Goal: Transaction & Acquisition: Purchase product/service

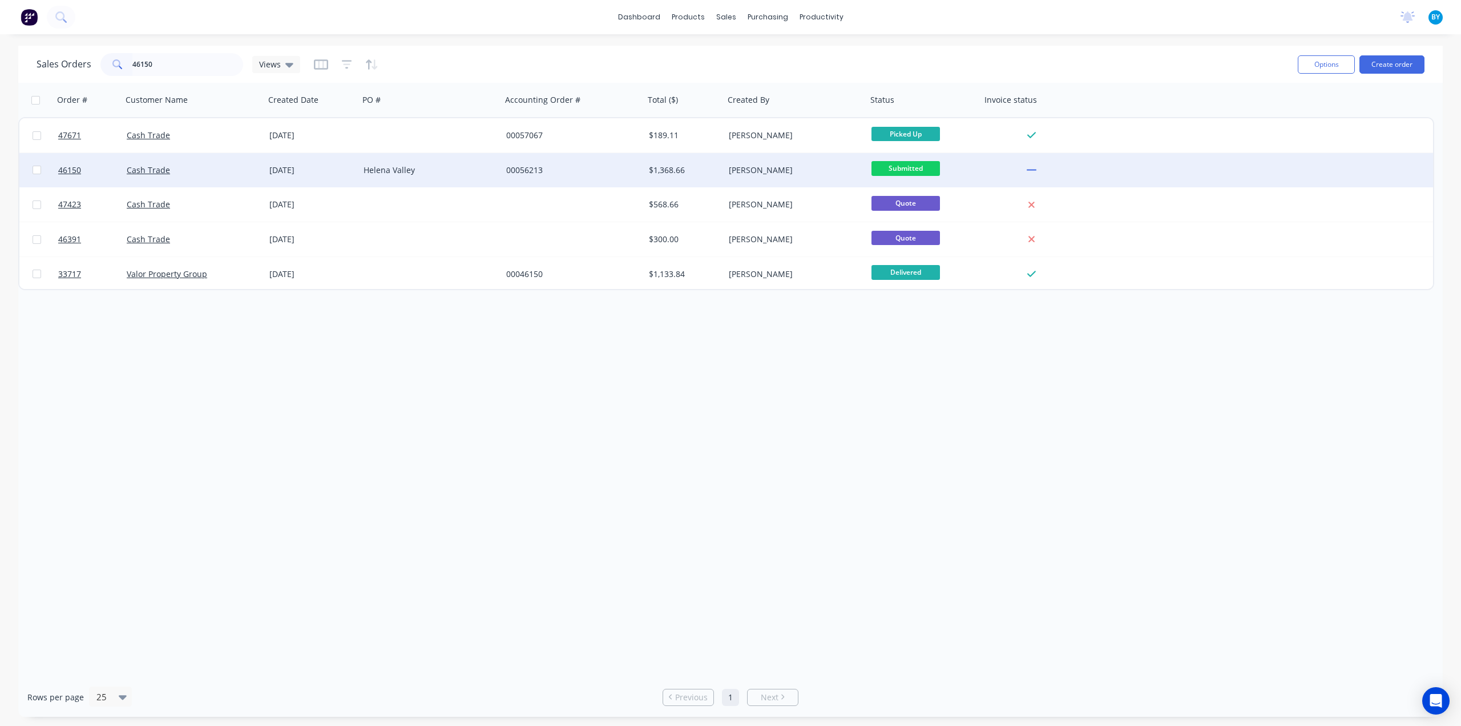
type input "46150"
click at [192, 171] on div "Cash Trade" at bounding box center [190, 169] width 127 height 11
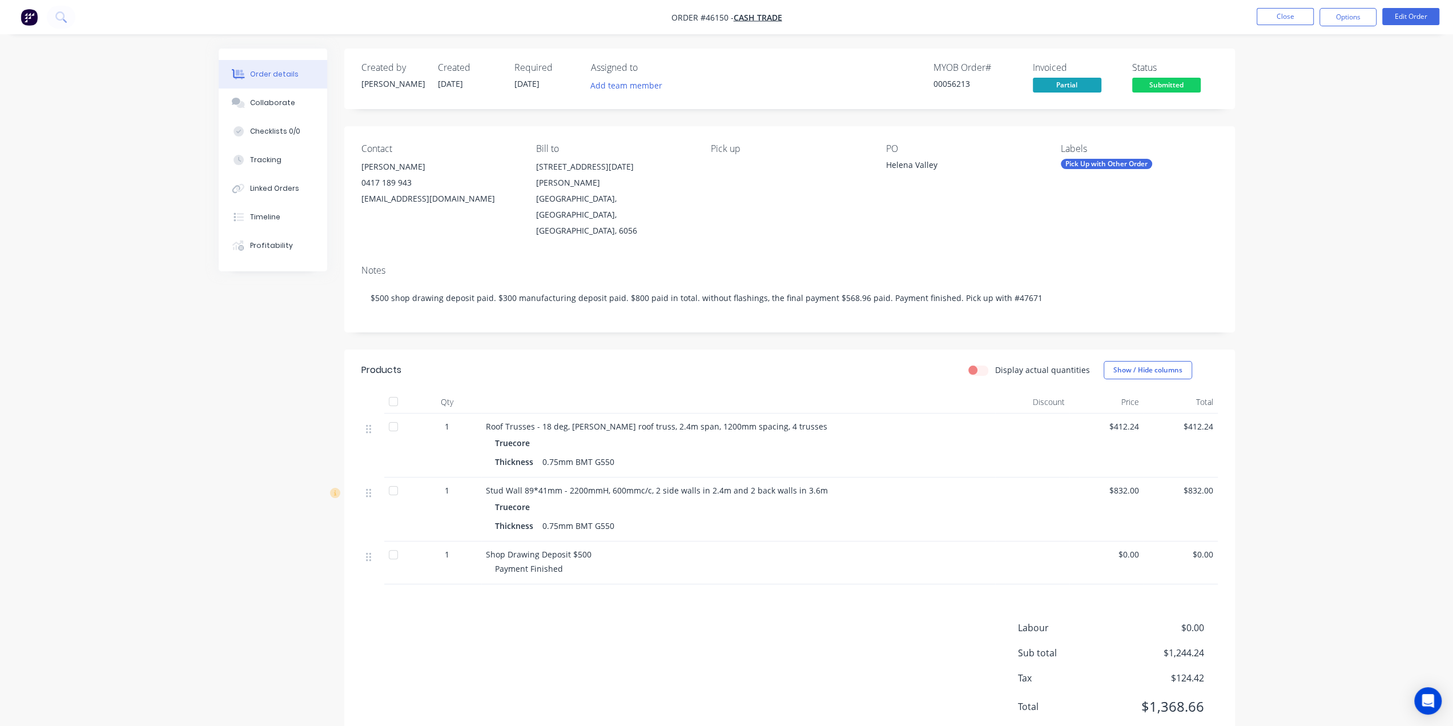
click at [482, 256] on div "Notes $500 shop drawing deposit paid. $300 manufacturing deposit paid. $800 pai…" at bounding box center [789, 294] width 891 height 76
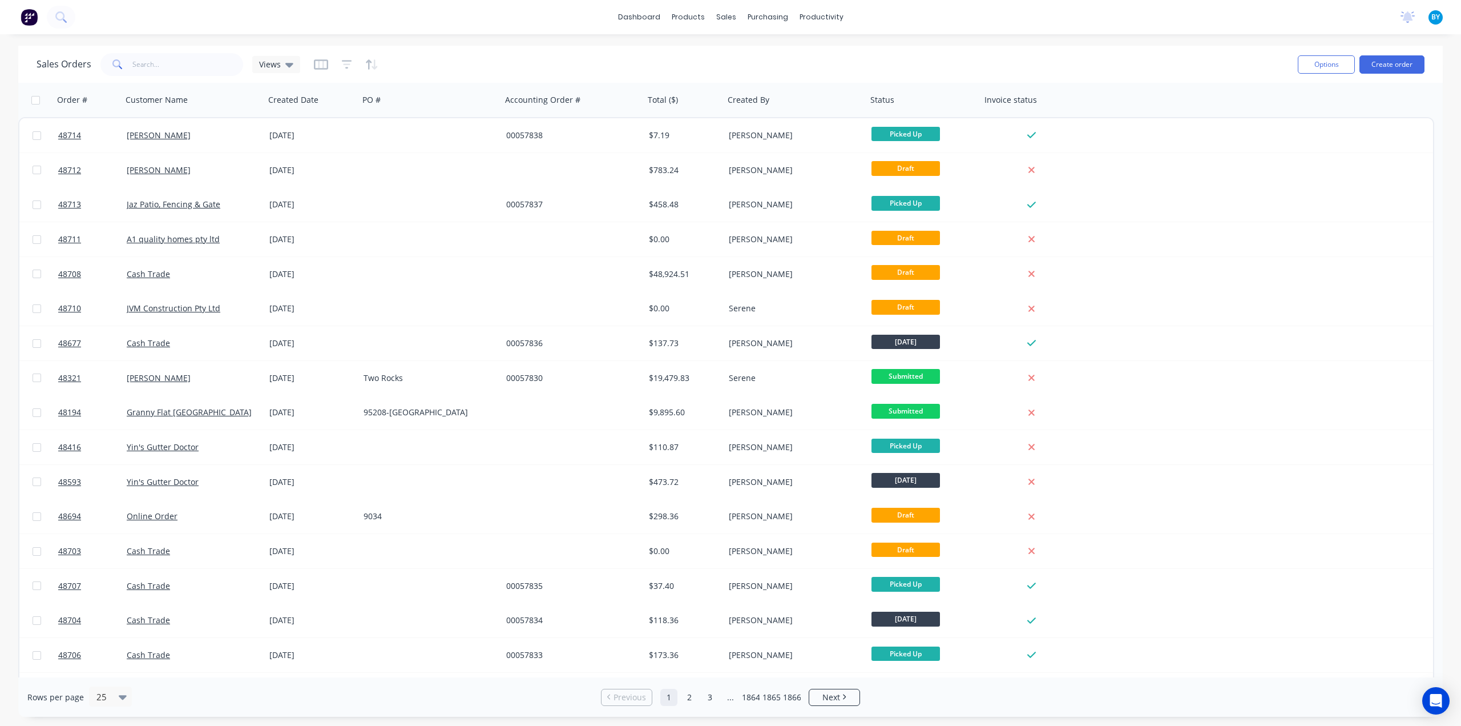
scroll to position [305, 0]
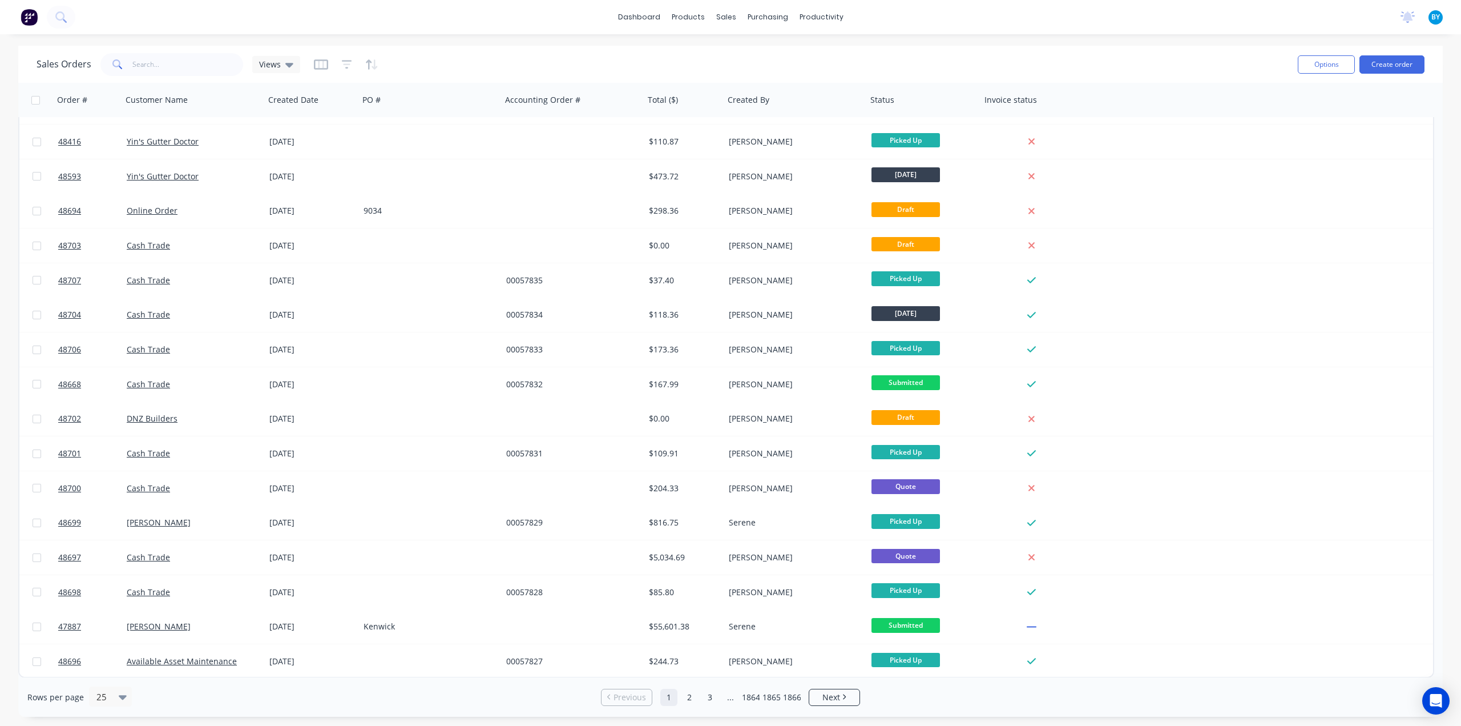
click at [1402, 65] on button "Create order" at bounding box center [1392, 64] width 65 height 18
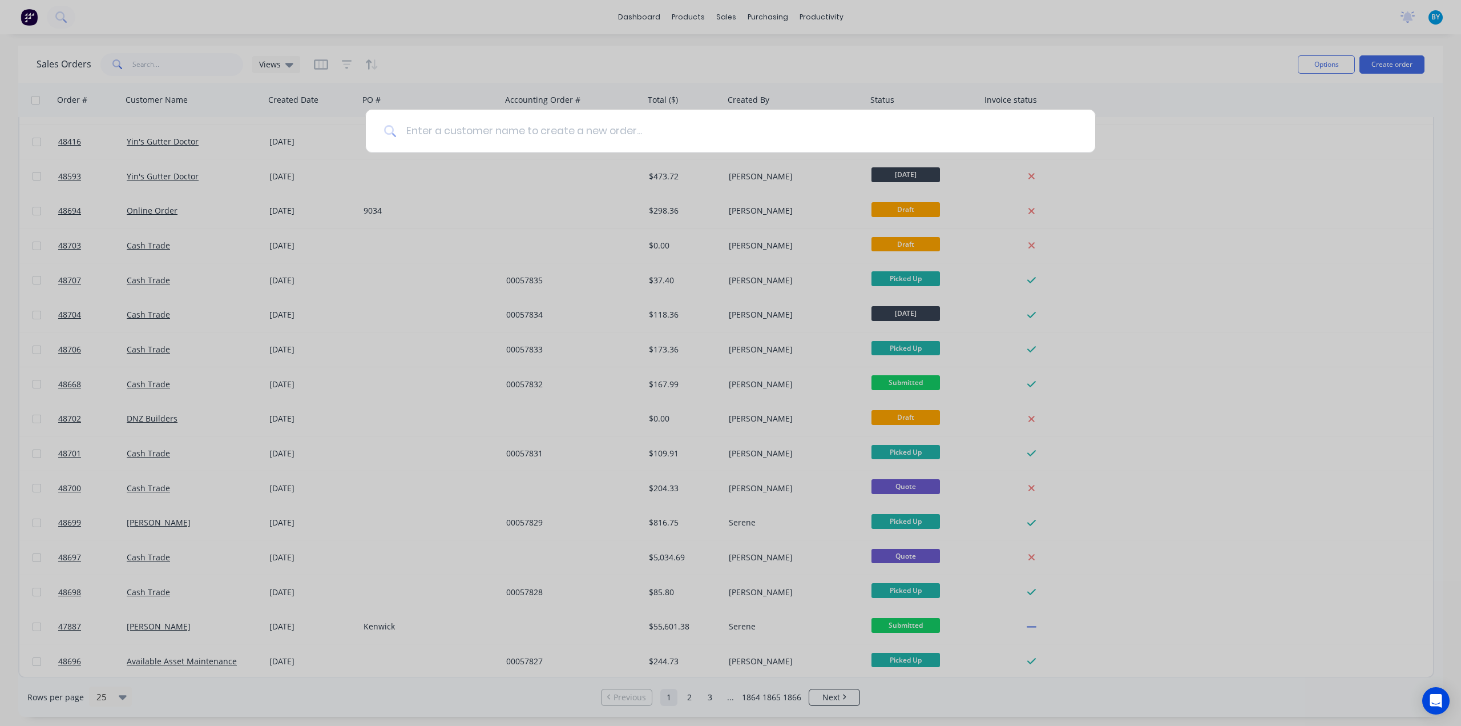
click at [574, 122] on input at bounding box center [737, 131] width 680 height 43
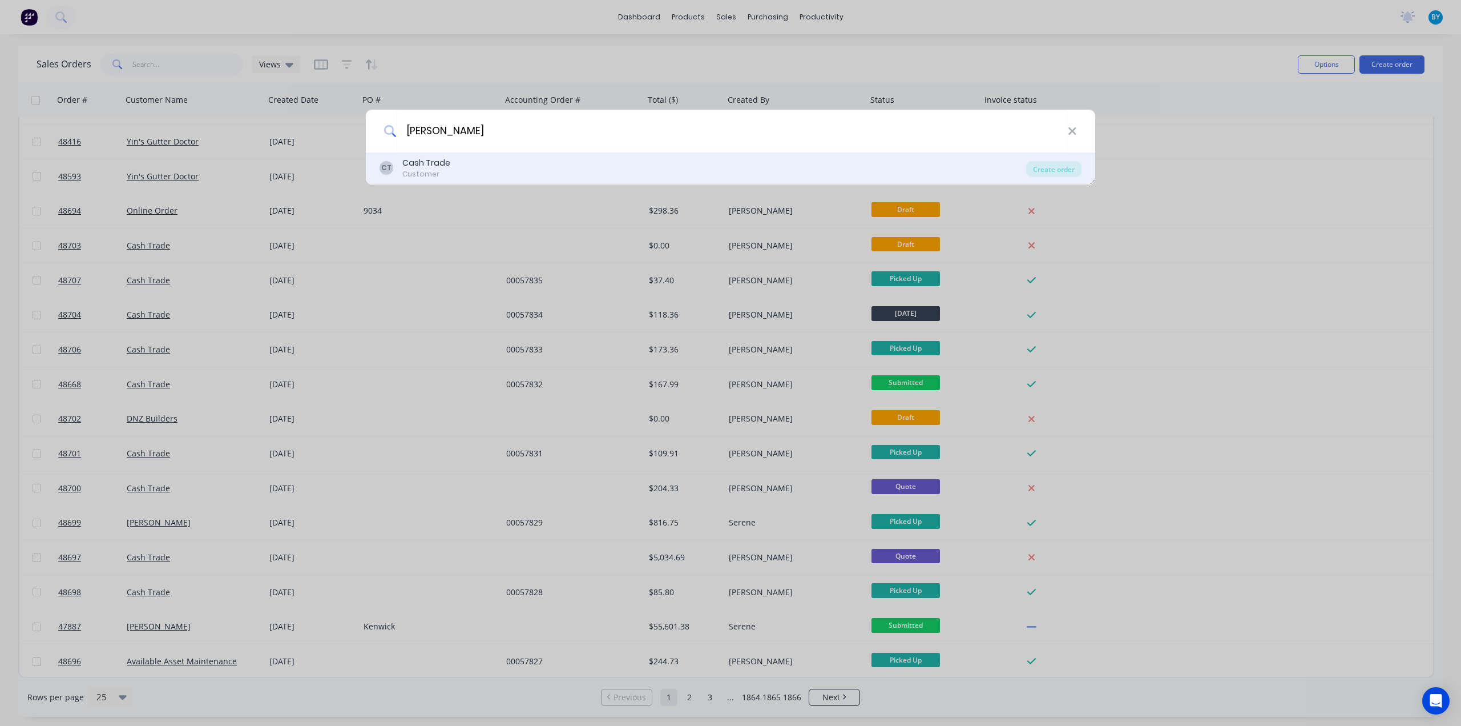
type input "luz"
click at [790, 174] on div "CT Cash Trade Customer" at bounding box center [703, 168] width 647 height 22
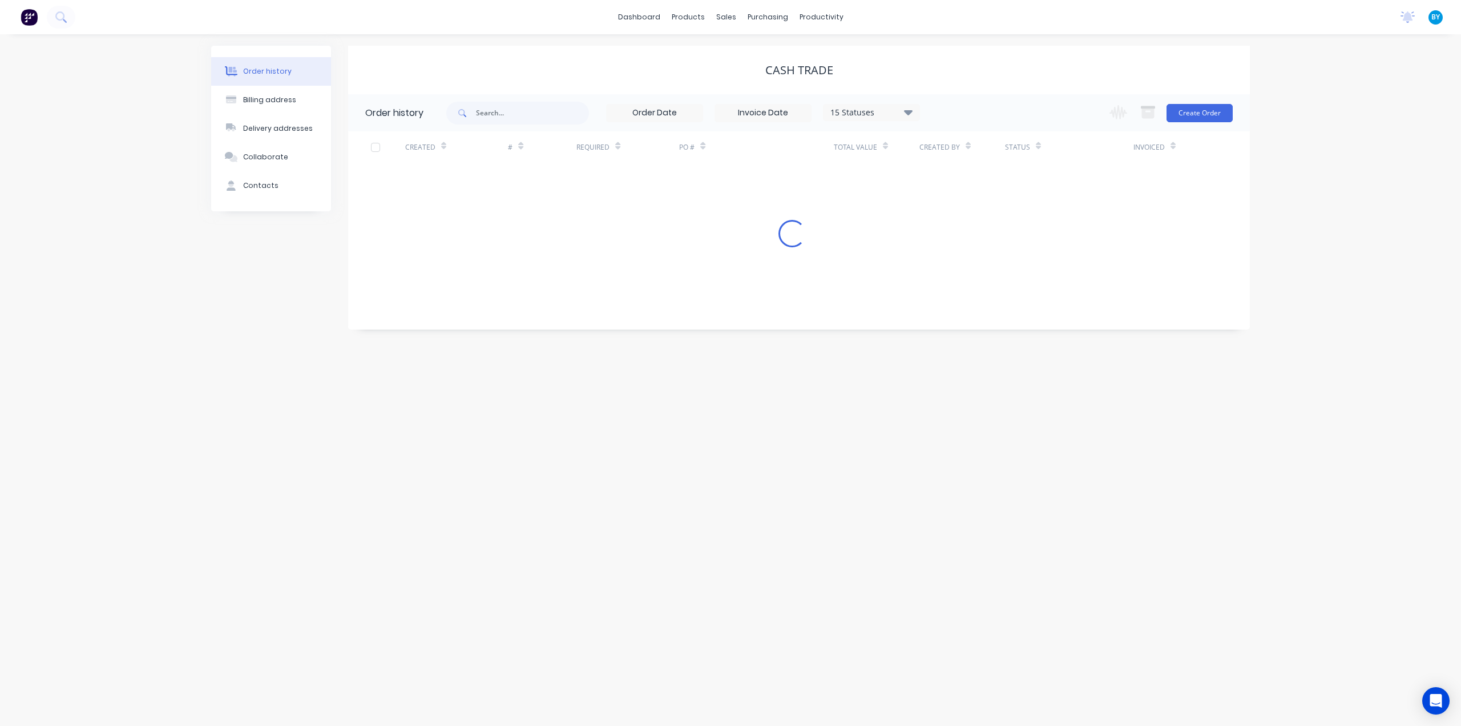
click at [1194, 122] on button "Create Order" at bounding box center [1200, 113] width 66 height 18
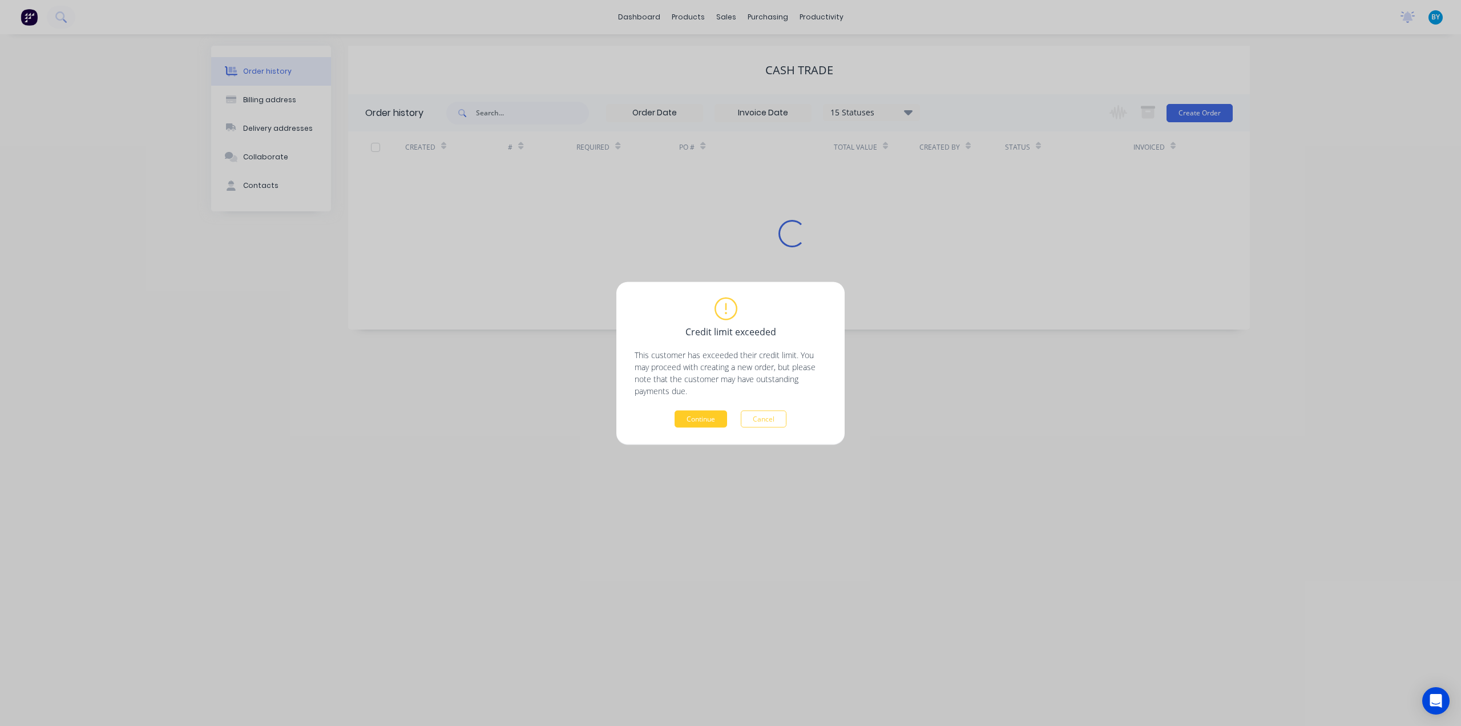
click at [695, 418] on button "Continue" at bounding box center [701, 418] width 53 height 17
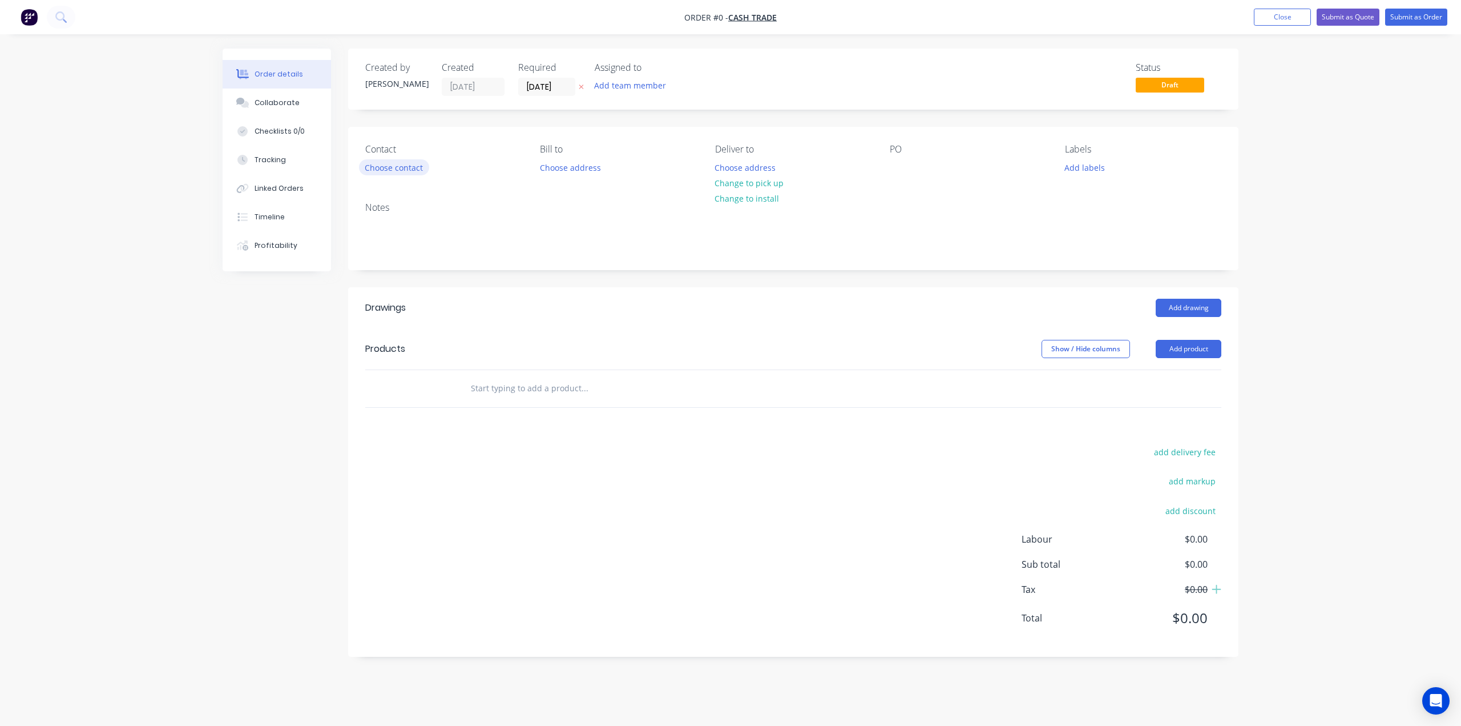
click at [397, 162] on button "Choose contact" at bounding box center [394, 166] width 70 height 15
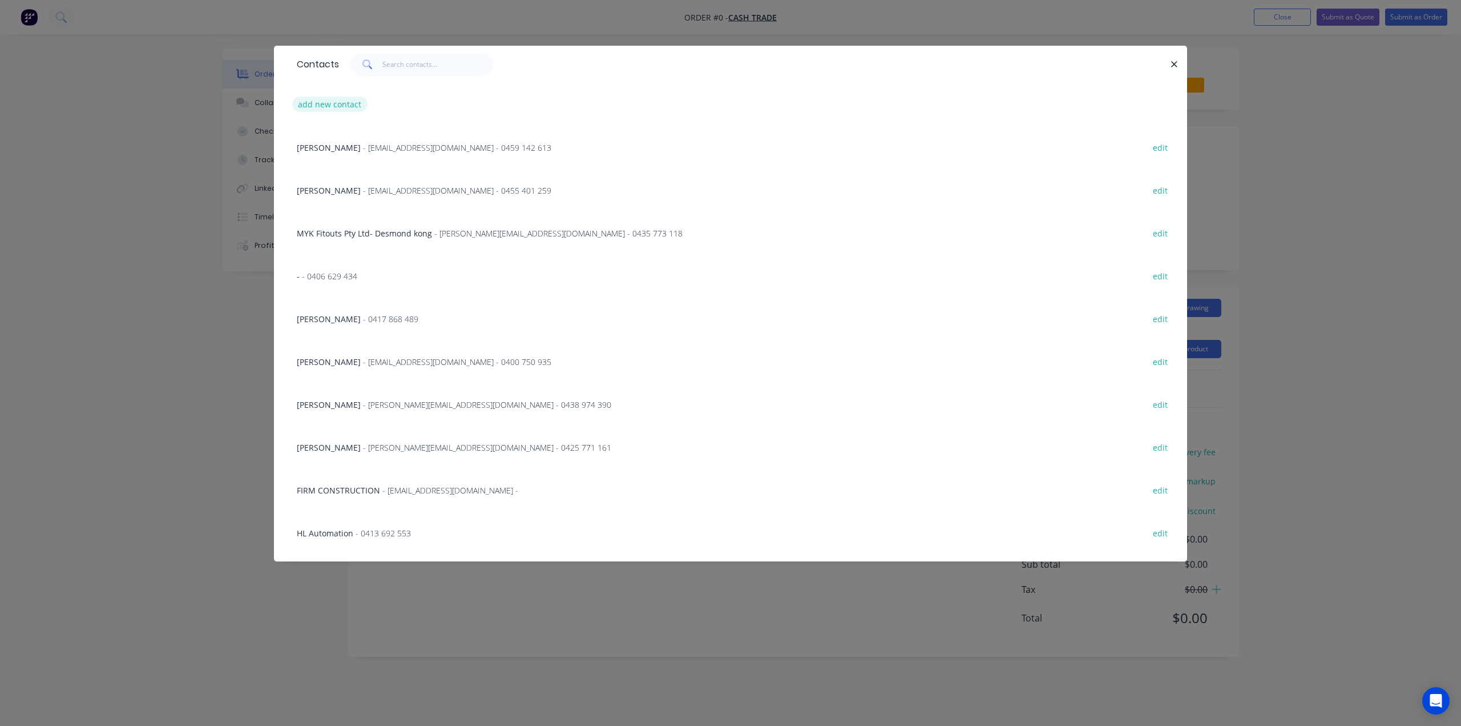
click at [332, 100] on button "add new contact" at bounding box center [329, 103] width 75 height 15
select select "AU"
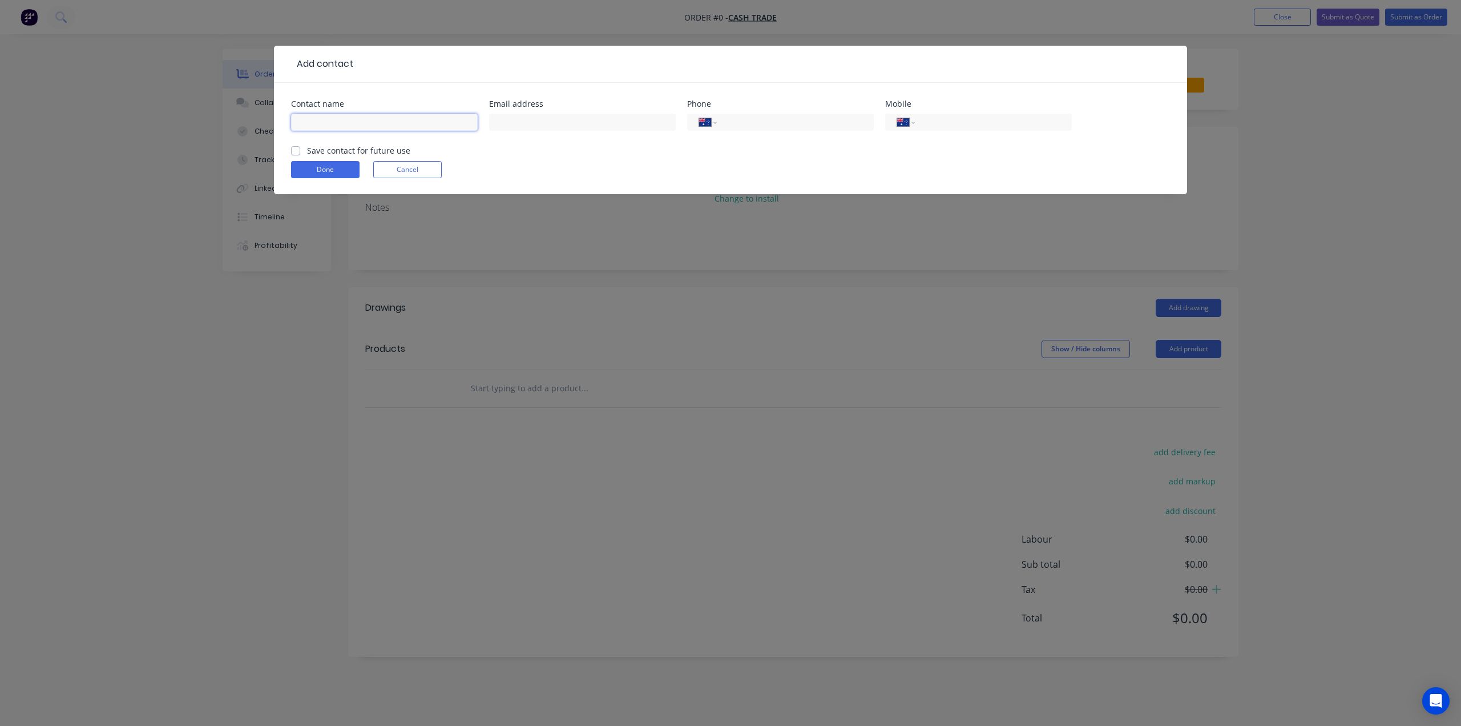
click at [361, 118] on input "text" at bounding box center [384, 122] width 187 height 17
type input "Luz"
click at [979, 124] on input "tel" at bounding box center [991, 122] width 137 height 13
paste input "0451 145 675"
type input "0451 145 675"
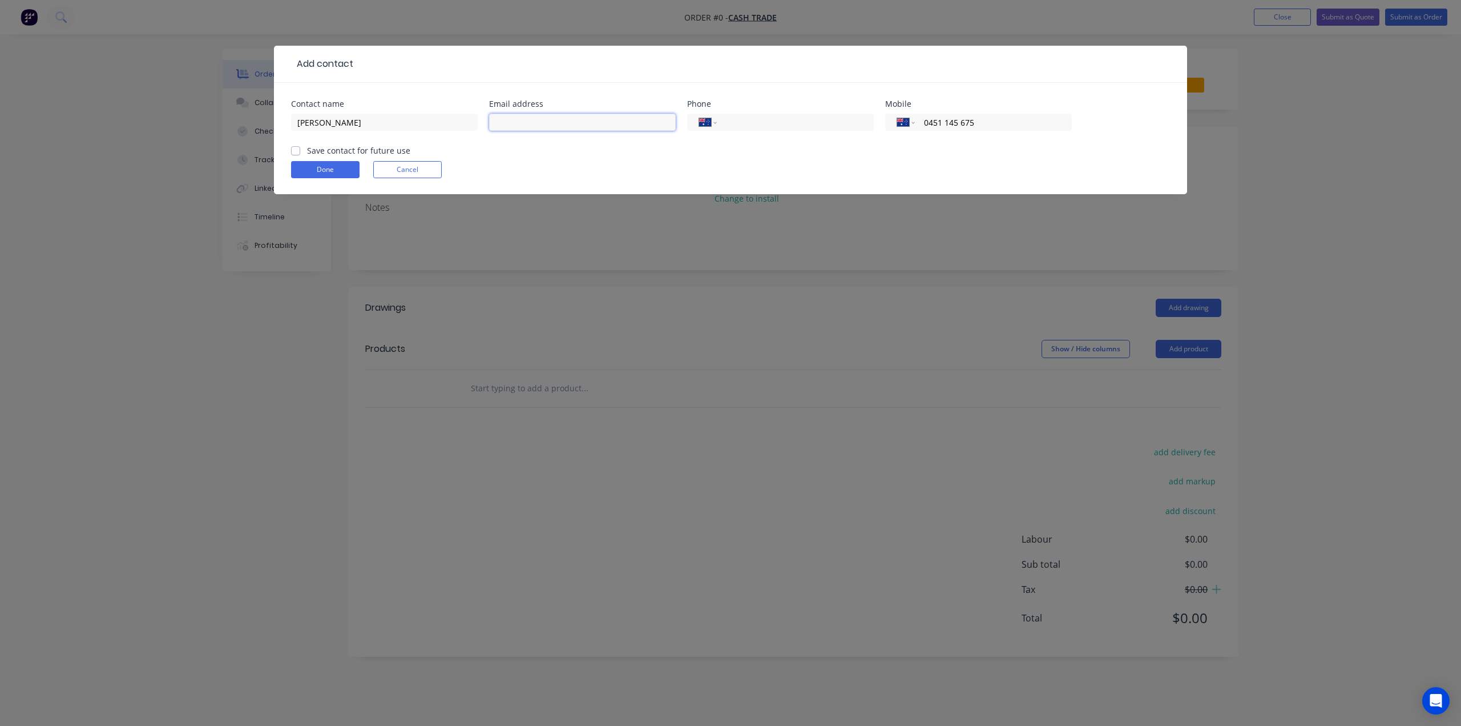
click at [578, 127] on input "text" at bounding box center [582, 122] width 187 height 17
paste input "Luz@proactbuilding.com.au>"
type input "Luz@proactbuilding.com.au"
click at [326, 172] on button "Done" at bounding box center [325, 169] width 69 height 17
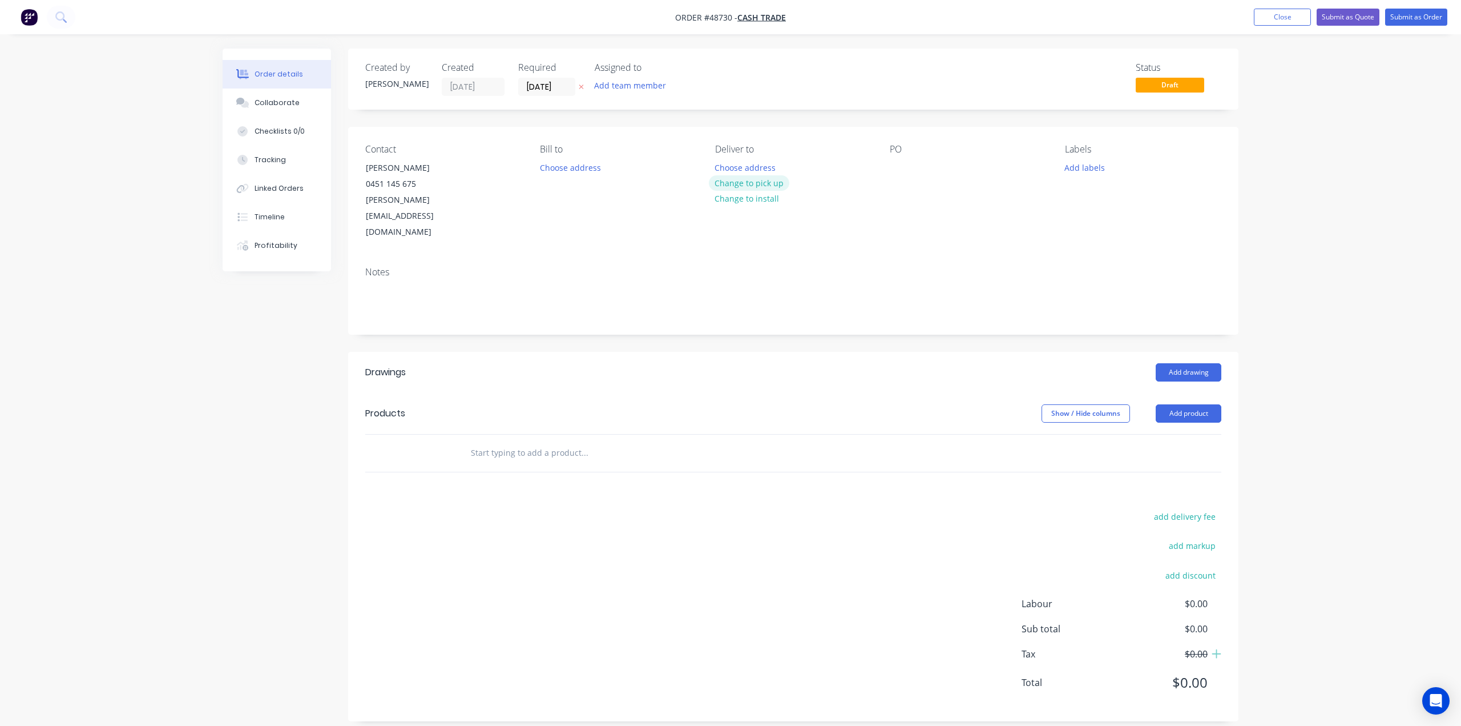
click at [759, 178] on button "Change to pick up" at bounding box center [749, 182] width 81 height 15
click at [933, 194] on div "PO" at bounding box center [968, 192] width 156 height 96
click at [1189, 393] on header "Products Show / Hide columns Add product" at bounding box center [793, 413] width 891 height 41
drag, startPoint x: 1185, startPoint y: 378, endPoint x: 1173, endPoint y: 388, distance: 15.8
click at [1185, 404] on button "Add product" at bounding box center [1189, 413] width 66 height 18
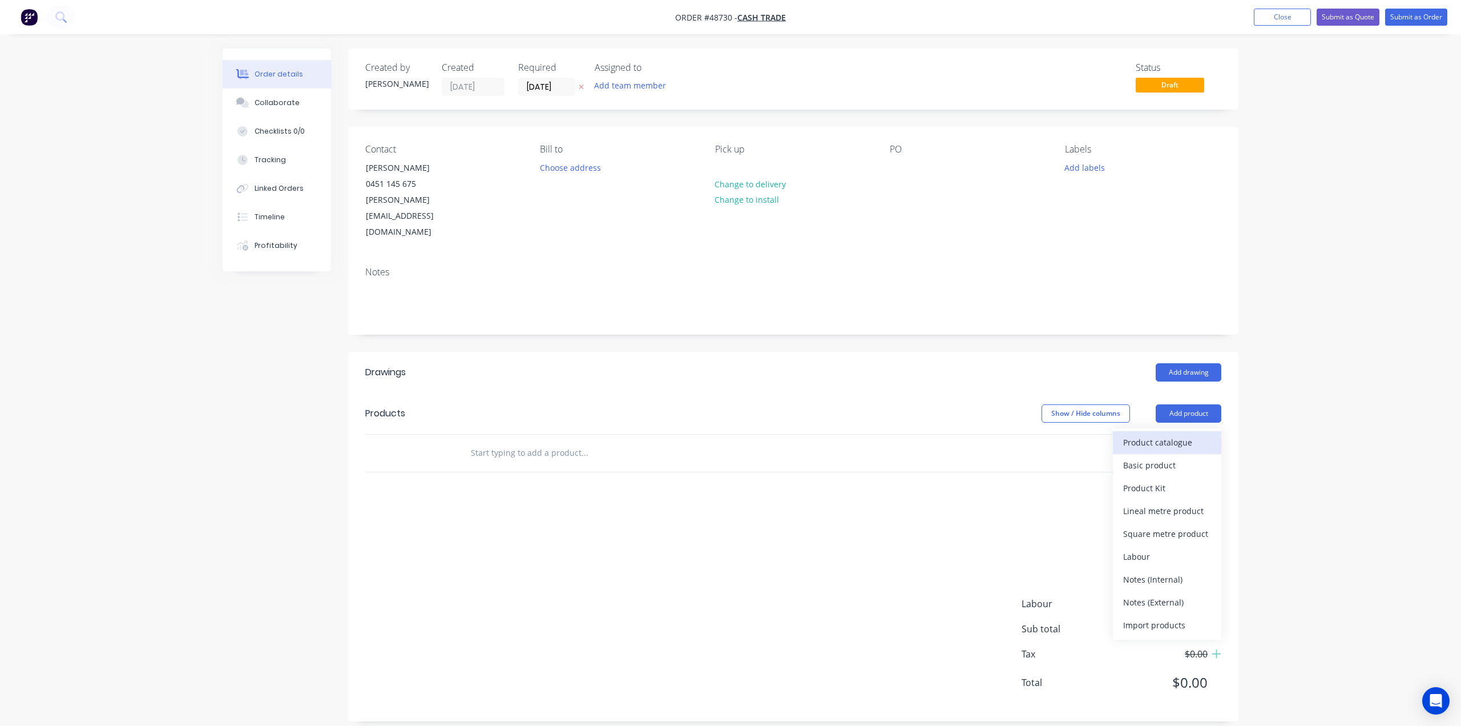
click at [1167, 431] on button "Product catalogue" at bounding box center [1167, 442] width 108 height 23
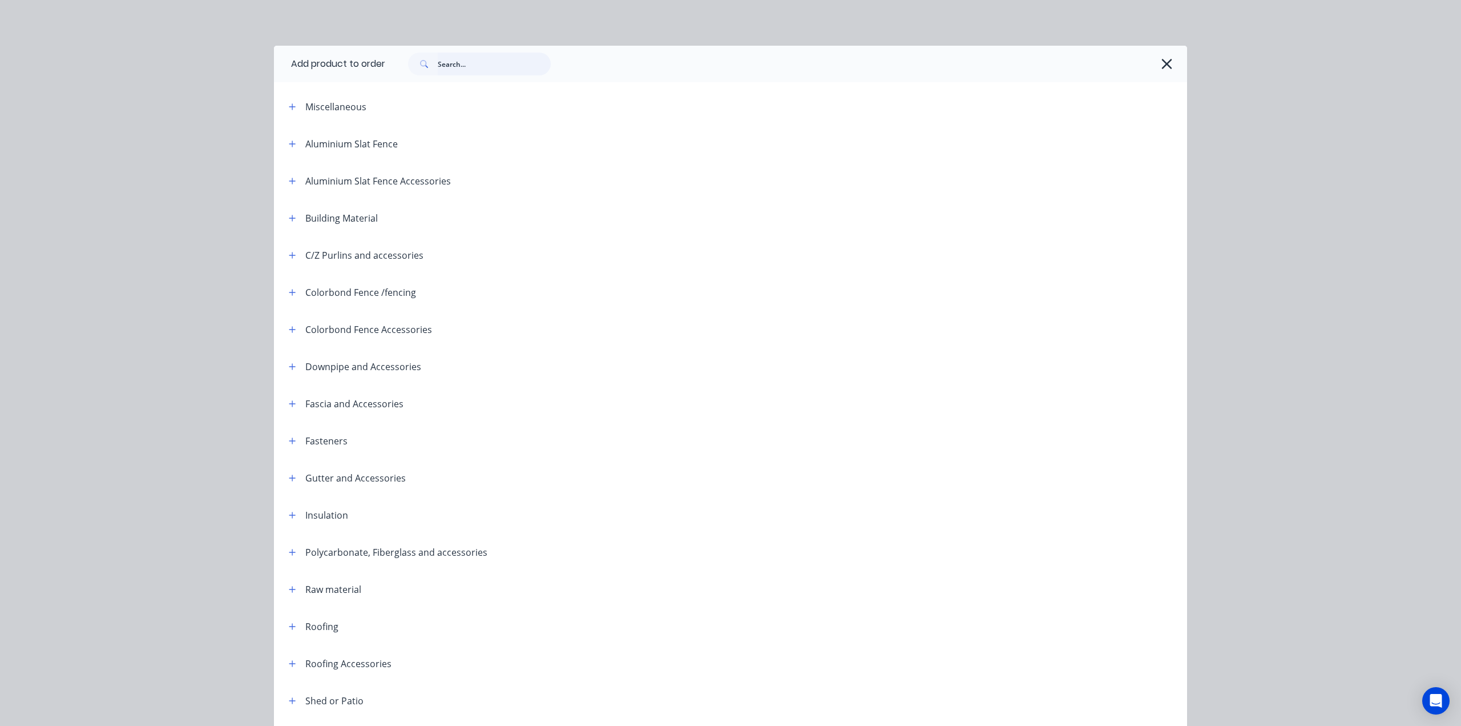
click at [461, 72] on input "text" at bounding box center [494, 64] width 113 height 23
click at [461, 66] on input "text" at bounding box center [494, 64] width 113 height 23
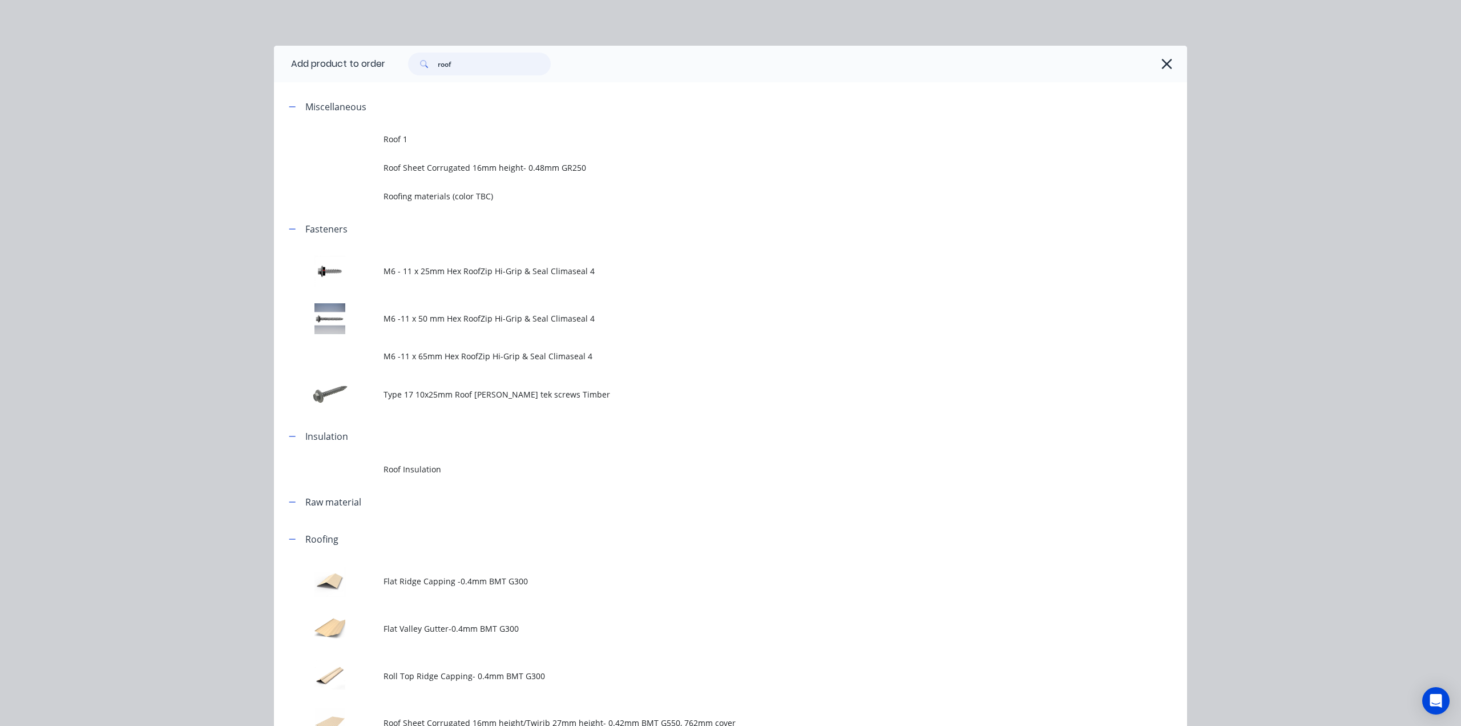
type input "roof"
click at [1268, 118] on div "Add product to order roof Miscellaneous Roof 1 Roof Sheet Corrugated 16mm heigh…" at bounding box center [730, 363] width 1461 height 726
click at [1161, 67] on icon "button" at bounding box center [1167, 64] width 12 height 16
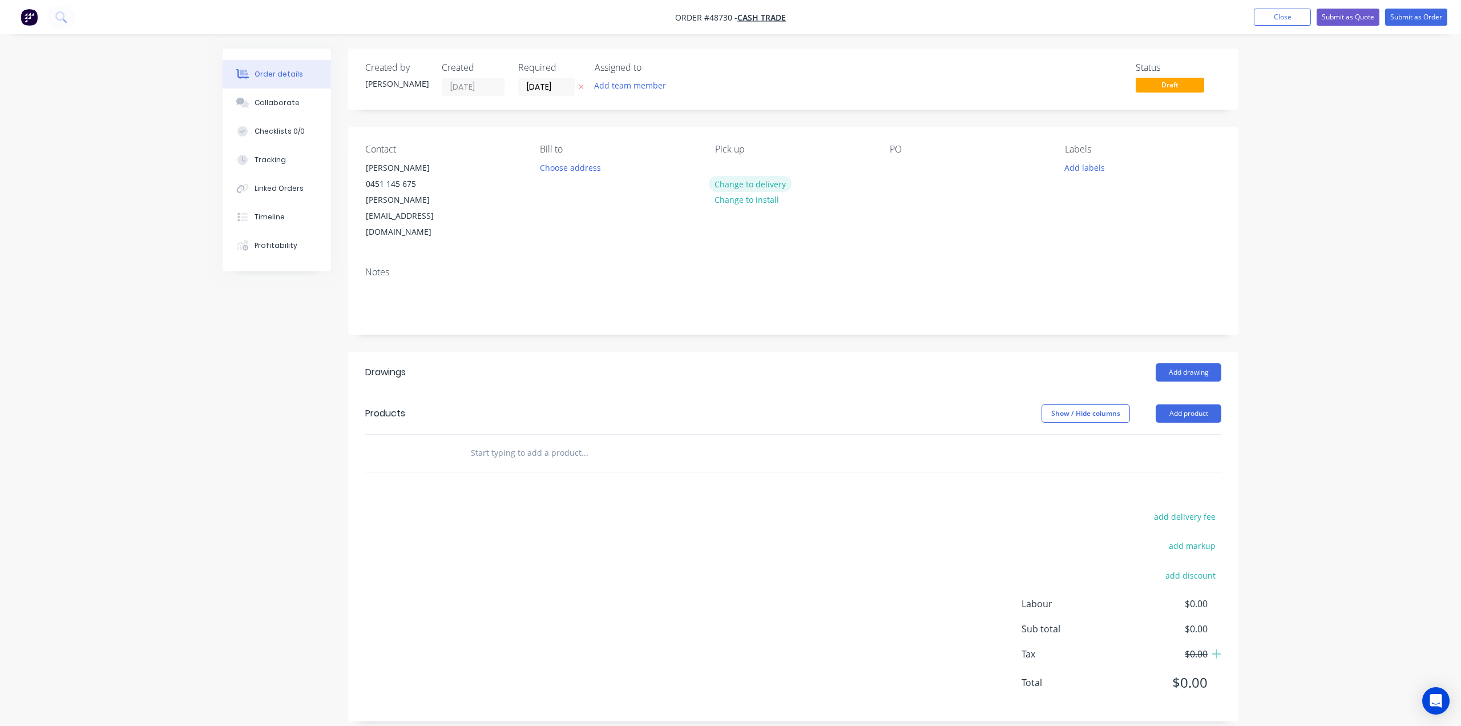
click at [759, 183] on button "Change to delivery" at bounding box center [750, 183] width 83 height 15
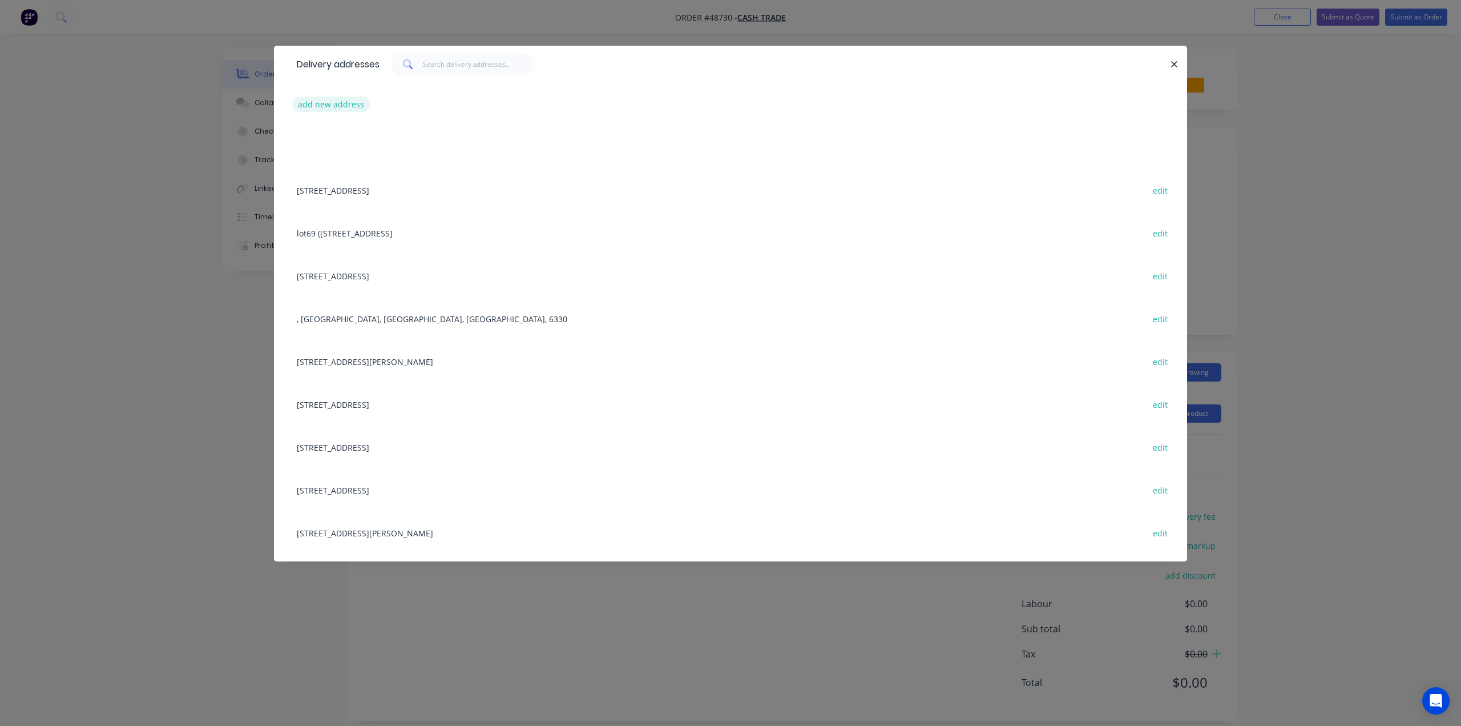
click at [339, 110] on button "add new address" at bounding box center [331, 103] width 78 height 15
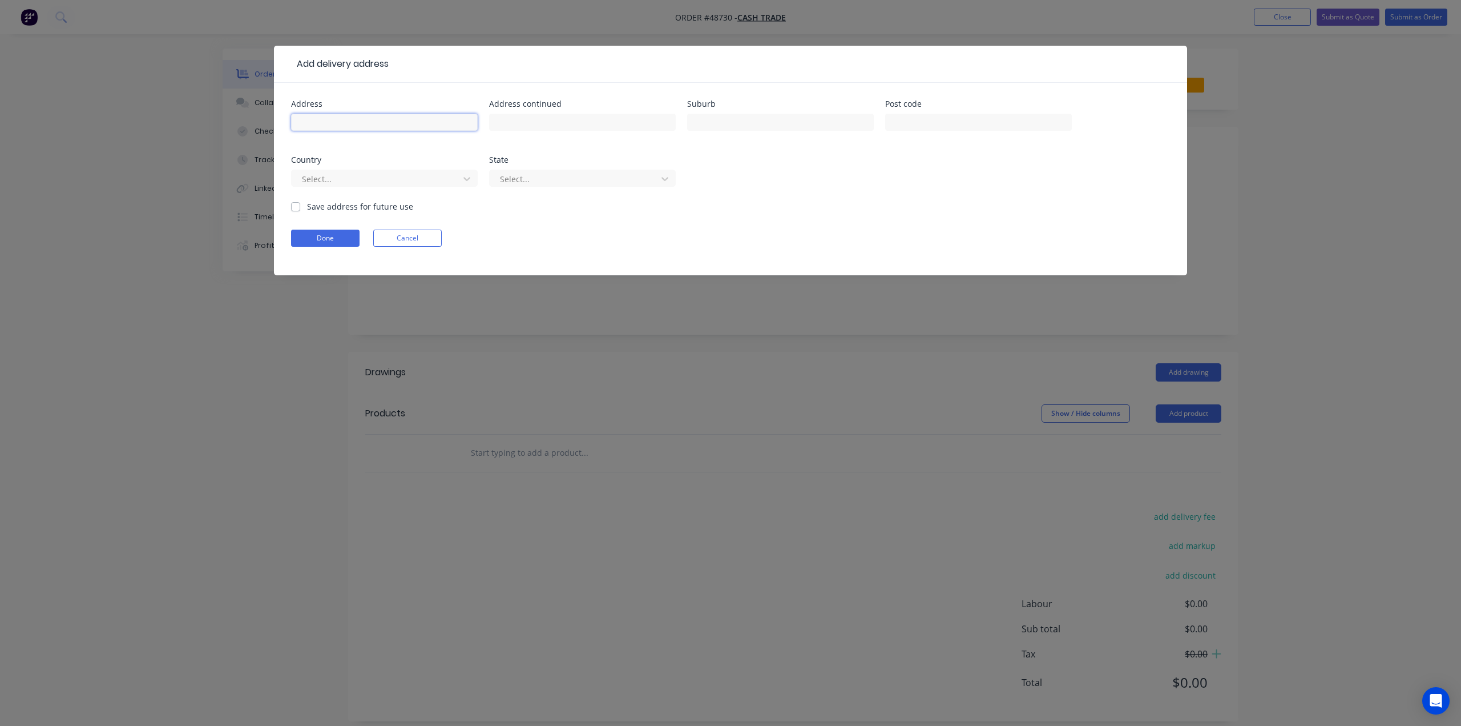
click at [316, 118] on input "text" at bounding box center [384, 122] width 187 height 17
paste input "7 Osborne Parade, Claremont WA 6010"
type input "7 Osborne Parade, Claremont WA 6010"
click at [905, 125] on input "text" at bounding box center [978, 122] width 187 height 17
type input "6010"
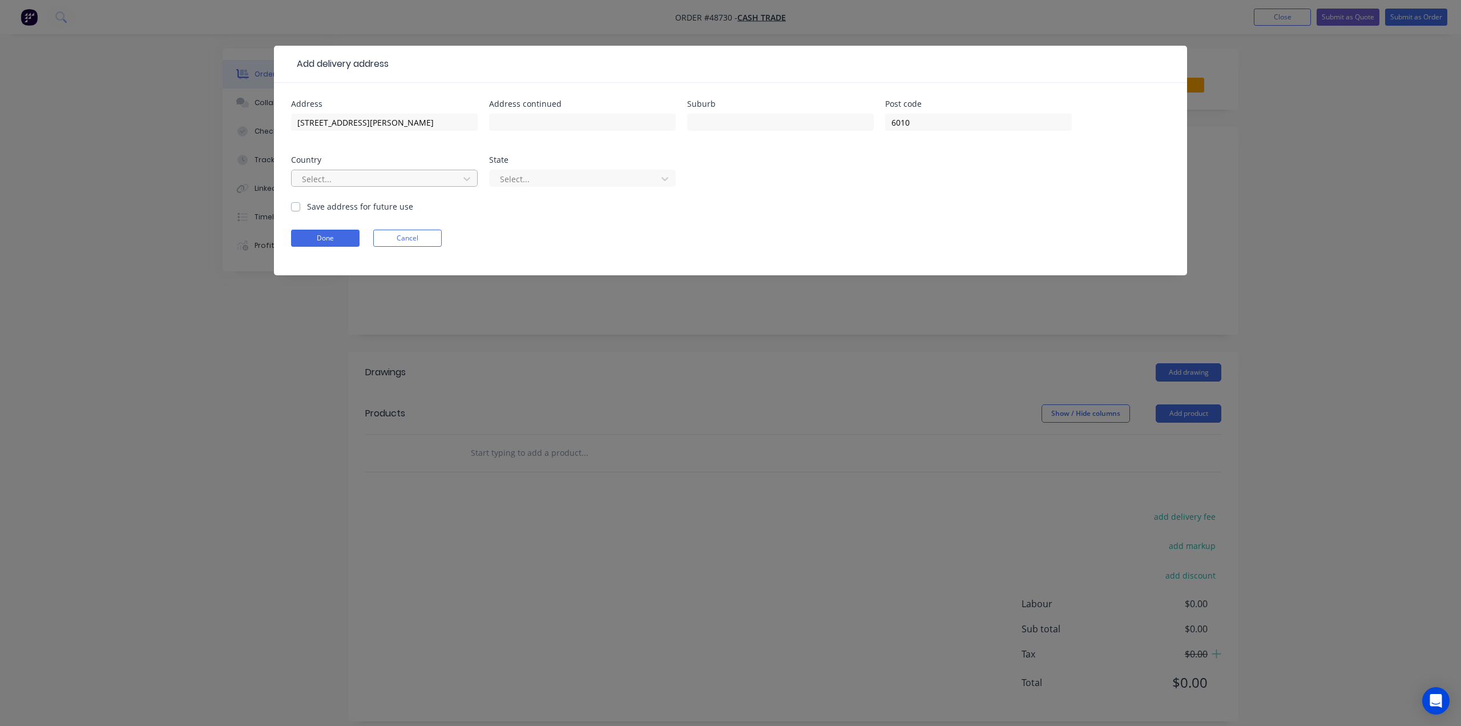
drag, startPoint x: 420, startPoint y: 179, endPoint x: 412, endPoint y: 186, distance: 11.0
click at [420, 179] on div at bounding box center [377, 179] width 152 height 14
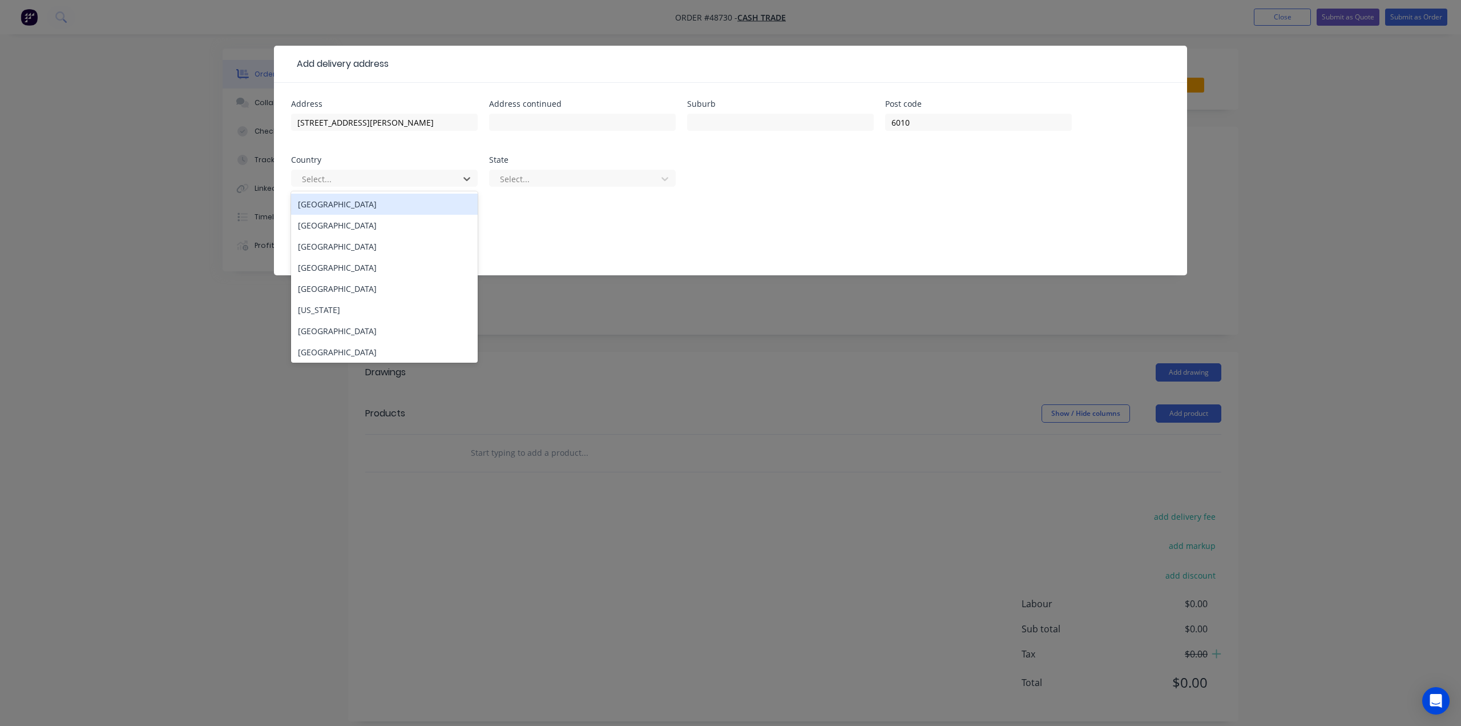
click at [380, 206] on div "Australia" at bounding box center [384, 204] width 187 height 21
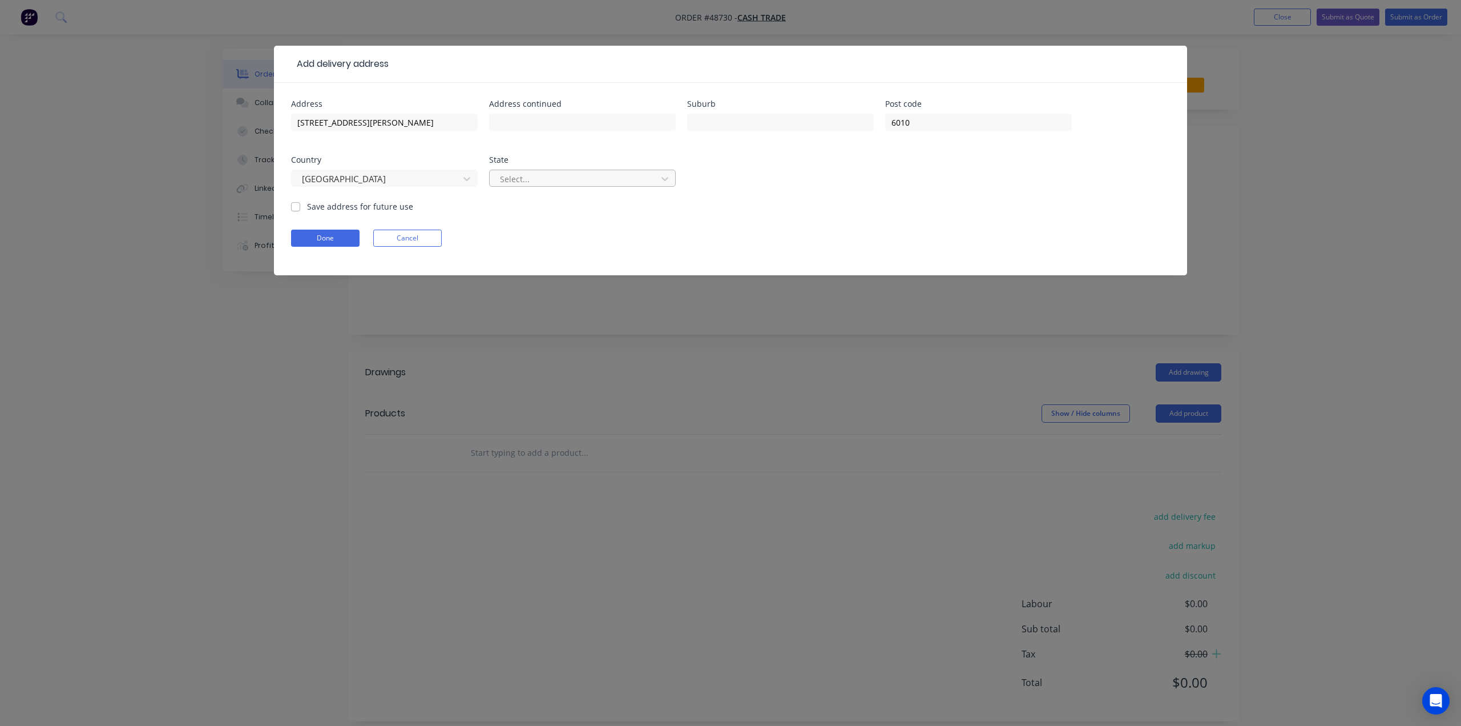
click at [542, 187] on div "Select..." at bounding box center [574, 178] width 159 height 17
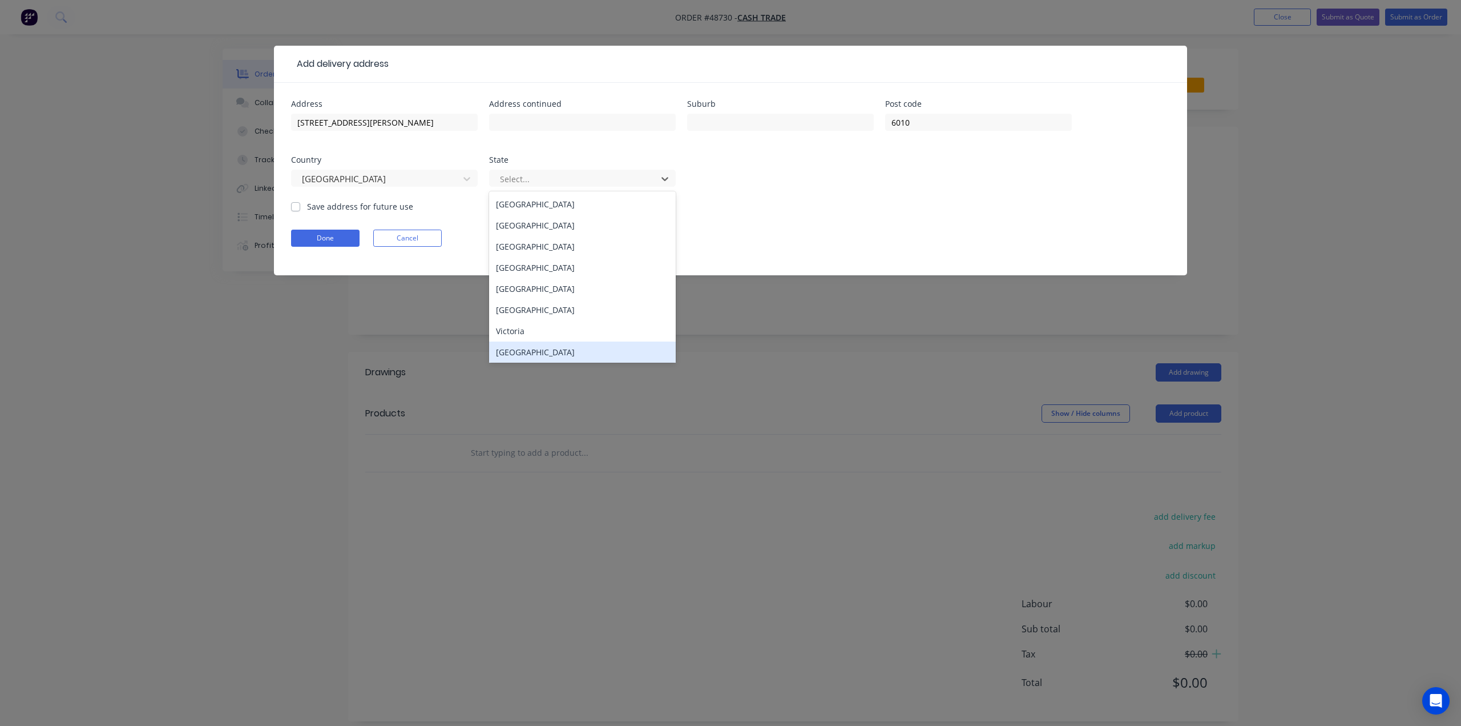
click at [536, 351] on div "Western Australia" at bounding box center [582, 351] width 187 height 21
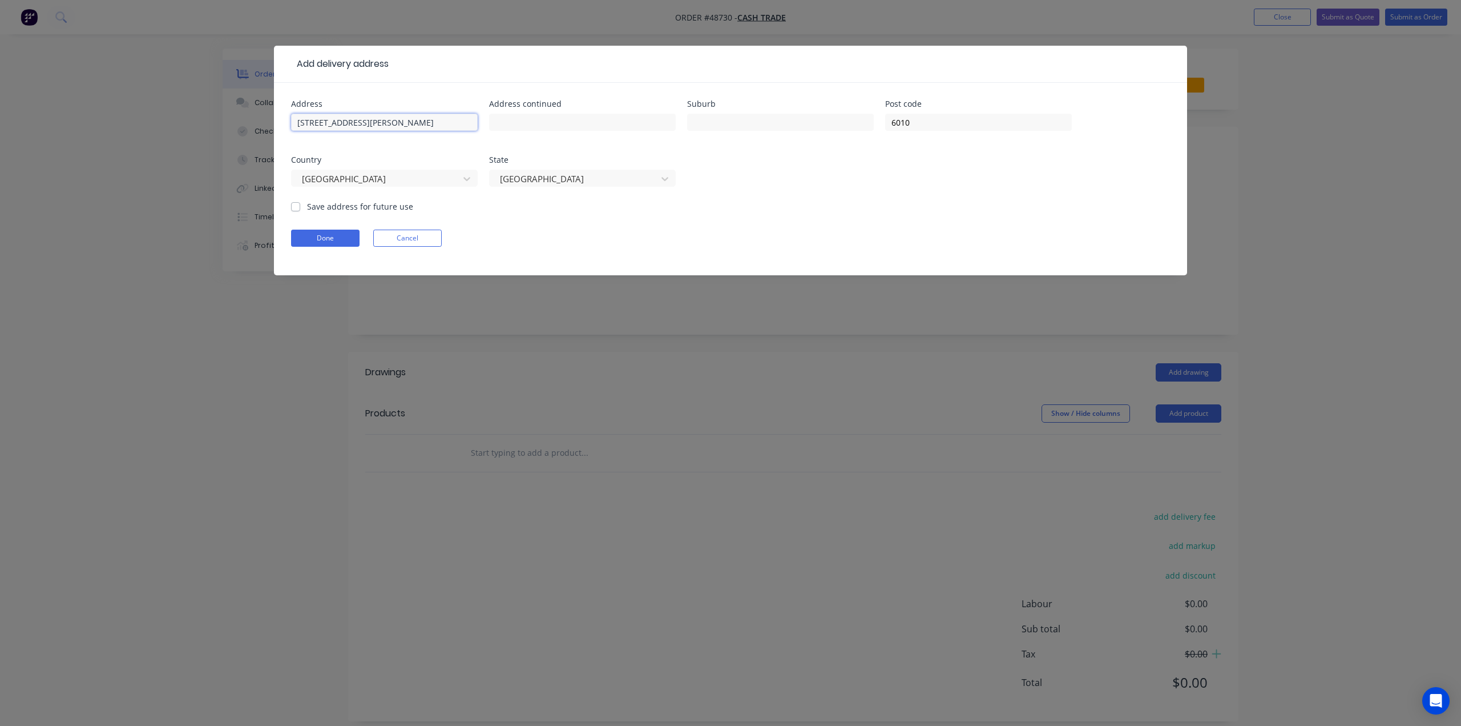
drag, startPoint x: 448, startPoint y: 118, endPoint x: 413, endPoint y: 122, distance: 35.1
click at [413, 122] on input "7 Osborne Parade, Claremont WA 6010" at bounding box center [384, 122] width 187 height 17
drag, startPoint x: 412, startPoint y: 123, endPoint x: 368, endPoint y: 124, distance: 44.6
click at [368, 124] on input "7 Osborne Parade, Claremont" at bounding box center [384, 122] width 187 height 17
type input "7 Osborne Parade,"
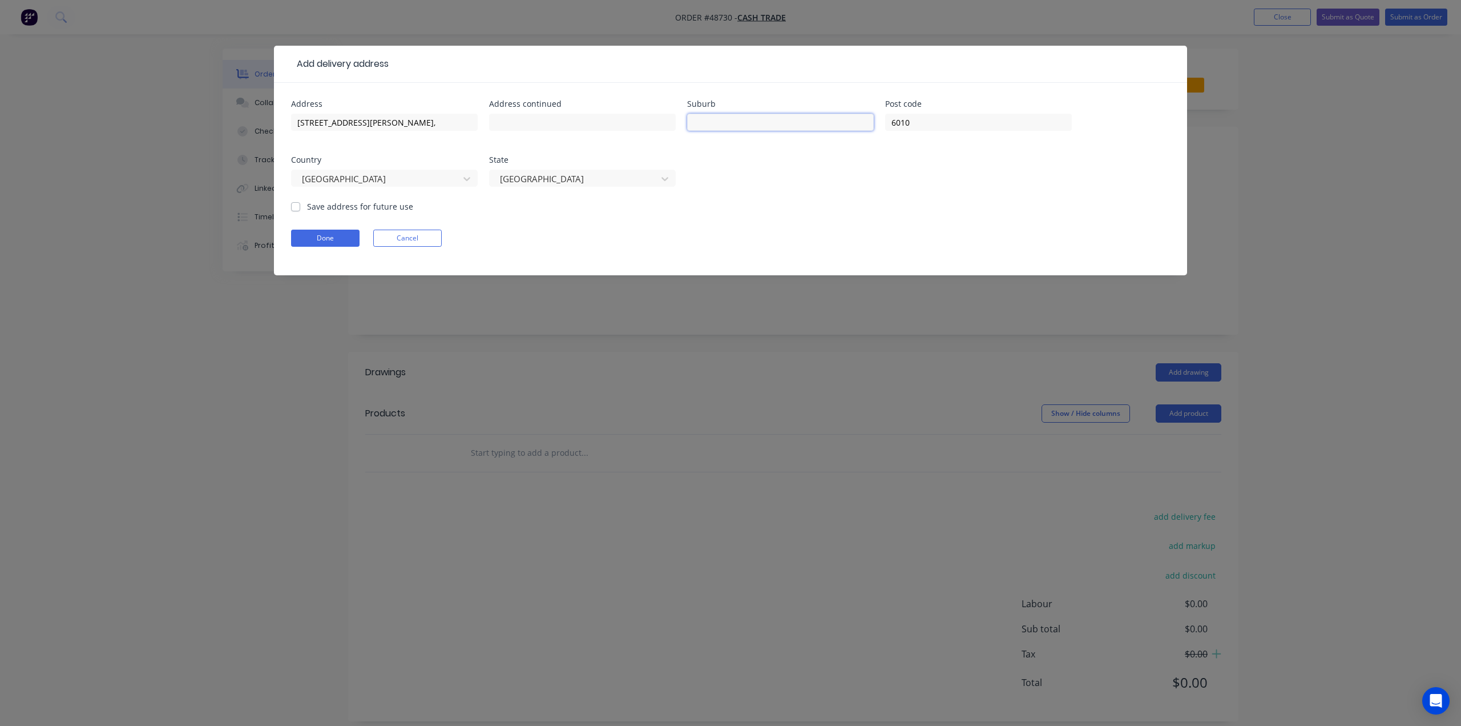
click at [754, 128] on input "text" at bounding box center [780, 122] width 187 height 17
paste input "Claremont"
type input "Claremont"
click at [384, 123] on input "7 Osborne Parade," at bounding box center [384, 122] width 187 height 17
type input "[STREET_ADDRESS][PERSON_NAME]"
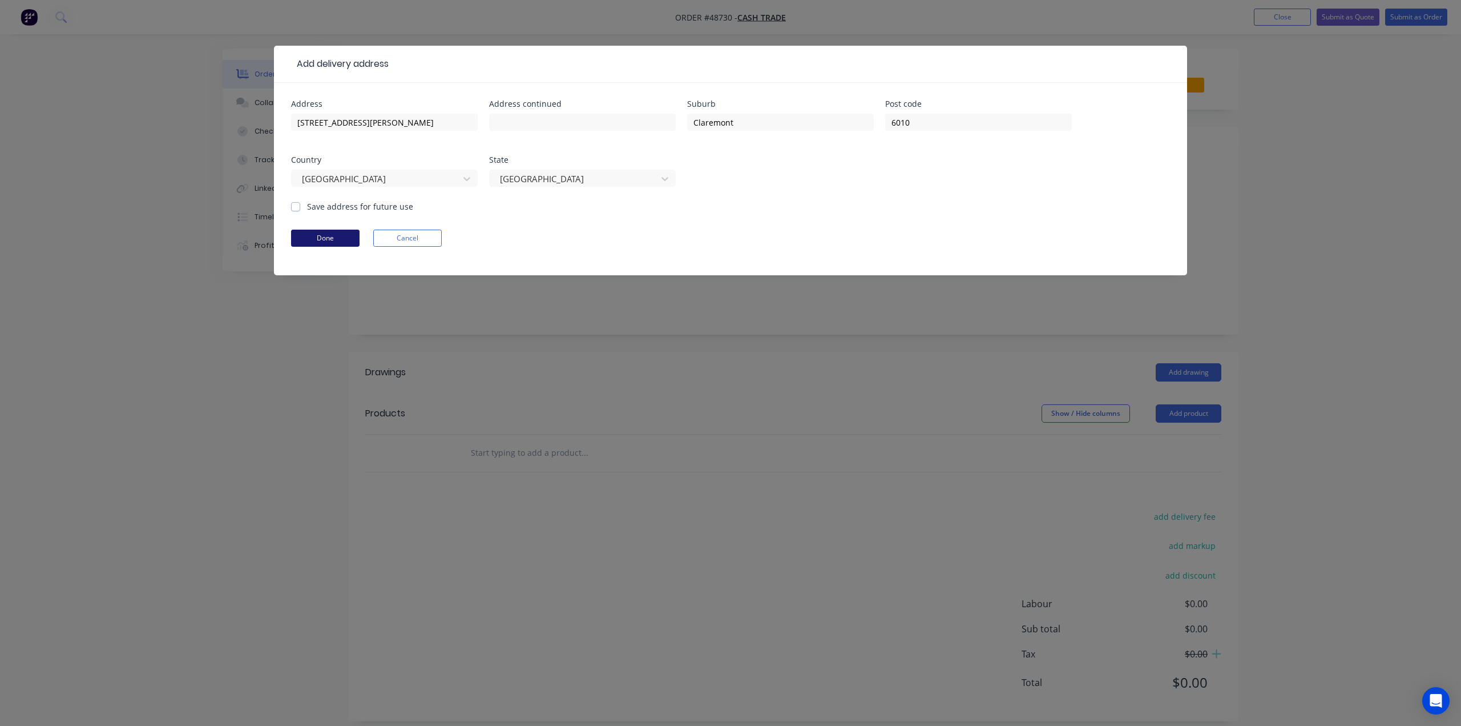
click at [336, 239] on button "Done" at bounding box center [325, 237] width 69 height 17
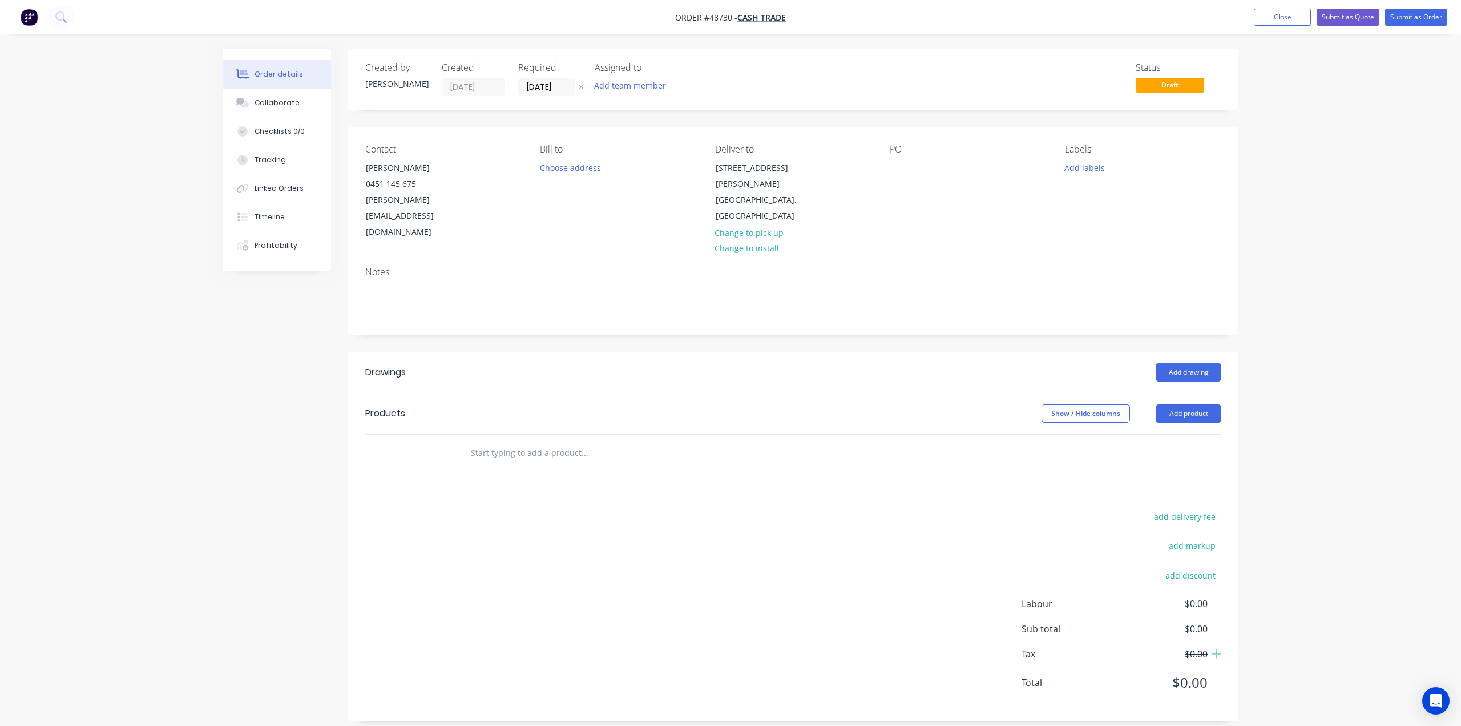
click at [1319, 534] on div "Order details Collaborate Checklists 0/0 Tracking Linked Orders Timeline Profit…" at bounding box center [730, 369] width 1461 height 738
click at [1179, 404] on button "Add product" at bounding box center [1189, 413] width 66 height 18
drag, startPoint x: 1174, startPoint y: 392, endPoint x: 1167, endPoint y: 400, distance: 10.2
click at [1167, 431] on button "Product catalogue" at bounding box center [1167, 442] width 108 height 23
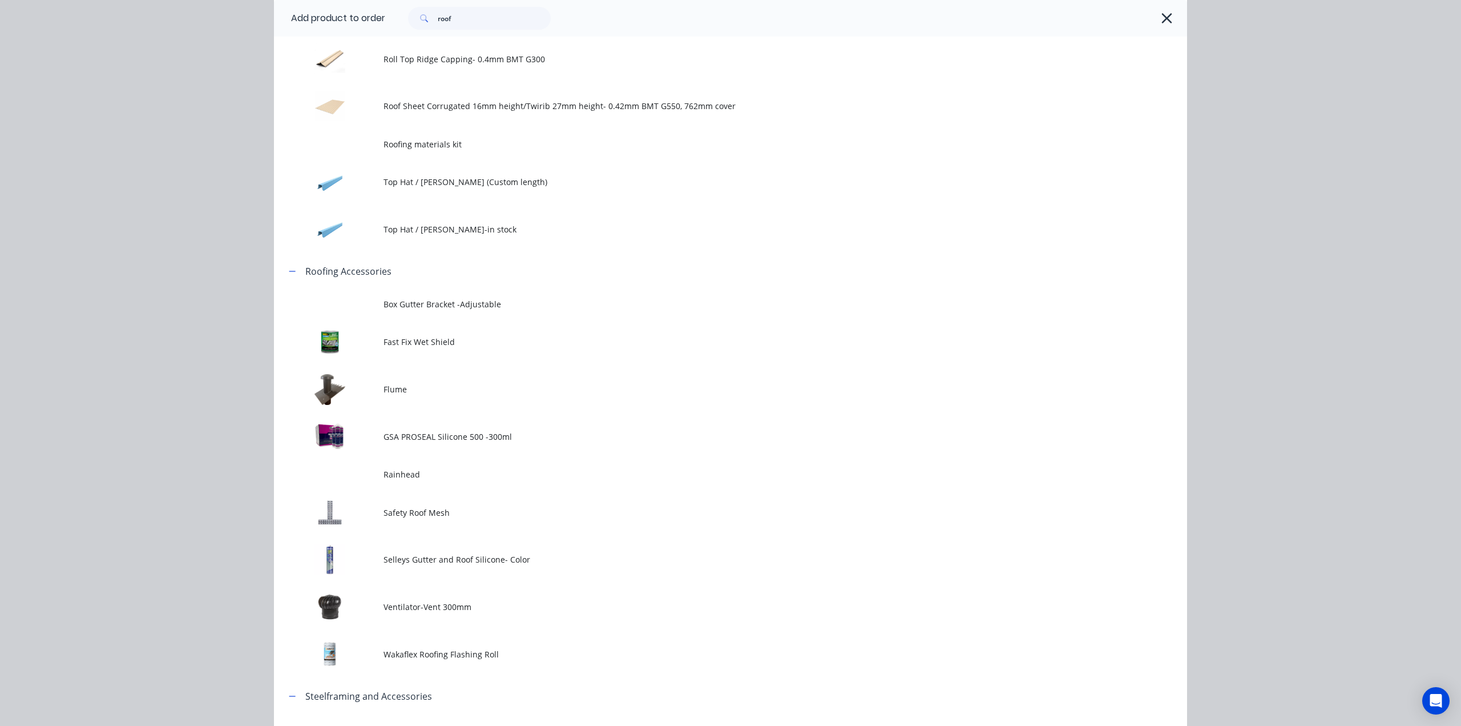
scroll to position [797, 0]
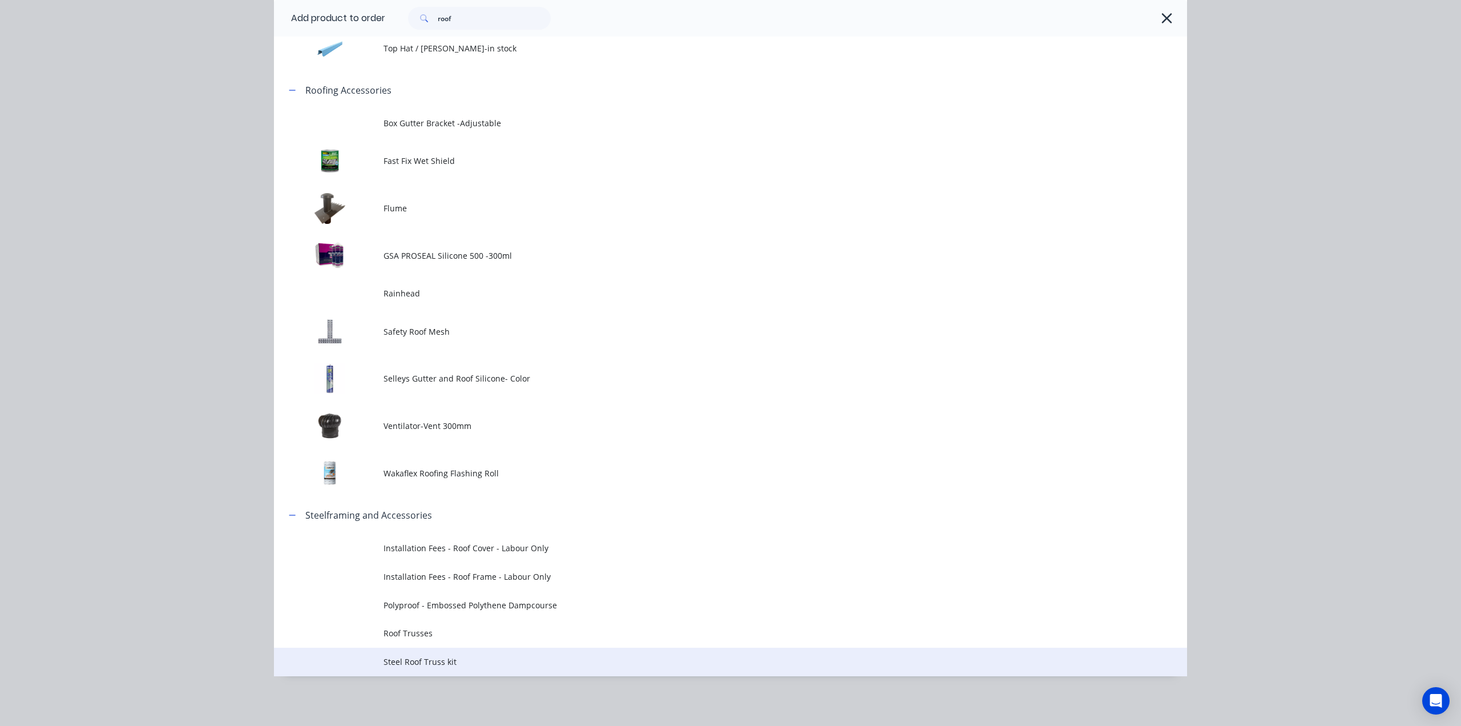
click at [527, 651] on td "Steel Roof Truss kit" at bounding box center [786, 661] width 804 height 29
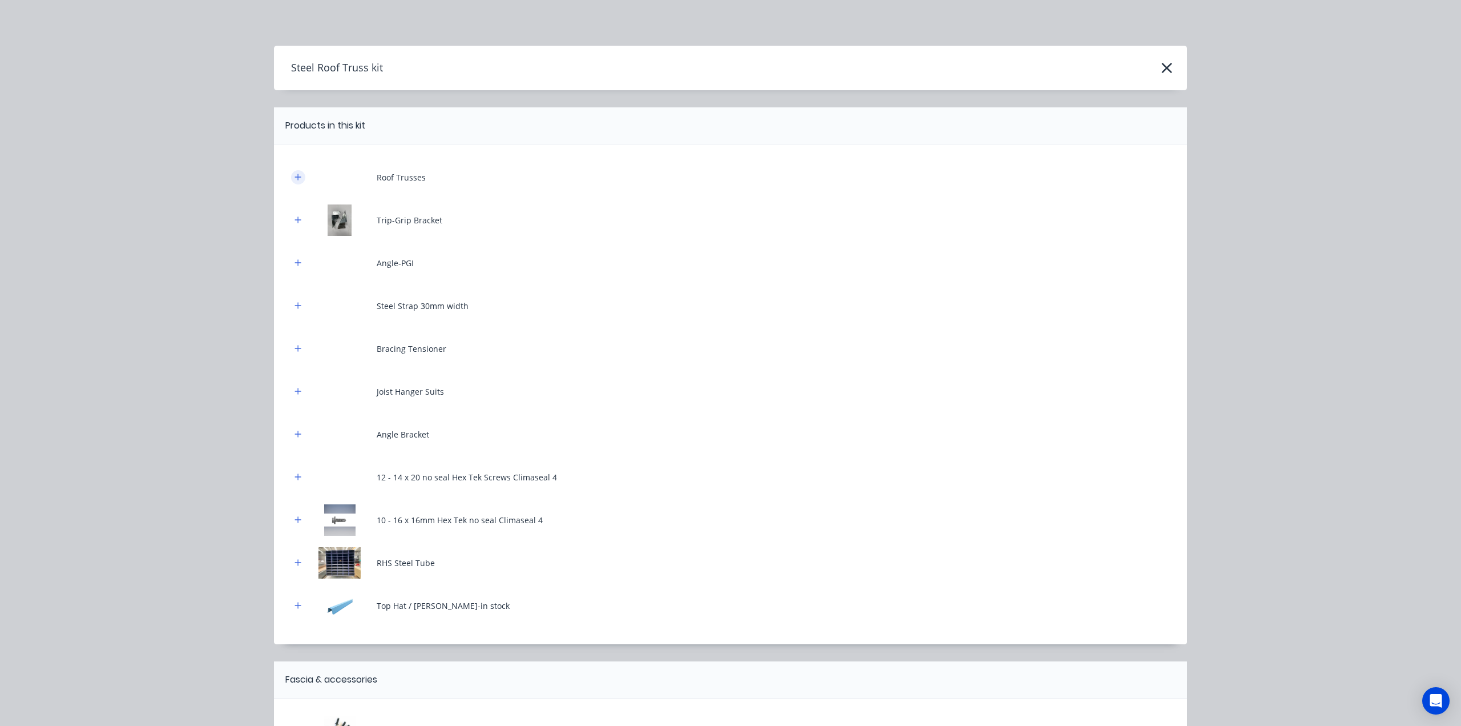
click at [295, 177] on icon "button" at bounding box center [298, 177] width 7 height 8
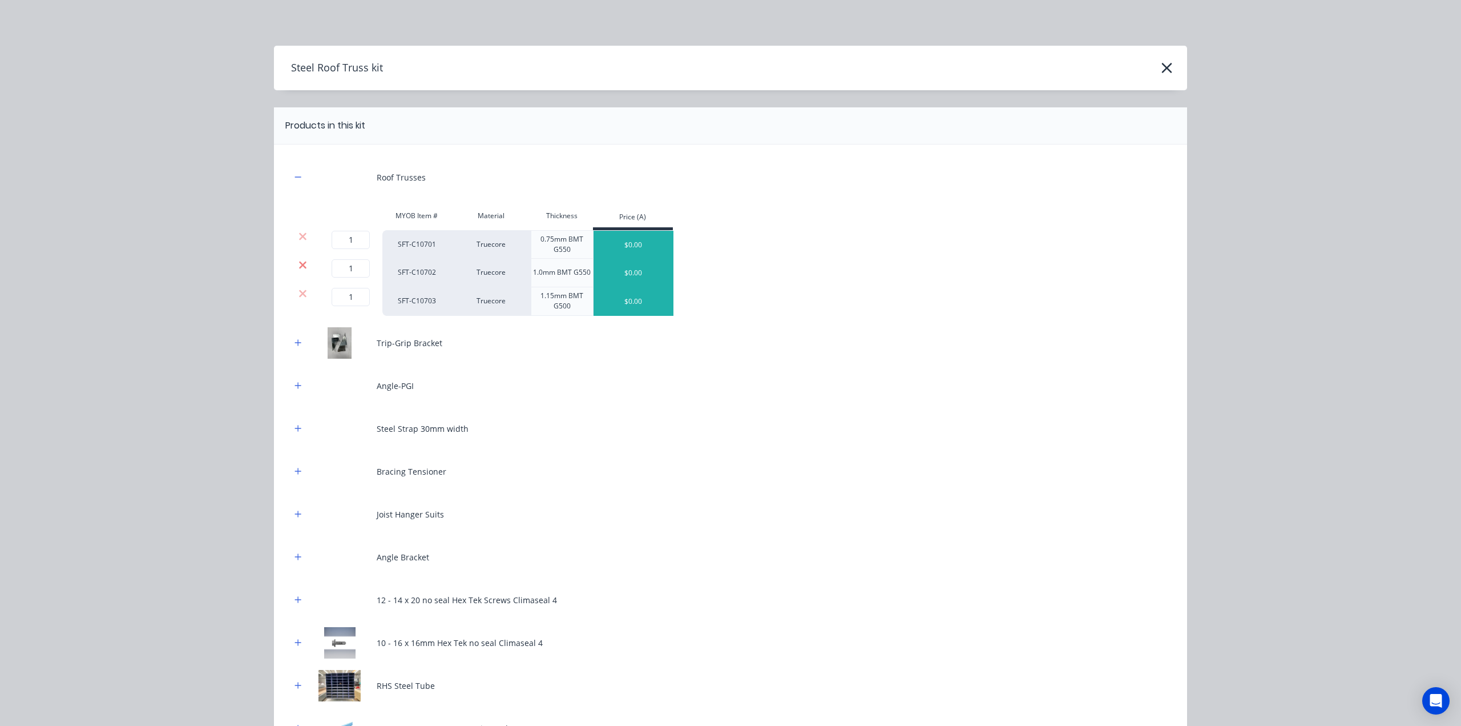
click at [299, 266] on icon at bounding box center [303, 264] width 9 height 11
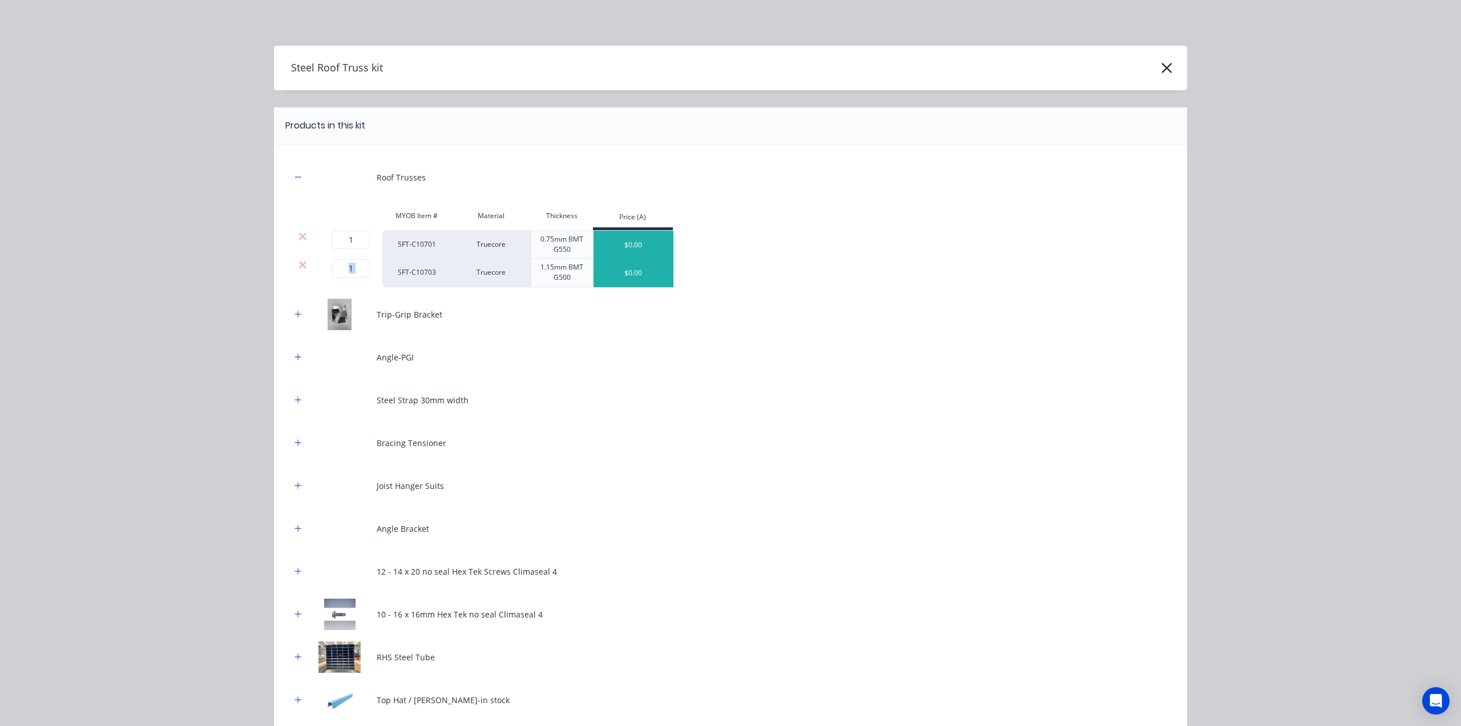
click at [299, 266] on icon at bounding box center [303, 264] width 9 height 11
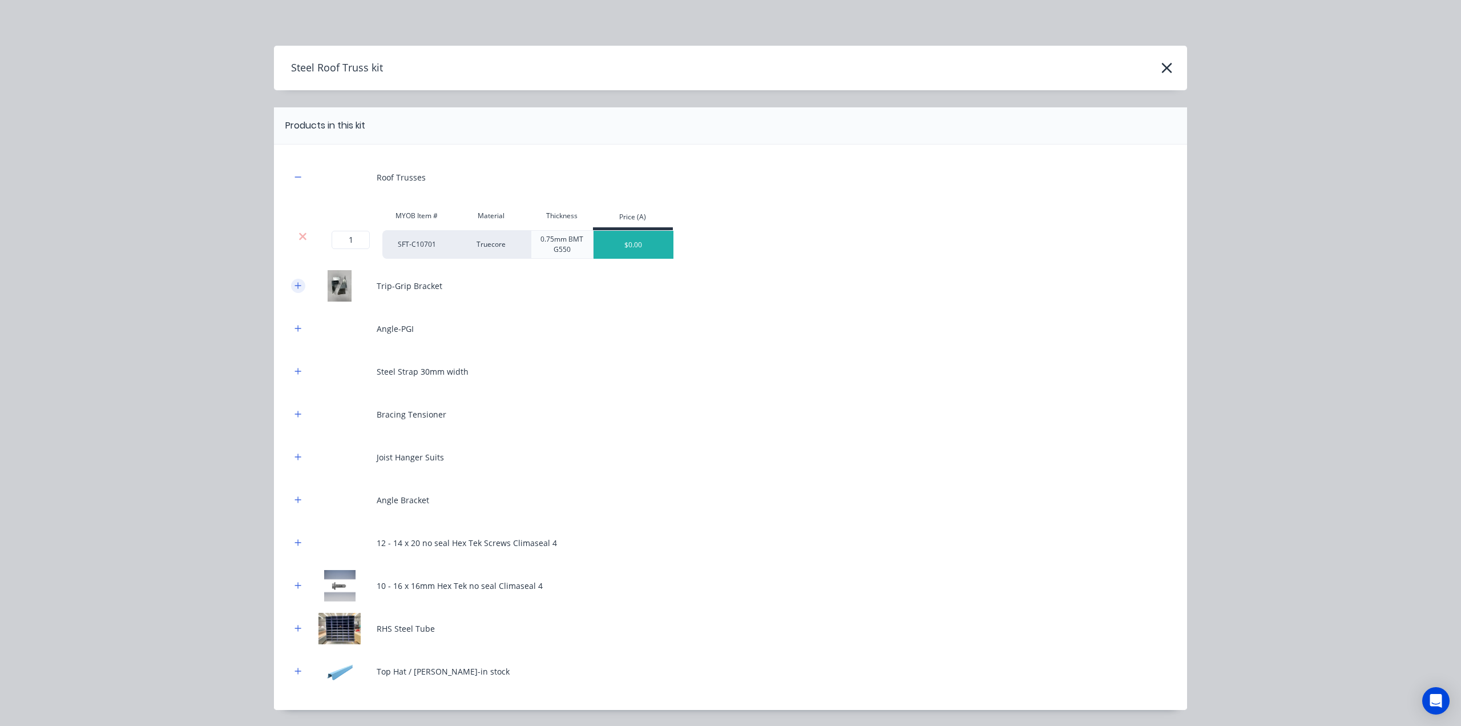
click at [295, 281] on icon "button" at bounding box center [298, 285] width 7 height 8
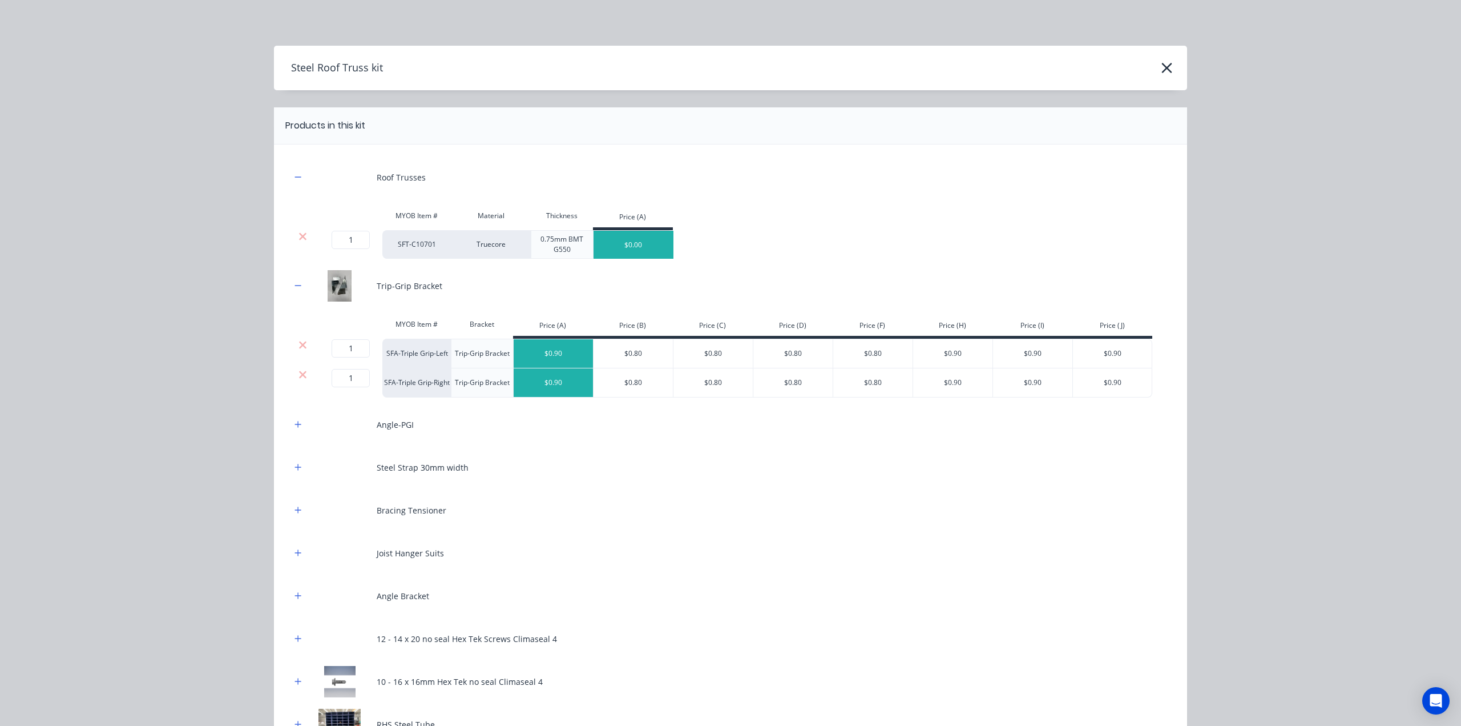
click at [293, 432] on div "Angle-PGI" at bounding box center [730, 424] width 879 height 31
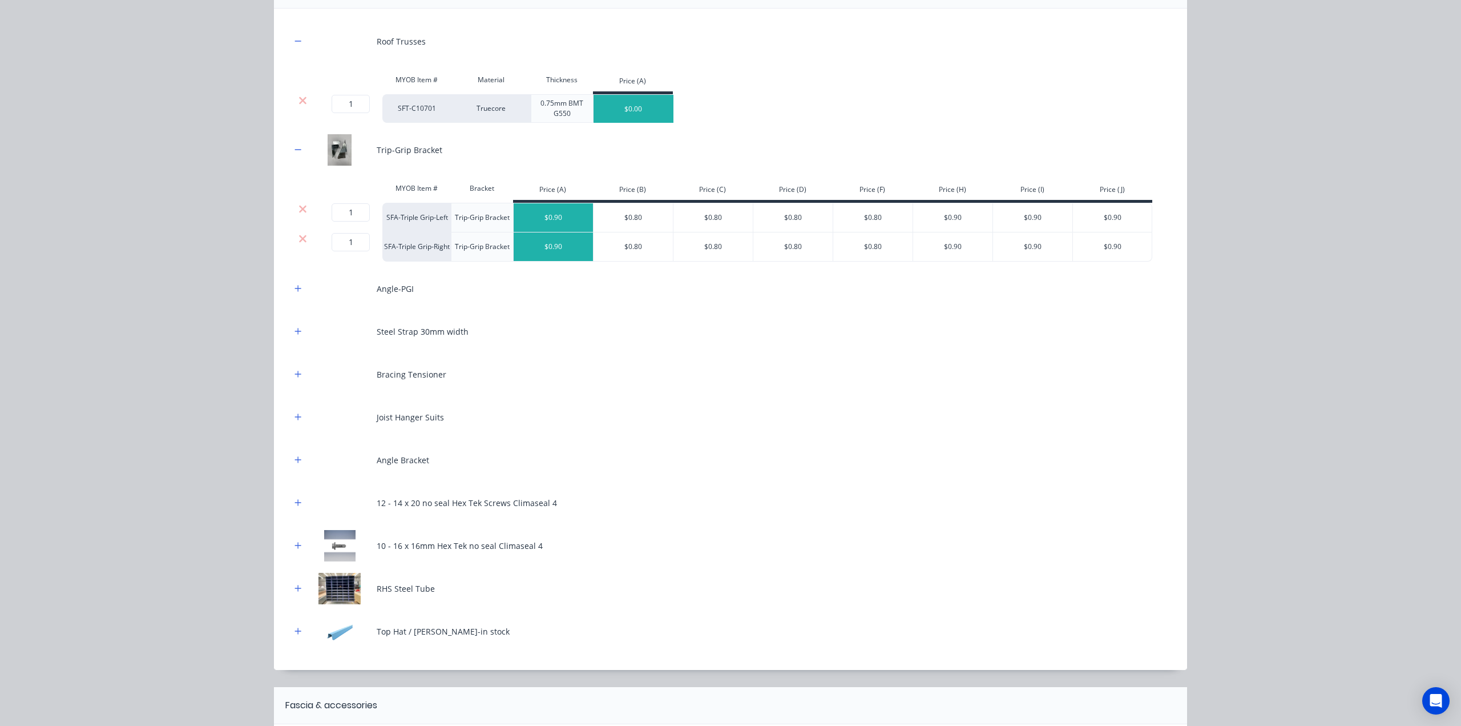
scroll to position [171, 0]
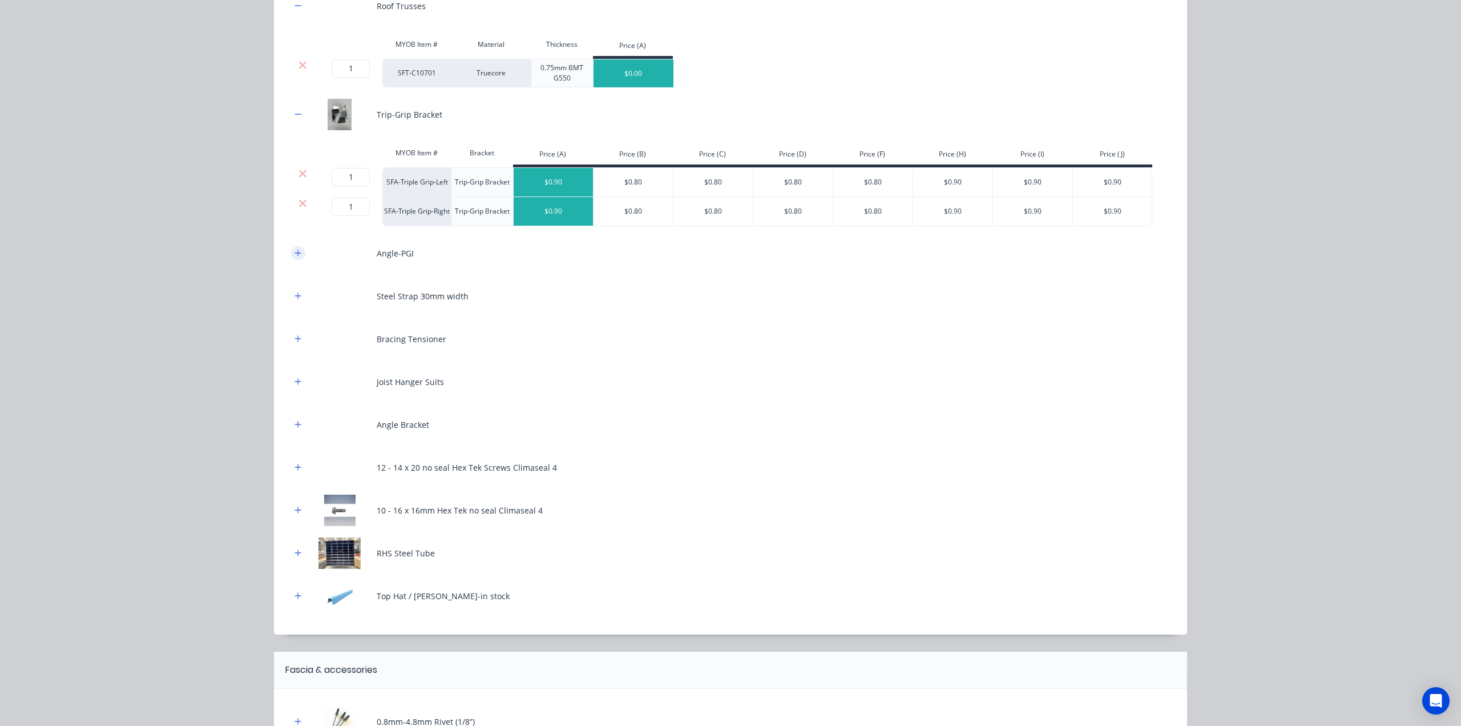
click at [295, 253] on icon "button" at bounding box center [298, 253] width 7 height 8
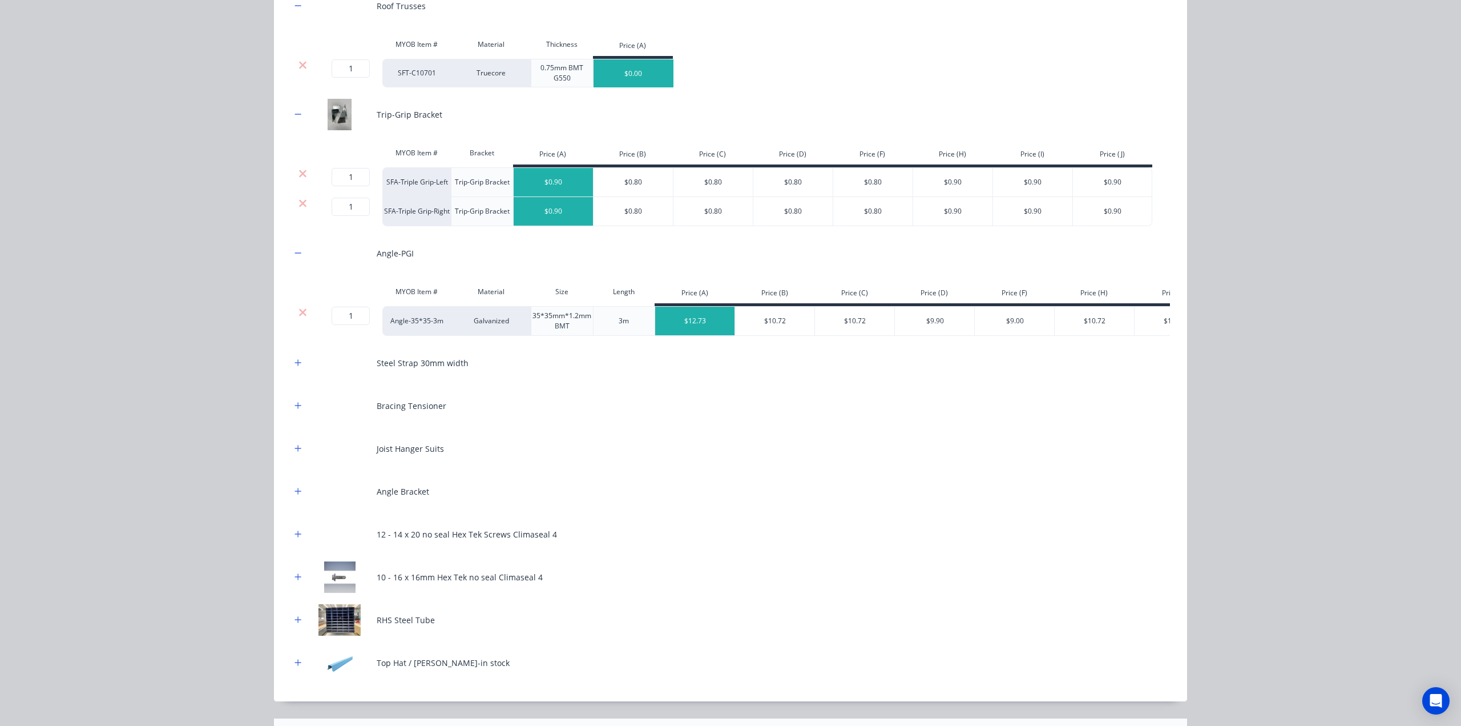
click at [295, 361] on div "Steel Strap 30mm width" at bounding box center [730, 362] width 879 height 31
click at [299, 309] on icon at bounding box center [303, 312] width 9 height 11
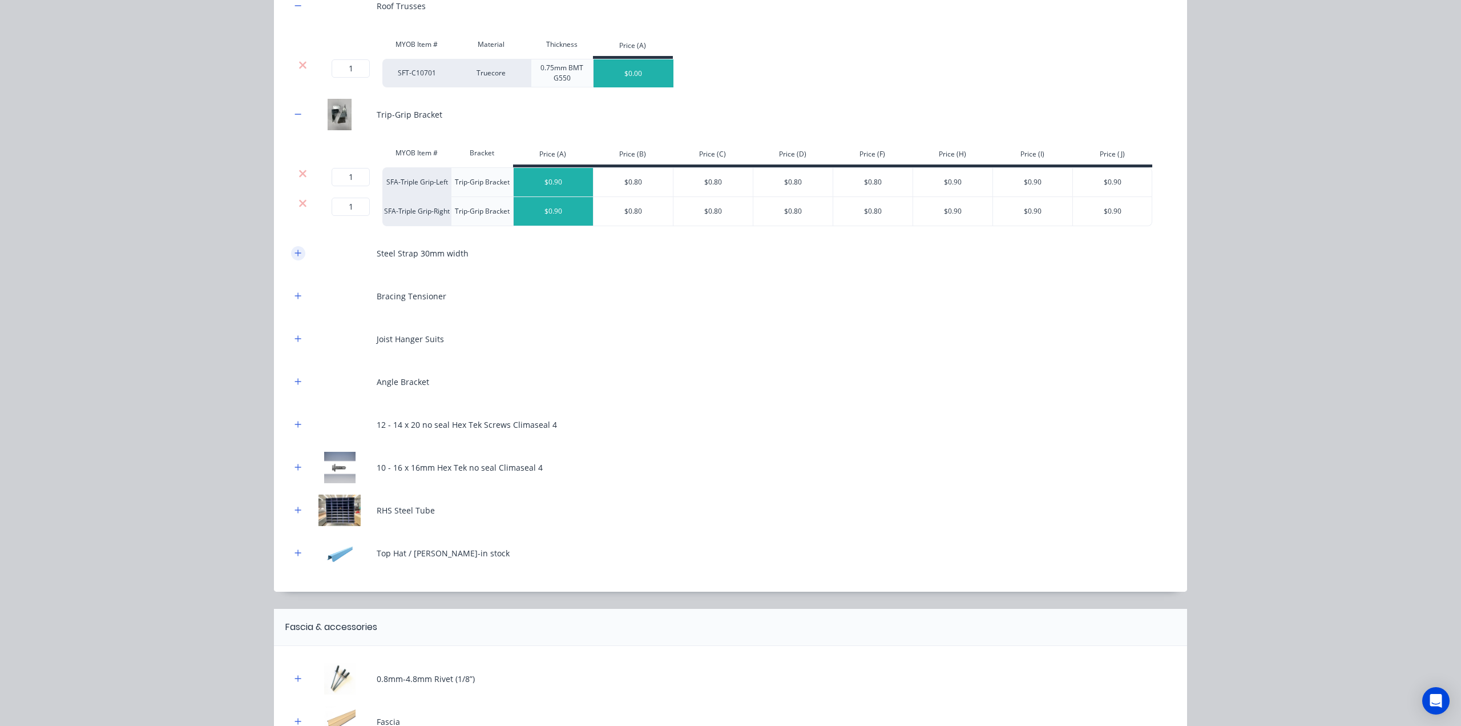
click at [295, 255] on icon "button" at bounding box center [298, 253] width 7 height 8
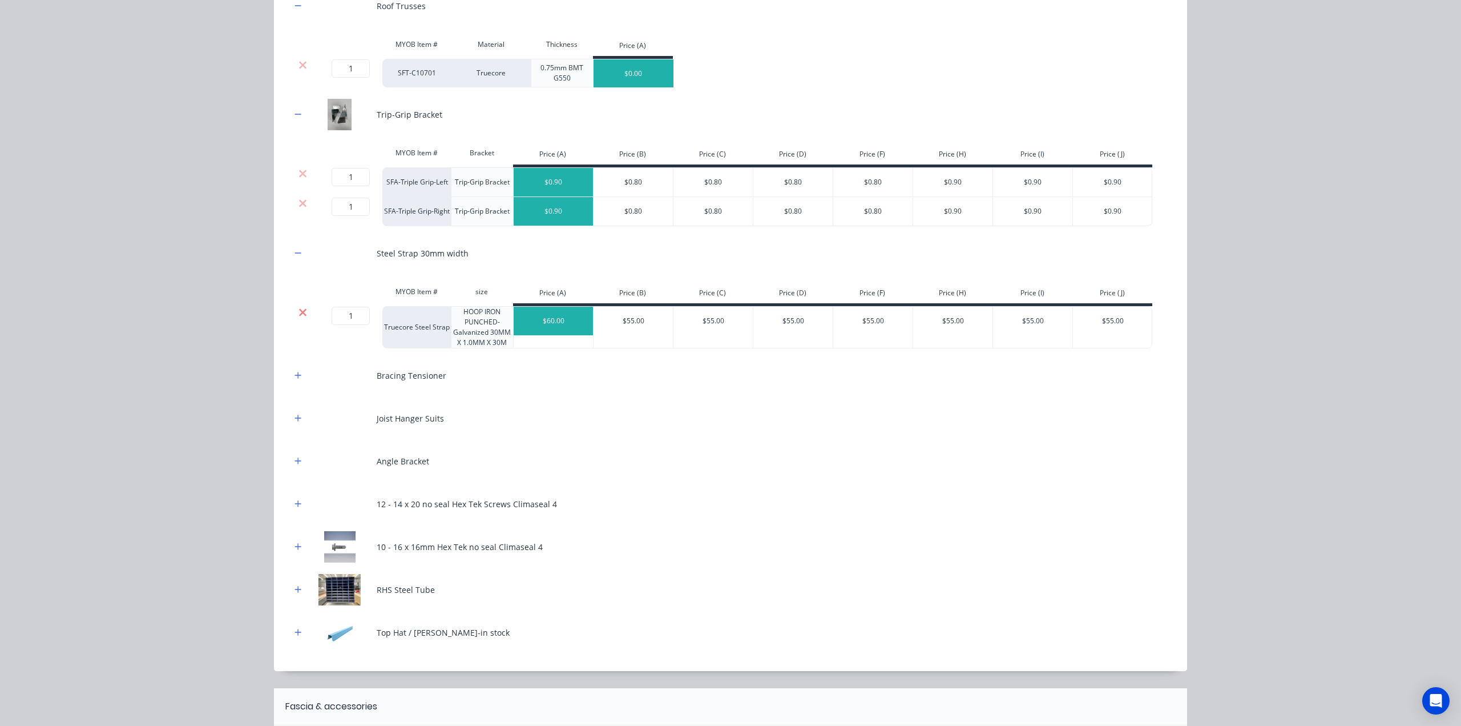
click at [299, 307] on icon at bounding box center [303, 312] width 9 height 11
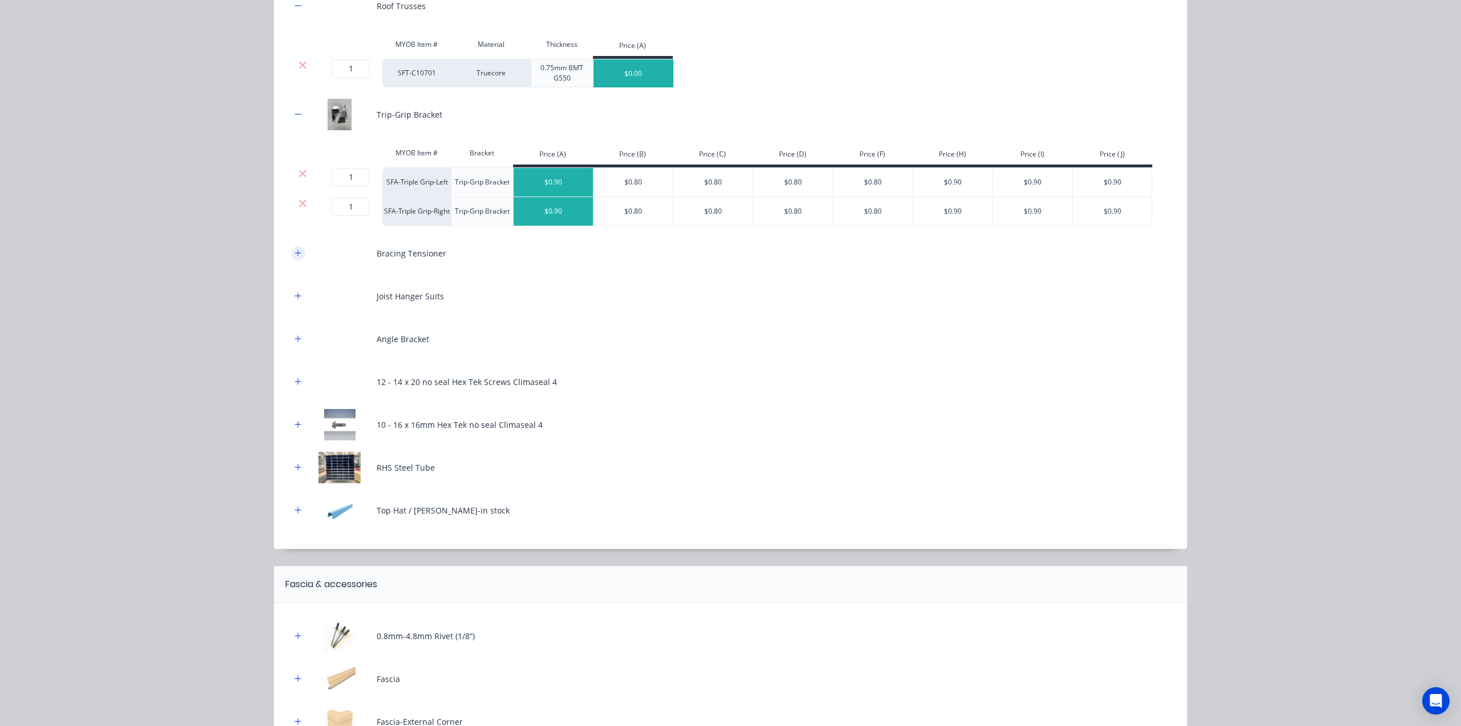
click at [295, 253] on icon "button" at bounding box center [298, 253] width 7 height 8
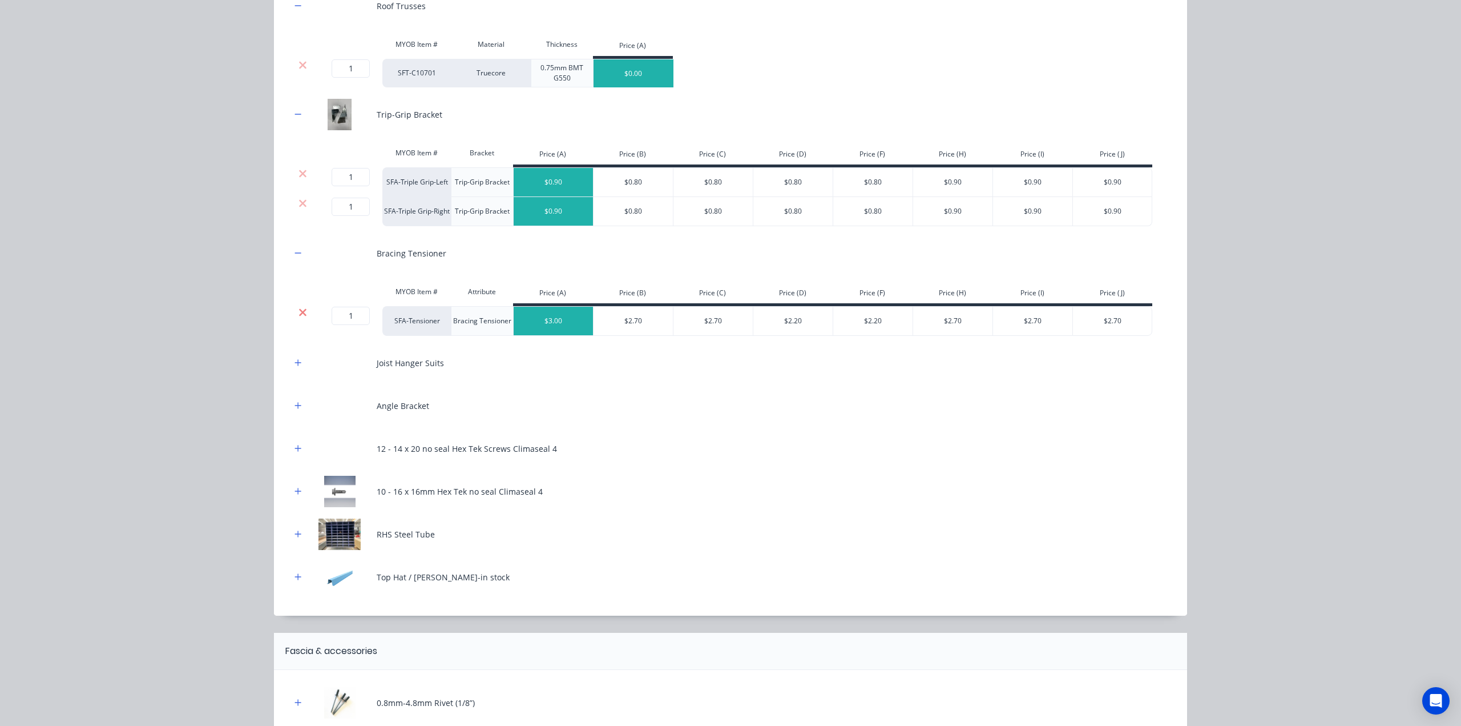
click at [299, 310] on icon at bounding box center [303, 312] width 9 height 11
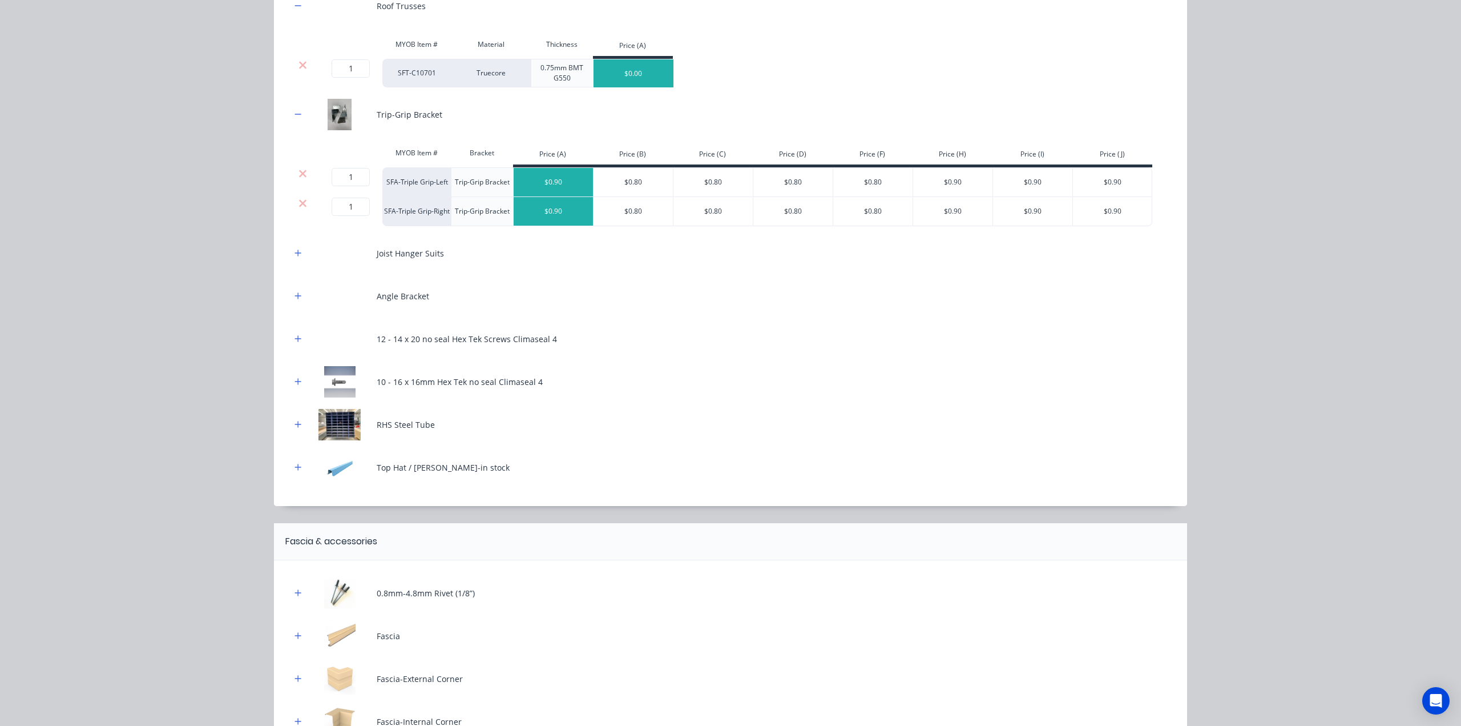
click at [291, 243] on div "Joist Hanger Suits" at bounding box center [730, 252] width 879 height 31
click at [295, 250] on icon "button" at bounding box center [298, 252] width 6 height 6
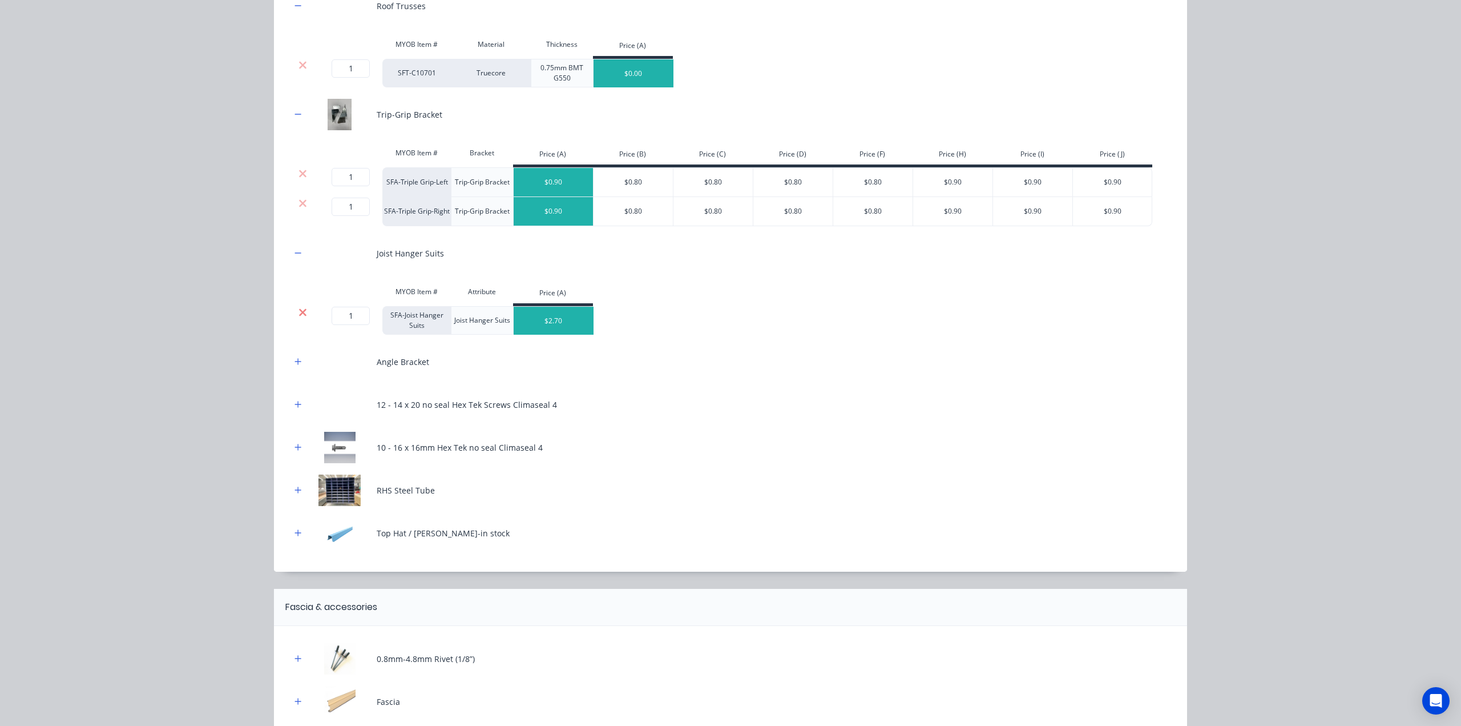
click at [299, 311] on icon at bounding box center [303, 312] width 9 height 11
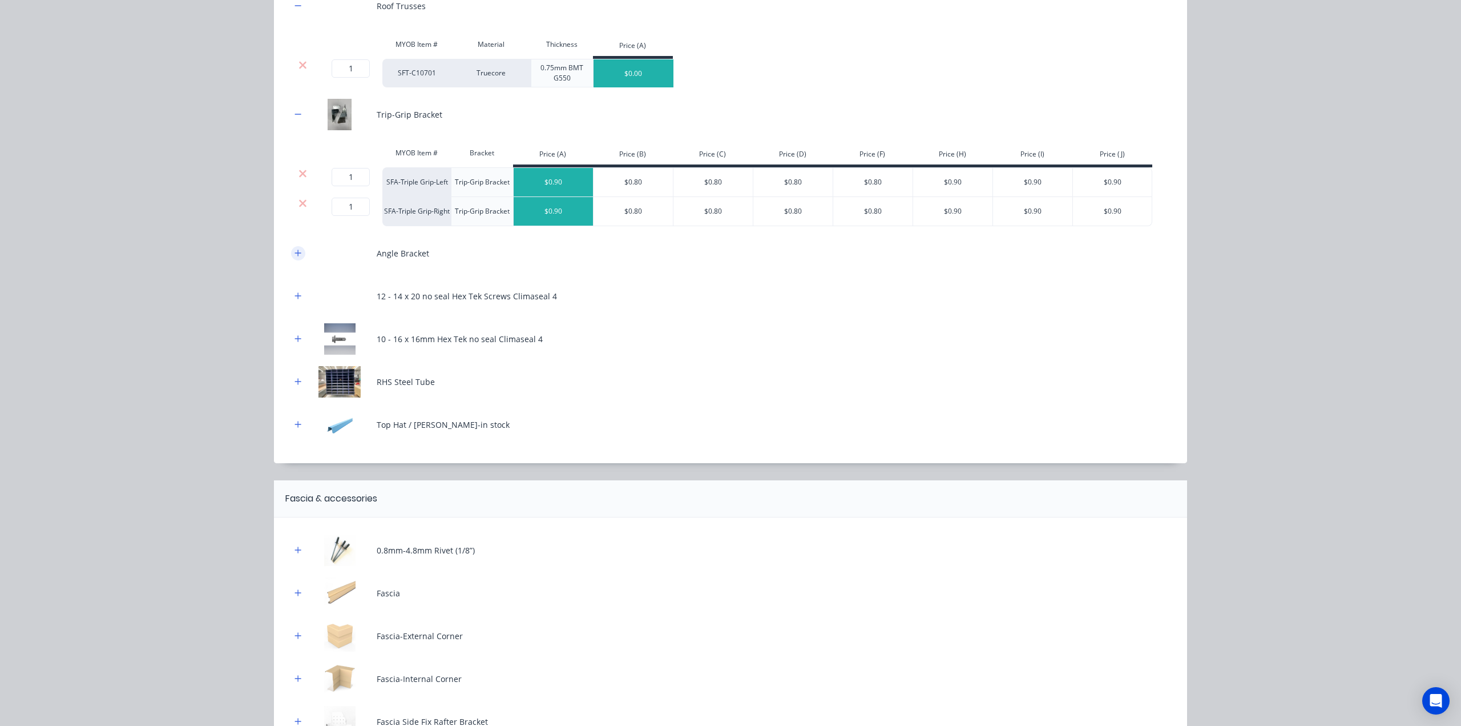
click at [295, 253] on icon "button" at bounding box center [298, 253] width 7 height 8
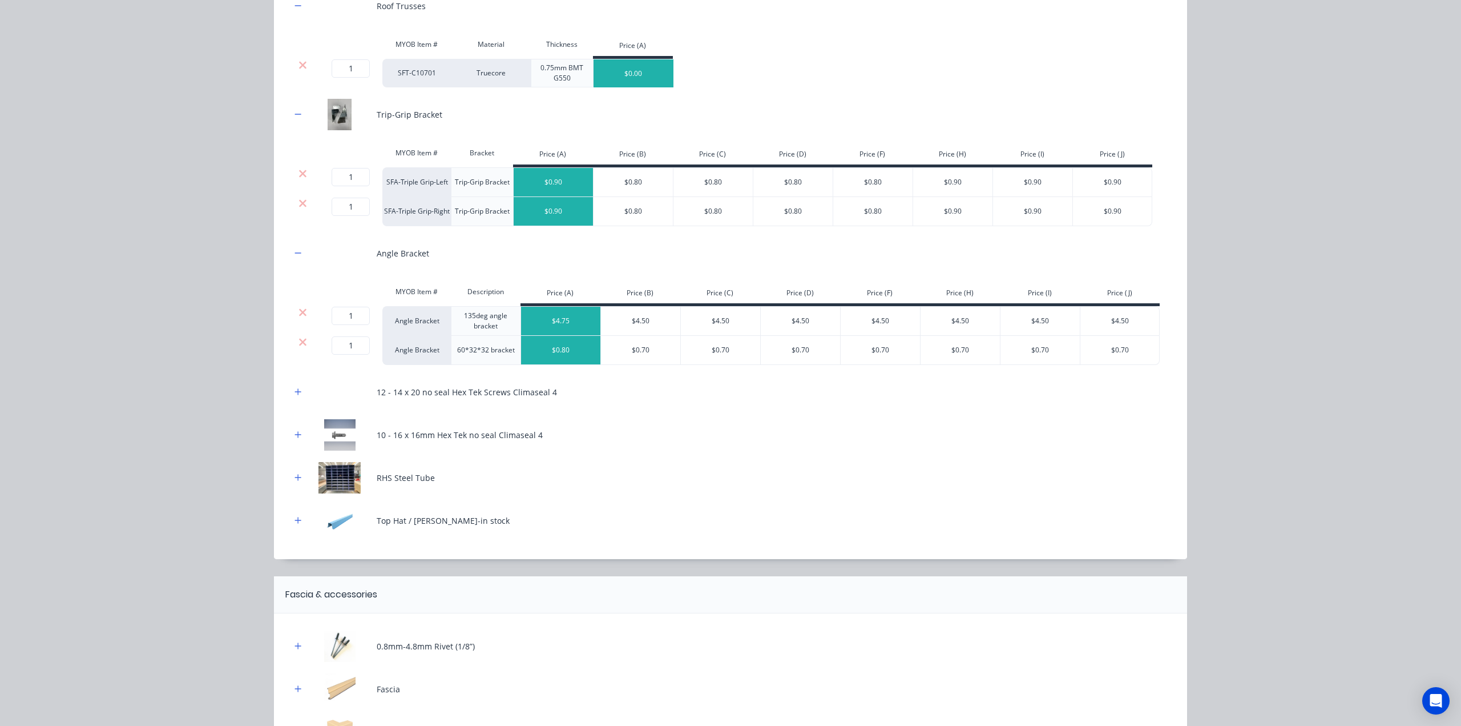
click at [303, 344] on div at bounding box center [303, 341] width 22 height 11
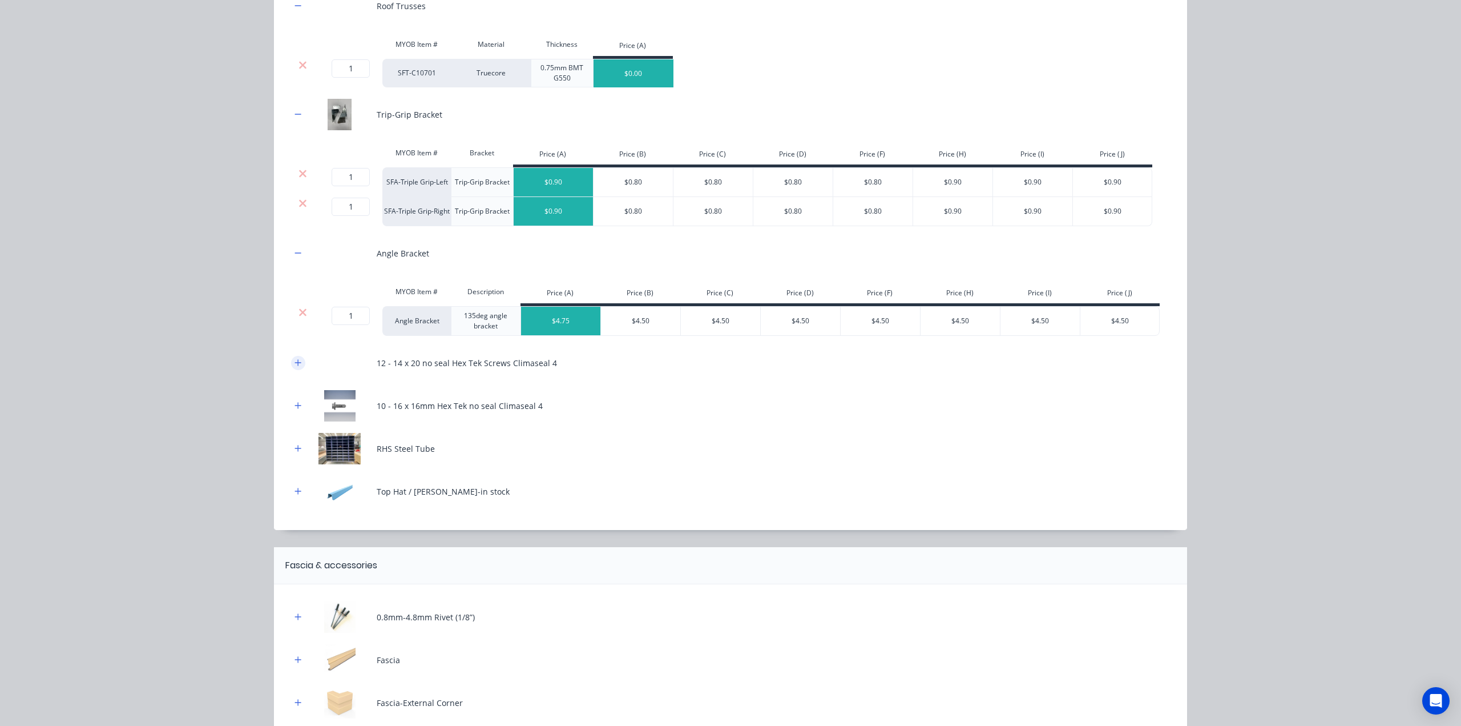
click at [296, 361] on icon "button" at bounding box center [298, 362] width 7 height 8
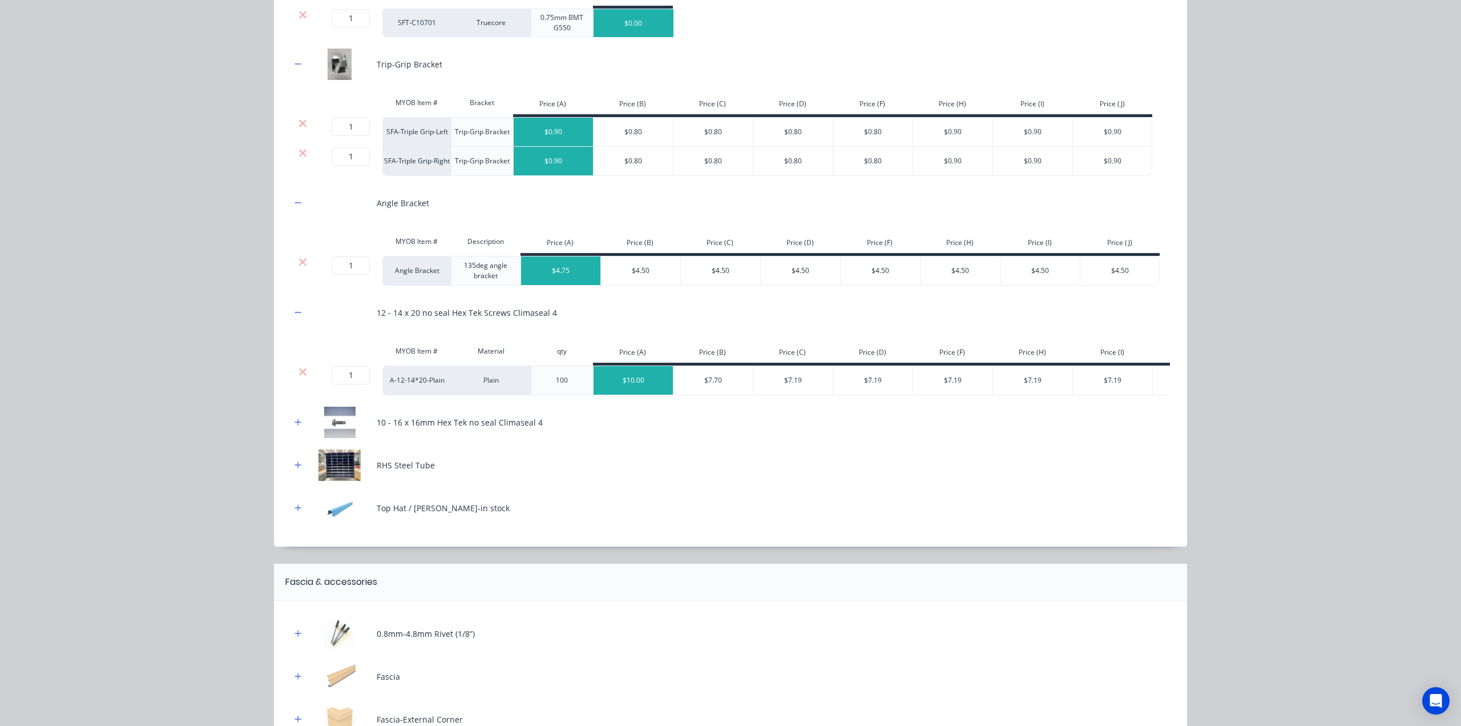
scroll to position [304, 0]
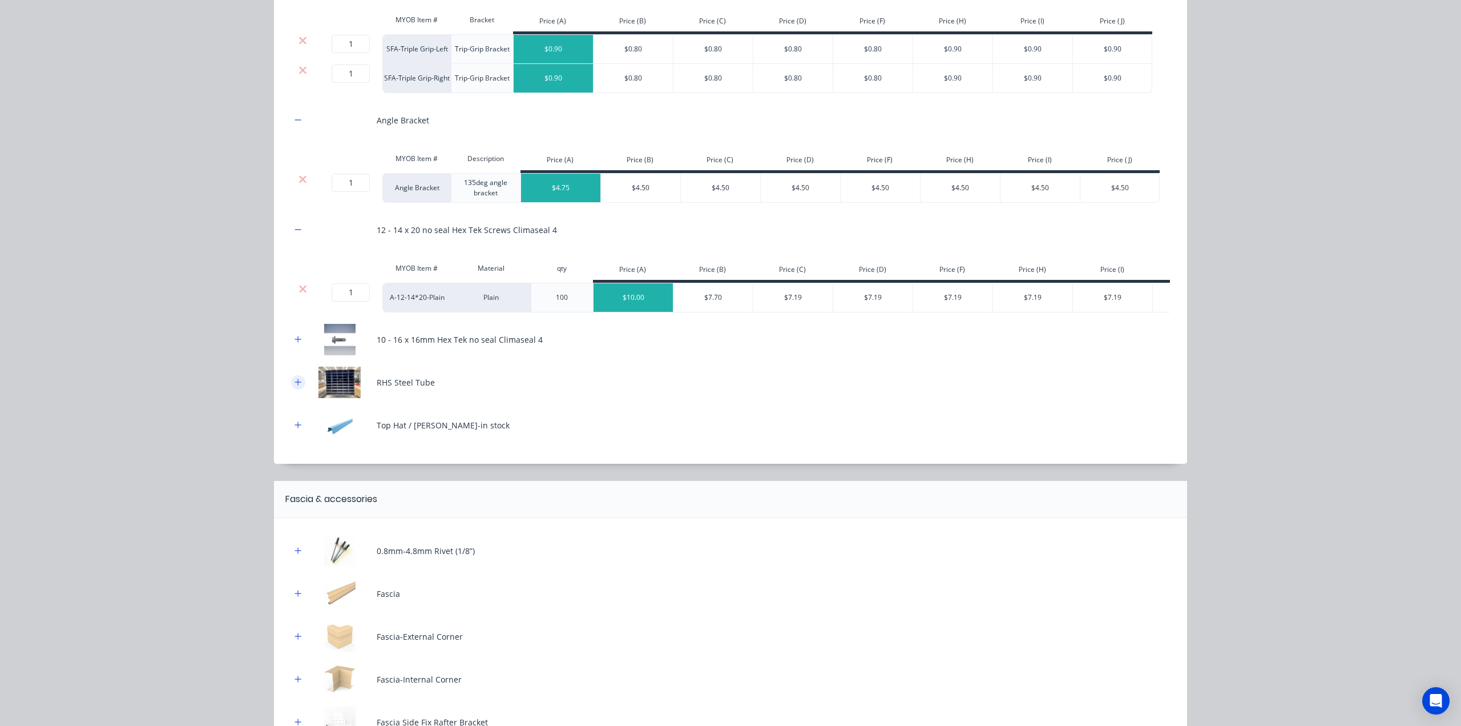
click at [295, 385] on icon "button" at bounding box center [298, 381] width 6 height 6
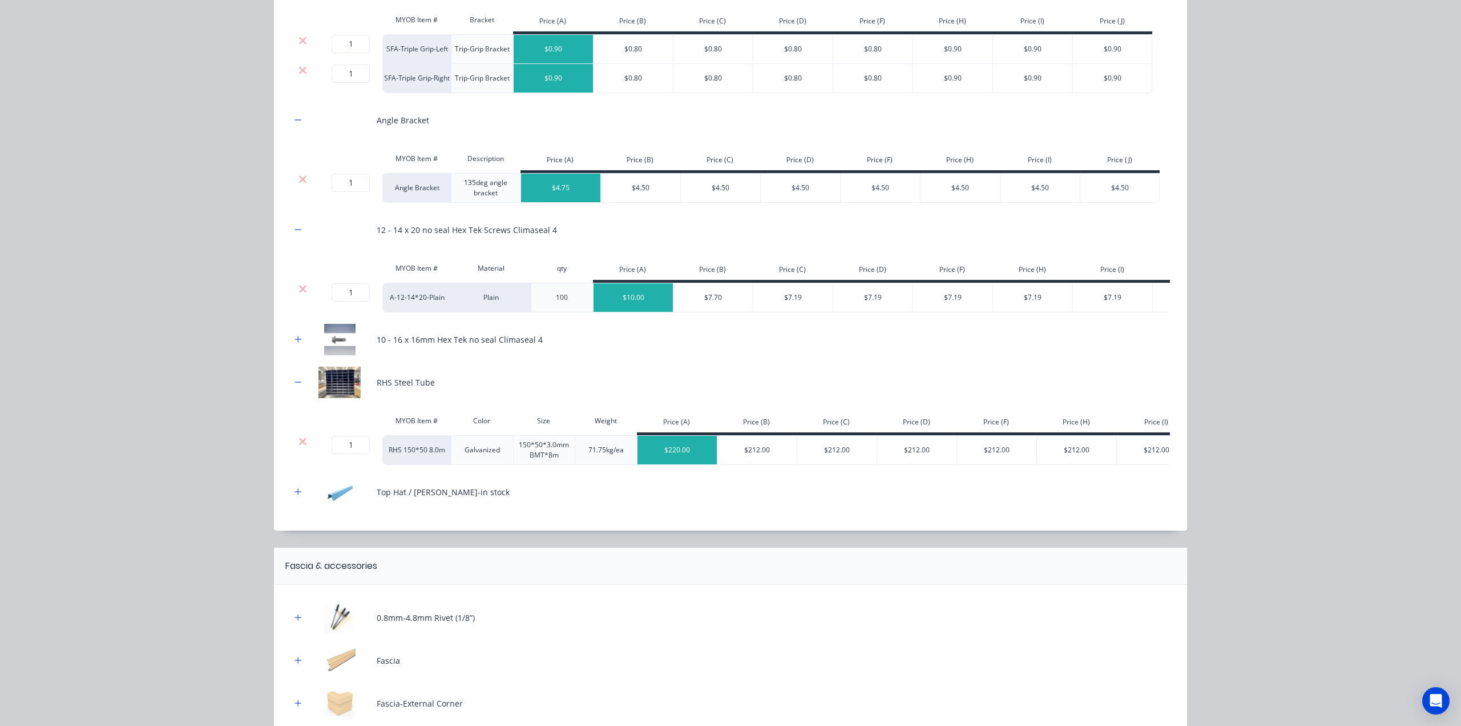
click at [301, 444] on icon at bounding box center [303, 441] width 9 height 11
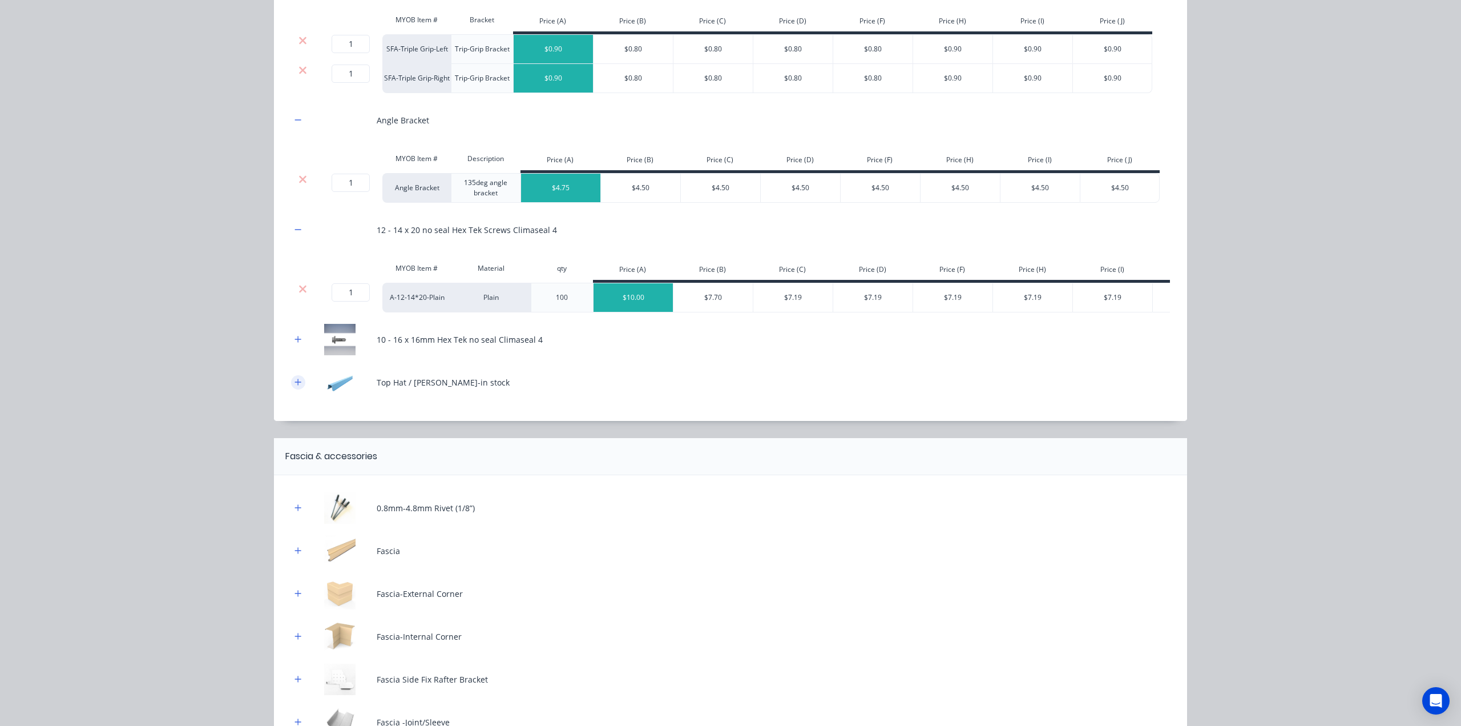
click at [292, 389] on button "button" at bounding box center [298, 382] width 14 height 14
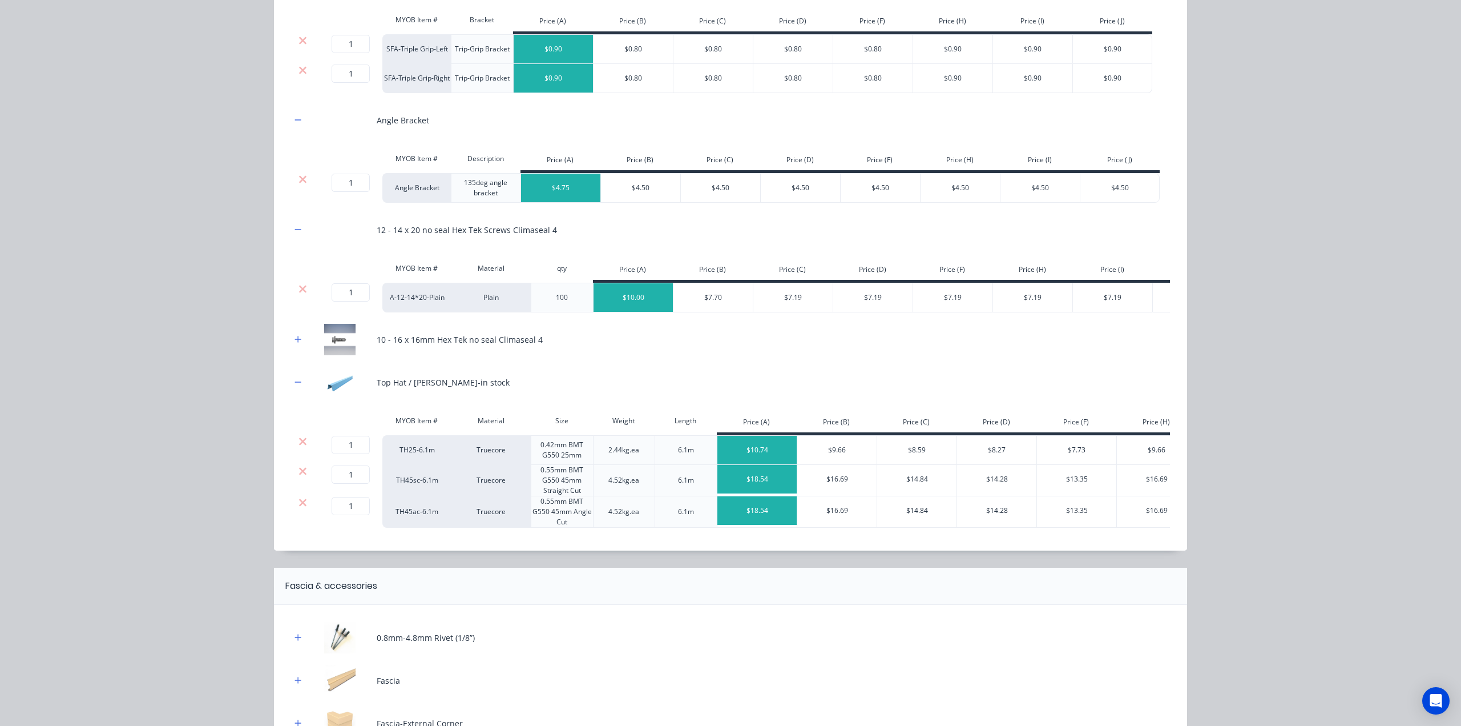
click at [301, 507] on icon at bounding box center [303, 502] width 9 height 11
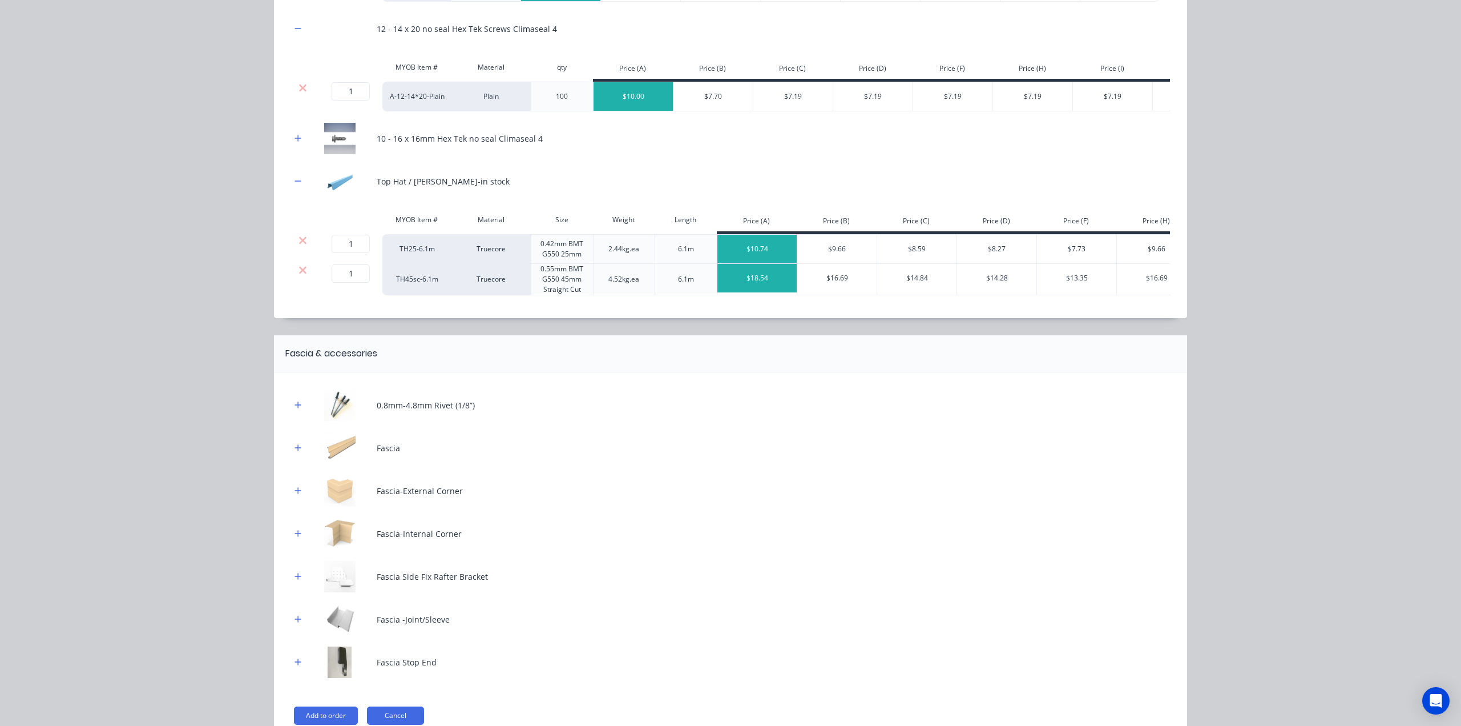
scroll to position [578, 0]
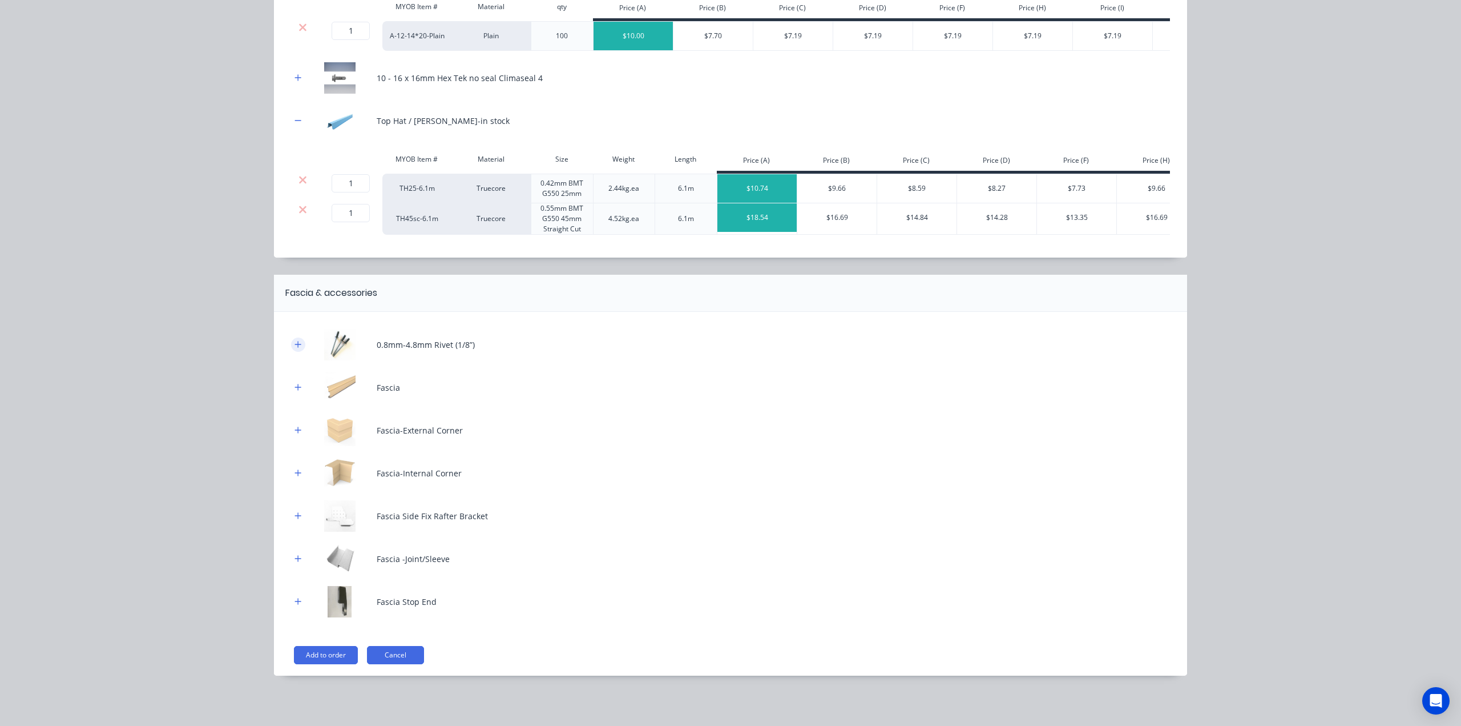
click at [295, 344] on icon "button" at bounding box center [298, 344] width 6 height 6
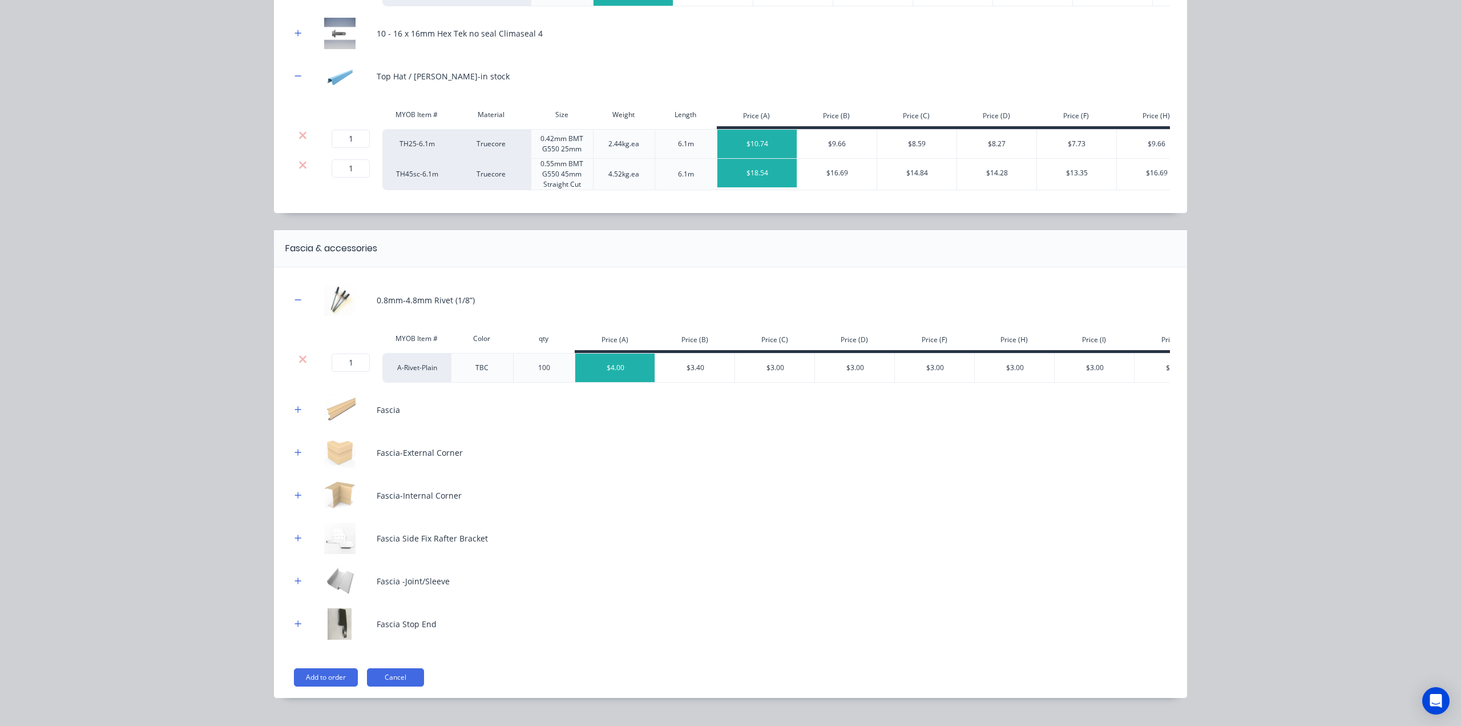
scroll to position [653, 0]
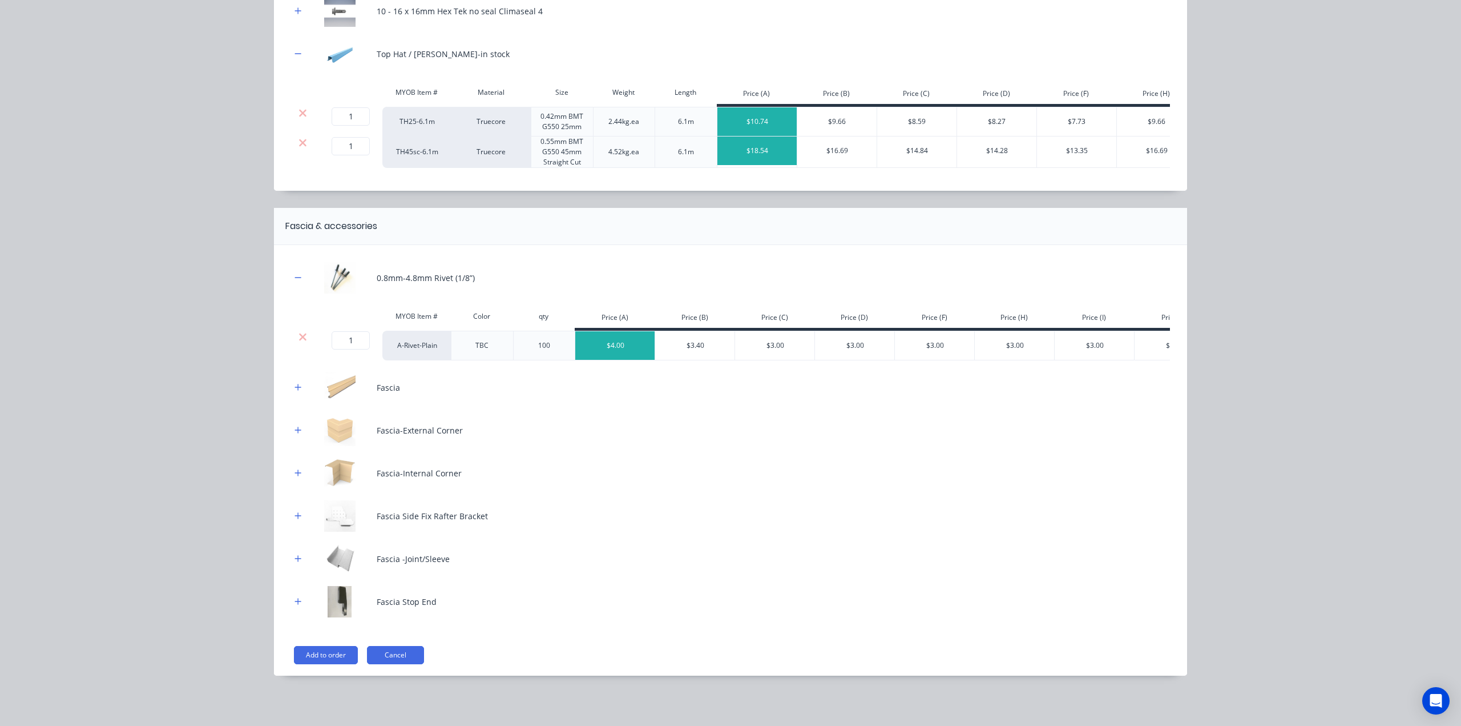
click at [299, 331] on icon at bounding box center [303, 336] width 9 height 11
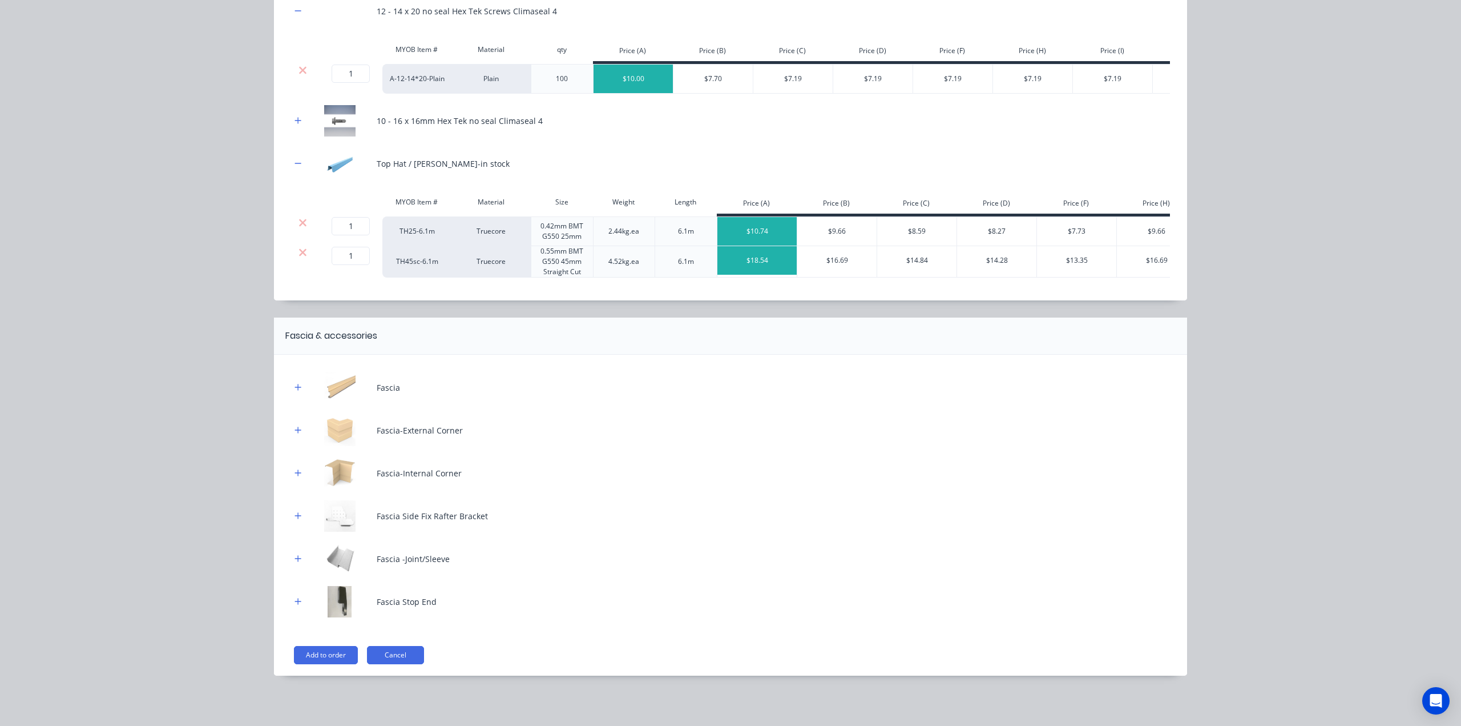
scroll to position [535, 0]
click at [296, 380] on div at bounding box center [298, 387] width 14 height 14
click at [295, 390] on icon "button" at bounding box center [298, 387] width 7 height 8
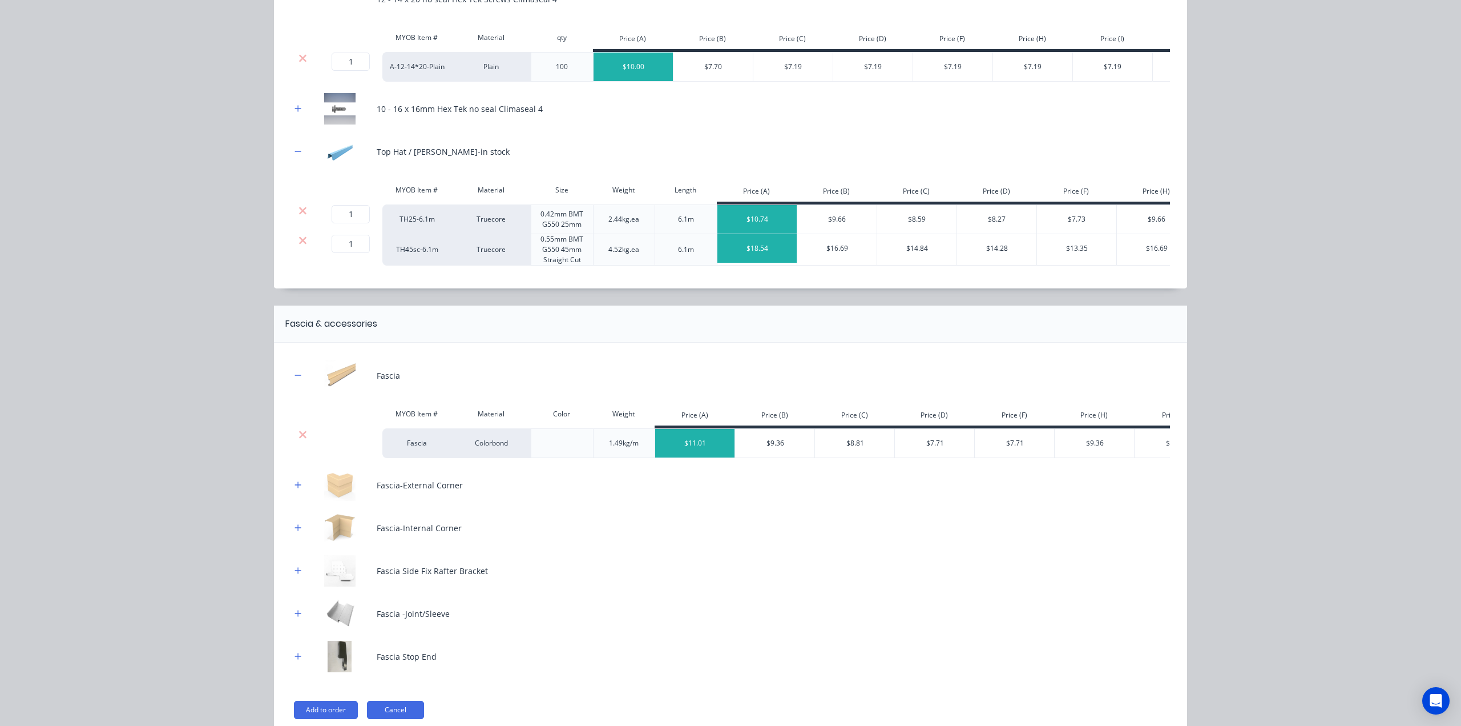
click at [300, 440] on icon at bounding box center [303, 434] width 9 height 11
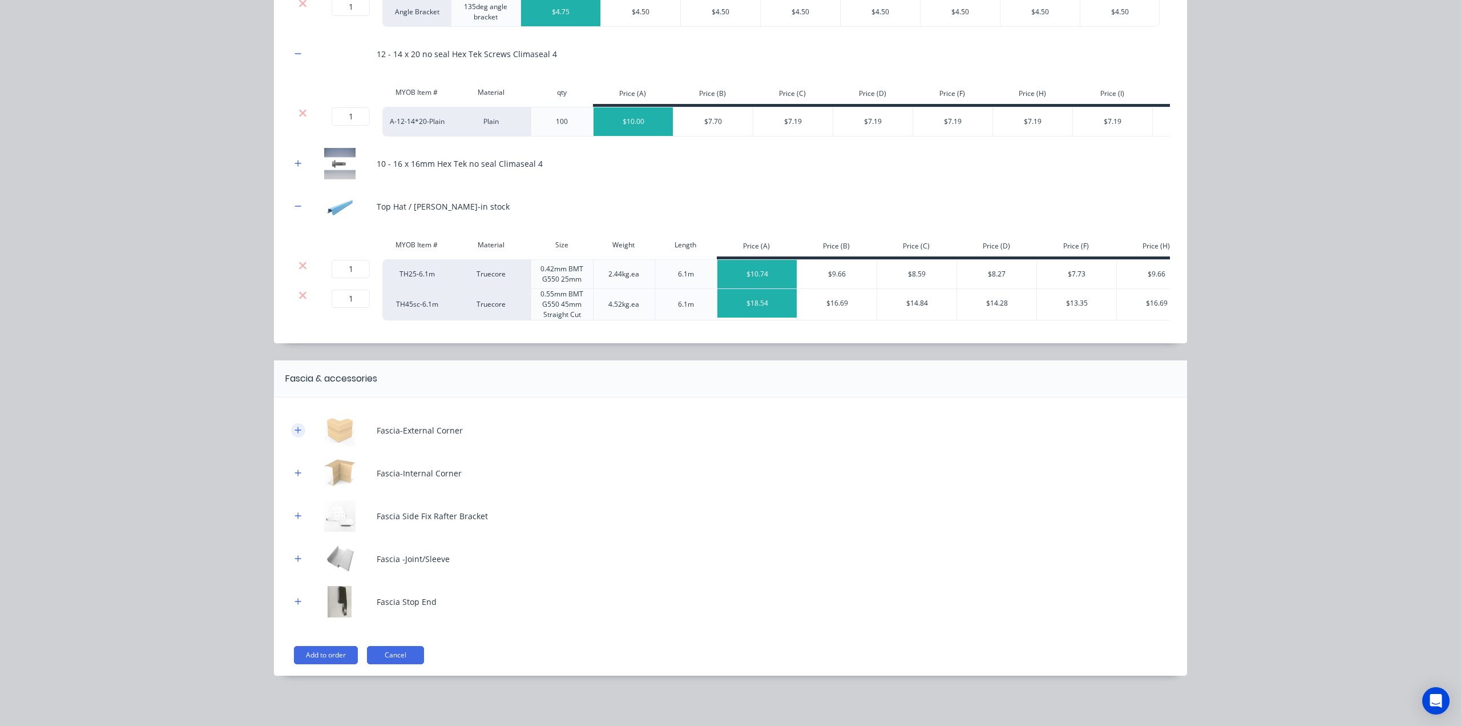
click at [295, 432] on icon "button" at bounding box center [298, 429] width 6 height 6
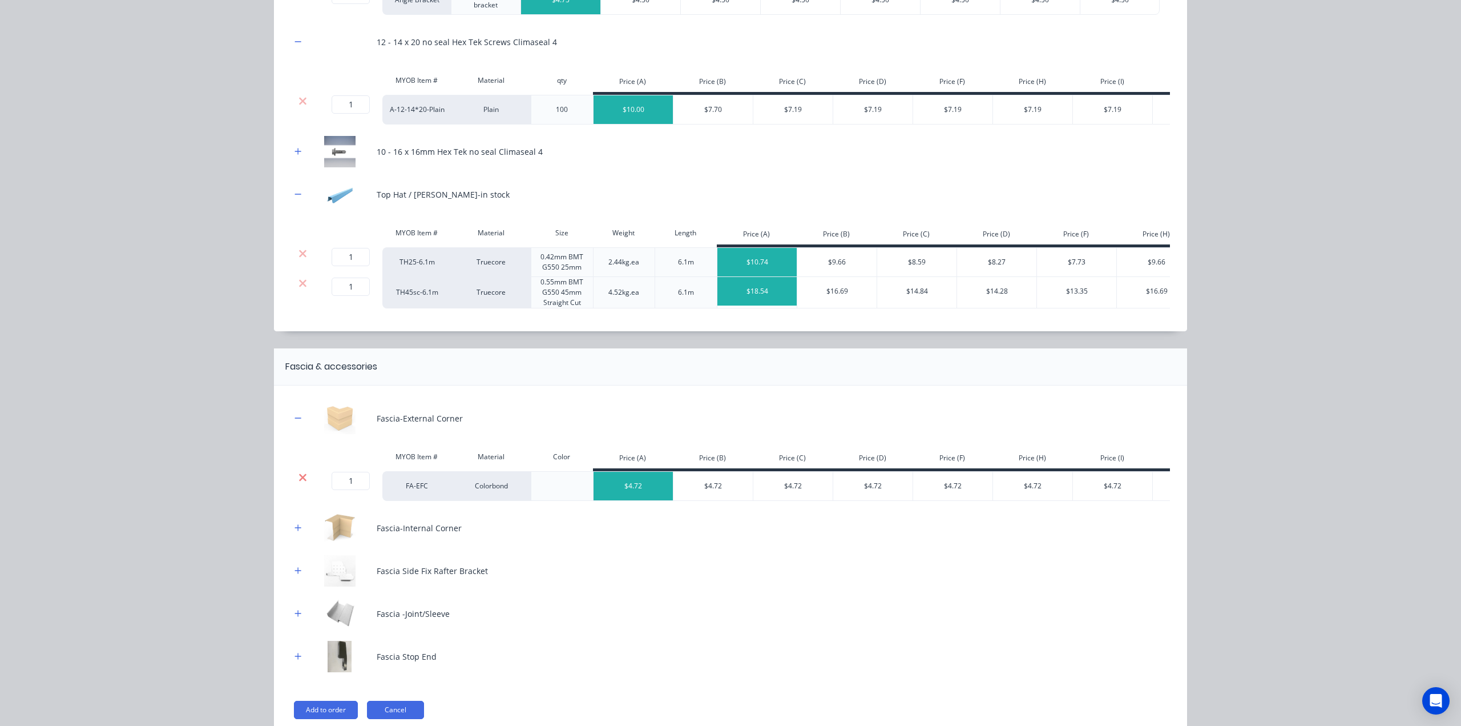
click at [299, 481] on icon at bounding box center [302, 476] width 7 height 7
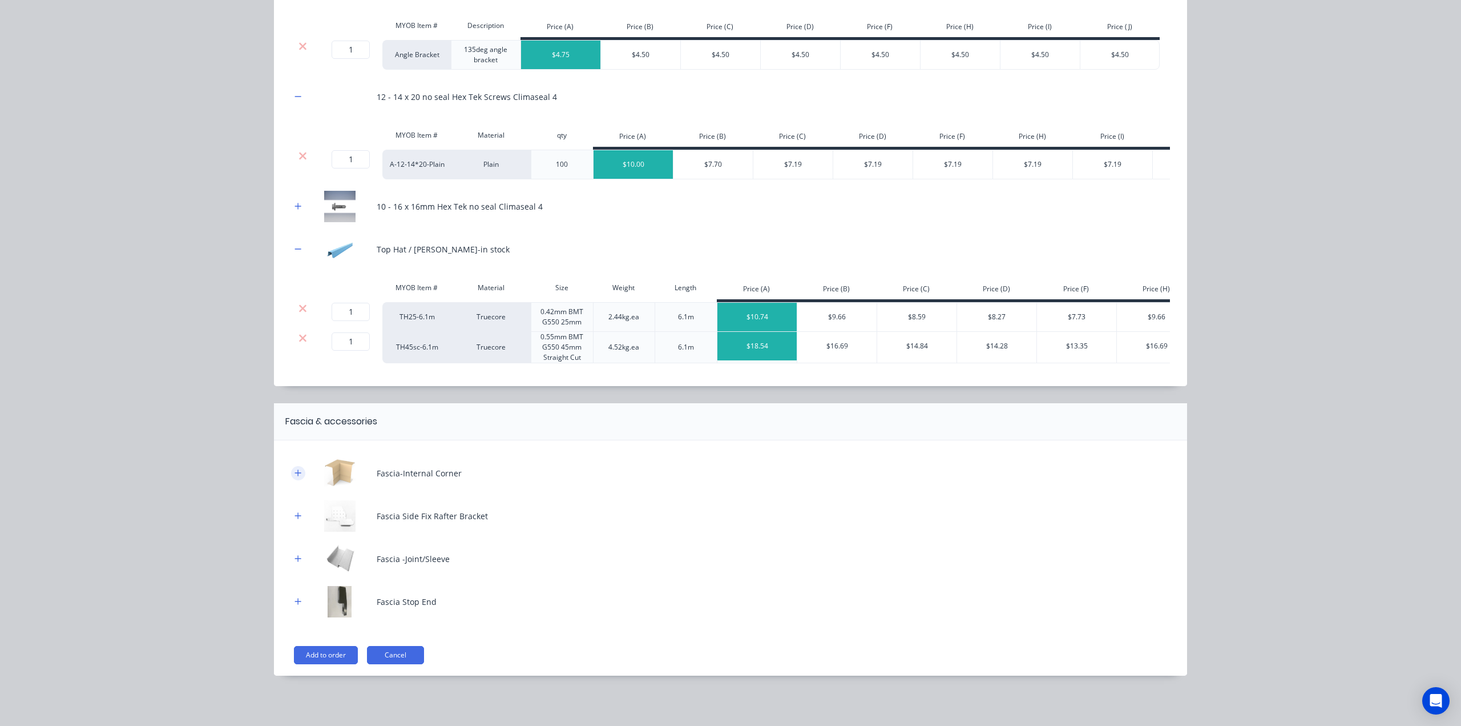
drag, startPoint x: 292, startPoint y: 473, endPoint x: 296, endPoint y: 492, distance: 19.1
click at [295, 473] on icon "button" at bounding box center [298, 473] width 7 height 8
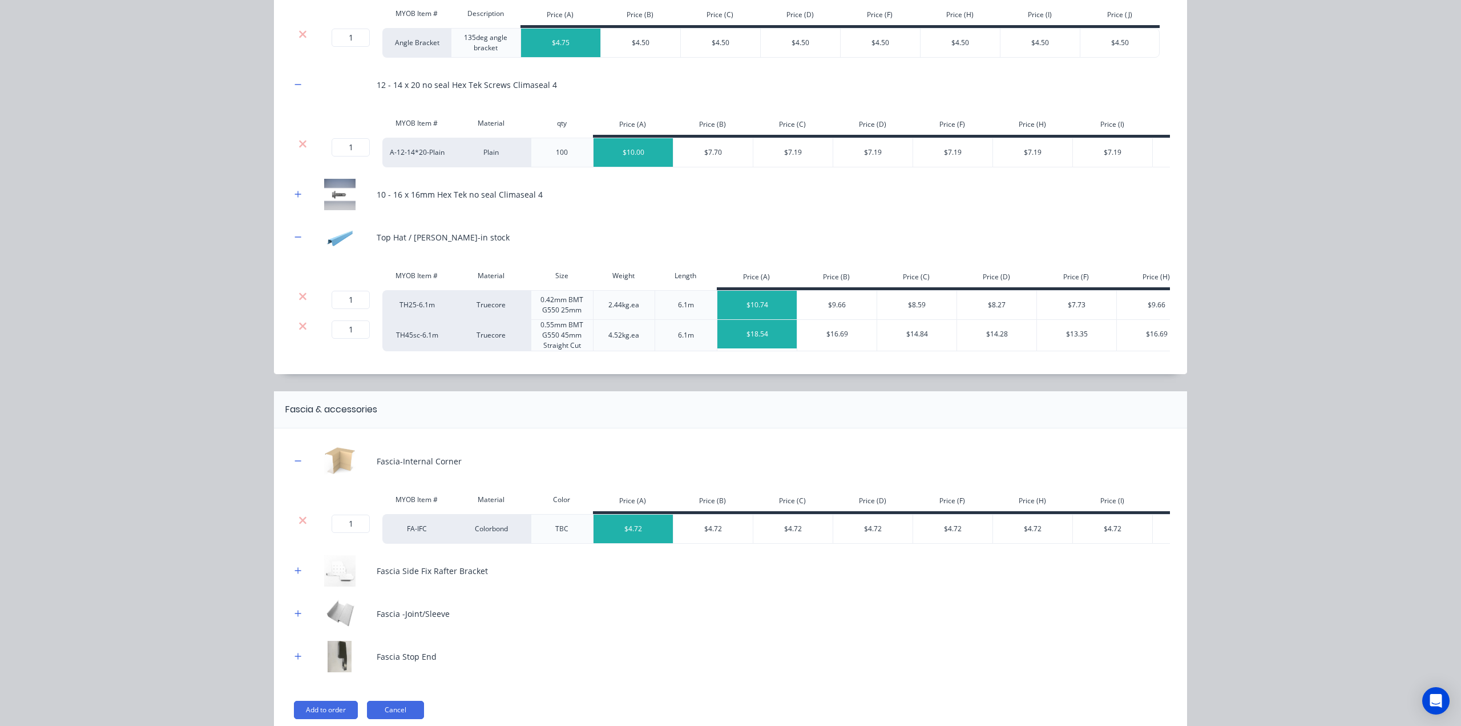
click at [300, 526] on icon at bounding box center [303, 519] width 9 height 11
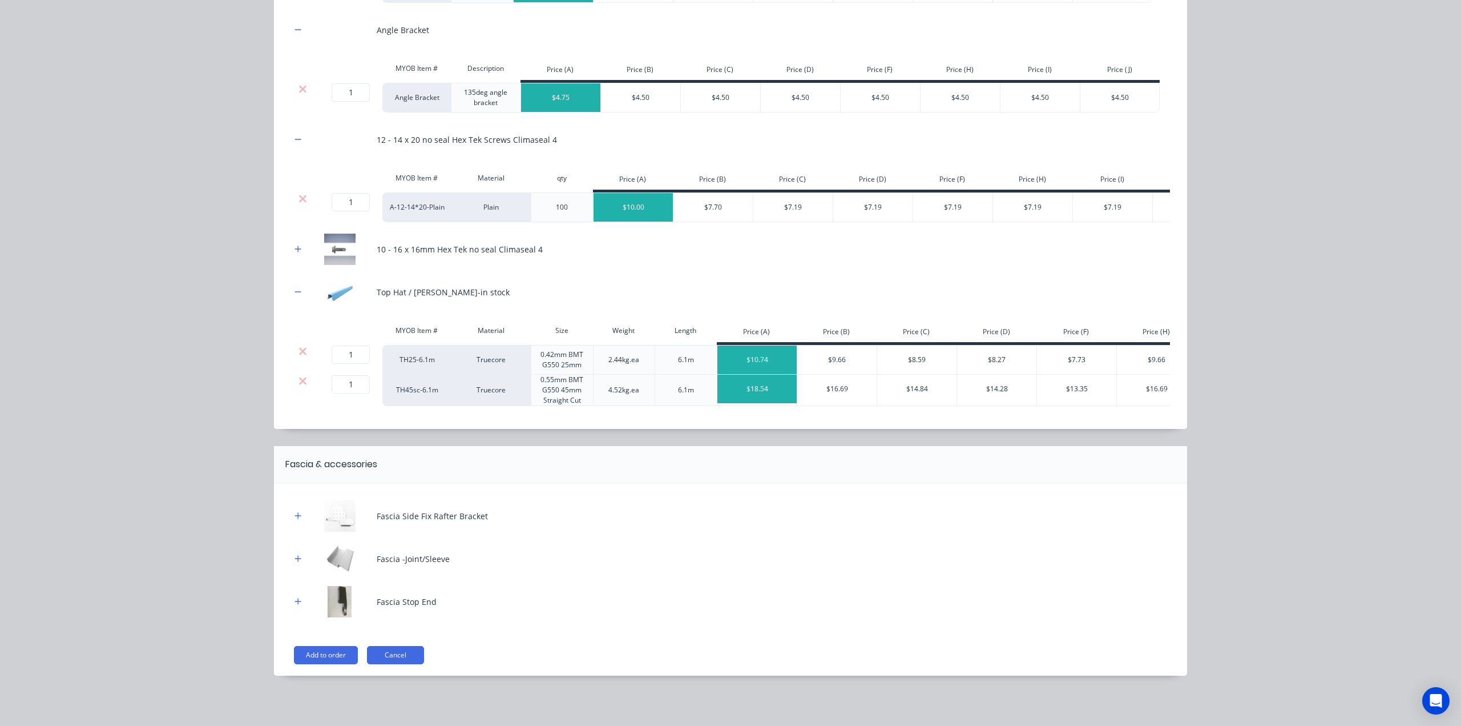
drag, startPoint x: 290, startPoint y: 520, endPoint x: 299, endPoint y: 536, distance: 18.1
click at [295, 519] on icon "button" at bounding box center [298, 515] width 7 height 8
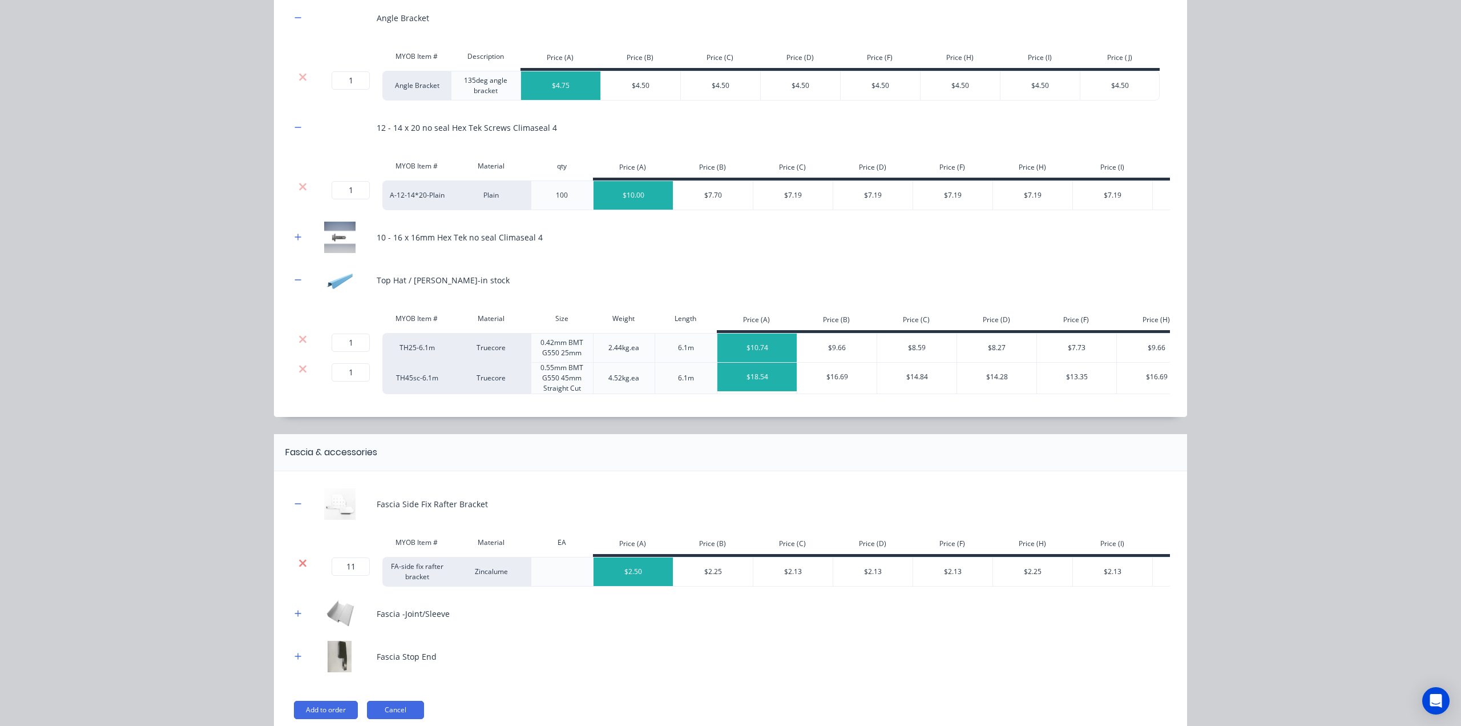
click at [299, 569] on icon at bounding box center [303, 562] width 9 height 11
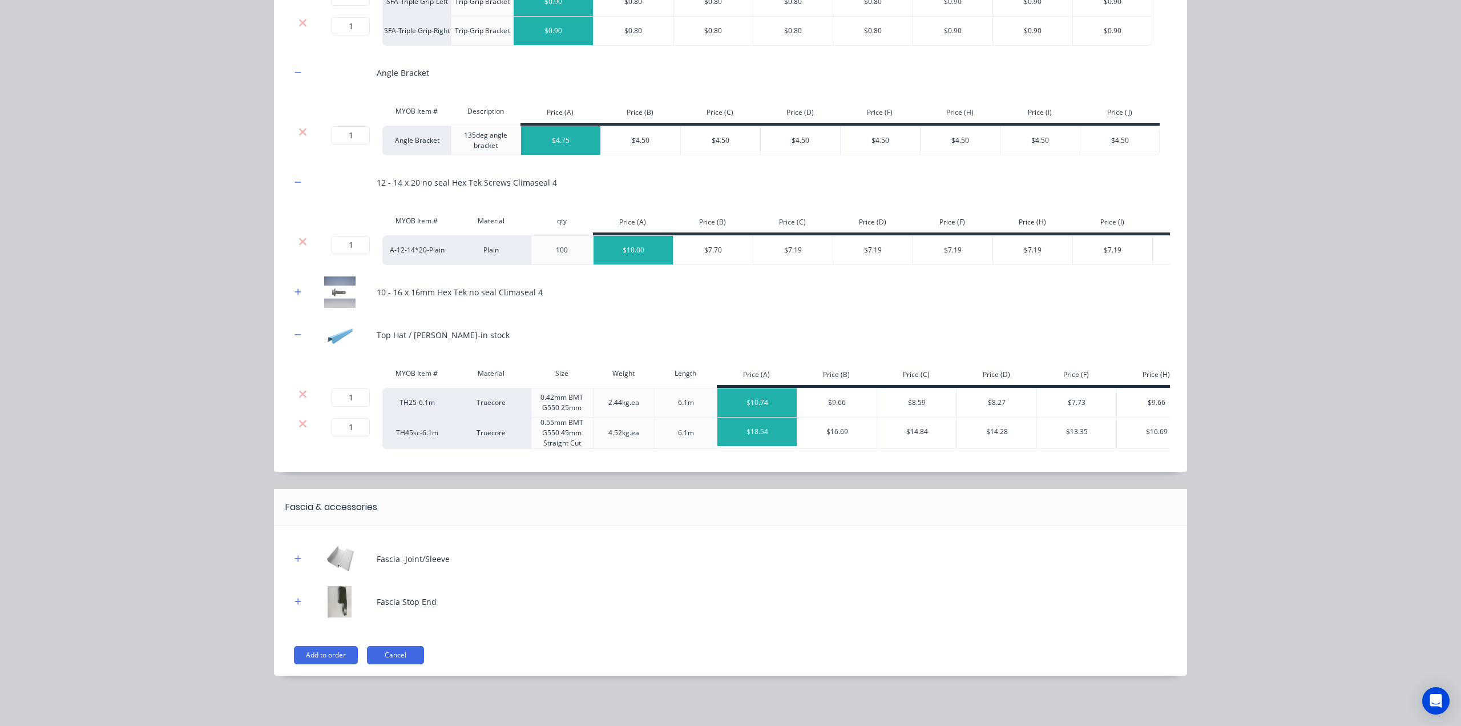
scroll to position [364, 0]
click at [295, 559] on icon "button" at bounding box center [298, 558] width 6 height 6
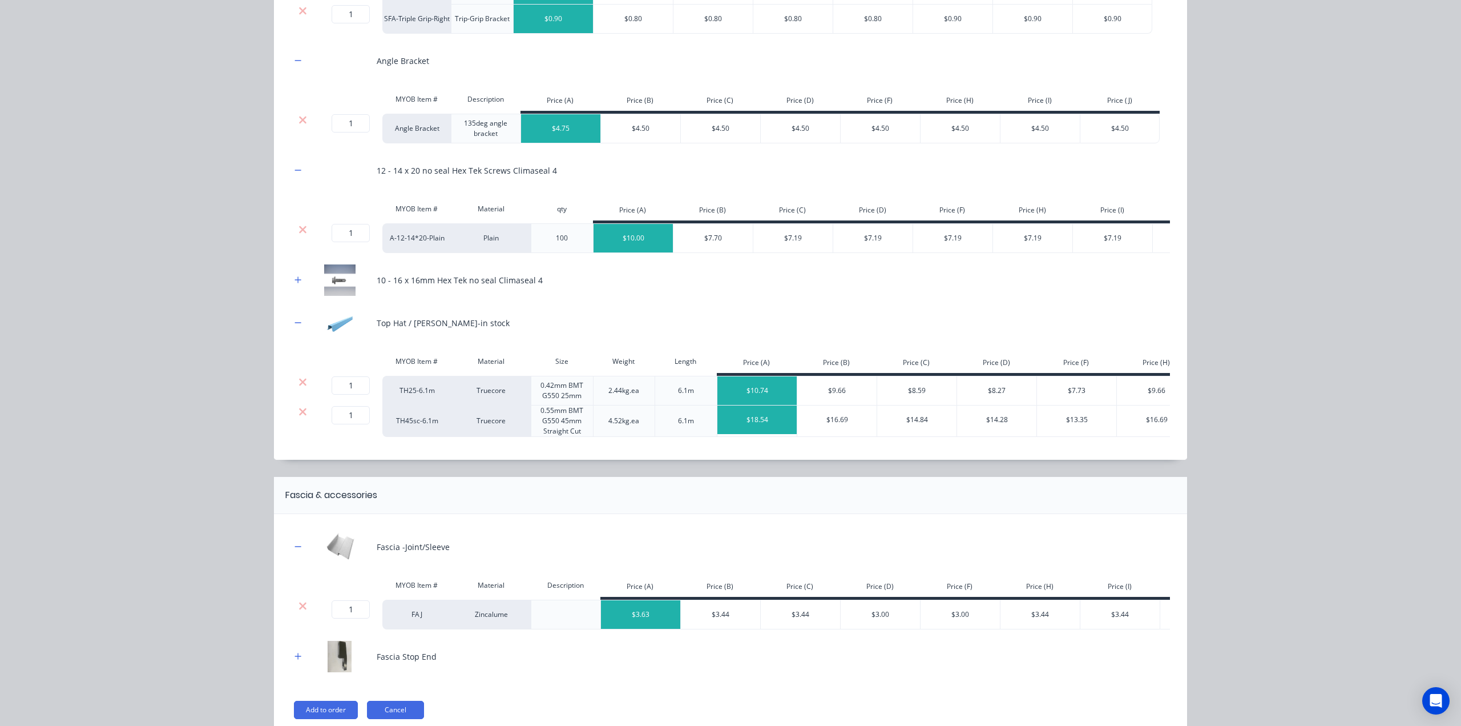
click at [303, 611] on div at bounding box center [303, 605] width 22 height 11
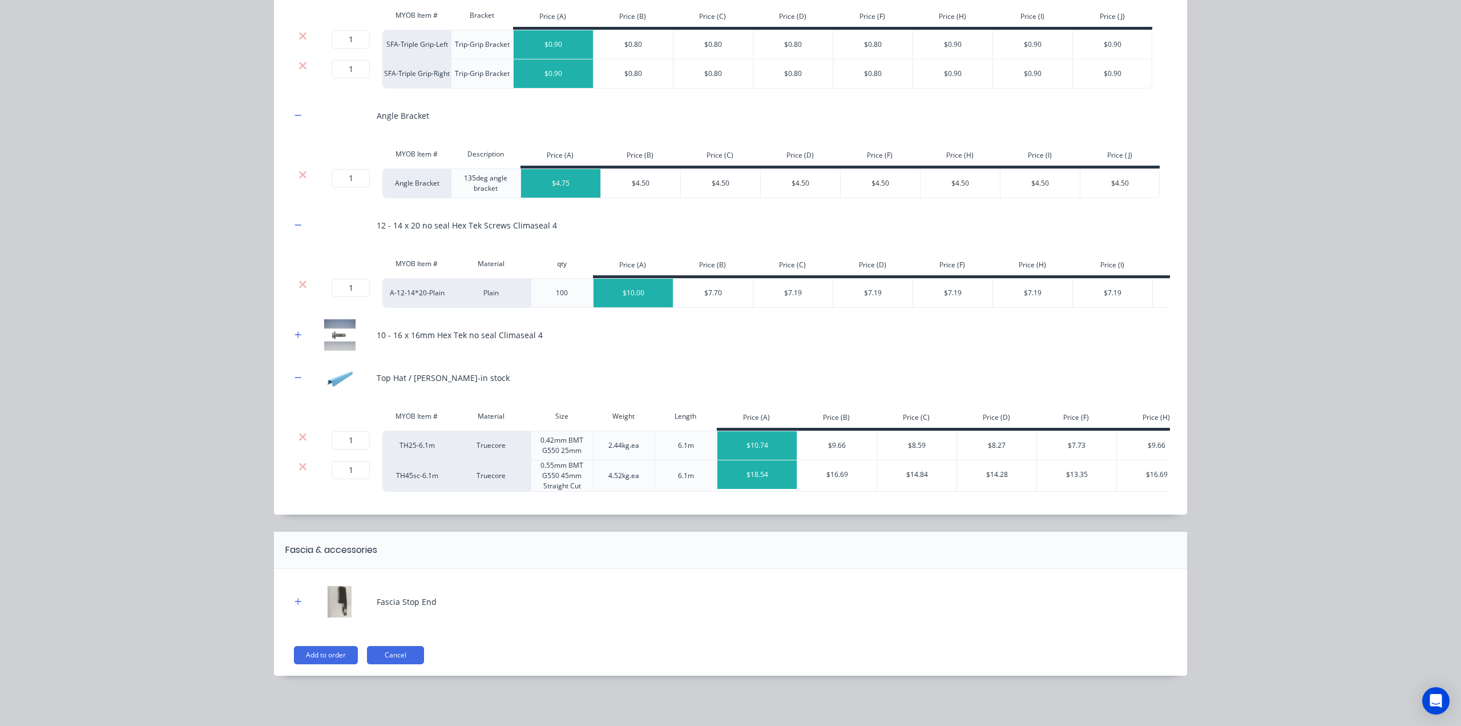
drag, startPoint x: 291, startPoint y: 604, endPoint x: 304, endPoint y: 622, distance: 22.0
click at [295, 604] on icon "button" at bounding box center [298, 601] width 7 height 8
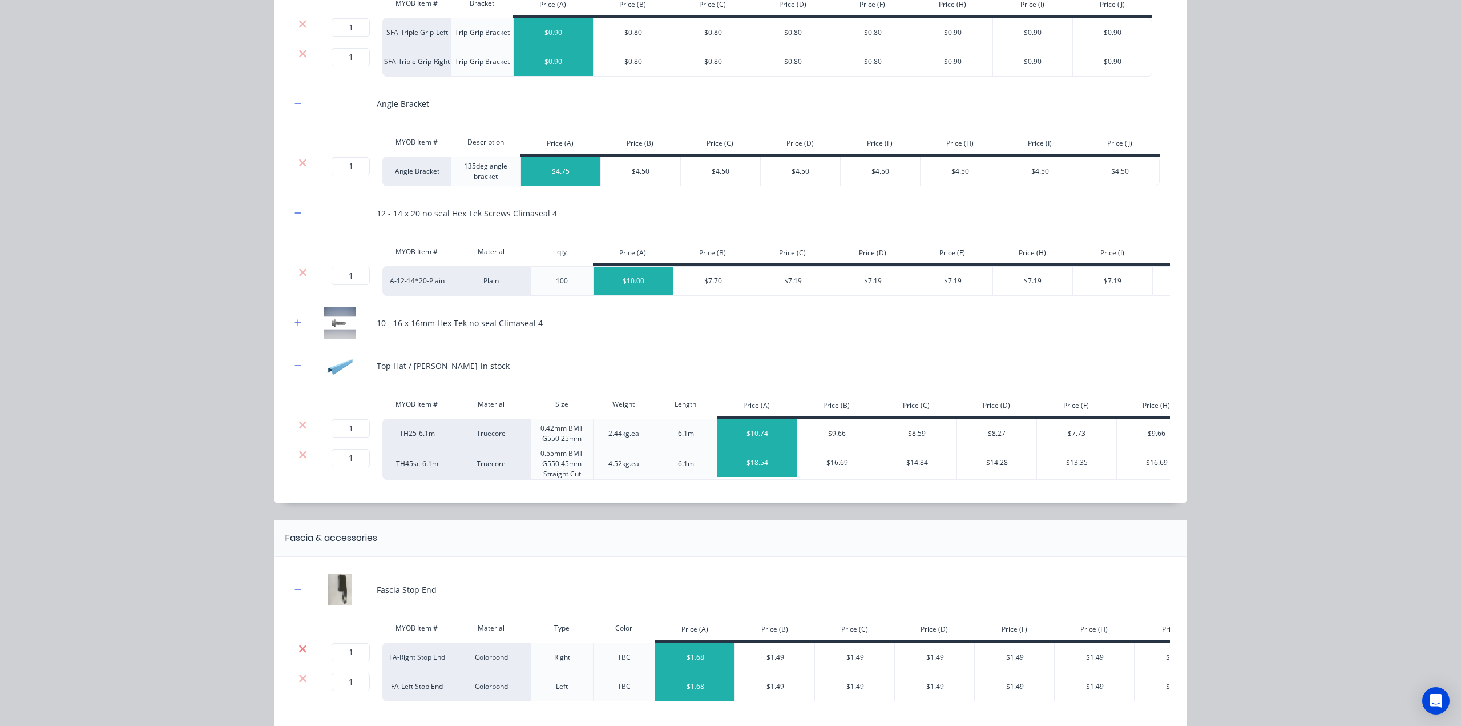
click at [301, 654] on icon at bounding box center [303, 648] width 9 height 11
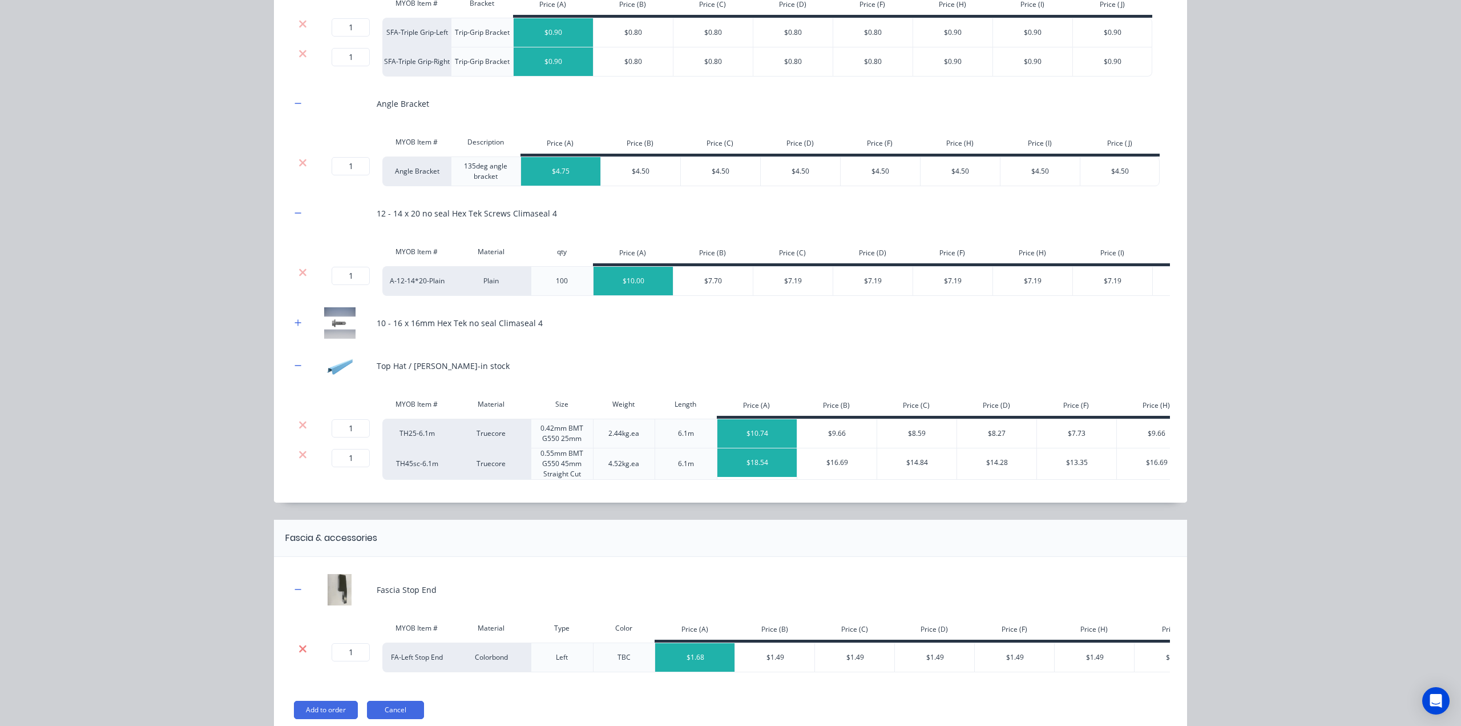
click at [301, 654] on icon at bounding box center [303, 648] width 9 height 11
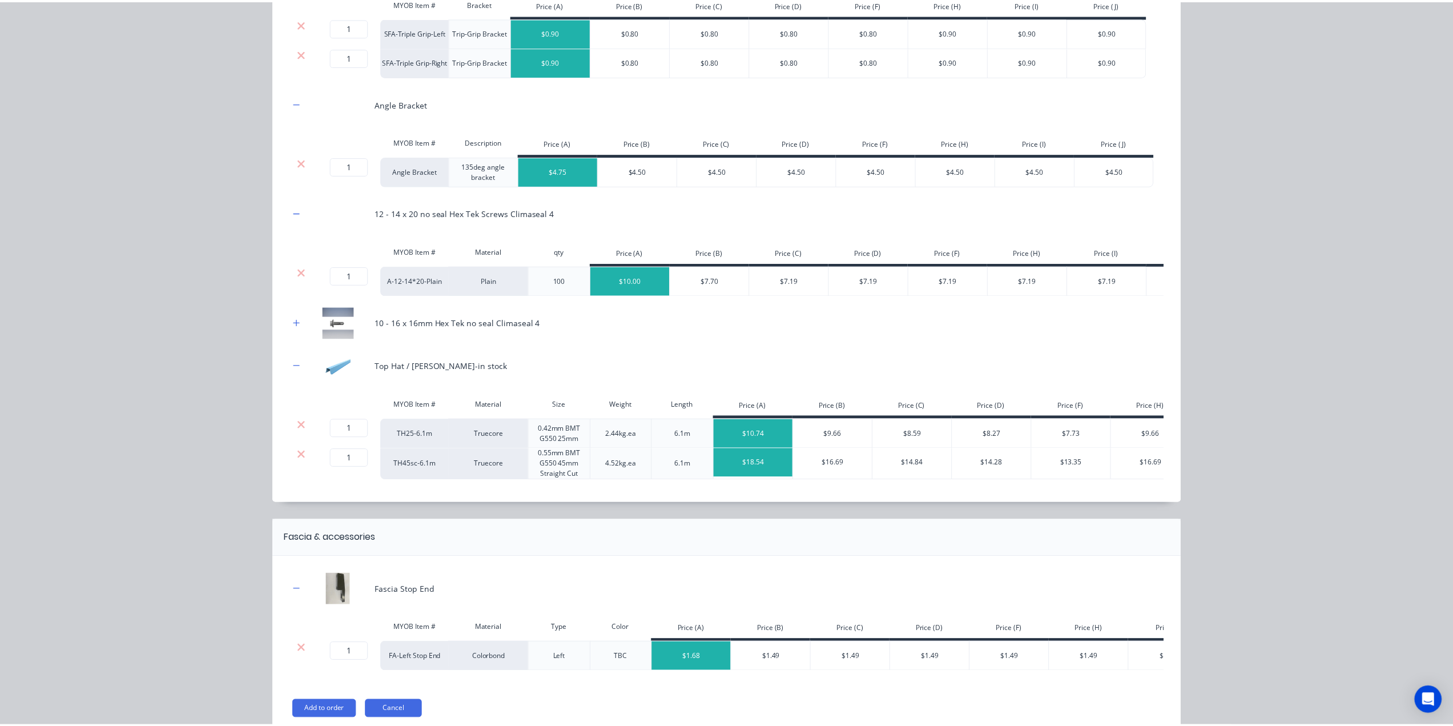
scroll to position [278, 0]
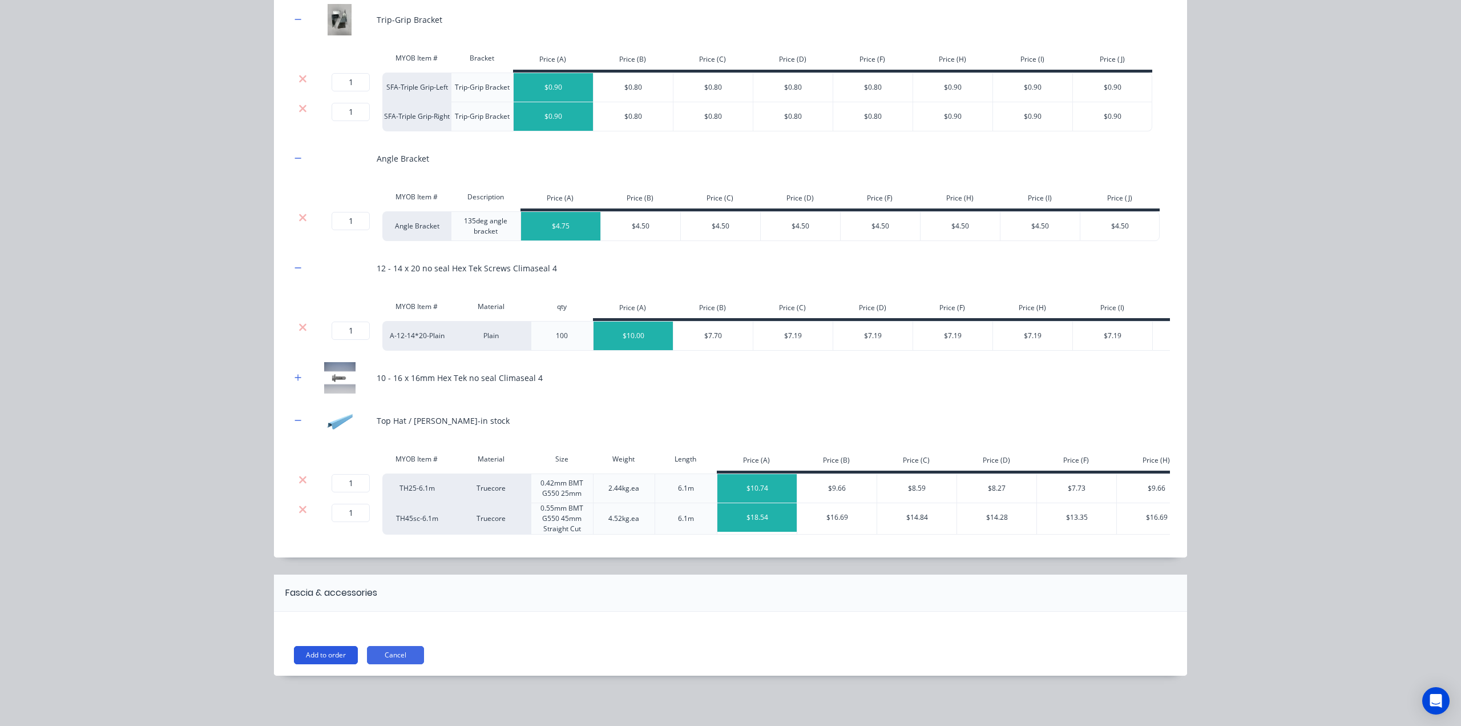
click at [317, 655] on button "Add to order" at bounding box center [326, 655] width 64 height 18
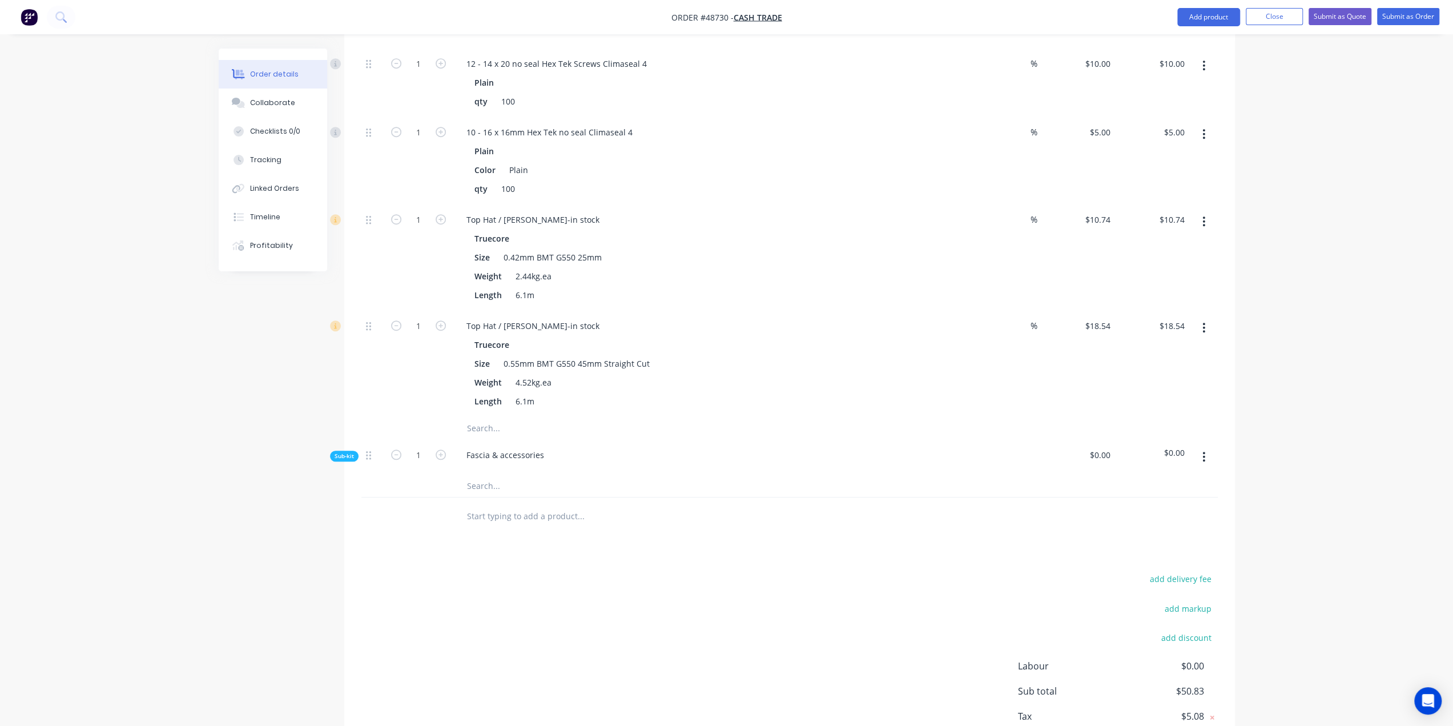
scroll to position [733, 0]
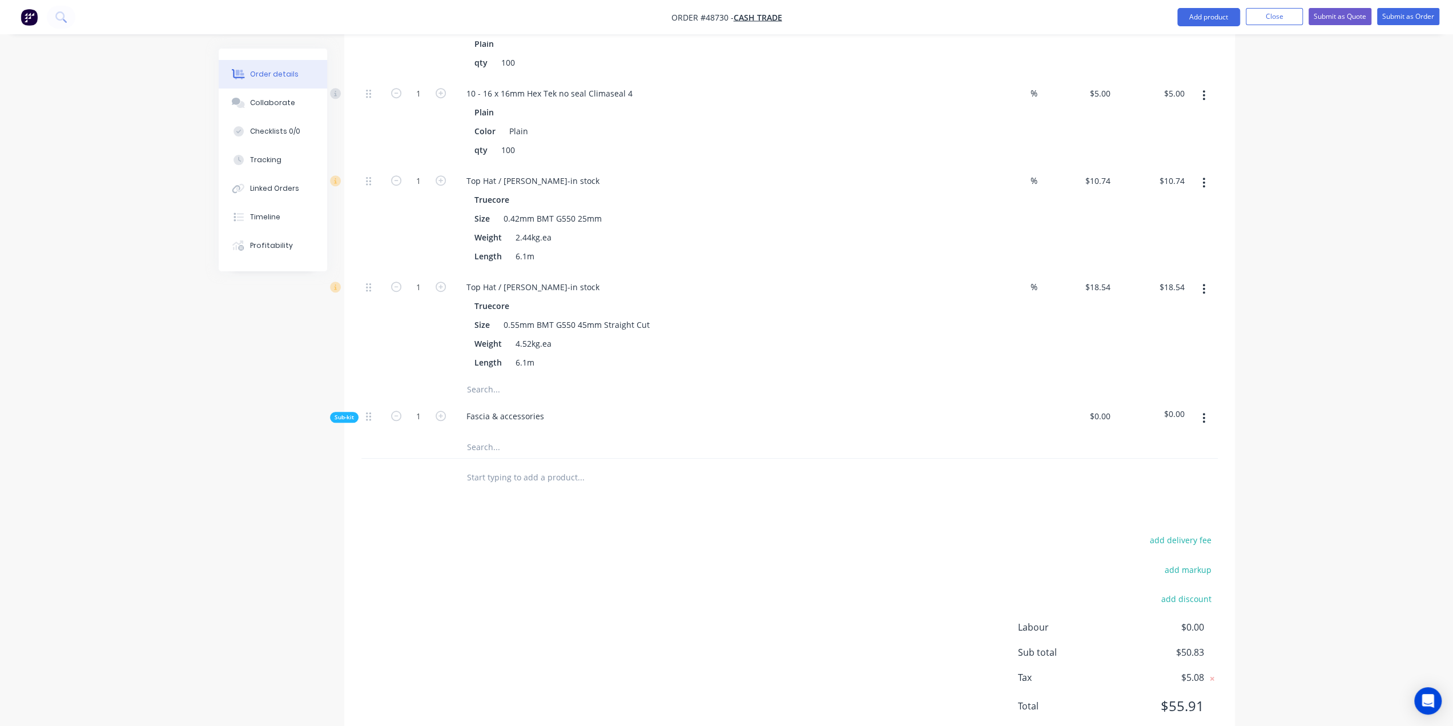
click at [1207, 408] on button "button" at bounding box center [1203, 418] width 27 height 21
click at [1147, 462] on div "Delete" at bounding box center [1163, 470] width 88 height 17
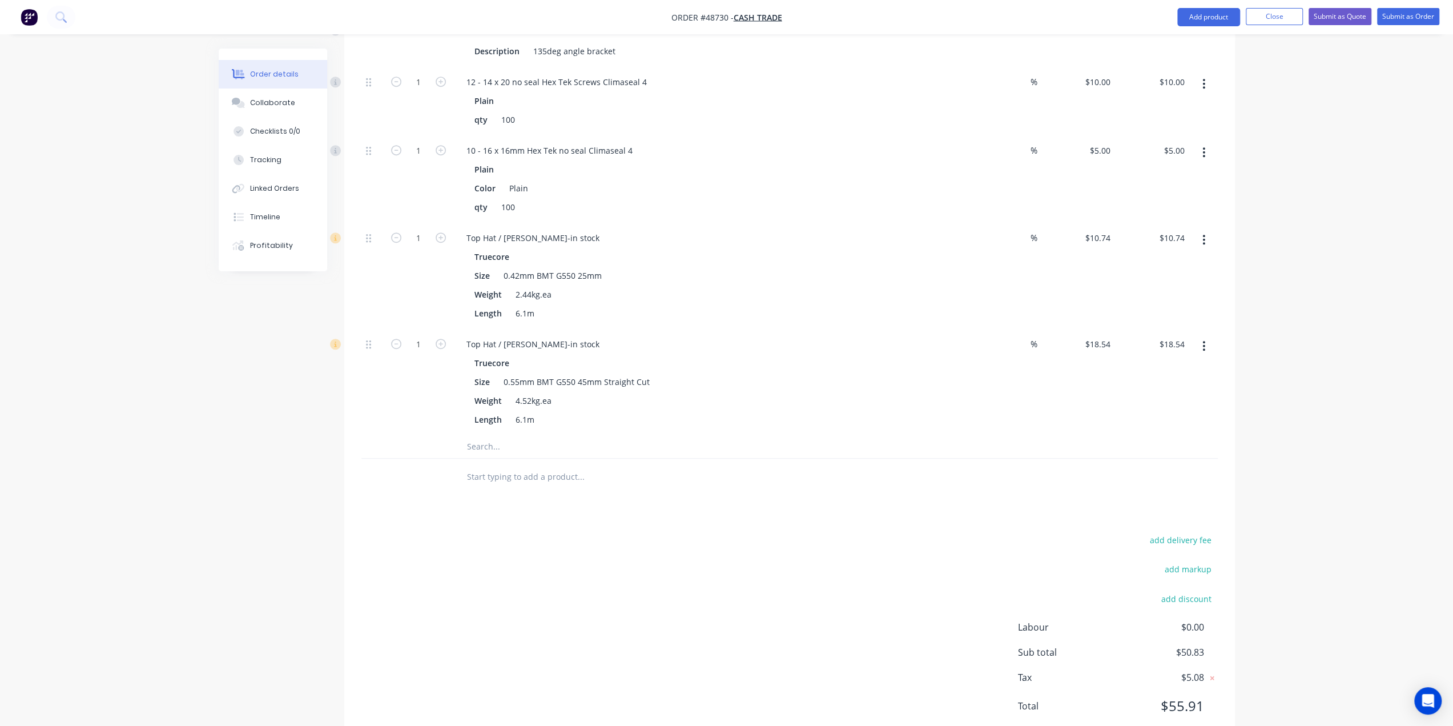
click at [1370, 468] on div "Order details Collaborate Checklists 0/0 Tracking Linked Orders Timeline Profit…" at bounding box center [726, 42] width 1453 height 1437
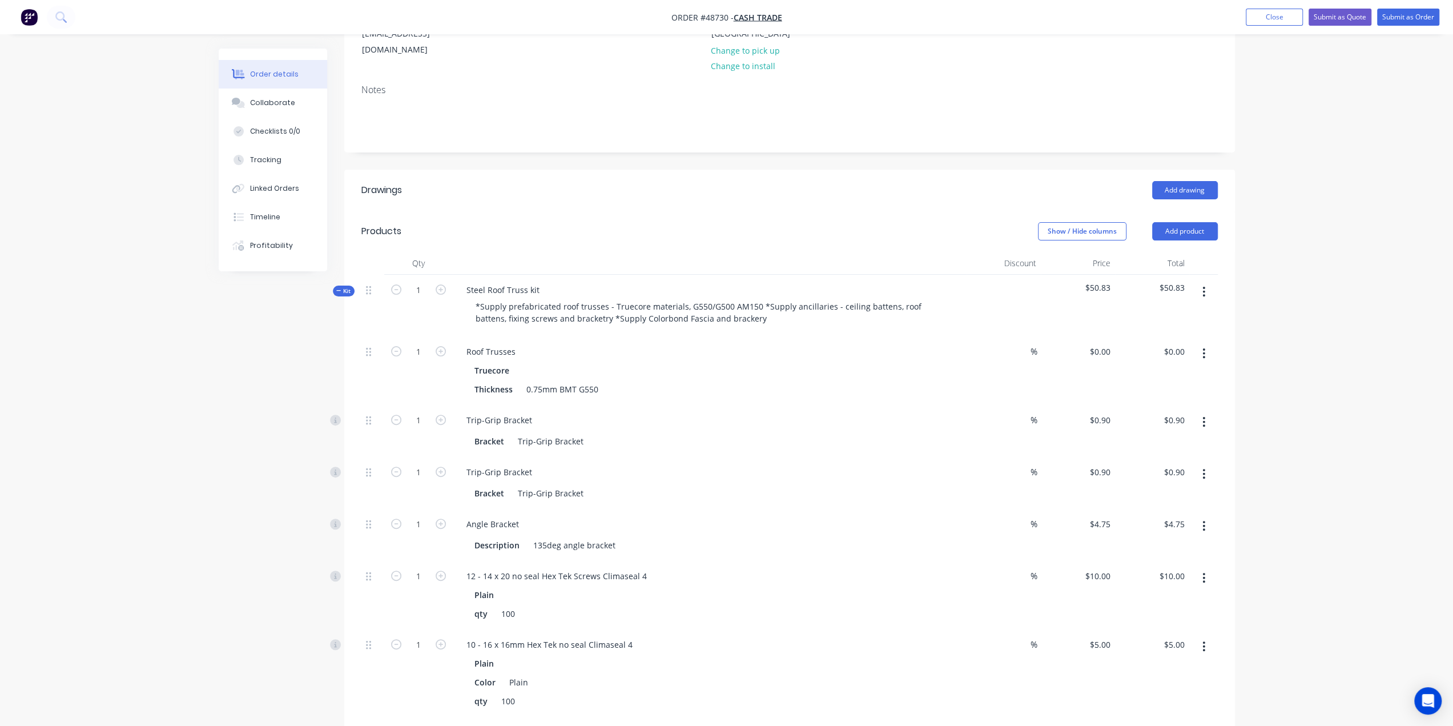
scroll to position [182, 0]
click at [526, 344] on div "Roof Trusses" at bounding box center [709, 352] width 505 height 17
click at [519, 344] on div "Roof Trusses" at bounding box center [490, 352] width 67 height 17
click at [177, 323] on div "Order details Collaborate Checklists 0/0 Tracking Linked Orders Timeline Profit…" at bounding box center [726, 536] width 1453 height 1437
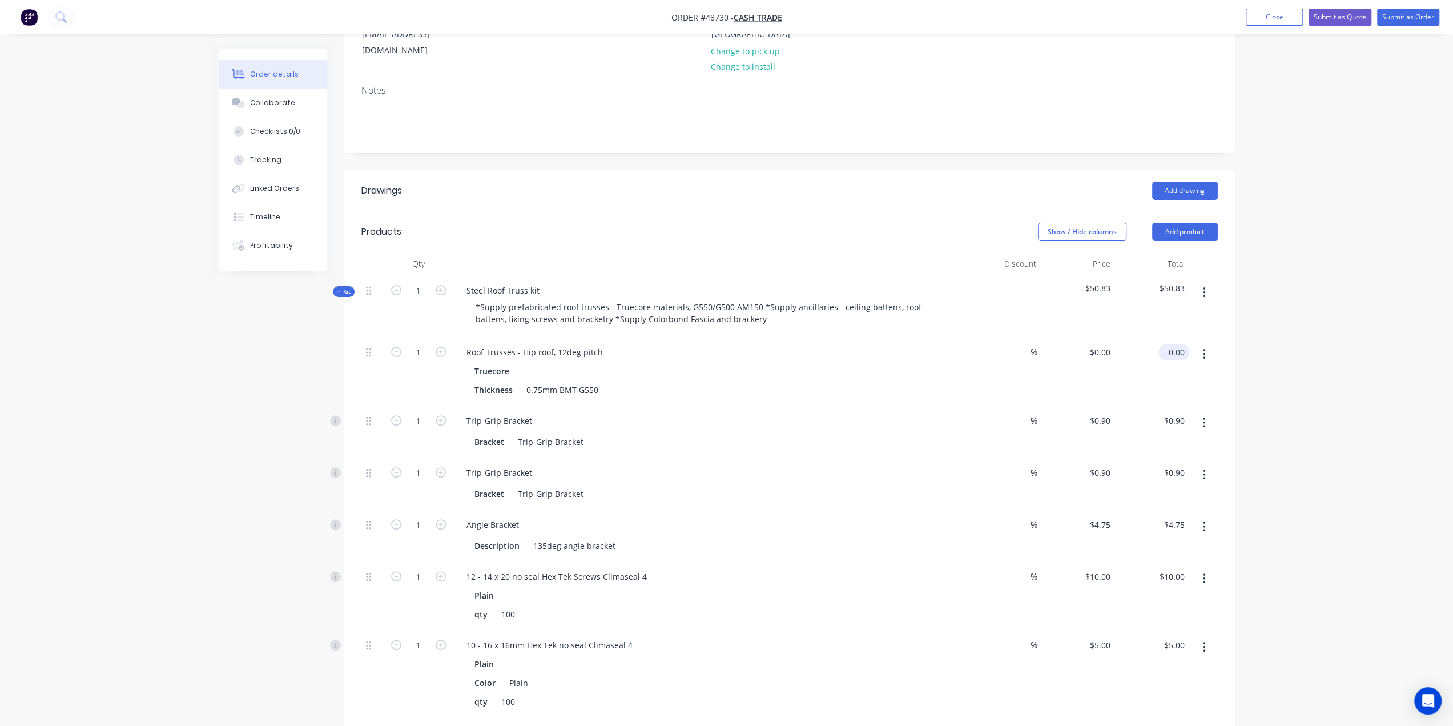
click at [1173, 344] on input "0.00" at bounding box center [1176, 352] width 26 height 17
click at [1410, 303] on div "Order details Collaborate Checklists 0/0 Tracking Linked Orders Timeline Profit…" at bounding box center [726, 536] width 1453 height 1437
click at [1170, 344] on input "0.00" at bounding box center [1176, 352] width 26 height 17
type input "2419.07"
type input "$2,419.07"
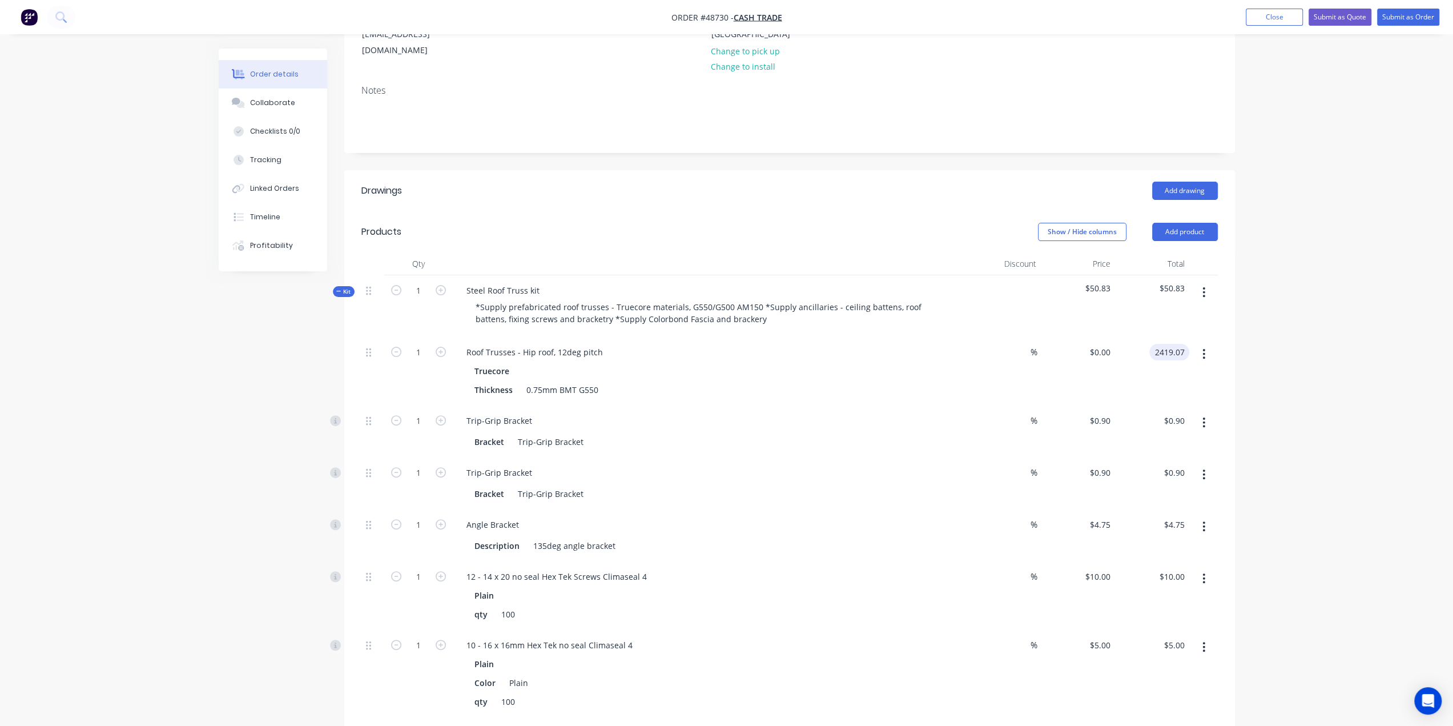
type input "$2,419.07"
click at [1263, 358] on div "Order details Collaborate Checklists 0/0 Tracking Linked Orders Timeline Profit…" at bounding box center [726, 536] width 1453 height 1437
click at [425, 361] on input "1" at bounding box center [419, 352] width 30 height 17
type input "32"
type input "$28.80"
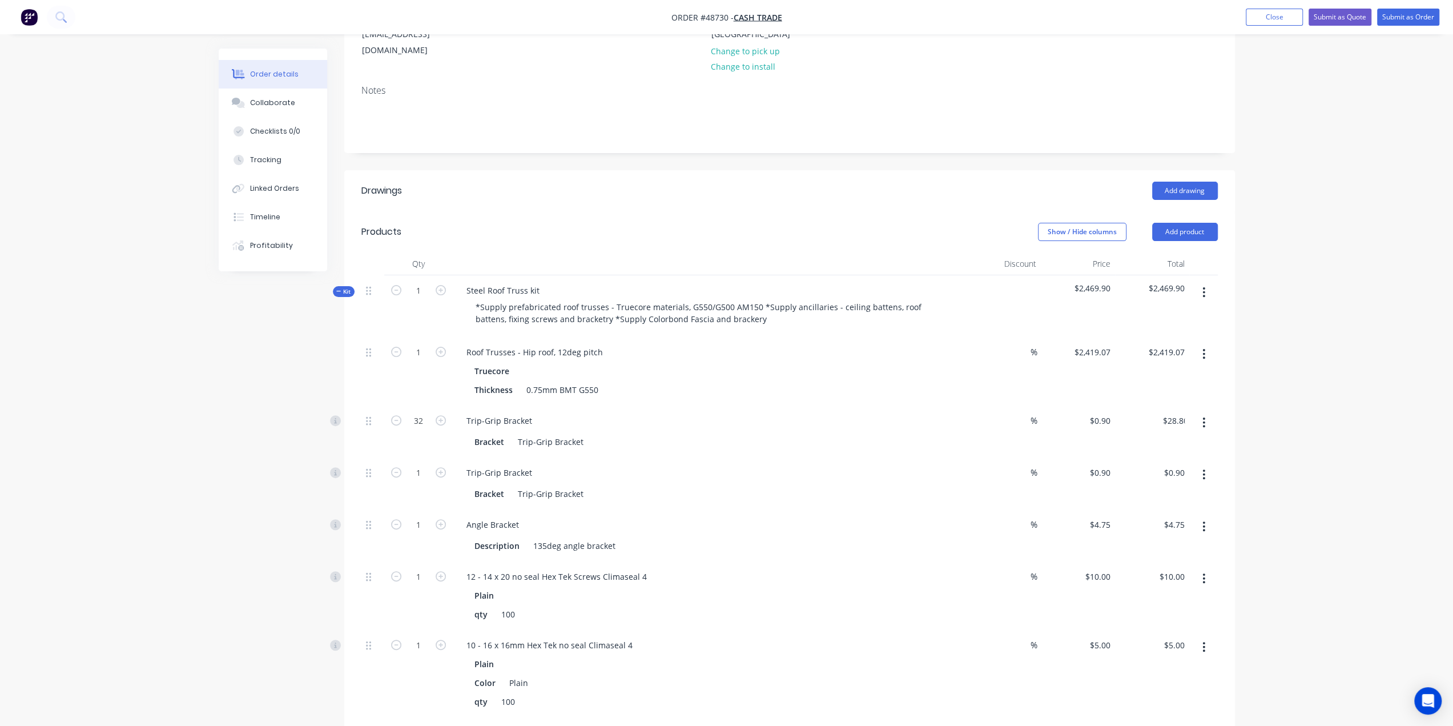
drag, startPoint x: 242, startPoint y: 416, endPoint x: 252, endPoint y: 416, distance: 10.3
click at [243, 416] on div "Created by Bob Created 01/09/25 Required 01/09/25 Assigned to Add team member S…" at bounding box center [727, 561] width 1016 height 1389
drag, startPoint x: 425, startPoint y: 439, endPoint x: 414, endPoint y: 439, distance: 10.8
click at [425, 361] on input "1" at bounding box center [419, 352] width 30 height 17
type input "32"
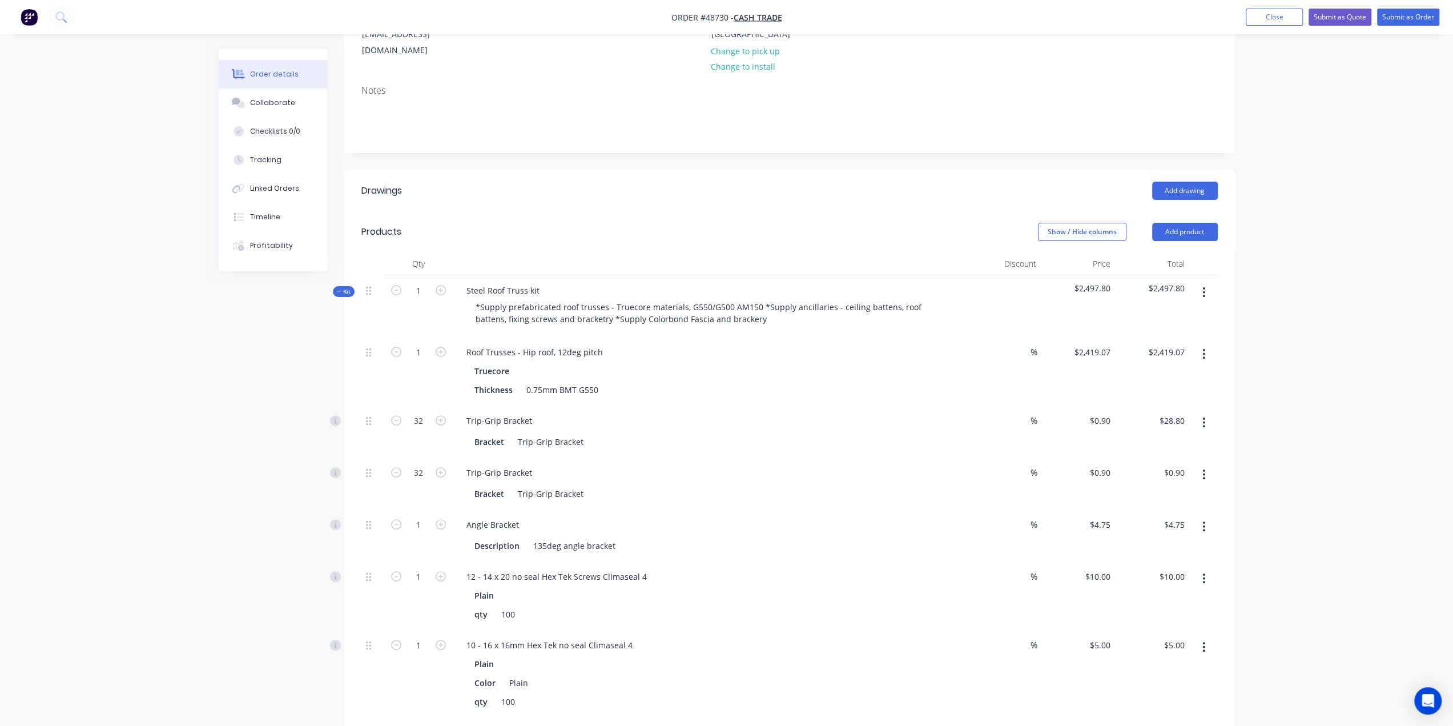
type input "$28.80"
click at [175, 437] on div "Order details Collaborate Checklists 0/0 Tracking Linked Orders Timeline Profit…" at bounding box center [726, 536] width 1453 height 1437
click at [418, 361] on input "1" at bounding box center [419, 352] width 30 height 17
type input "4"
type input "$19.00"
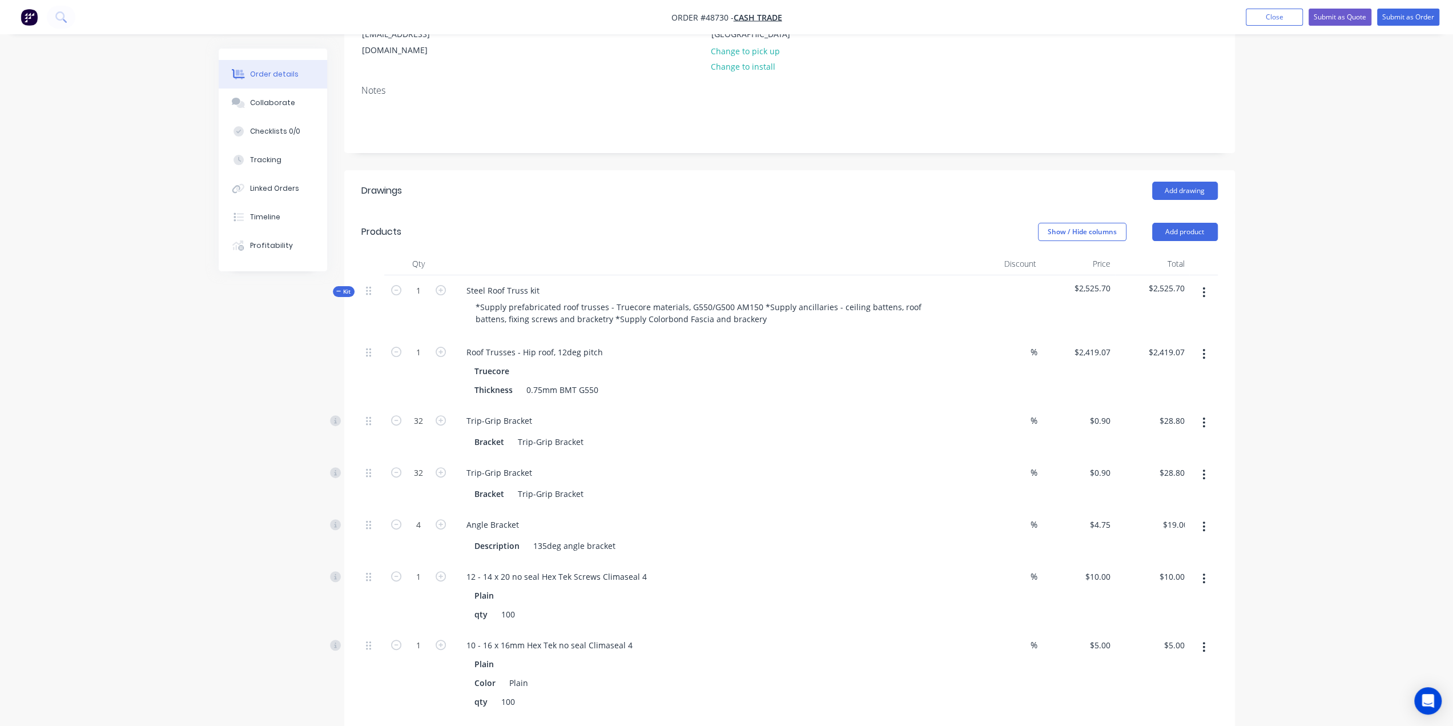
click at [193, 470] on div "Order details Collaborate Checklists 0/0 Tracking Linked Orders Timeline Profit…" at bounding box center [726, 536] width 1453 height 1437
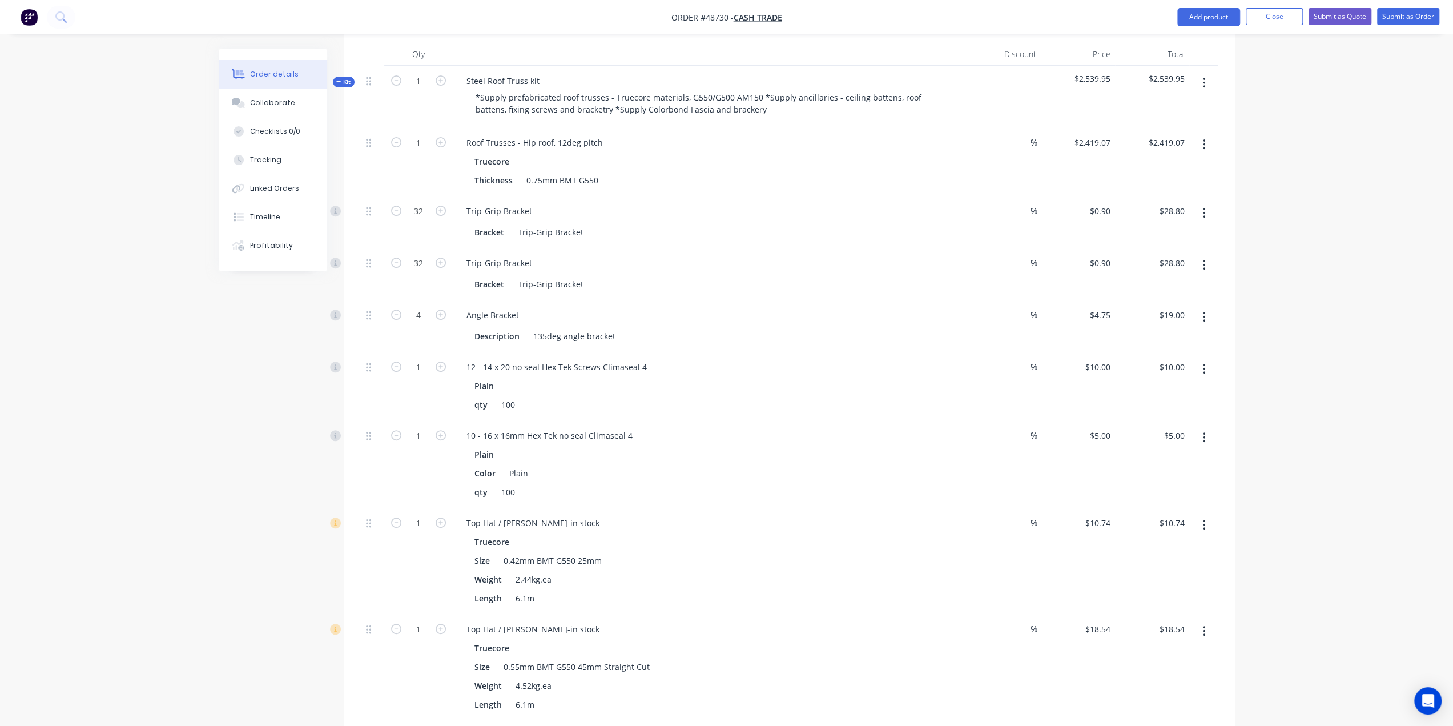
scroll to position [390, 0]
click at [418, 152] on input "1" at bounding box center [419, 143] width 30 height 17
type input "20"
type input "$370.80"
drag, startPoint x: 331, startPoint y: 553, endPoint x: 358, endPoint y: 549, distance: 27.7
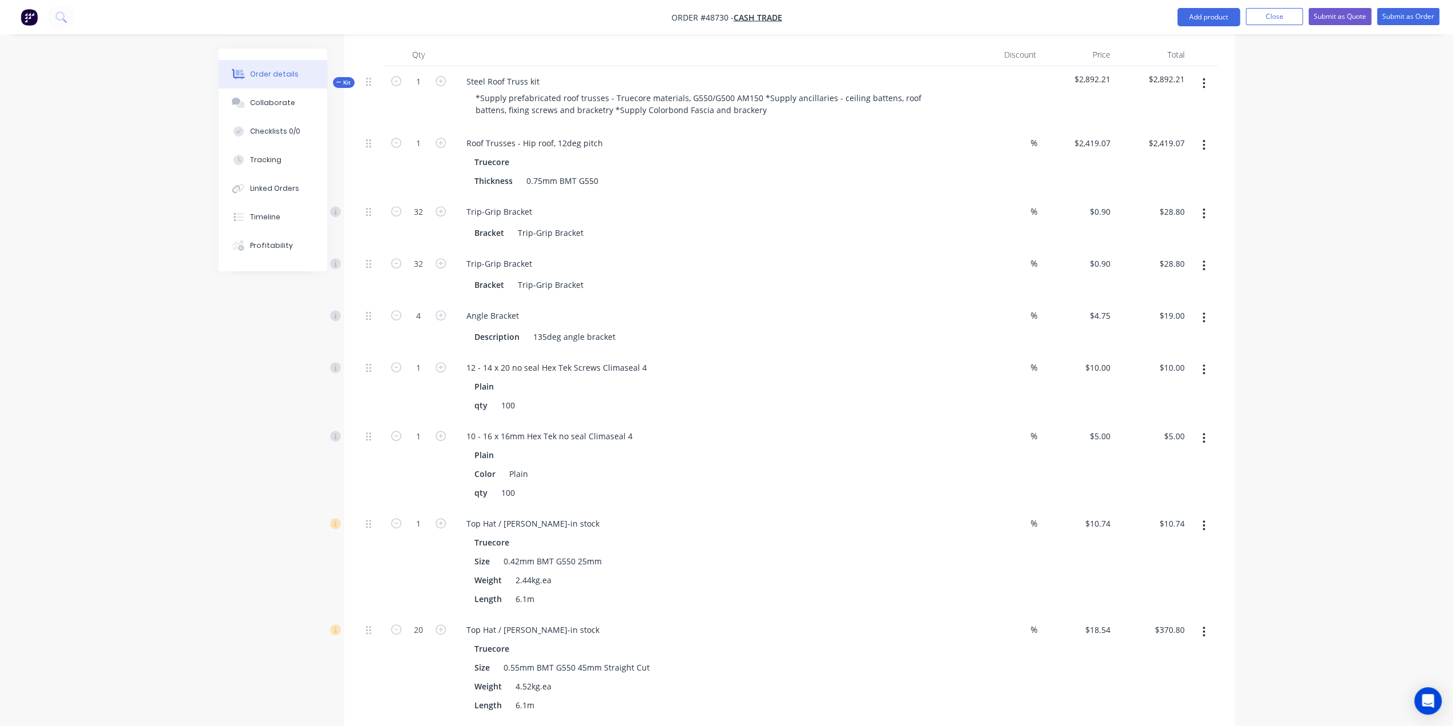
click at [333, 553] on div "Created by Bob Created 01/09/25 Required 01/09/25 Assigned to Add team member S…" at bounding box center [727, 352] width 1016 height 1389
click at [418, 152] on input "1" at bounding box center [419, 143] width 30 height 17
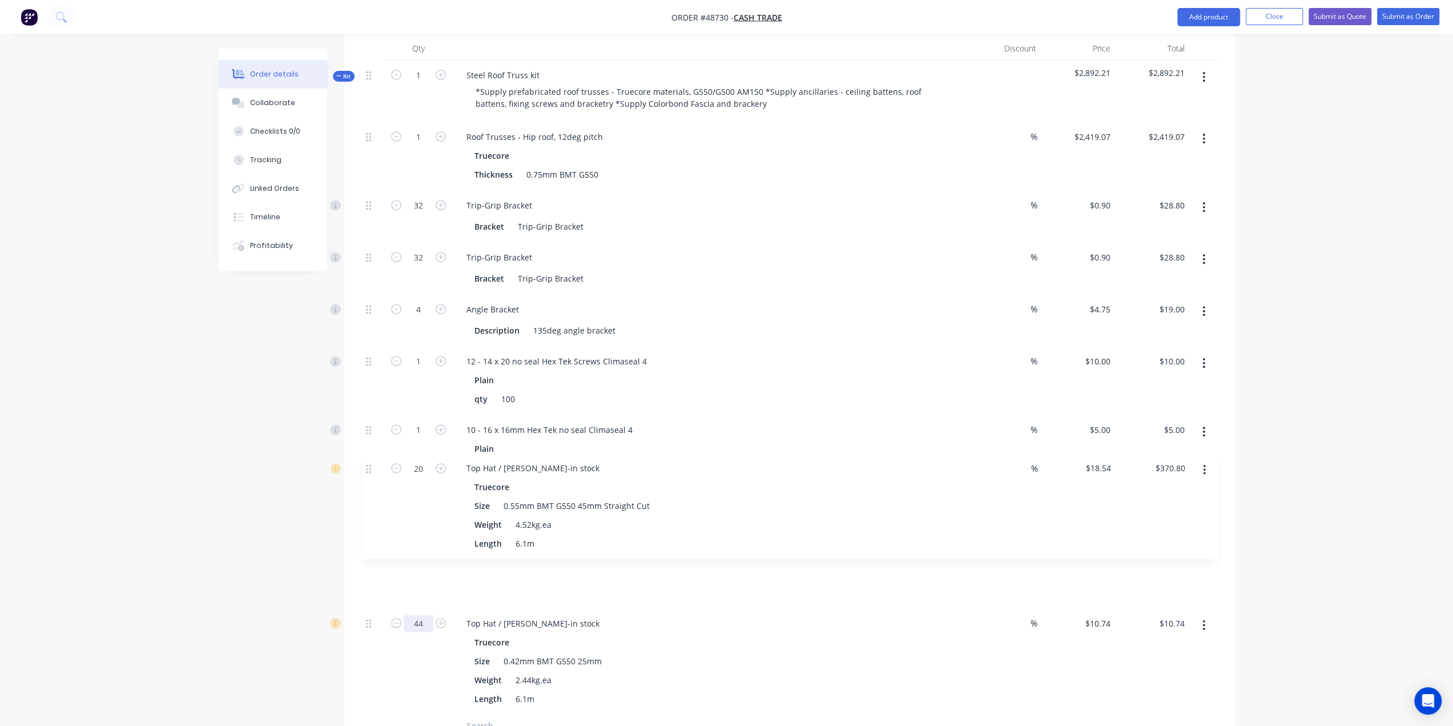
drag, startPoint x: 369, startPoint y: 594, endPoint x: 370, endPoint y: 461, distance: 133.0
click at [370, 461] on div "1 Roof Trusses - Hip roof, 12deg pitch Truecore Thickness 0.75mm BMT G550 % $2,…" at bounding box center [789, 418] width 856 height 593
type input "44"
type input "$472.56"
click at [561, 509] on div "Top Hat / Batten-in stock" at bounding box center [532, 517] width 151 height 17
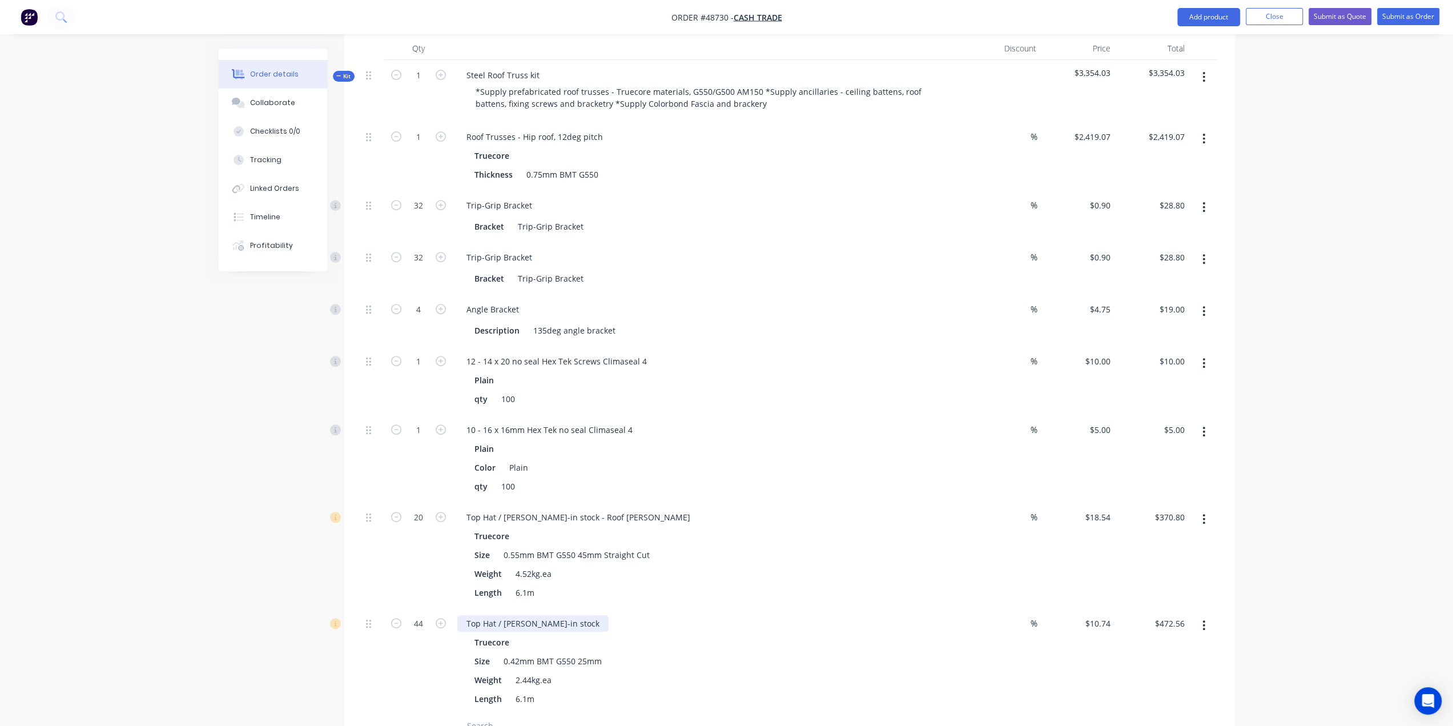
click at [563, 615] on div "Top Hat / Batten-in stock" at bounding box center [532, 623] width 151 height 17
click at [261, 644] on div "Created by Bob Created 01/09/25 Required 01/09/25 Assigned to Add team member S…" at bounding box center [727, 346] width 1016 height 1389
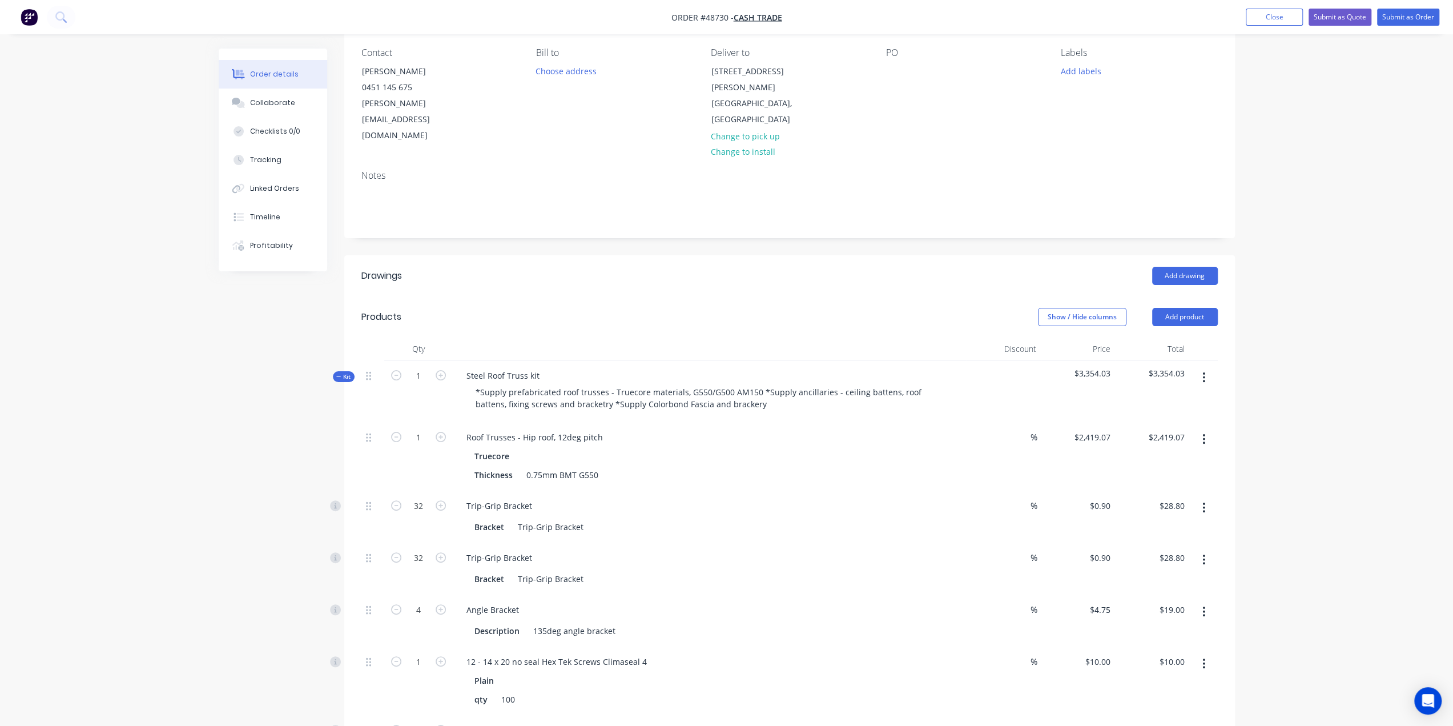
scroll to position [29, 0]
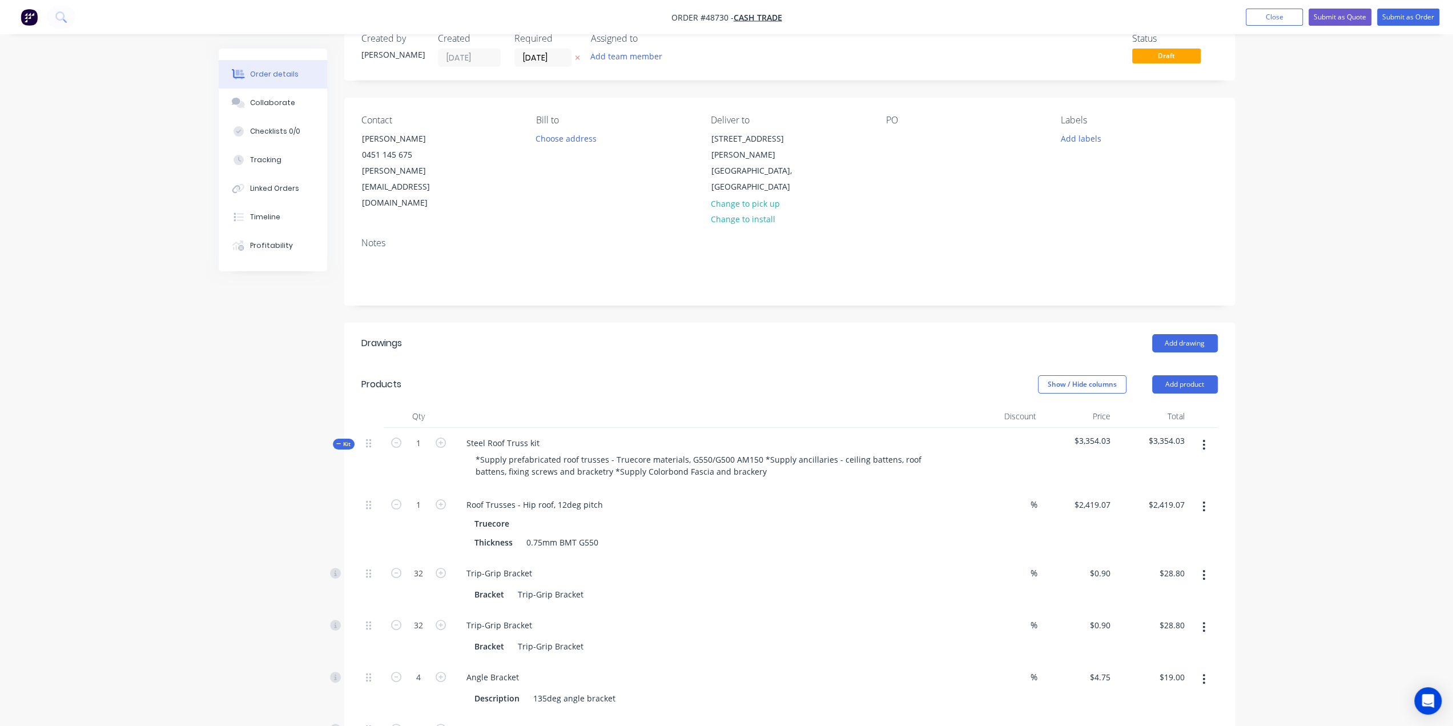
click at [1202, 438] on icon "button" at bounding box center [1203, 444] width 3 height 13
click at [1173, 512] on div "Duplicate" at bounding box center [1163, 520] width 88 height 17
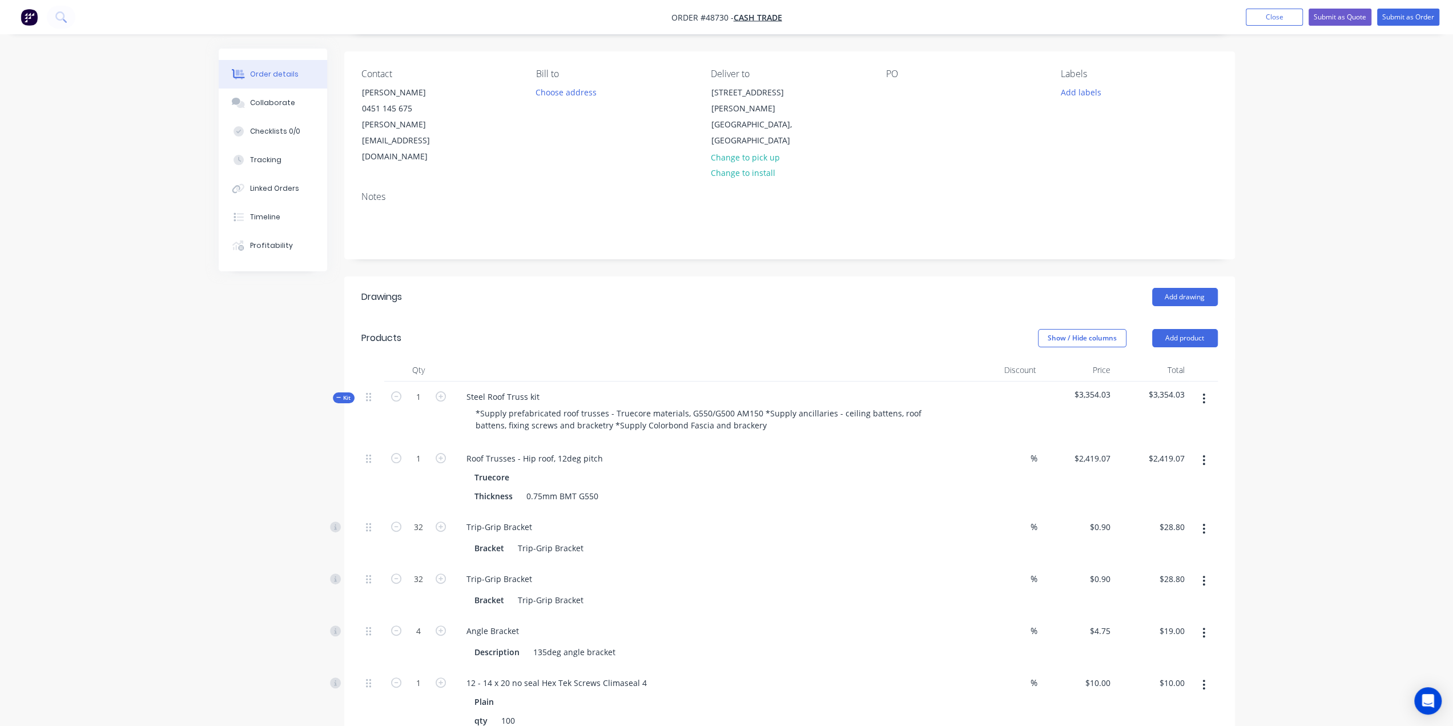
scroll to position [0, 0]
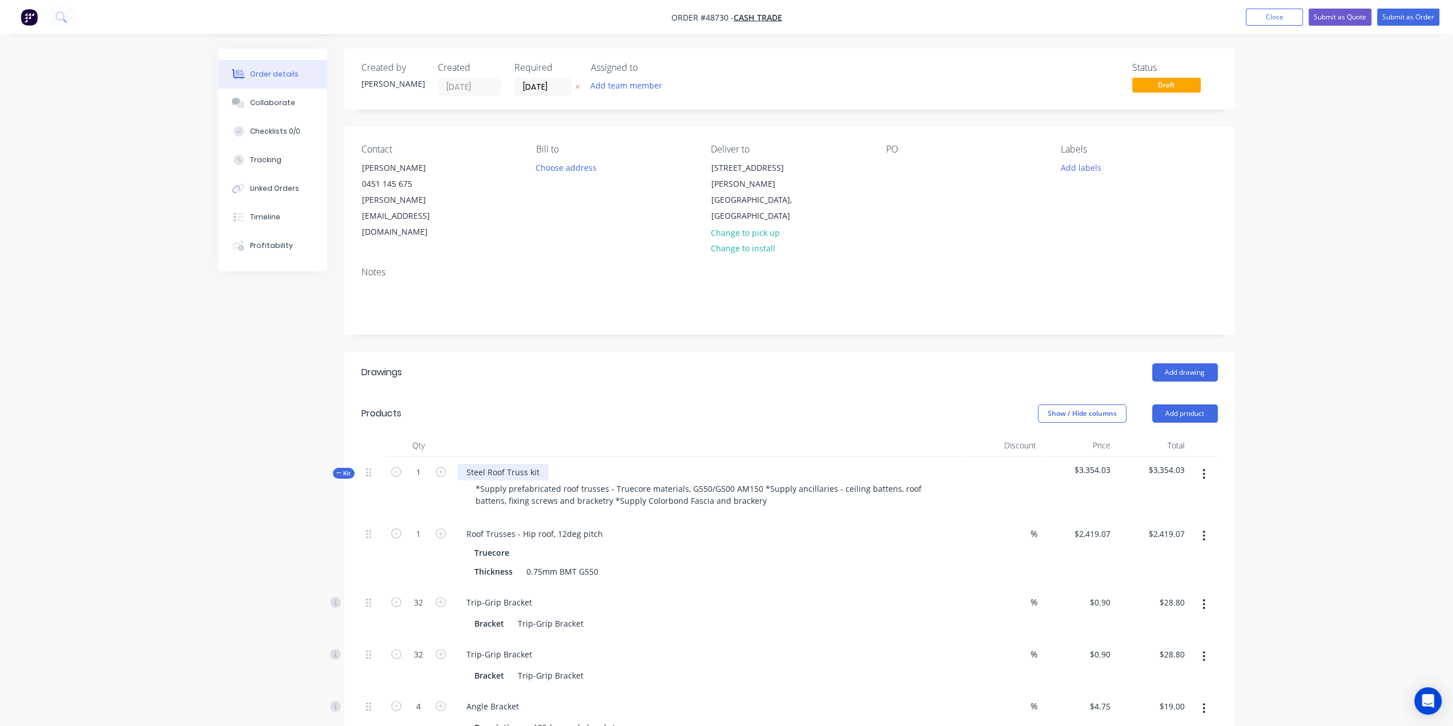
click at [540, 464] on div "Steel Roof Truss kit" at bounding box center [502, 472] width 91 height 17
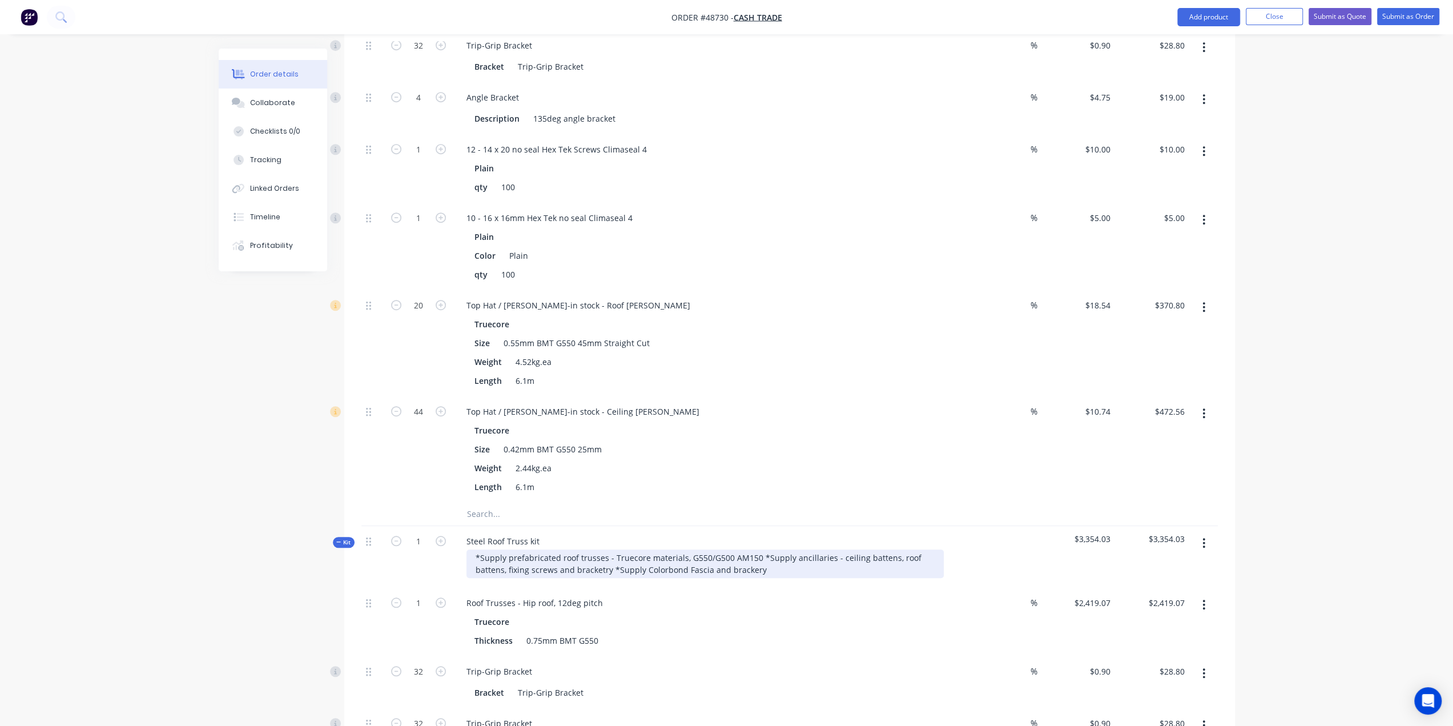
scroll to position [704, 0]
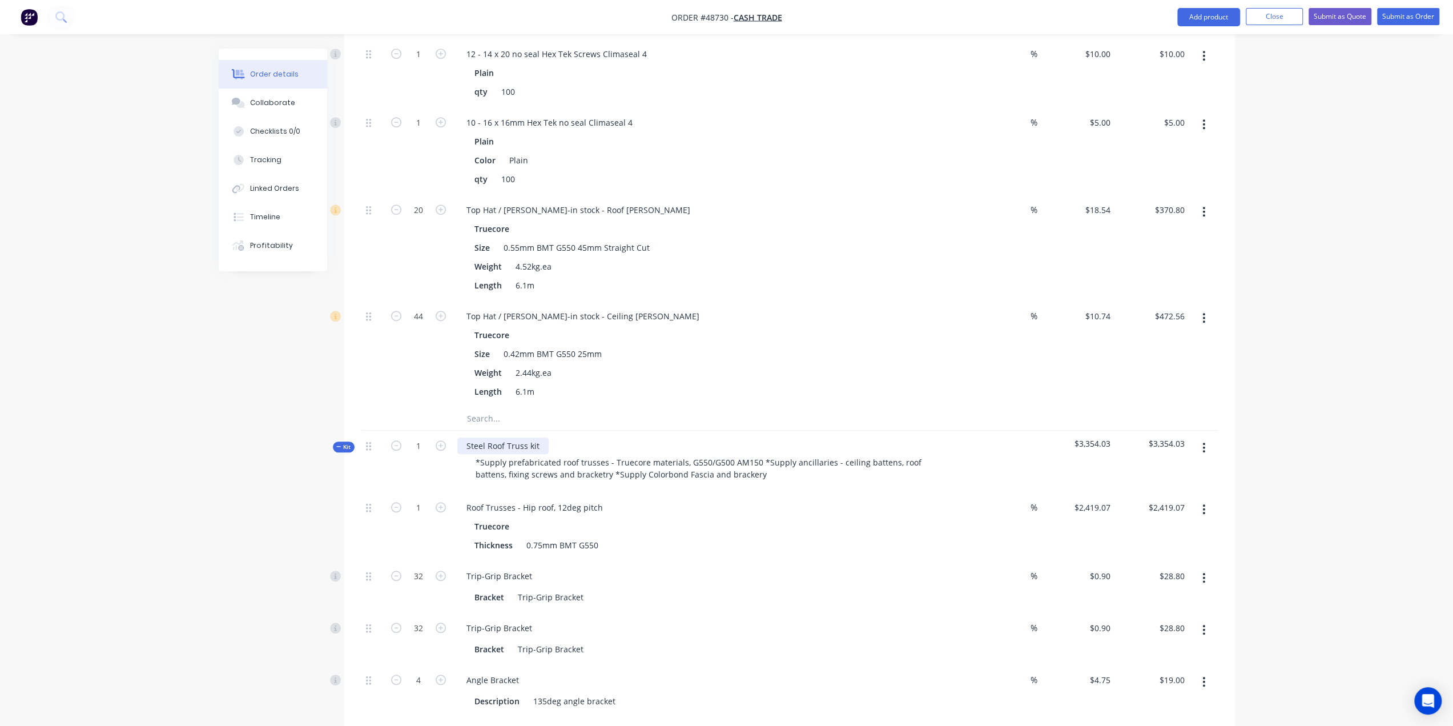
click at [541, 437] on div "Steel Roof Truss kit" at bounding box center [502, 445] width 91 height 17
click at [227, 485] on div "Created by Bob Created 01/09/25 Required 01/09/25 Assigned to Add team member S…" at bounding box center [727, 378] width 1016 height 2066
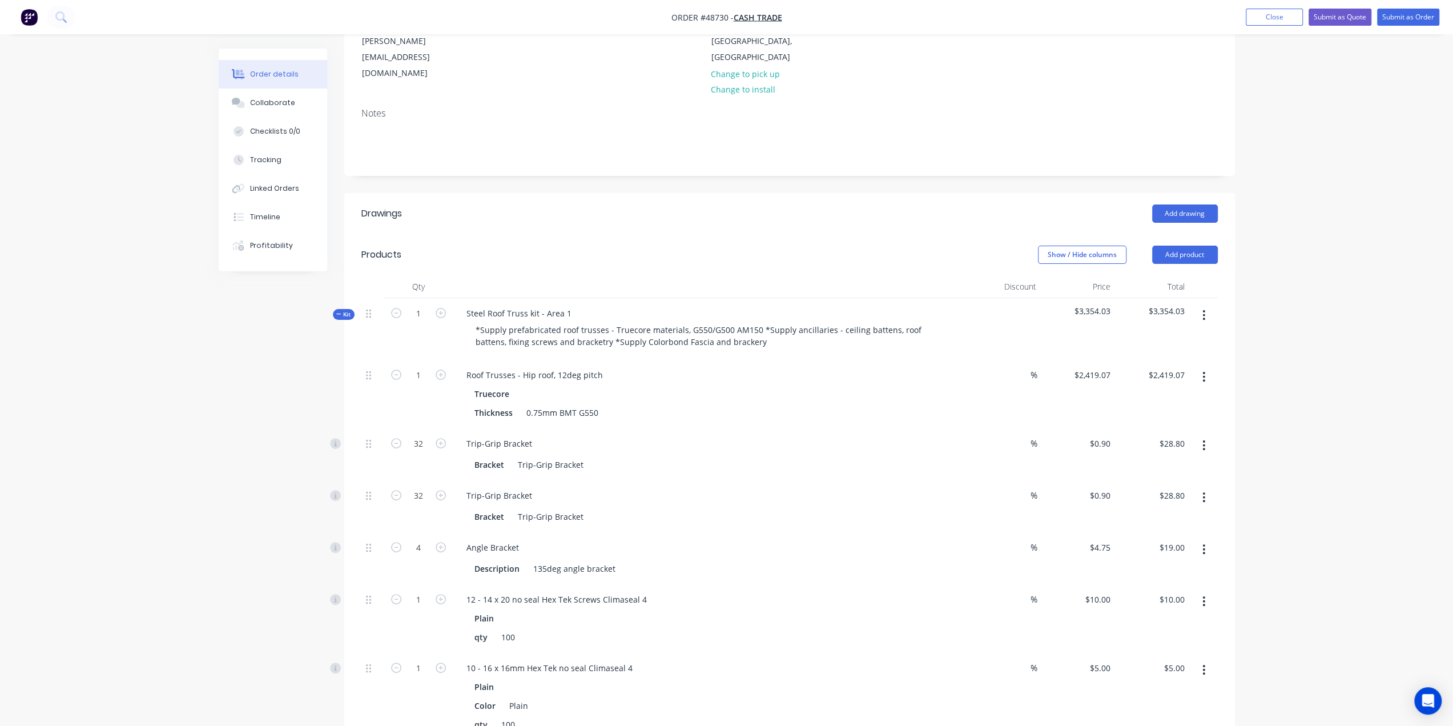
scroll to position [38, 0]
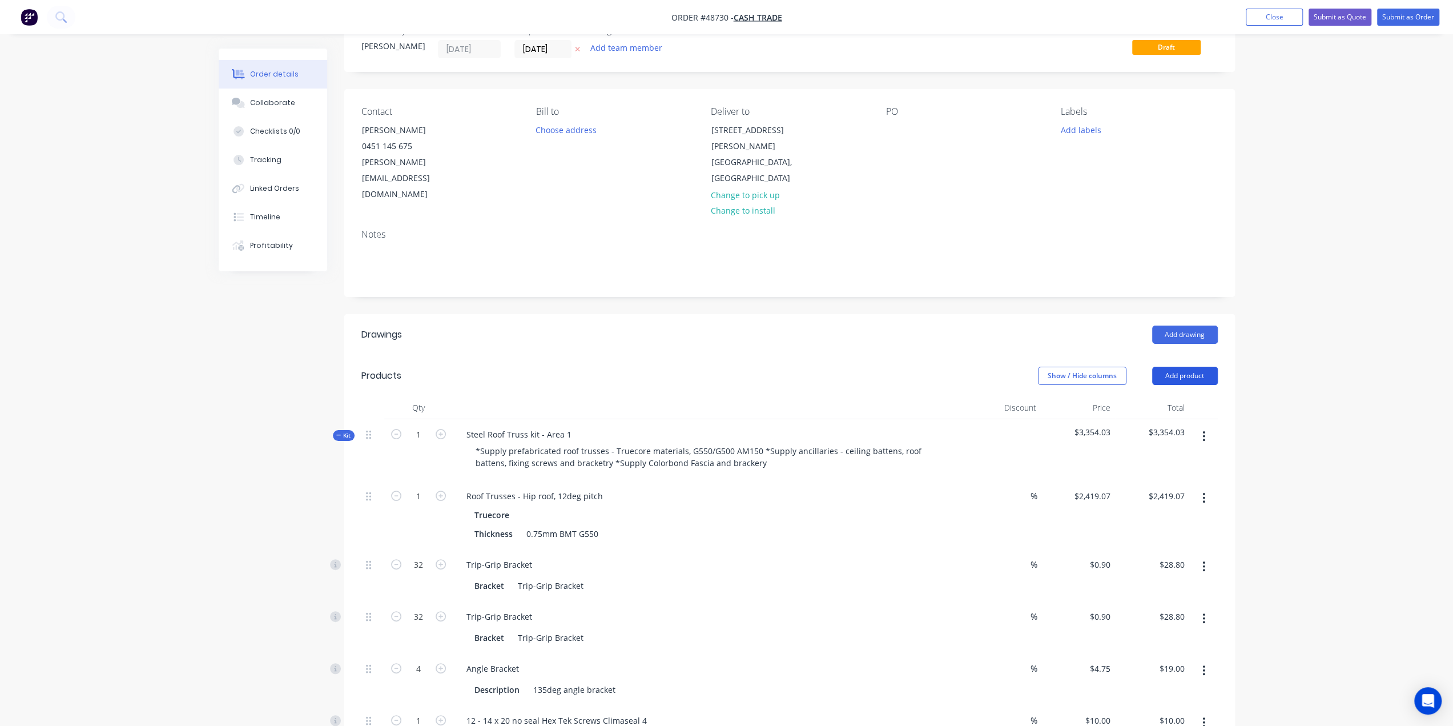
click at [1186, 366] on button "Add product" at bounding box center [1185, 375] width 66 height 18
click at [1182, 396] on div "Product catalogue" at bounding box center [1163, 404] width 88 height 17
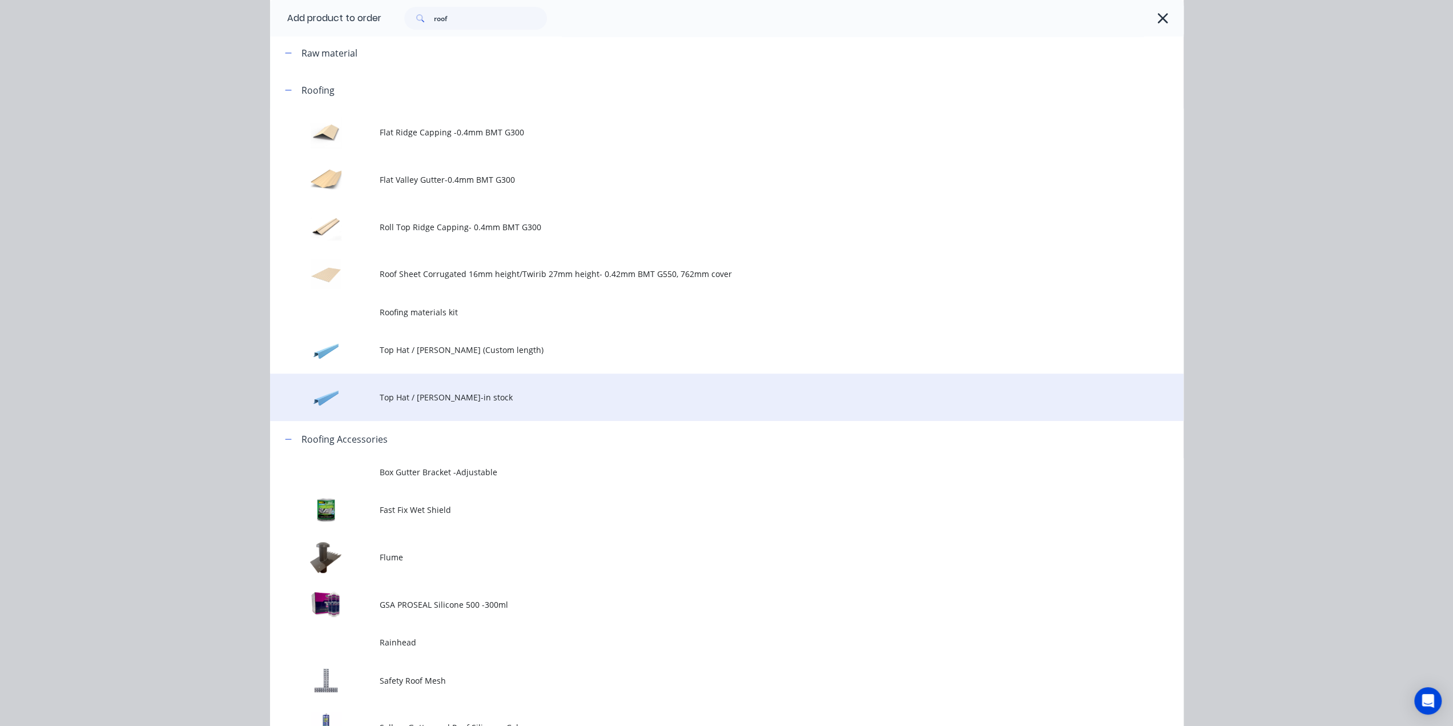
scroll to position [494, 0]
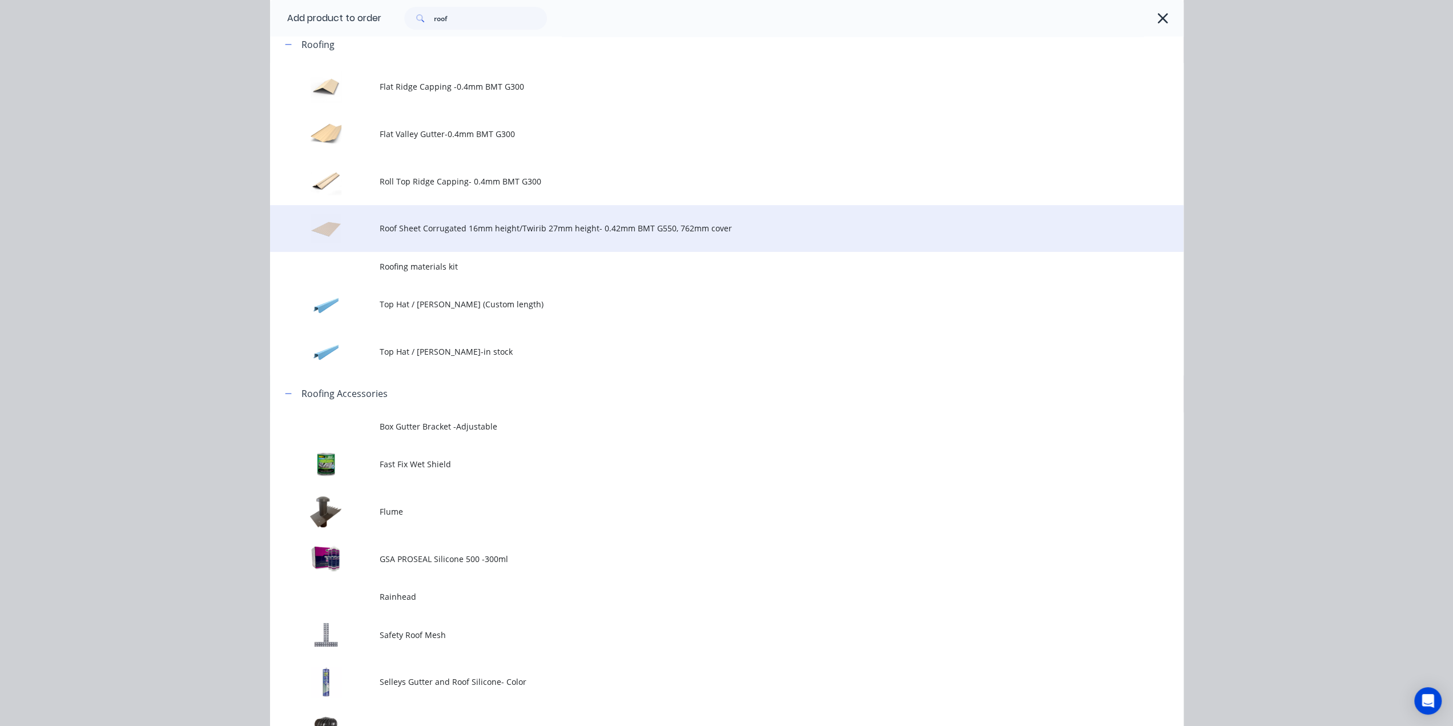
click at [465, 235] on td "Roof Sheet Corrugated 16mm height/Twirib 27mm height- 0.42mm BMT G550, 762mm co…" at bounding box center [782, 228] width 804 height 47
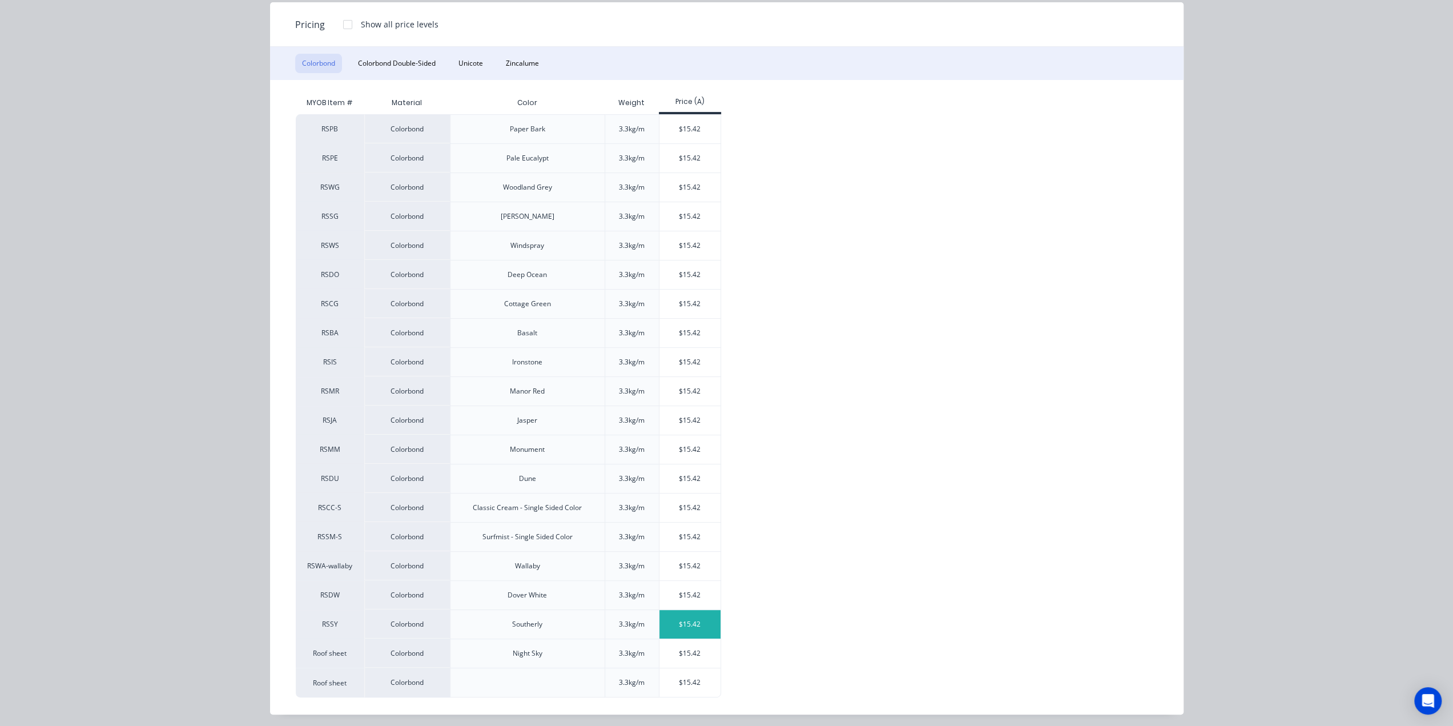
scroll to position [380, 0]
click at [671, 675] on div "$15.42" at bounding box center [689, 682] width 61 height 29
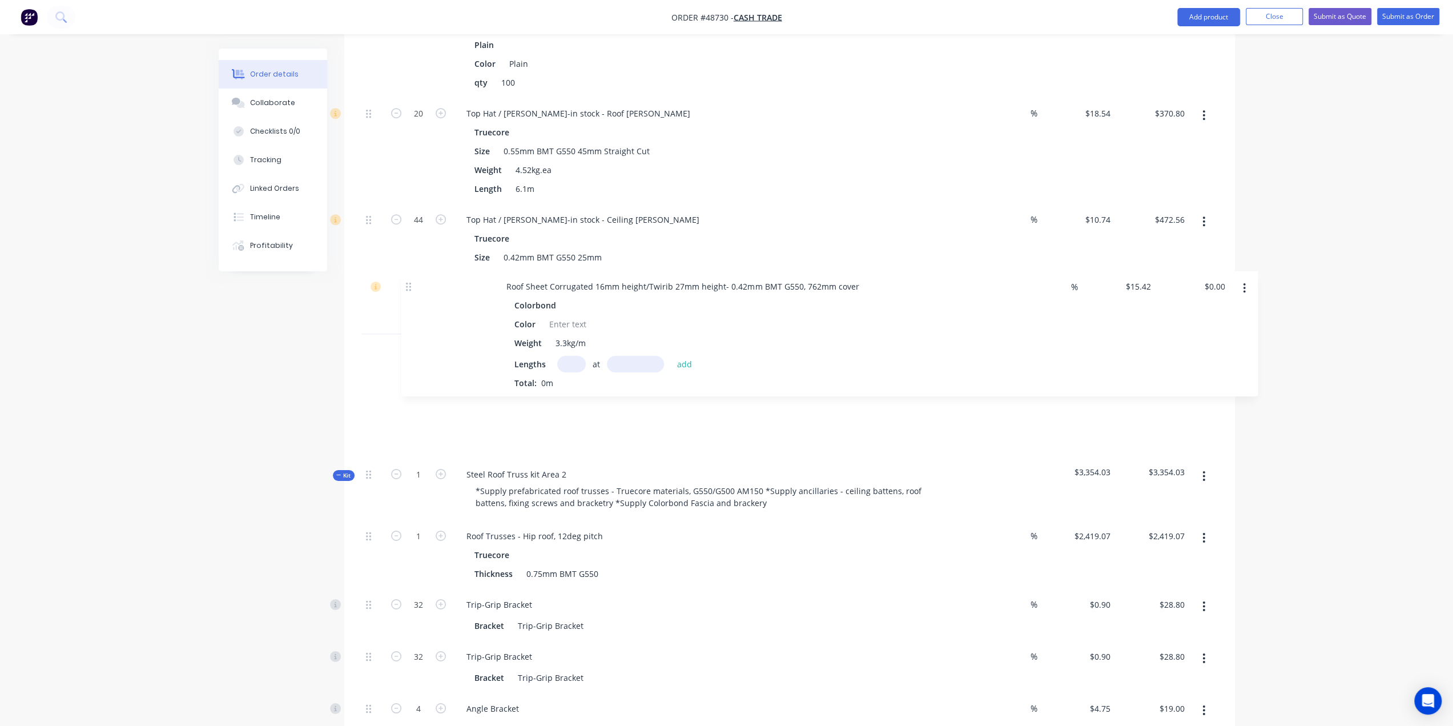
scroll to position [799, 0]
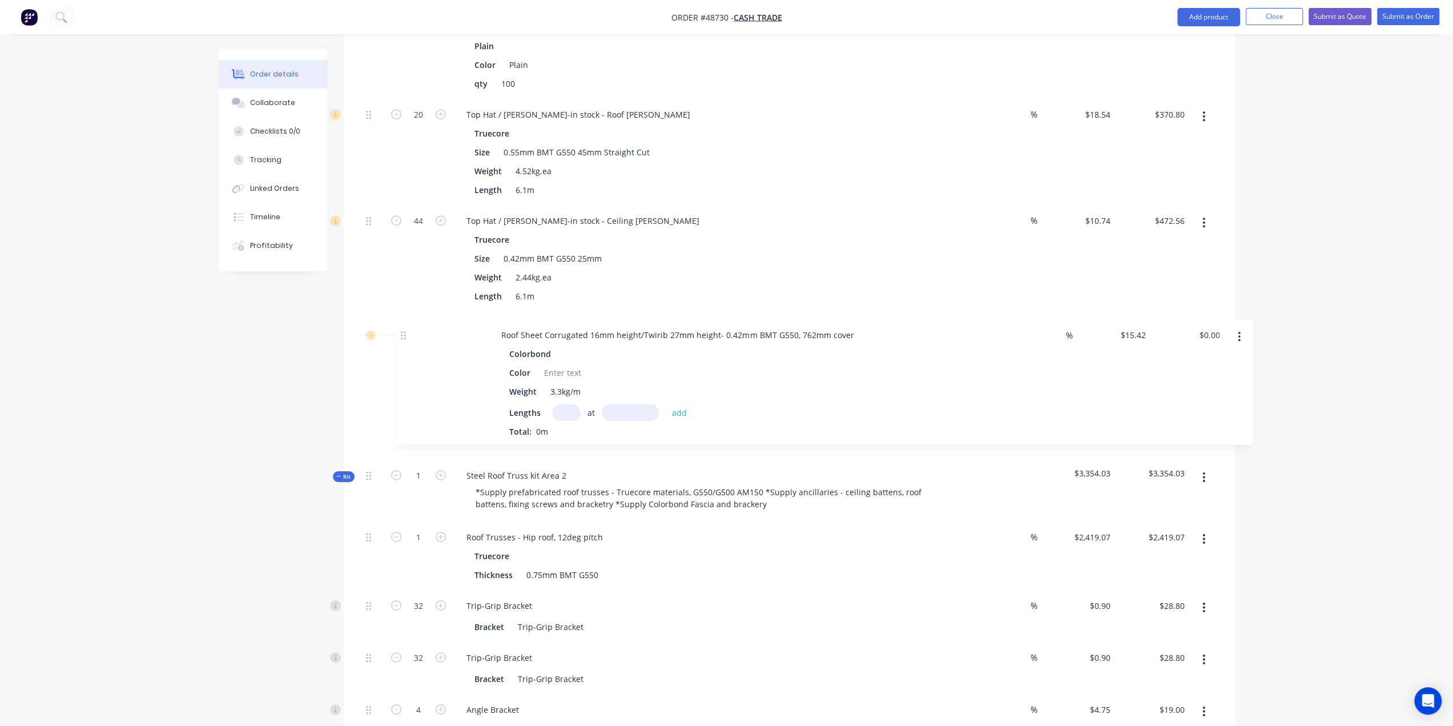
drag, startPoint x: 368, startPoint y: 366, endPoint x: 405, endPoint y: 335, distance: 49.0
click at [405, 335] on div "Kit 1 Steel Roof Truss kit - Area 1 *Supply prefabricated roof trusses - Trueco…" at bounding box center [789, 397] width 856 height 1480
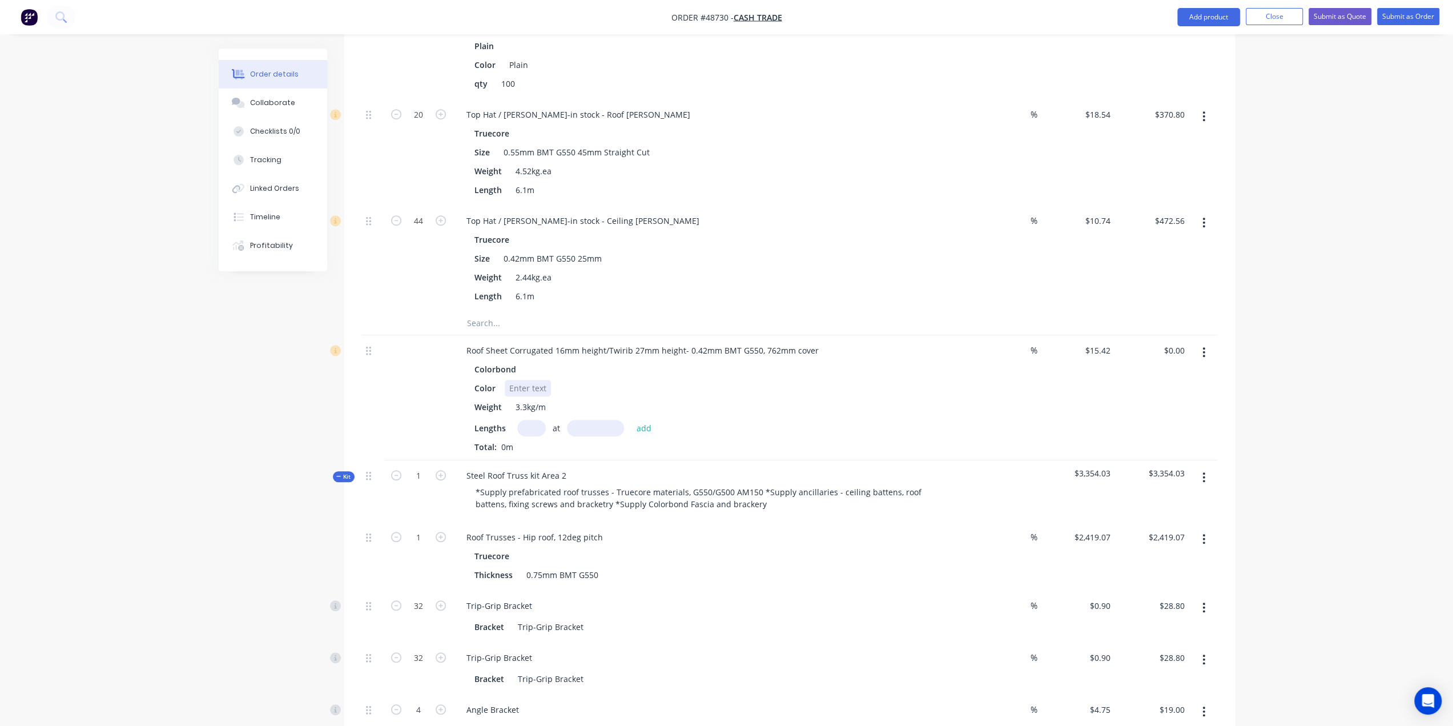
click at [524, 380] on div at bounding box center [528, 388] width 46 height 17
click at [528, 420] on input "text" at bounding box center [531, 428] width 29 height 17
type input "16"
type input "3705"
click at [631, 420] on button "add" at bounding box center [644, 427] width 27 height 15
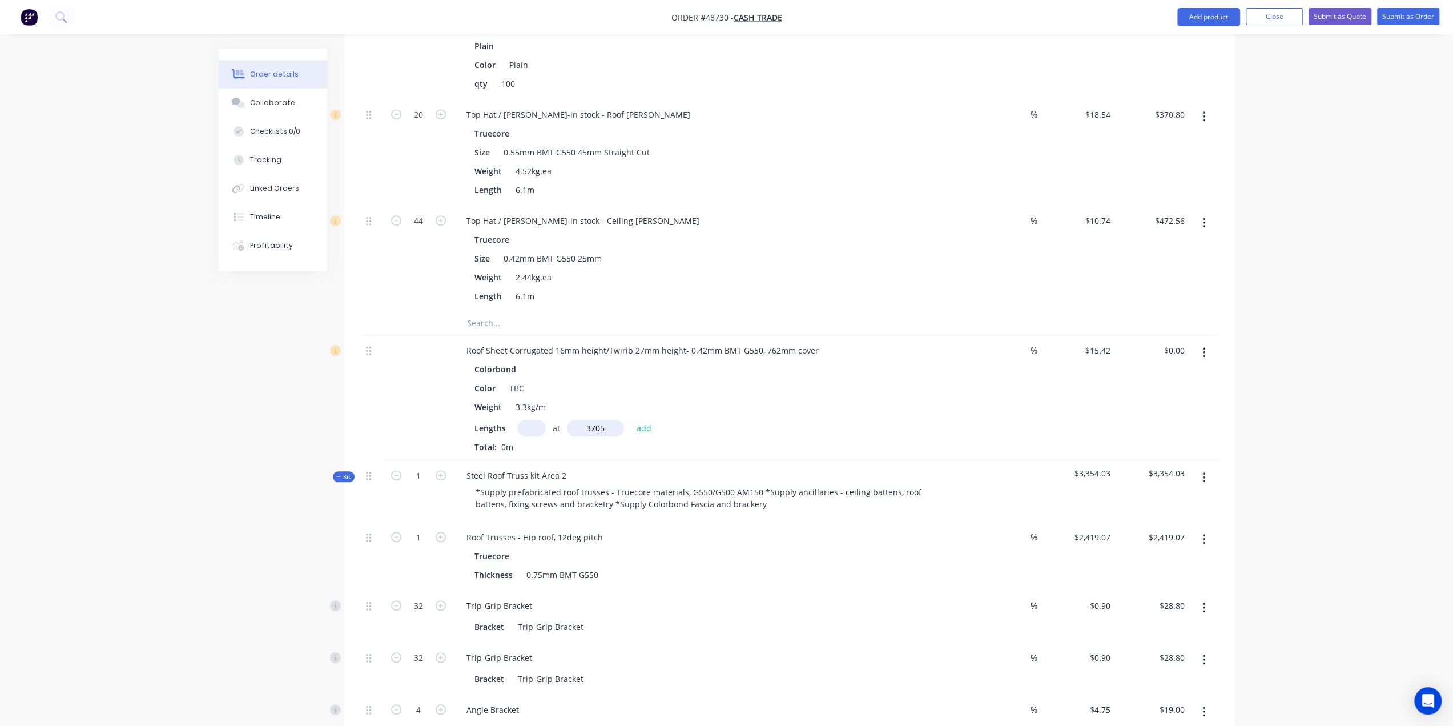
type input "$914.10"
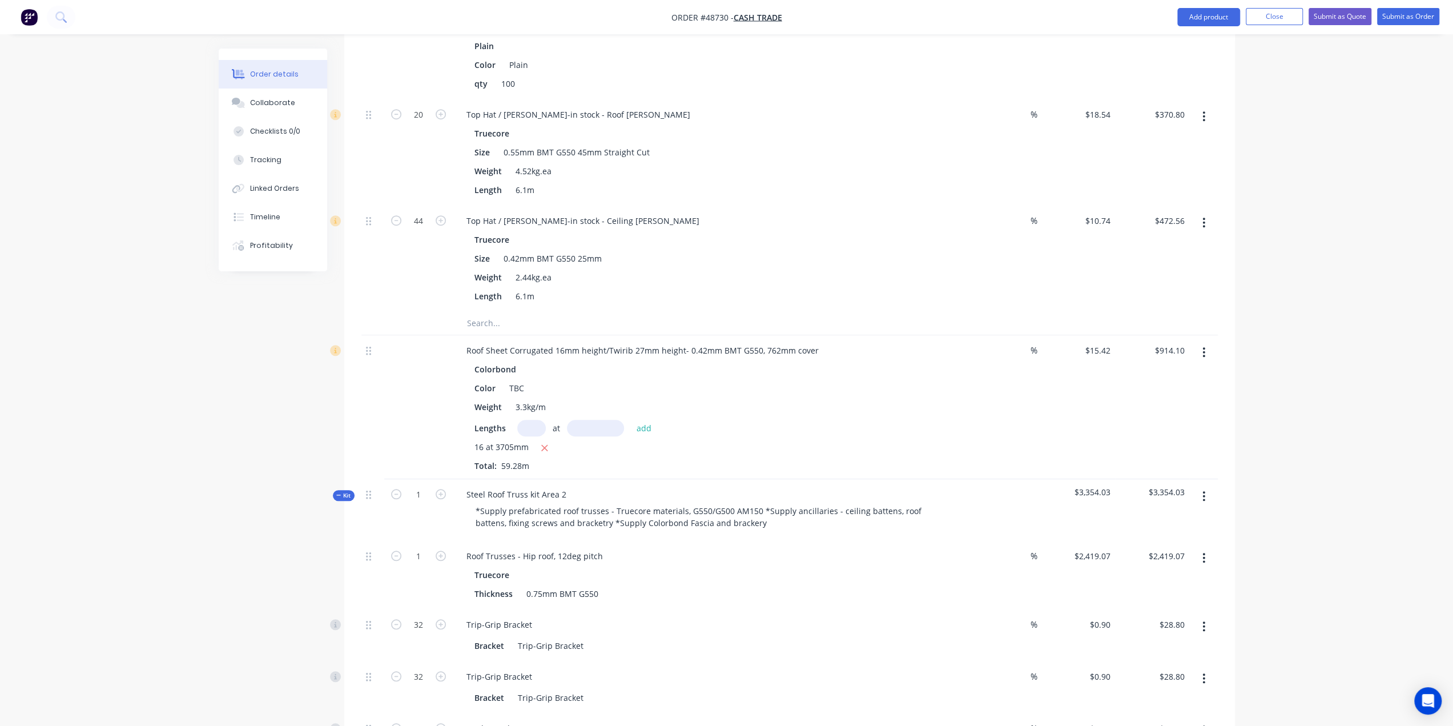
click at [535, 420] on input "text" at bounding box center [531, 428] width 29 height 17
type input "7"
type input "3050"
click at [631, 420] on button "add" at bounding box center [644, 427] width 27 height 15
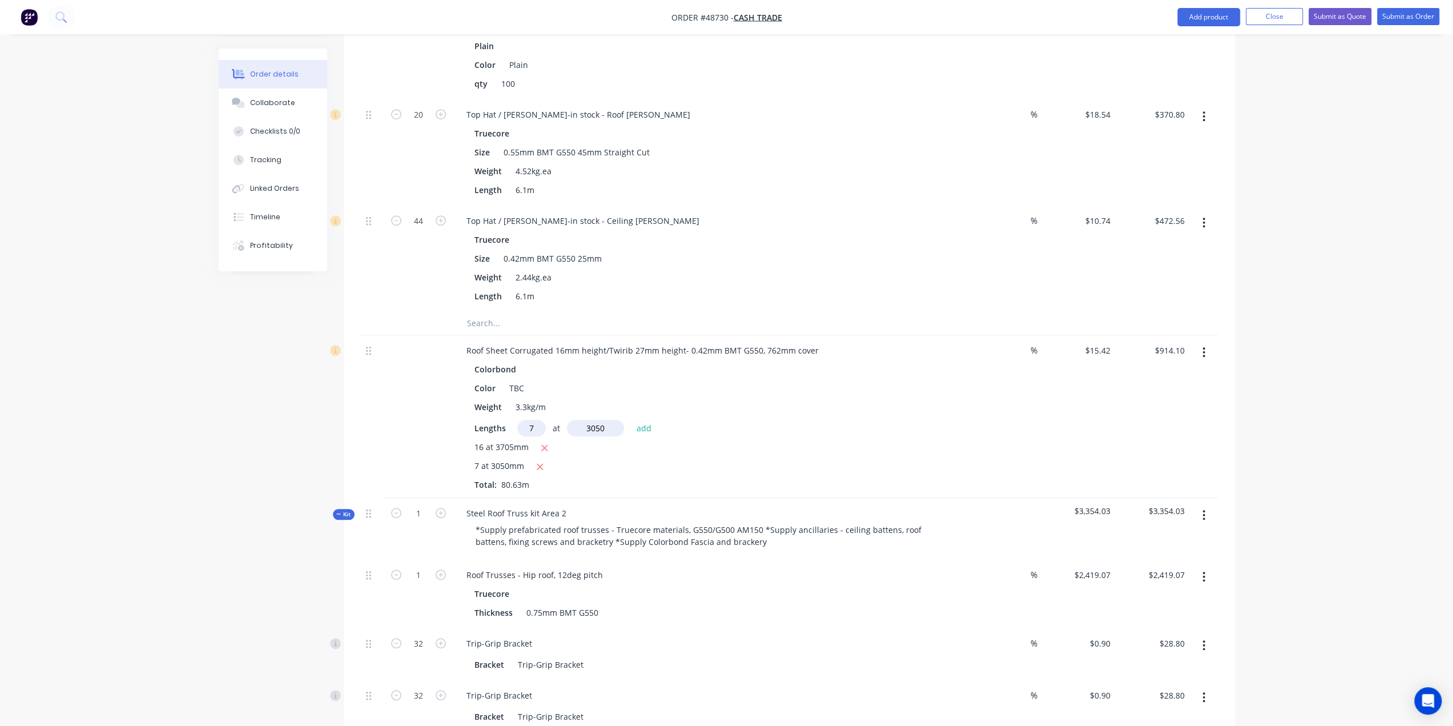
type input "$1,243.31"
click at [351, 380] on div "Qty Discount Price Total Kit 1 Steel Roof Truss kit - Area 1 *Supply prefabrica…" at bounding box center [789, 424] width 891 height 1578
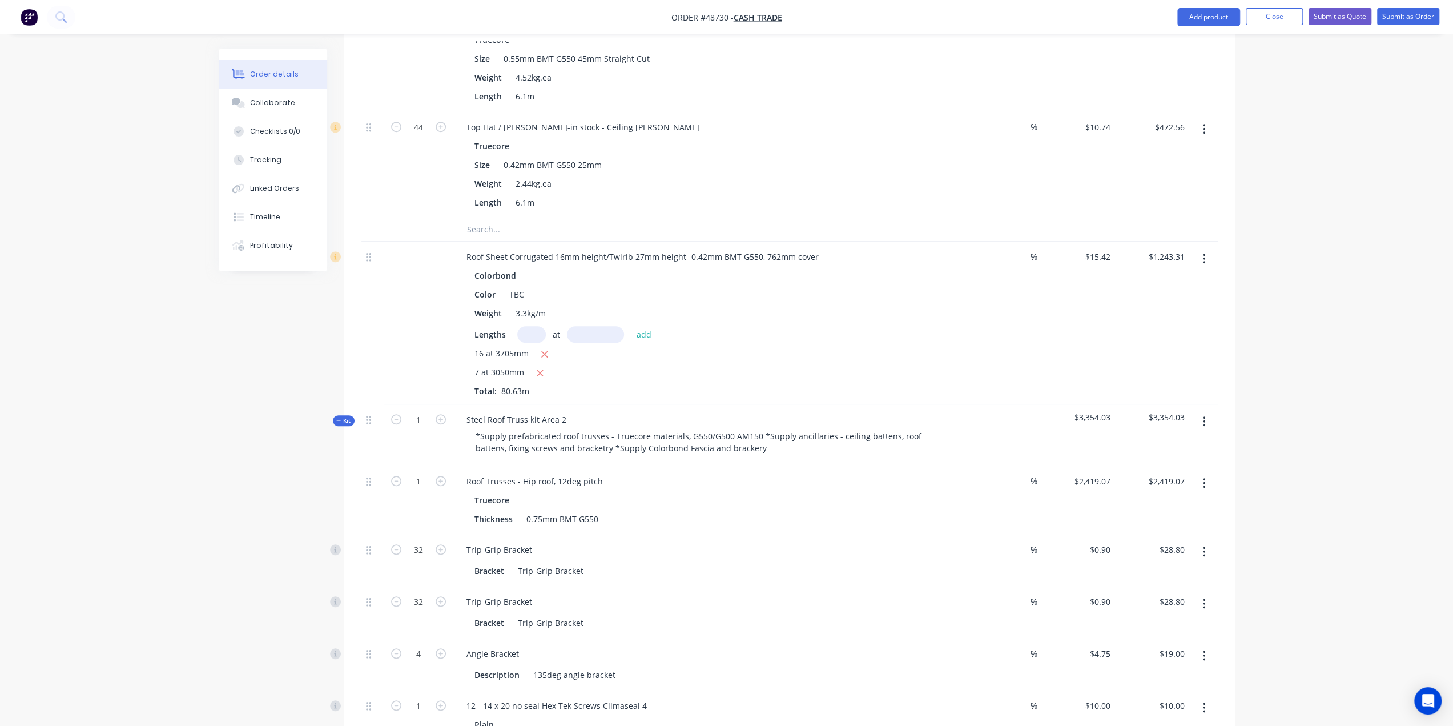
scroll to position [1046, 0]
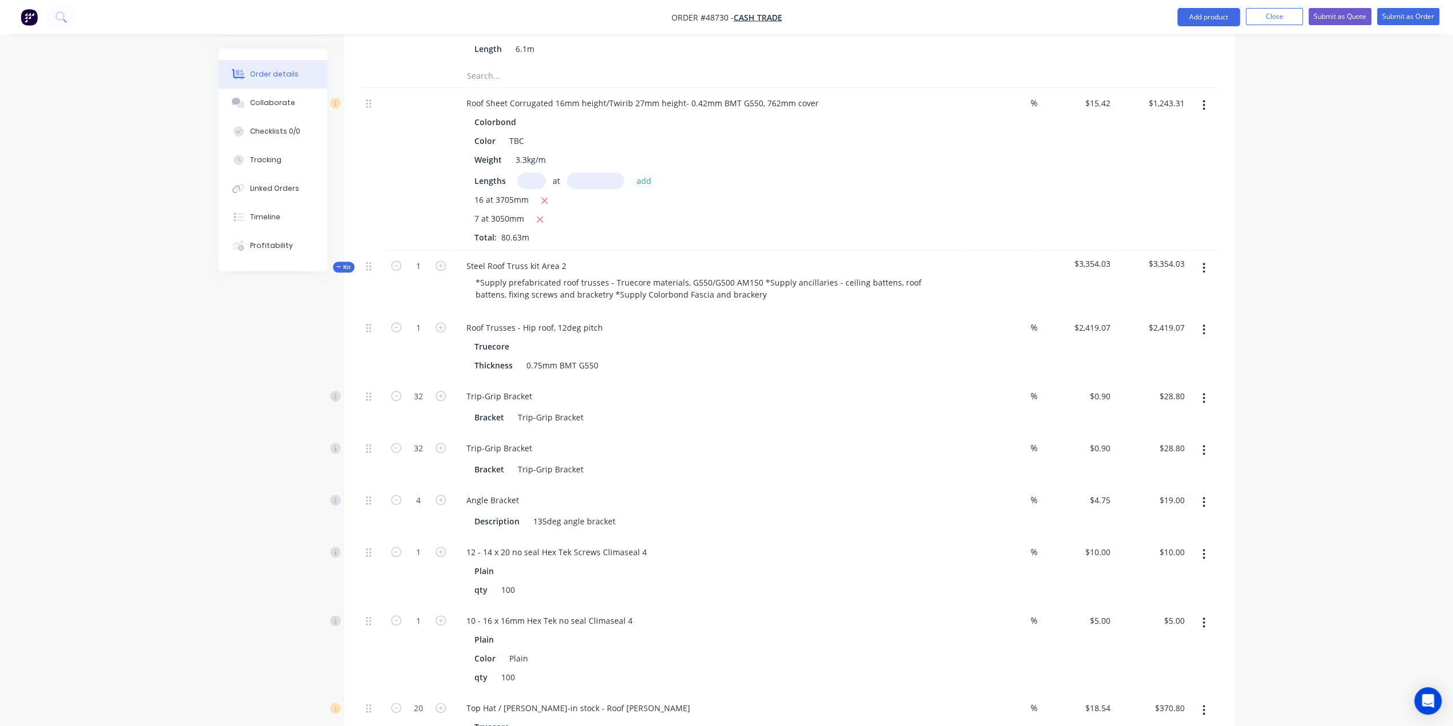
click at [1201, 257] on button "button" at bounding box center [1203, 267] width 27 height 21
click at [1144, 358] on div "Delete" at bounding box center [1163, 366] width 88 height 17
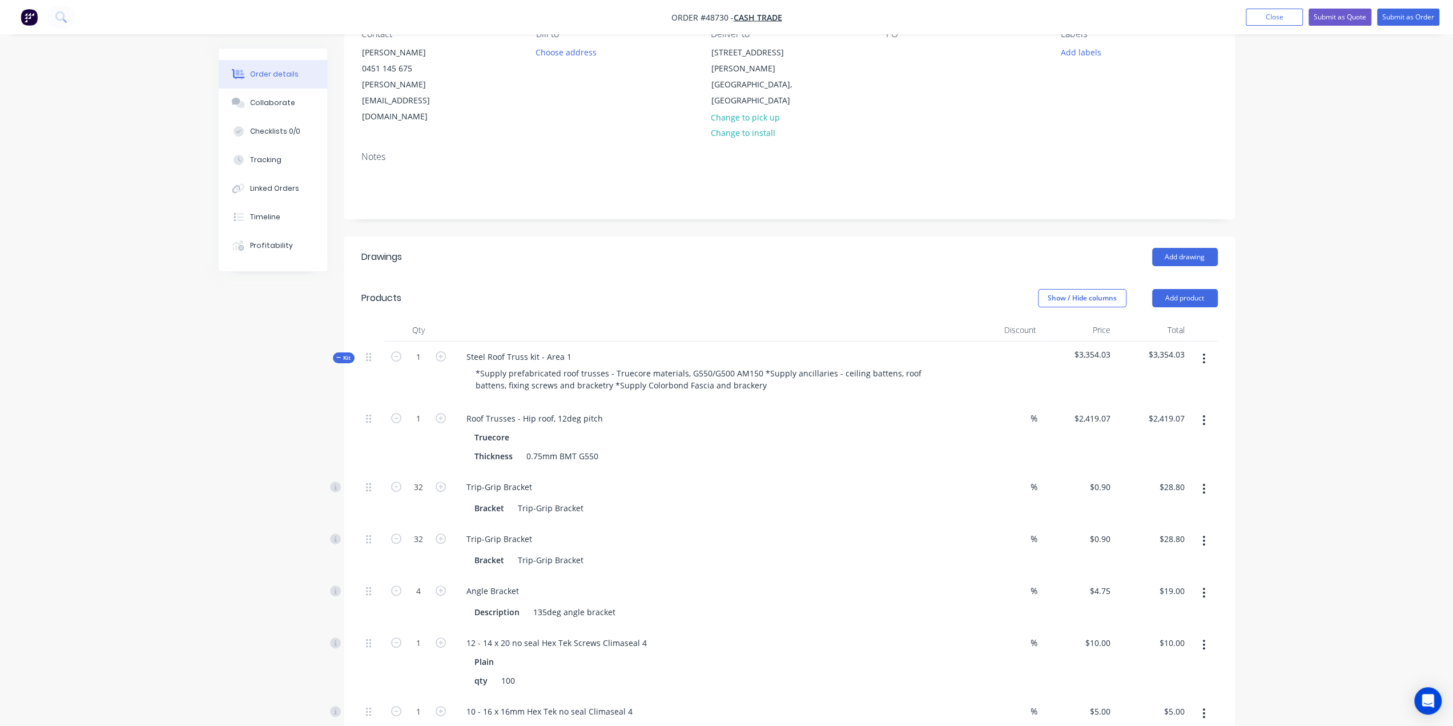
scroll to position [0, 0]
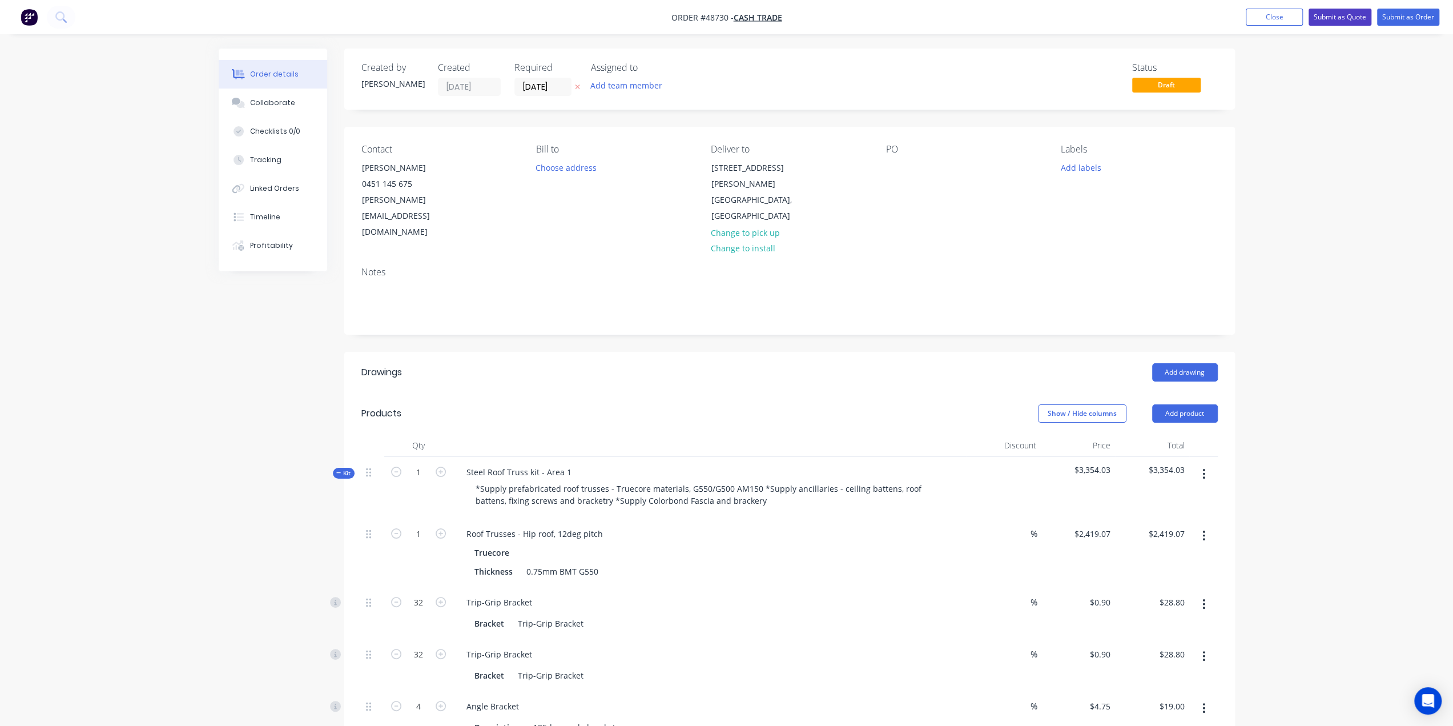
click at [1320, 17] on button "Submit as Quote" at bounding box center [1339, 17] width 63 height 17
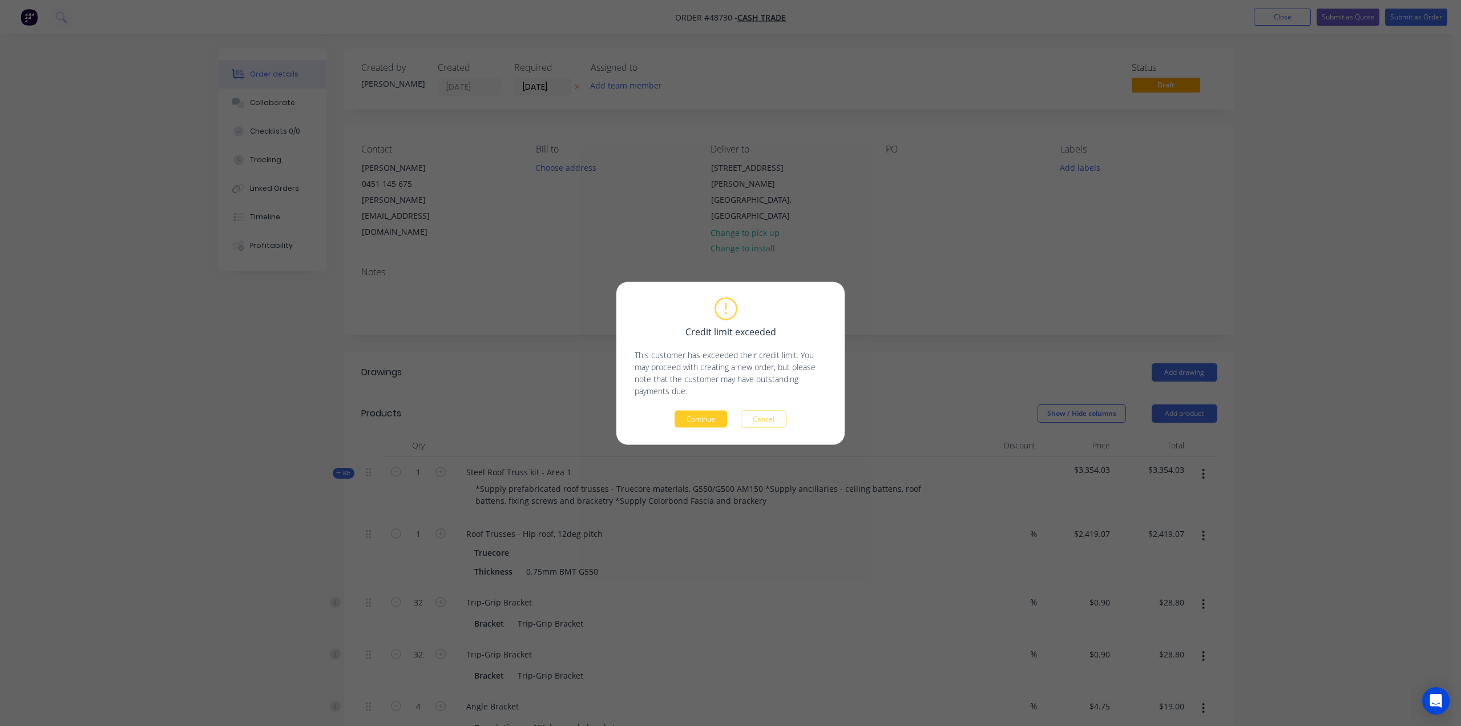
click at [706, 416] on button "Continue" at bounding box center [701, 418] width 53 height 17
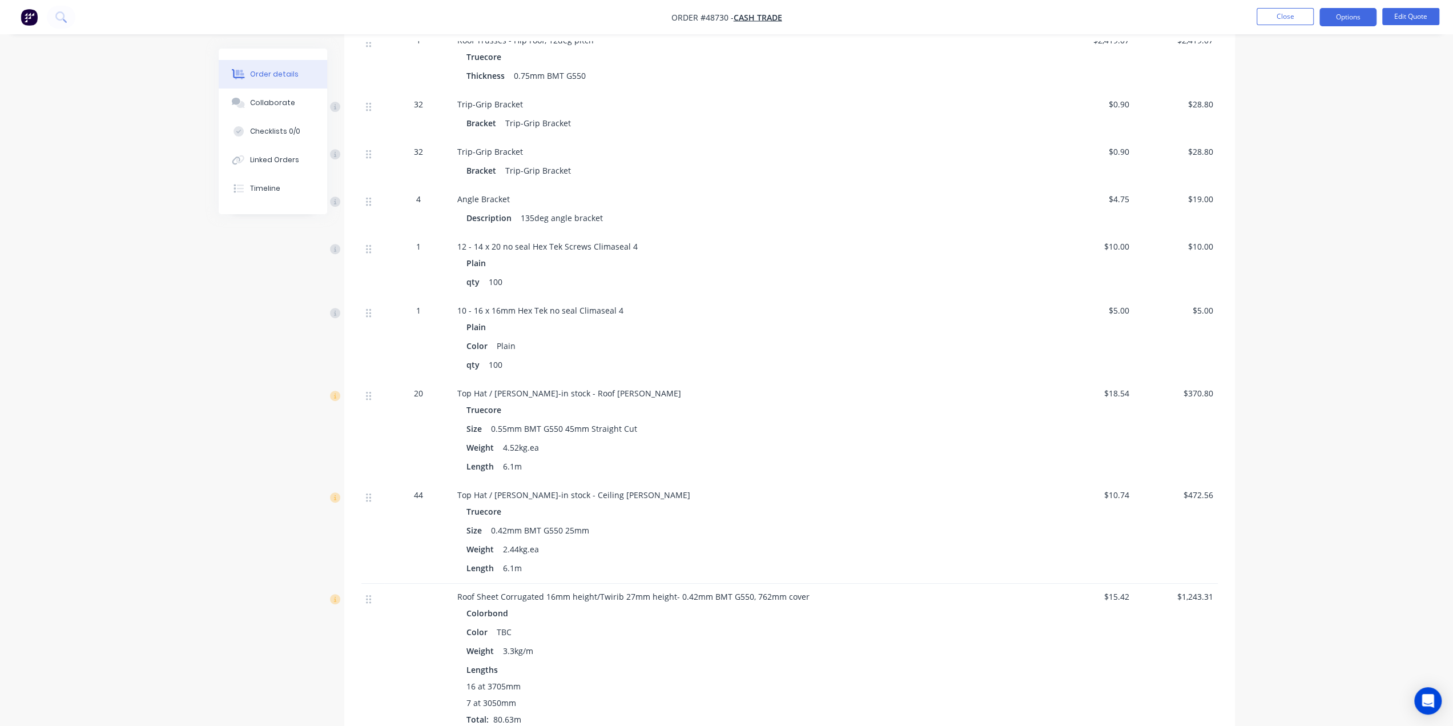
scroll to position [425, 0]
drag, startPoint x: 1353, startPoint y: 17, endPoint x: 1351, endPoint y: 25, distance: 8.9
click at [1353, 17] on button "Options" at bounding box center [1347, 17] width 57 height 18
click at [1288, 77] on div "Quote" at bounding box center [1313, 69] width 105 height 17
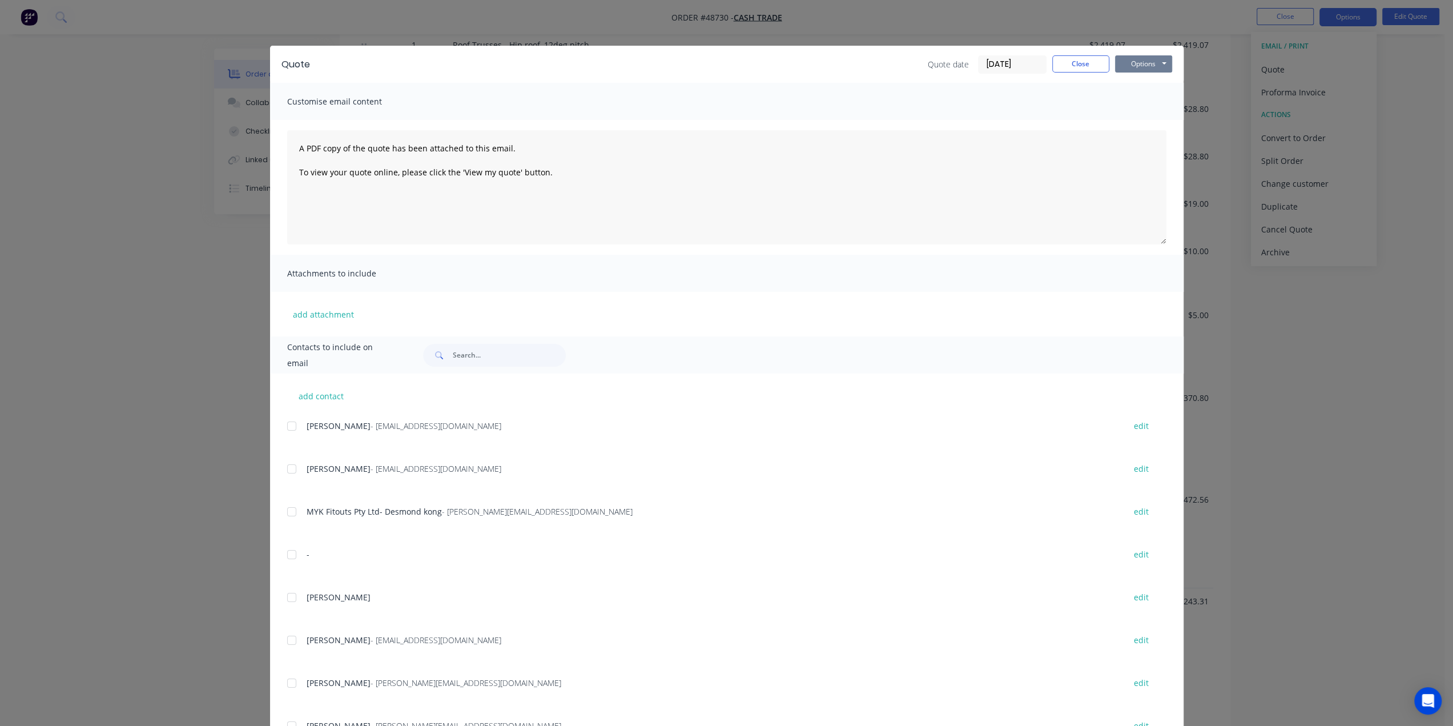
click at [1146, 62] on button "Options" at bounding box center [1143, 63] width 57 height 17
click at [1130, 104] on button "Print" at bounding box center [1151, 103] width 73 height 19
click at [1355, 27] on div "Quote Quote date 01/09/25 Close Options Preview Print Email Customise email con…" at bounding box center [726, 363] width 1453 height 726
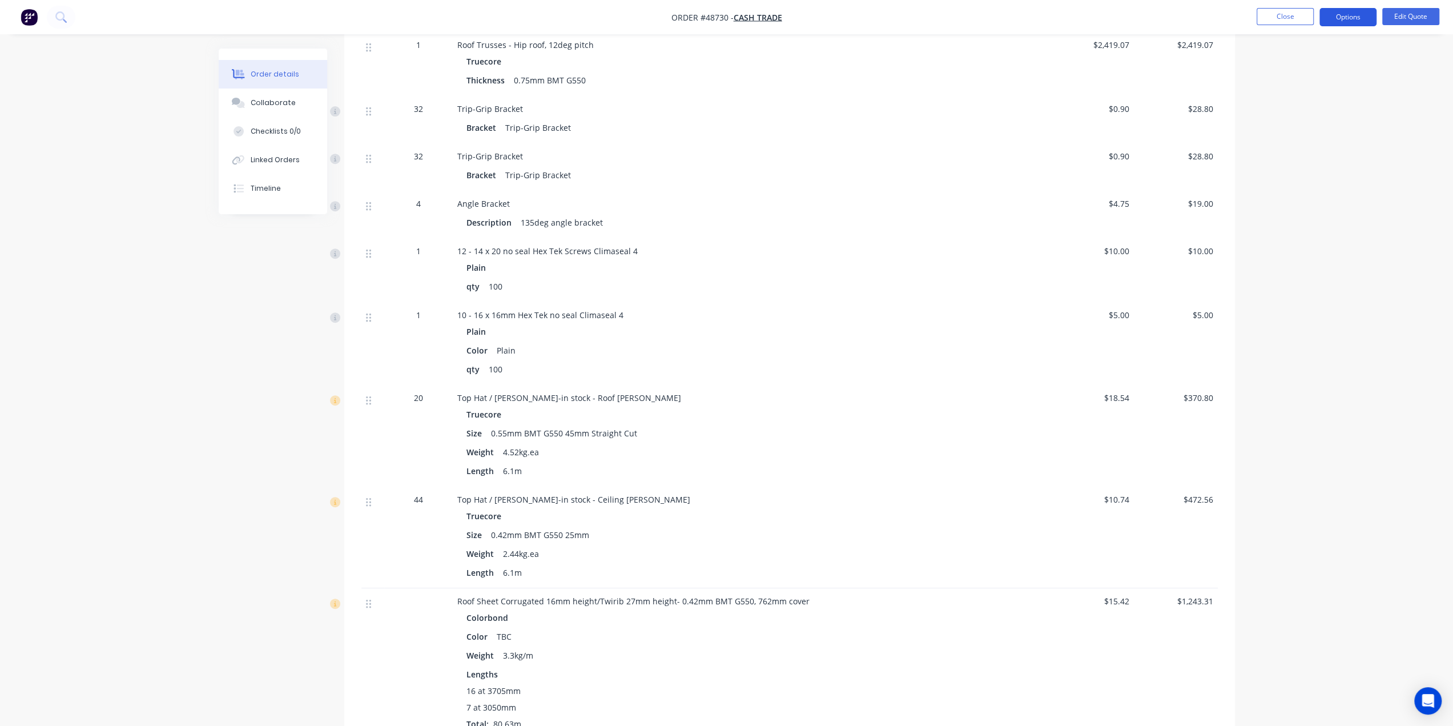
click at [1351, 14] on button "Options" at bounding box center [1347, 17] width 57 height 18
click at [1306, 140] on div "Convert to Order" at bounding box center [1313, 138] width 105 height 17
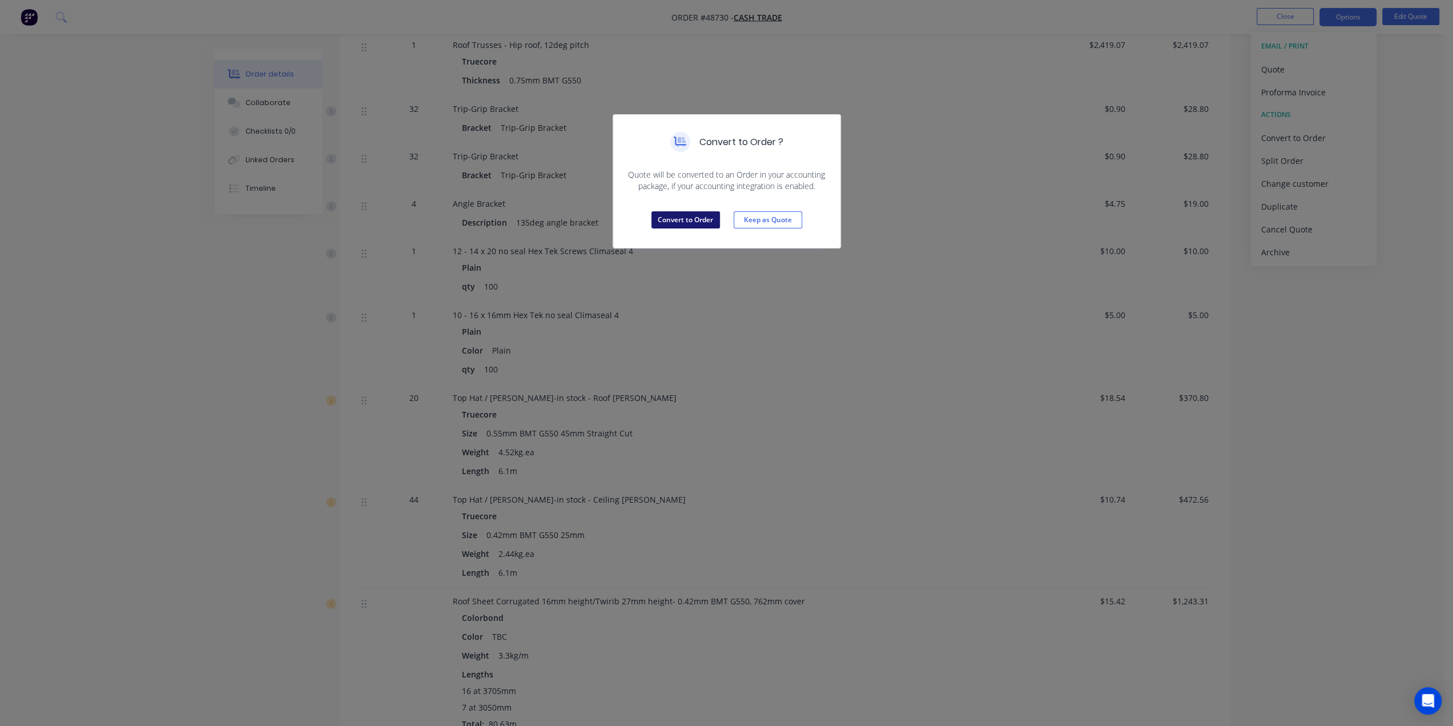
click at [680, 225] on button "Convert to Order" at bounding box center [685, 219] width 69 height 17
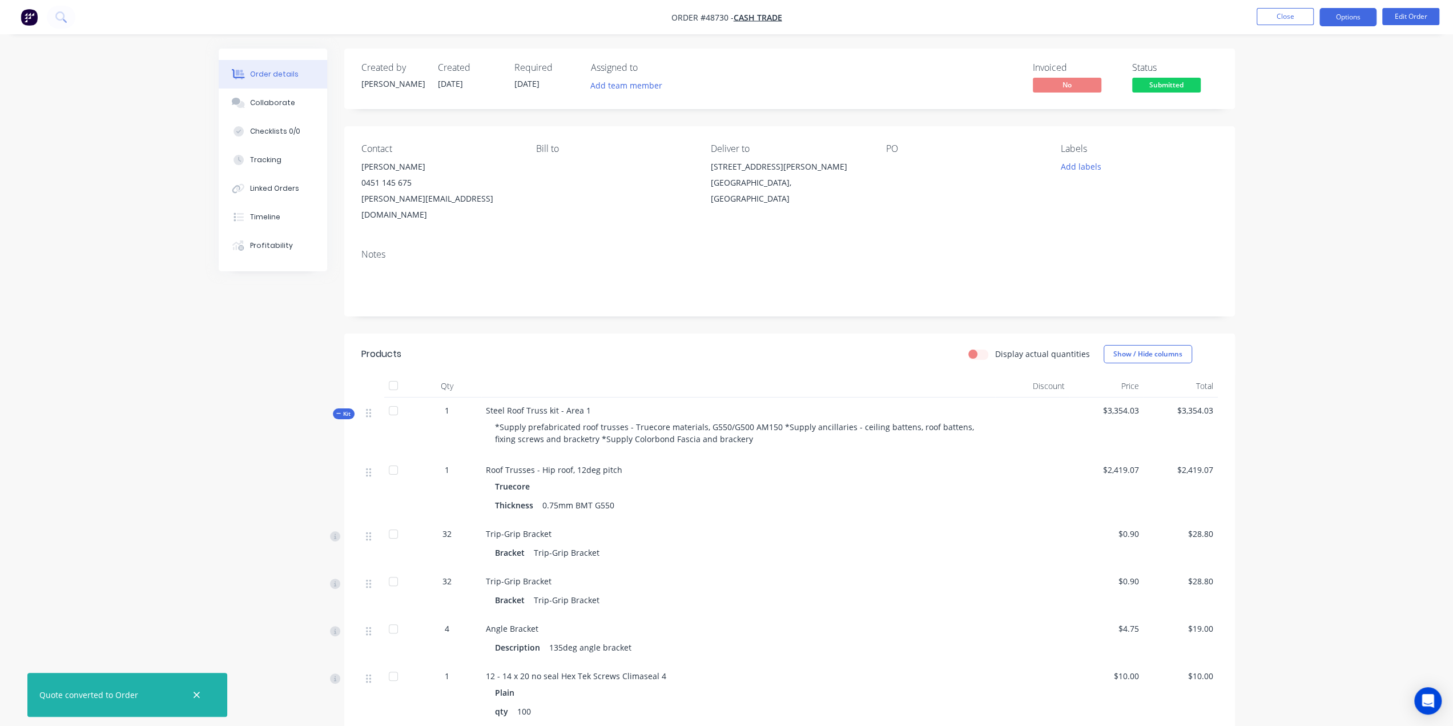
click at [1353, 17] on button "Options" at bounding box center [1347, 17] width 57 height 18
click at [1310, 157] on div "Delivery Docket" at bounding box center [1313, 160] width 105 height 17
click at [1302, 116] on div "Without pricing" at bounding box center [1313, 115] width 105 height 17
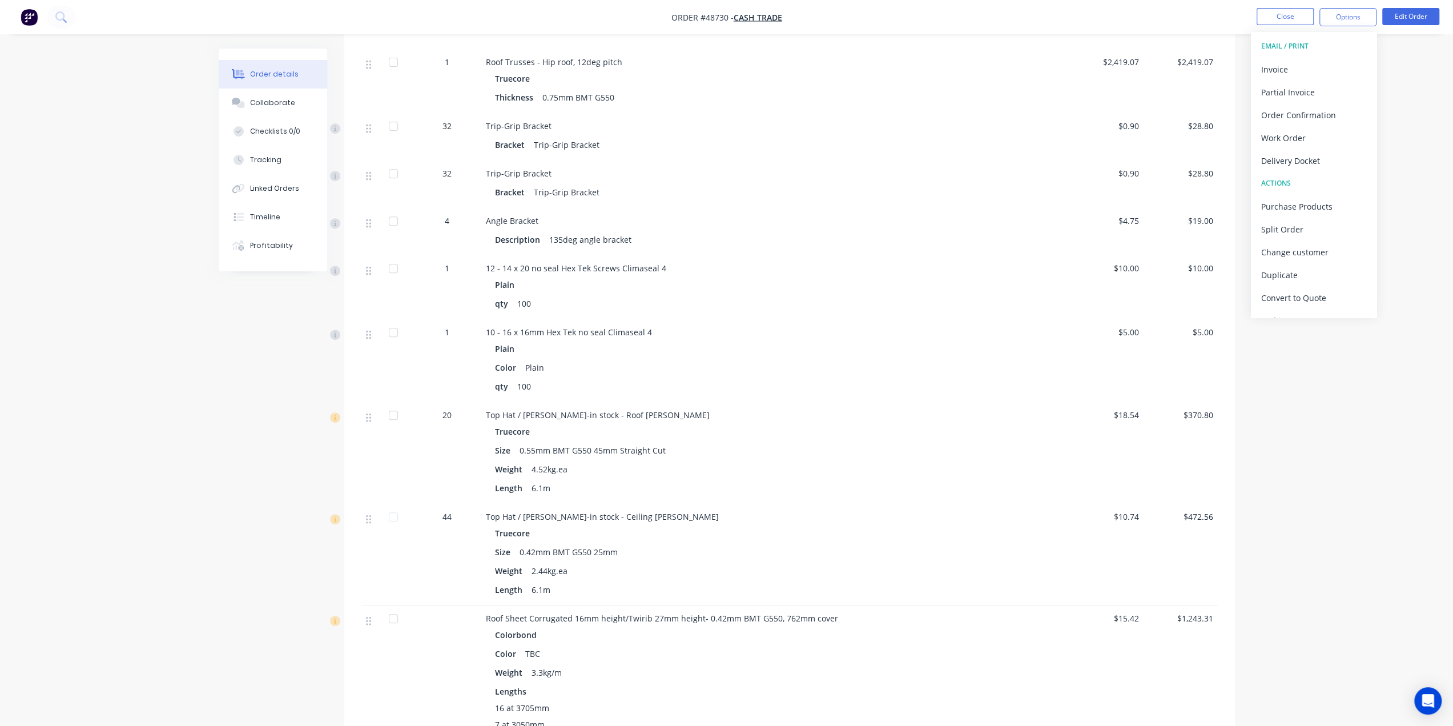
scroll to position [406, 0]
click at [1290, 421] on div "Order details Collaborate Checklists 0/0 Tracking Linked Orders Timeline Profit…" at bounding box center [726, 264] width 1453 height 1340
click at [1408, 13] on button "Edit Order" at bounding box center [1410, 16] width 57 height 17
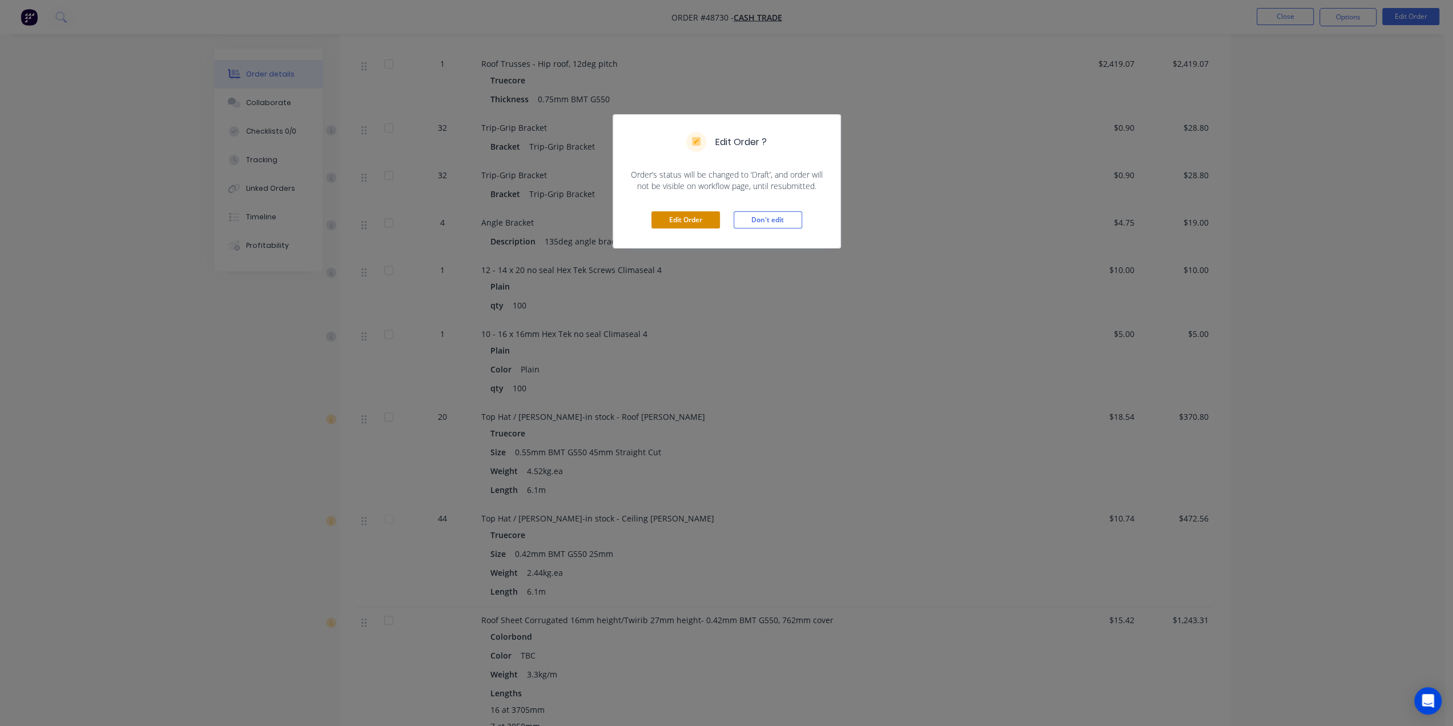
click at [678, 222] on button "Edit Order" at bounding box center [685, 219] width 69 height 17
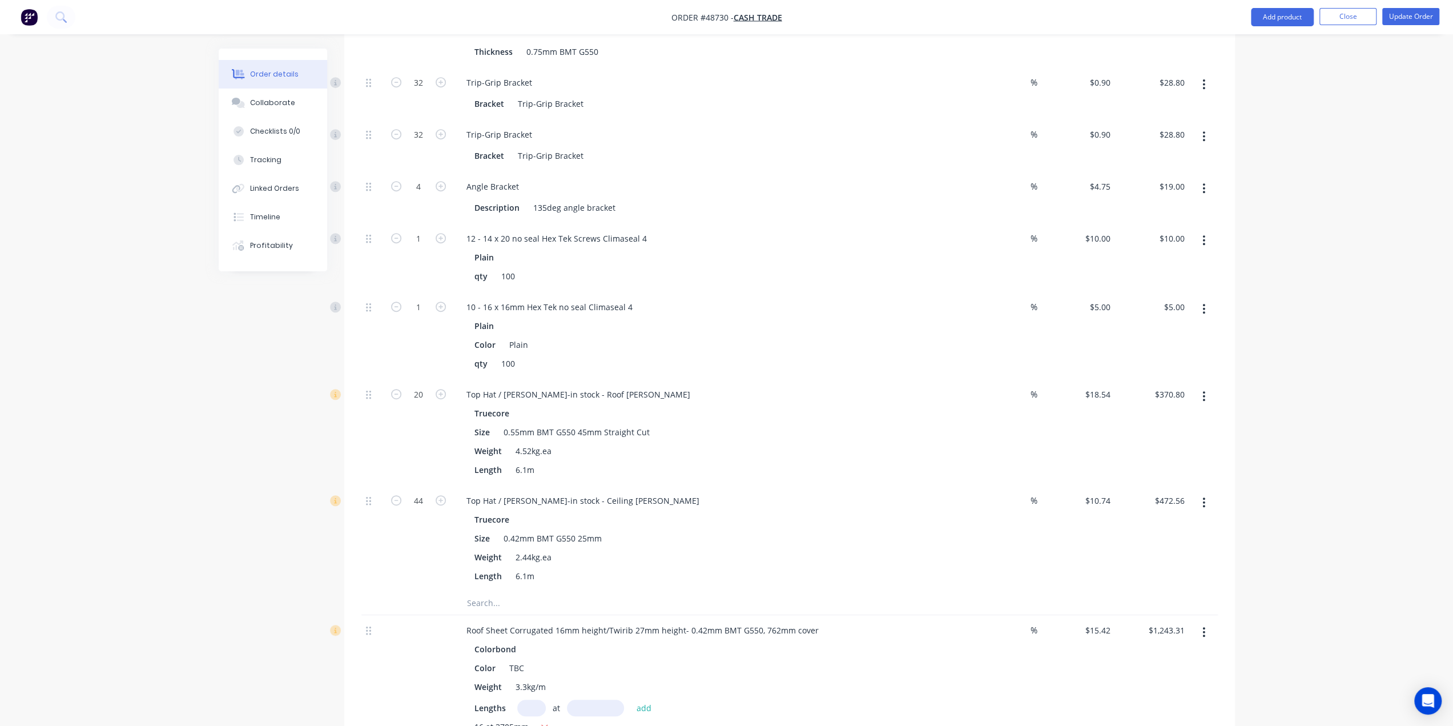
scroll to position [380, 0]
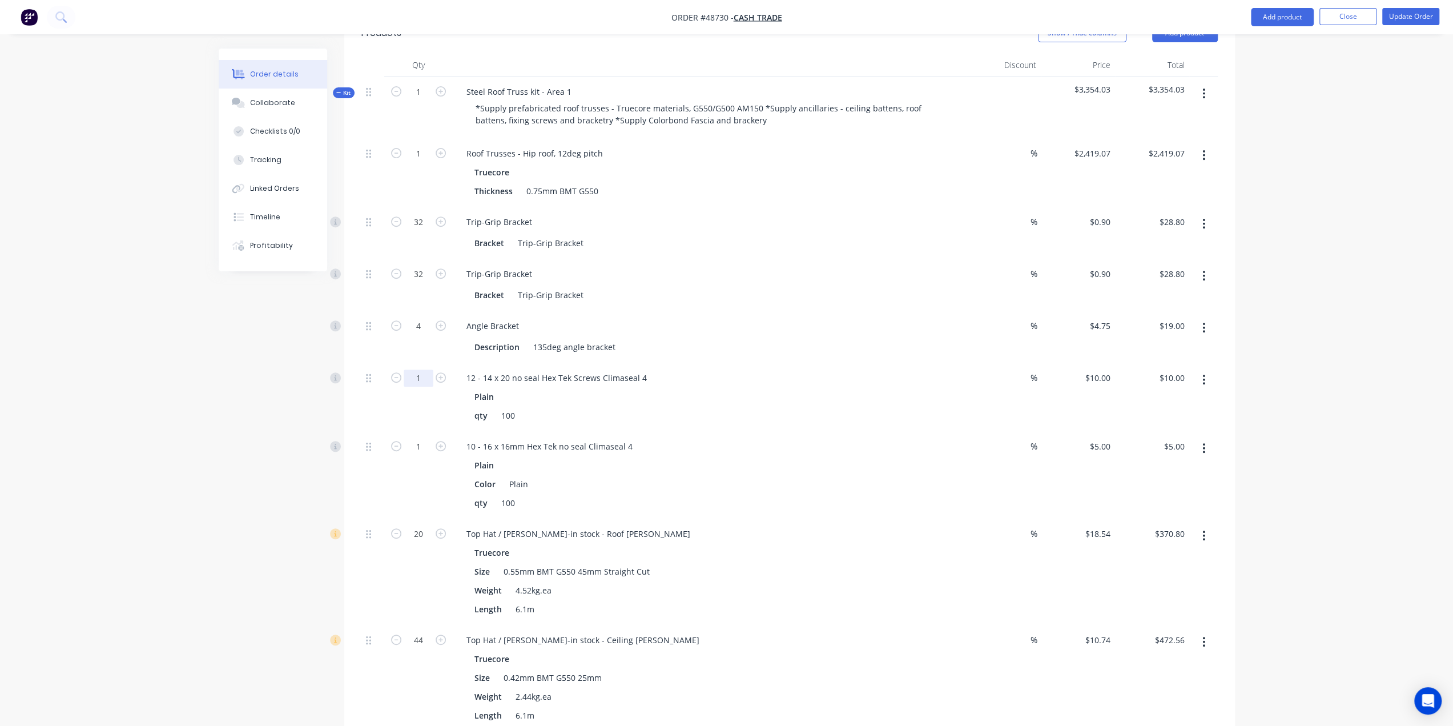
click at [419, 162] on input "1" at bounding box center [419, 153] width 30 height 17
type input "5"
type input "$50.00"
click at [309, 378] on div "Created by Bob Created 01/09/25 Required 01/09/25 Assigned to Add team member I…" at bounding box center [727, 444] width 1016 height 1552
click at [417, 162] on input "1" at bounding box center [419, 153] width 30 height 17
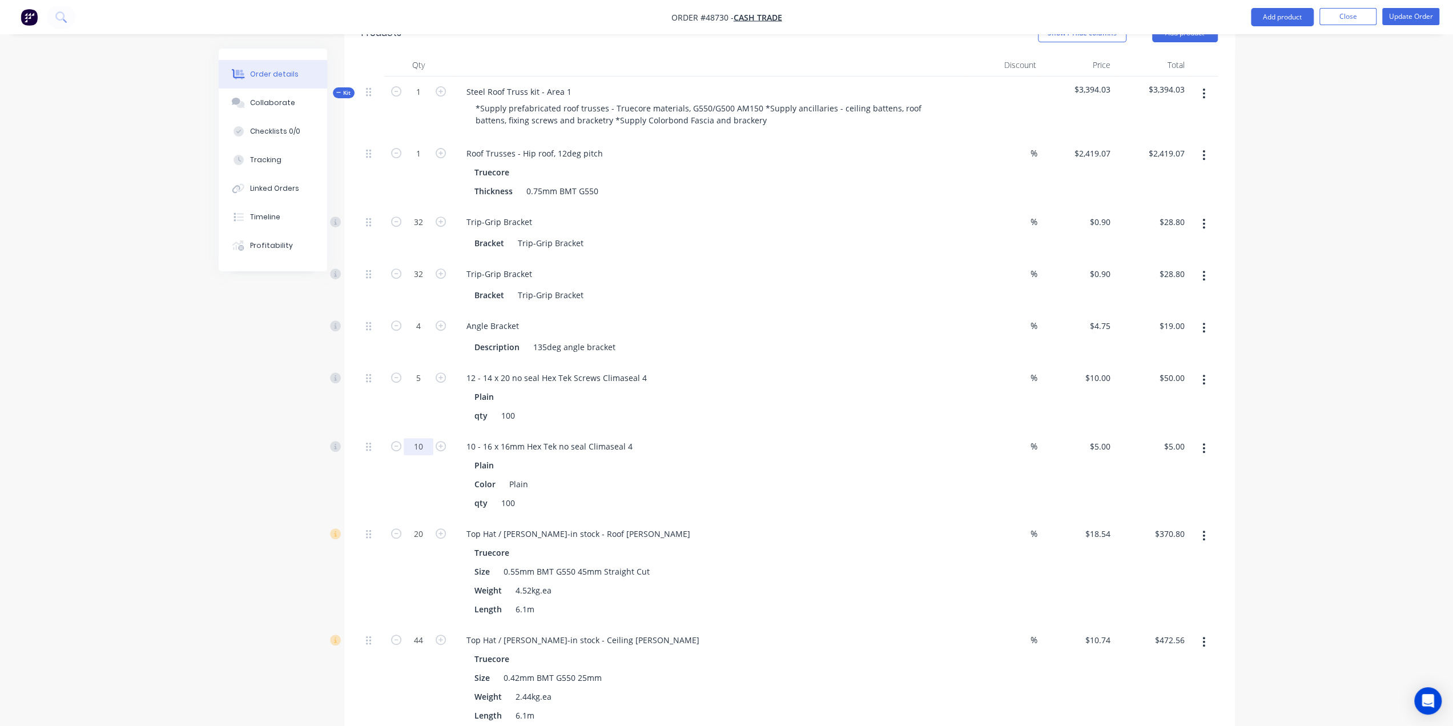
type input "10"
type input "$50.00"
click at [251, 429] on div "Created by Bob Created 01/09/25 Required 01/09/25 Assigned to Add team member I…" at bounding box center [727, 444] width 1016 height 1552
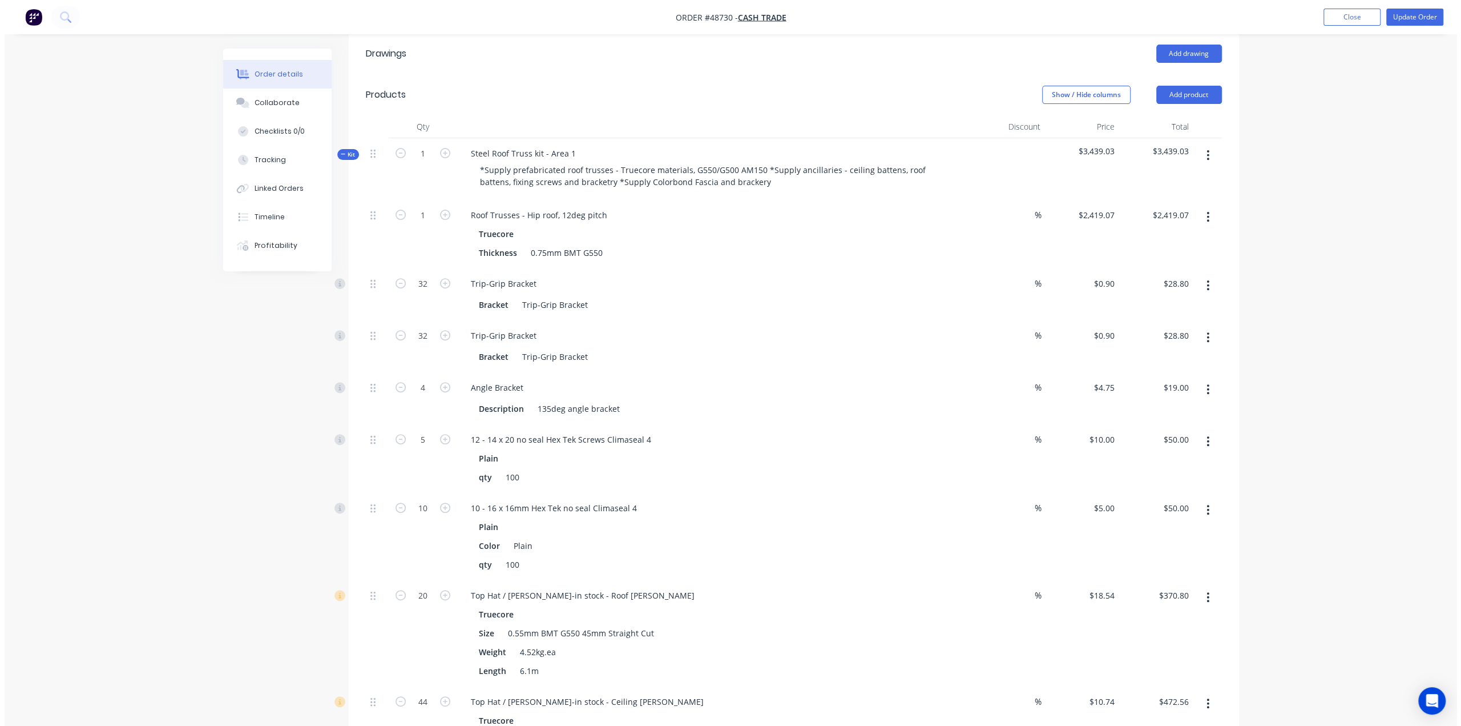
scroll to position [304, 0]
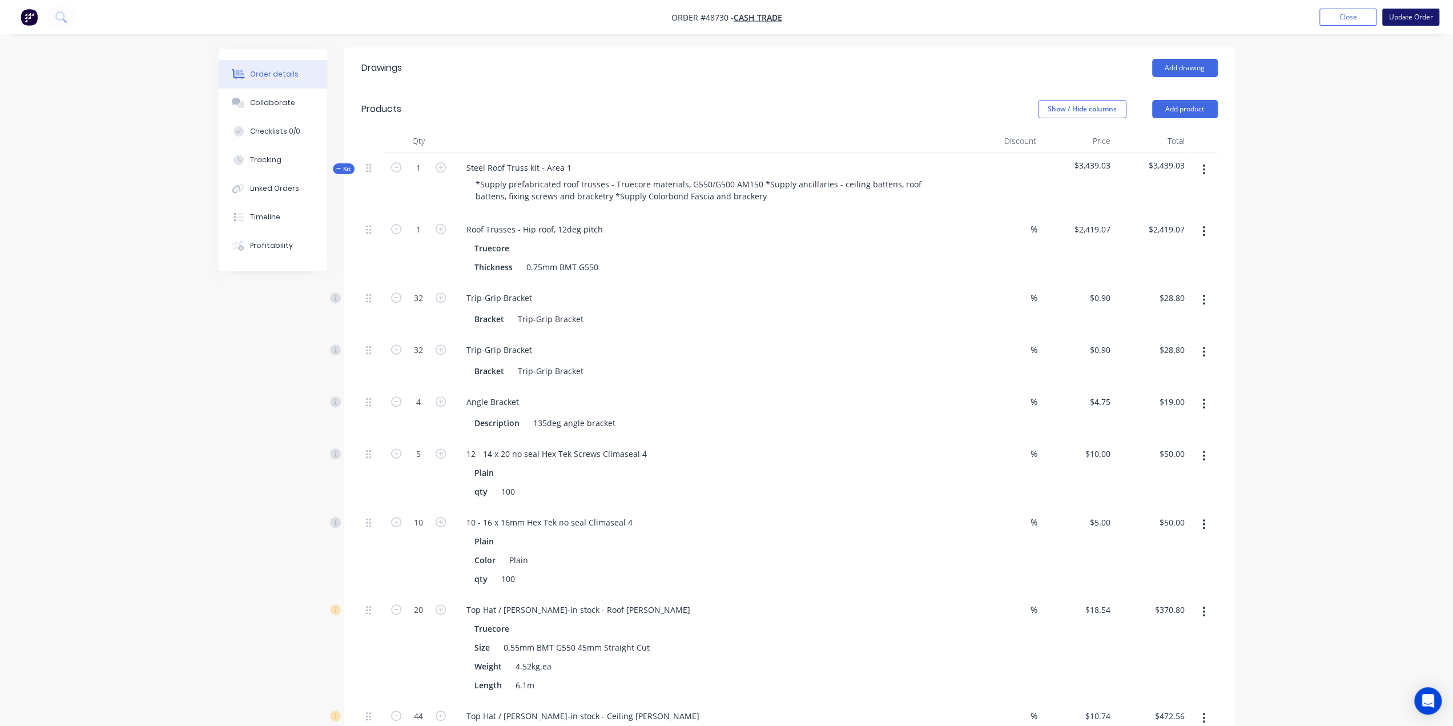
click at [1409, 17] on button "Update Order" at bounding box center [1410, 17] width 57 height 17
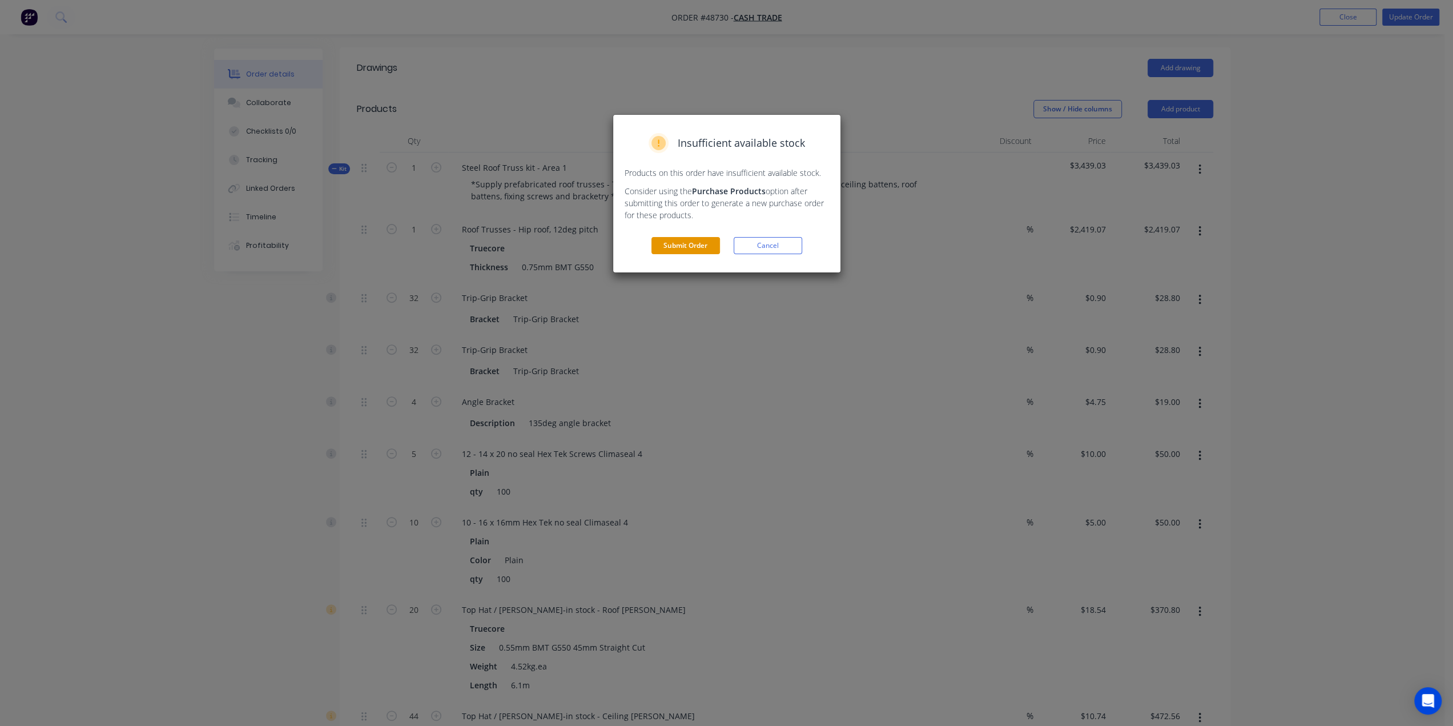
click at [680, 244] on button "Submit Order" at bounding box center [685, 245] width 69 height 17
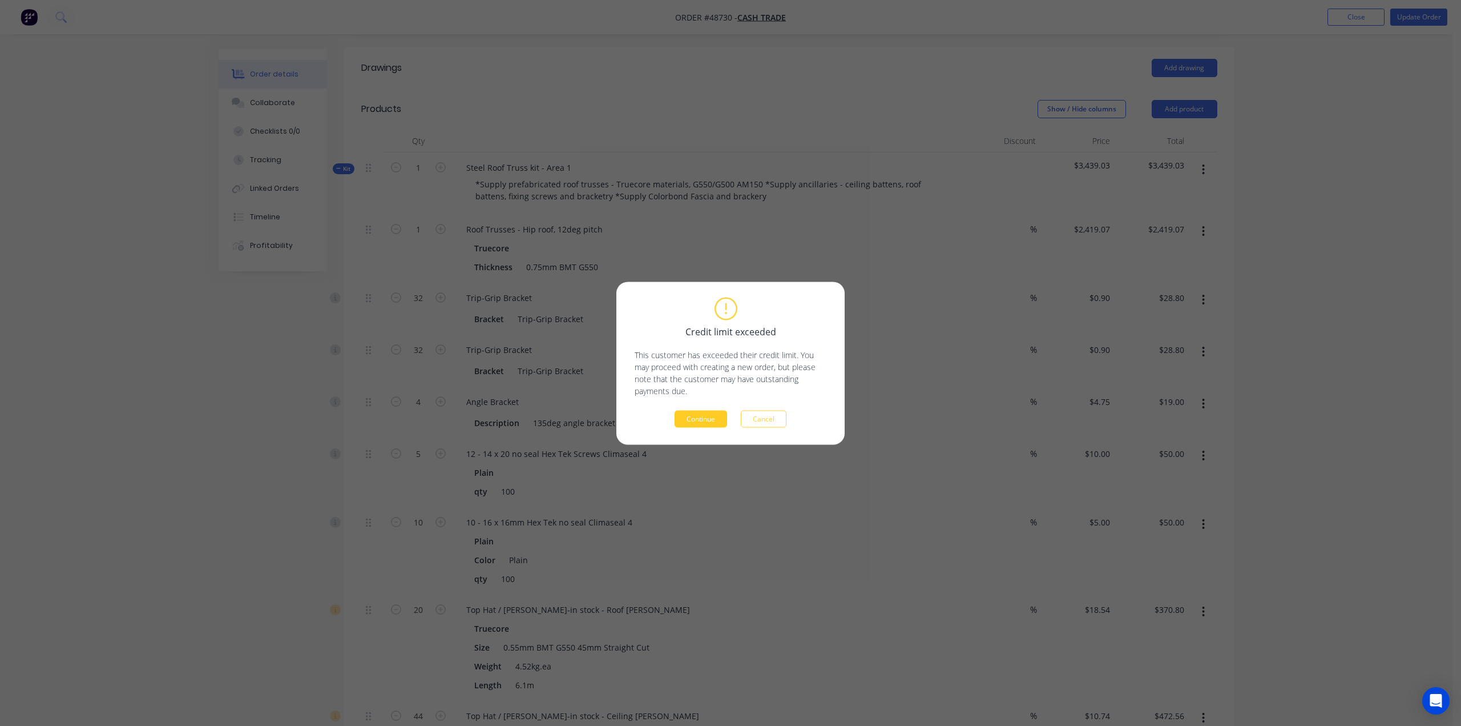
click at [701, 425] on button "Continue" at bounding box center [701, 418] width 53 height 17
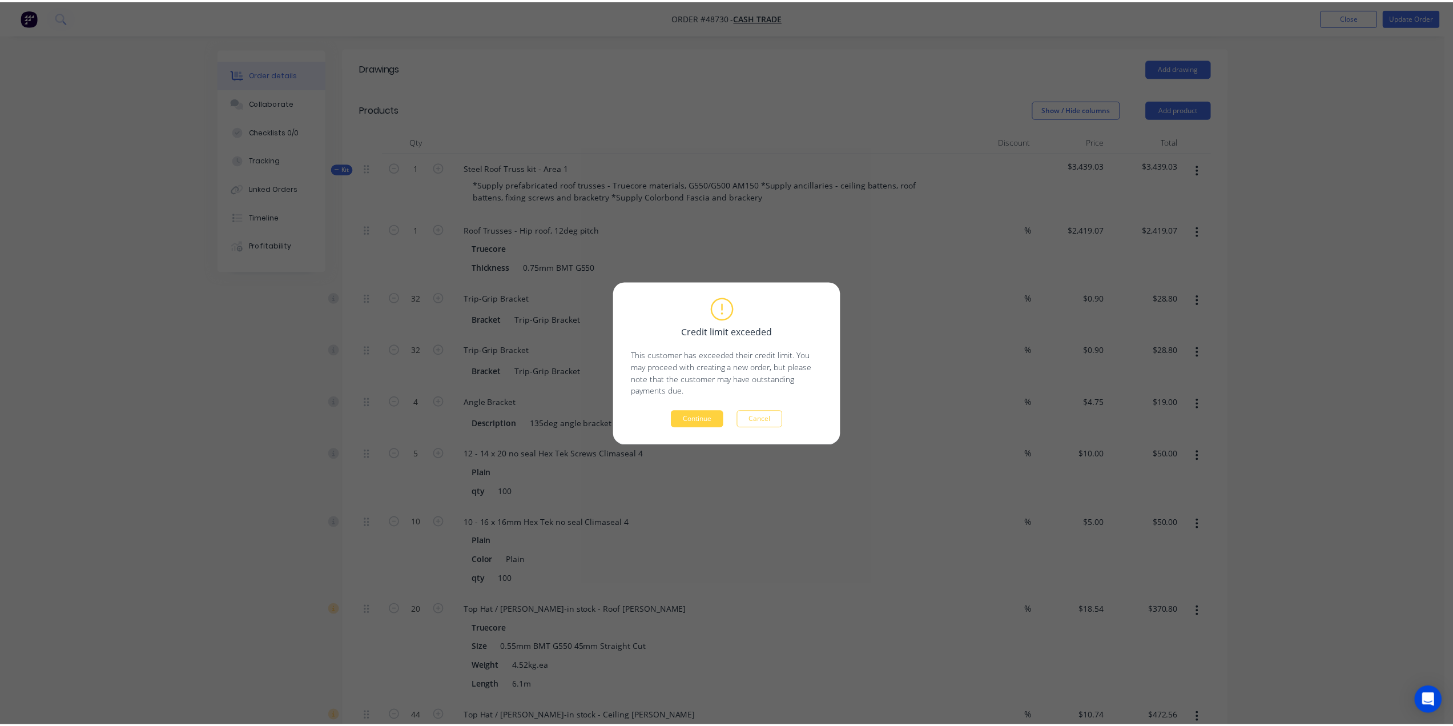
scroll to position [0, 0]
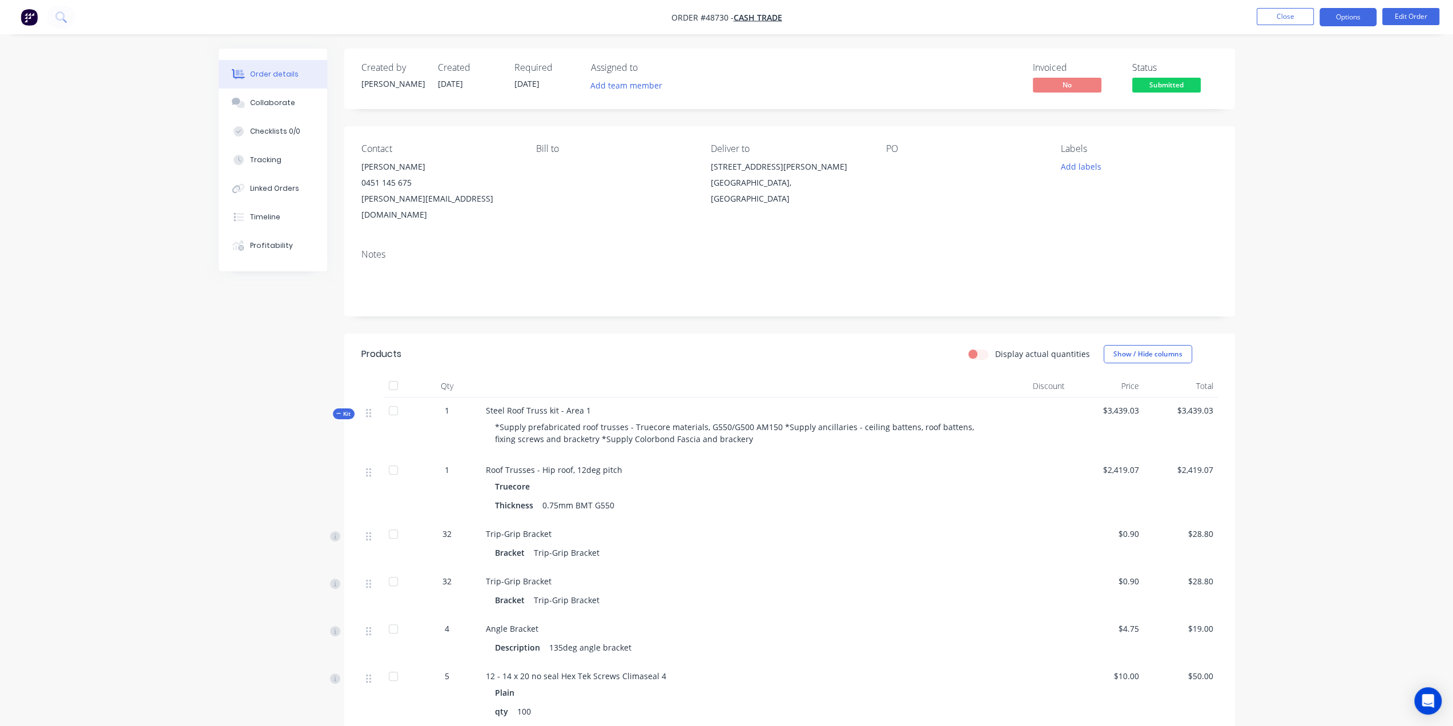
click at [1348, 17] on button "Options" at bounding box center [1347, 17] width 57 height 18
drag, startPoint x: 1287, startPoint y: 68, endPoint x: 1307, endPoint y: 166, distance: 100.3
click at [1307, 166] on div "EMAIL / PRINT Invoice Partial Invoice Order Confirmation Work Order Delivery Do…" at bounding box center [1314, 174] width 126 height 285
click at [1306, 161] on div "Delivery Docket" at bounding box center [1313, 160] width 105 height 17
click at [1288, 116] on div "Without pricing" at bounding box center [1313, 115] width 105 height 17
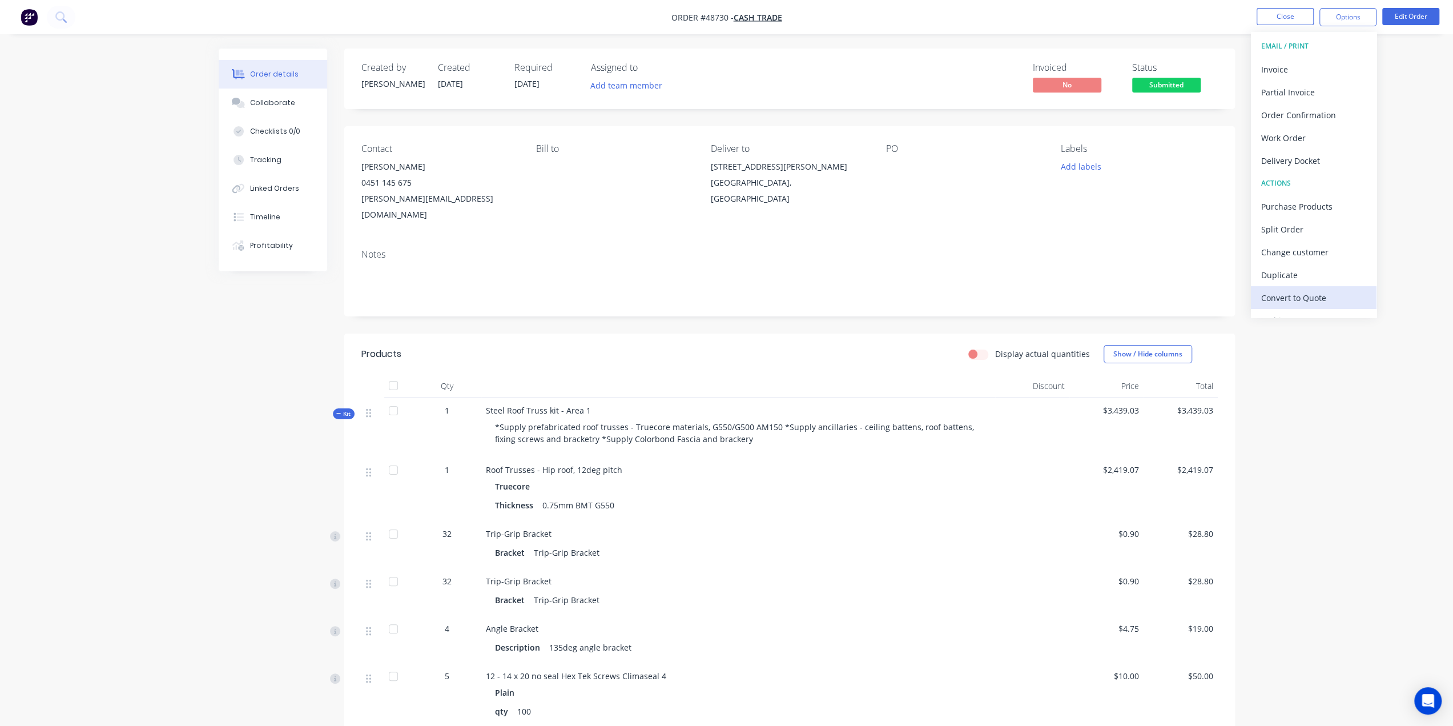
click at [1324, 291] on div "Convert to Quote" at bounding box center [1313, 297] width 105 height 17
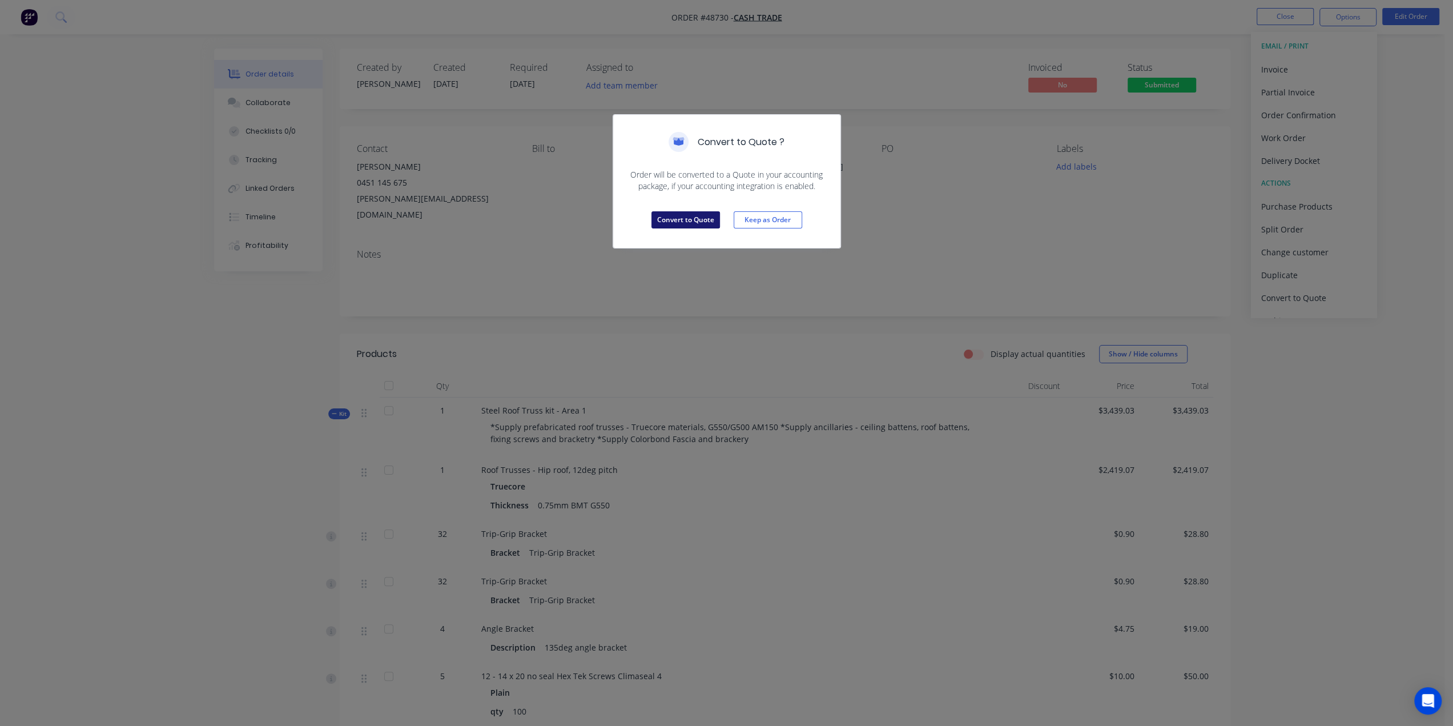
click at [676, 219] on button "Convert to Quote" at bounding box center [685, 219] width 69 height 17
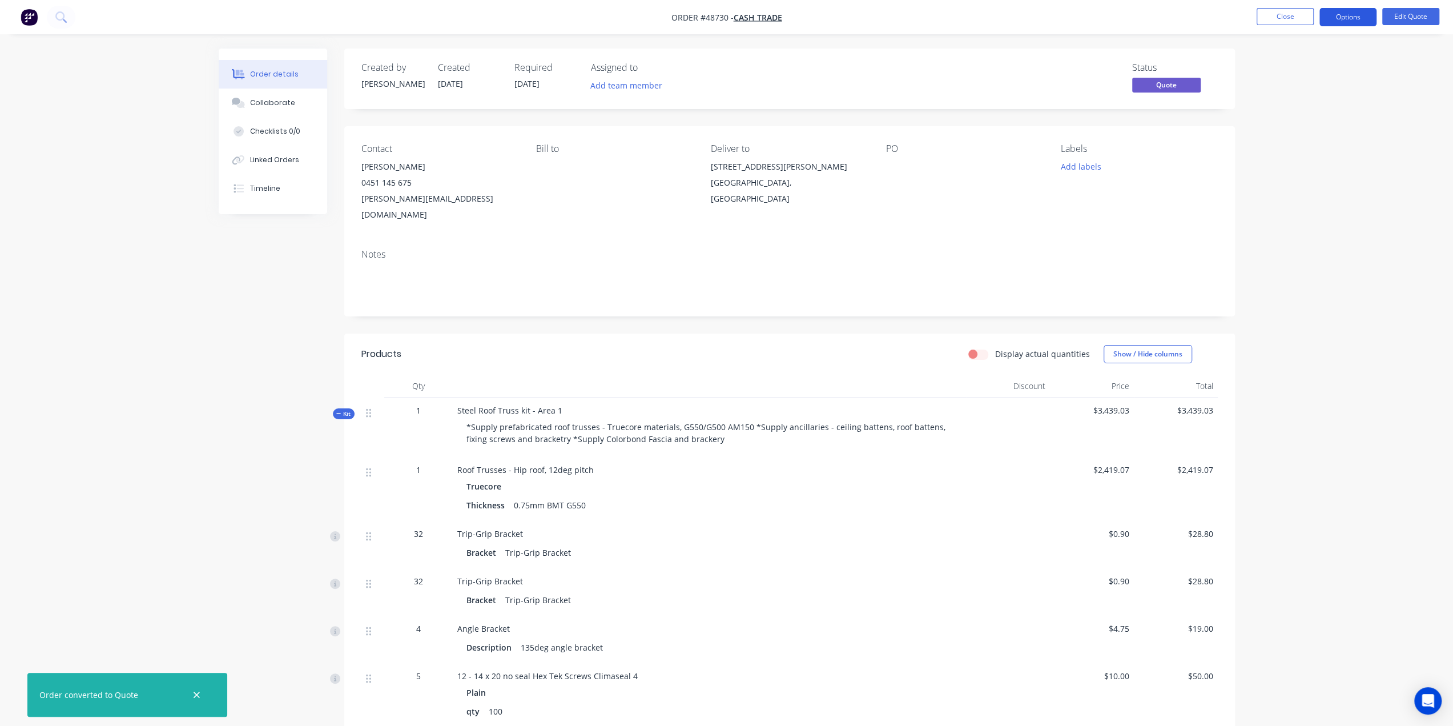
click at [1348, 17] on button "Options" at bounding box center [1347, 17] width 57 height 18
click at [1299, 70] on div "Quote" at bounding box center [1313, 69] width 105 height 17
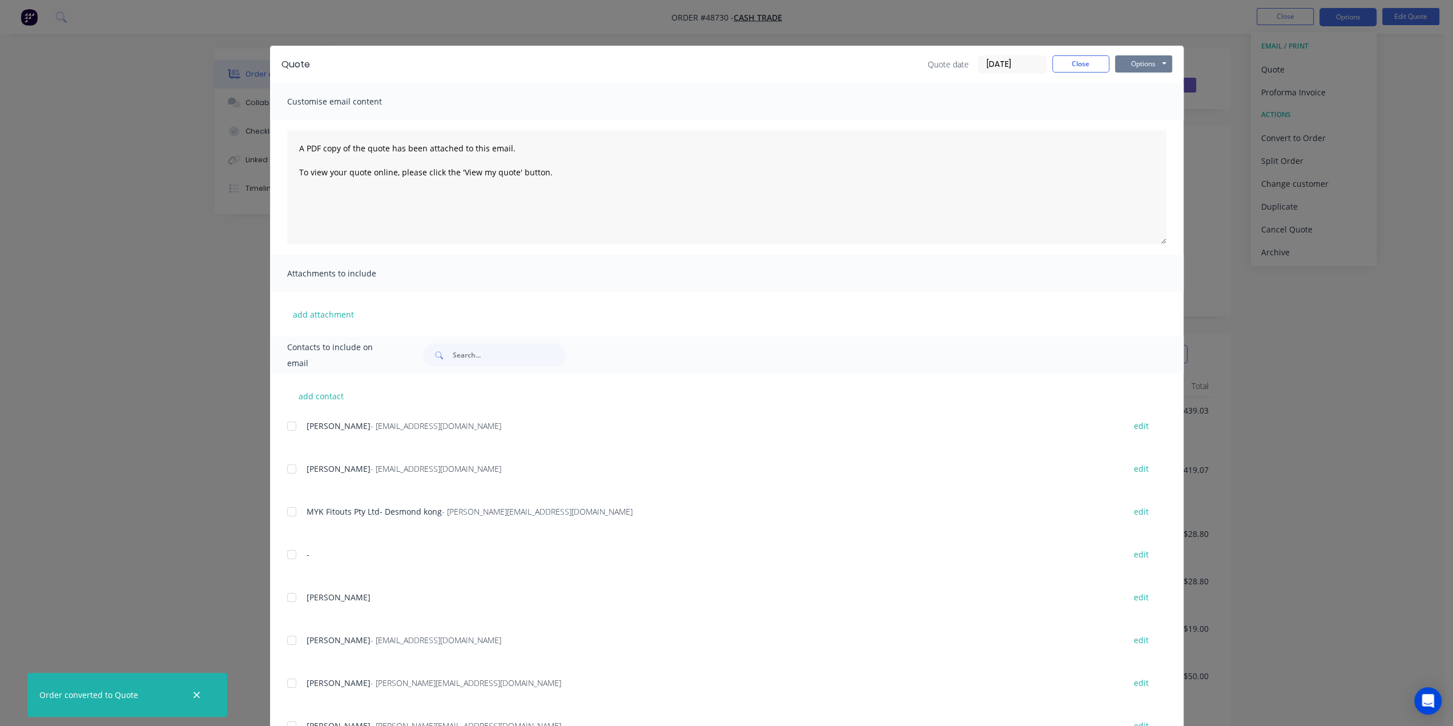
click at [1133, 69] on button "Options" at bounding box center [1143, 63] width 57 height 17
click at [1134, 103] on button "Print" at bounding box center [1151, 103] width 73 height 19
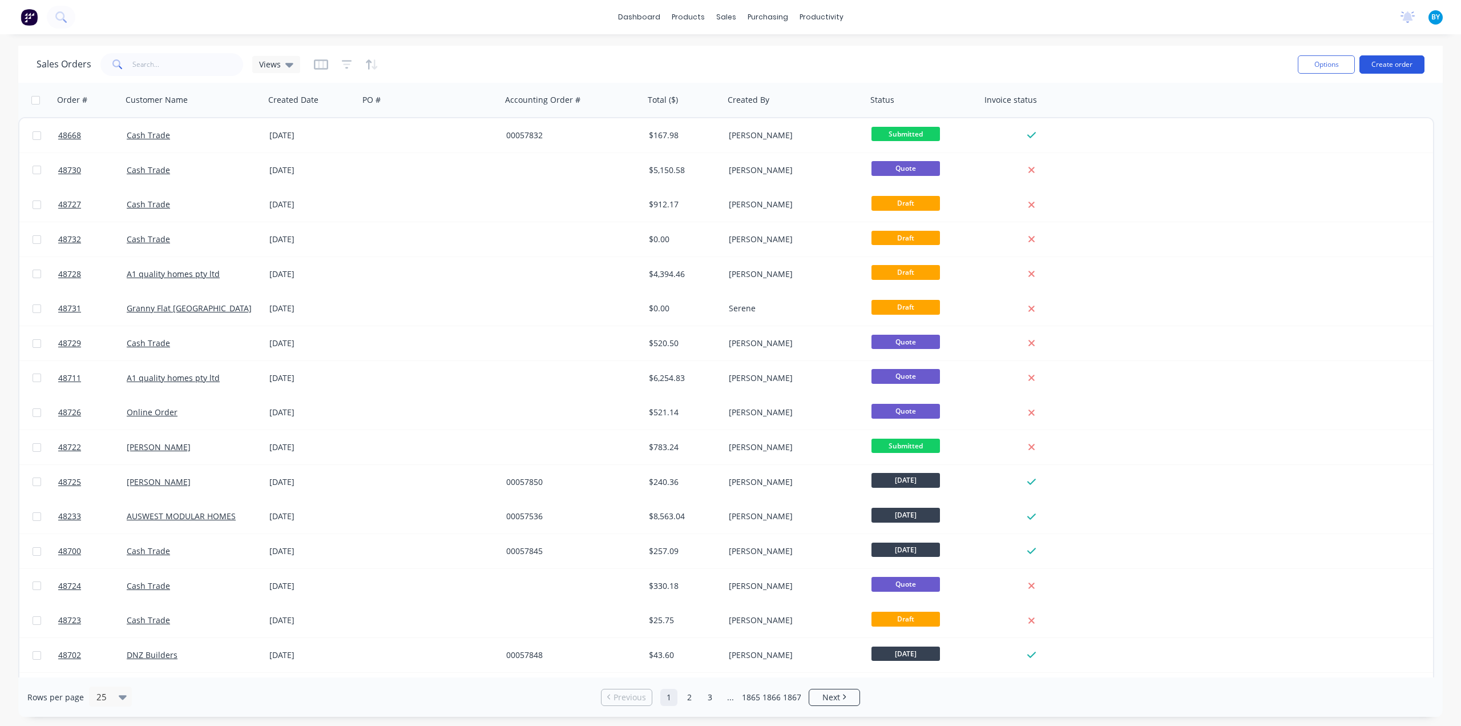
click at [1384, 62] on button "Create order" at bounding box center [1392, 64] width 65 height 18
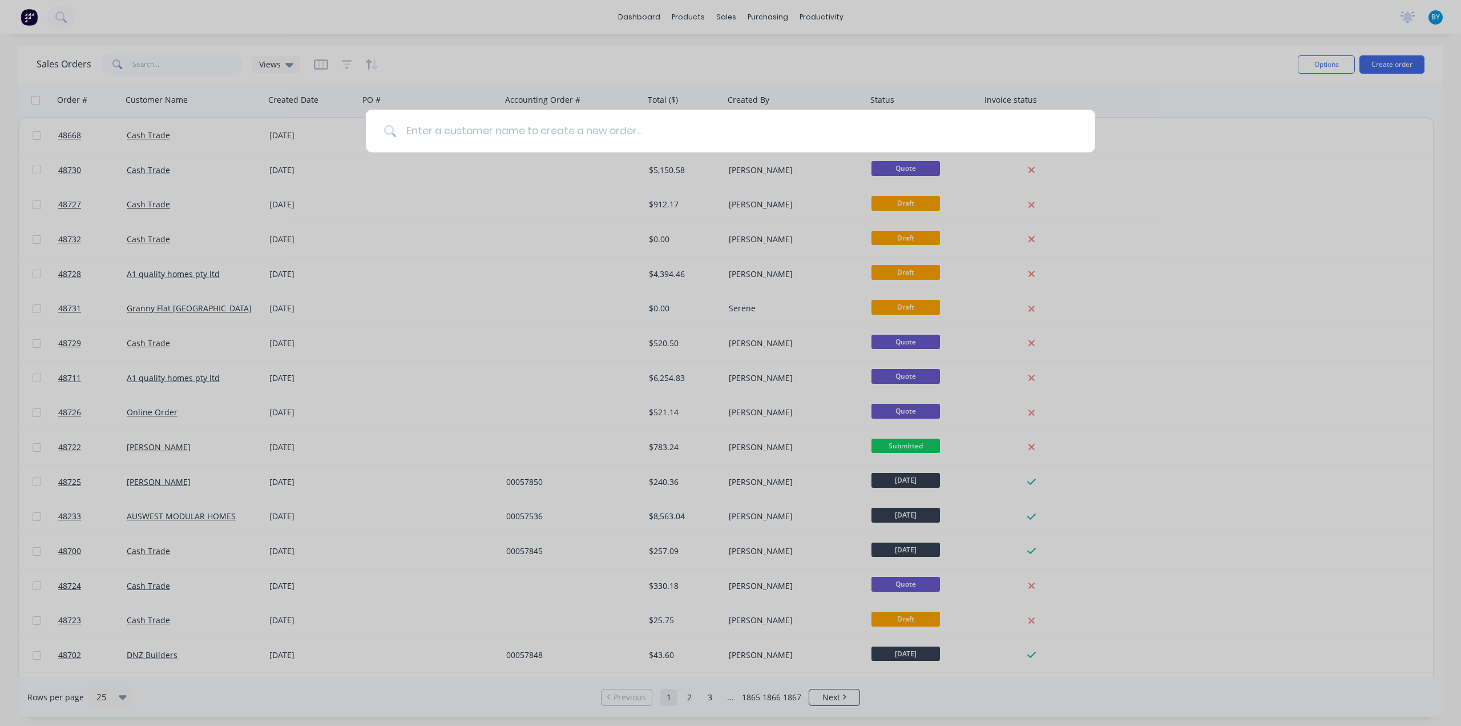
drag, startPoint x: 496, startPoint y: 134, endPoint x: 493, endPoint y: 127, distance: 7.4
click at [497, 134] on input at bounding box center [737, 131] width 680 height 43
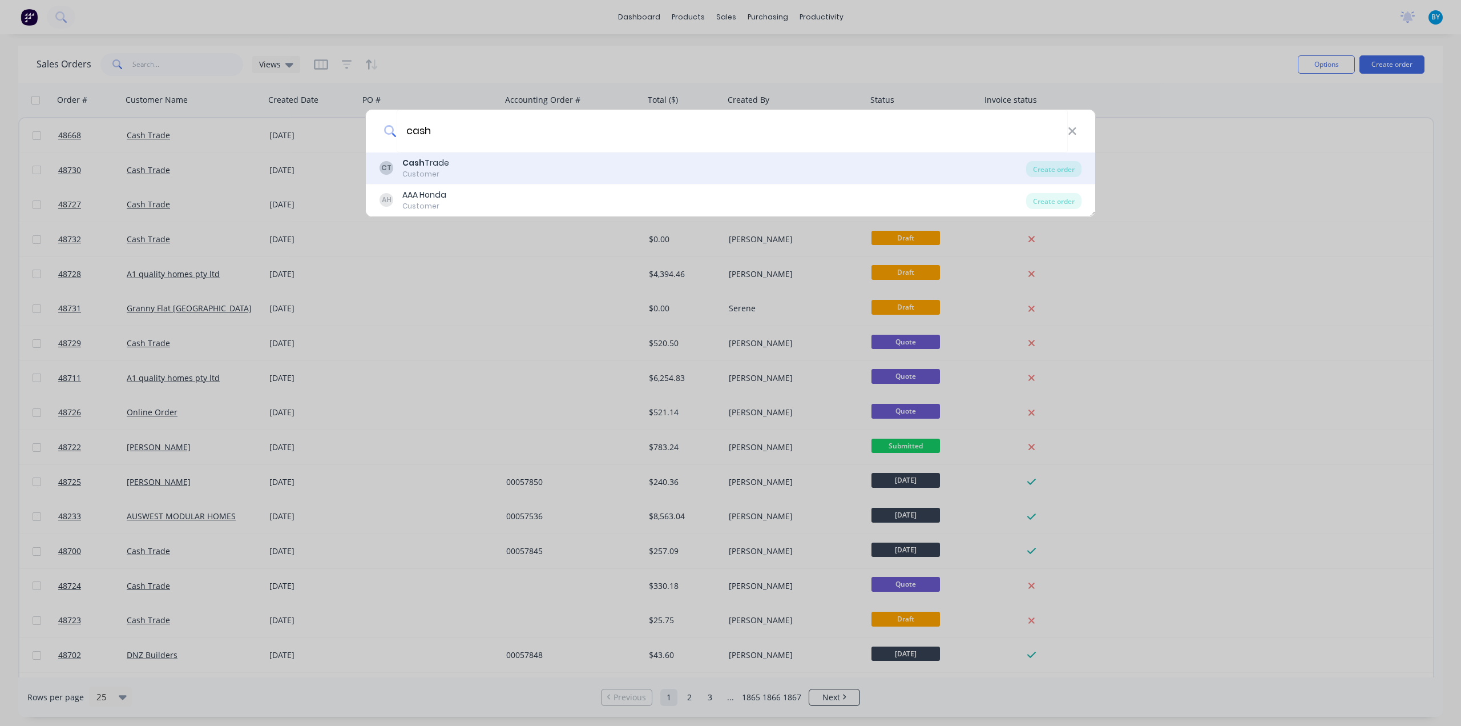
type input "cash"
click at [477, 165] on div "CT Cash Trade Customer" at bounding box center [703, 168] width 647 height 22
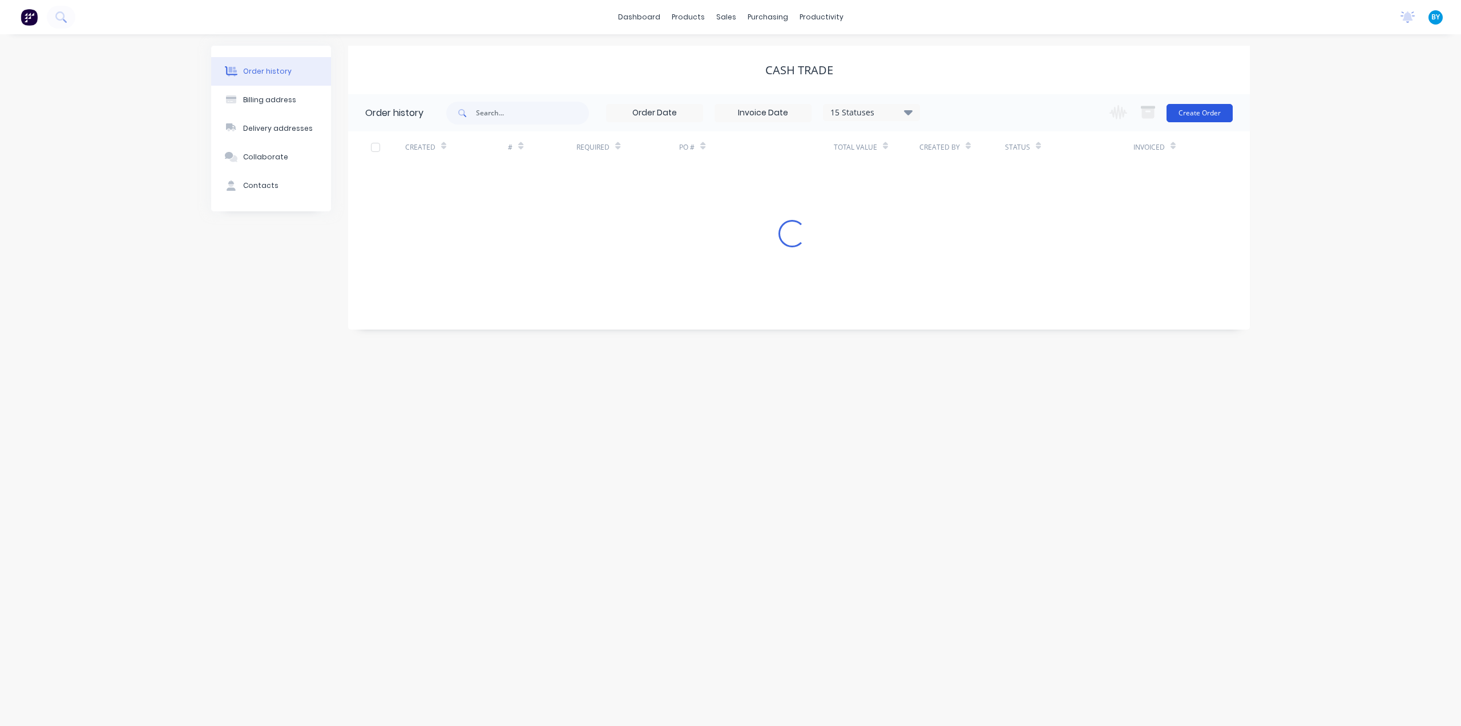
click at [1192, 109] on button "Create Order" at bounding box center [1200, 113] width 66 height 18
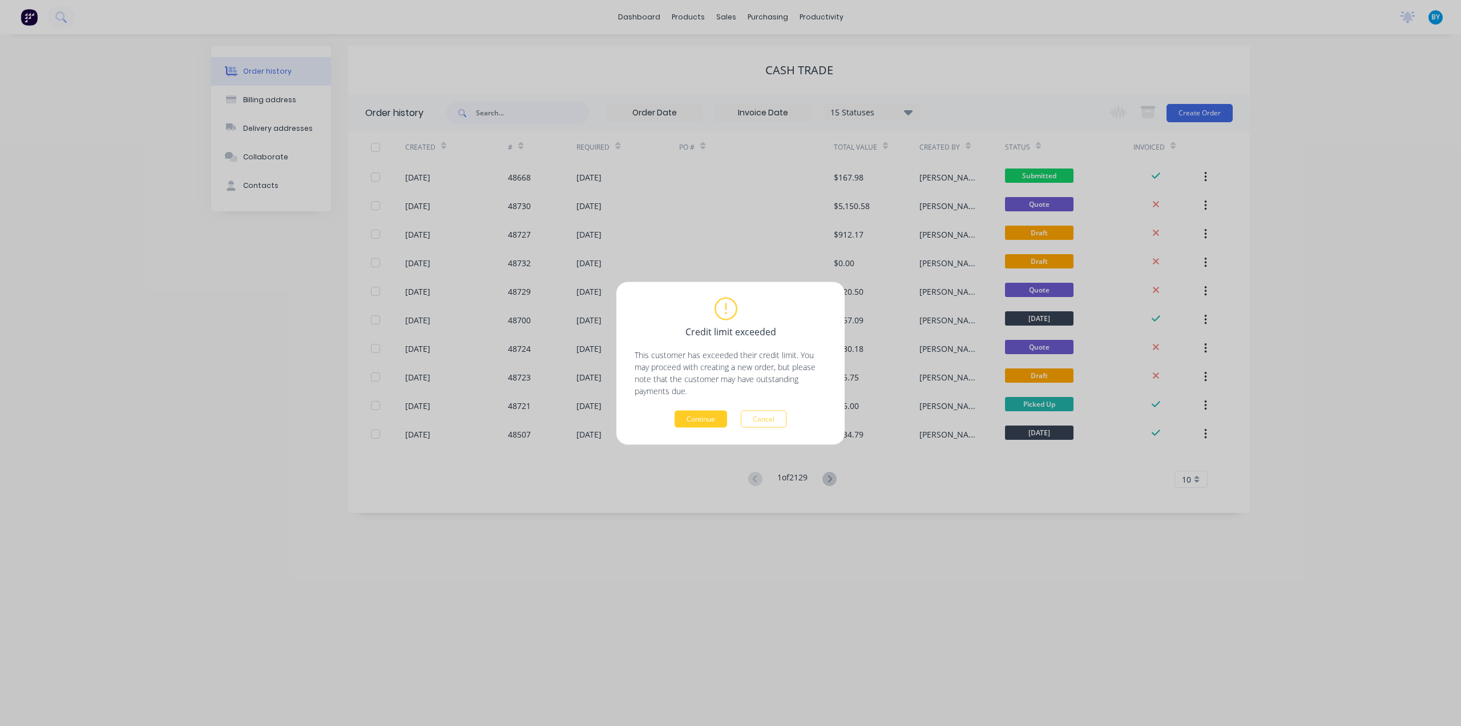
click at [707, 413] on button "Continue" at bounding box center [701, 418] width 53 height 17
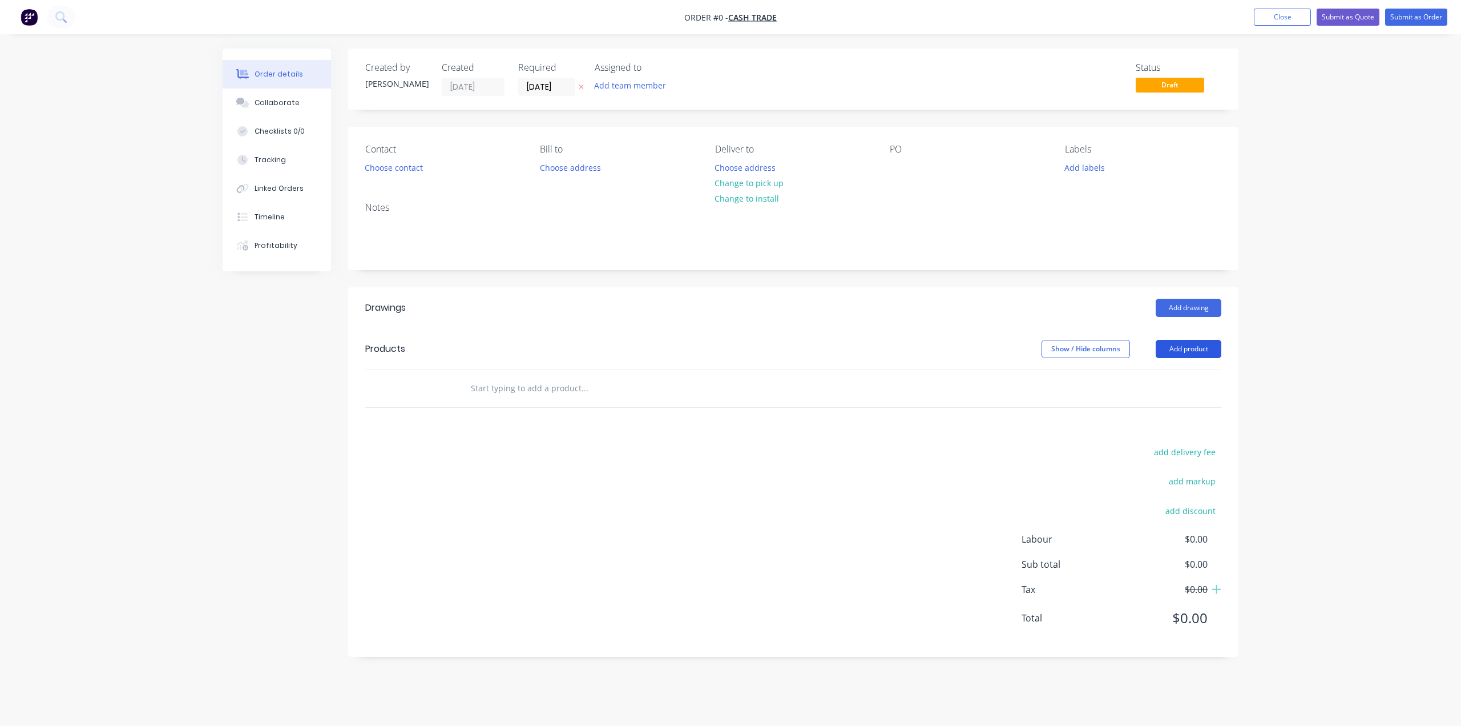
click at [1192, 348] on button "Add product" at bounding box center [1189, 349] width 66 height 18
click at [1172, 378] on div "Product catalogue" at bounding box center [1167, 377] width 88 height 17
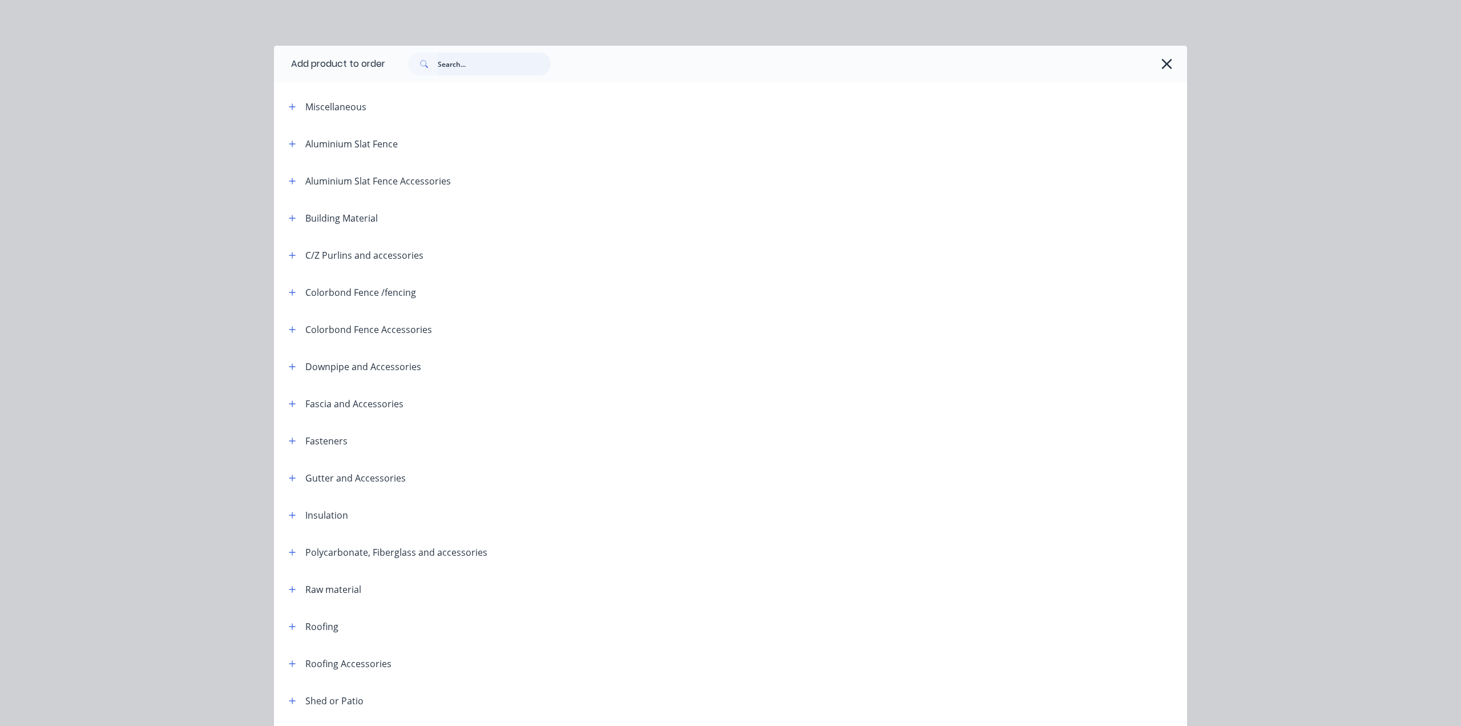
click at [474, 68] on input "text" at bounding box center [494, 64] width 113 height 23
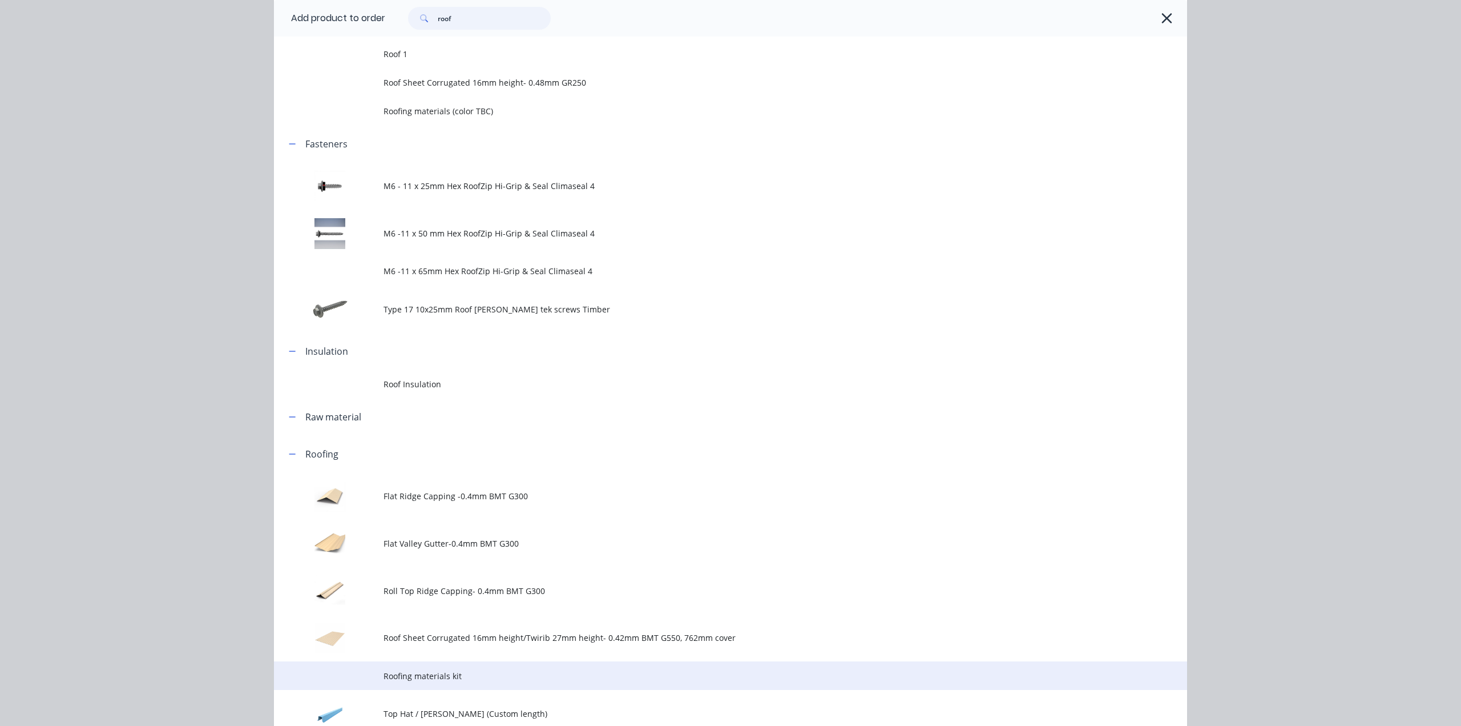
scroll to position [171, 0]
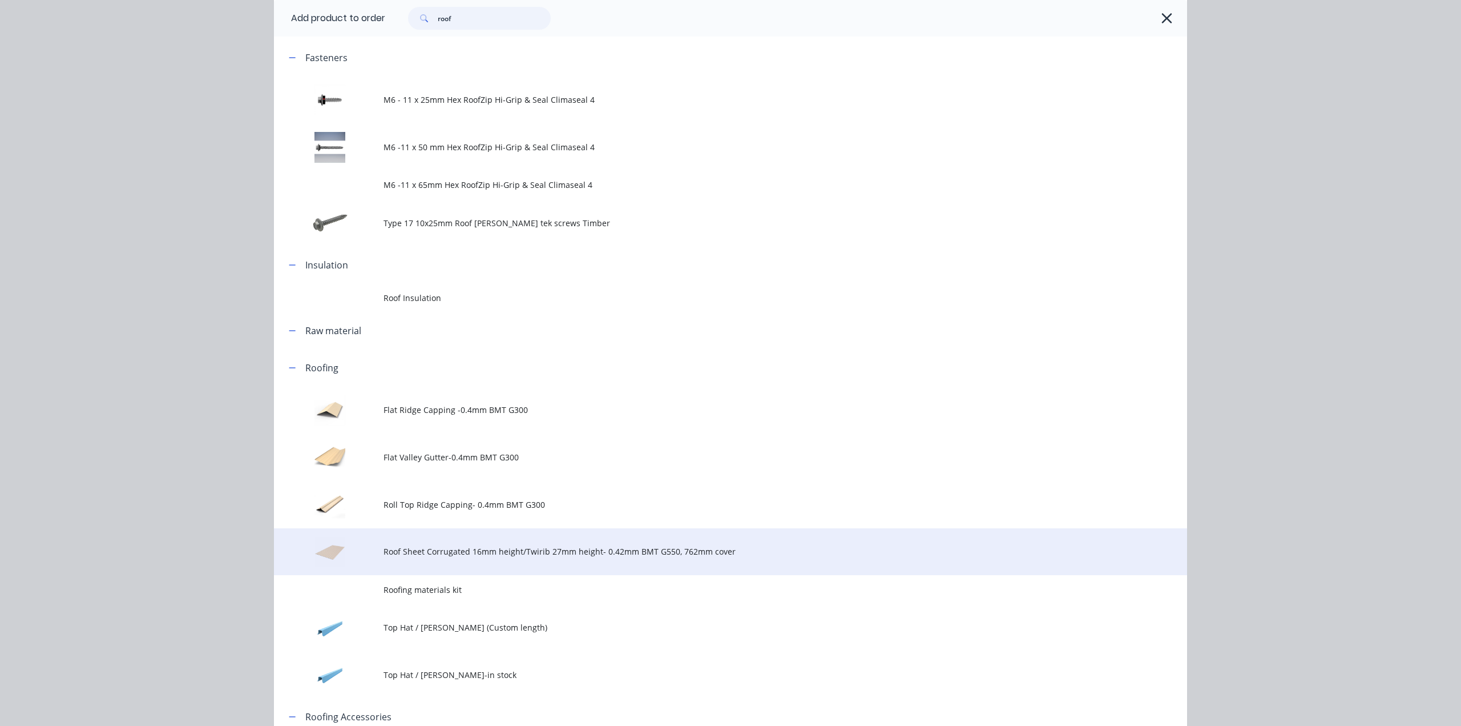
type input "roof"
click at [420, 551] on span "Roof Sheet Corrugated 16mm height/Twirib 27mm height- 0.42mm BMT G550, 762mm co…" at bounding box center [705, 551] width 643 height 12
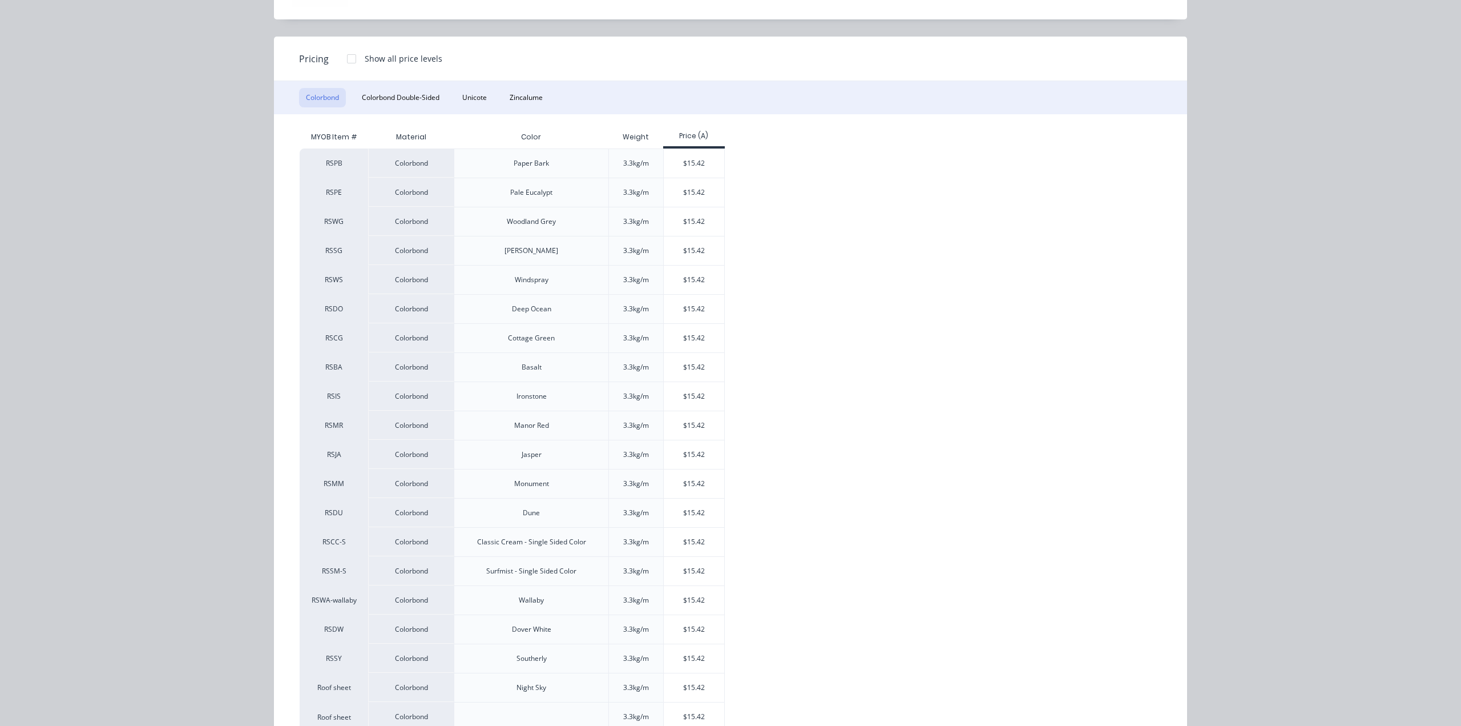
scroll to position [140, 0]
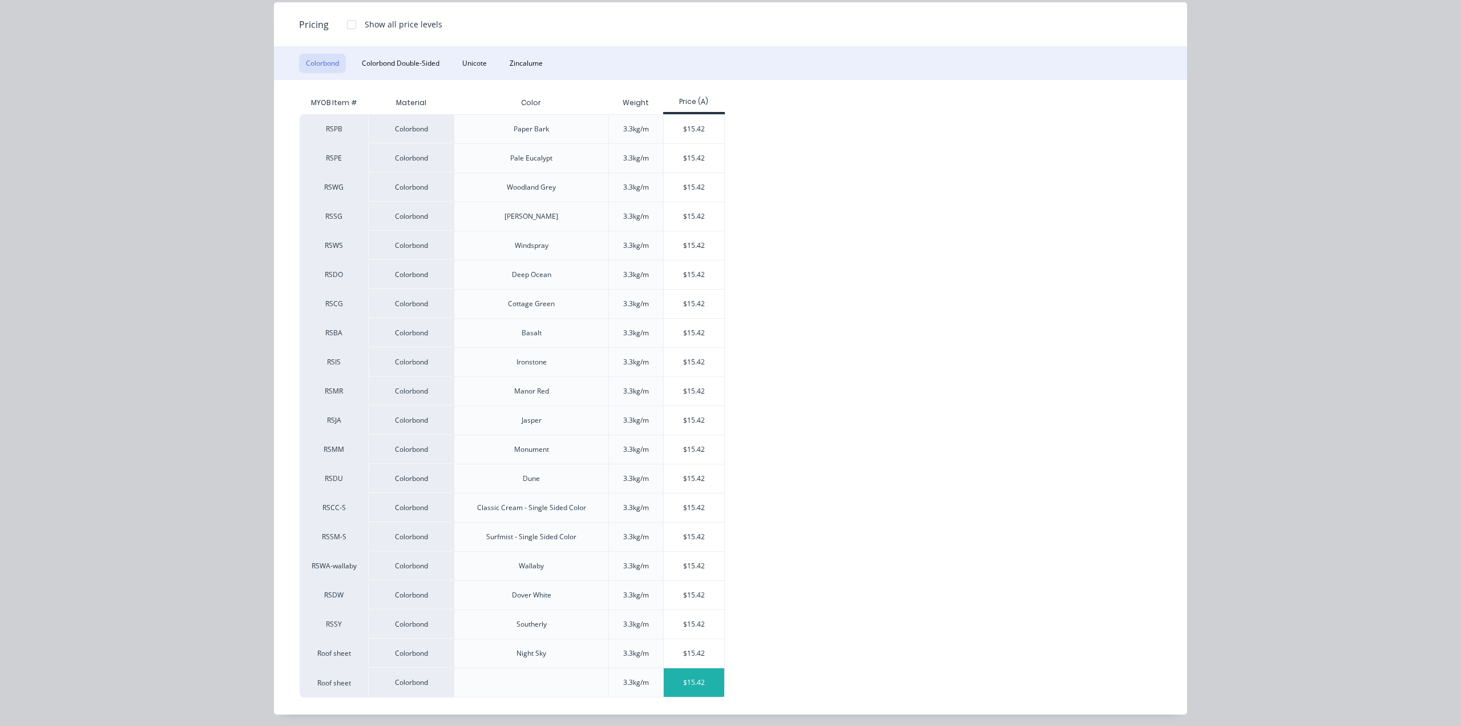
click at [677, 672] on div "$15.42" at bounding box center [694, 682] width 61 height 29
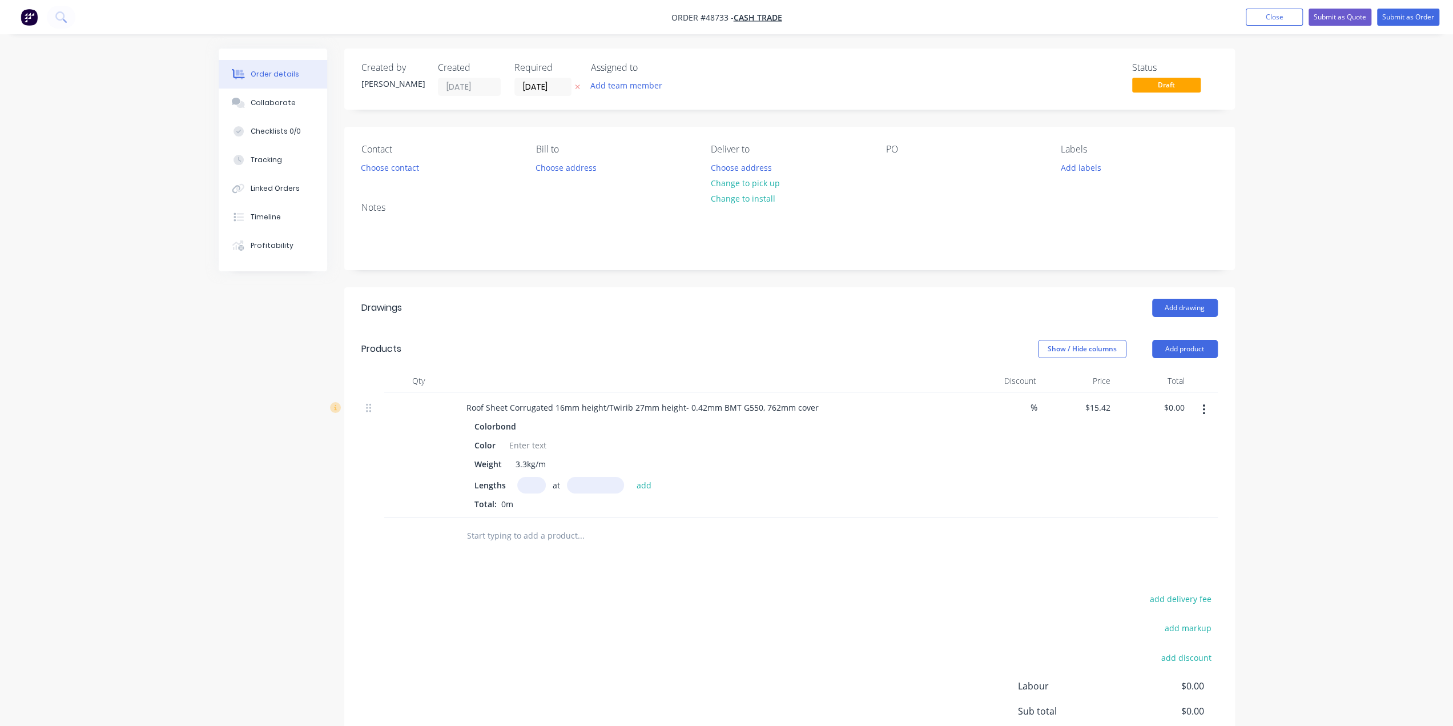
click at [532, 488] on input "text" at bounding box center [531, 485] width 29 height 17
type input "20"
type input "1800"
click at [631, 477] on button "add" at bounding box center [644, 484] width 27 height 15
type input "$555.12"
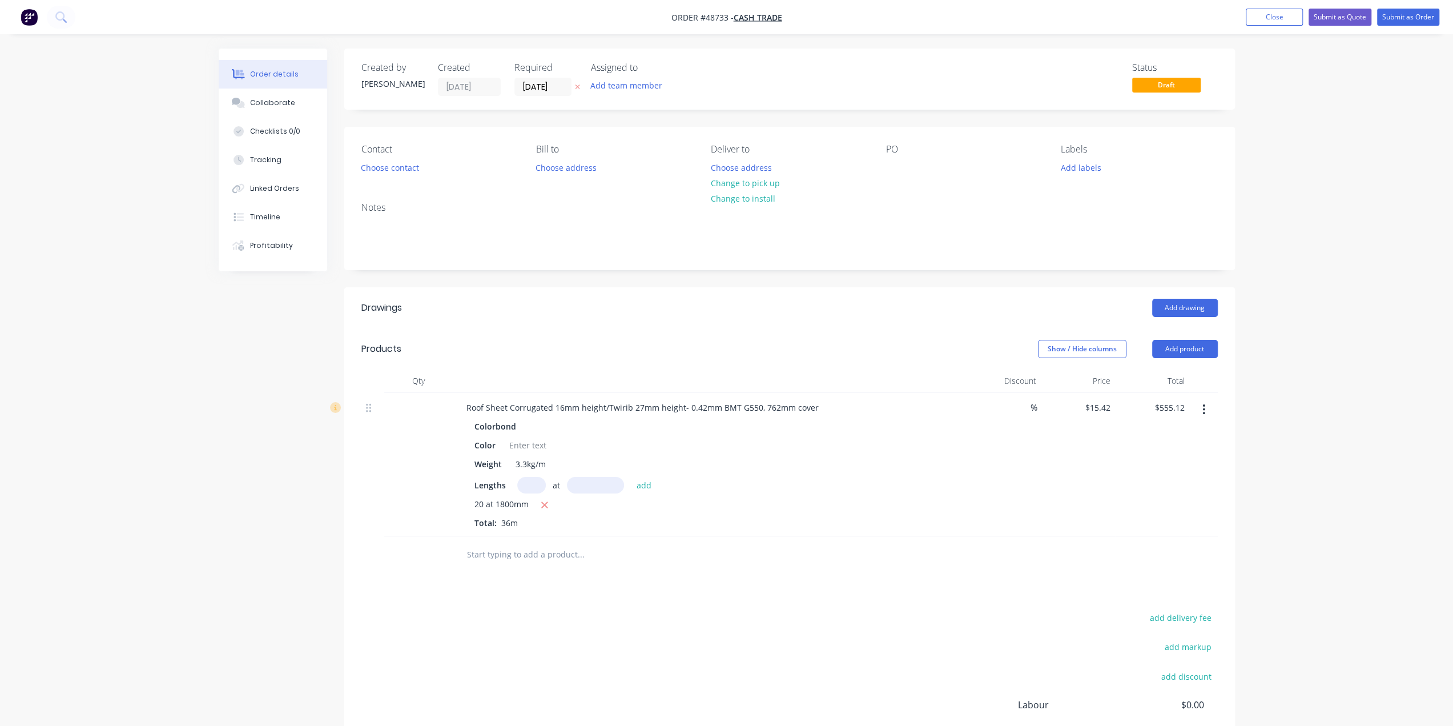
click at [1063, 530] on div "$15.42 $15.42" at bounding box center [1078, 464] width 74 height 144
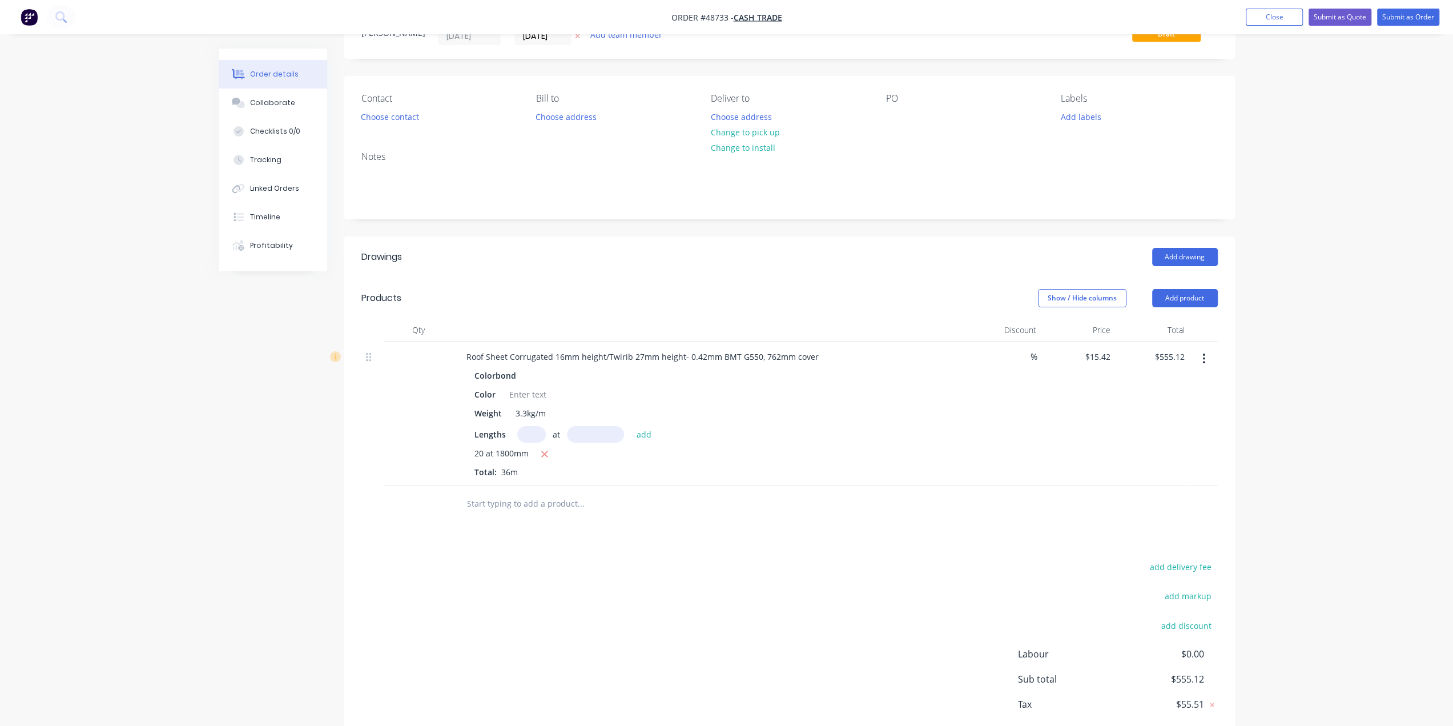
scroll to position [112, 0]
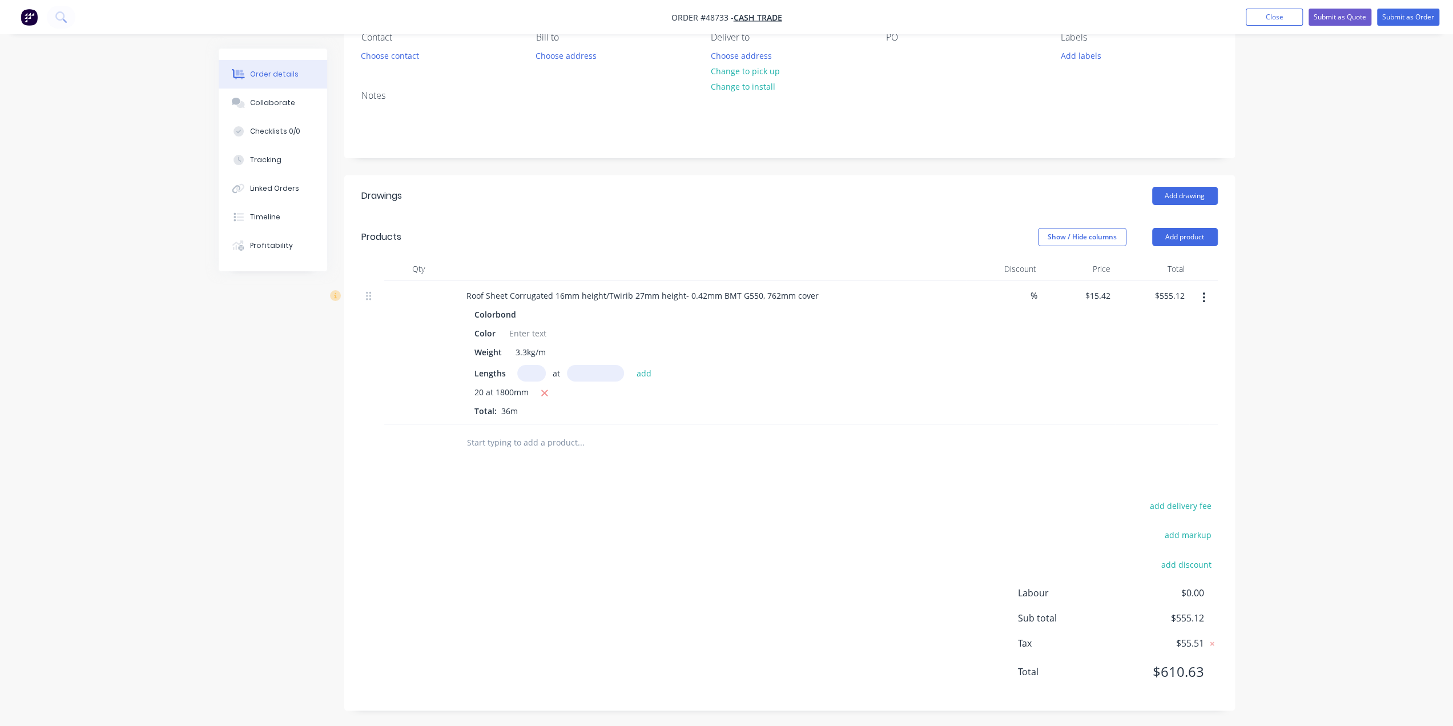
click at [1308, 461] on div "Order details Collaborate Checklists 0/0 Tracking Linked Orders Timeline Profit…" at bounding box center [726, 307] width 1453 height 839
click at [1346, 534] on div "Order details Collaborate Checklists 0/0 Tracking Linked Orders Timeline Profit…" at bounding box center [726, 307] width 1453 height 839
click at [1356, 579] on div "Order details Collaborate Checklists 0/0 Tracking Linked Orders Timeline Profit…" at bounding box center [726, 307] width 1453 height 839
drag, startPoint x: 1300, startPoint y: 502, endPoint x: 1278, endPoint y: 500, distance: 22.3
click at [1300, 502] on div "Order details Collaborate Checklists 0/0 Tracking Linked Orders Timeline Profit…" at bounding box center [726, 307] width 1453 height 839
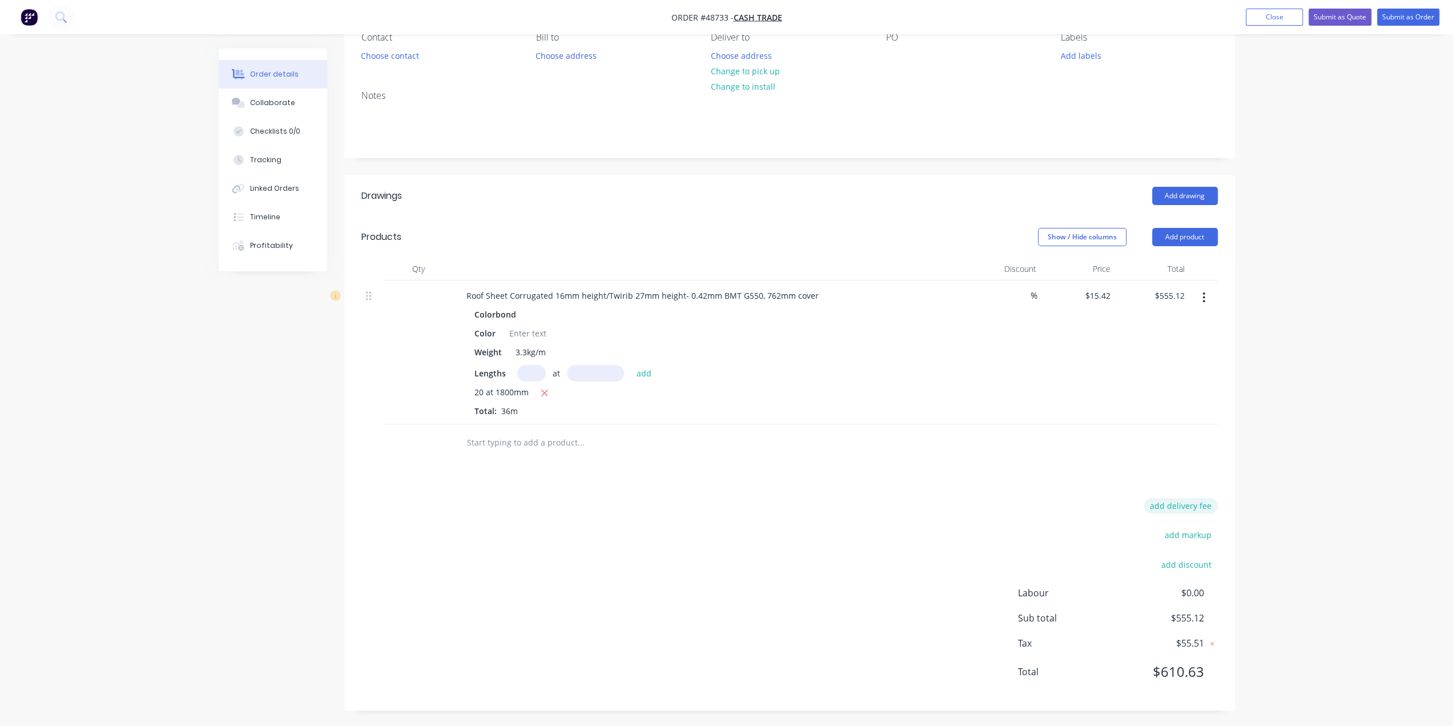
click at [1186, 506] on button "add delivery fee" at bounding box center [1181, 505] width 74 height 15
type input "65"
click input "submit" at bounding box center [0, 0] width 0 height 0
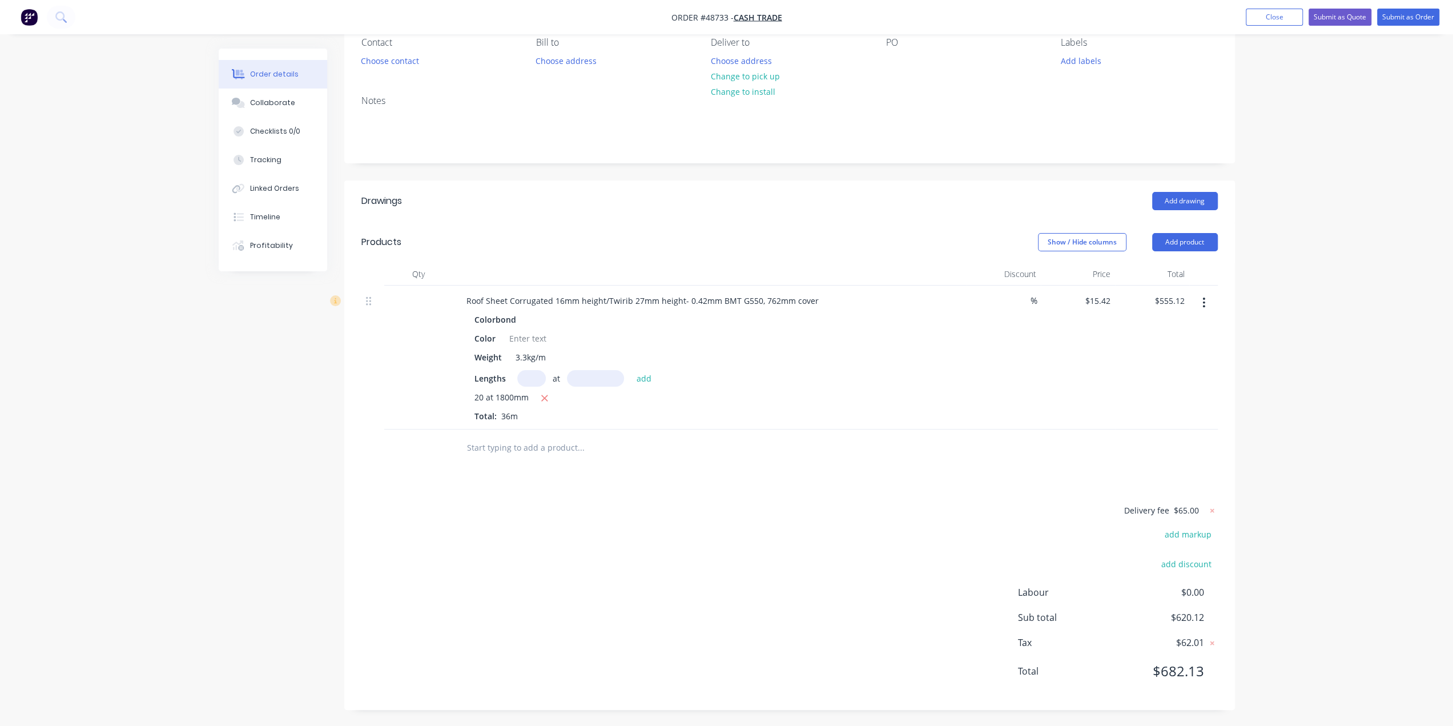
click at [1339, 464] on div "Order details Collaborate Checklists 0/0 Tracking Linked Orders Timeline Profit…" at bounding box center [726, 309] width 1453 height 833
click at [547, 397] on icon "button" at bounding box center [544, 398] width 7 height 10
type input "$0.00"
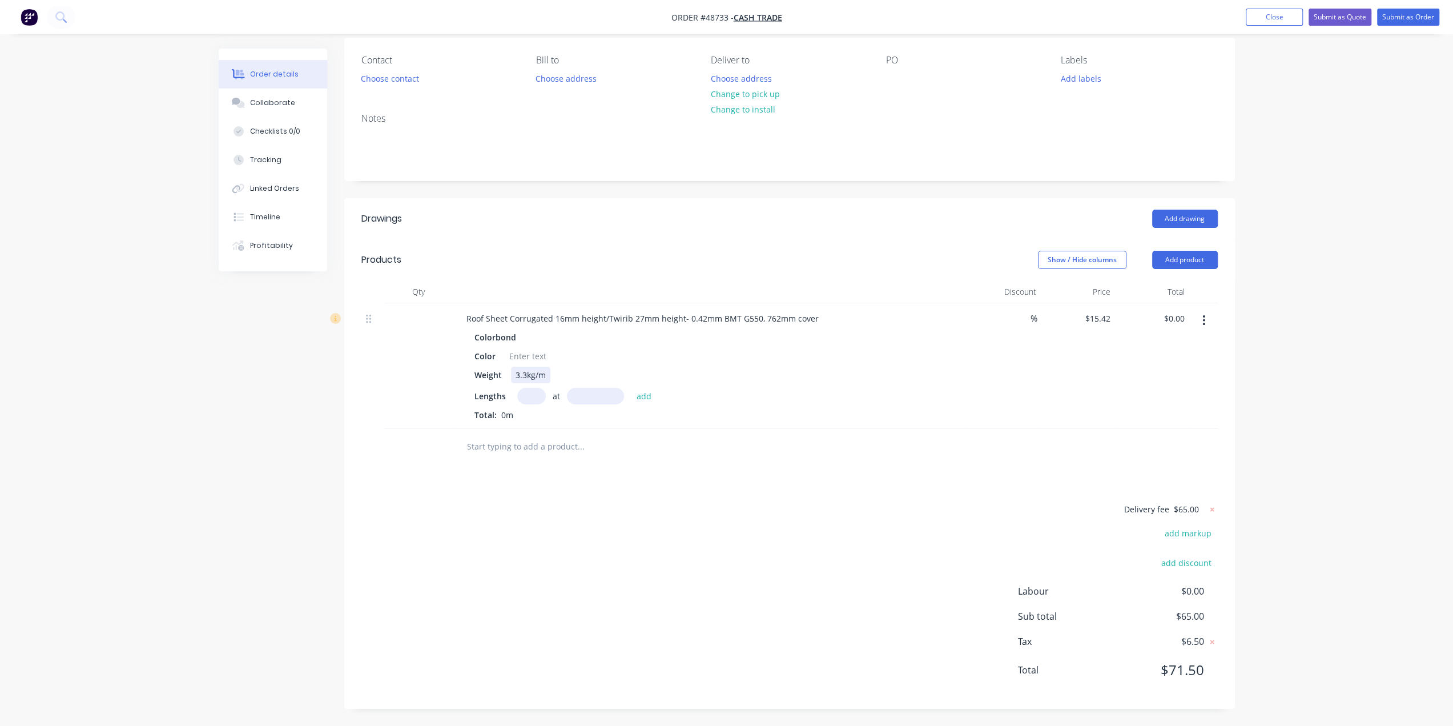
scroll to position [88, 0]
click at [533, 396] on input "text" at bounding box center [531, 397] width 29 height 17
type input "15"
type input "1800"
click at [631, 389] on button "add" at bounding box center [644, 396] width 27 height 15
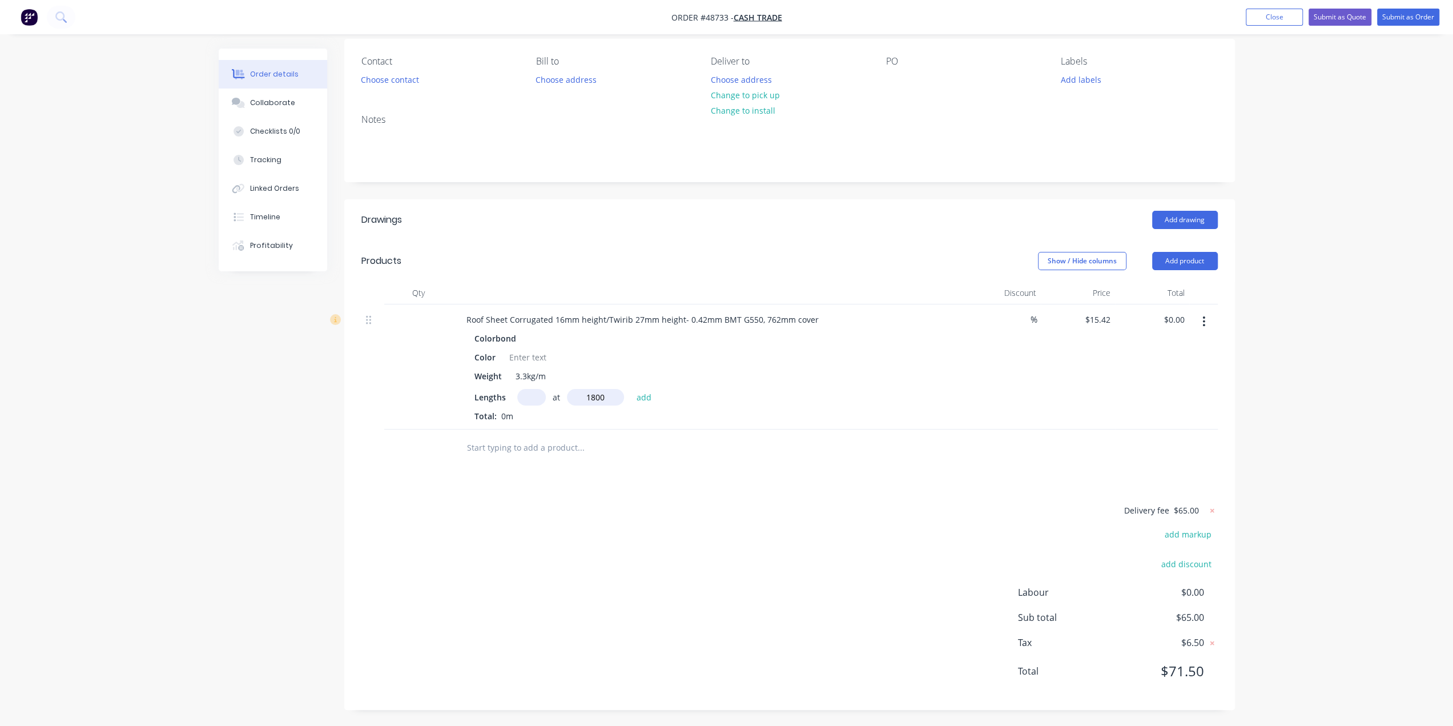
type input "$416.34"
click at [1062, 462] on div at bounding box center [789, 466] width 856 height 37
click at [1210, 530] on icon at bounding box center [1211, 528] width 11 height 11
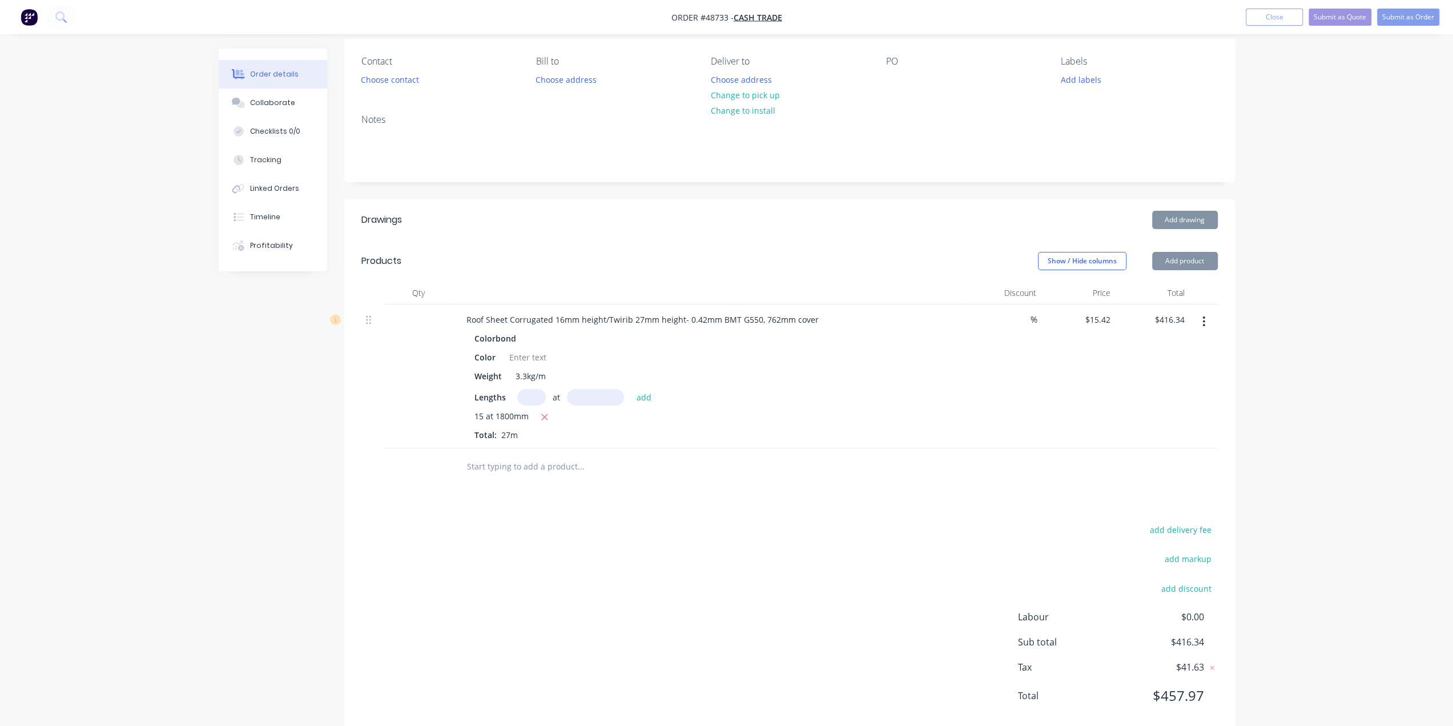
click at [1339, 472] on div "Order details Collaborate Checklists 0/0 Tracking Linked Orders Timeline Profit…" at bounding box center [726, 331] width 1453 height 839
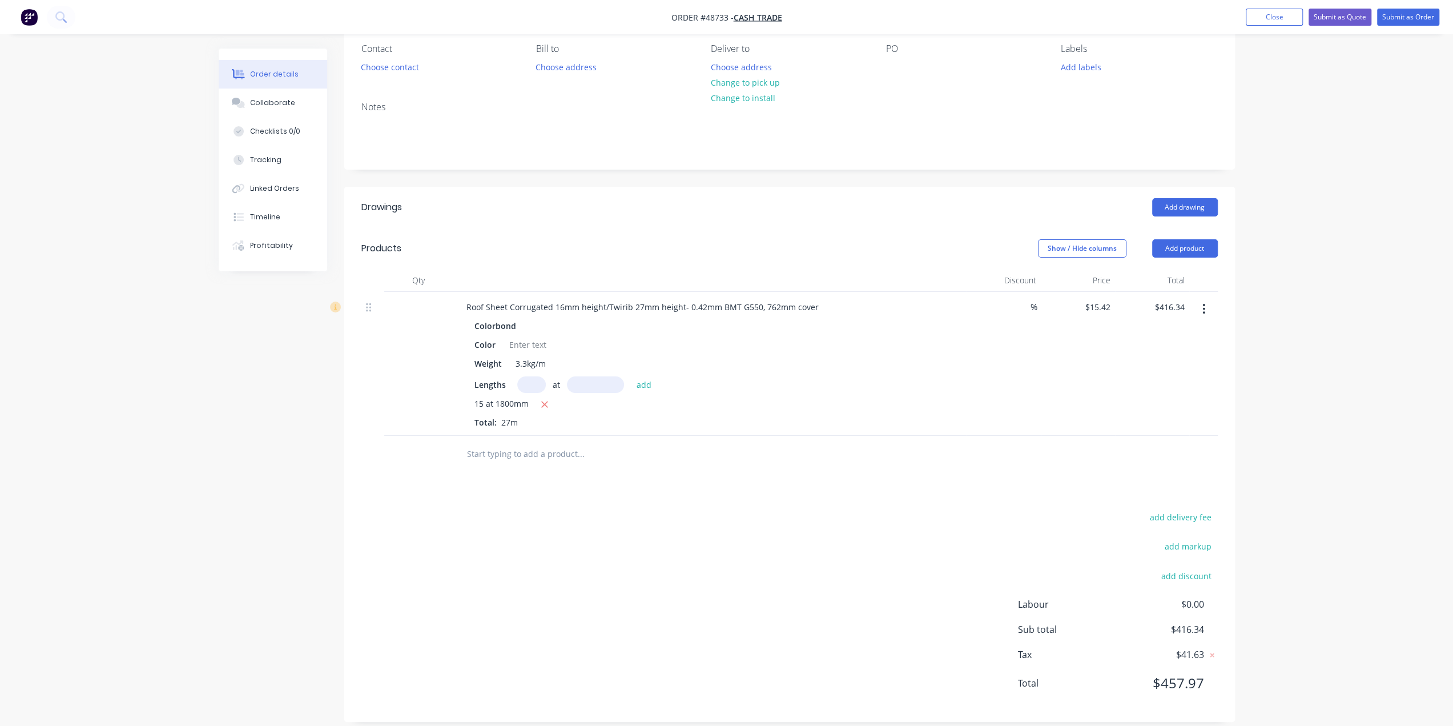
scroll to position [112, 0]
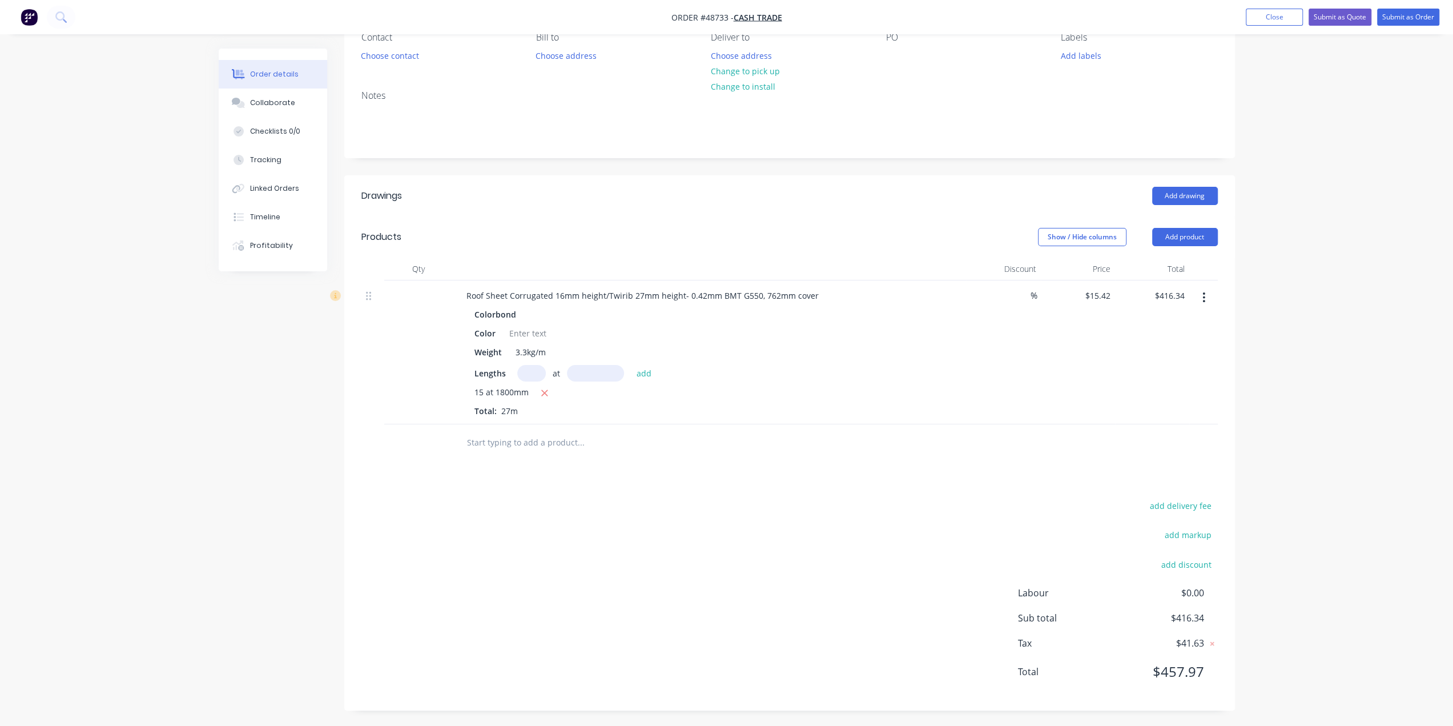
click at [1263, 515] on div "Order details Collaborate Checklists 0/0 Tracking Linked Orders Timeline Profit…" at bounding box center [726, 307] width 1453 height 839
click at [1181, 502] on button "add delivery fee" at bounding box center [1181, 505] width 74 height 15
type input "65"
click input "submit" at bounding box center [0, 0] width 0 height 0
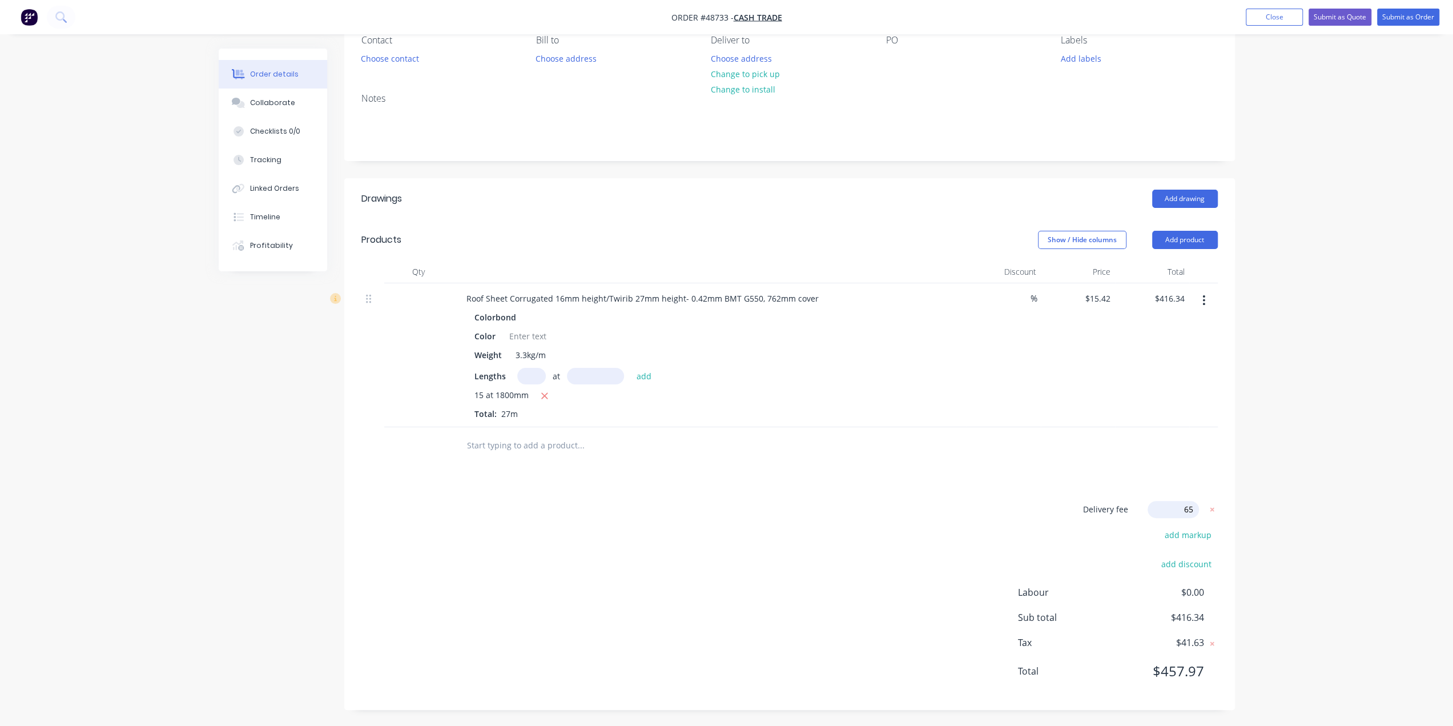
scroll to position [107, 0]
click at [1309, 524] on div "Order details Collaborate Checklists 0/0 Tracking Linked Orders Timeline Profit…" at bounding box center [726, 309] width 1453 height 833
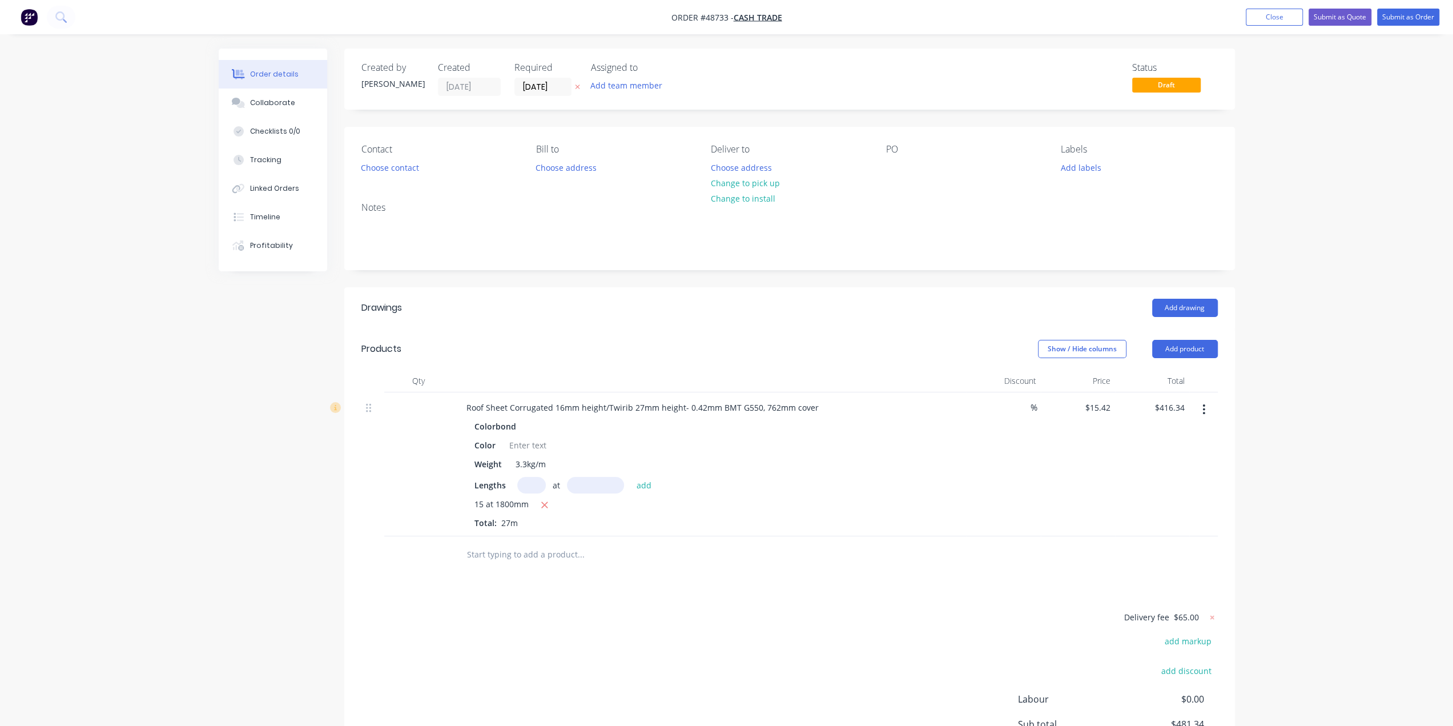
click at [787, 269] on div "Created by Bob Created 01/09/25 Required 01/09/25 Assigned to Add team member S…" at bounding box center [789, 433] width 891 height 768
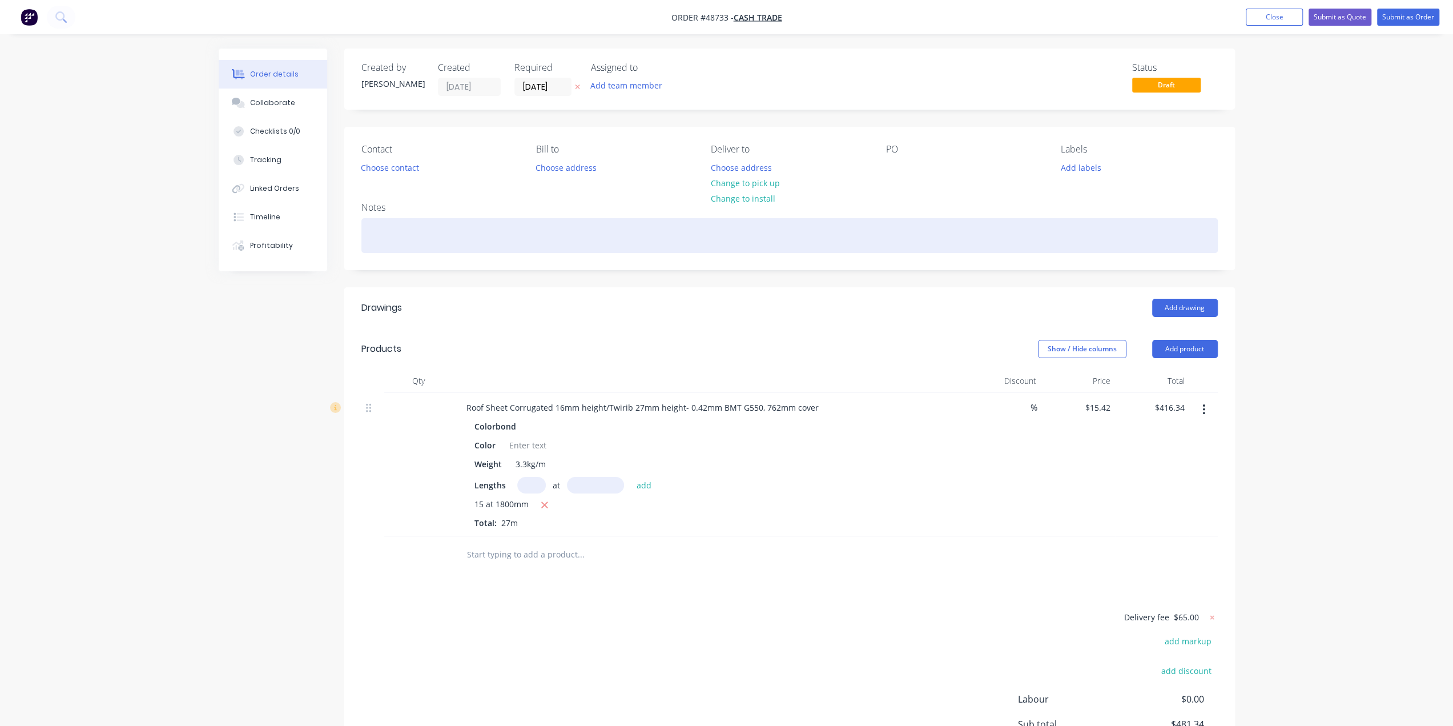
click at [779, 245] on div at bounding box center [789, 235] width 856 height 35
click at [850, 233] on div at bounding box center [789, 235] width 856 height 35
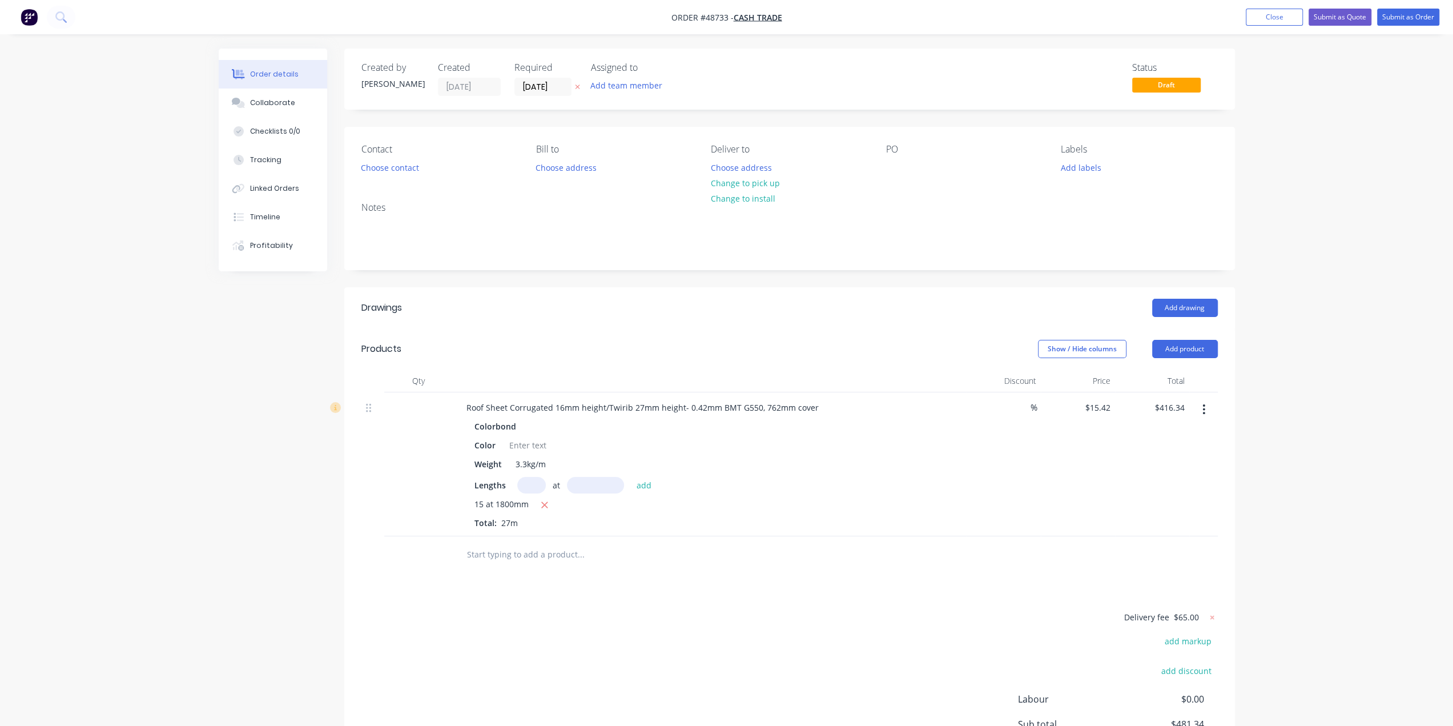
click at [828, 202] on div "Notes" at bounding box center [789, 231] width 891 height 76
drag, startPoint x: 787, startPoint y: 297, endPoint x: 793, endPoint y: 272, distance: 26.0
click at [787, 292] on header "Drawings Add drawing" at bounding box center [789, 307] width 891 height 41
click at [806, 269] on div "Created by Bob Created 01/09/25 Required 01/09/25 Assigned to Add team member S…" at bounding box center [789, 433] width 891 height 768
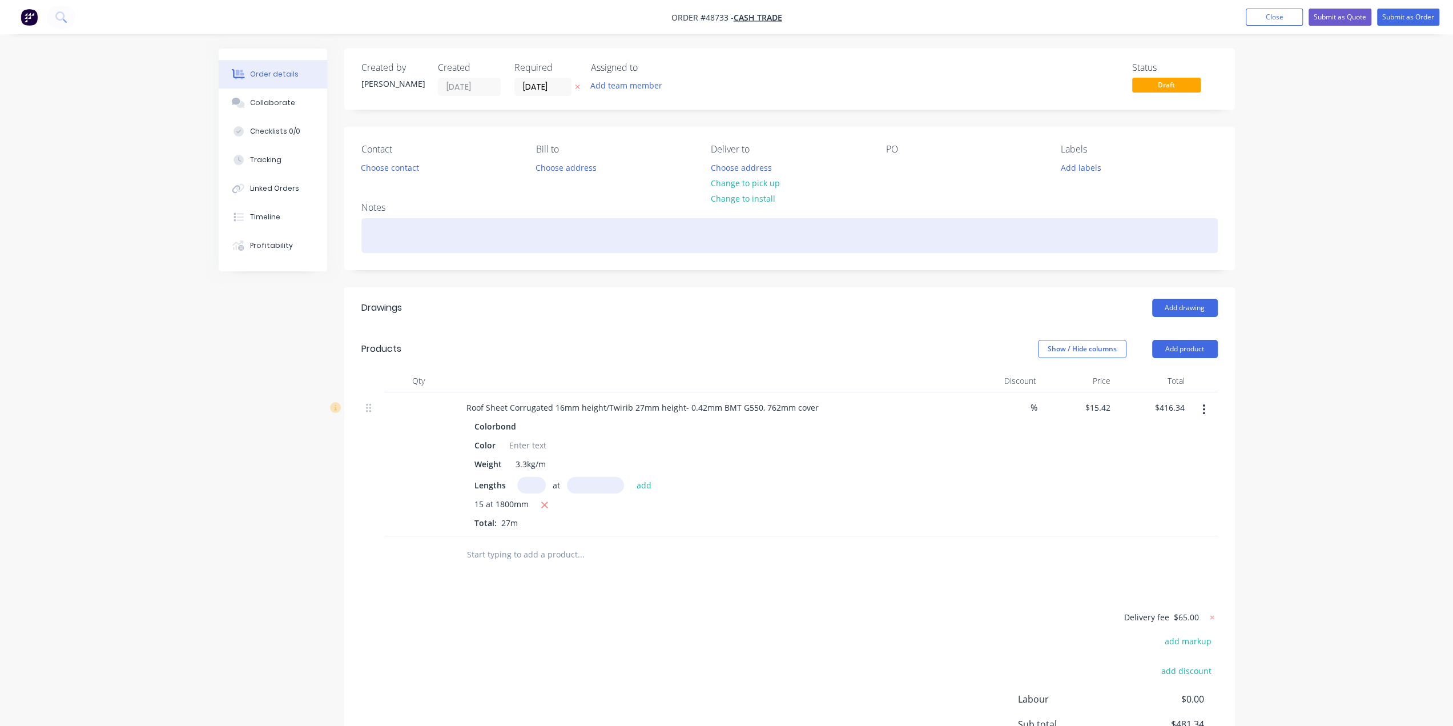
click at [785, 244] on div at bounding box center [789, 235] width 856 height 35
click at [785, 227] on div at bounding box center [789, 235] width 856 height 35
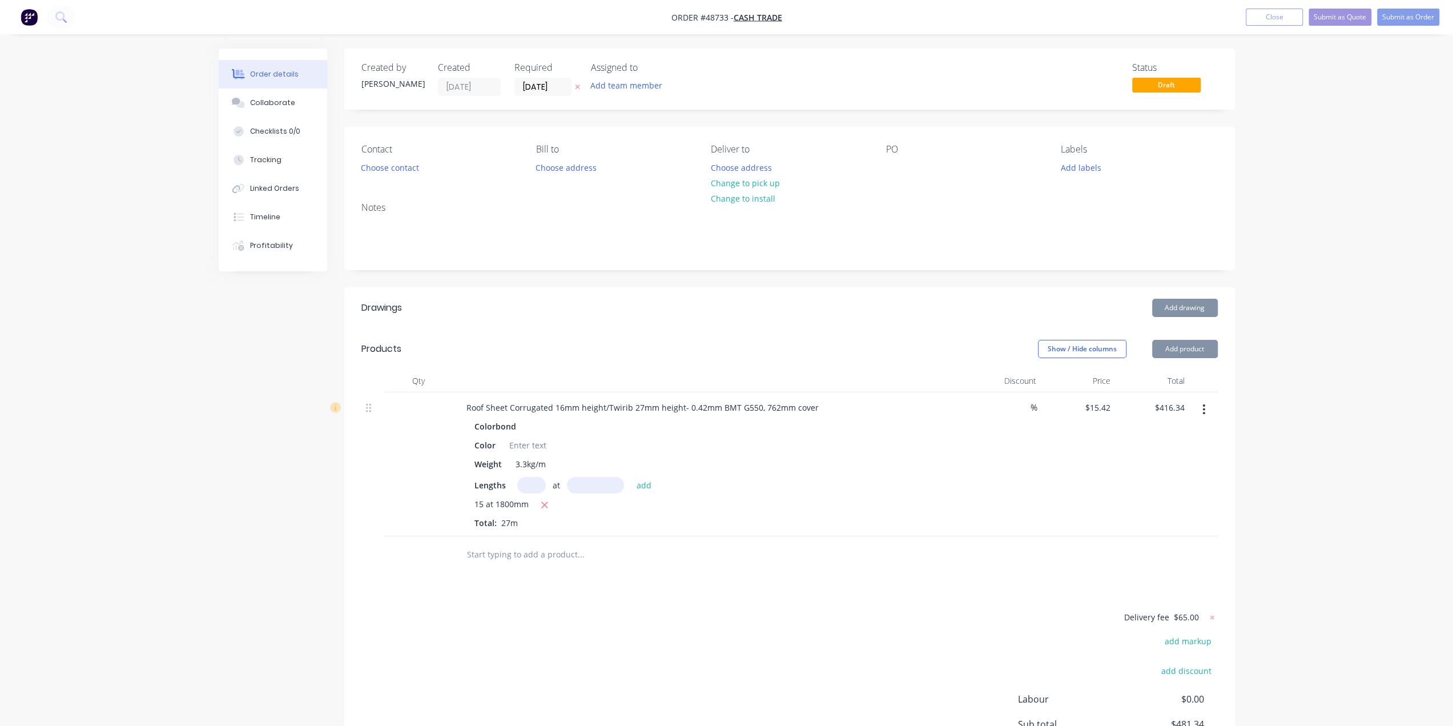
click at [784, 263] on div "Notes" at bounding box center [789, 231] width 891 height 76
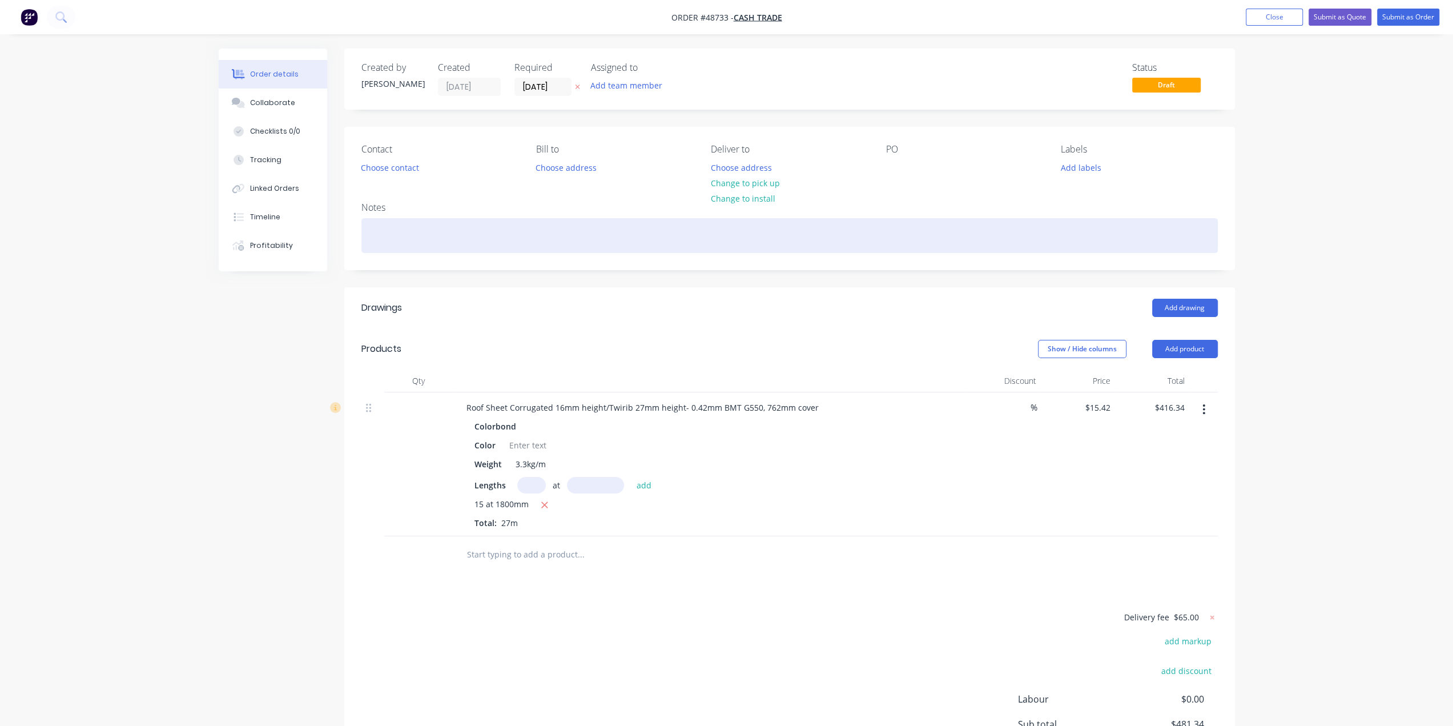
click at [791, 240] on div at bounding box center [789, 235] width 856 height 35
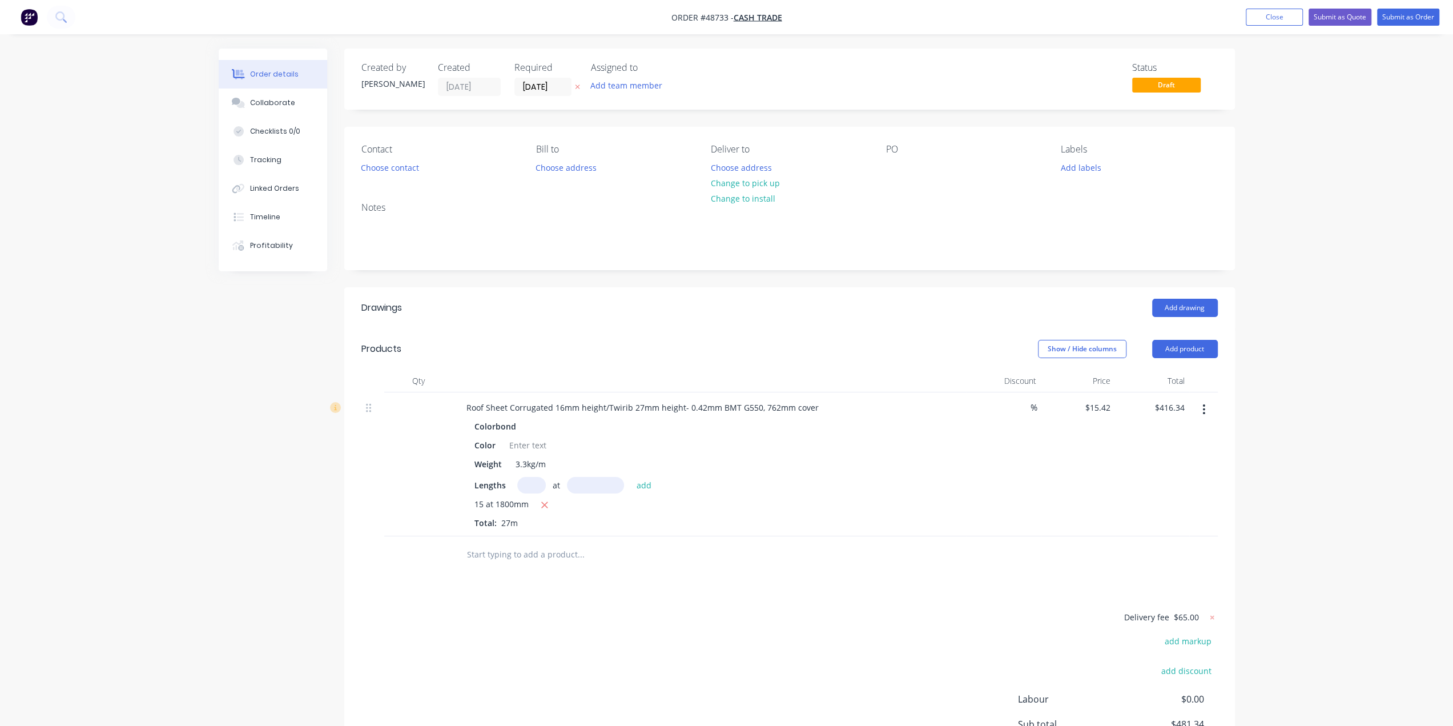
click at [790, 269] on div "Created by Bob Created 01/09/25 Required 01/09/25 Assigned to Add team member S…" at bounding box center [789, 433] width 891 height 768
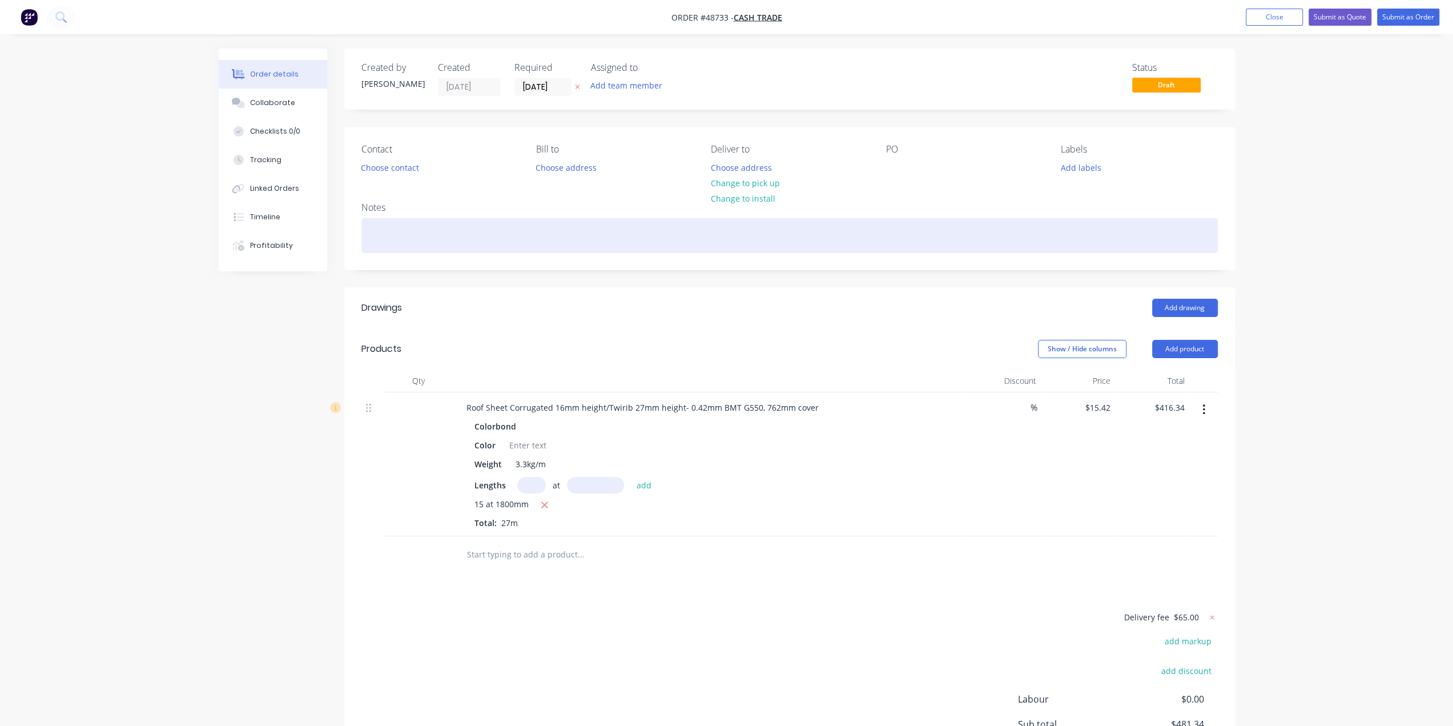
click at [797, 228] on div at bounding box center [789, 235] width 856 height 35
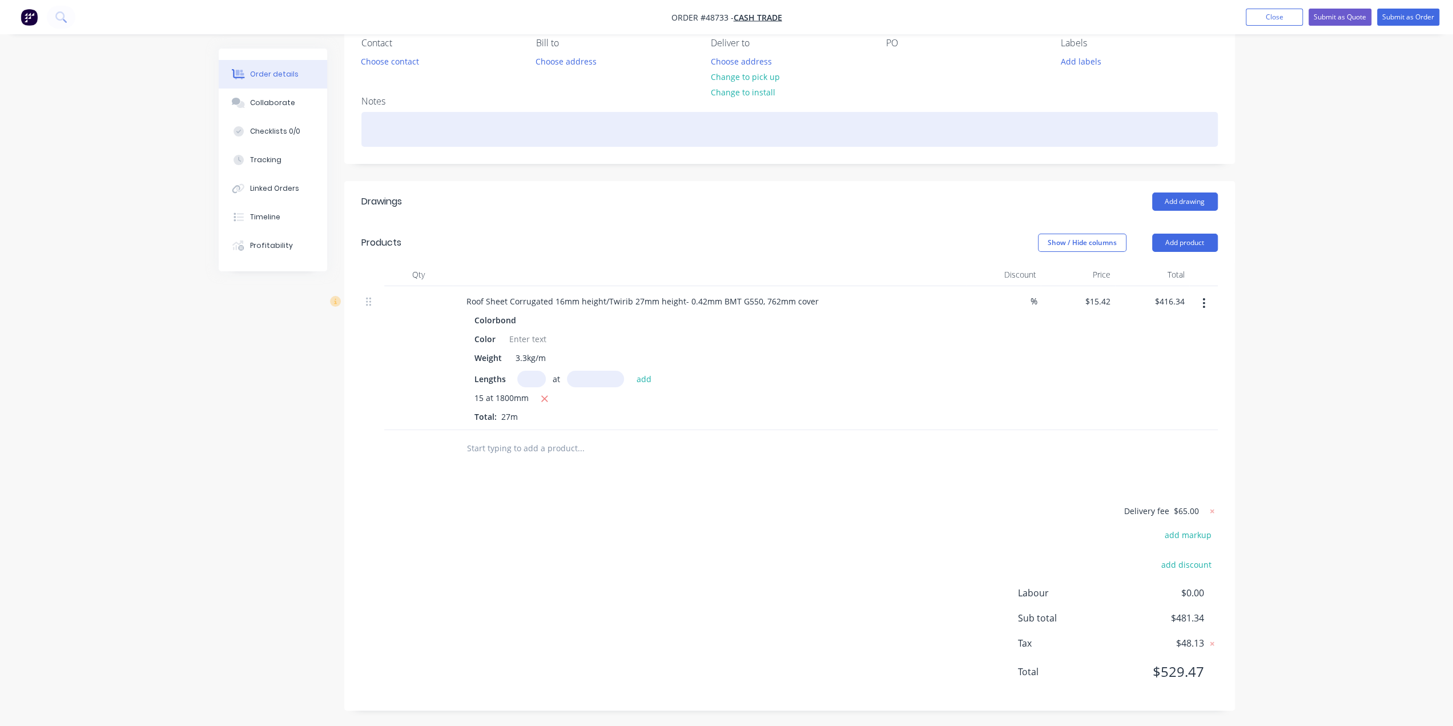
scroll to position [107, 0]
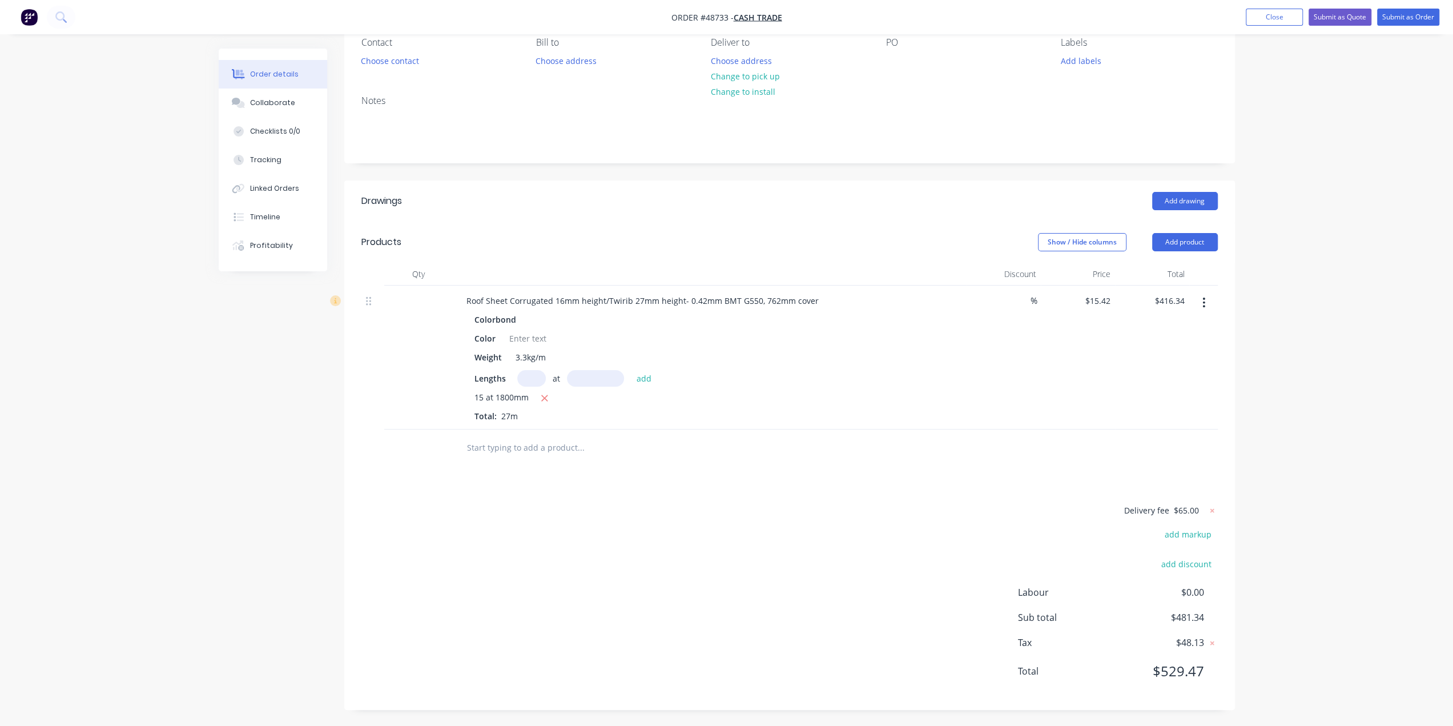
click at [1350, 294] on div "Order details Collaborate Checklists 0/0 Tracking Linked Orders Timeline Profit…" at bounding box center [726, 309] width 1453 height 833
click at [1404, 482] on div "Order details Collaborate Checklists 0/0 Tracking Linked Orders Timeline Profit…" at bounding box center [726, 309] width 1453 height 833
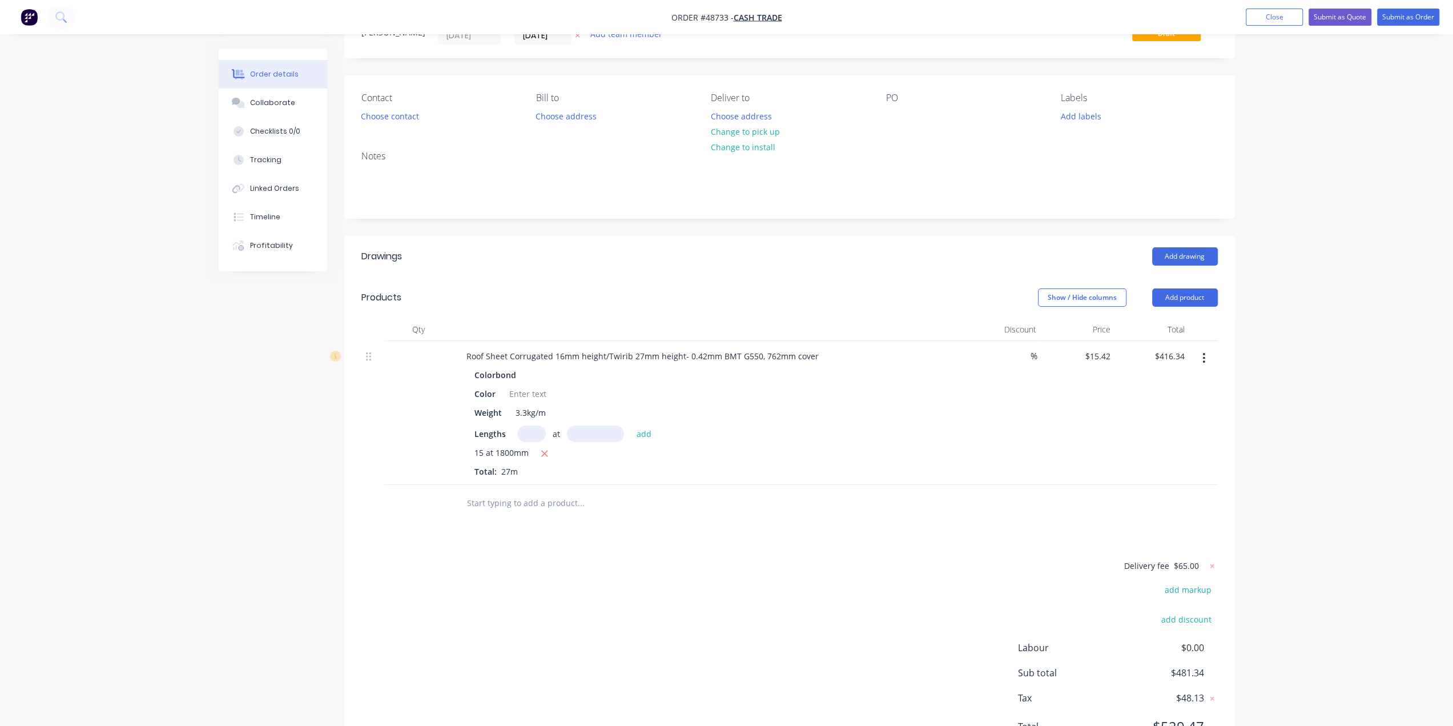
scroll to position [0, 0]
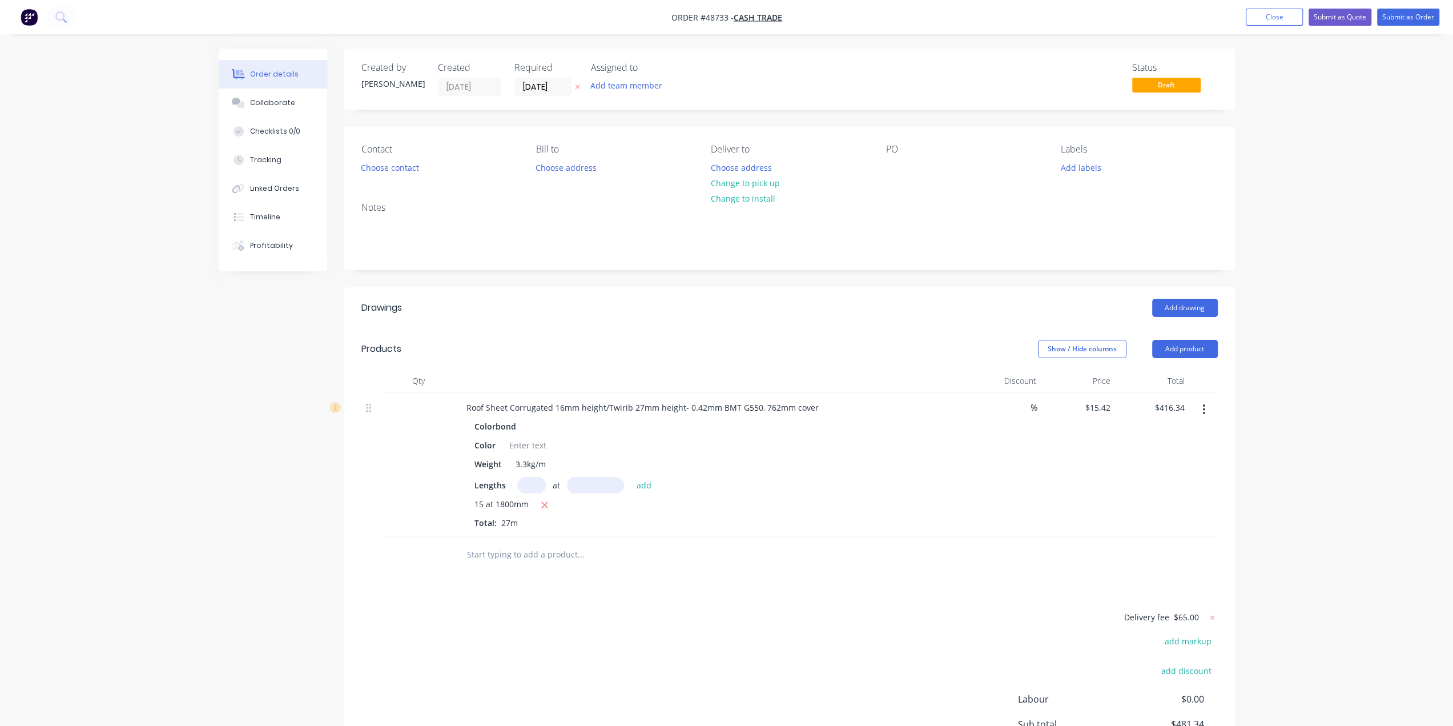
click at [857, 296] on header "Drawings Add drawing" at bounding box center [789, 307] width 891 height 41
click at [855, 369] on div at bounding box center [710, 380] width 514 height 23
drag, startPoint x: 557, startPoint y: 405, endPoint x: 606, endPoint y: 408, distance: 49.2
click at [606, 408] on div "Roof Sheet Corrugated 16mm height/Twirib 27mm height- 0.42mm BMT G550, 762mm co…" at bounding box center [642, 407] width 370 height 17
drag, startPoint x: 839, startPoint y: 465, endPoint x: 854, endPoint y: 449, distance: 21.4
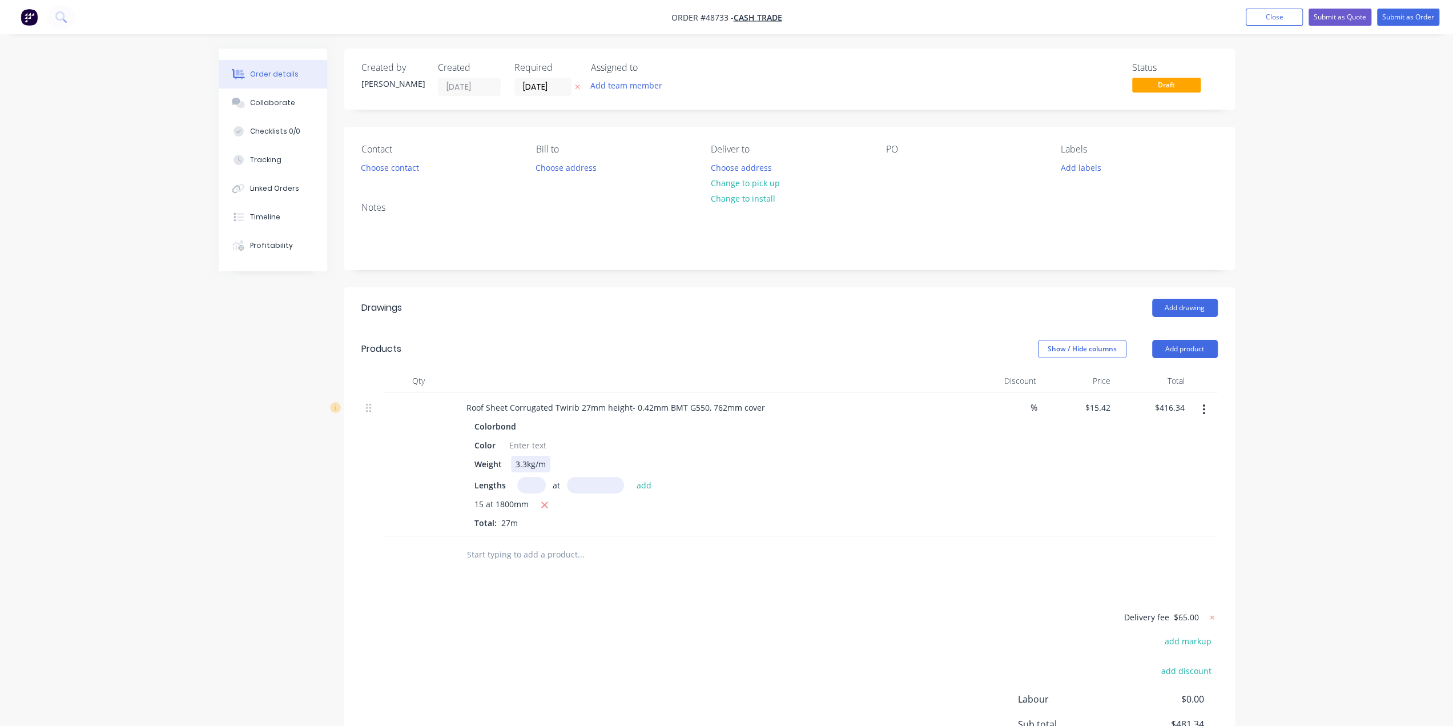
click at [839, 464] on div "Weight 3.3kg/m" at bounding box center [707, 464] width 475 height 17
click at [758, 511] on div "15 at 1800mm Total: 27m" at bounding box center [709, 513] width 470 height 31
click at [525, 442] on div at bounding box center [528, 445] width 46 height 17
click at [994, 463] on div "%" at bounding box center [1003, 464] width 74 height 144
click at [1209, 404] on button "button" at bounding box center [1203, 409] width 27 height 21
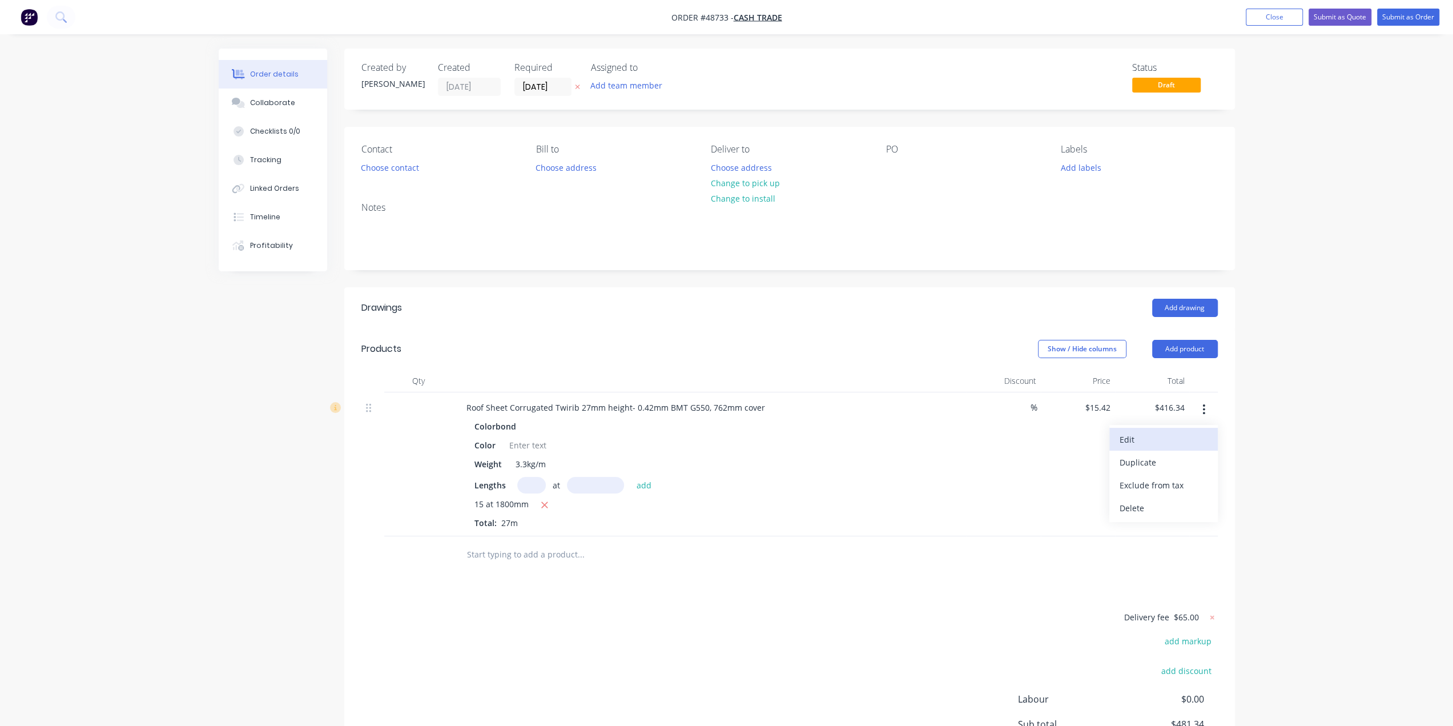
click at [1159, 434] on div "Edit" at bounding box center [1163, 439] width 88 height 17
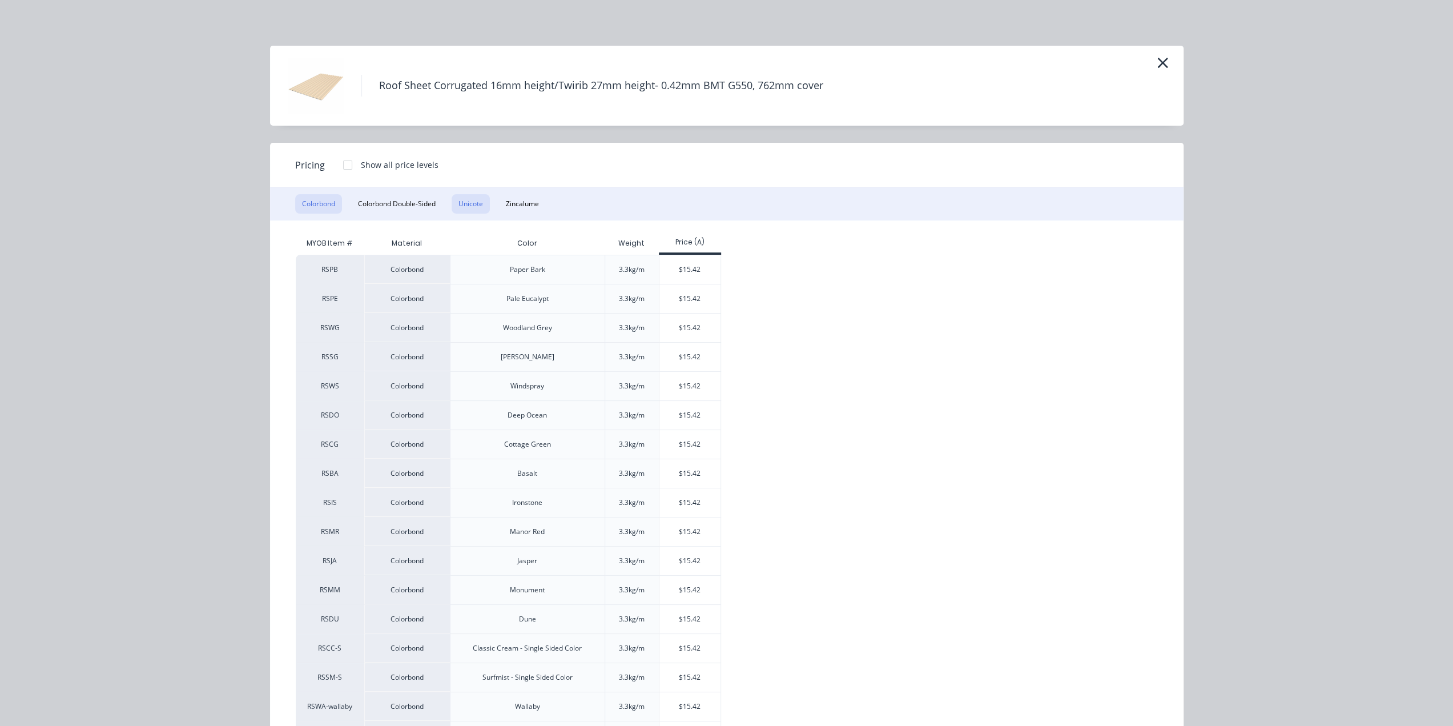
click at [466, 206] on button "Unicote" at bounding box center [471, 203] width 38 height 19
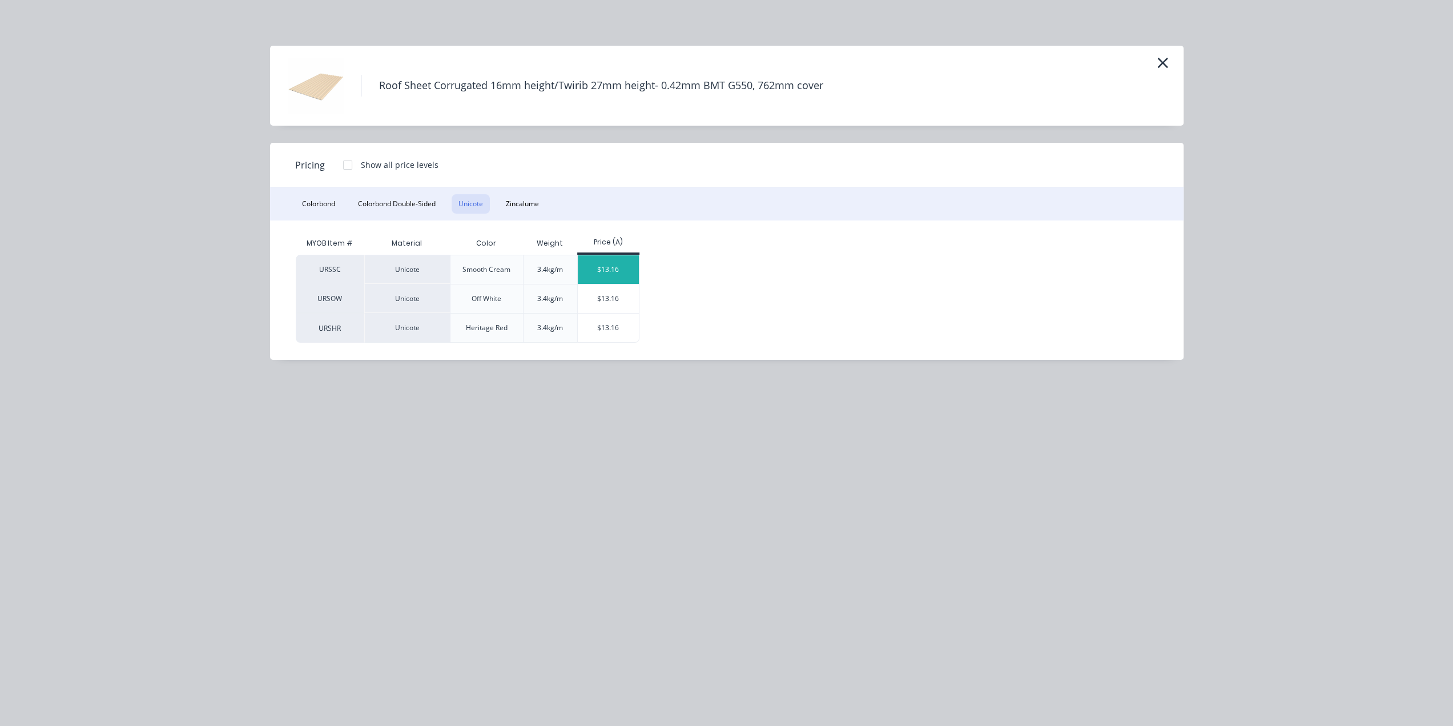
click at [607, 270] on div "$13.16" at bounding box center [608, 269] width 61 height 29
type input "$13.16"
type input "$355.32"
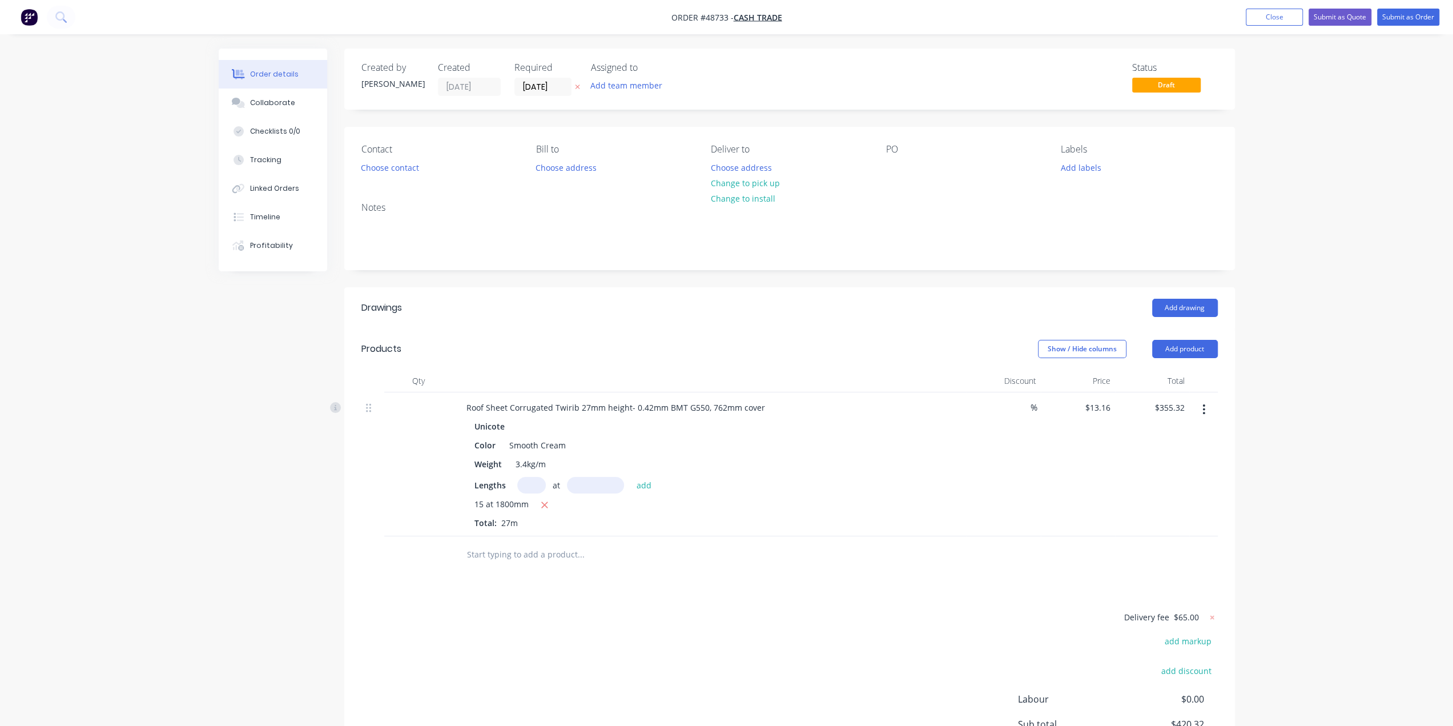
drag, startPoint x: 903, startPoint y: 524, endPoint x: 908, endPoint y: 520, distance: 6.1
click at [904, 523] on div "15 at 1800mm Total: 27m" at bounding box center [709, 513] width 470 height 31
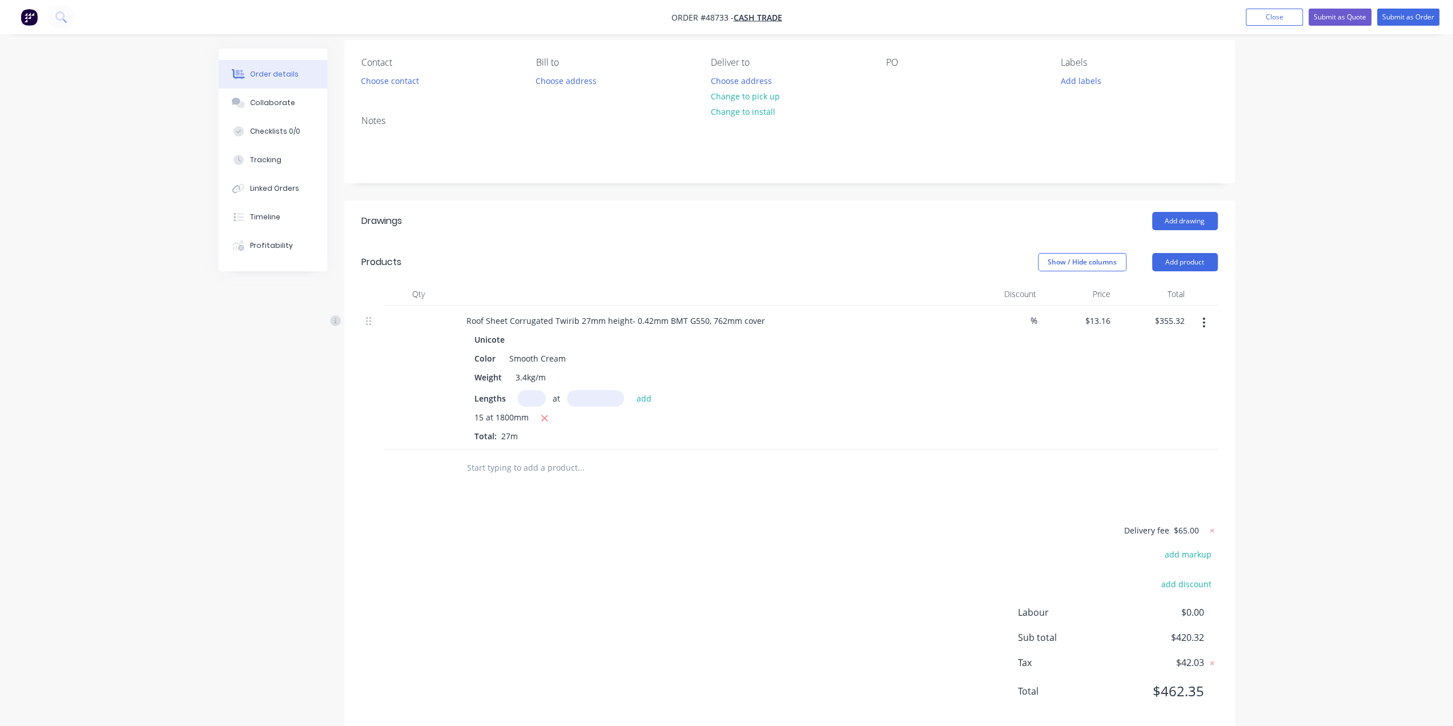
scroll to position [107, 0]
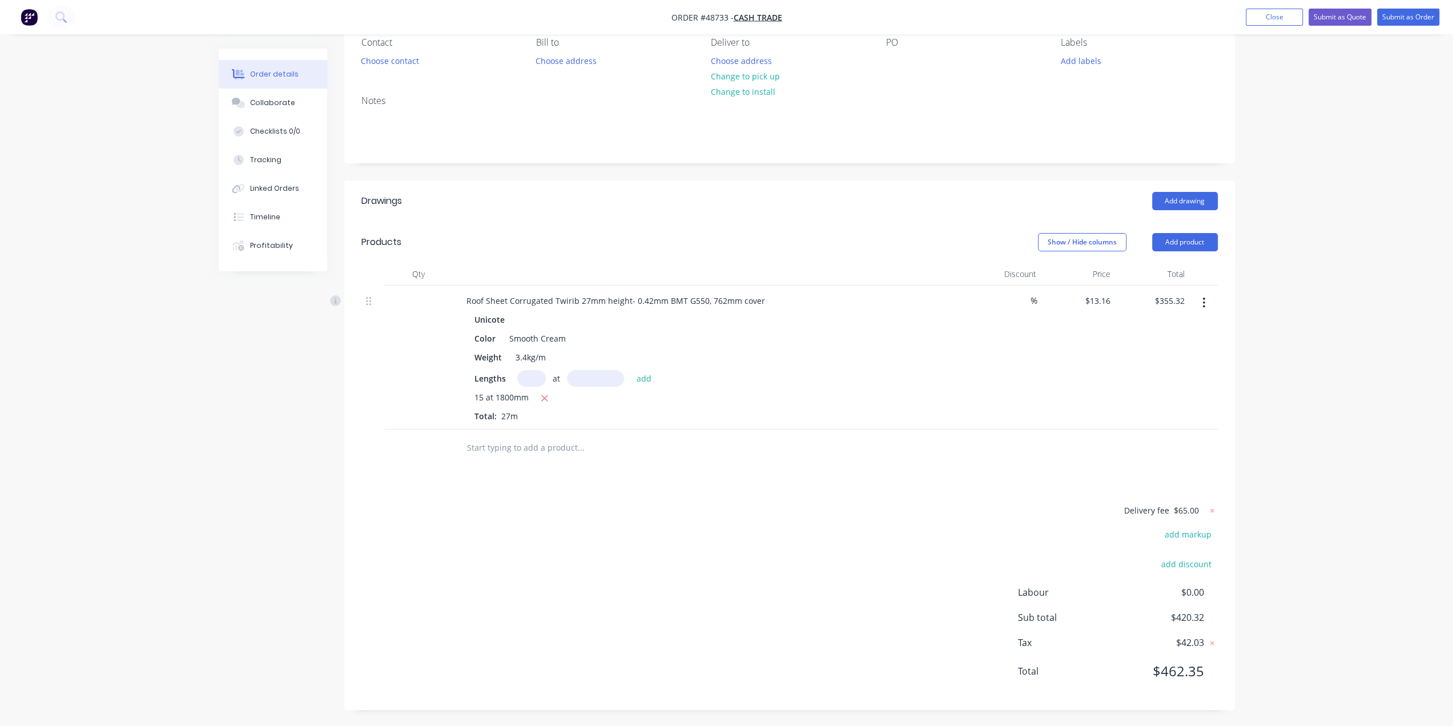
click at [853, 515] on div "Delivery fee $65.00 add markup add discount Labour $0.00 Sub total $420.32 Tax …" at bounding box center [789, 598] width 856 height 190
click at [891, 522] on div "Delivery fee $65.00 add markup add discount Labour $0.00 Sub total $420.32 Tax …" at bounding box center [789, 598] width 856 height 190
click at [758, 503] on div "Delivery fee $65.00 add markup add discount Labour $0.00 Sub total $420.32 Tax …" at bounding box center [789, 598] width 856 height 190
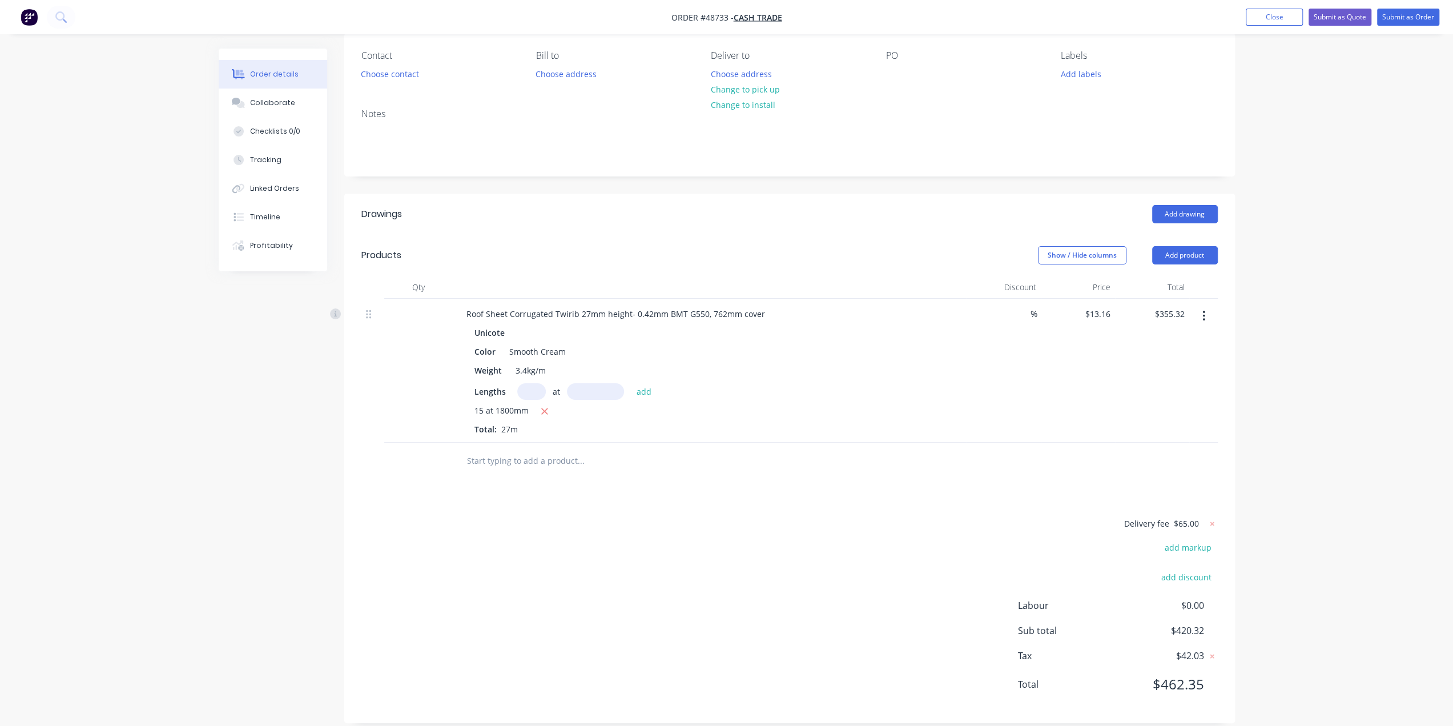
scroll to position [88, 0]
click at [1316, 400] on div "Order details Collaborate Checklists 0/0 Tracking Linked Orders Timeline Profit…" at bounding box center [726, 328] width 1453 height 833
click at [543, 499] on div "Drawings Add drawing Products Show / Hide columns Add product Qty Discount Pric…" at bounding box center [789, 463] width 891 height 529
click at [271, 590] on div "Created by Bob Created 01/09/25 Required 01/09/25 Assigned to Add team member S…" at bounding box center [727, 353] width 1016 height 785
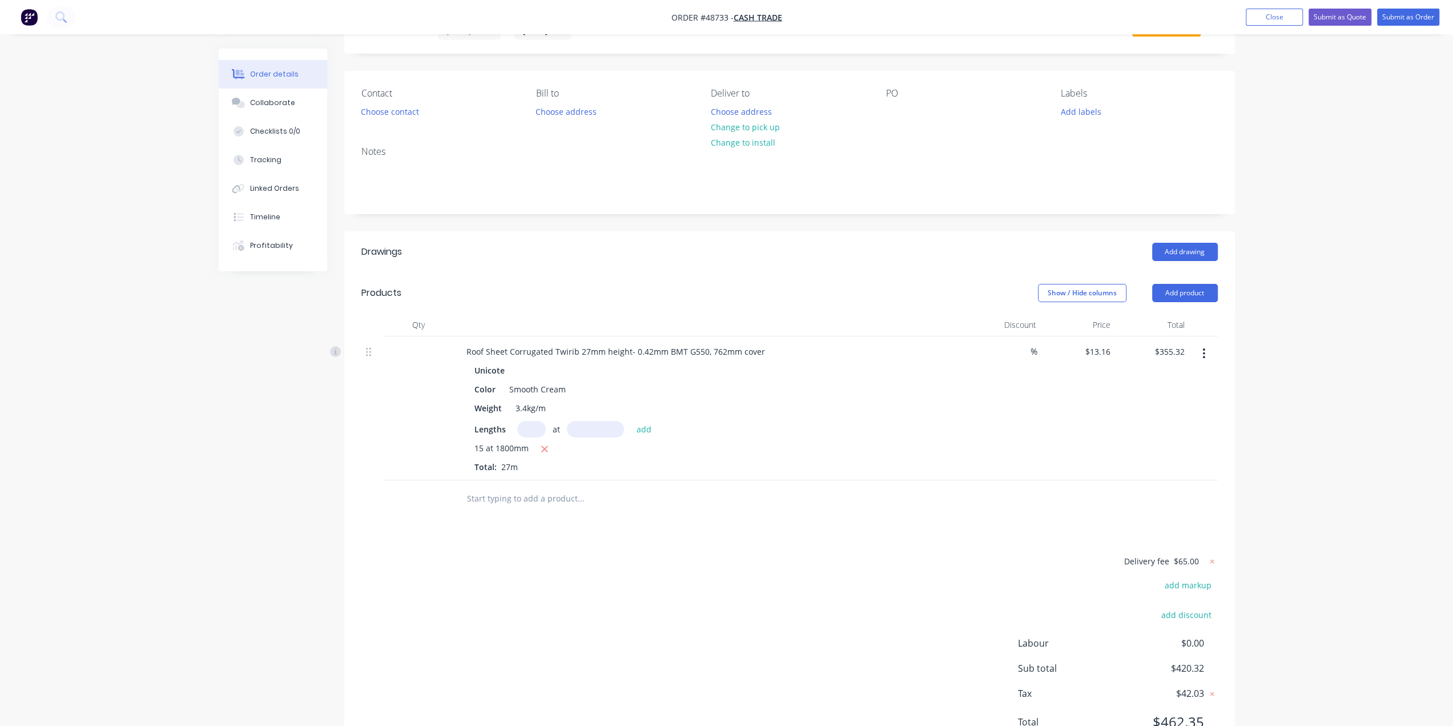
scroll to position [0, 0]
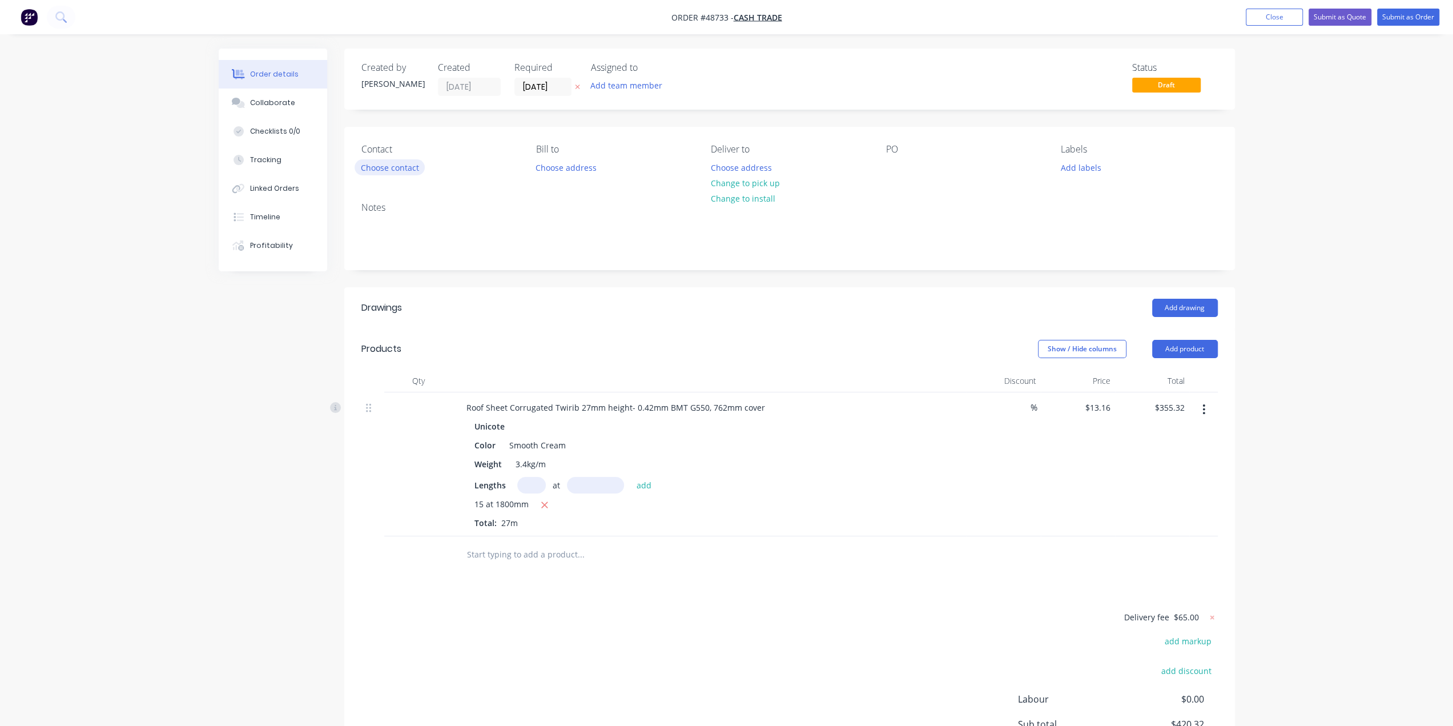
click at [404, 163] on button "Choose contact" at bounding box center [389, 166] width 70 height 15
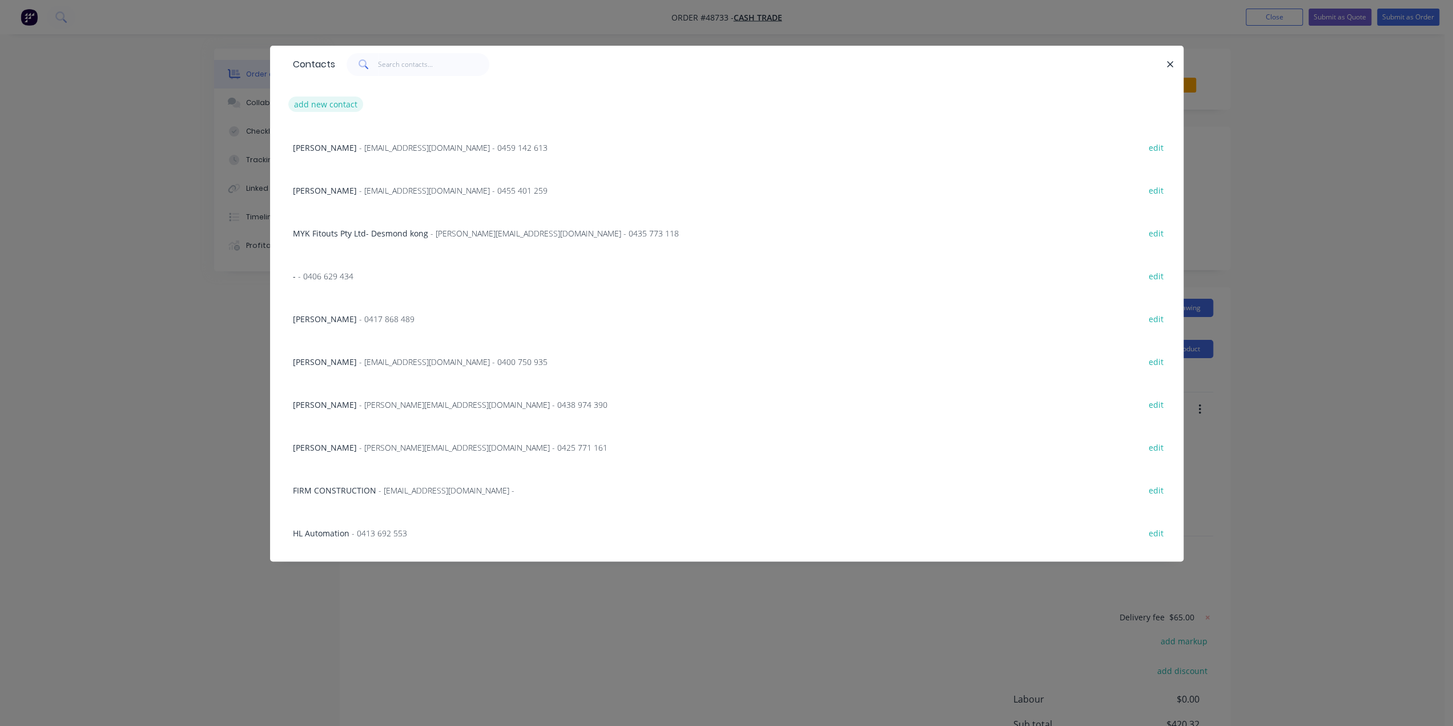
click at [334, 102] on button "add new contact" at bounding box center [325, 103] width 75 height 15
select select "AU"
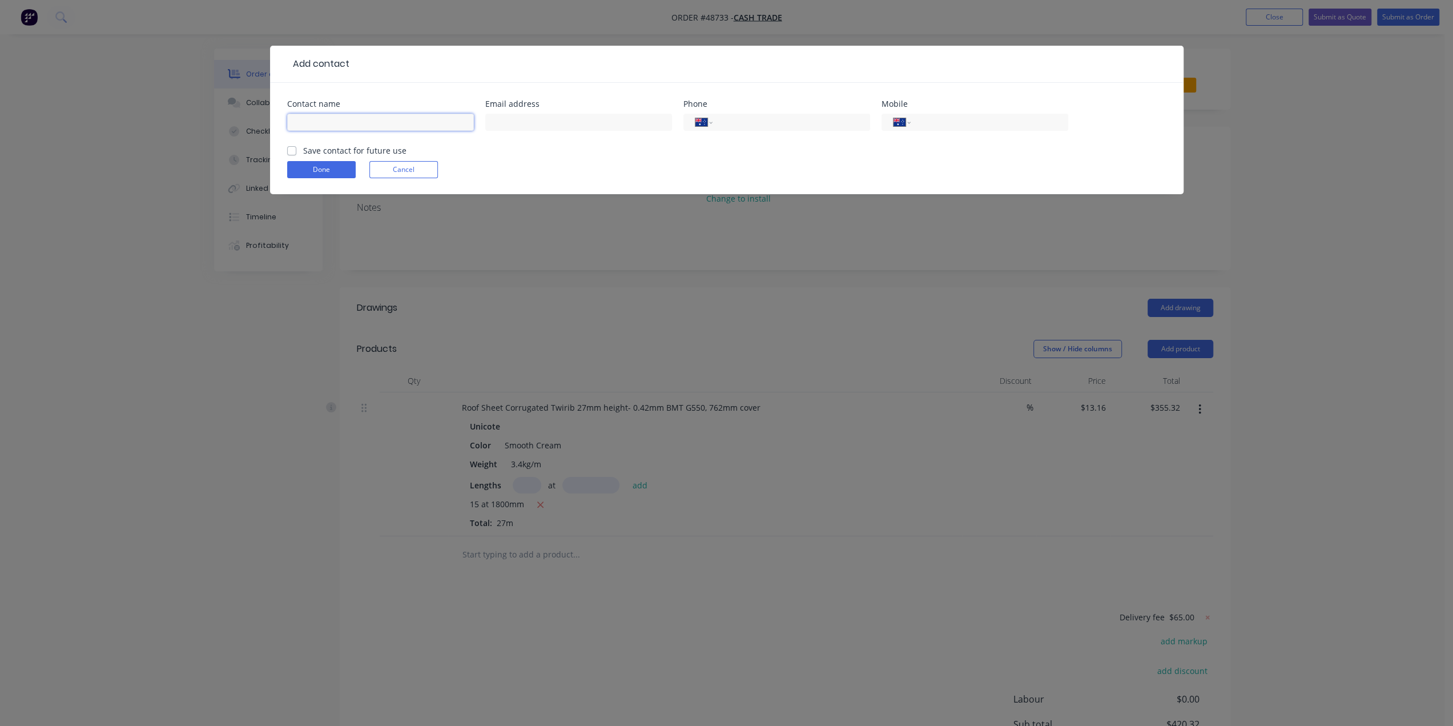
click at [331, 125] on input "text" at bounding box center [380, 122] width 187 height 17
paste input "Jack 0412 860 310"
drag, startPoint x: 379, startPoint y: 124, endPoint x: 306, endPoint y: 126, distance: 73.1
click at [306, 126] on input "Jack 0412 860 310" at bounding box center [380, 122] width 187 height 17
type input "Jack"
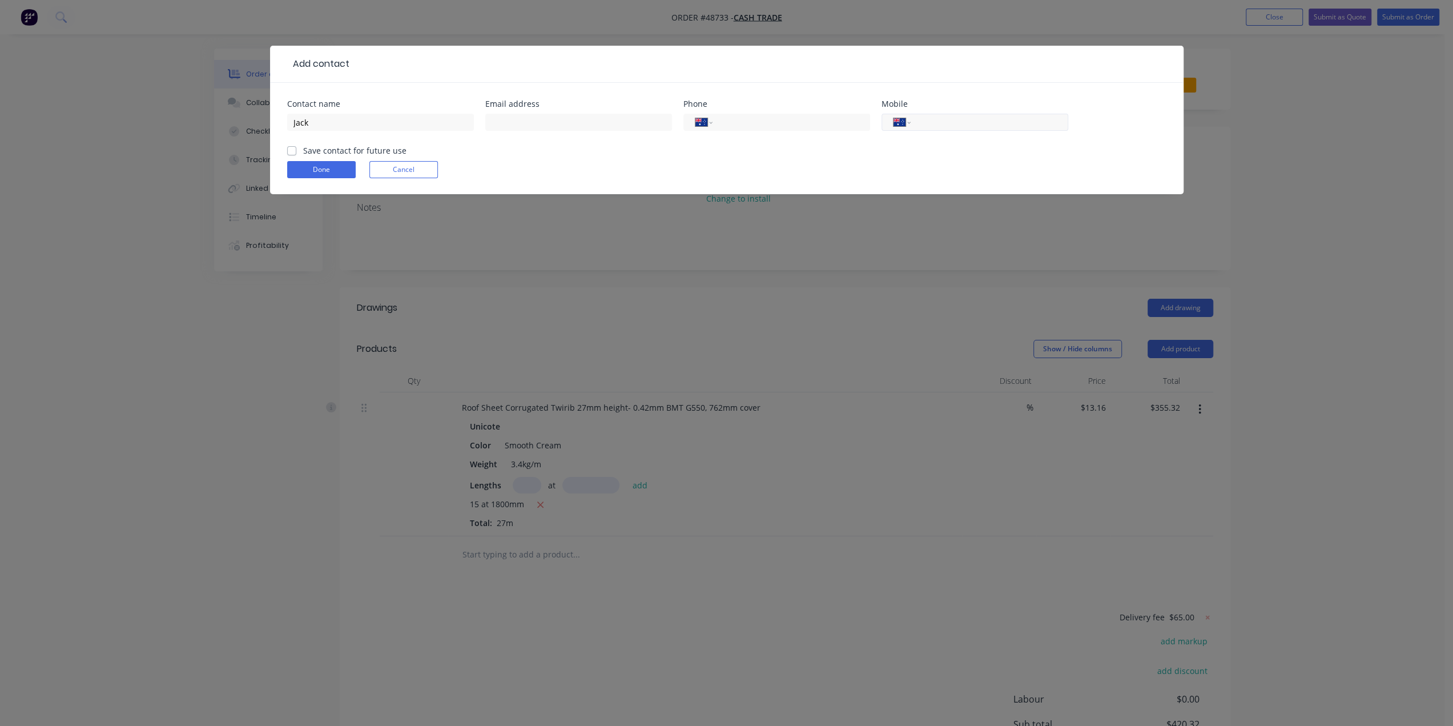
click at [938, 117] on input "tel" at bounding box center [986, 122] width 137 height 13
paste input "0412 860 310"
type input "0412 860 310"
click at [319, 171] on button "Done" at bounding box center [321, 169] width 69 height 17
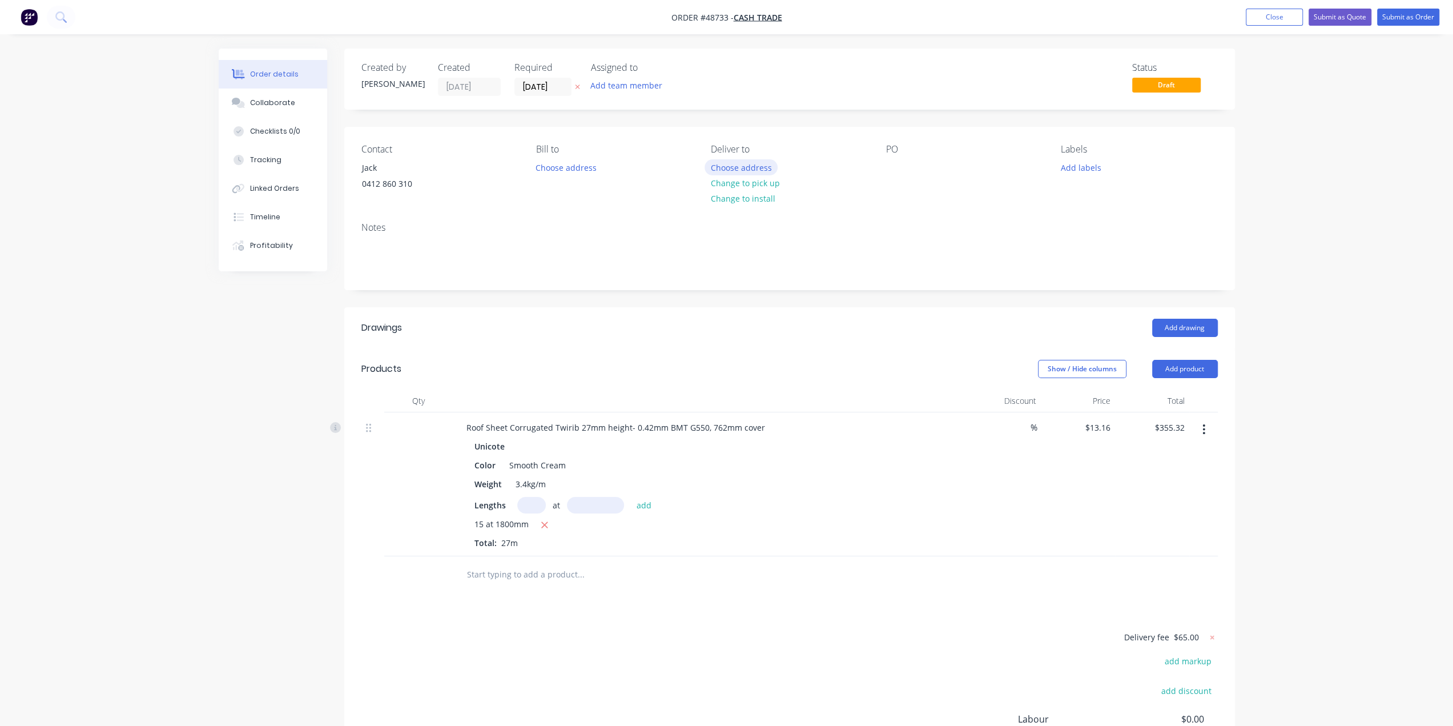
click at [750, 171] on button "Choose address" at bounding box center [740, 166] width 73 height 15
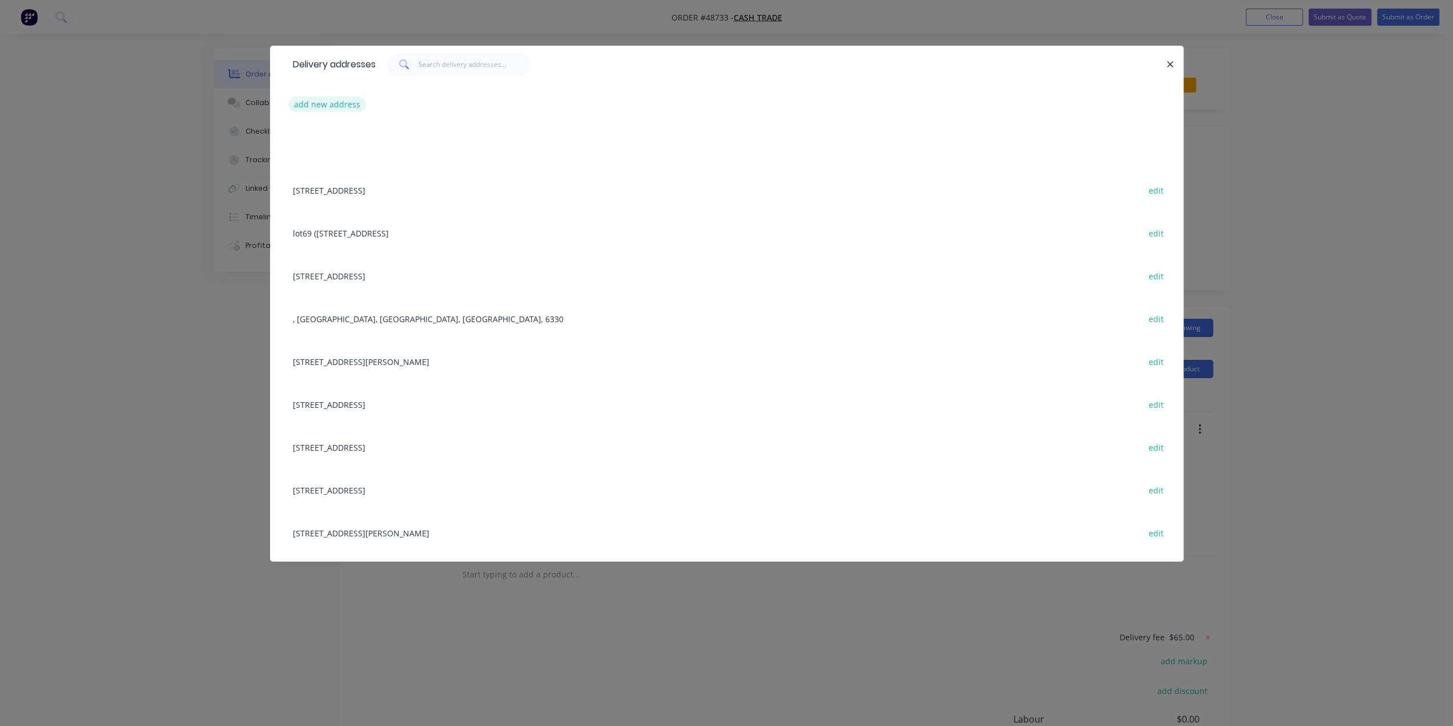
click at [316, 103] on button "add new address" at bounding box center [327, 103] width 78 height 15
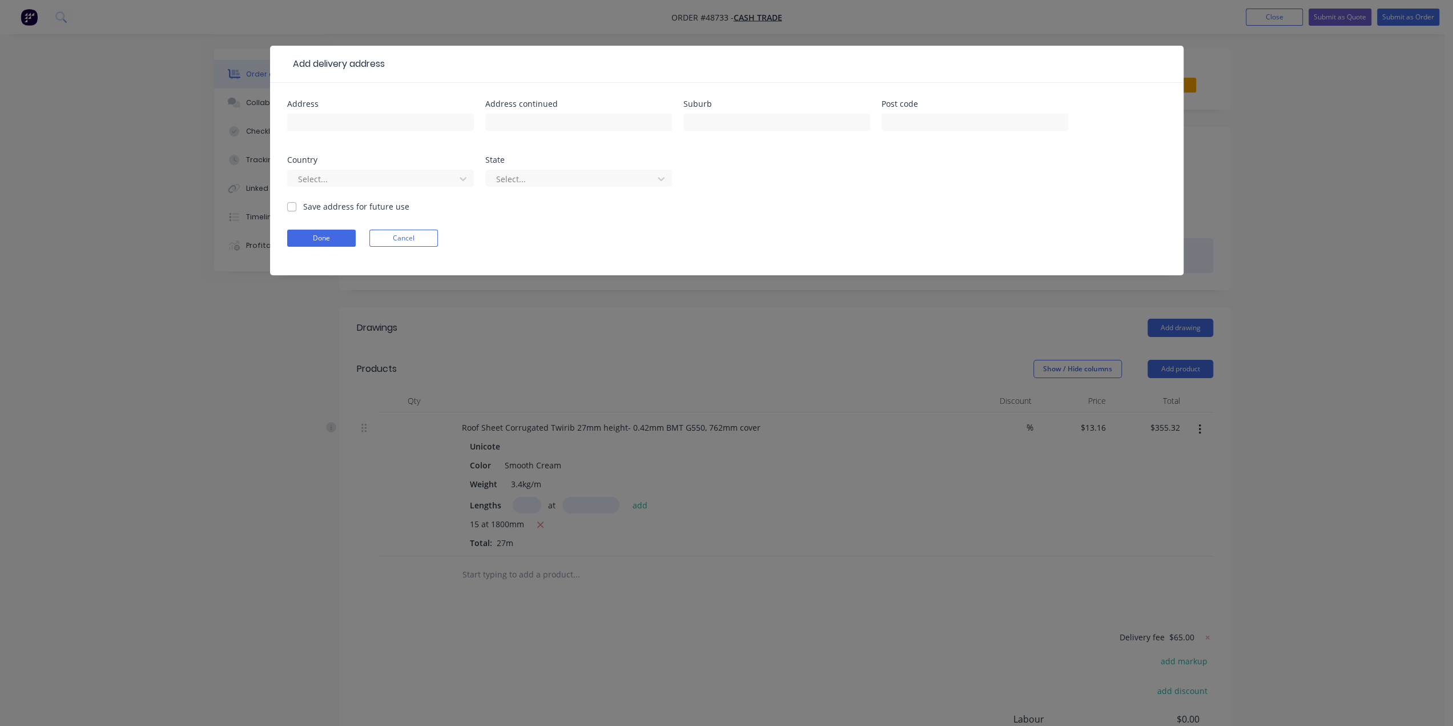
click at [400, 233] on button "Cancel" at bounding box center [403, 237] width 69 height 17
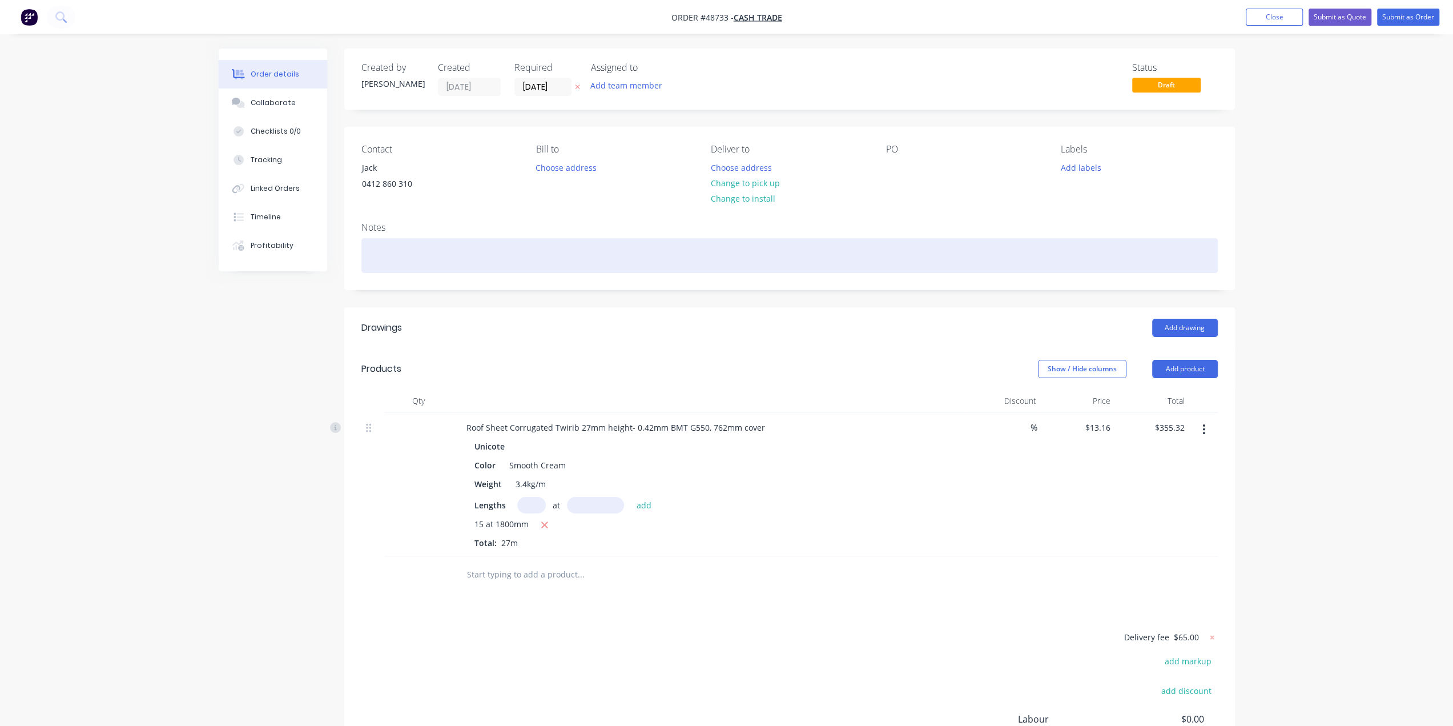
click at [425, 250] on div at bounding box center [789, 255] width 856 height 35
paste div
click at [564, 252] on div "Driver please drop off on the verge," at bounding box center [789, 255] width 856 height 35
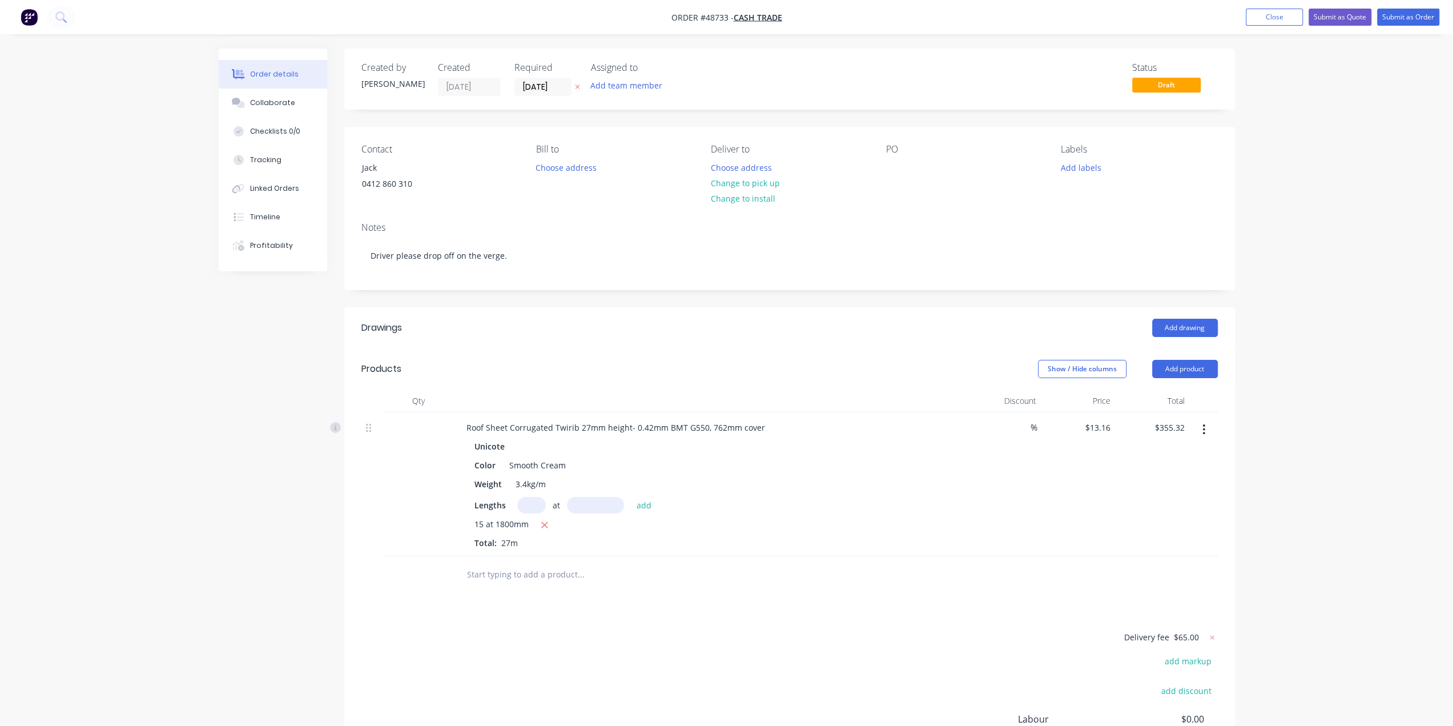
click at [649, 293] on div "Created by Bob Created 01/09/25 Required 01/09/25 Assigned to Add team member S…" at bounding box center [789, 443] width 891 height 788
click at [736, 170] on button "Choose address" at bounding box center [740, 166] width 73 height 15
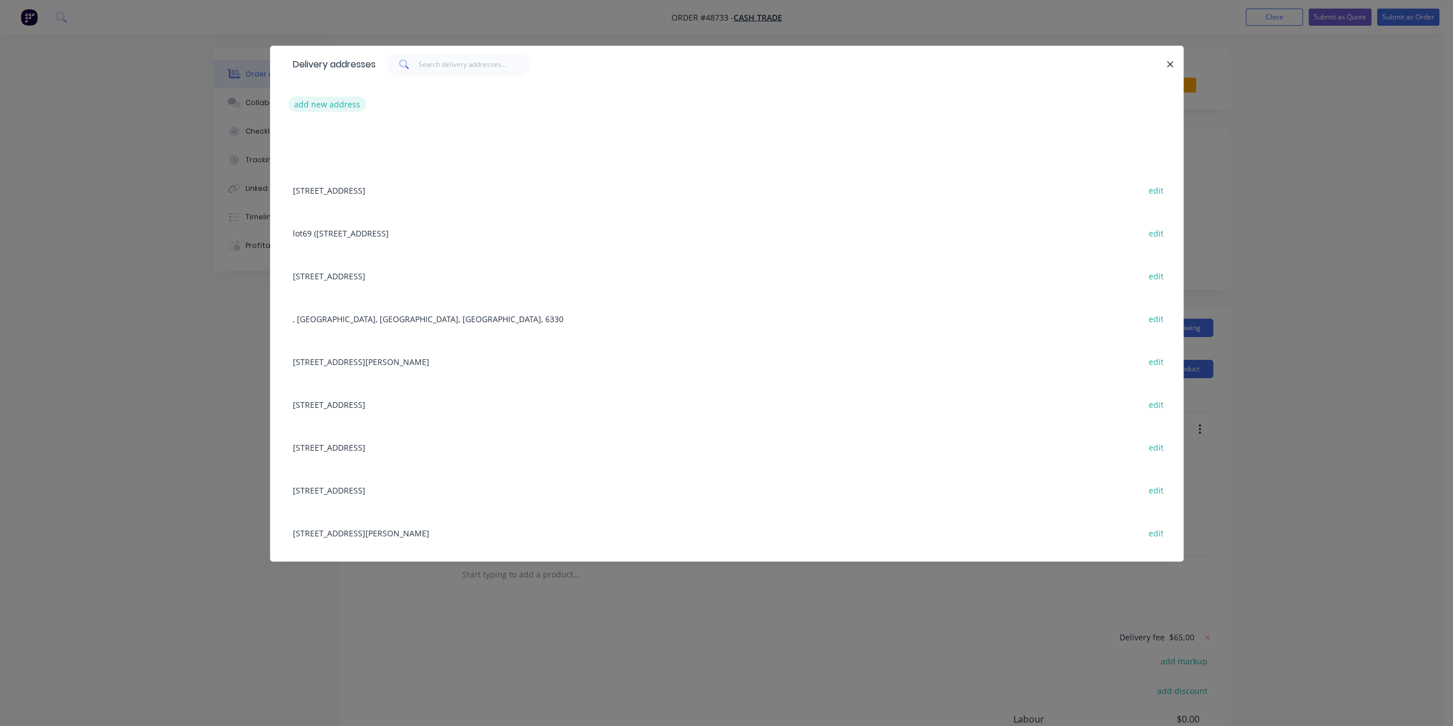
click at [324, 106] on button "add new address" at bounding box center [327, 103] width 78 height 15
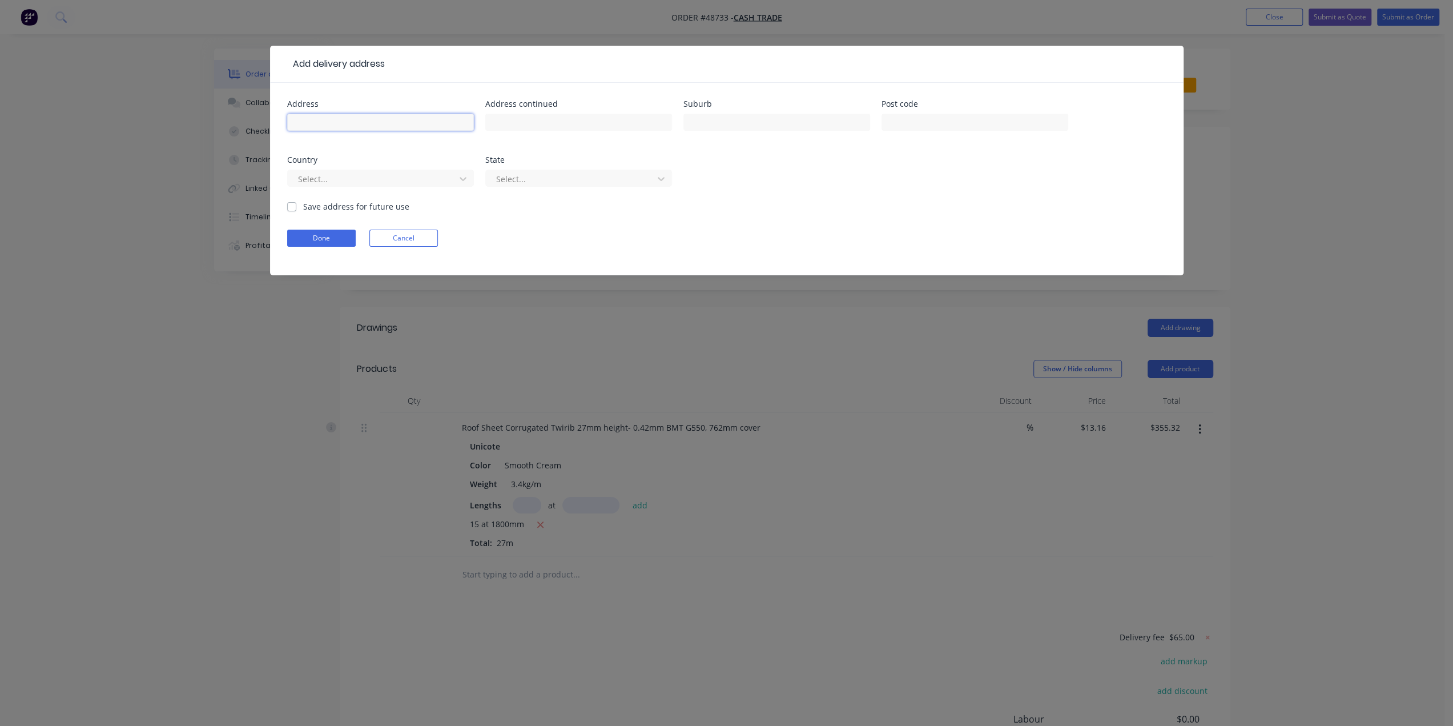
click at [316, 116] on input "text" at bounding box center [380, 122] width 187 height 17
paste input "5 Turner Rd, Kelmscott WA 6111"
type input "5 Turner Rd, Kelmscott WA 6111"
click at [932, 117] on input "text" at bounding box center [974, 122] width 187 height 17
type input "6111"
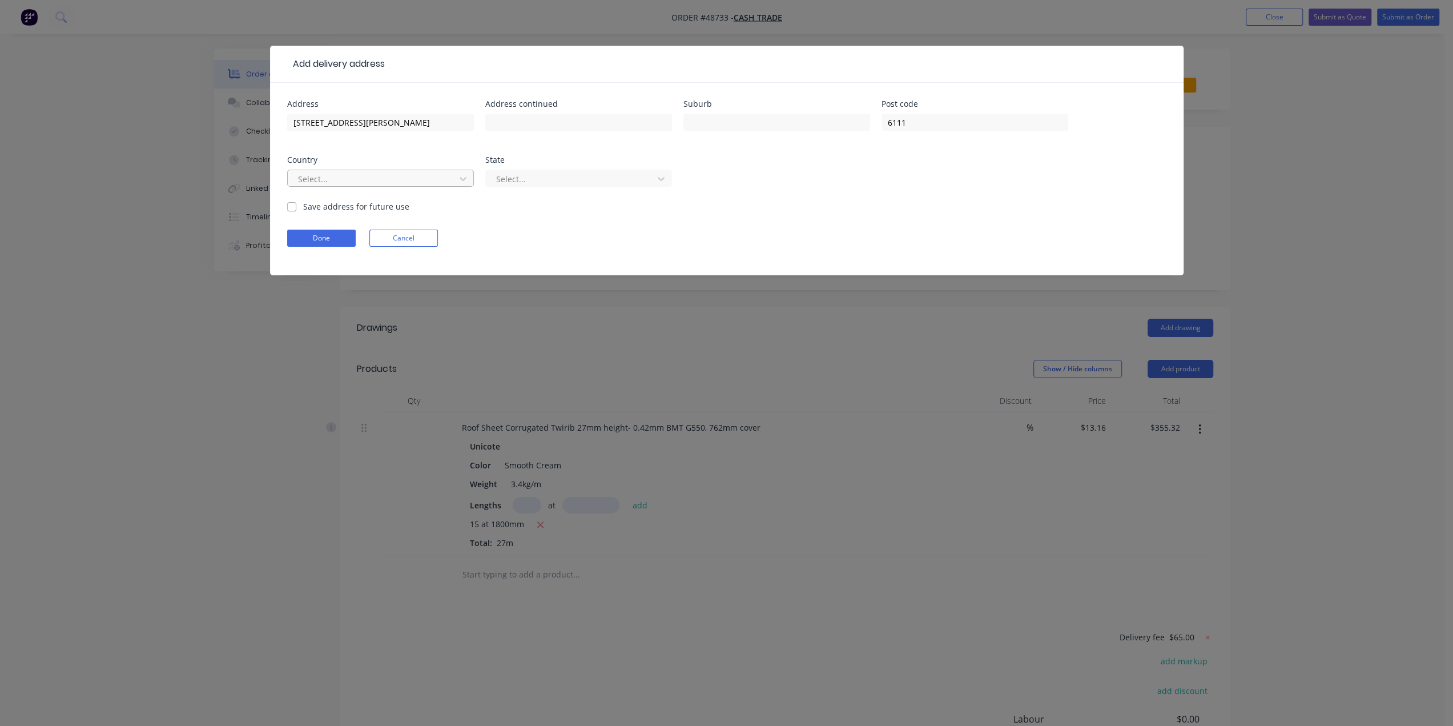
click at [405, 172] on div at bounding box center [373, 179] width 152 height 14
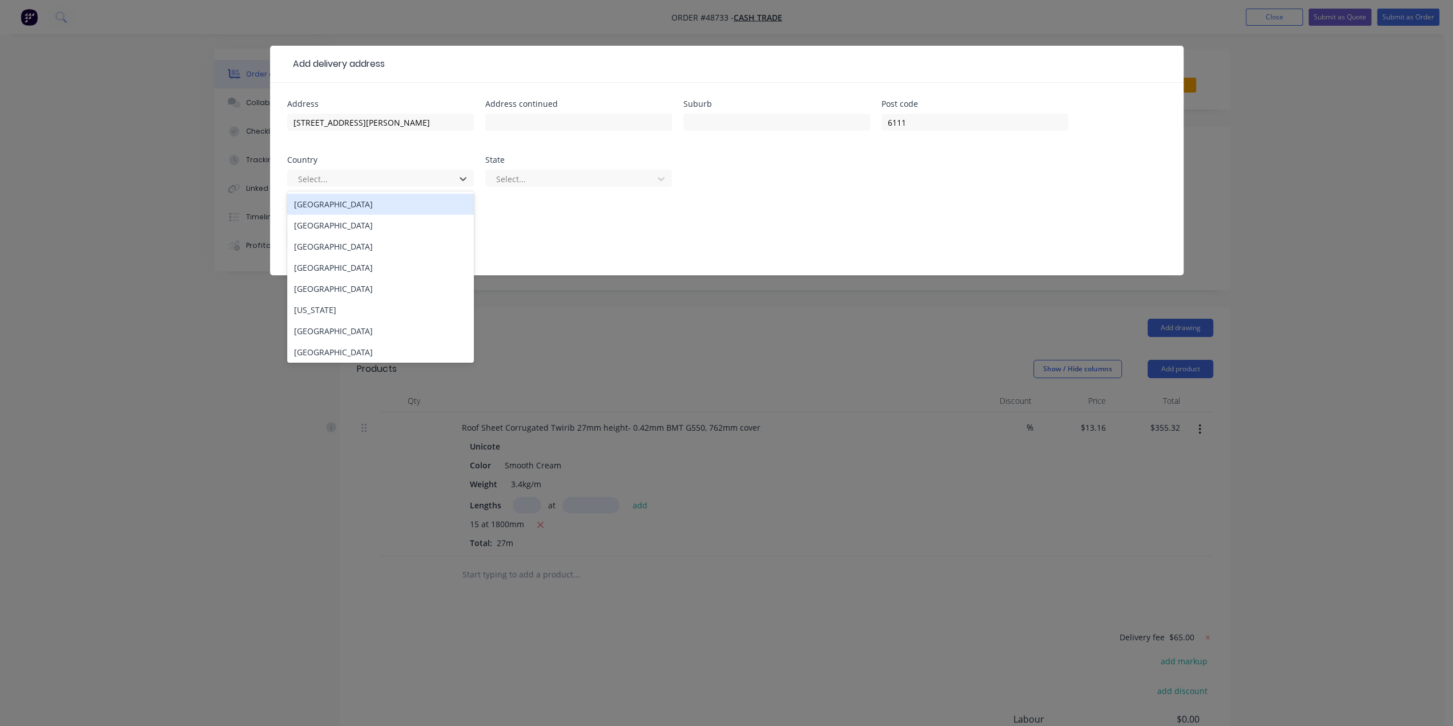
click at [386, 202] on div "Australia" at bounding box center [380, 204] width 187 height 21
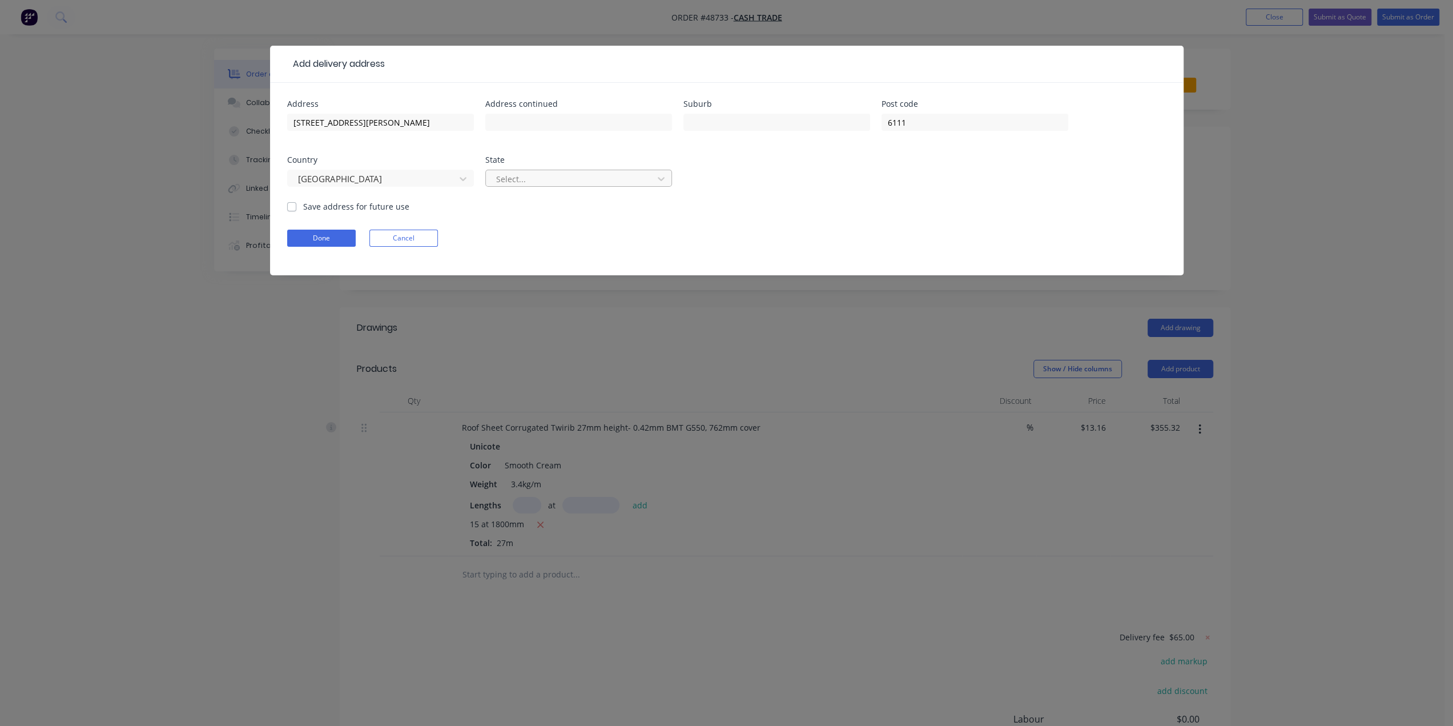
click at [548, 180] on div at bounding box center [571, 179] width 152 height 14
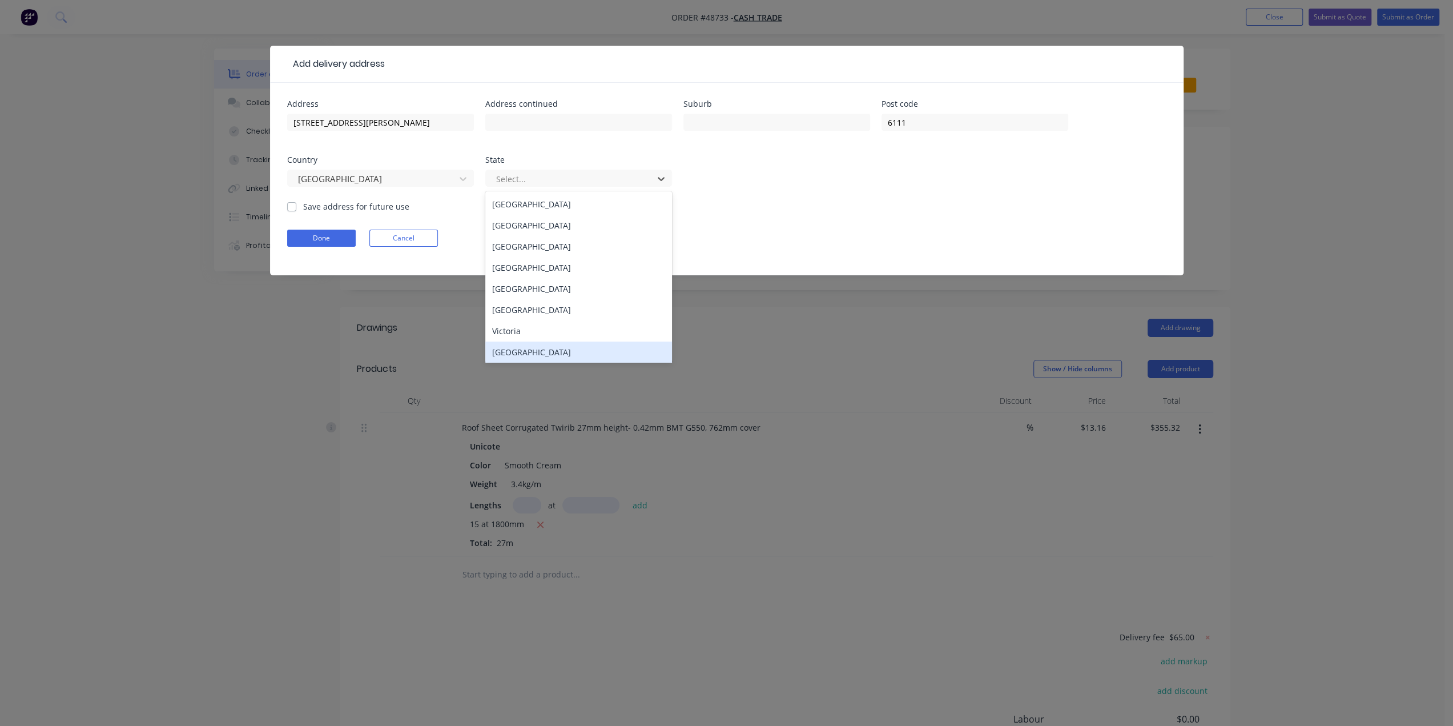
click at [538, 345] on div "Western Australia" at bounding box center [578, 351] width 187 height 21
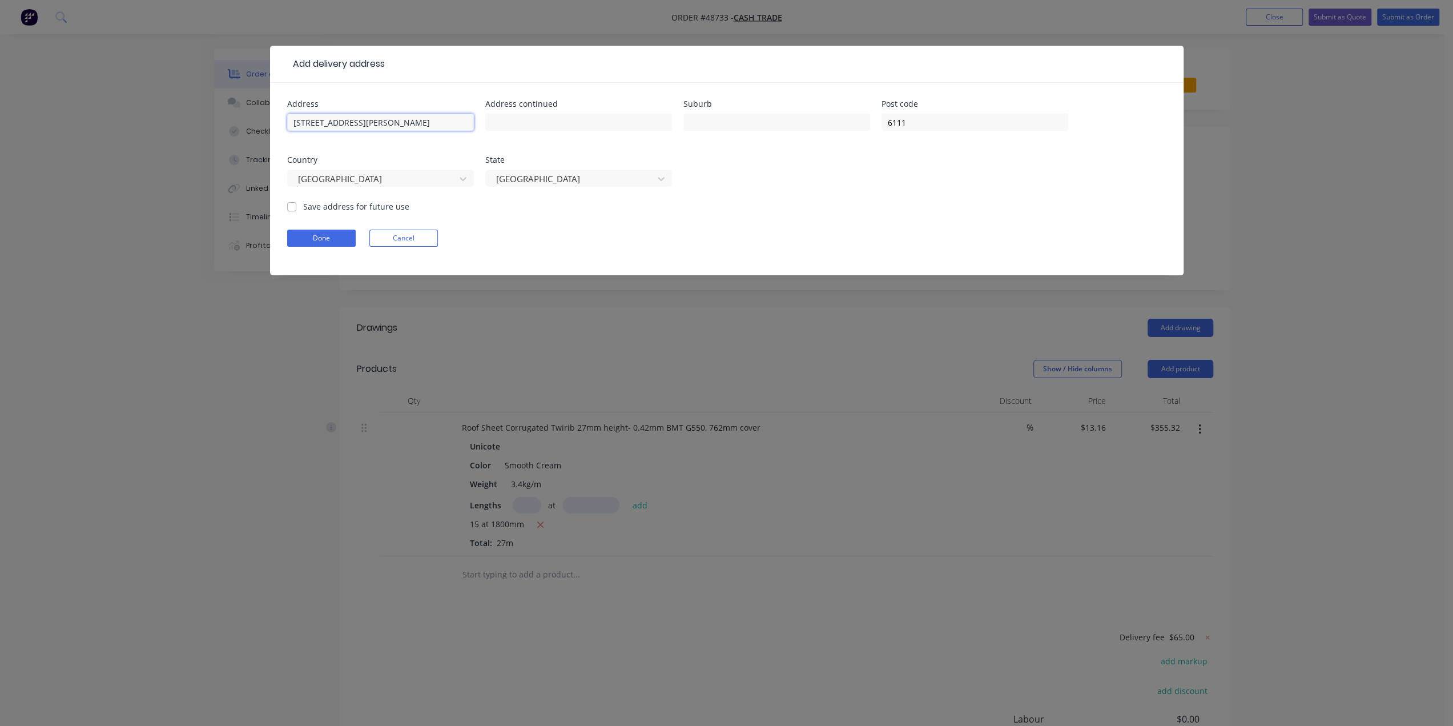
drag, startPoint x: 429, startPoint y: 124, endPoint x: 393, endPoint y: 124, distance: 36.0
click at [393, 124] on input "5 Turner Rd, Kelmscott WA 6111" at bounding box center [380, 122] width 187 height 17
drag, startPoint x: 406, startPoint y: 120, endPoint x: 380, endPoint y: 121, distance: 26.8
click at [380, 121] on input "5 Turner Rd, Kelmscott WA" at bounding box center [380, 122] width 187 height 17
drag, startPoint x: 386, startPoint y: 121, endPoint x: 340, endPoint y: 120, distance: 45.7
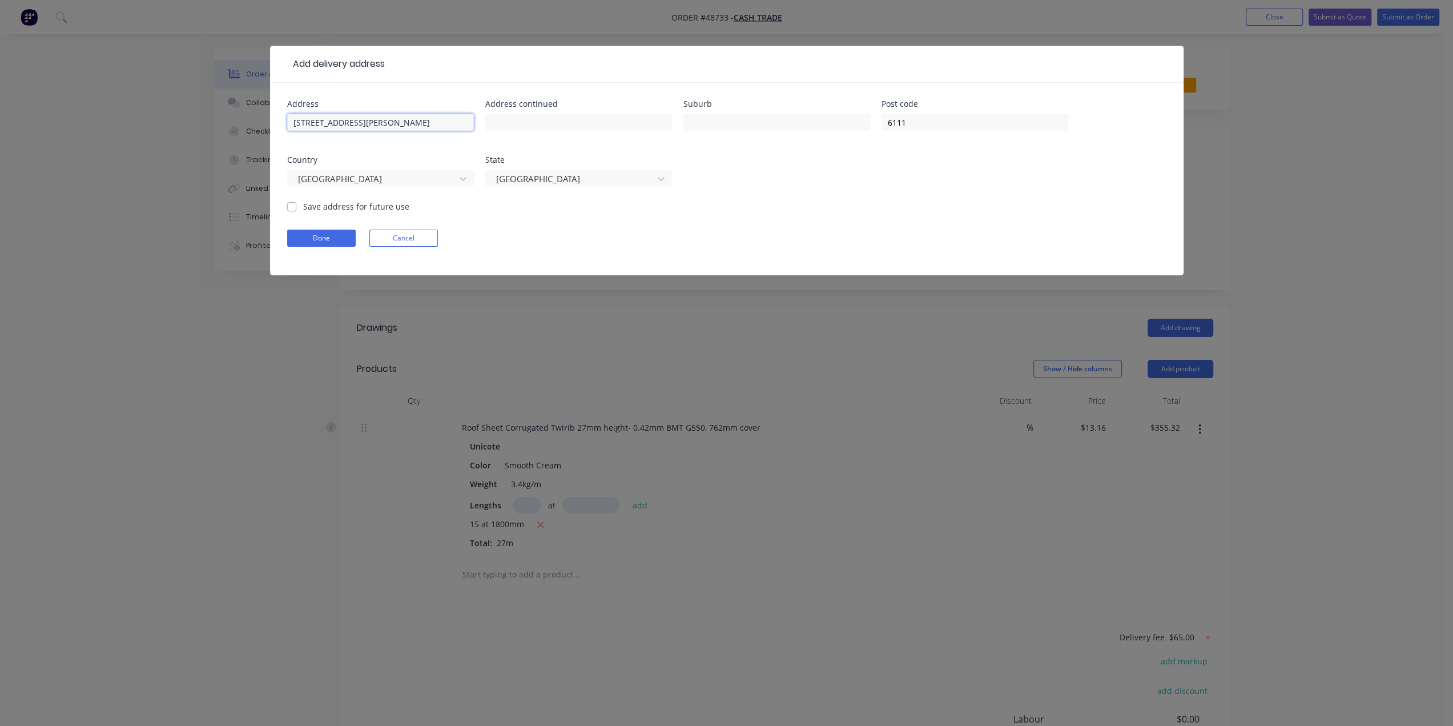
click at [340, 120] on input "5 Turner Rd, Kelmscott" at bounding box center [380, 122] width 187 height 17
type input "5 Turner Rd,"
click at [718, 119] on input "text" at bounding box center [776, 122] width 187 height 17
paste input "Kelmscott"
type input "Kelmscott"
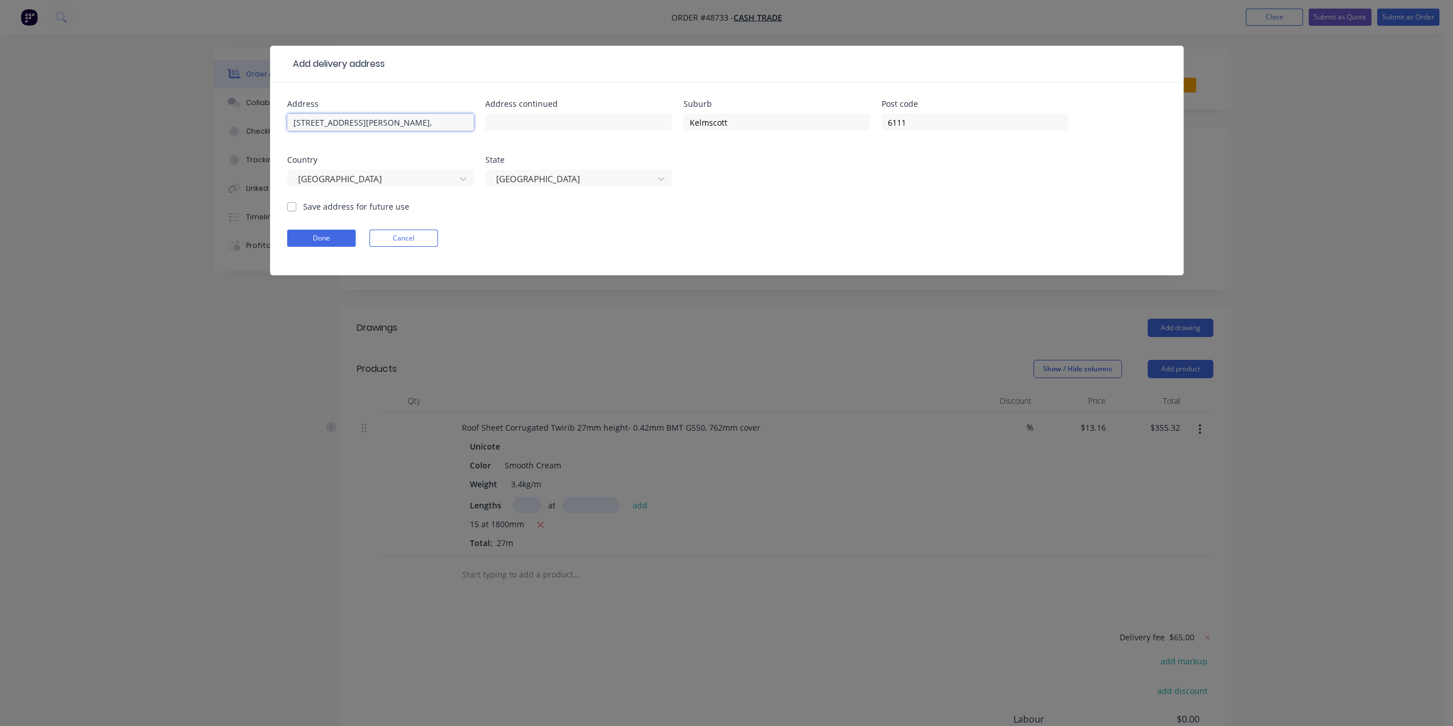
click at [365, 119] on input "5 Turner Rd," at bounding box center [380, 122] width 187 height 17
type input "5 Turner Rd"
click at [336, 238] on button "Done" at bounding box center [321, 237] width 69 height 17
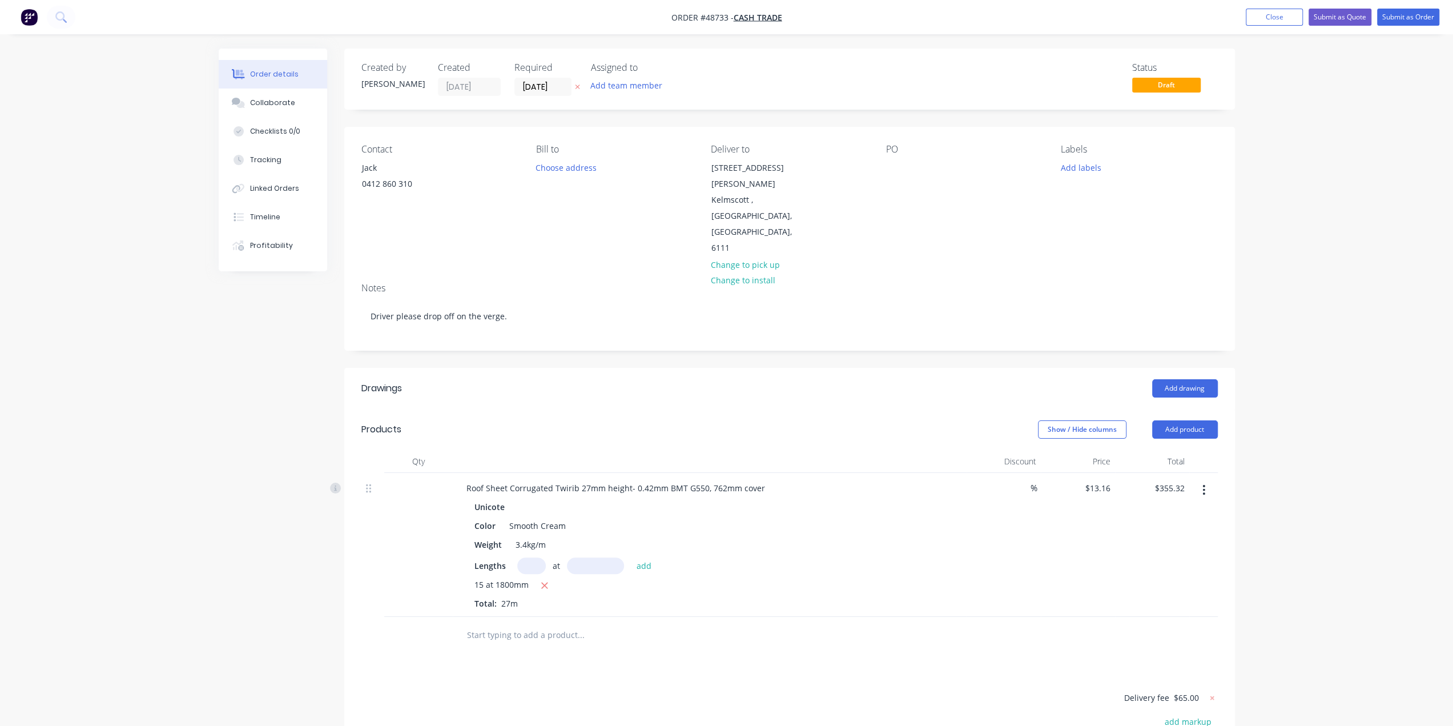
click at [1334, 405] on div "Order details Collaborate Checklists 0/0 Tracking Linked Orders Timeline Profit…" at bounding box center [726, 457] width 1453 height 914
drag, startPoint x: 551, startPoint y: 438, endPoint x: 578, endPoint y: 437, distance: 27.4
click at [578, 480] on div "Roof Sheet Corrugated Twirib 27mm height- 0.42mm BMT G550, 762mm cover" at bounding box center [615, 488] width 317 height 17
click at [833, 517] on div "Color Smooth Cream" at bounding box center [707, 525] width 475 height 17
click at [873, 517] on div "Color Smooth Cream" at bounding box center [707, 525] width 475 height 17
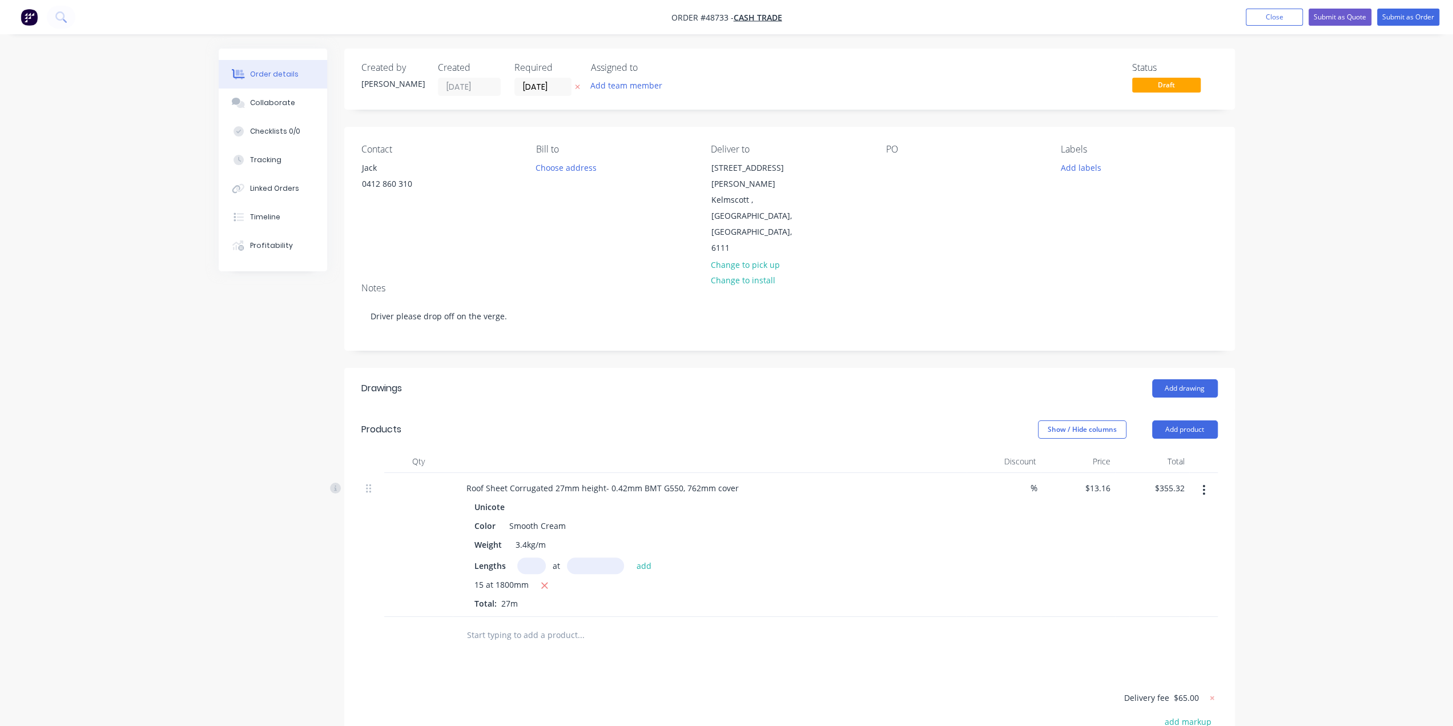
click at [271, 526] on div "Created by Bob Created 01/09/25 Required 01/09/25 Assigned to Add team member S…" at bounding box center [727, 481] width 1016 height 865
drag, startPoint x: 1332, startPoint y: 17, endPoint x: 1313, endPoint y: 42, distance: 32.2
click at [1332, 17] on button "Submit as Quote" at bounding box center [1339, 17] width 63 height 17
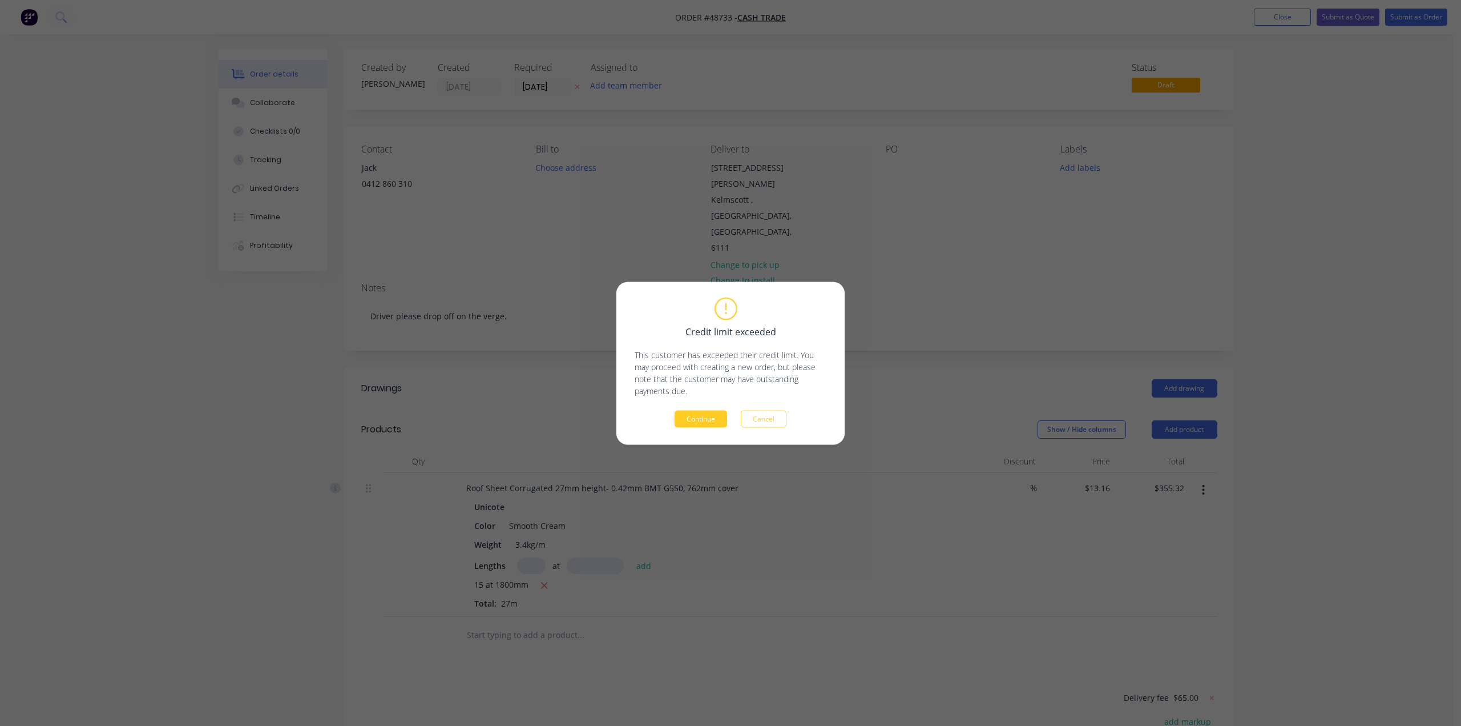
click at [702, 418] on button "Continue" at bounding box center [701, 418] width 53 height 17
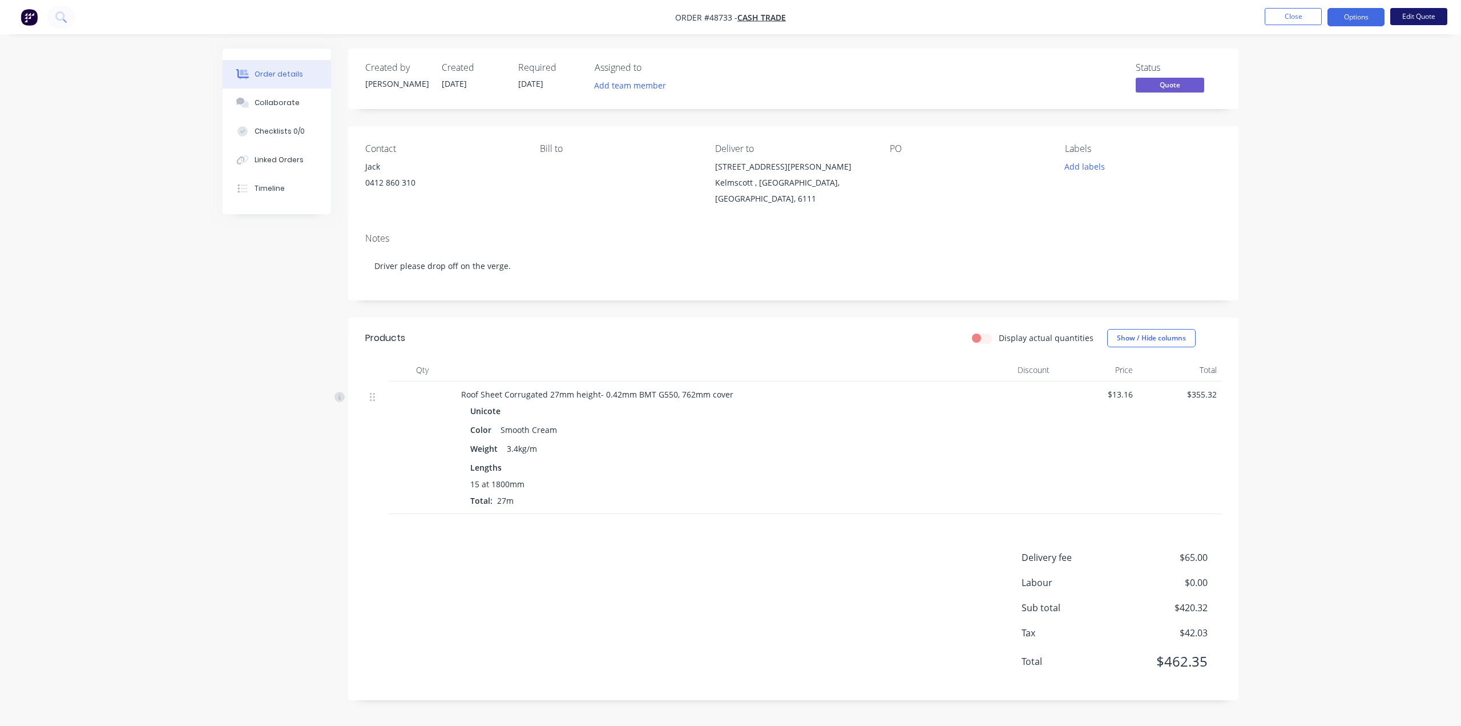
click at [1401, 21] on button "Edit Quote" at bounding box center [1419, 16] width 57 height 17
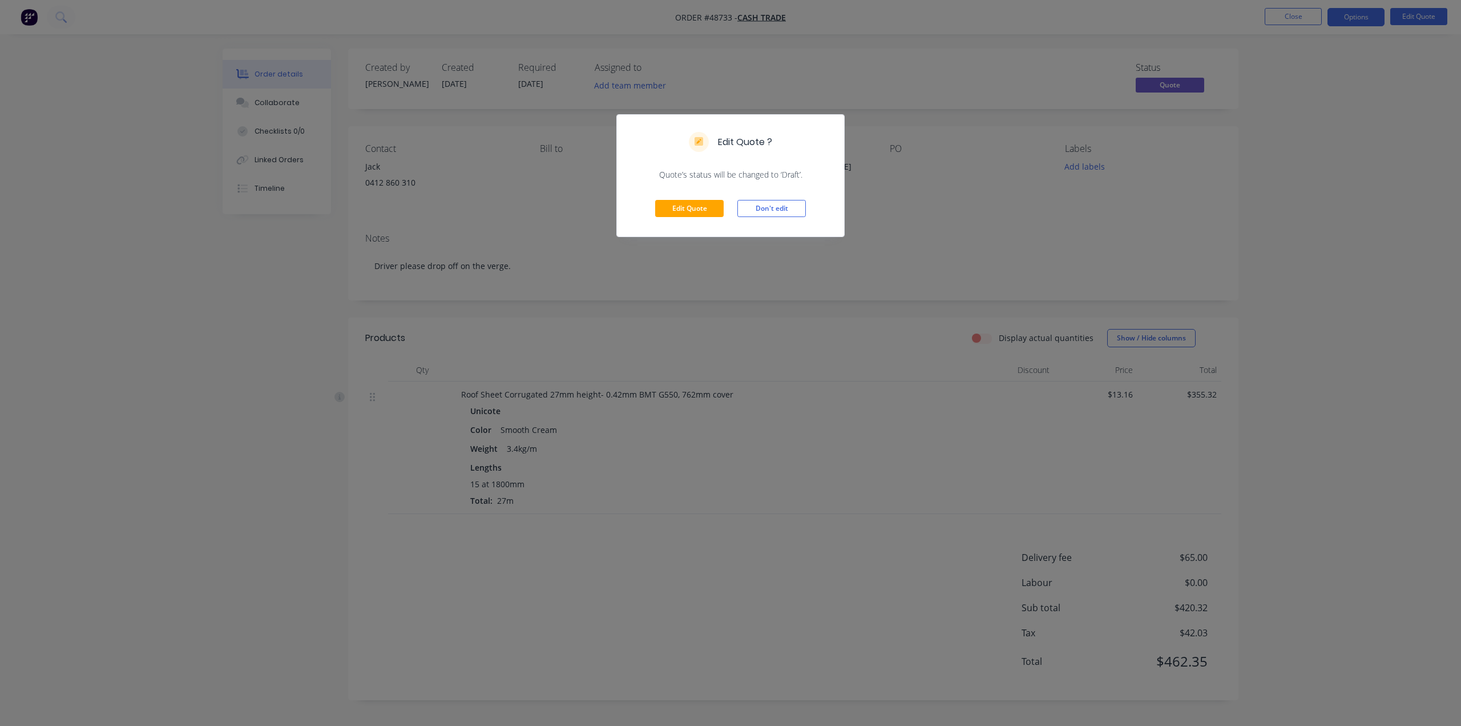
drag, startPoint x: 1227, startPoint y: 261, endPoint x: 1301, endPoint y: 152, distance: 131.1
click at [1227, 261] on div "Edit Quote ? Quote’s status will be changed to ‘Draft’. Edit Quote Don't edit" at bounding box center [730, 363] width 1461 height 726
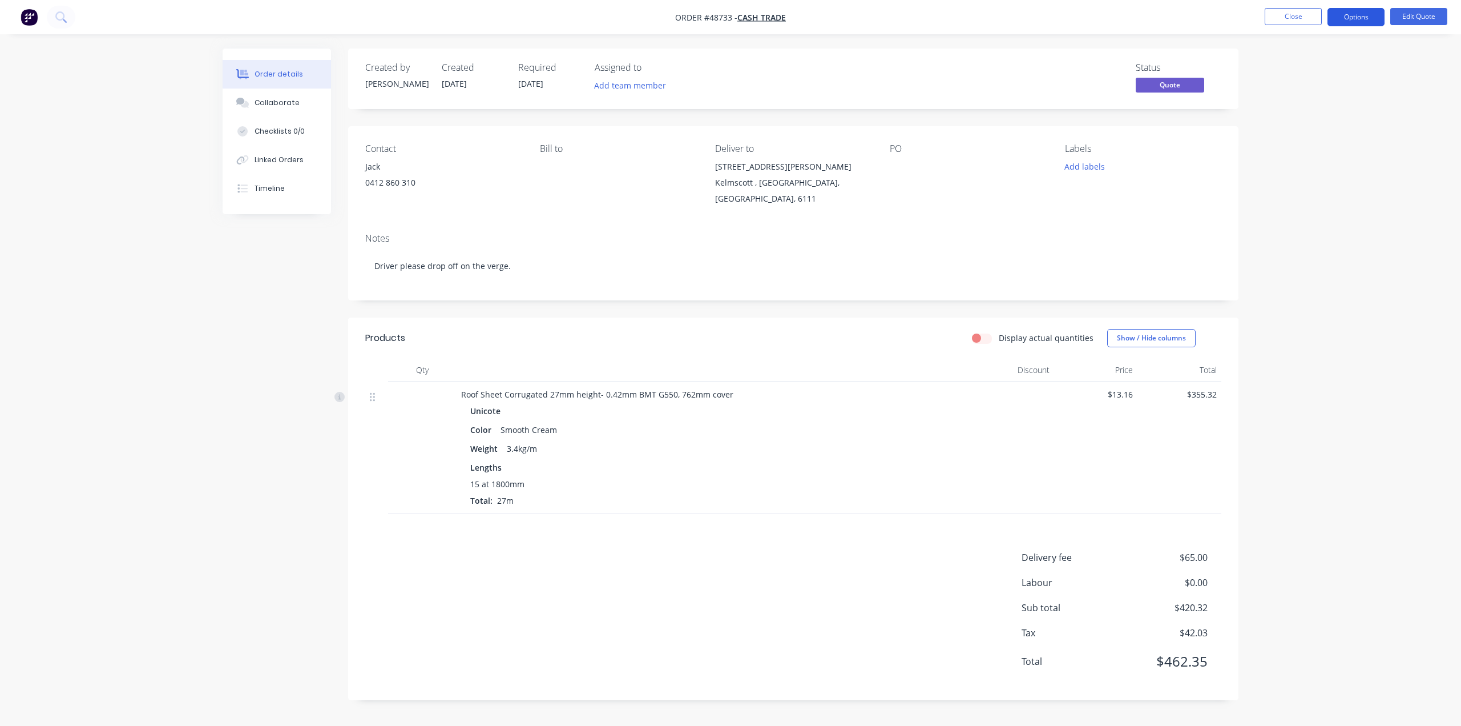
click at [1355, 17] on button "Options" at bounding box center [1356, 17] width 57 height 18
click at [1332, 132] on div "Convert to Order" at bounding box center [1322, 138] width 105 height 17
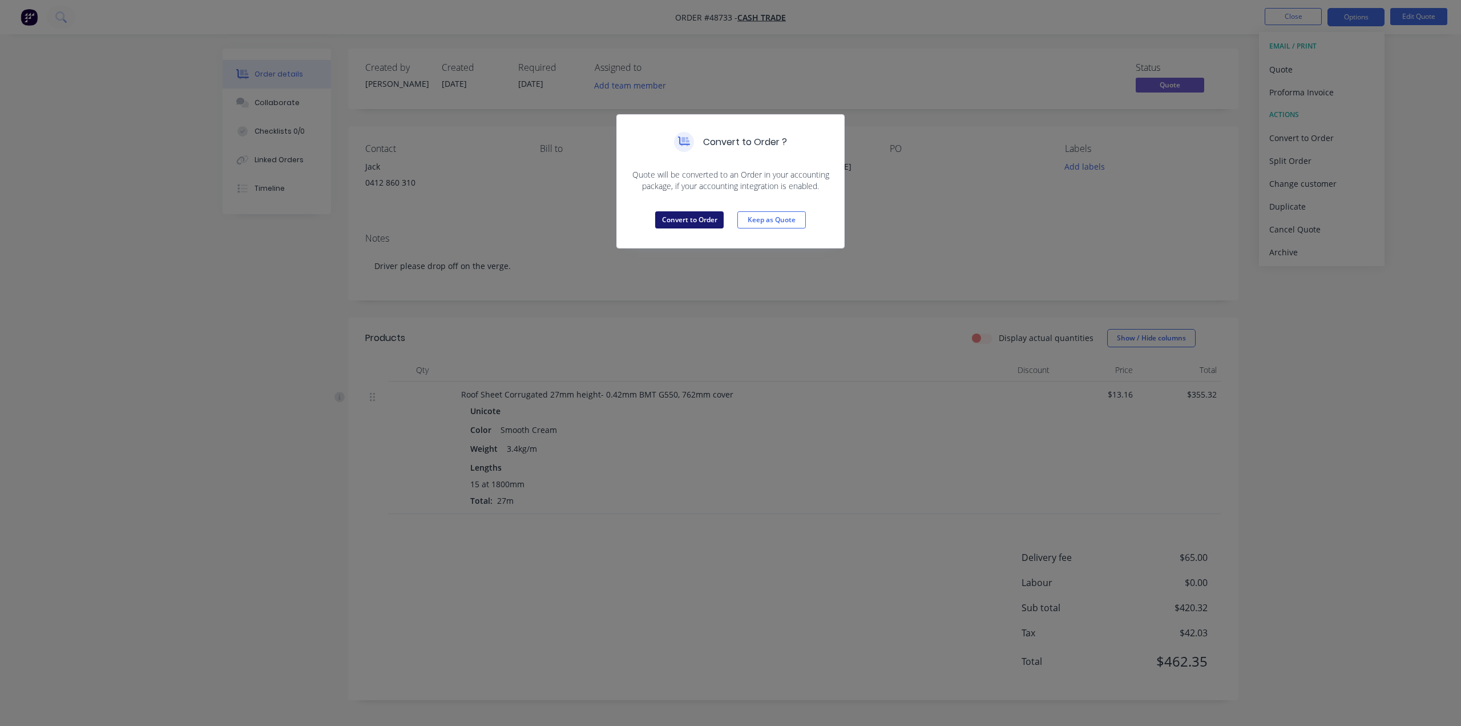
click at [670, 221] on button "Convert to Order" at bounding box center [689, 219] width 69 height 17
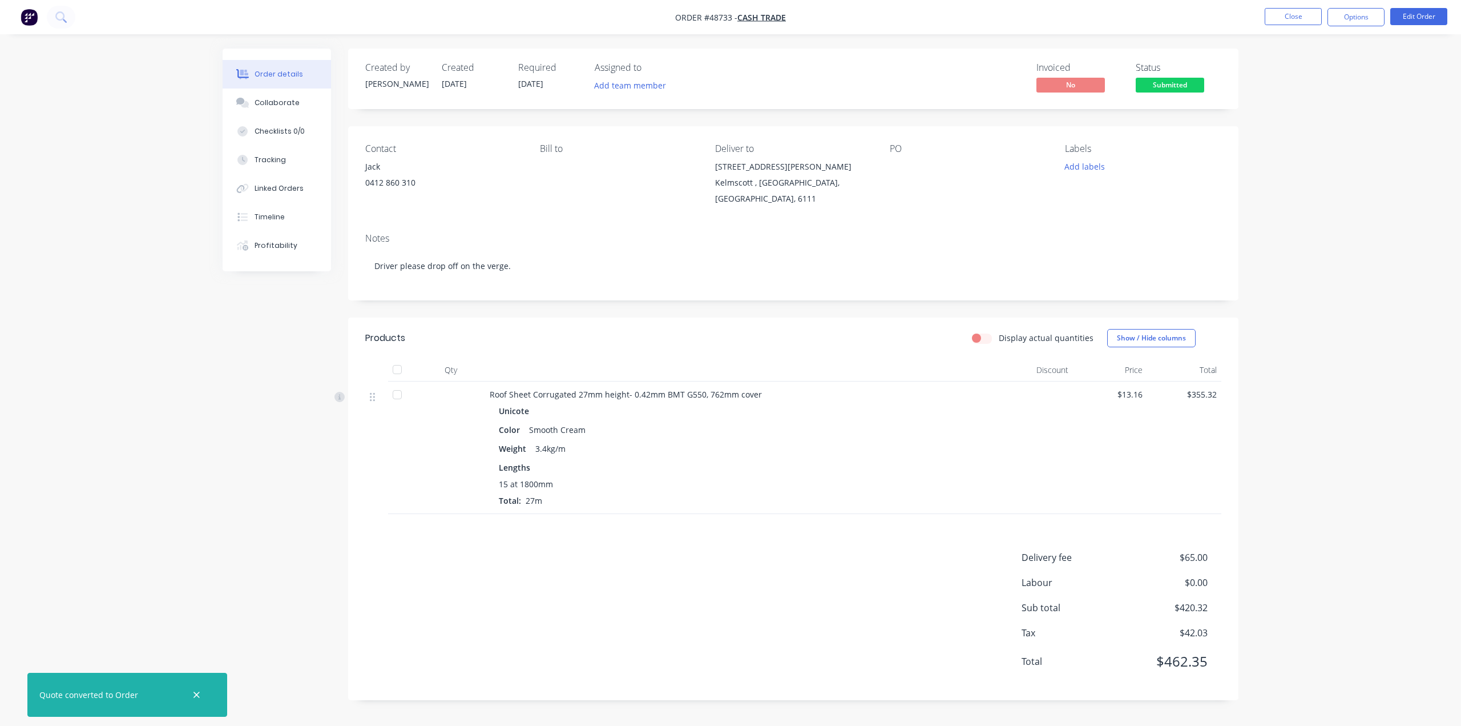
click at [1278, 225] on div "Order details Collaborate Checklists 0/0 Tracking Linked Orders Timeline Profit…" at bounding box center [730, 363] width 1461 height 726
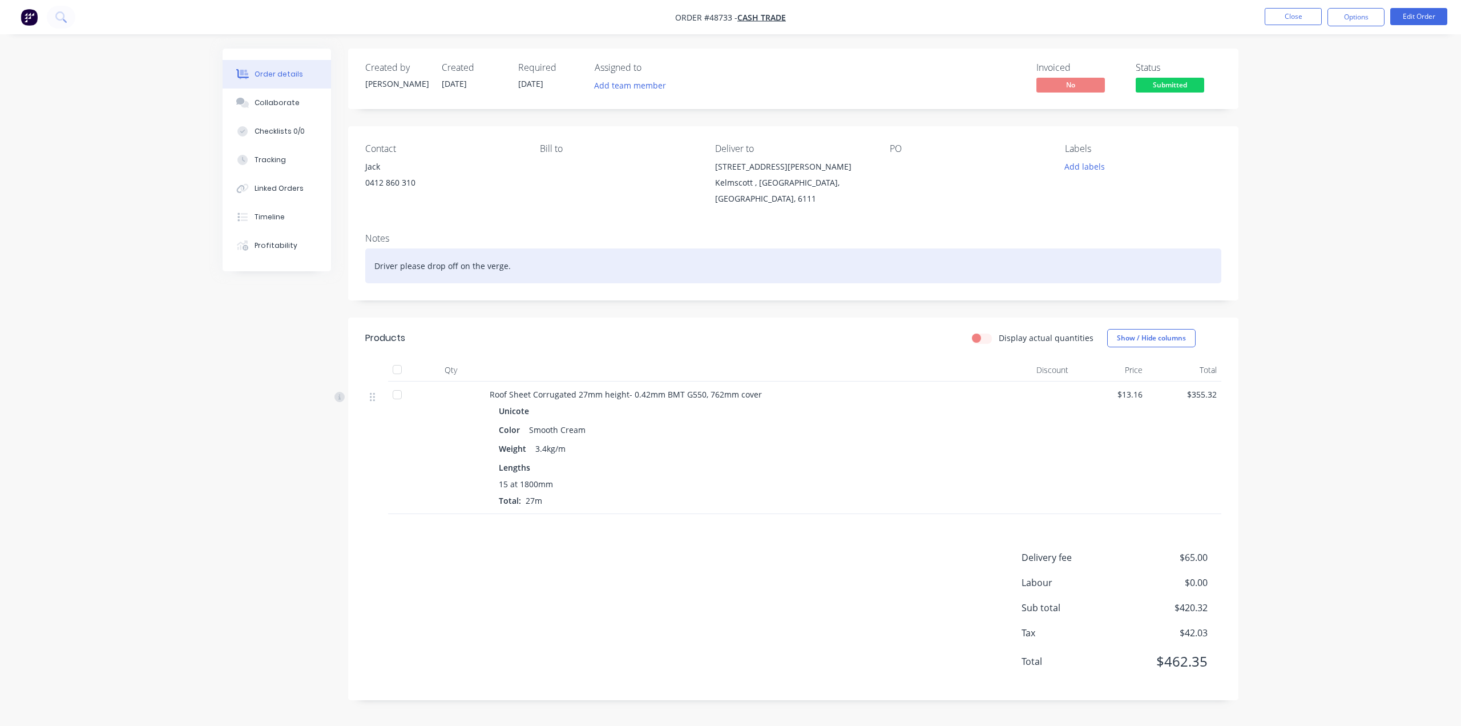
click at [534, 267] on div "Driver please drop off on the verge." at bounding box center [793, 265] width 856 height 35
drag, startPoint x: 527, startPoint y: 265, endPoint x: 485, endPoint y: 265, distance: 42.2
click at [485, 265] on div "Driver please drop off on the verge." at bounding box center [793, 265] width 856 height 35
paste div
drag, startPoint x: 493, startPoint y: 261, endPoint x: 458, endPoint y: 262, distance: 35.4
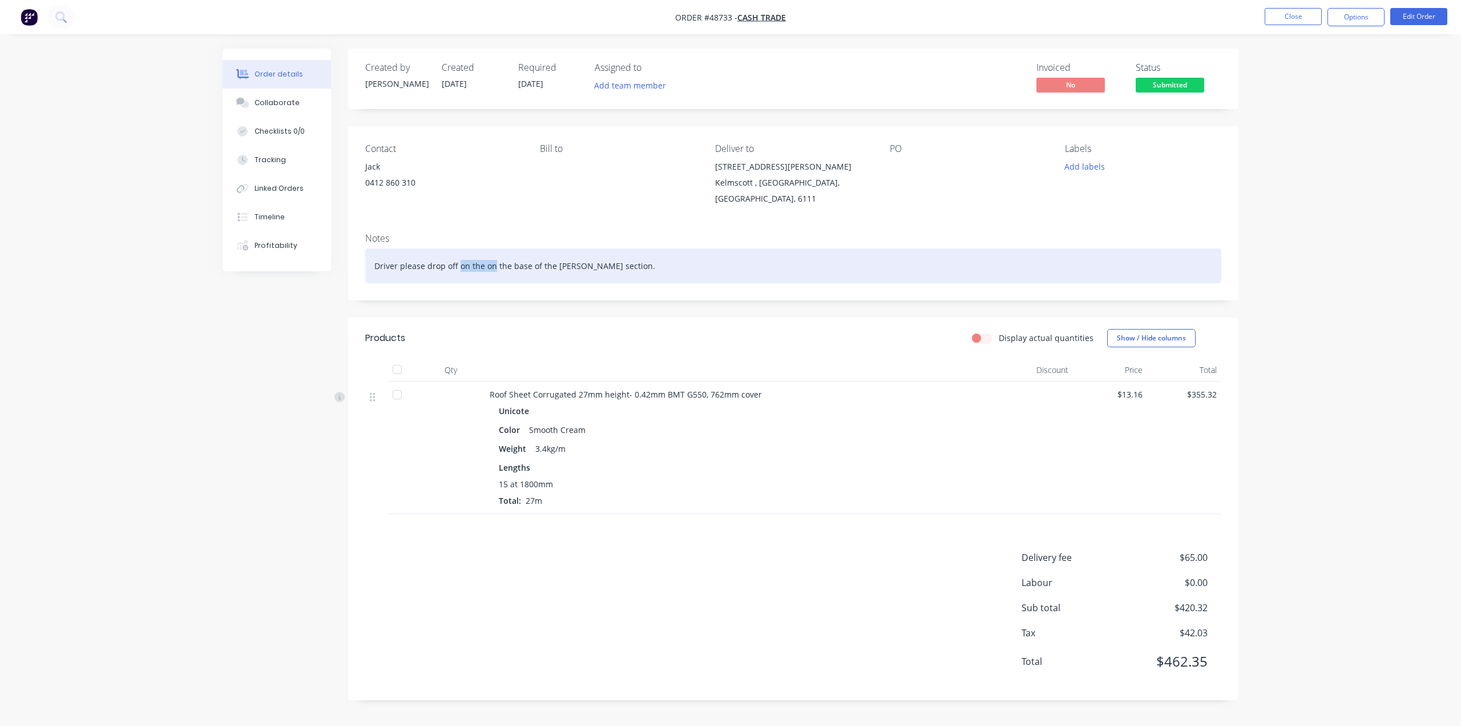
click at [458, 262] on div "Driver please drop off on the on the base of the gable section." at bounding box center [793, 265] width 856 height 35
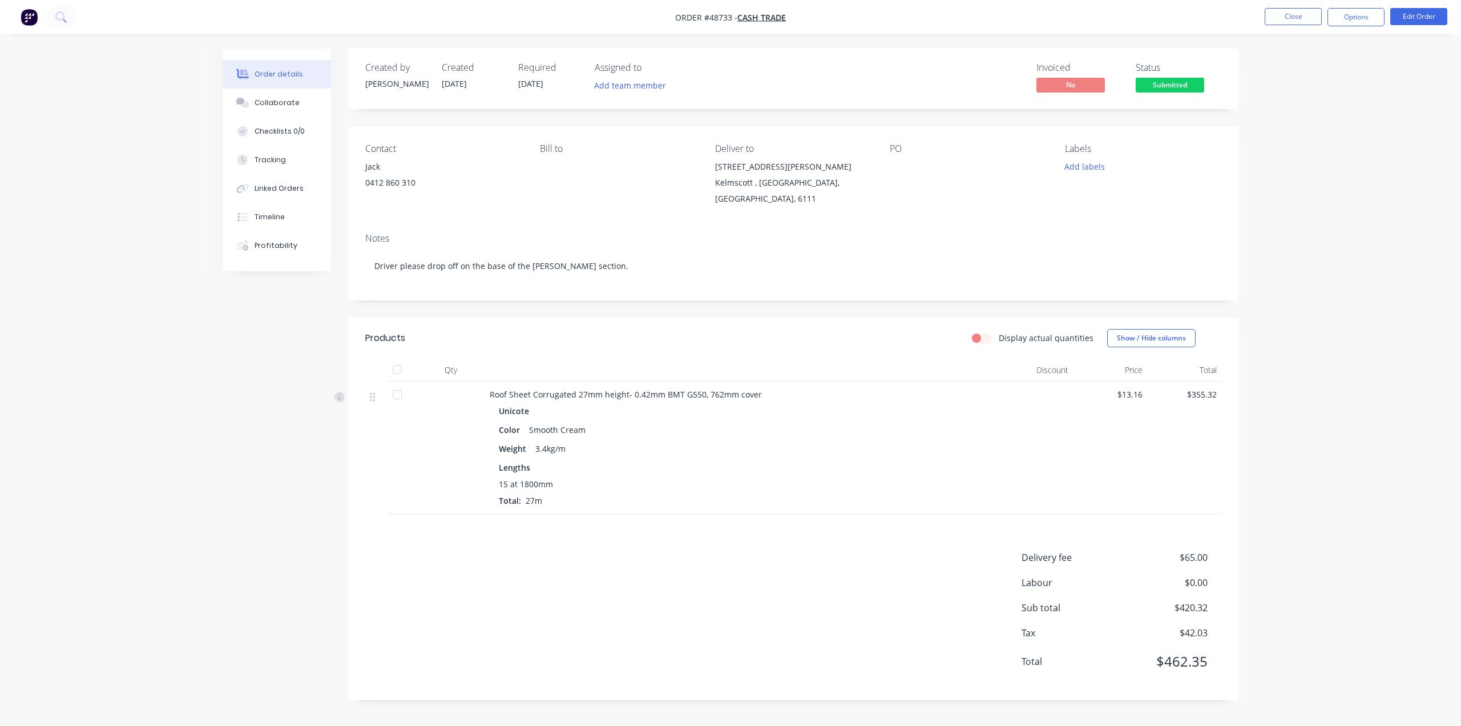
click at [323, 329] on div "Created by Bob Created 01/09/25 Required 01/09/25 Assigned to Add team member I…" at bounding box center [731, 383] width 1016 height 668
click at [1287, 309] on div "Order details Collaborate Checklists 0/0 Tracking Linked Orders Timeline Profit…" at bounding box center [730, 363] width 1461 height 726
click at [1298, 297] on div "Order details Collaborate Checklists 0/0 Tracking Linked Orders Timeline Profit…" at bounding box center [730, 363] width 1461 height 726
click at [697, 449] on div "Weight 3.4kg/m" at bounding box center [742, 448] width 486 height 17
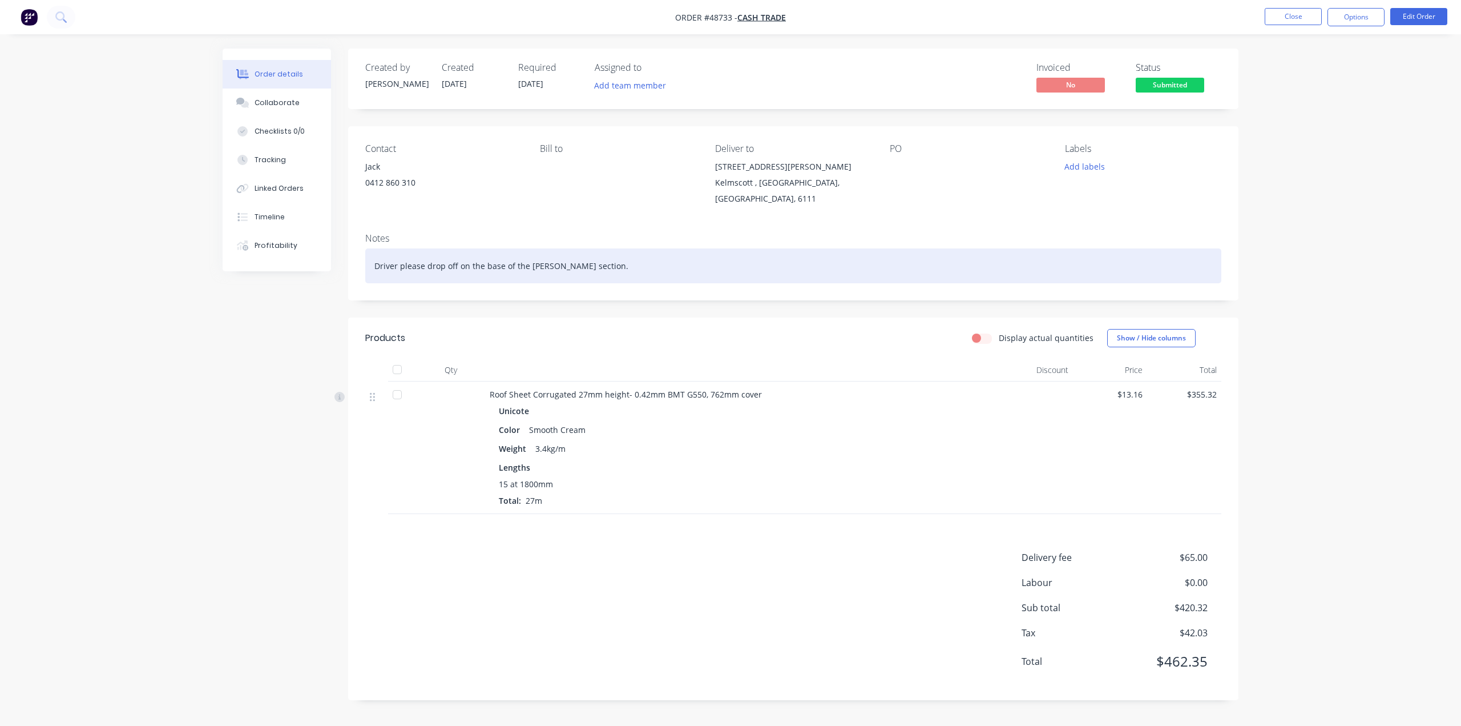
click at [683, 269] on div "Driver please drop off on the base of the gable section." at bounding box center [793, 265] width 856 height 35
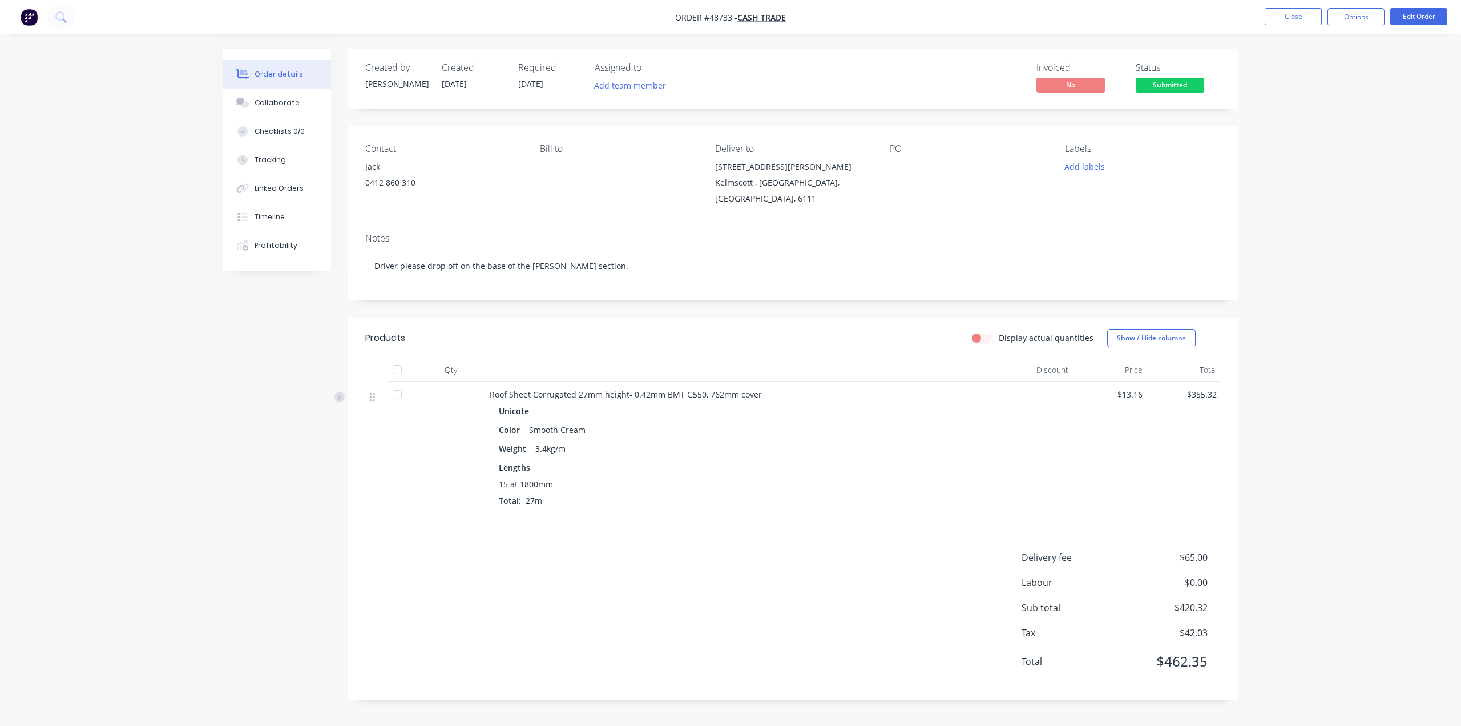
click at [738, 348] on header "Products Display actual quantities Show / Hide columns" at bounding box center [793, 337] width 891 height 41
click at [613, 319] on header "Products Display actual quantities Show / Hide columns" at bounding box center [793, 337] width 891 height 41
click at [577, 214] on div "Contact Jack 0412 860 310 Bill to Deliver to 5 Turner Rd Kelmscott , Western Au…" at bounding box center [793, 175] width 891 height 98
click at [1412, 13] on button "Edit Order" at bounding box center [1419, 16] width 57 height 17
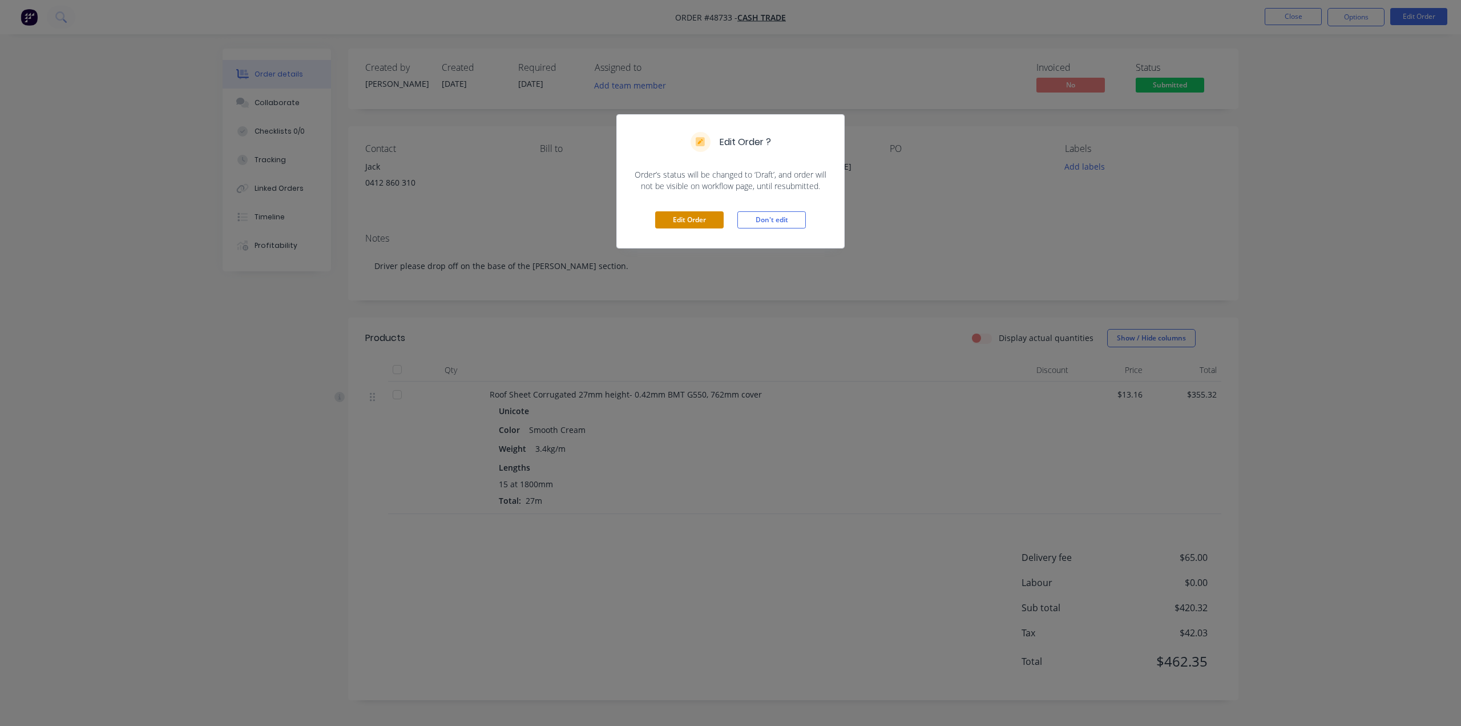
click at [684, 220] on button "Edit Order" at bounding box center [689, 219] width 69 height 17
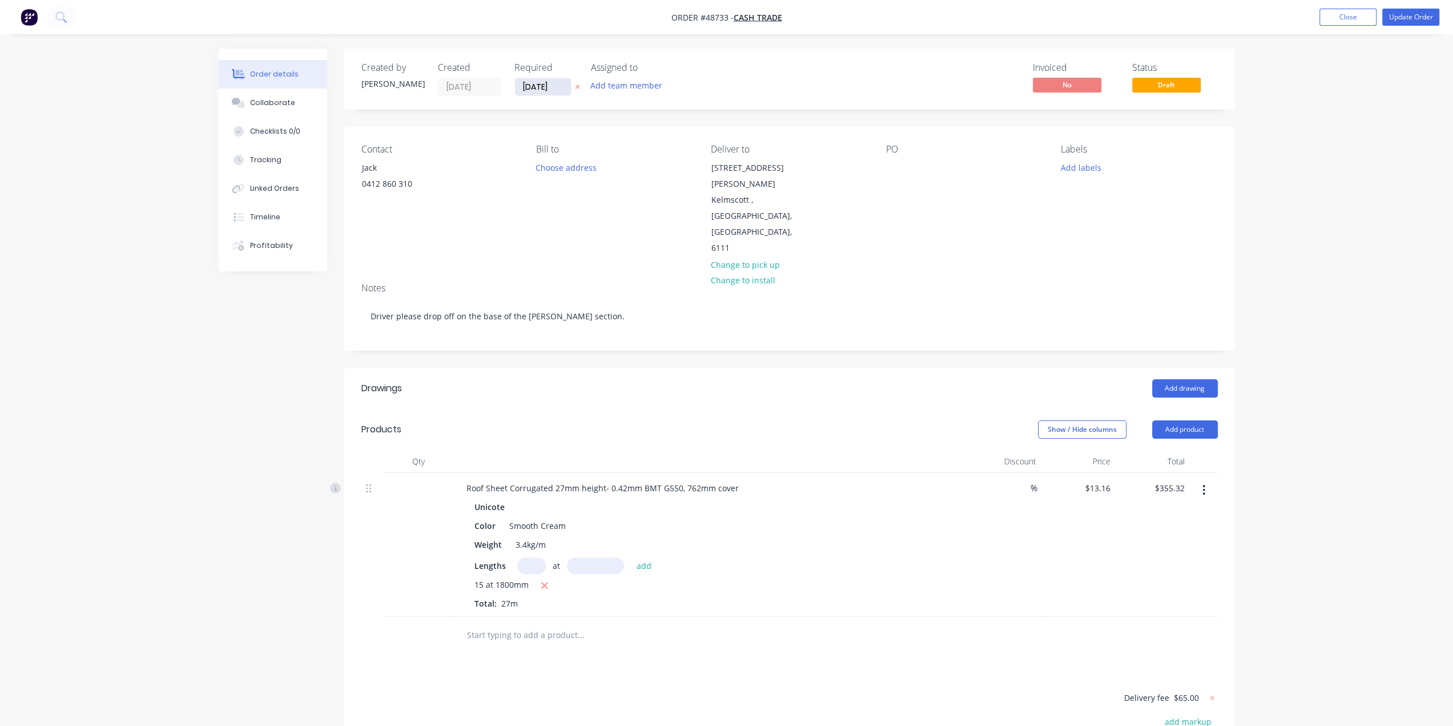
click at [538, 86] on input "[DATE]" at bounding box center [543, 86] width 56 height 17
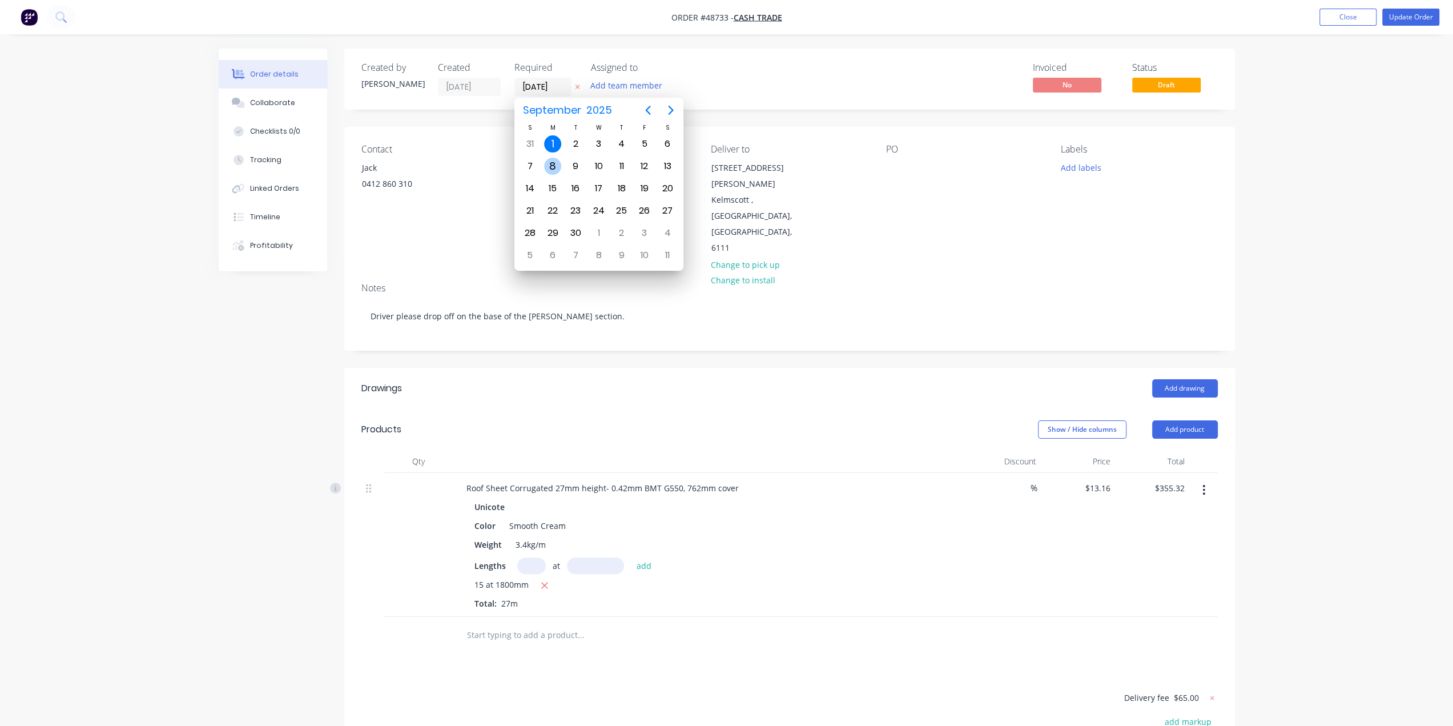
click at [551, 163] on div "8" at bounding box center [552, 166] width 17 height 17
type input "08/09/25"
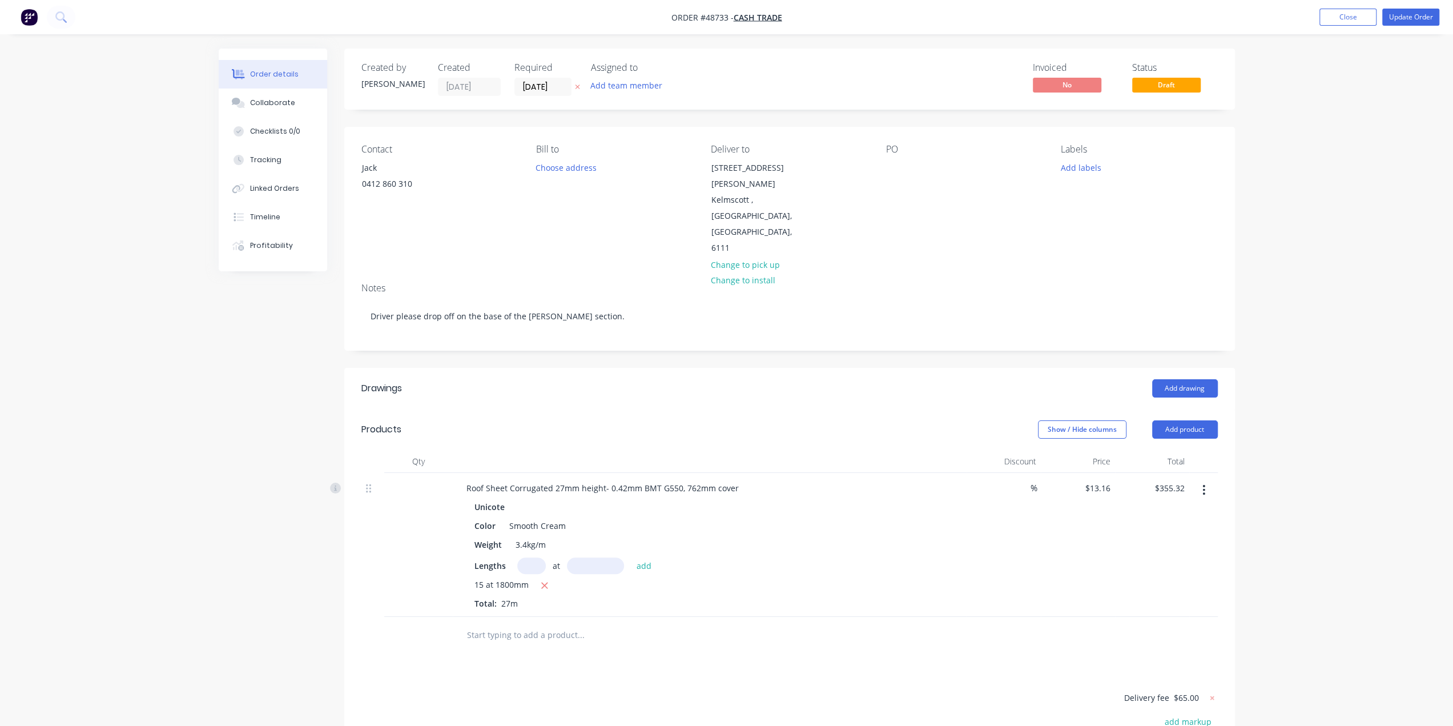
click at [652, 126] on div "Created by Bob Created 01/09/25 Required 08/09/25 Assigned to Add team member I…" at bounding box center [789, 473] width 891 height 848
click at [1407, 14] on button "Update Order" at bounding box center [1410, 17] width 57 height 17
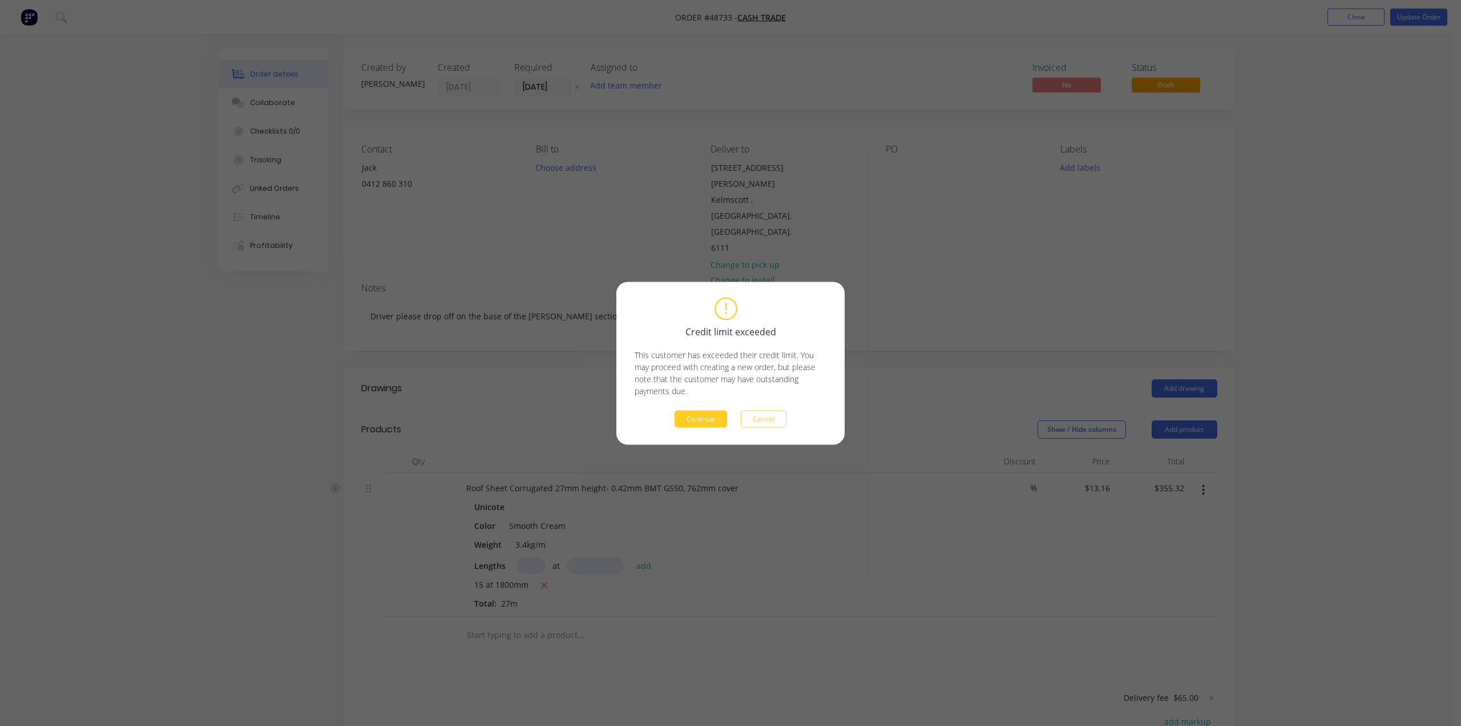
click at [703, 416] on button "Continue" at bounding box center [701, 418] width 53 height 17
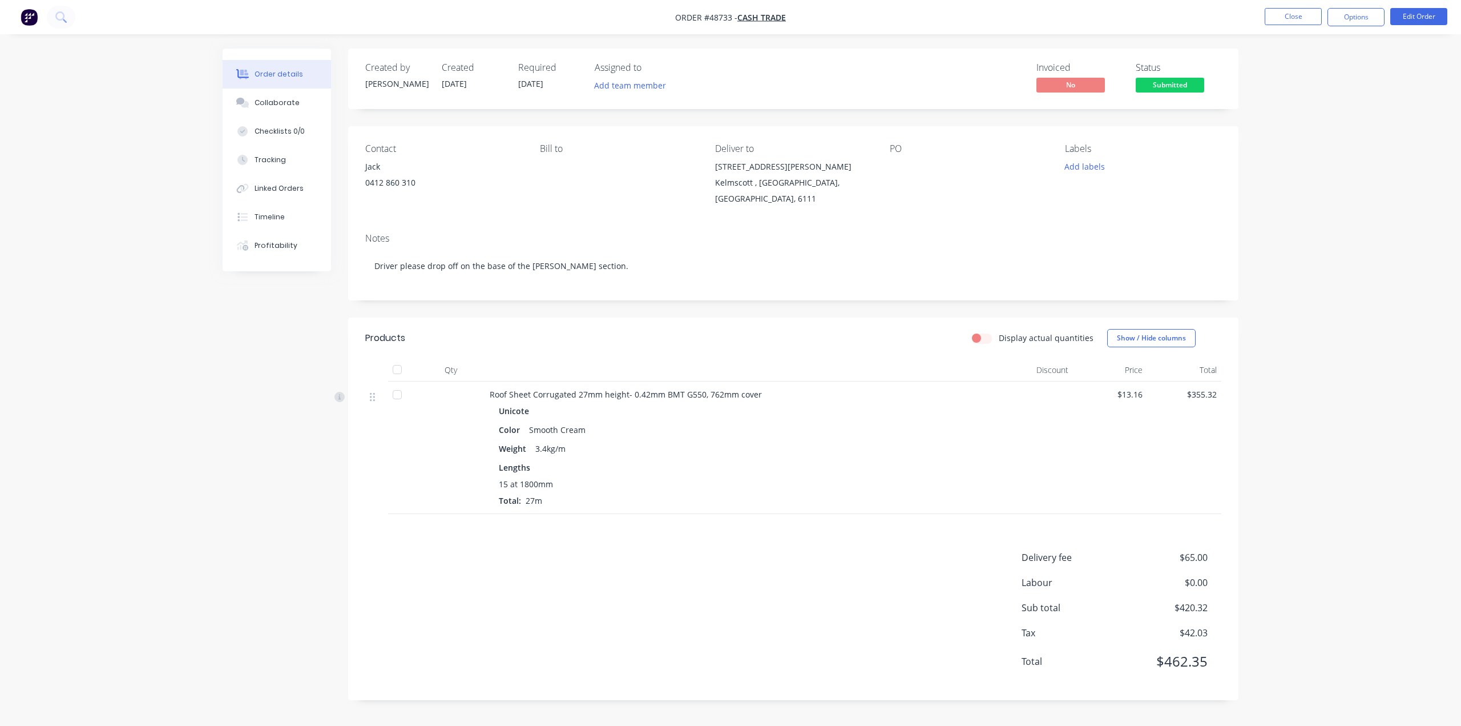
click at [1376, 131] on div "Order details Collaborate Checklists 0/0 Tracking Linked Orders Timeline Profit…" at bounding box center [730, 363] width 1461 height 726
click at [1359, 14] on button "Options" at bounding box center [1356, 17] width 57 height 18
click at [1303, 135] on div "Work Order" at bounding box center [1322, 138] width 105 height 17
click at [1309, 115] on div "Without pricing" at bounding box center [1322, 115] width 105 height 17
click at [755, 291] on div "Notes Driver please drop off on the base of the gable section." at bounding box center [793, 262] width 891 height 76
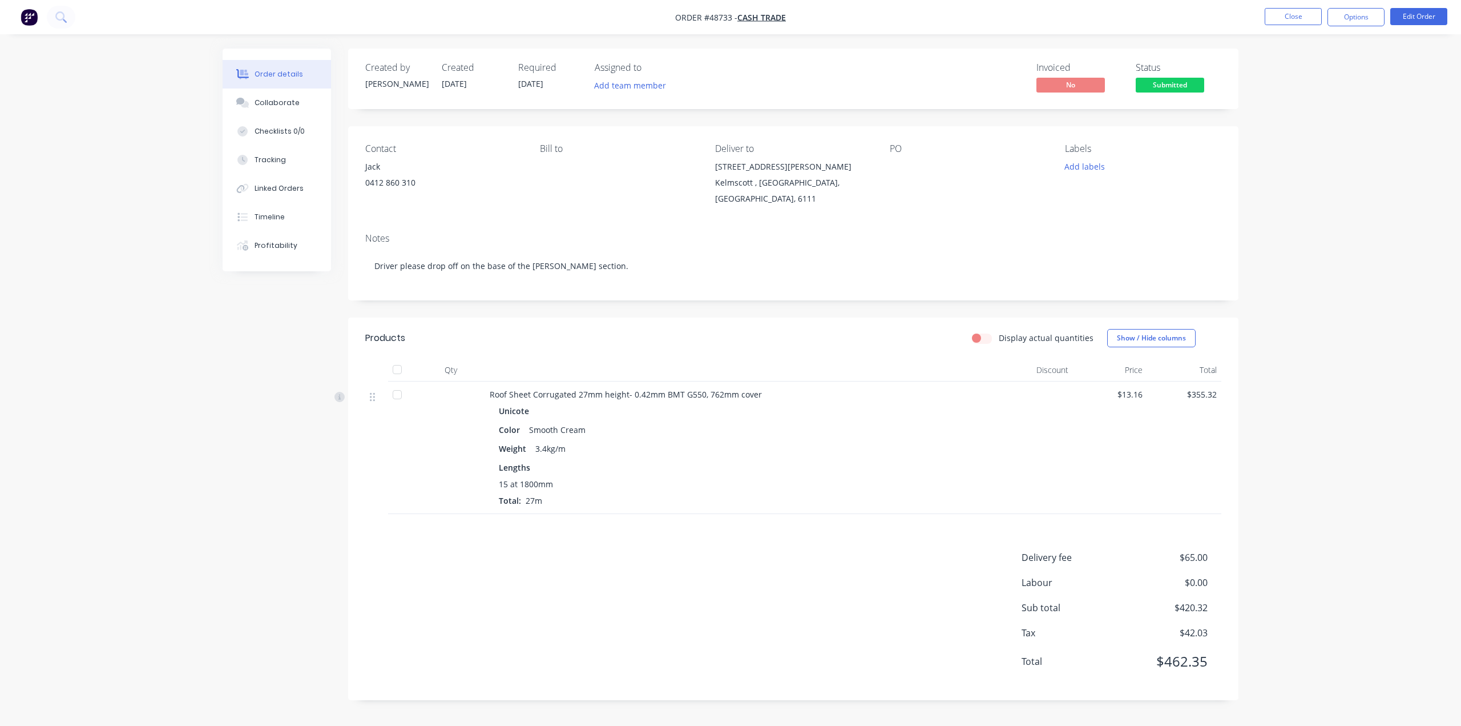
click at [648, 583] on div "Delivery fee $65.00 Labour $0.00 Sub total $420.32 Tax $42.03 Total $462.35" at bounding box center [793, 616] width 856 height 132
click at [666, 575] on div "Delivery fee $65.00 Labour $0.00 Sub total $420.32 Tax $42.03 Total $462.35" at bounding box center [793, 616] width 856 height 132
click at [1372, 537] on div "Order details Collaborate Checklists 0/0 Tracking Linked Orders Timeline Profit…" at bounding box center [730, 363] width 1461 height 726
click at [566, 228] on div "Notes Driver please drop off on the base of the gable section." at bounding box center [793, 262] width 891 height 76
click at [1363, 182] on div "Order details Collaborate Checklists 0/0 Tracking Linked Orders Timeline Profit…" at bounding box center [730, 363] width 1461 height 726
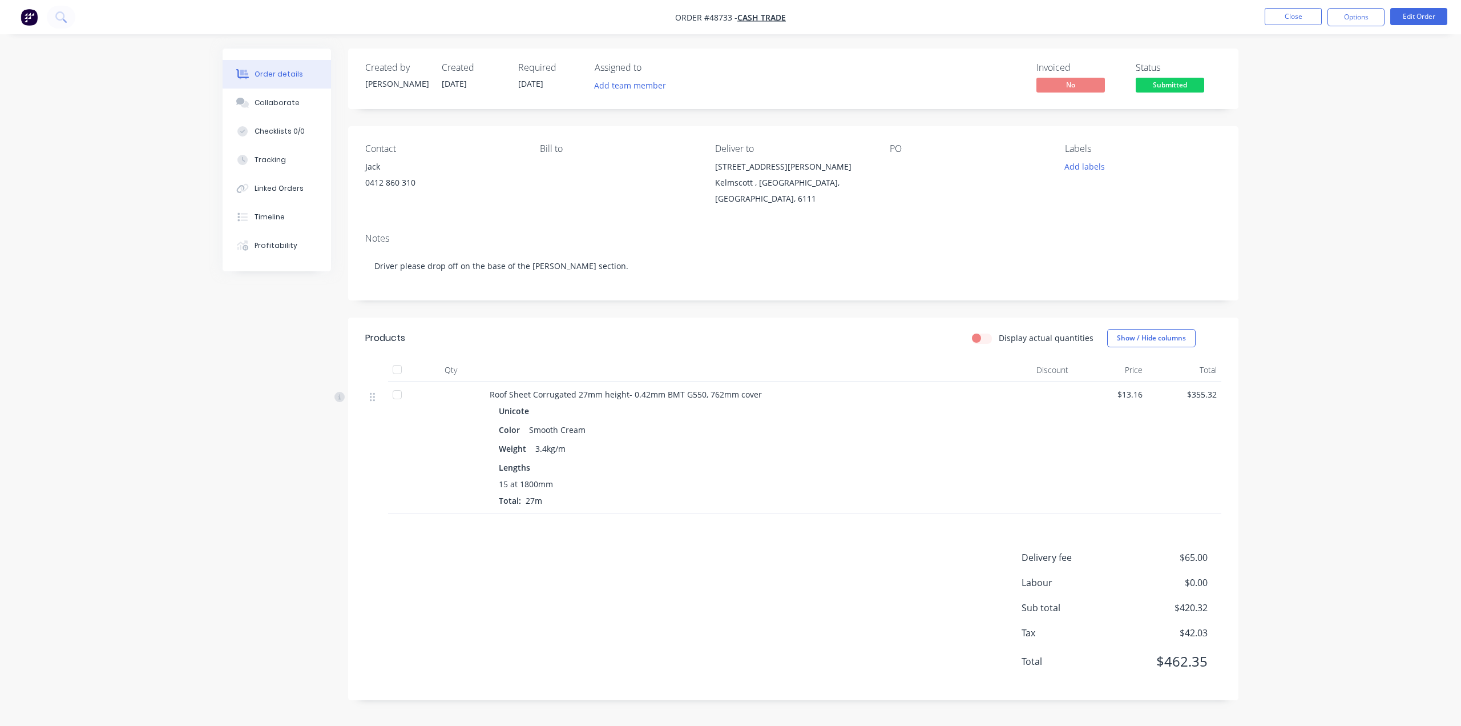
click at [27, 15] on img "button" at bounding box center [29, 17] width 17 height 17
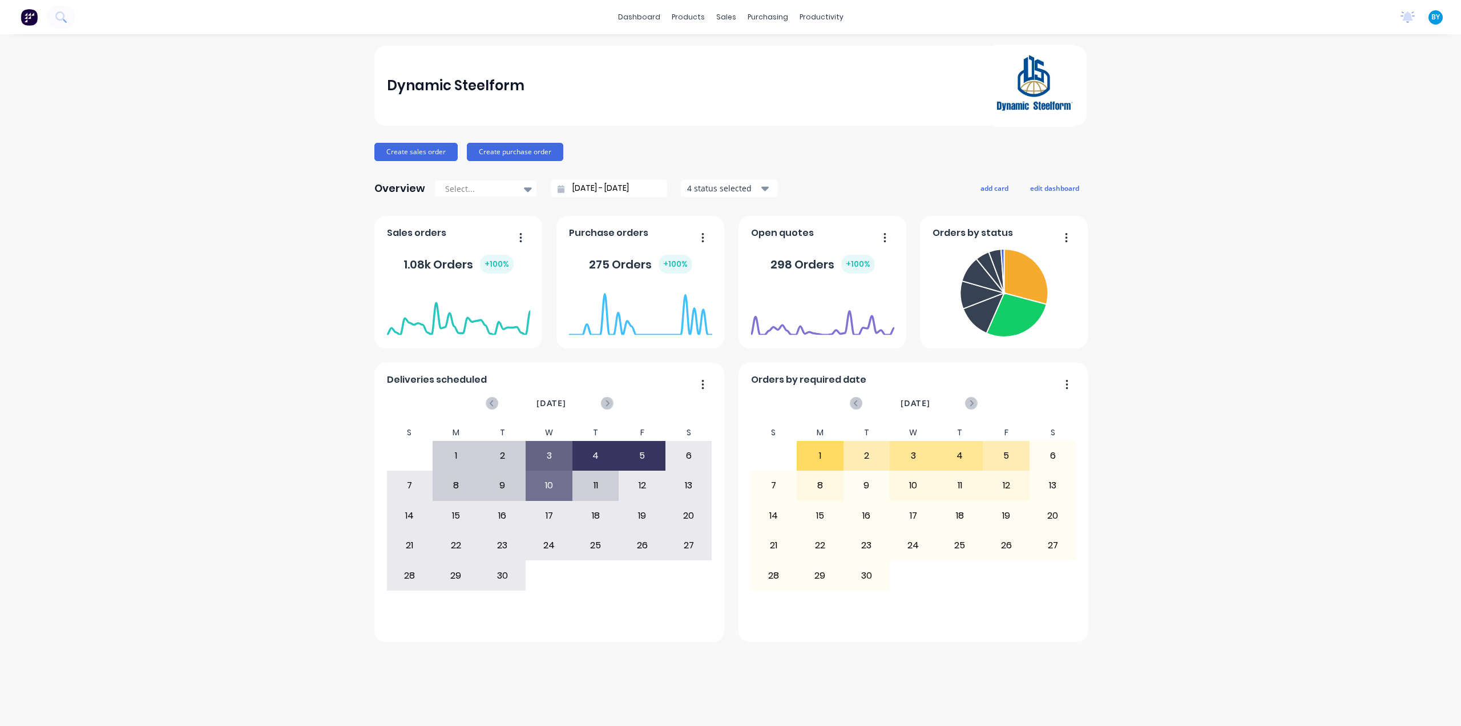
drag, startPoint x: 1296, startPoint y: 575, endPoint x: 1271, endPoint y: 519, distance: 61.8
click at [1296, 575] on div "Dynamic Steelform Create sales order Create purchase order Overview Select... 0…" at bounding box center [730, 380] width 1461 height 668
click at [742, 49] on link "Sales Orders" at bounding box center [786, 54] width 151 height 23
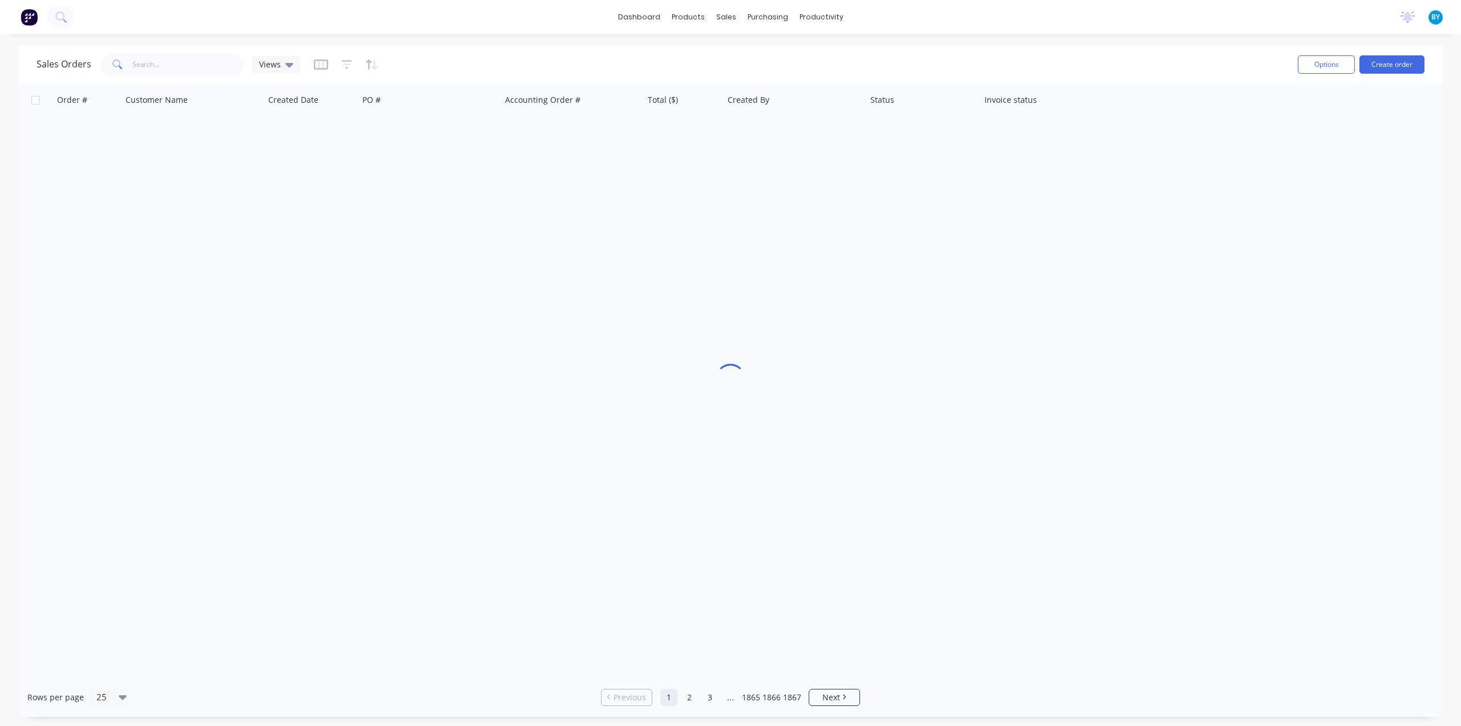
click at [1246, 51] on div "Sales Orders Views" at bounding box center [663, 64] width 1252 height 28
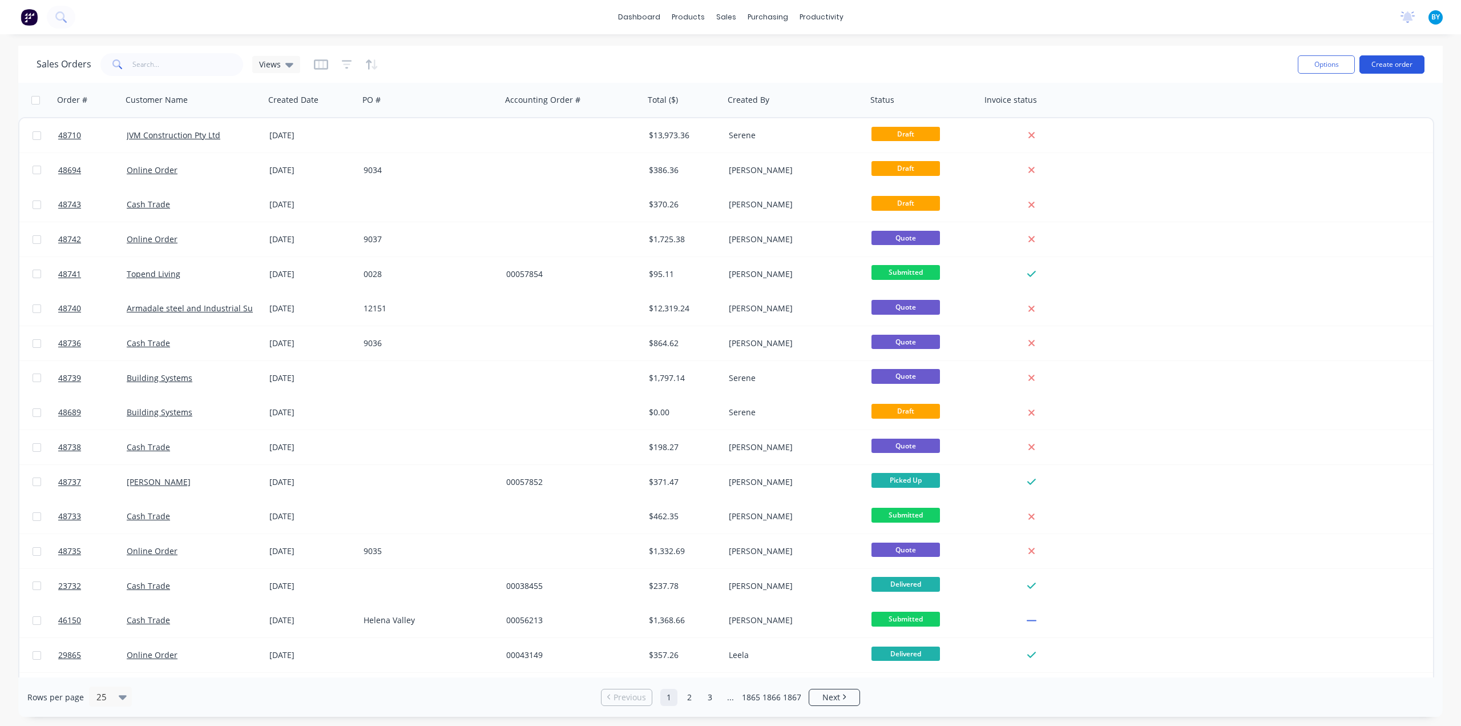
click at [1402, 66] on button "Create order" at bounding box center [1392, 64] width 65 height 18
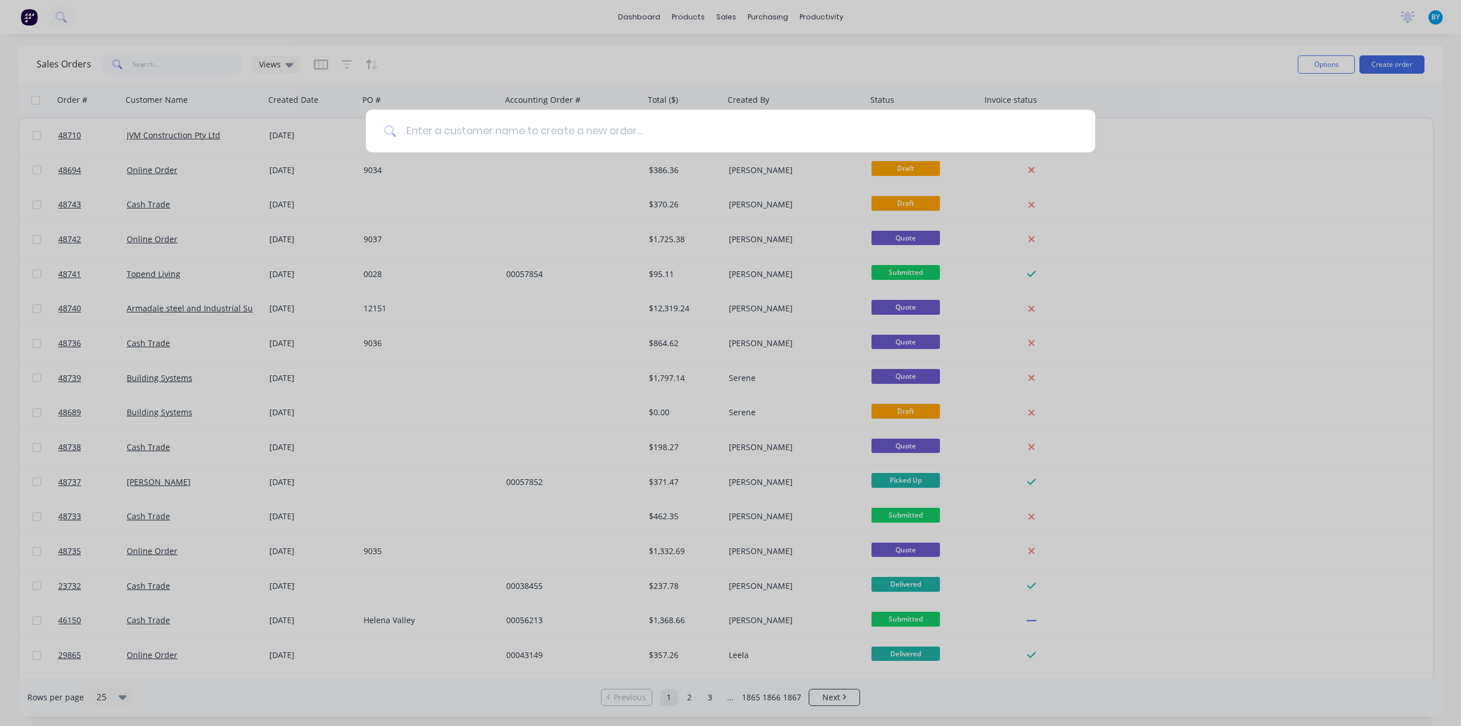
click at [621, 133] on input at bounding box center [737, 131] width 680 height 43
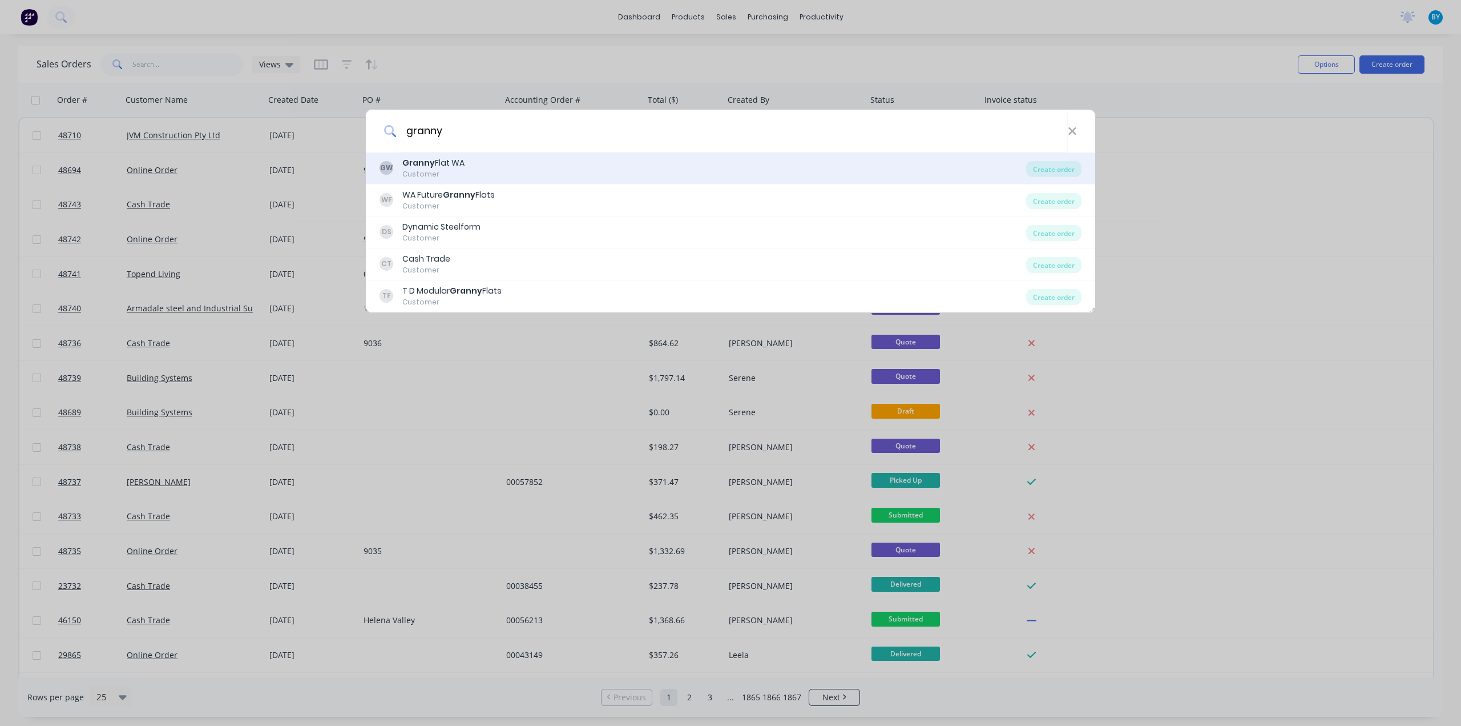
type input "granny"
click at [491, 174] on div "GW Granny Flat WA Customer" at bounding box center [703, 168] width 647 height 22
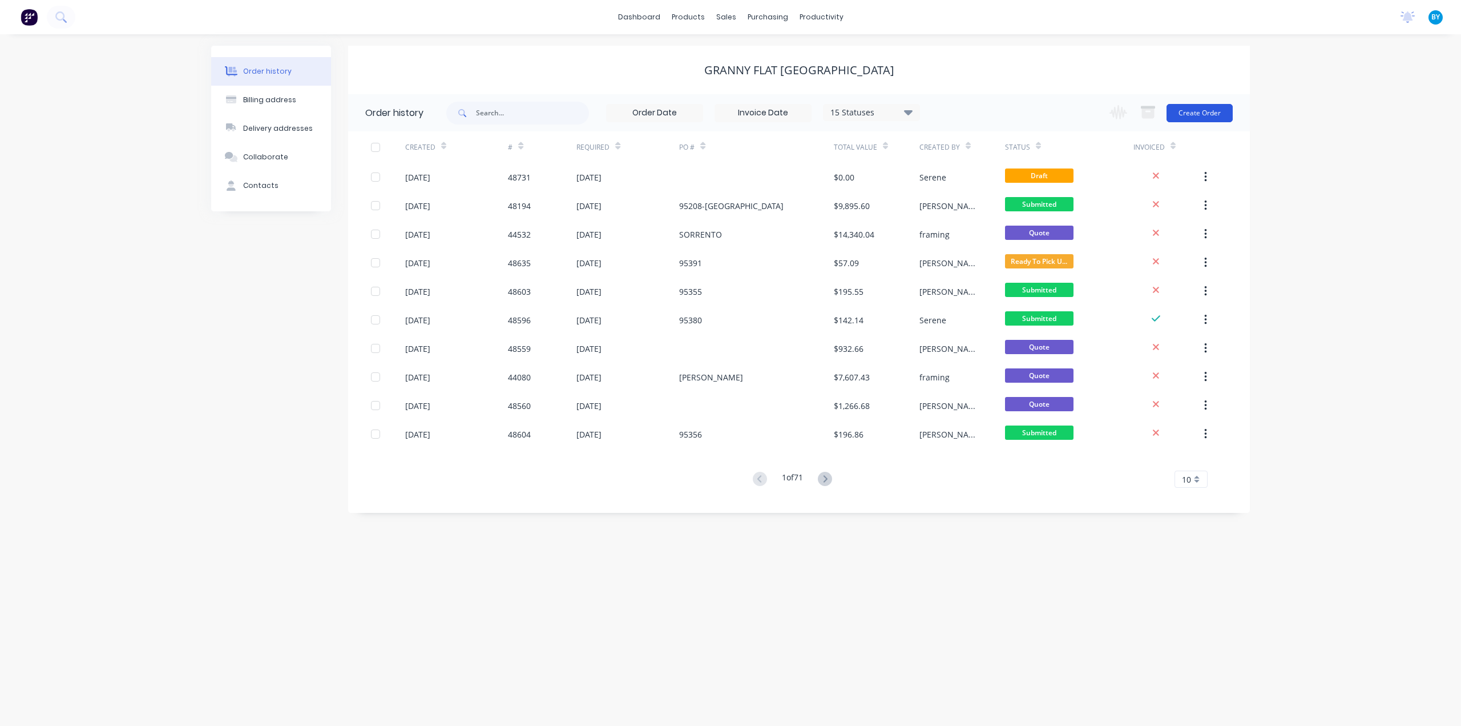
click at [1190, 112] on button "Create Order" at bounding box center [1200, 113] width 66 height 18
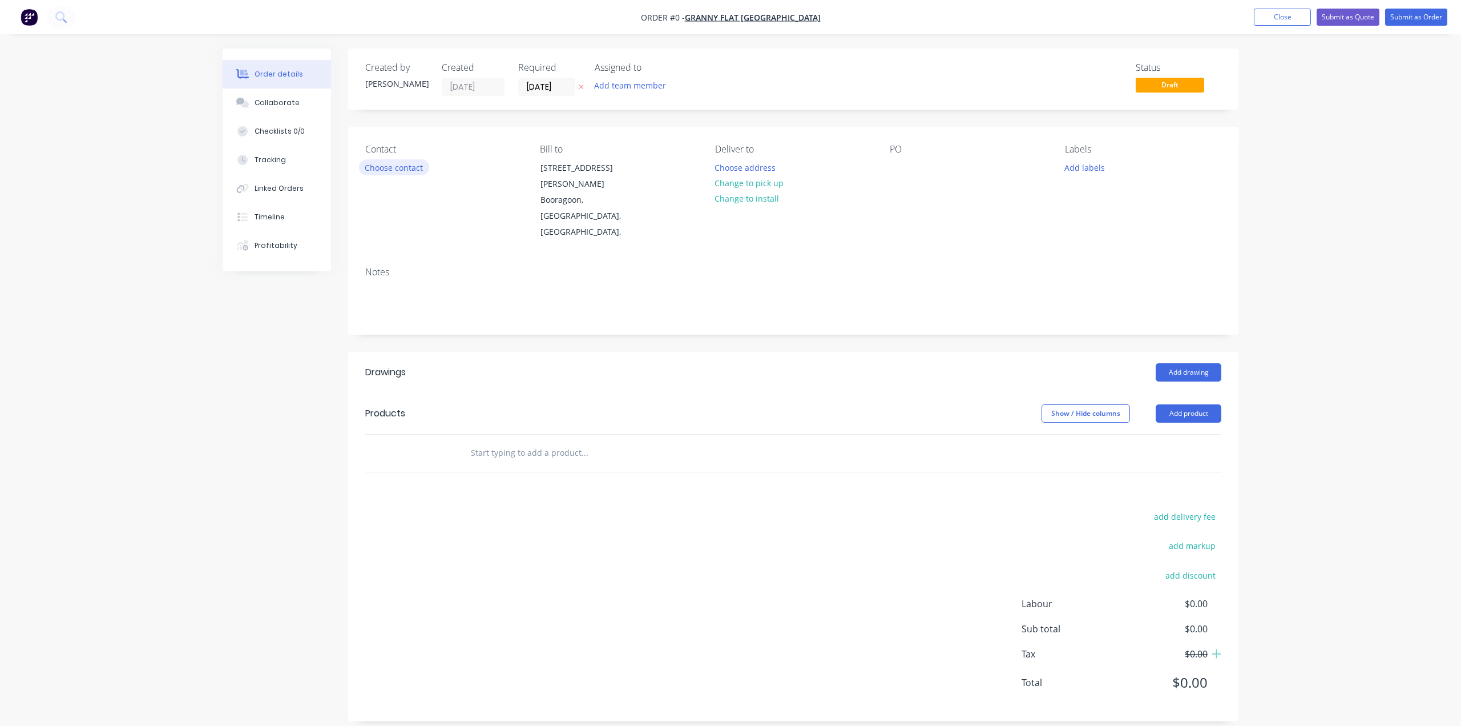
click at [398, 167] on button "Choose contact" at bounding box center [394, 166] width 70 height 15
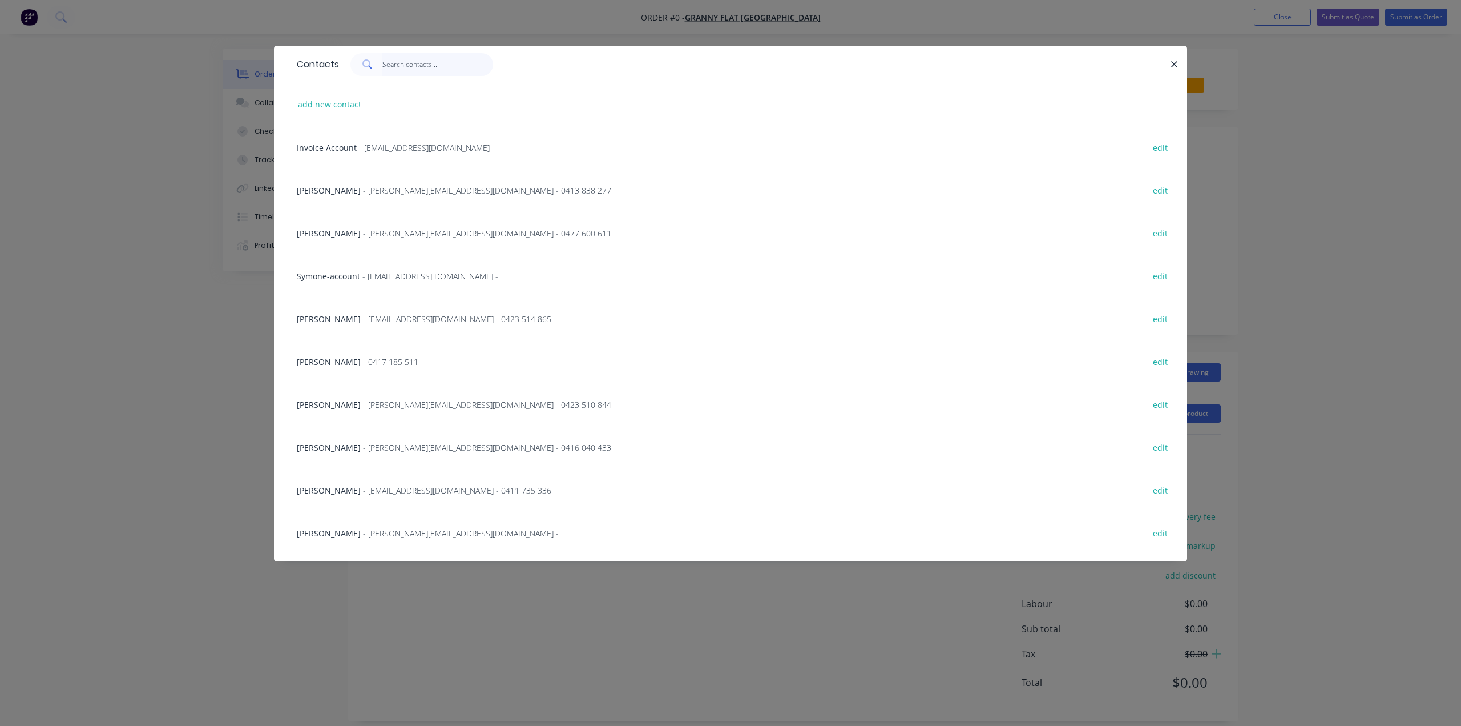
click at [408, 66] on input "text" at bounding box center [437, 64] width 111 height 23
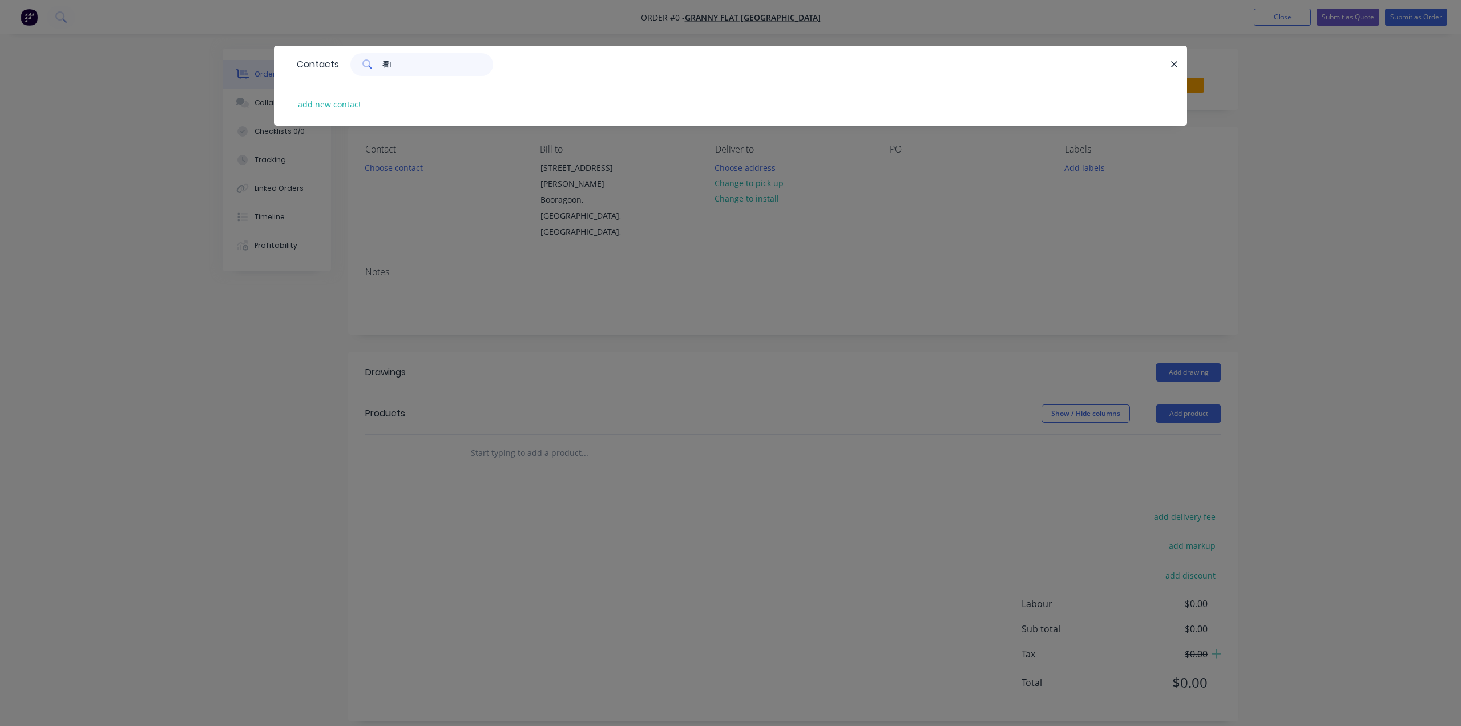
type input "看"
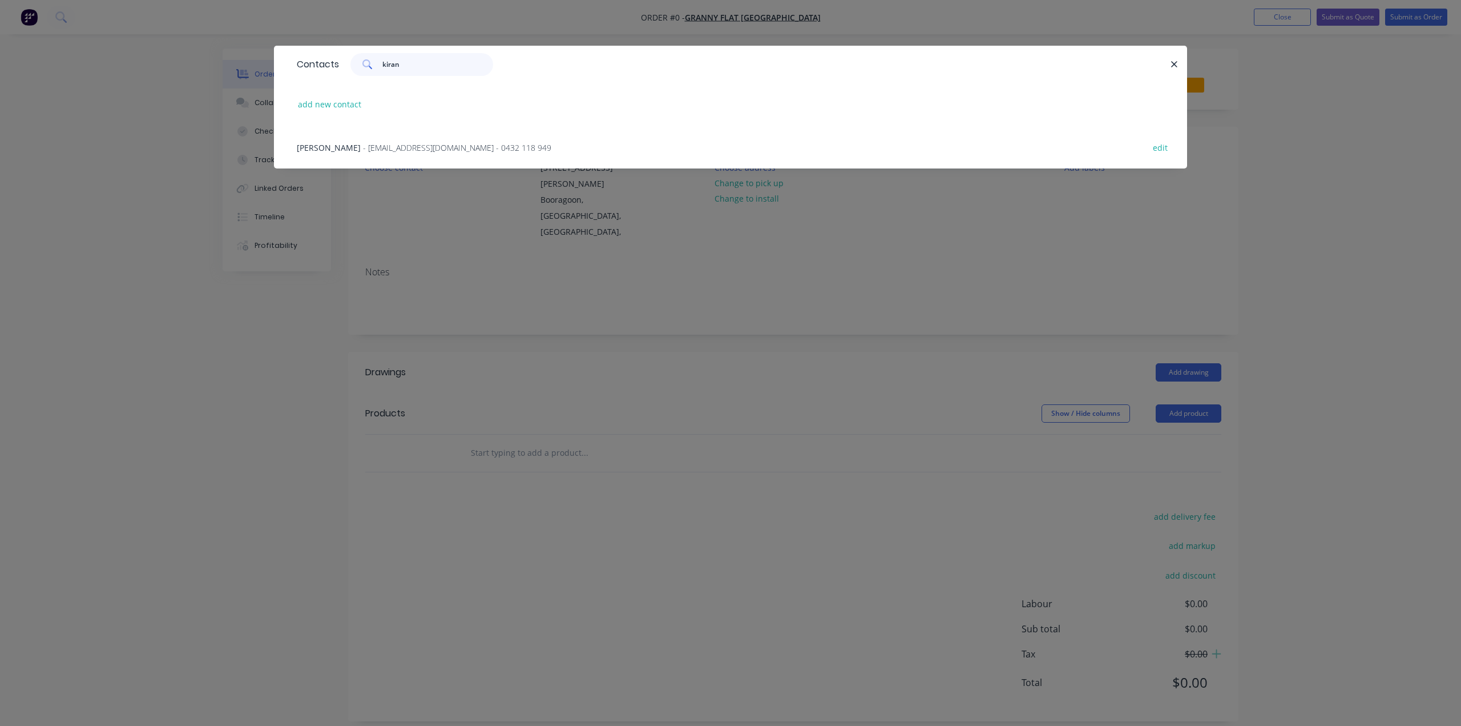
type input "kiran"
click at [409, 143] on span "- kiran@grannyflatswa.com - 0432 118 949" at bounding box center [457, 147] width 188 height 11
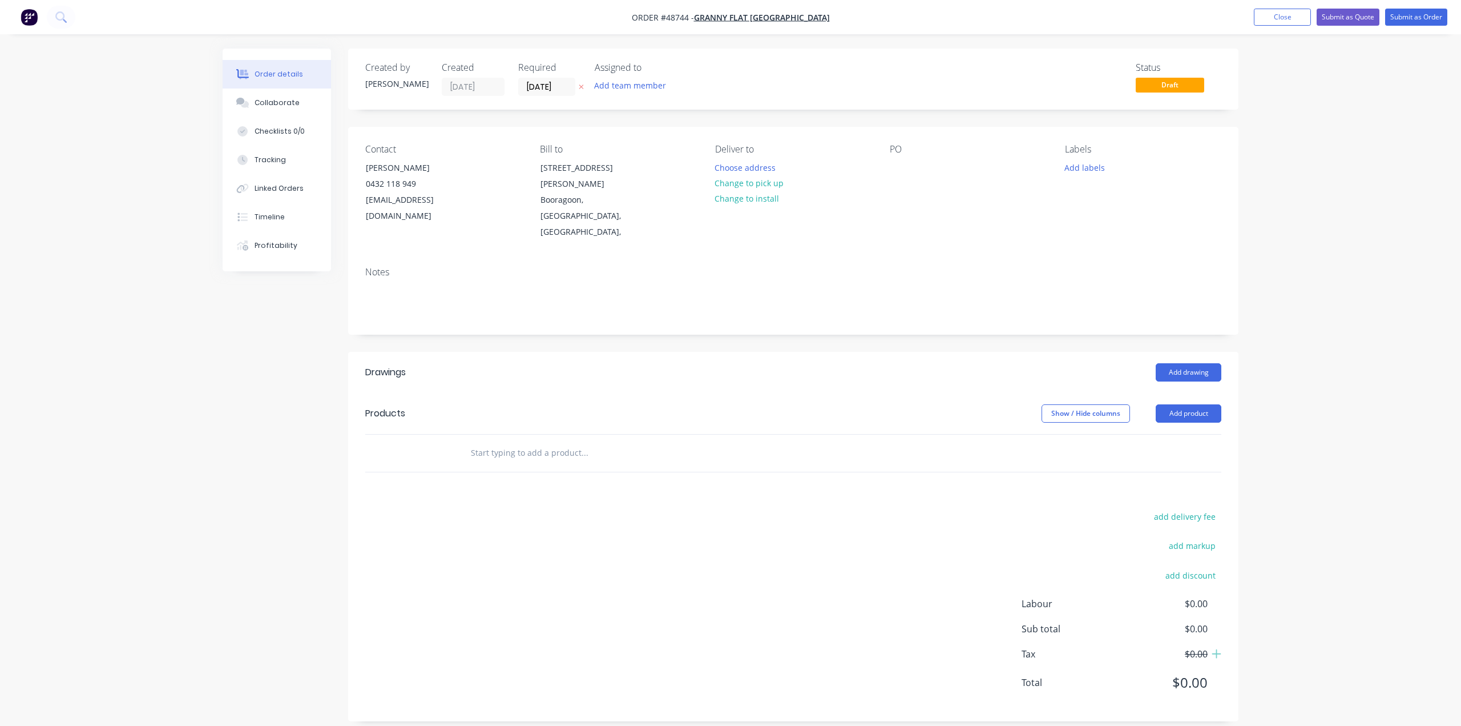
click at [1323, 544] on div "Order details Collaborate Checklists 0/0 Tracking Linked Orders Timeline Profit…" at bounding box center [730, 369] width 1461 height 738
click at [1335, 534] on div "Order details Collaborate Checklists 0/0 Tracking Linked Orders Timeline Profit…" at bounding box center [730, 369] width 1461 height 738
click at [775, 434] on div at bounding box center [662, 452] width 411 height 37
click at [1190, 393] on header "Products Show / Hide columns Add product" at bounding box center [793, 413] width 891 height 41
click at [1185, 404] on button "Add product" at bounding box center [1189, 413] width 66 height 18
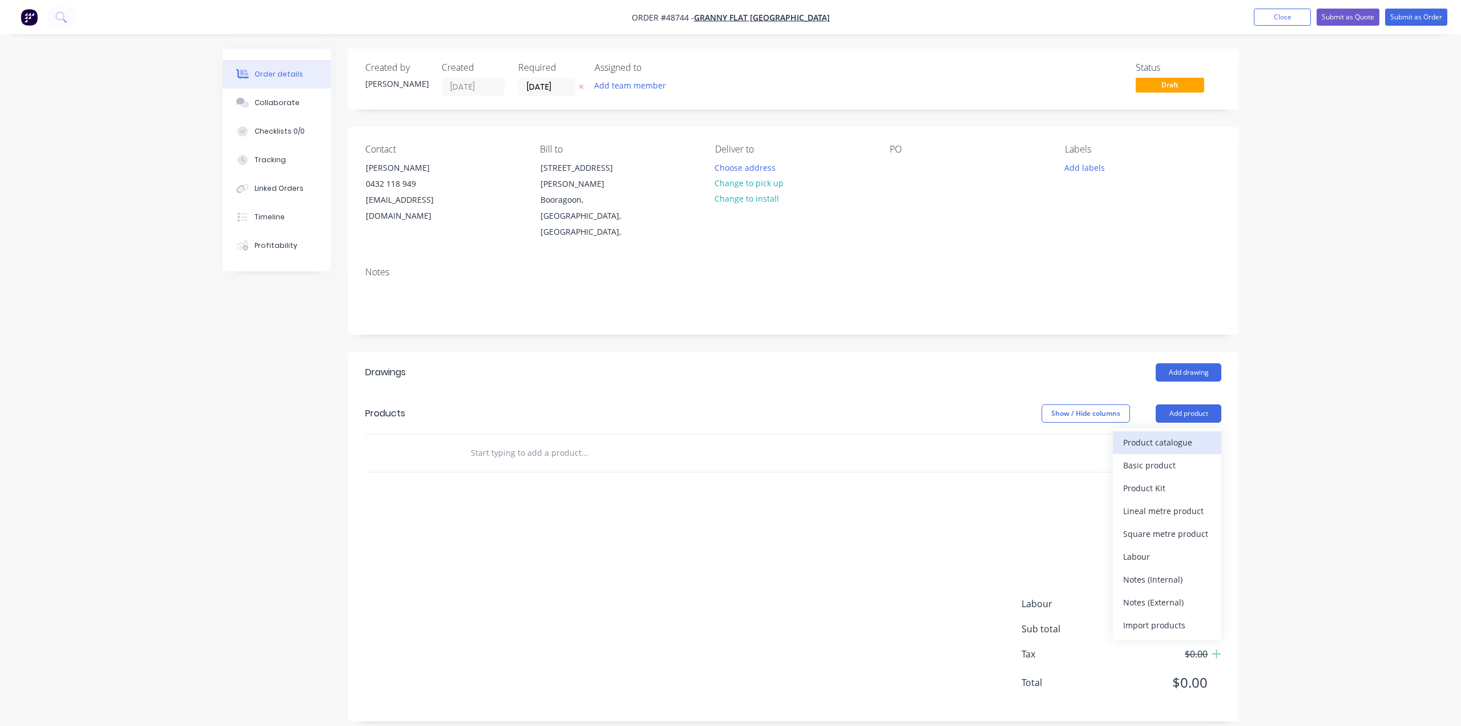
click at [1153, 434] on div "Product catalogue" at bounding box center [1167, 442] width 88 height 17
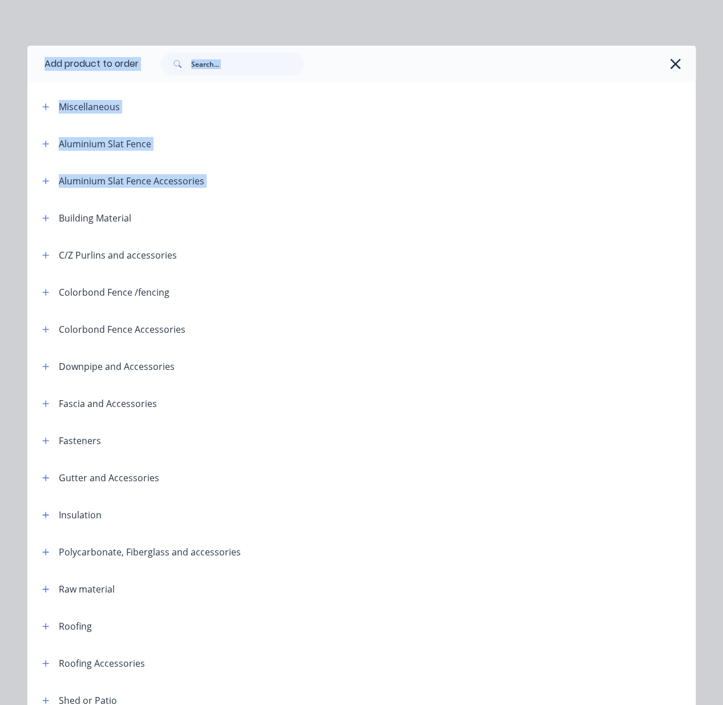
drag, startPoint x: 0, startPoint y: 220, endPoint x: -199, endPoint y: 238, distance: 200.0
click at [0, 238] on html "Order #48744 - Granny Flat WA Add product Close Submit as Quote Submit as Order…" at bounding box center [361, 377] width 723 height 754
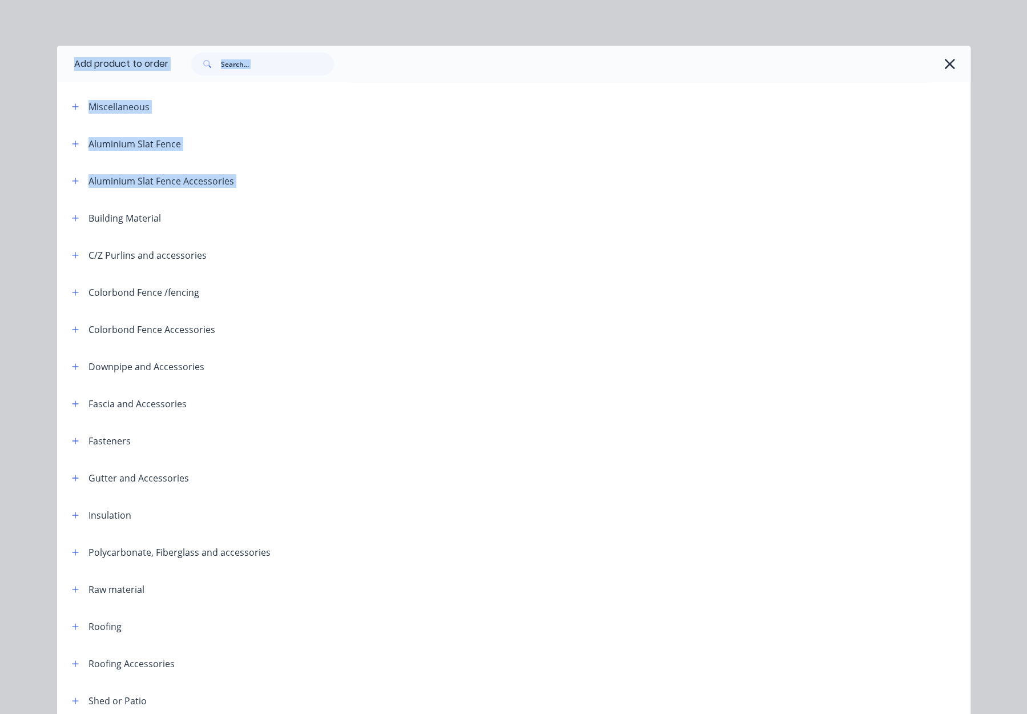
drag, startPoint x: 273, startPoint y: 29, endPoint x: 245, endPoint y: 5, distance: 36.4
click at [273, 29] on div "Add product to order Miscellaneous Aluminium Slat Fence Aluminium Slat Fence Ac…" at bounding box center [513, 357] width 1027 height 714
click at [949, 61] on icon "button" at bounding box center [950, 64] width 12 height 16
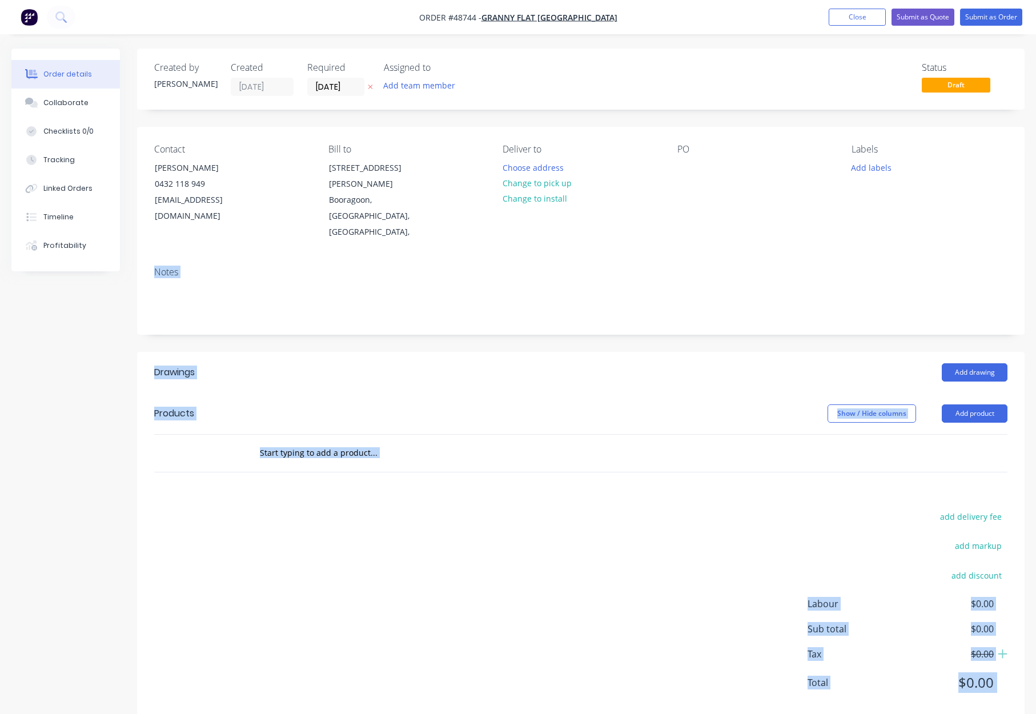
click at [822, 304] on div "Created by Bob Created 01/09/25 Required 01/09/25 Assigned to Add team member S…" at bounding box center [580, 385] width 887 height 672
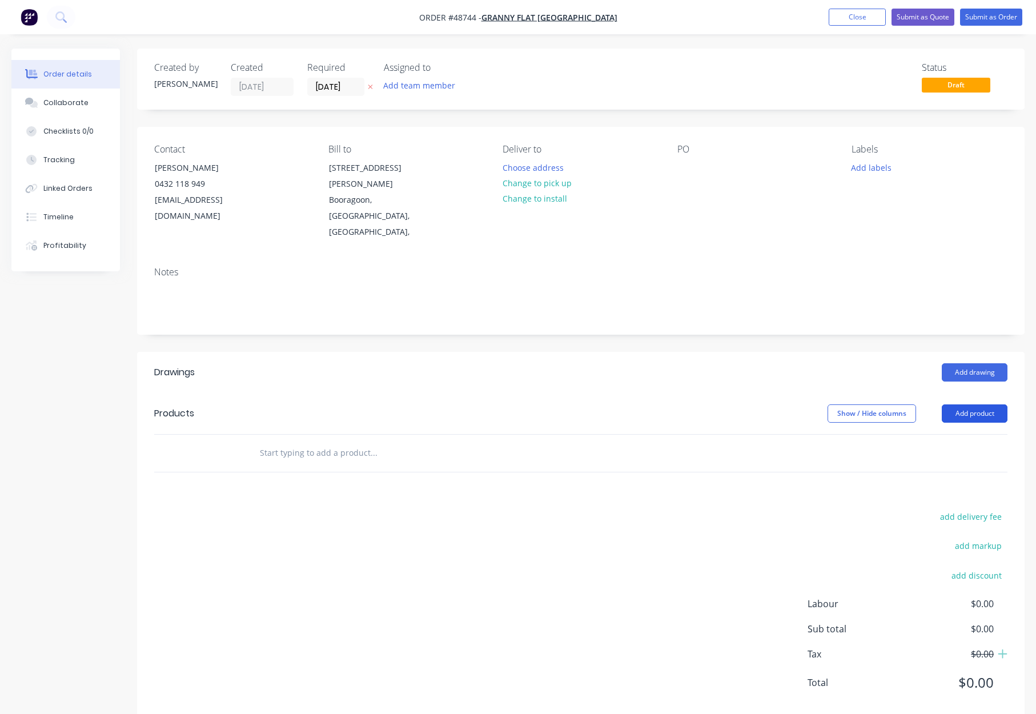
click at [957, 404] on button "Add product" at bounding box center [974, 413] width 66 height 18
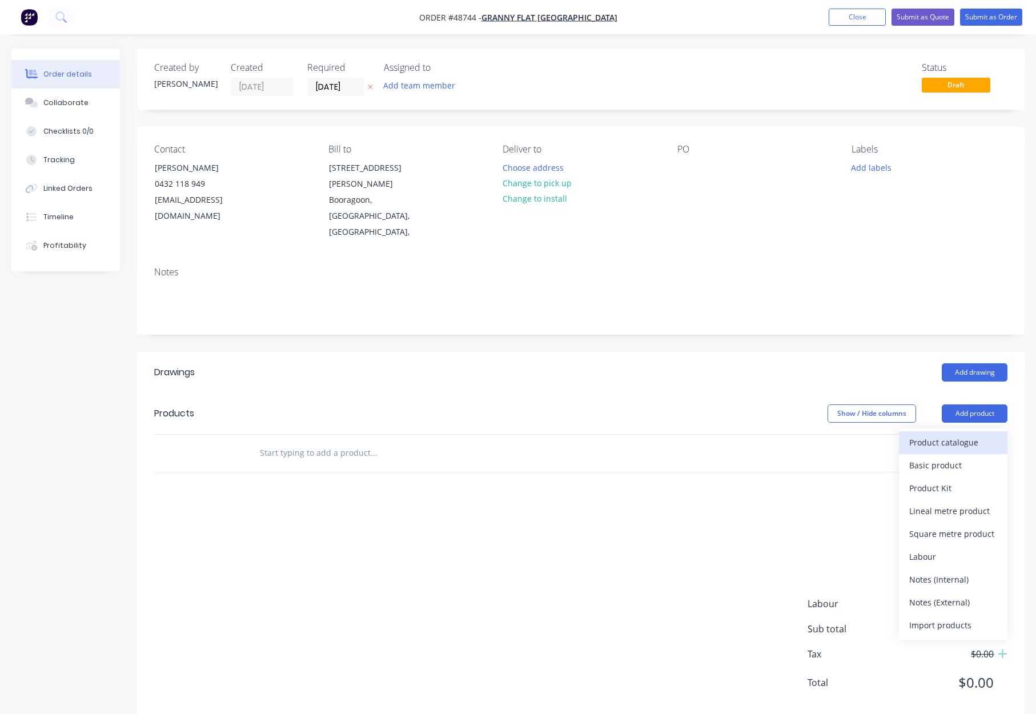
click at [968, 434] on div "Product catalogue" at bounding box center [953, 442] width 88 height 17
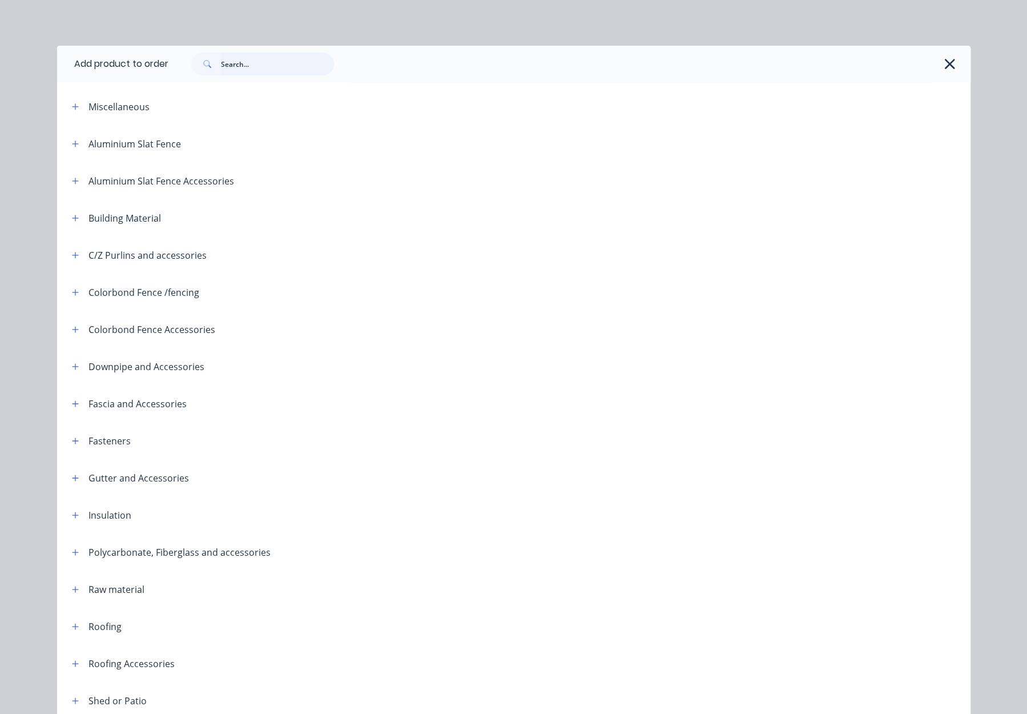
click at [259, 66] on input "text" at bounding box center [277, 64] width 113 height 23
type input "c"
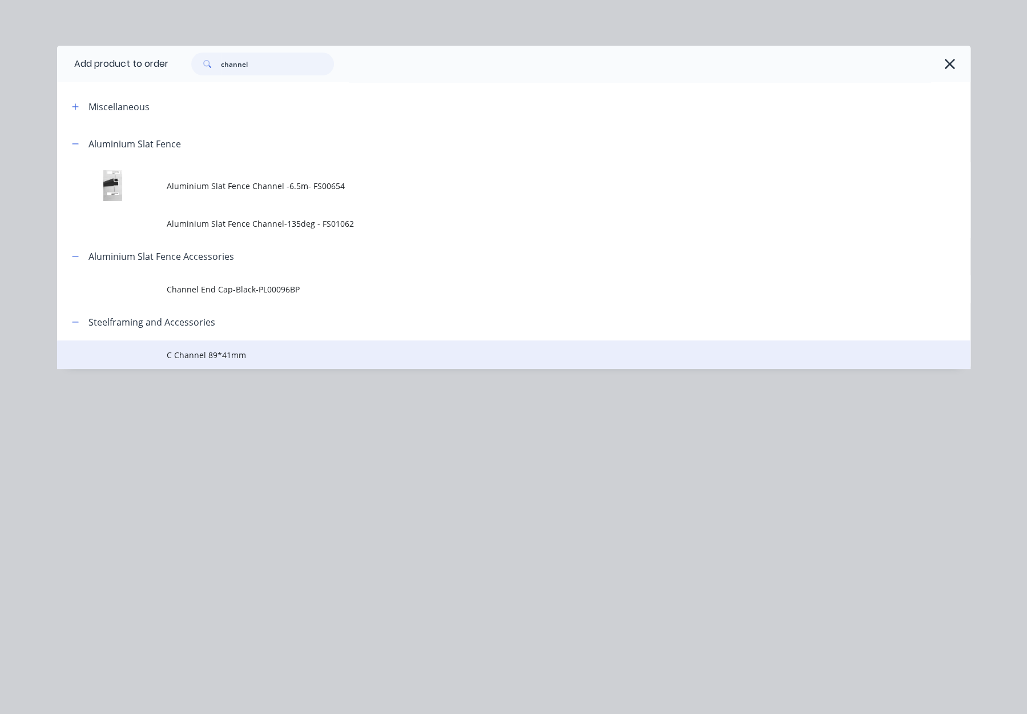
type input "channel"
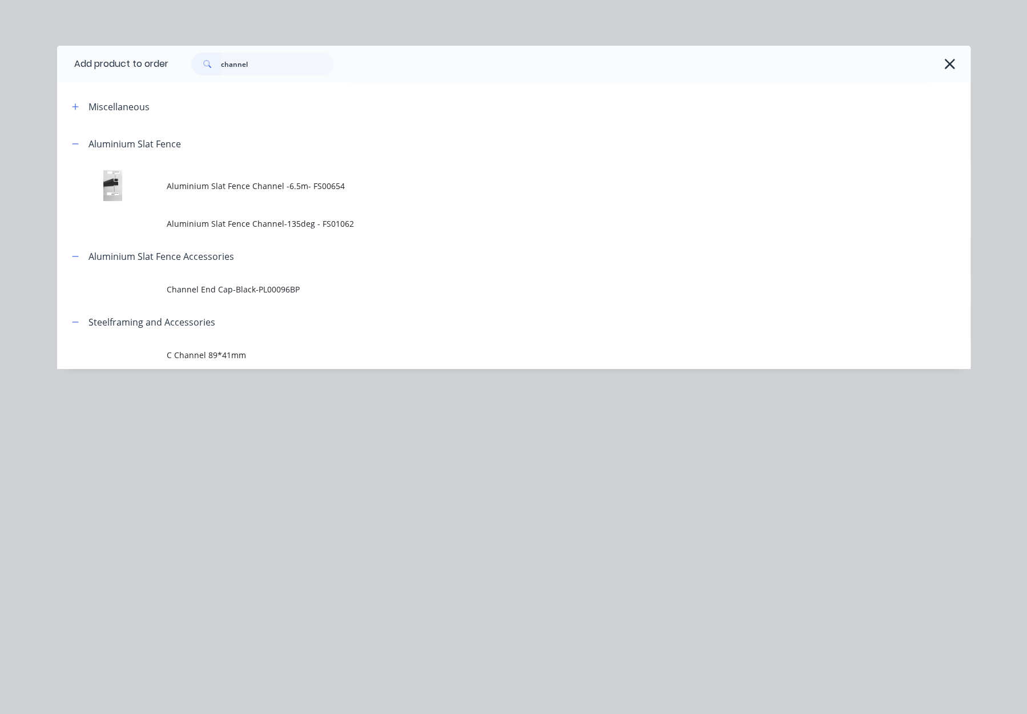
click at [242, 352] on span "C Channel 89*41mm" at bounding box center [488, 355] width 643 height 12
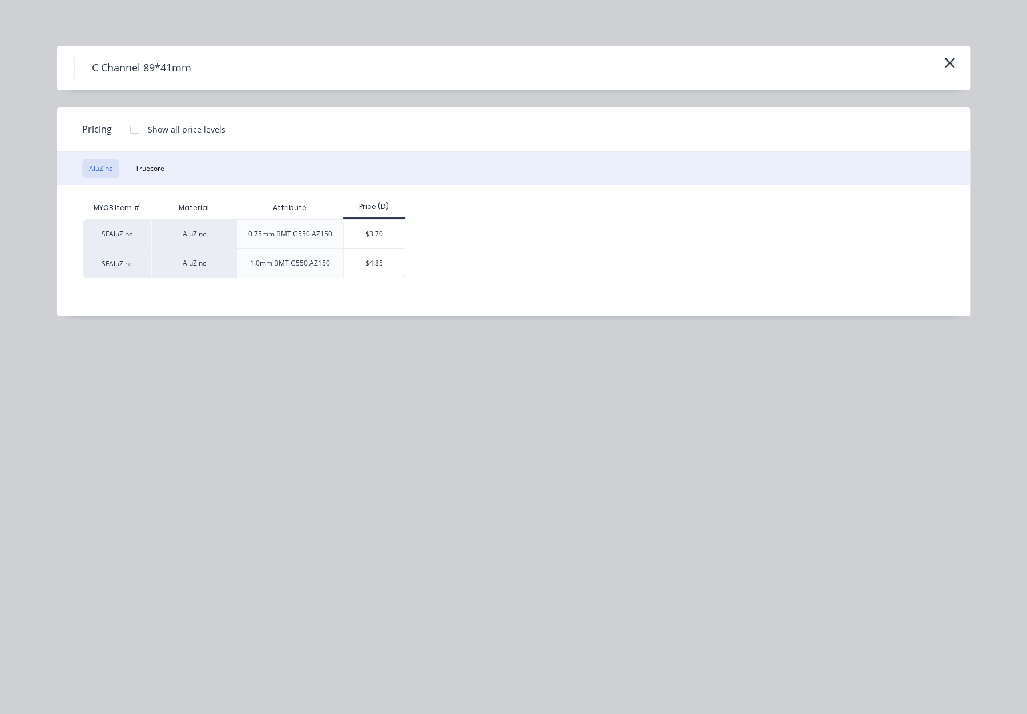
click at [147, 170] on button "Truecore" at bounding box center [149, 168] width 43 height 19
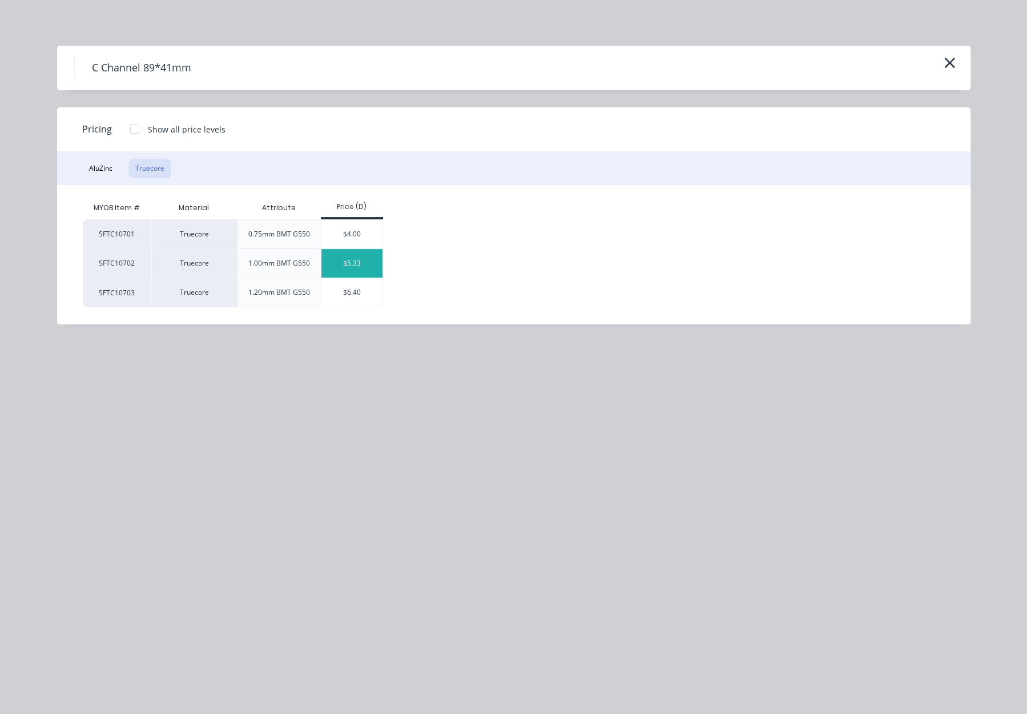
click at [349, 264] on div "$5.33" at bounding box center [351, 263] width 61 height 29
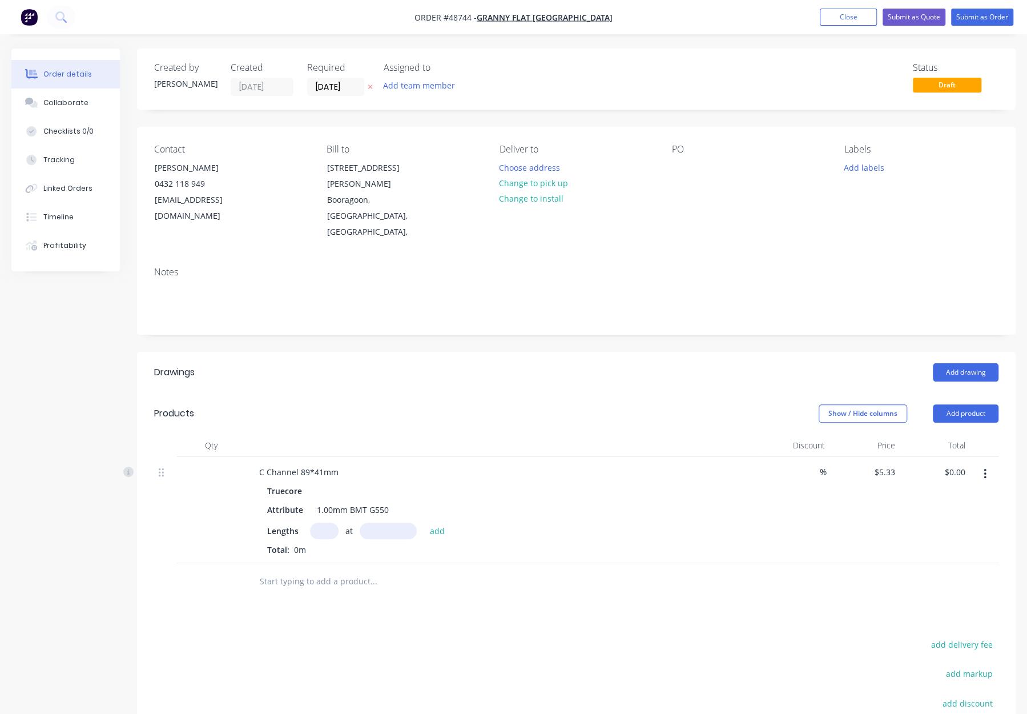
click at [321, 522] on input "text" at bounding box center [324, 530] width 29 height 17
type input "10"
type input "2485"
click at [424, 522] on button "add" at bounding box center [437, 529] width 27 height 15
type input "$132.45"
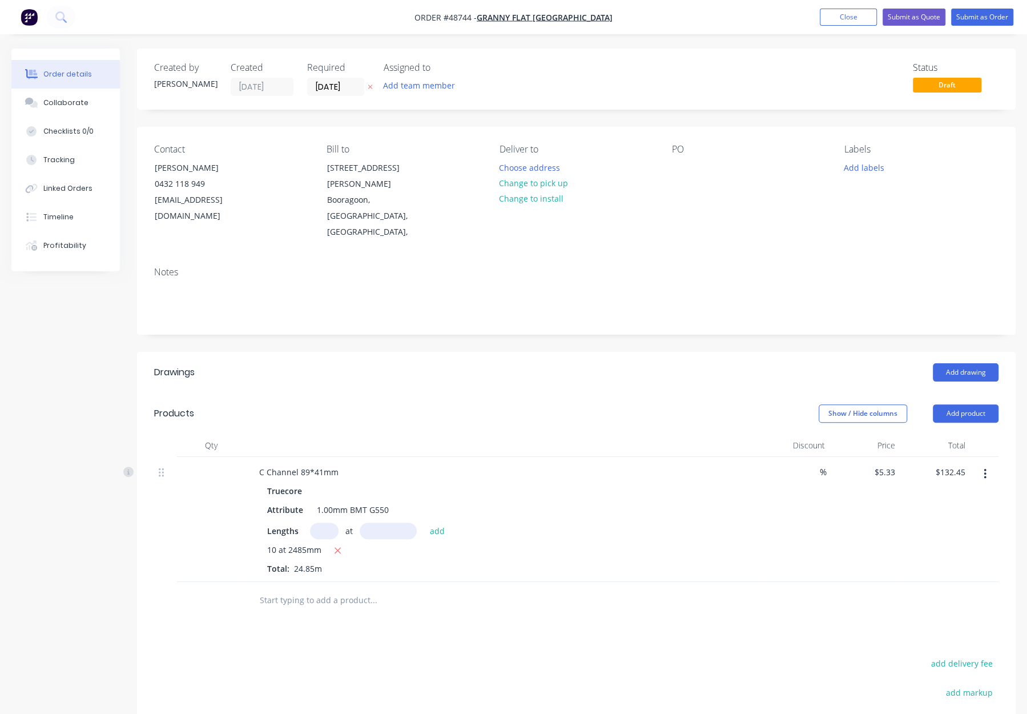
drag, startPoint x: 654, startPoint y: 487, endPoint x: 667, endPoint y: 488, distance: 13.2
click at [653, 487] on div "Truecore Attribute 1.00mm BMT G550 Lengths at add 10 at 2485mm Total: 24.85m" at bounding box center [502, 528] width 505 height 92
click at [940, 404] on button "Add product" at bounding box center [966, 413] width 66 height 18
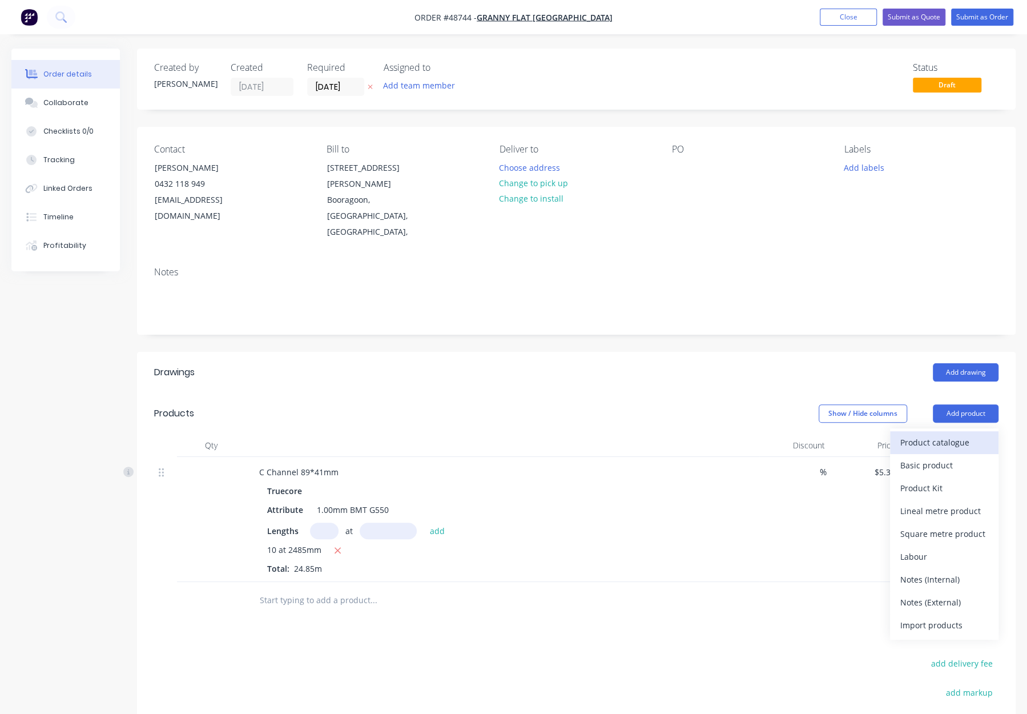
click at [928, 434] on div "Product catalogue" at bounding box center [944, 442] width 88 height 17
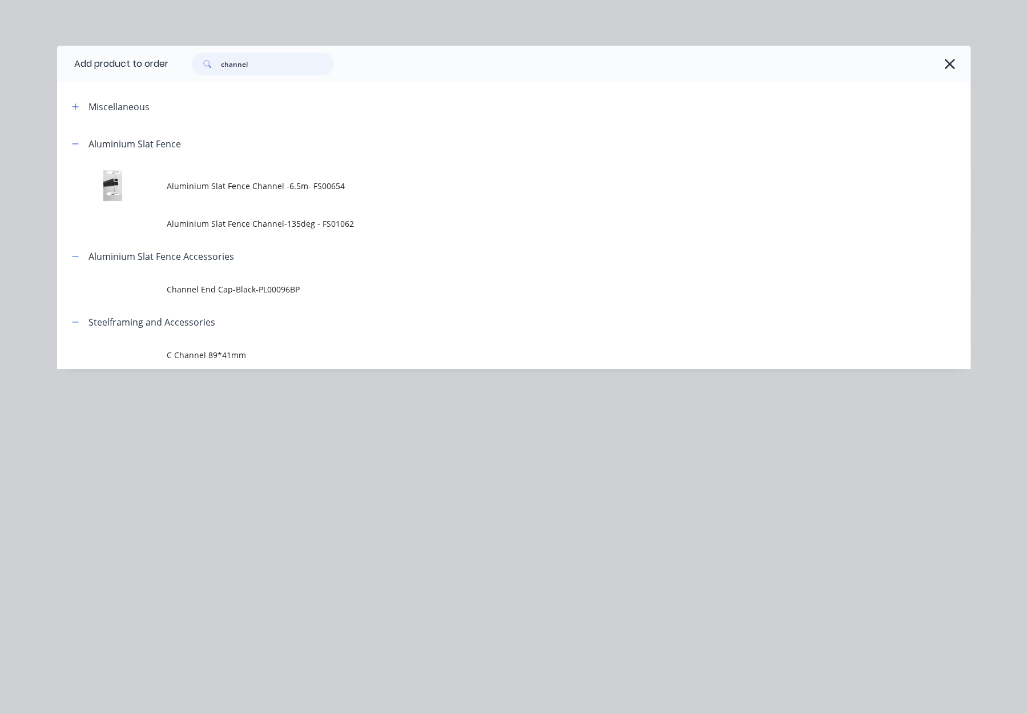
drag, startPoint x: 262, startPoint y: 62, endPoint x: 104, endPoint y: 49, distance: 158.7
click at [105, 50] on header "Add product to order channel" at bounding box center [513, 64] width 913 height 37
click at [949, 67] on icon "button" at bounding box center [950, 64] width 12 height 16
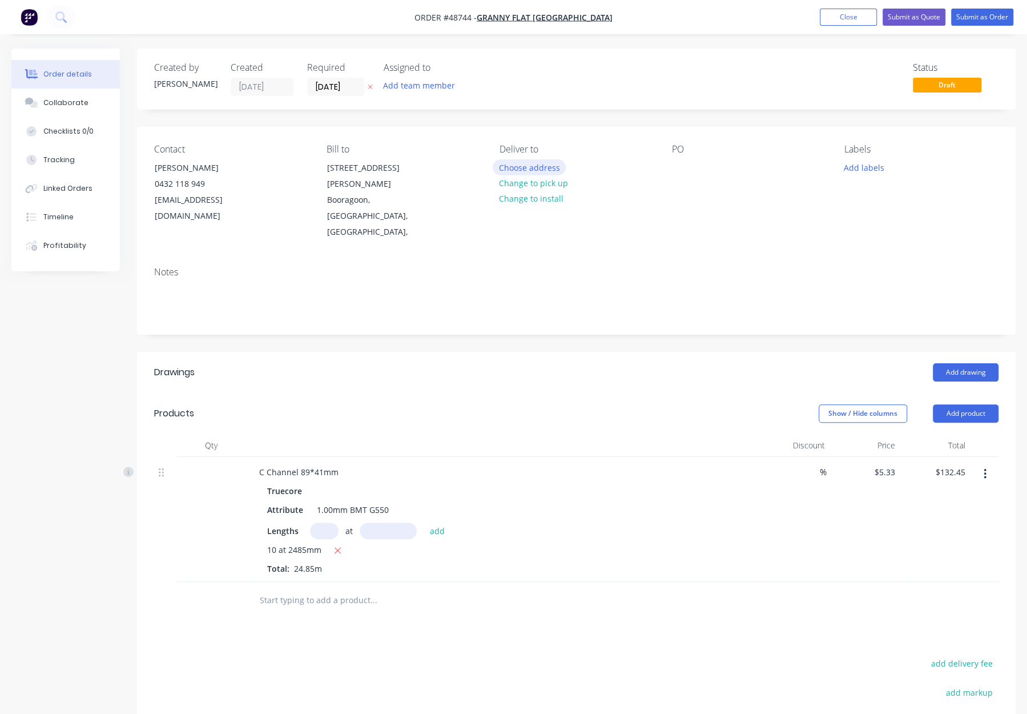
click at [533, 165] on button "Choose address" at bounding box center [529, 166] width 73 height 15
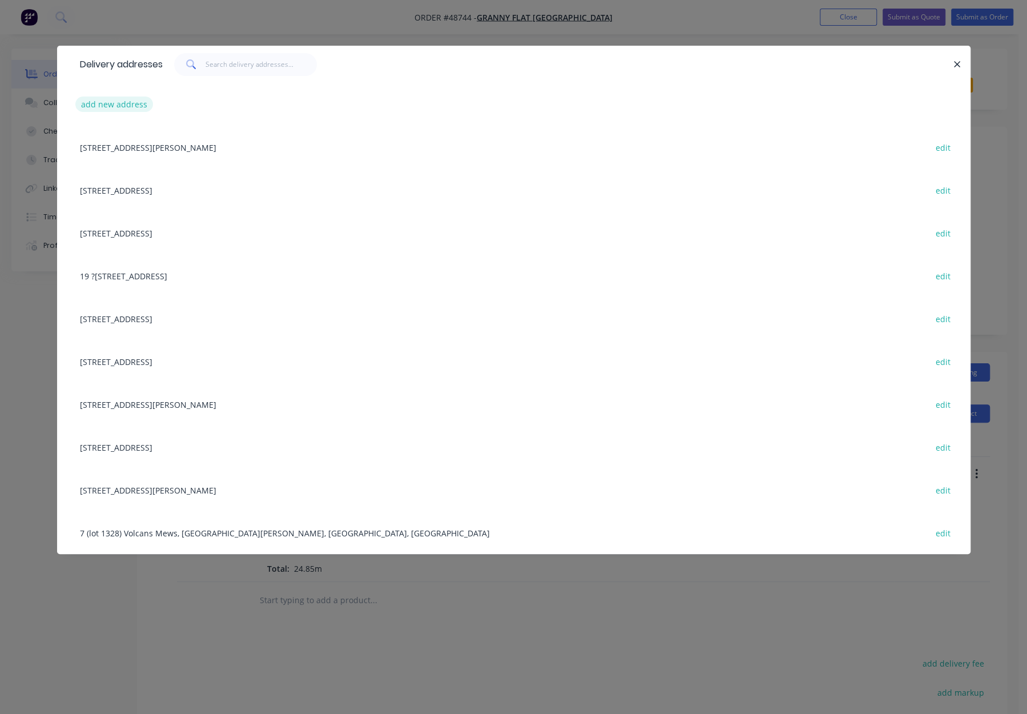
click at [98, 99] on button "add new address" at bounding box center [114, 103] width 78 height 15
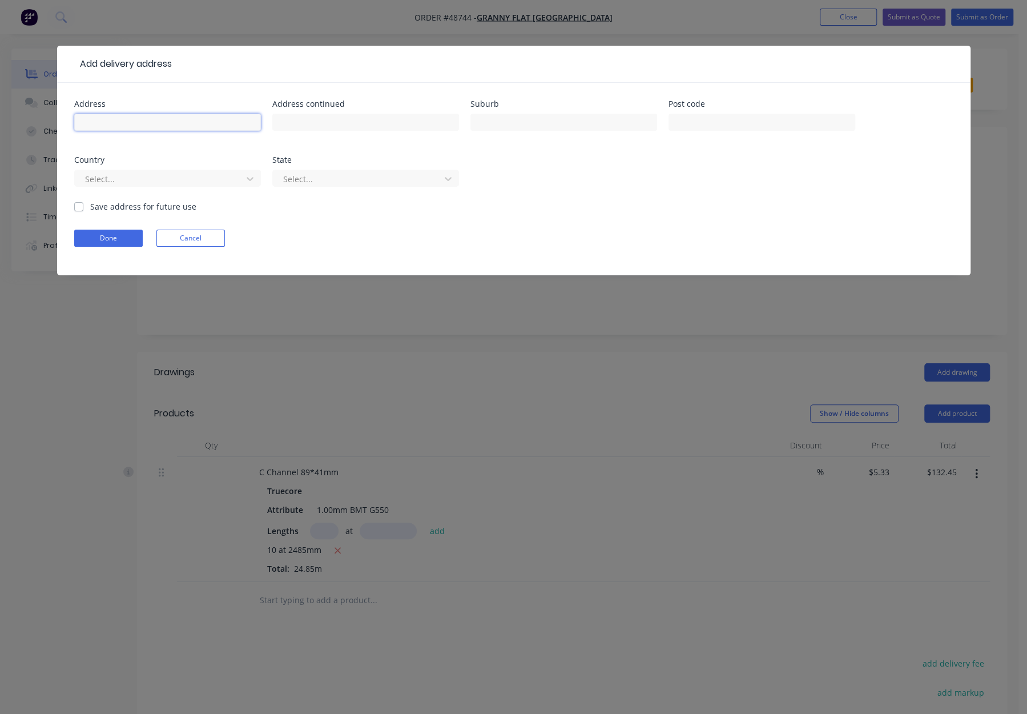
click at [152, 125] on input "text" at bounding box center [167, 122] width 187 height 17
paste input "19 Taronga Dr, Kelmscott WA 6111"
type input "19 Taronga Dr, Kelmscott WA 6111"
click at [100, 179] on div at bounding box center [160, 179] width 152 height 14
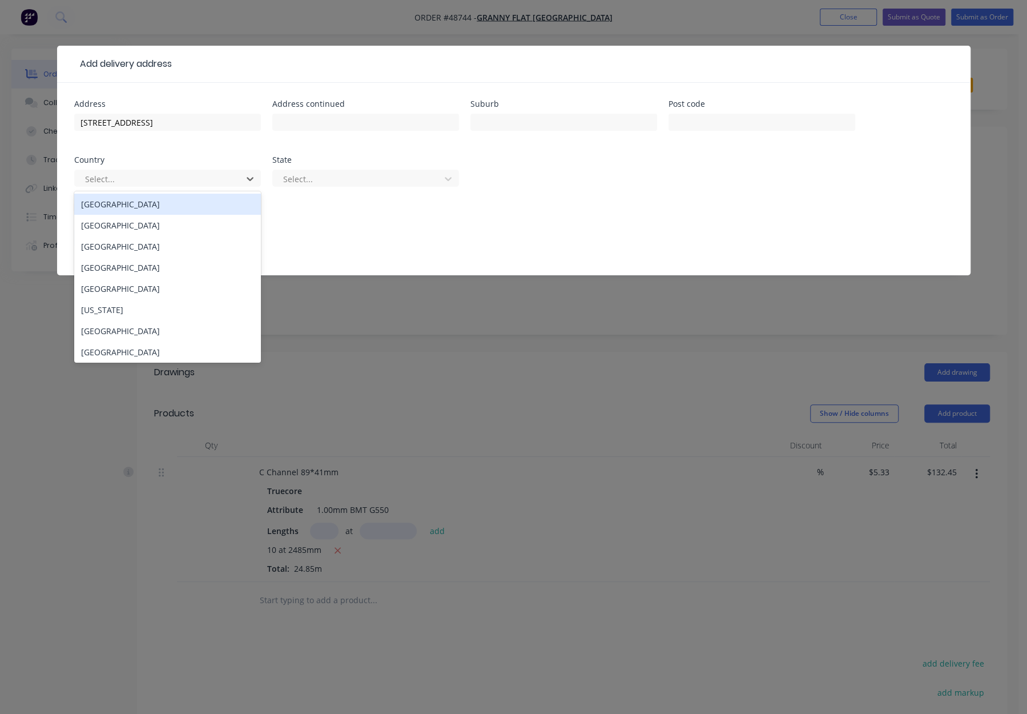
click at [120, 206] on div "Australia" at bounding box center [167, 204] width 187 height 21
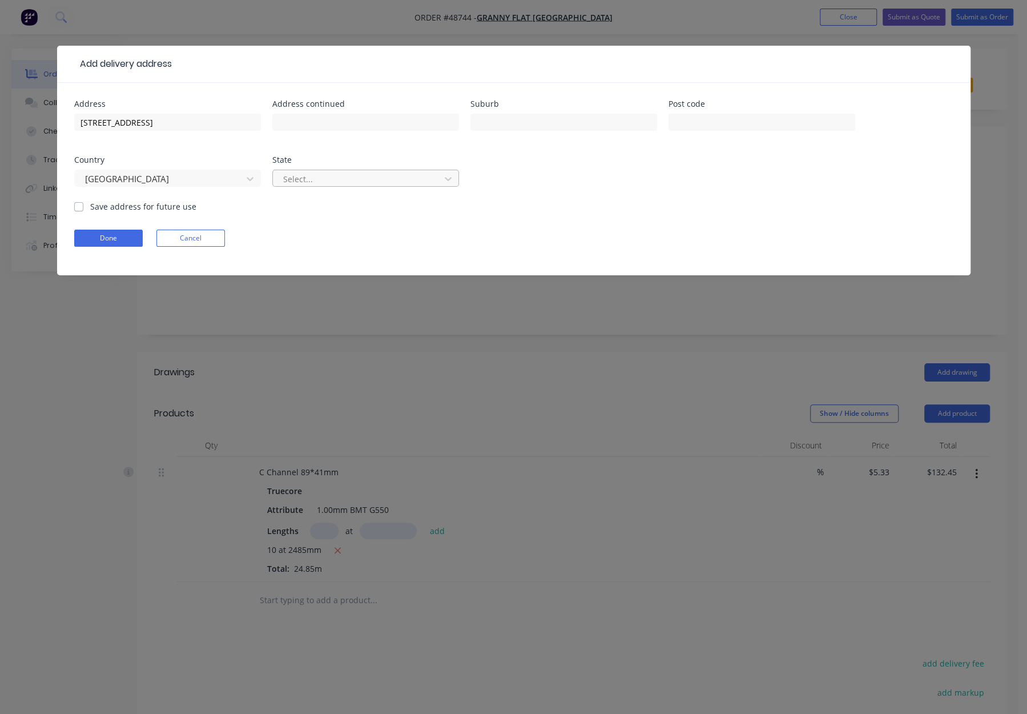
click at [321, 182] on div at bounding box center [358, 179] width 152 height 14
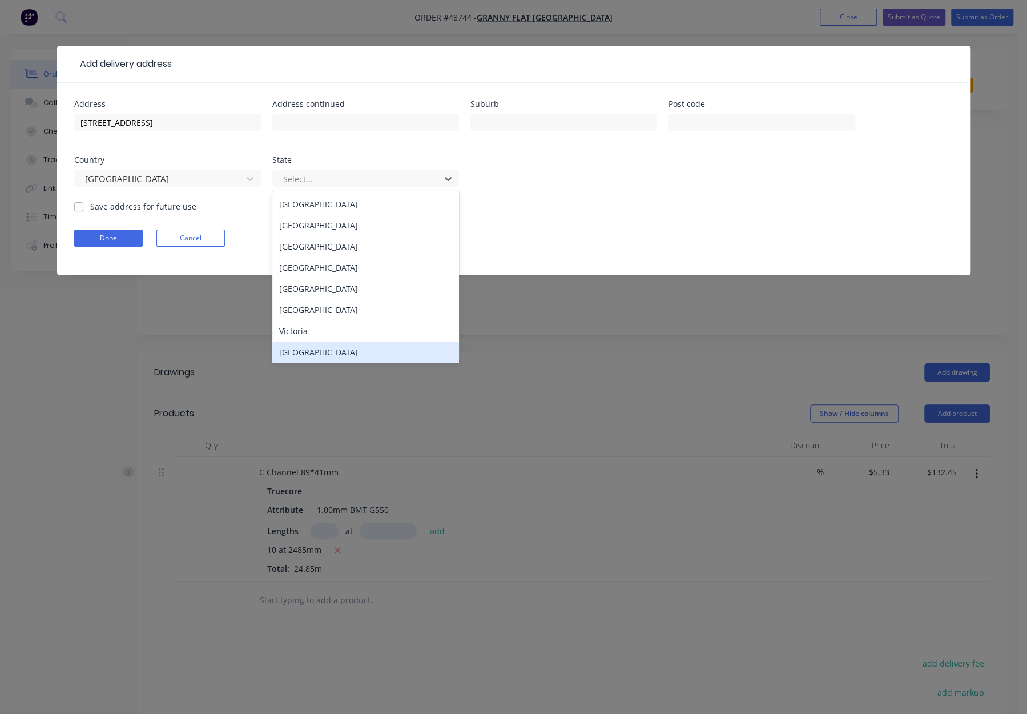
click at [321, 352] on div "Western Australia" at bounding box center [365, 351] width 187 height 21
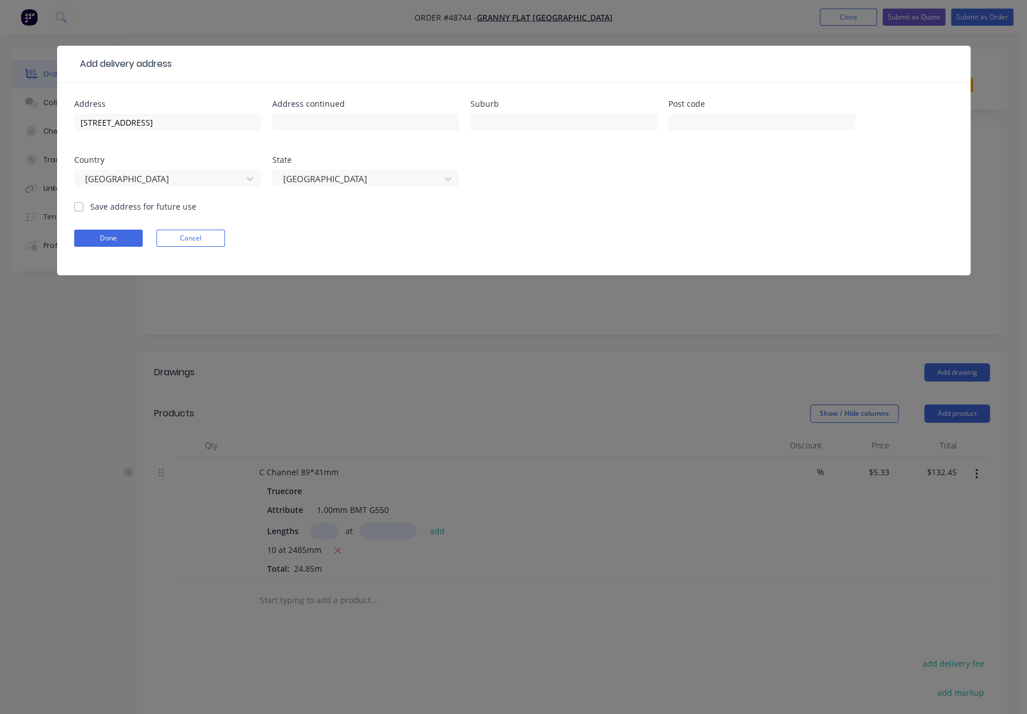
click at [409, 365] on div "Add delivery address Address 19 Taronga Dr, Kelmscott WA 6111 Address continued…" at bounding box center [513, 357] width 1027 height 714
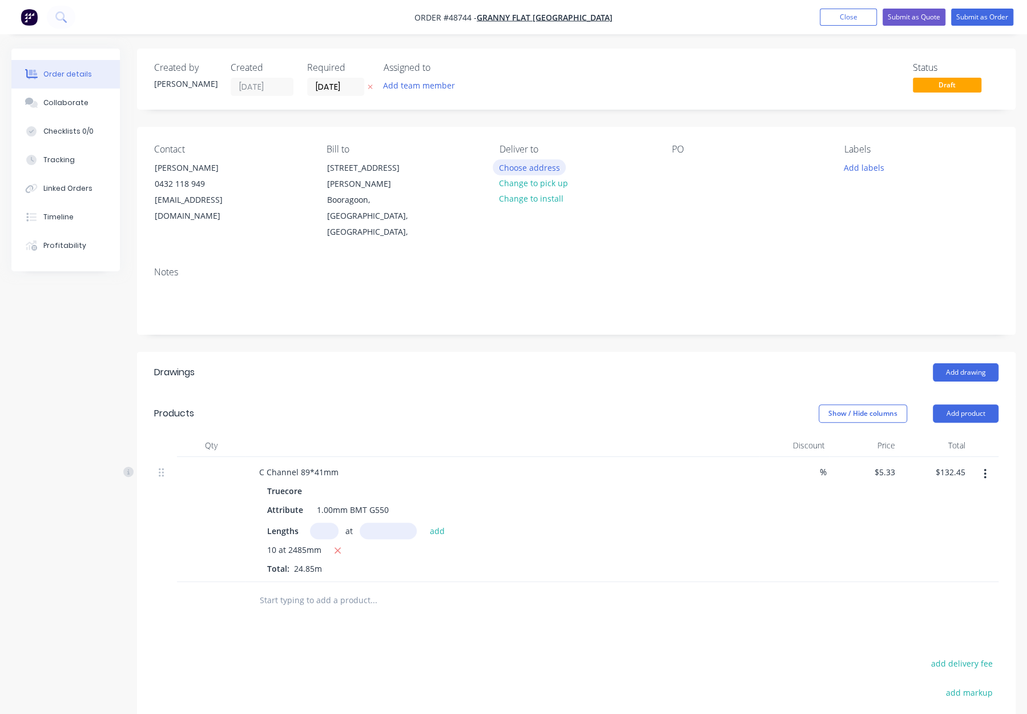
click at [521, 166] on button "Choose address" at bounding box center [529, 166] width 73 height 15
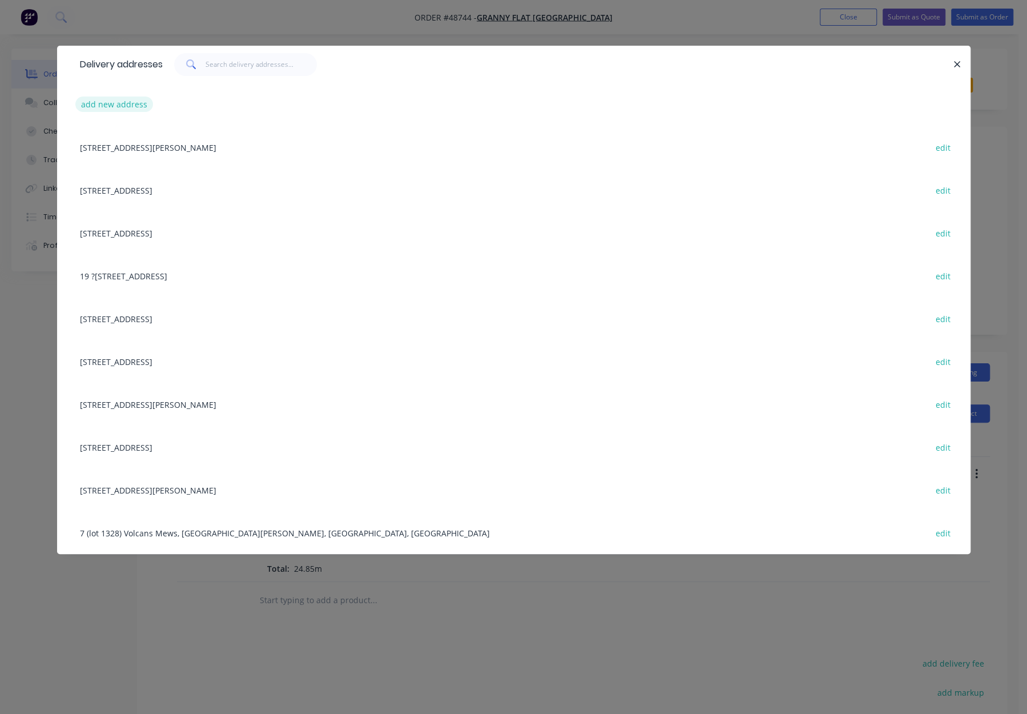
click at [122, 101] on button "add new address" at bounding box center [114, 103] width 78 height 15
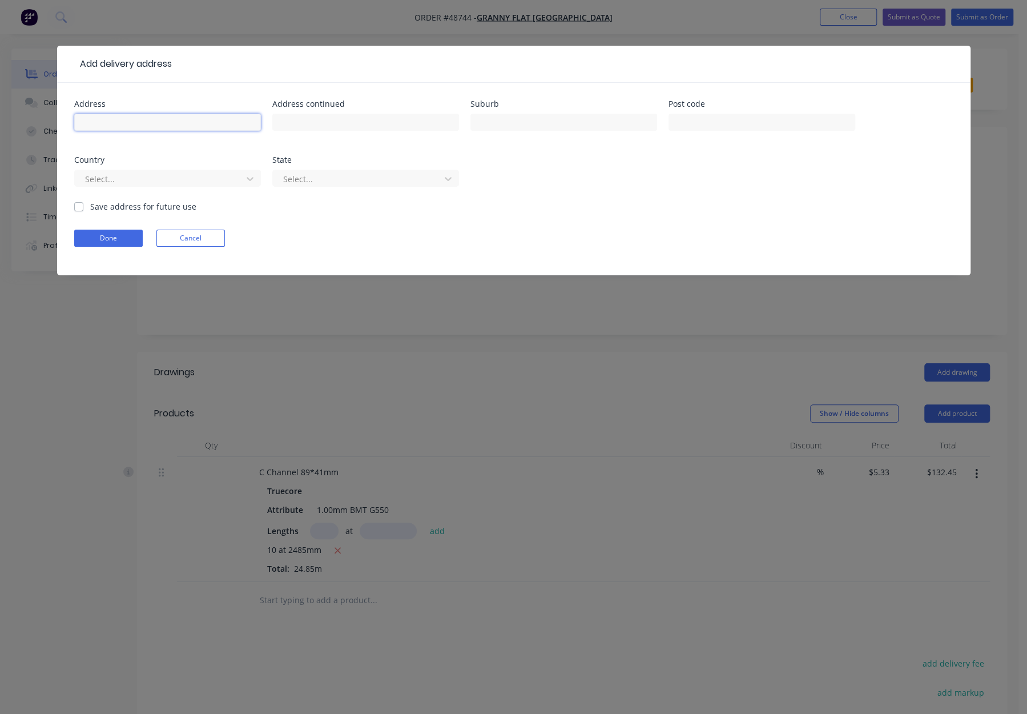
click at [178, 123] on input "text" at bounding box center [167, 122] width 187 height 17
paste input "19 Taronga Dr, Kelmscott WA 6111"
type input "19 Taronga Dr, Kelmscott WA 6111"
click at [680, 120] on input "text" at bounding box center [761, 122] width 187 height 17
type input "6111"
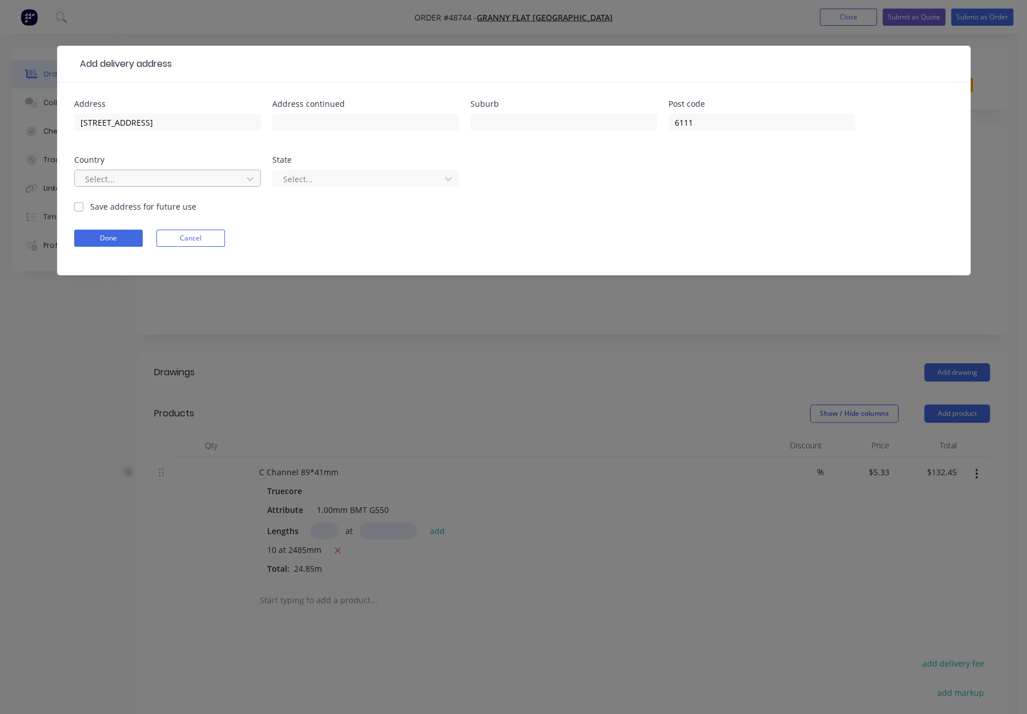
click at [100, 175] on div at bounding box center [160, 179] width 152 height 14
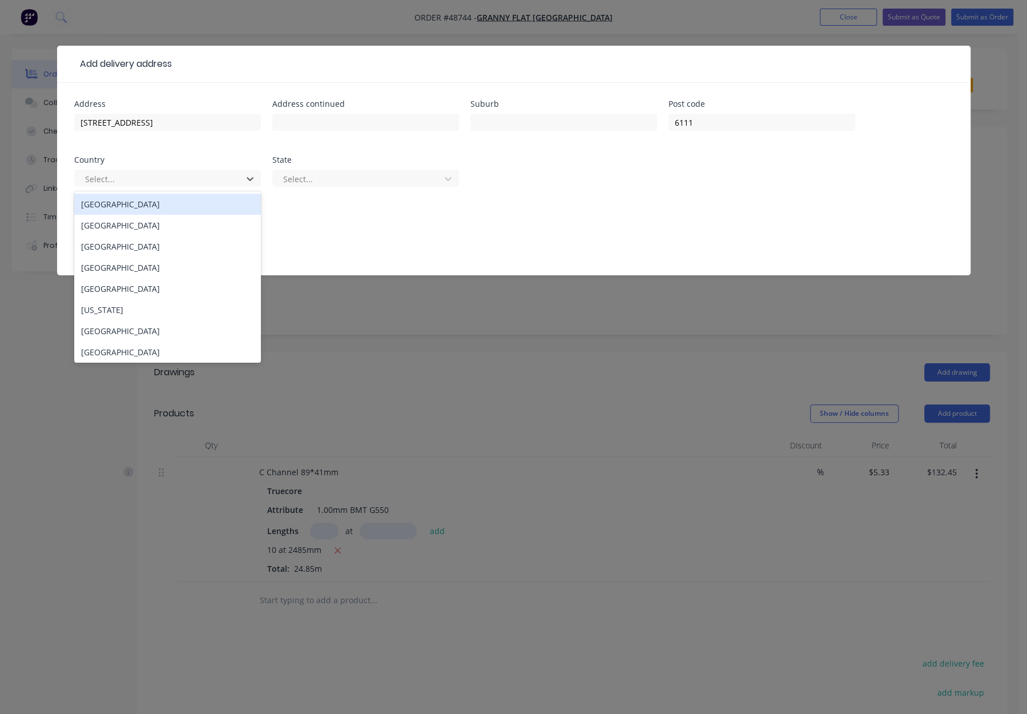
drag, startPoint x: 106, startPoint y: 204, endPoint x: 199, endPoint y: 203, distance: 93.6
click at [107, 204] on div "Australia" at bounding box center [167, 204] width 187 height 21
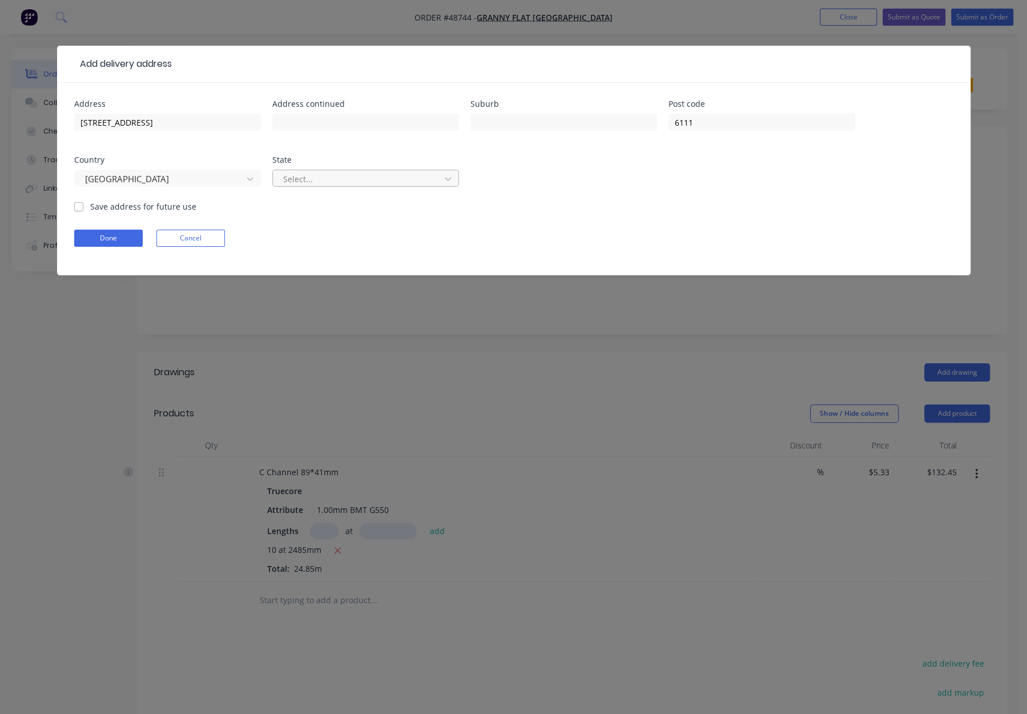
click at [337, 181] on div at bounding box center [358, 179] width 152 height 14
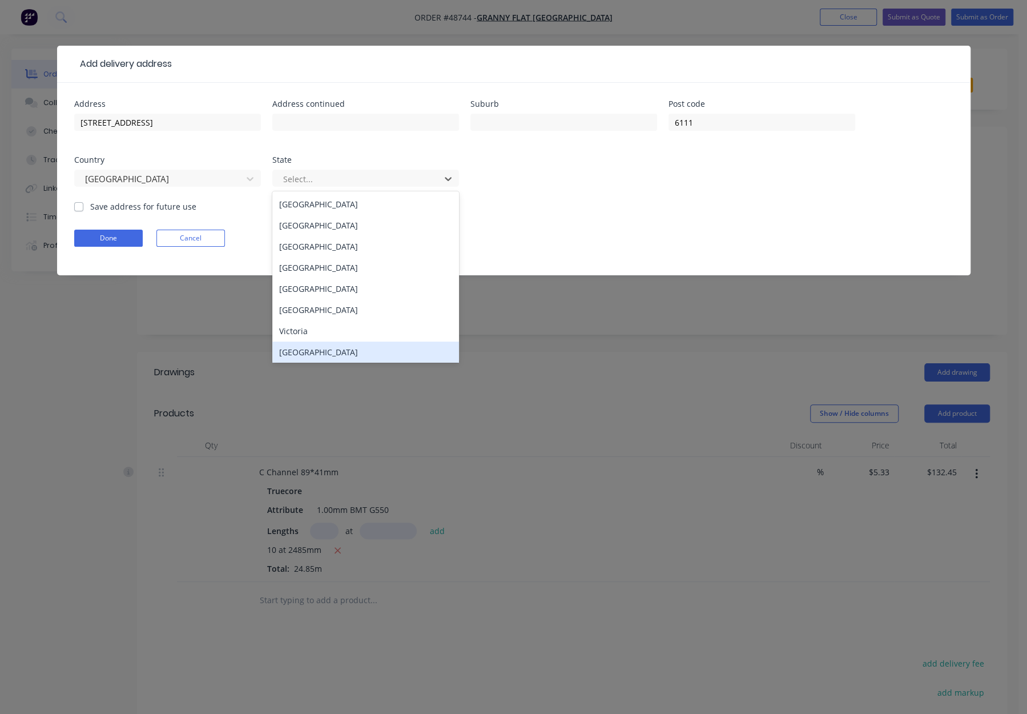
click at [308, 354] on div "Western Australia" at bounding box center [365, 351] width 187 height 21
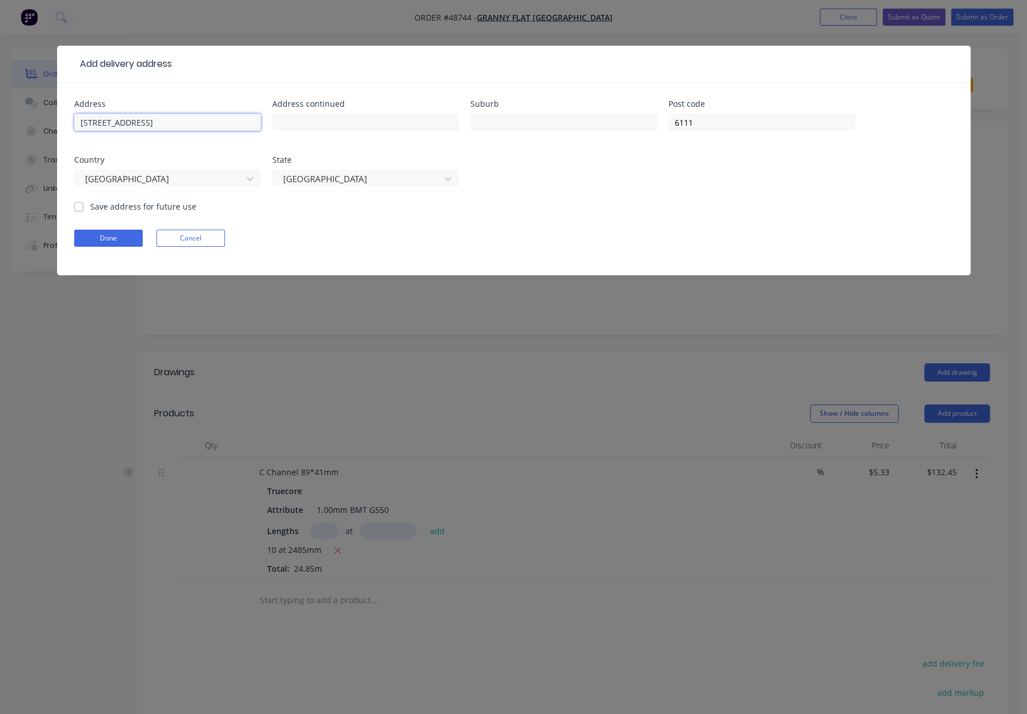
drag, startPoint x: 240, startPoint y: 122, endPoint x: 172, endPoint y: 126, distance: 67.5
click at [172, 126] on input "19 Taronga Dr, Kelmscott WA 6111" at bounding box center [167, 122] width 187 height 17
drag, startPoint x: 182, startPoint y: 121, endPoint x: 137, endPoint y: 119, distance: 44.6
click at [137, 119] on input "19 Taronga Dr, Kelmscott" at bounding box center [167, 122] width 187 height 17
type input "19 Taronga Dr,"
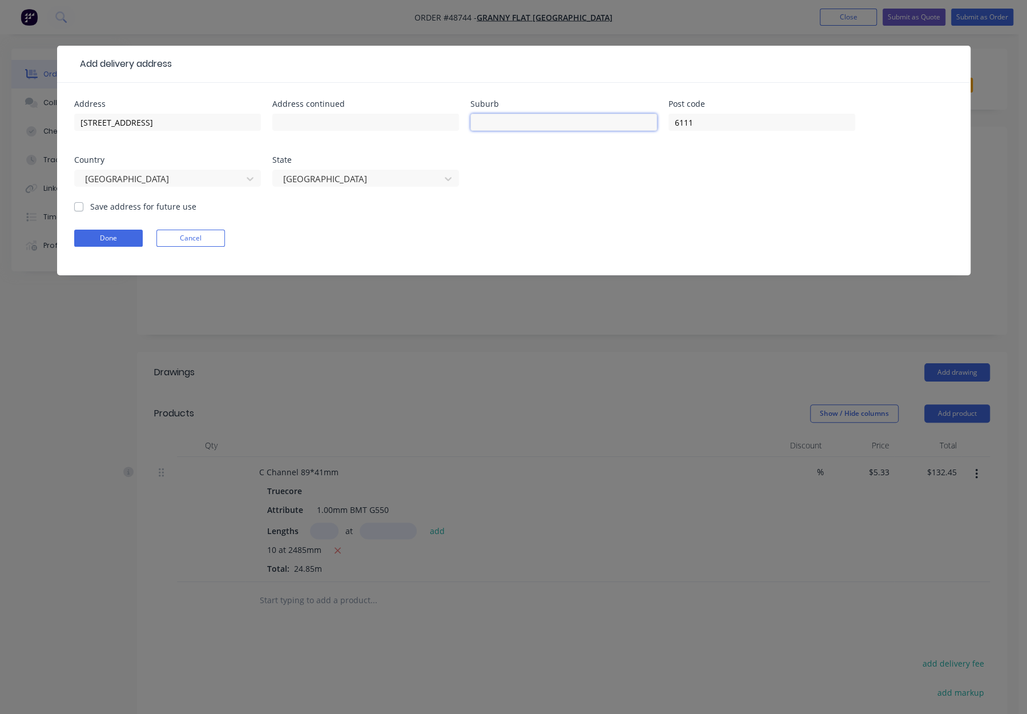
click at [503, 116] on input "text" at bounding box center [563, 122] width 187 height 17
paste input "Kelmscott"
type input "Kelmscott"
click at [144, 123] on input "19 Taronga Dr," at bounding box center [167, 122] width 187 height 17
type input "19 Taronga Dr"
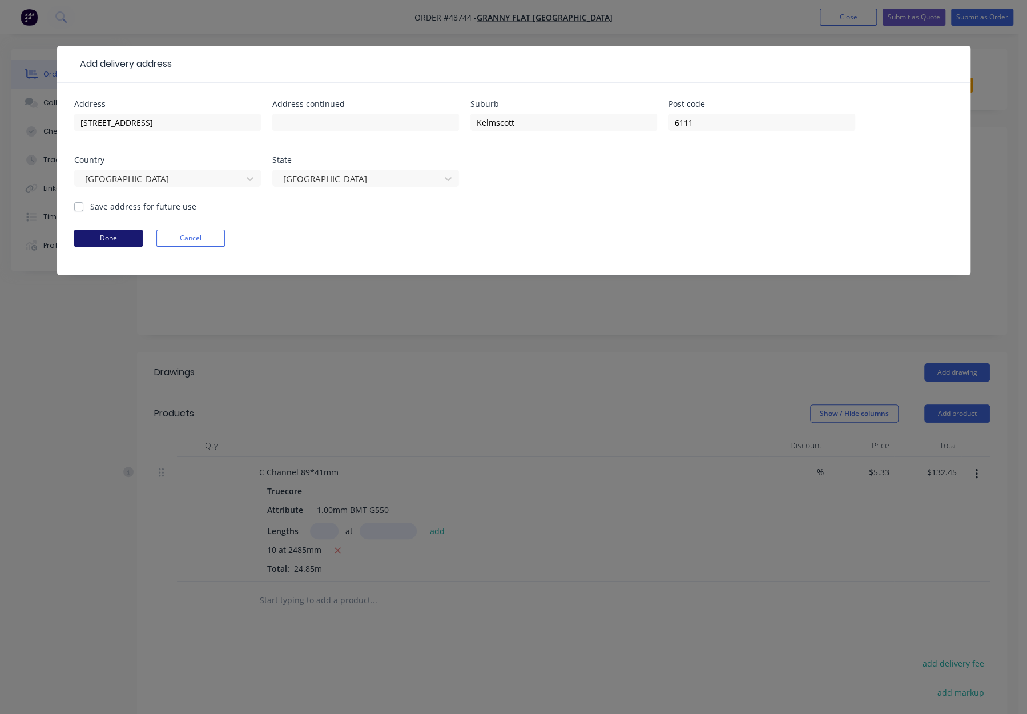
click at [117, 243] on button "Done" at bounding box center [108, 237] width 69 height 17
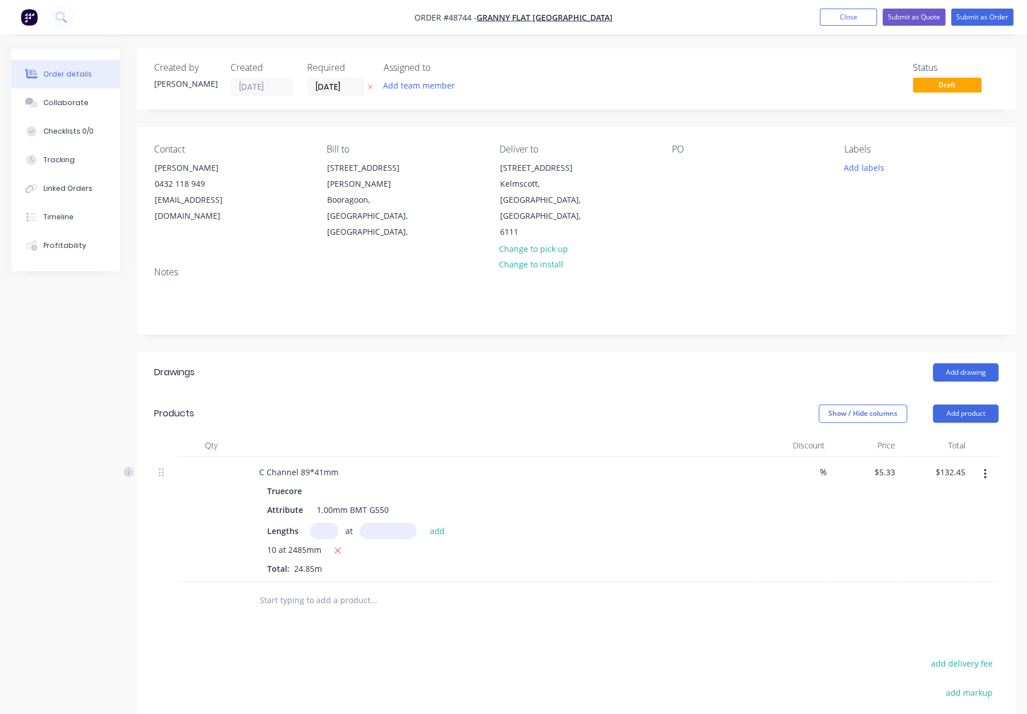
click at [601, 310] on div "Created by Bob Created 01/09/25 Required 01/09/25 Assigned to Add team member S…" at bounding box center [576, 458] width 879 height 819
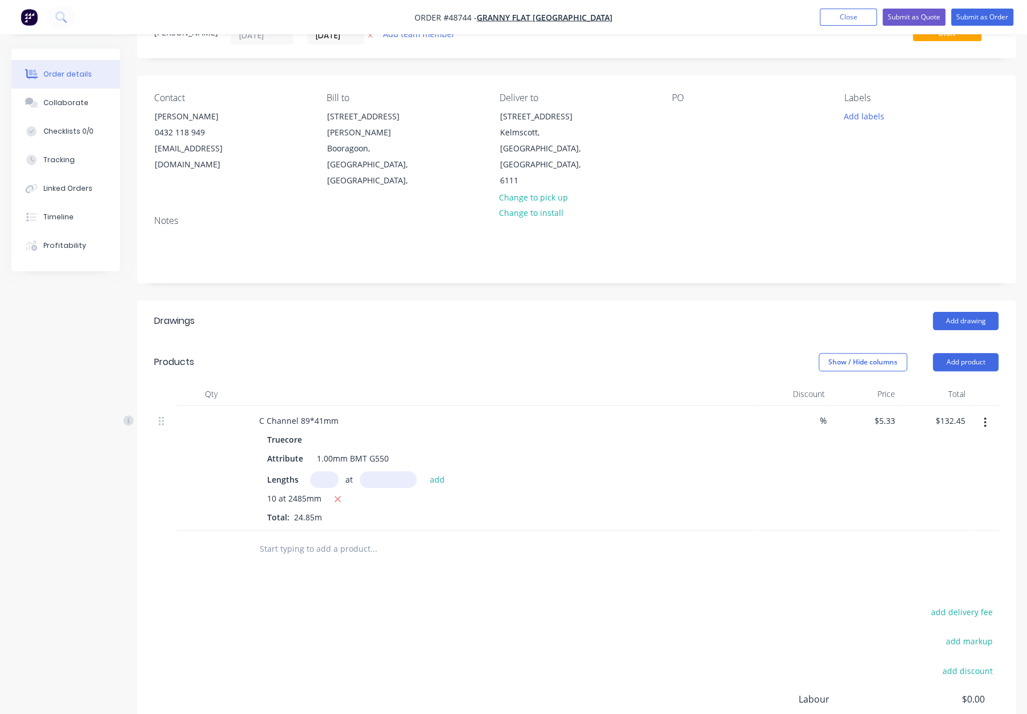
scroll to position [138, 0]
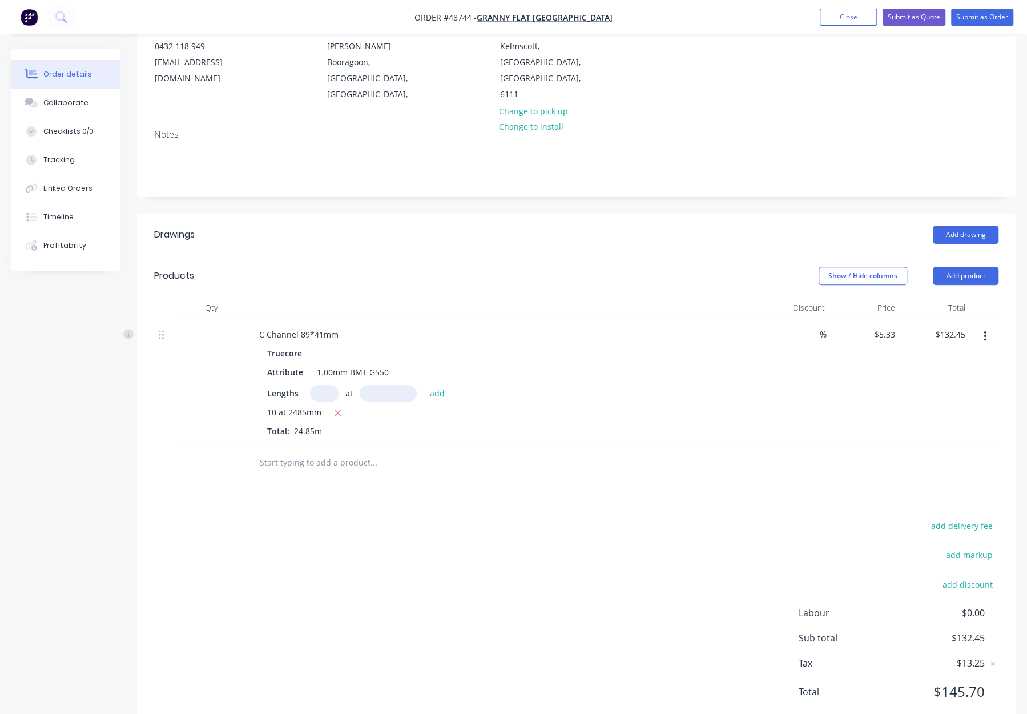
click at [603, 262] on div "Products Show / Hide columns Add product Qty Discount Price Total C Channel 89*…" at bounding box center [576, 368] width 879 height 226
click at [966, 267] on button "Add product" at bounding box center [966, 276] width 66 height 18
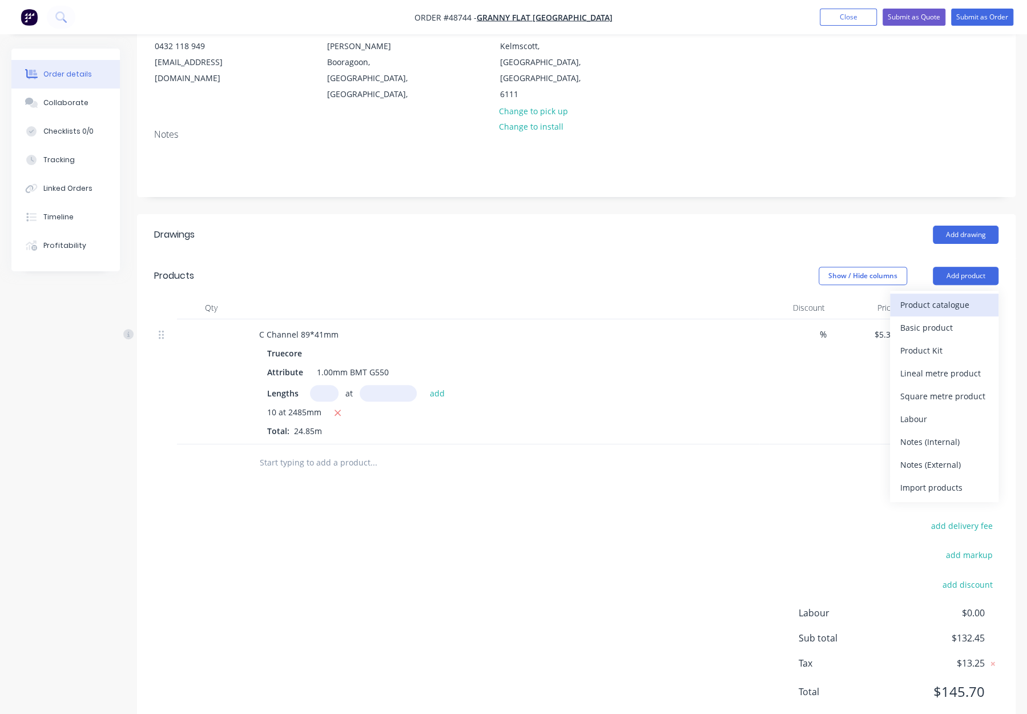
click at [928, 296] on div "Product catalogue" at bounding box center [944, 304] width 88 height 17
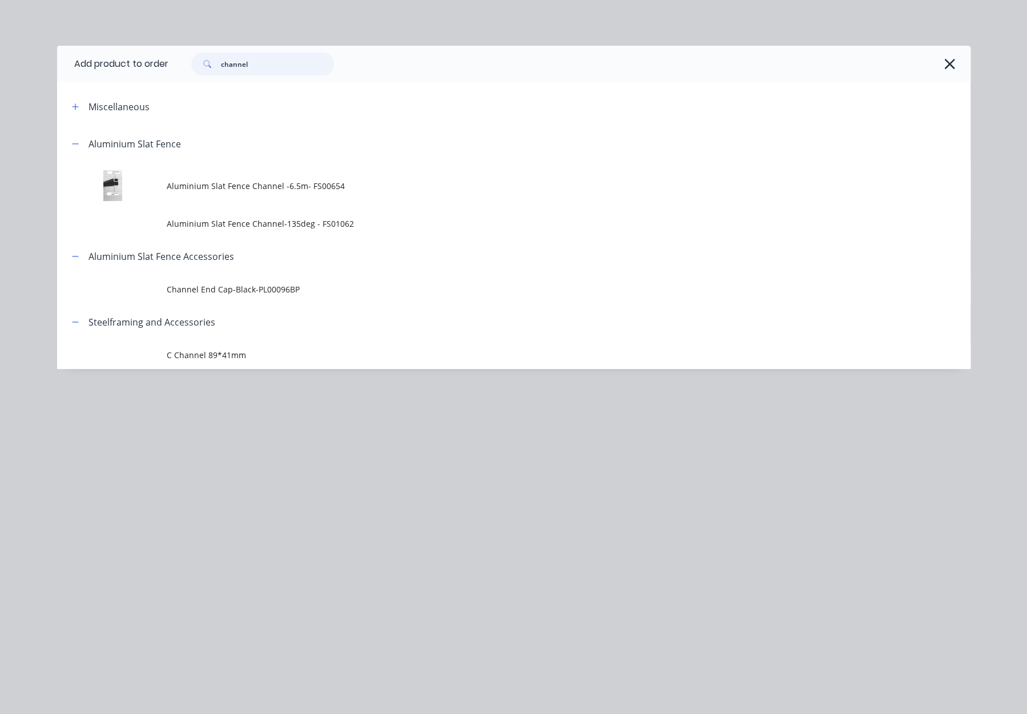
drag, startPoint x: 265, startPoint y: 60, endPoint x: 82, endPoint y: 57, distance: 183.3
click at [82, 57] on header "Add product to order channel" at bounding box center [513, 64] width 913 height 37
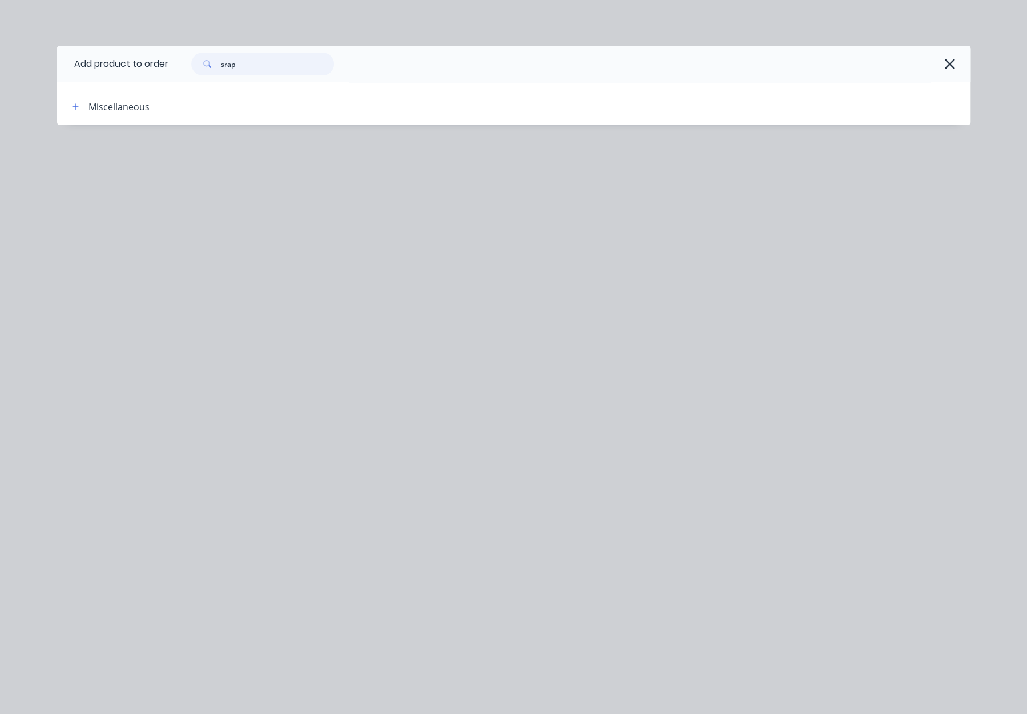
drag, startPoint x: 255, startPoint y: 63, endPoint x: 112, endPoint y: 53, distance: 143.7
click at [111, 50] on header "Add product to order srap" at bounding box center [513, 64] width 913 height 37
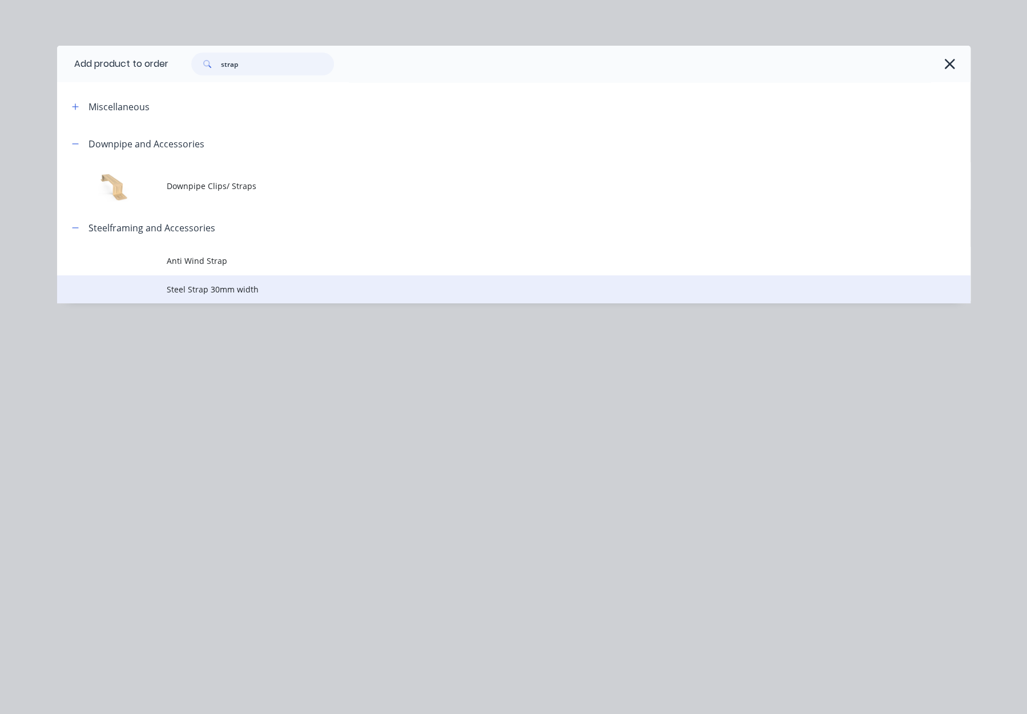
type input "strap"
click at [242, 283] on span "Steel Strap 30mm width" at bounding box center [488, 289] width 643 height 12
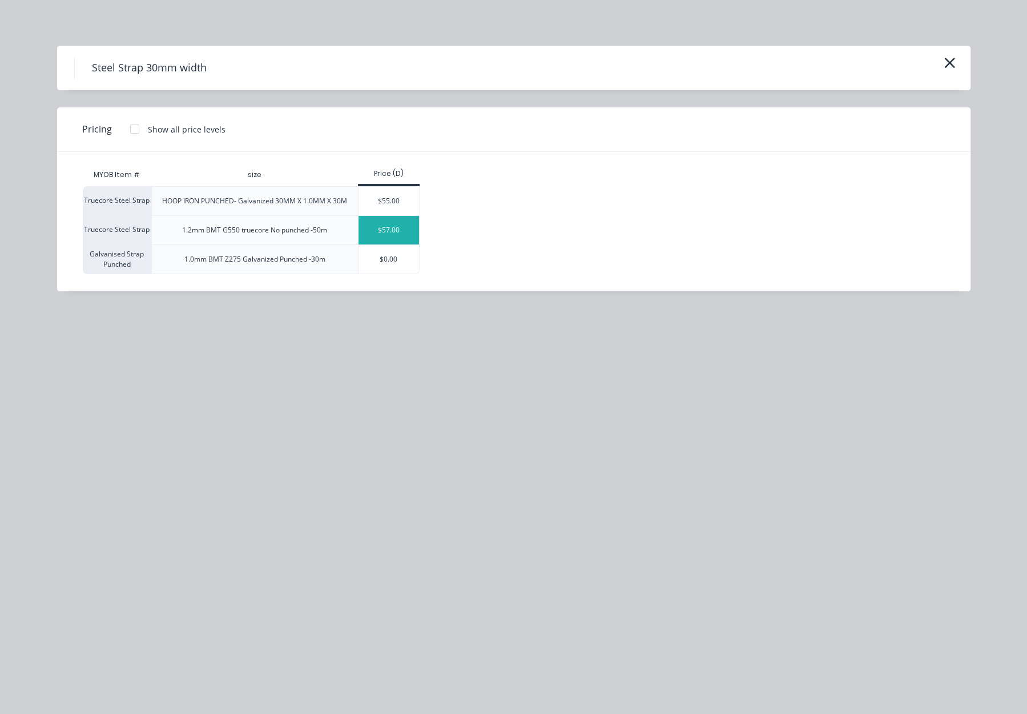
click at [398, 232] on div "$57.00" at bounding box center [388, 230] width 61 height 29
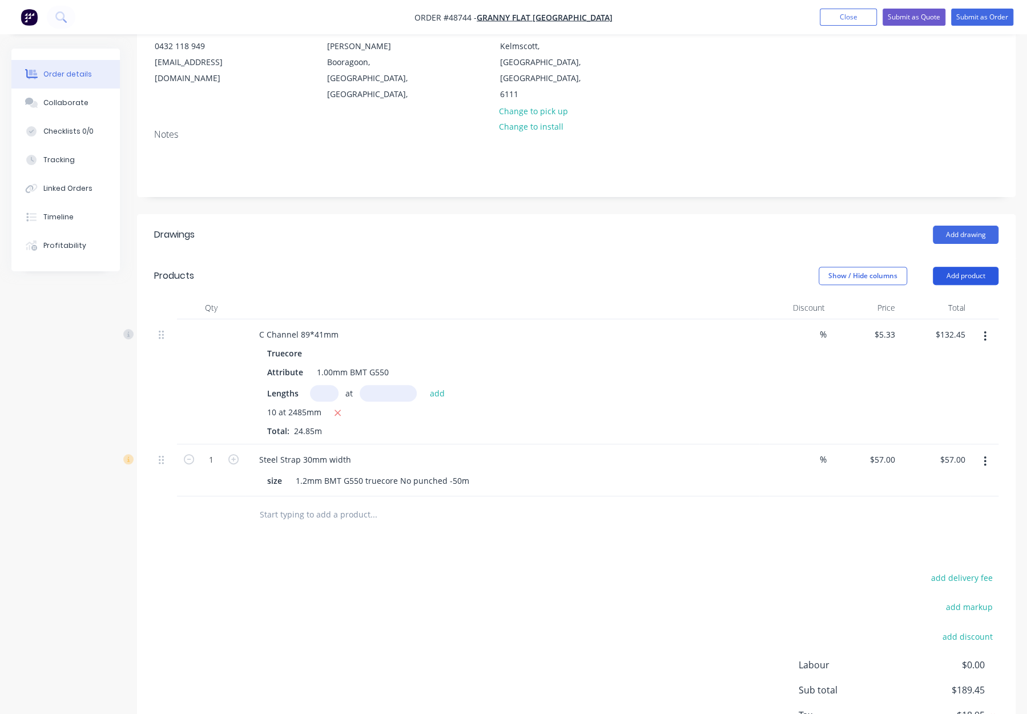
click at [957, 267] on button "Add product" at bounding box center [966, 276] width 66 height 18
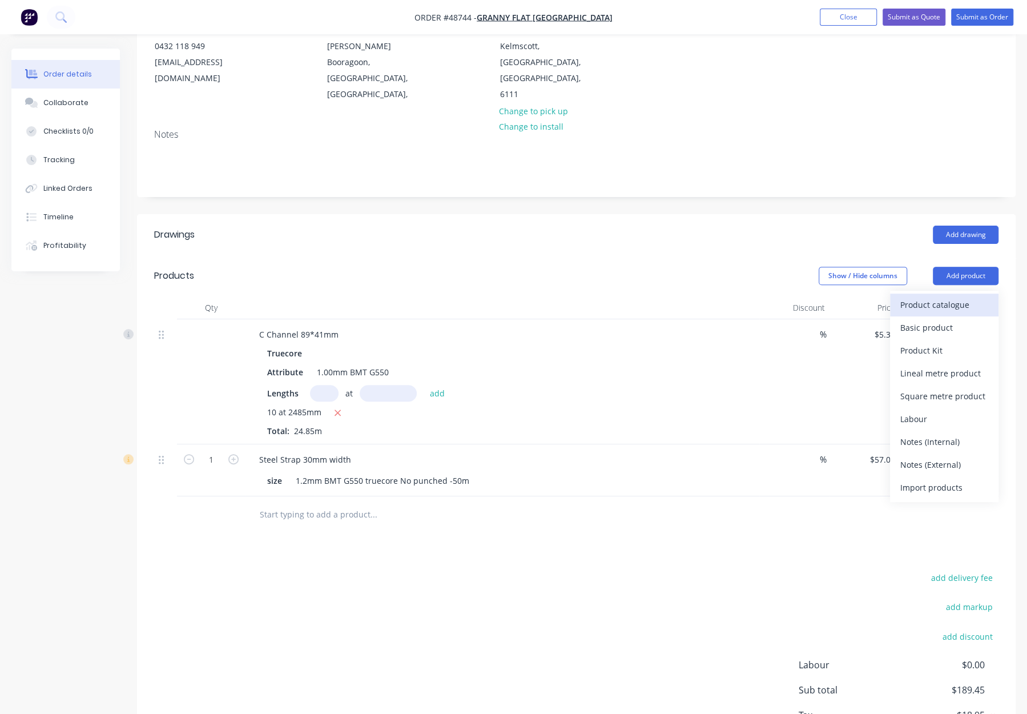
click at [952, 296] on div "Product catalogue" at bounding box center [944, 304] width 88 height 17
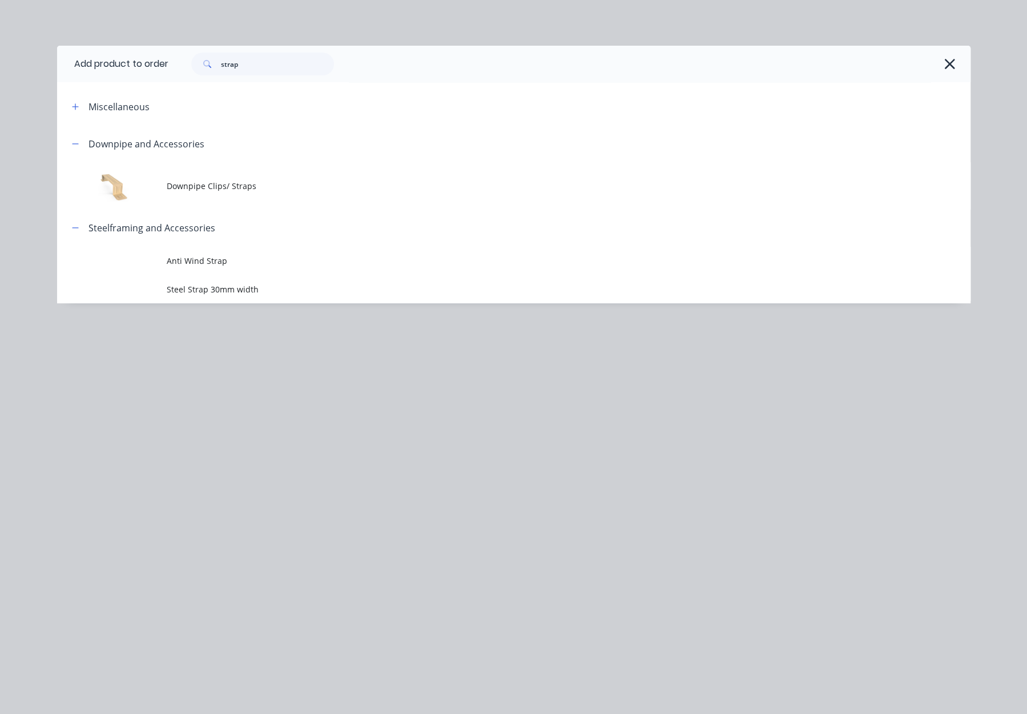
drag, startPoint x: 835, startPoint y: 46, endPoint x: 935, endPoint y: 65, distance: 102.1
click at [835, 46] on div "strap" at bounding box center [569, 64] width 802 height 37
click at [953, 65] on icon "button" at bounding box center [950, 64] width 12 height 16
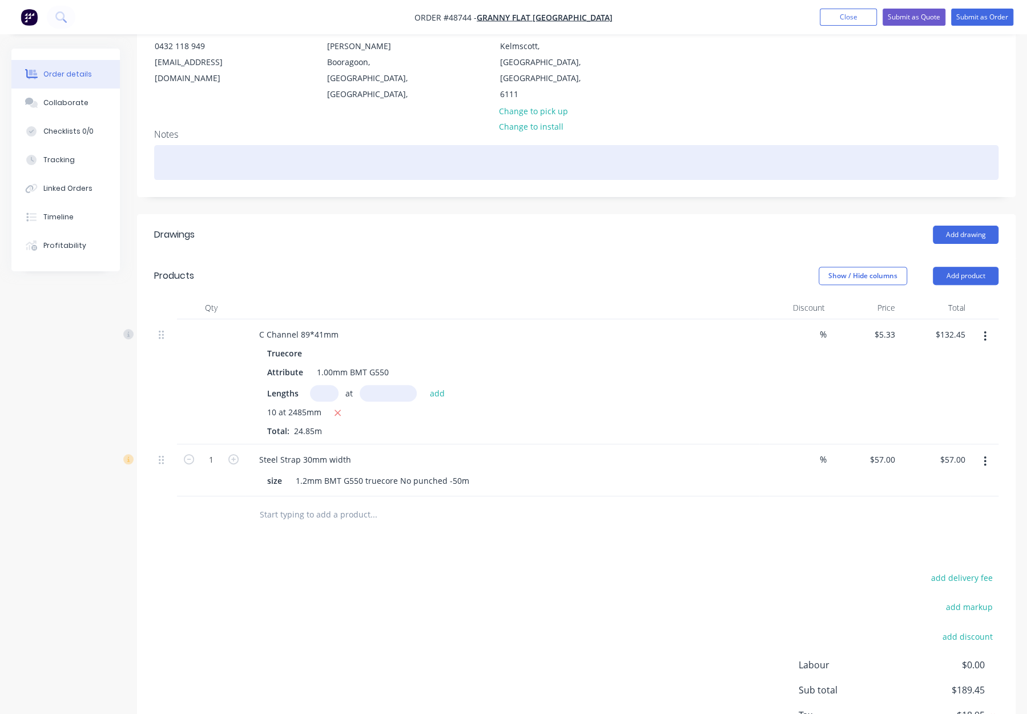
click at [695, 145] on div at bounding box center [576, 162] width 844 height 35
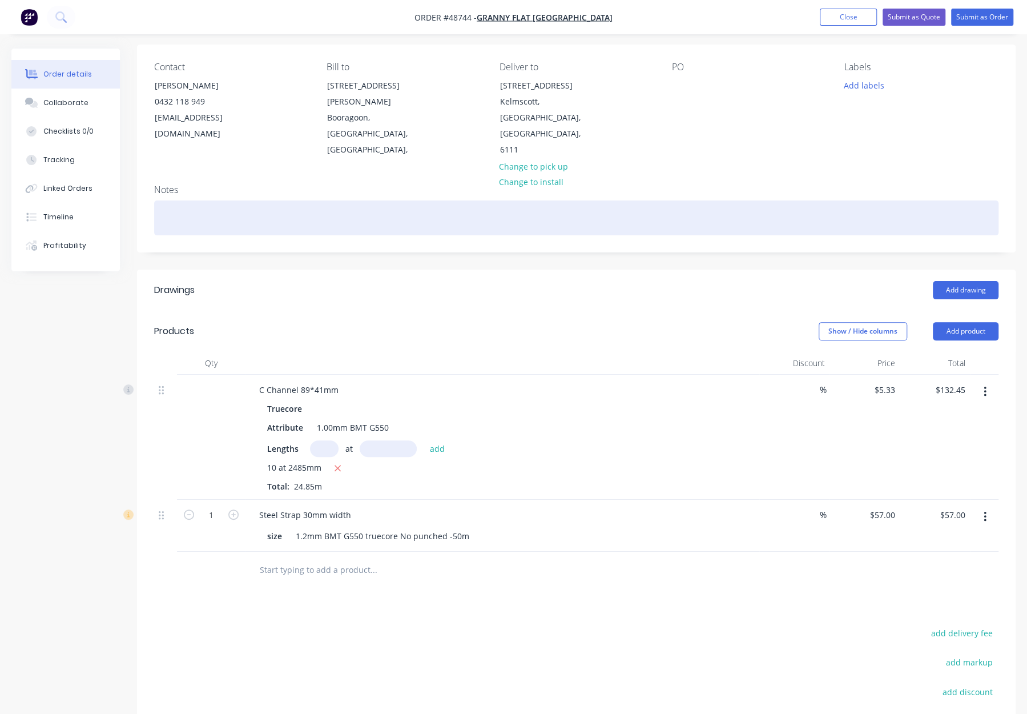
scroll to position [0, 0]
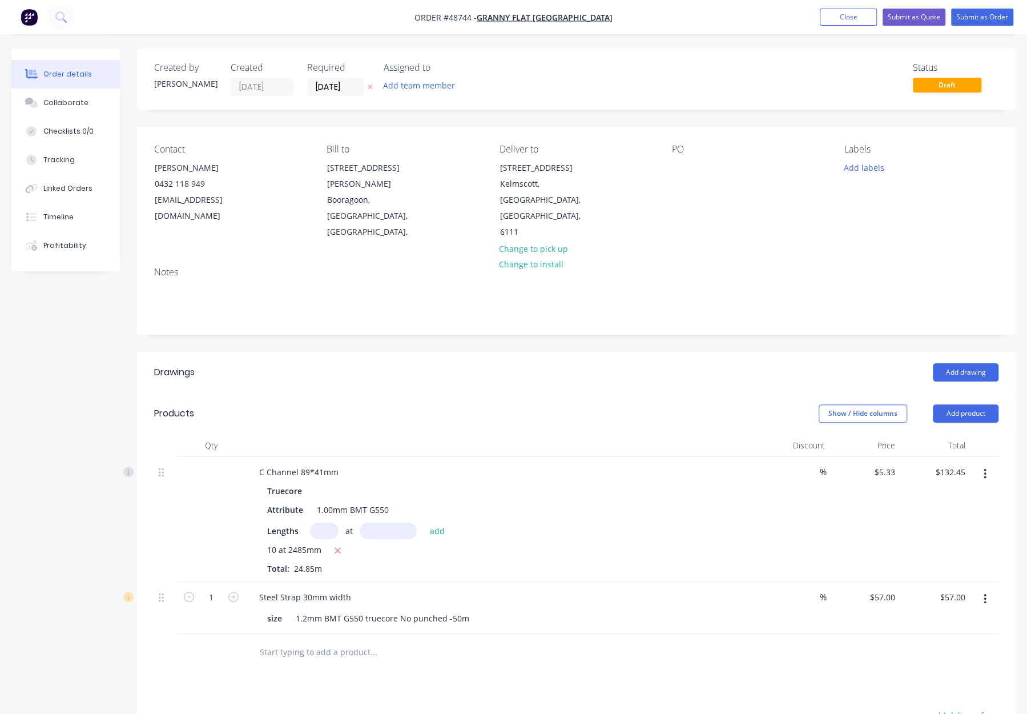
click at [505, 119] on div "Created by Bob Created 01/09/25 Required 01/09/25 Assigned to Add team member S…" at bounding box center [576, 484] width 879 height 871
click at [642, 543] on div "10 at 2485mm Total: 24.85m" at bounding box center [502, 558] width 470 height 31
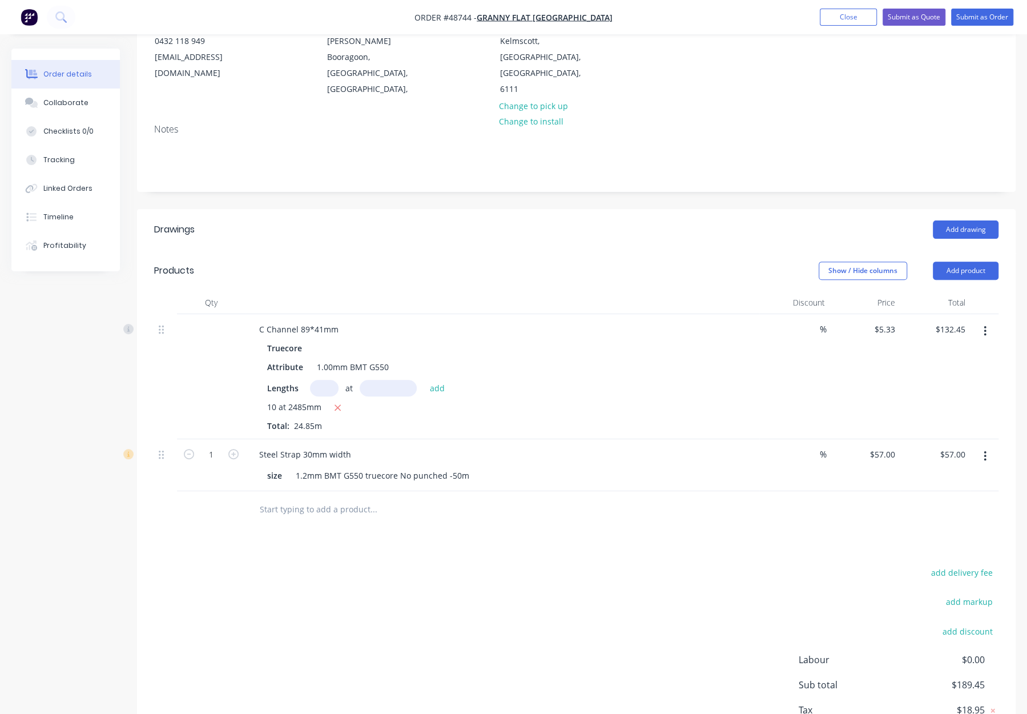
scroll to position [152, 0]
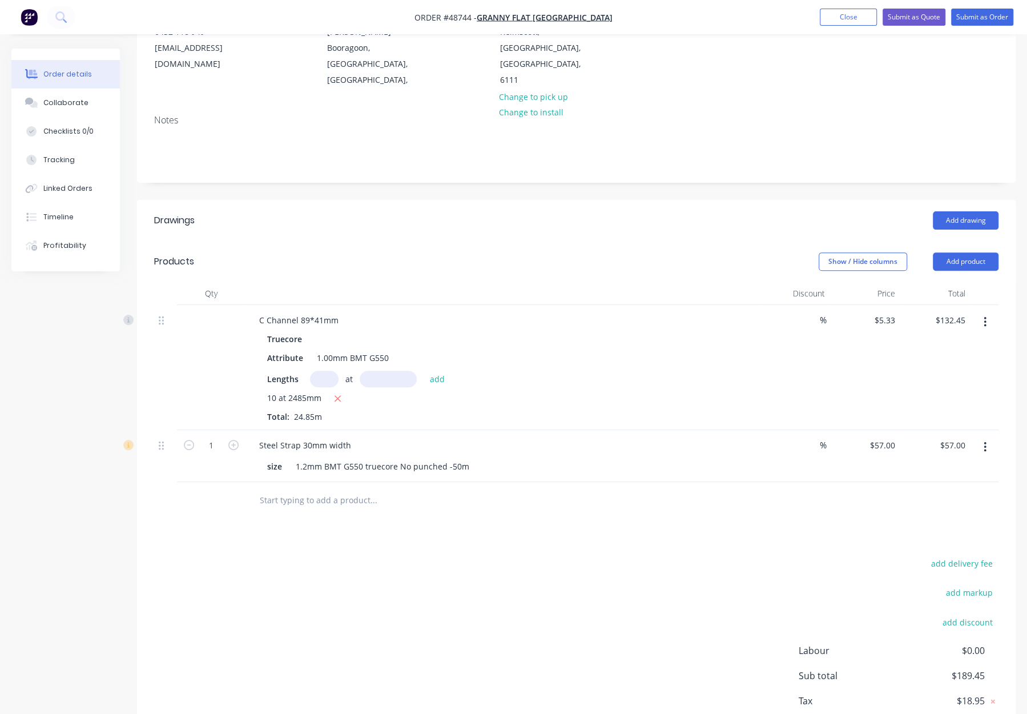
click at [276, 561] on div "add delivery fee add markup add discount Labour $0.00 Sub total $189.45 Tax $18…" at bounding box center [576, 652] width 844 height 195
click at [71, 409] on div "Created by Bob Created 01/09/25 Required 01/09/25 Assigned to Add team member S…" at bounding box center [513, 341] width 1004 height 888
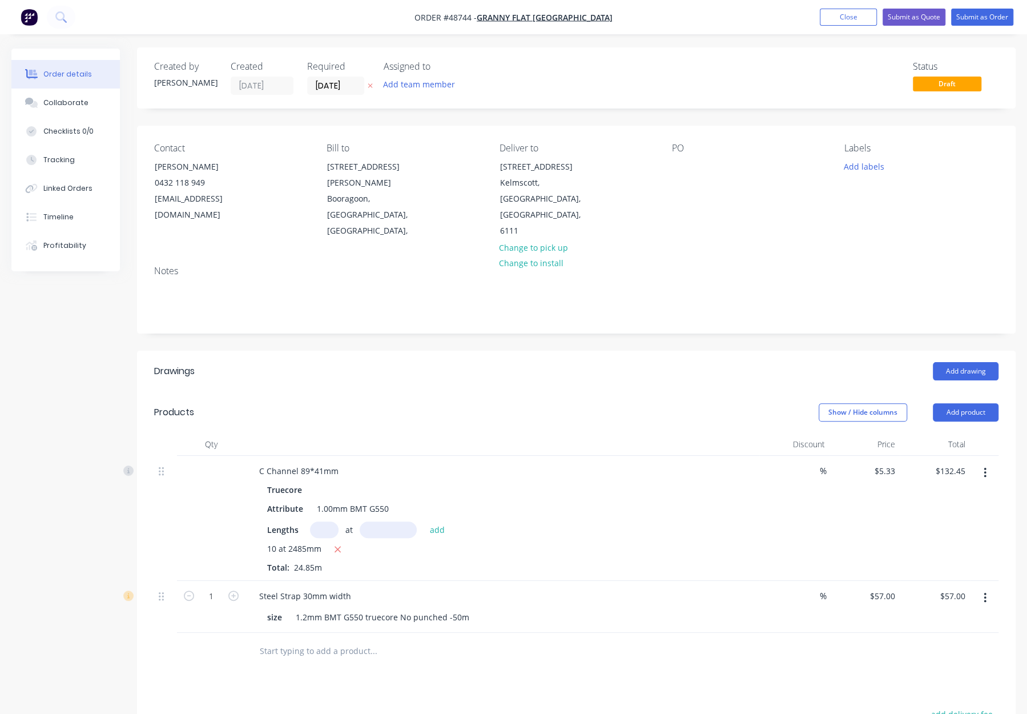
scroll to position [0, 0]
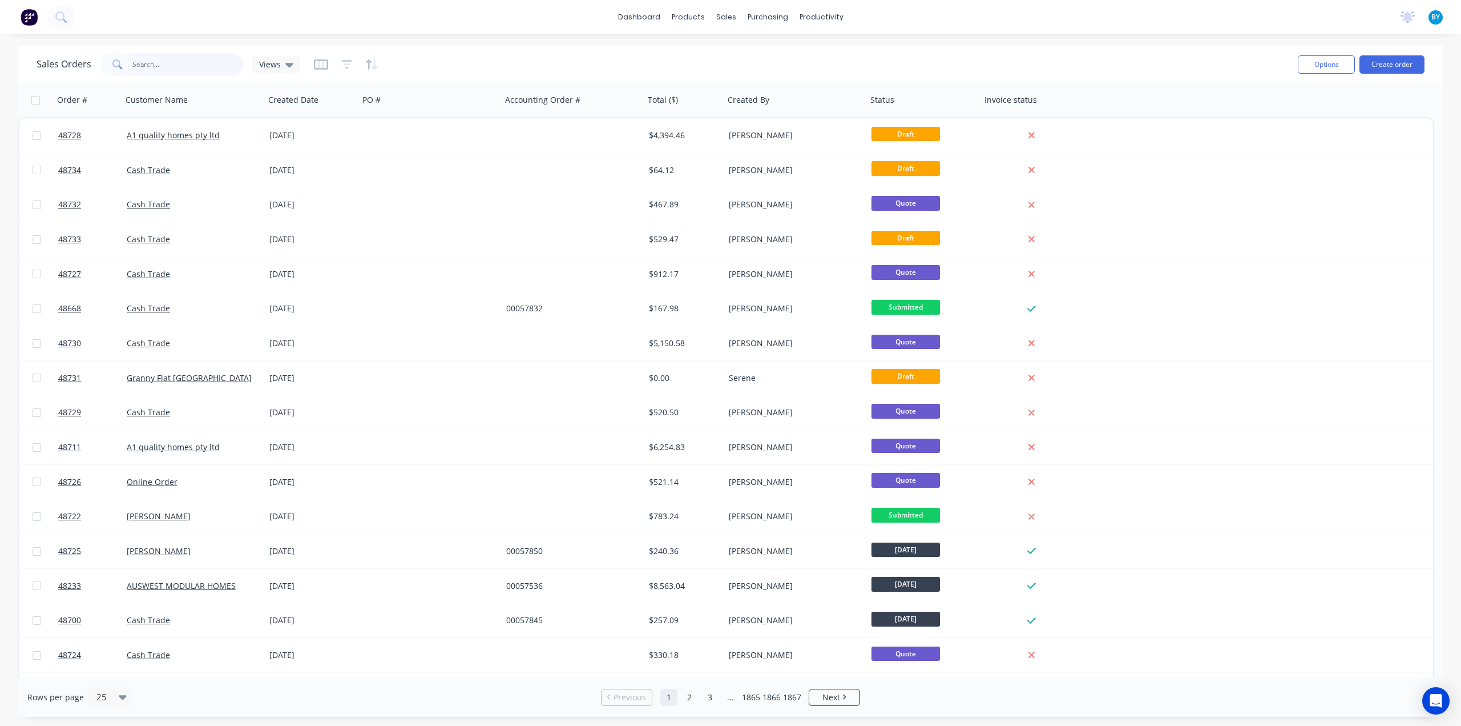
click at [166, 67] on input "text" at bounding box center [187, 64] width 111 height 23
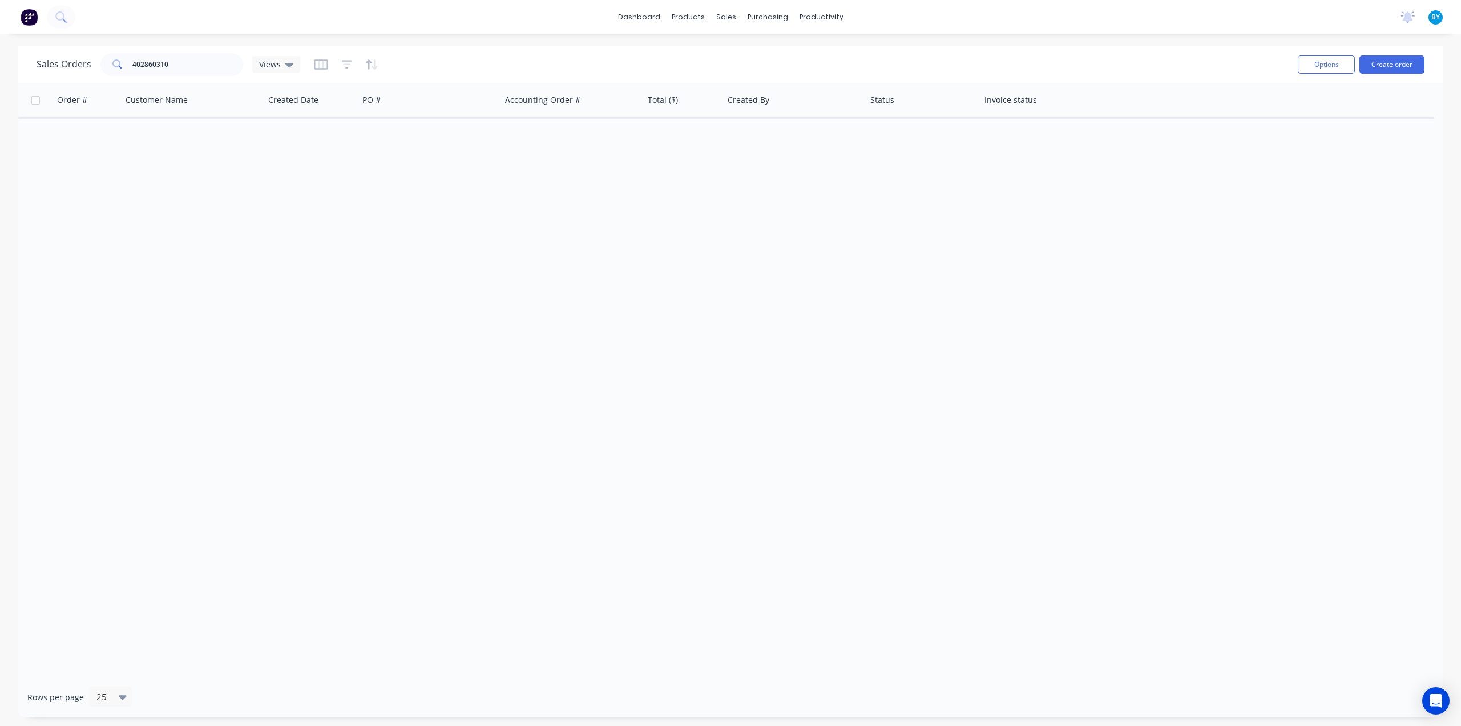
click at [250, 183] on div "Order # Customer Name Created Date PO # Accounting Order # Total ($) Created By…" at bounding box center [730, 380] width 1425 height 594
click at [135, 63] on input "402860310" at bounding box center [187, 64] width 111 height 23
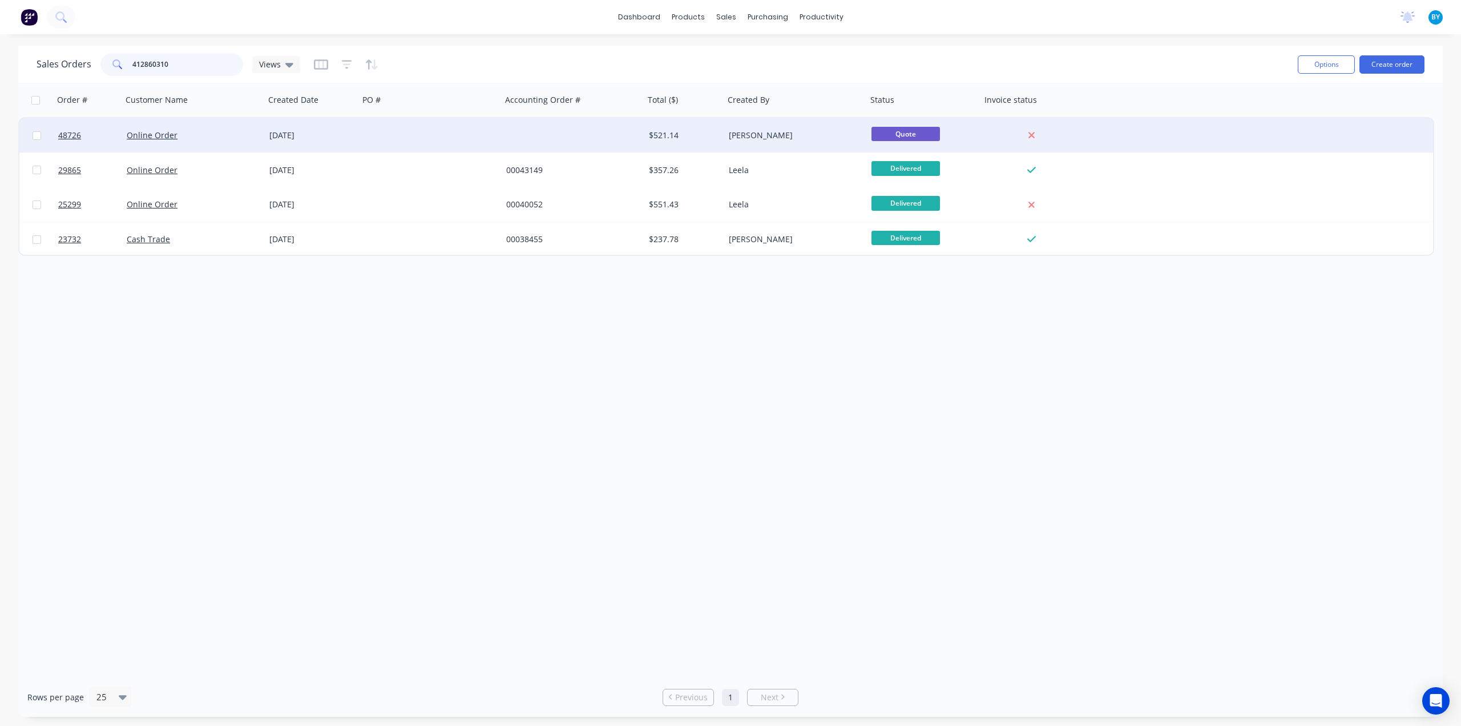
type input "412860310"
click at [231, 138] on div "Online Order" at bounding box center [190, 135] width 127 height 11
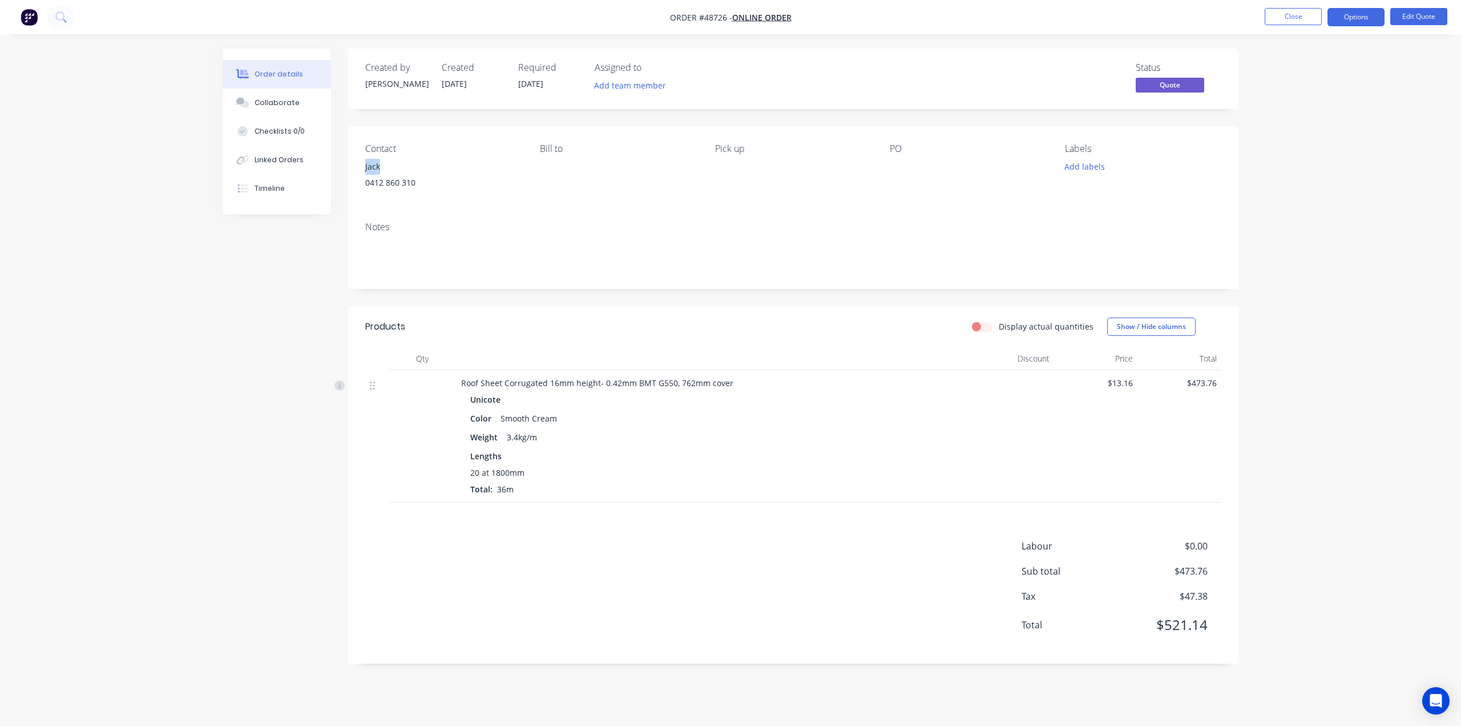
drag, startPoint x: 364, startPoint y: 166, endPoint x: 385, endPoint y: 164, distance: 20.7
click at [385, 164] on div "Contact Jack 0412 860 310 Bill to Pick up PO Labels Add labels" at bounding box center [793, 169] width 891 height 86
drag, startPoint x: 566, startPoint y: 418, endPoint x: 493, endPoint y: 417, distance: 73.7
click at [493, 417] on div "Color Smooth Cream" at bounding box center [713, 418] width 486 height 17
click at [626, 430] on div "Weight 3.4kg/m" at bounding box center [713, 437] width 486 height 17
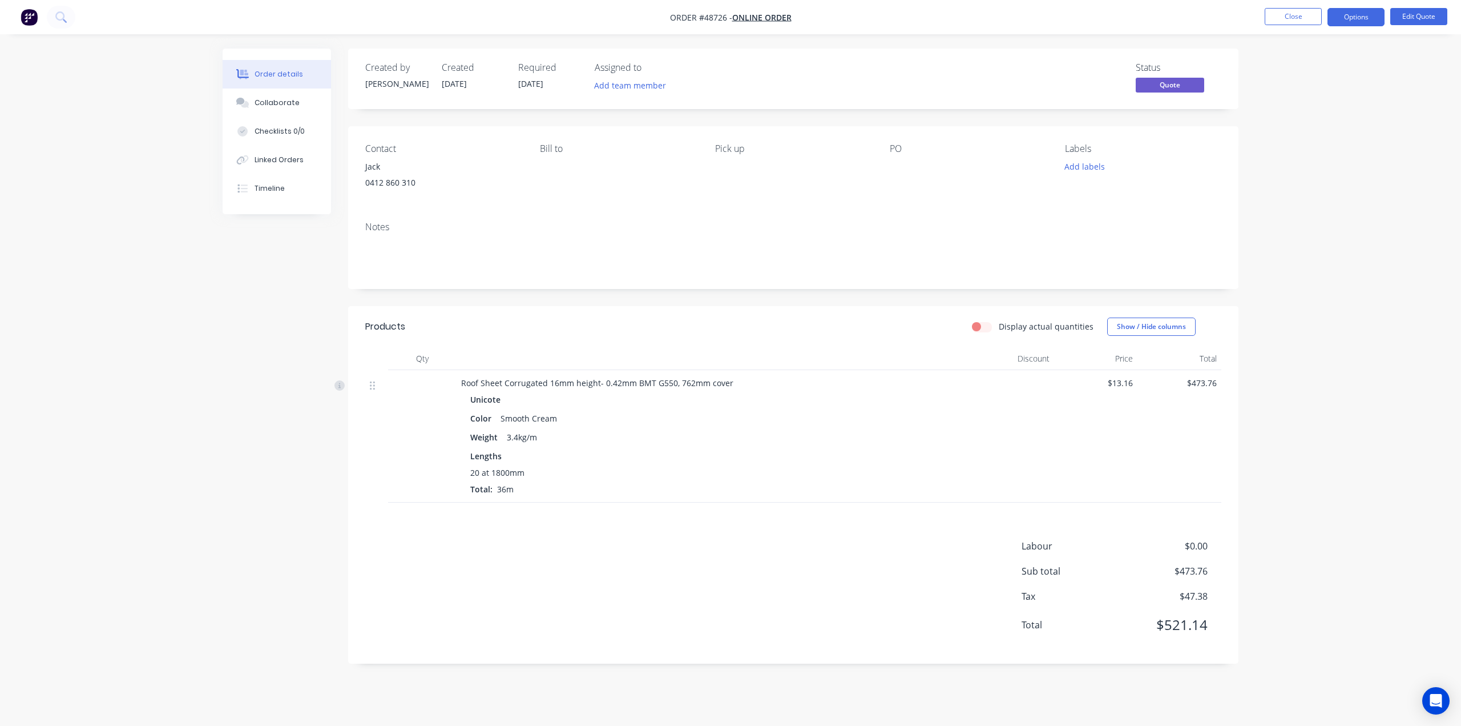
click at [617, 425] on div "Color Smooth Cream" at bounding box center [713, 418] width 486 height 17
click at [486, 208] on div "Contact Jack 0412 860 310 Bill to Pick up PO Labels Add labels" at bounding box center [793, 169] width 891 height 86
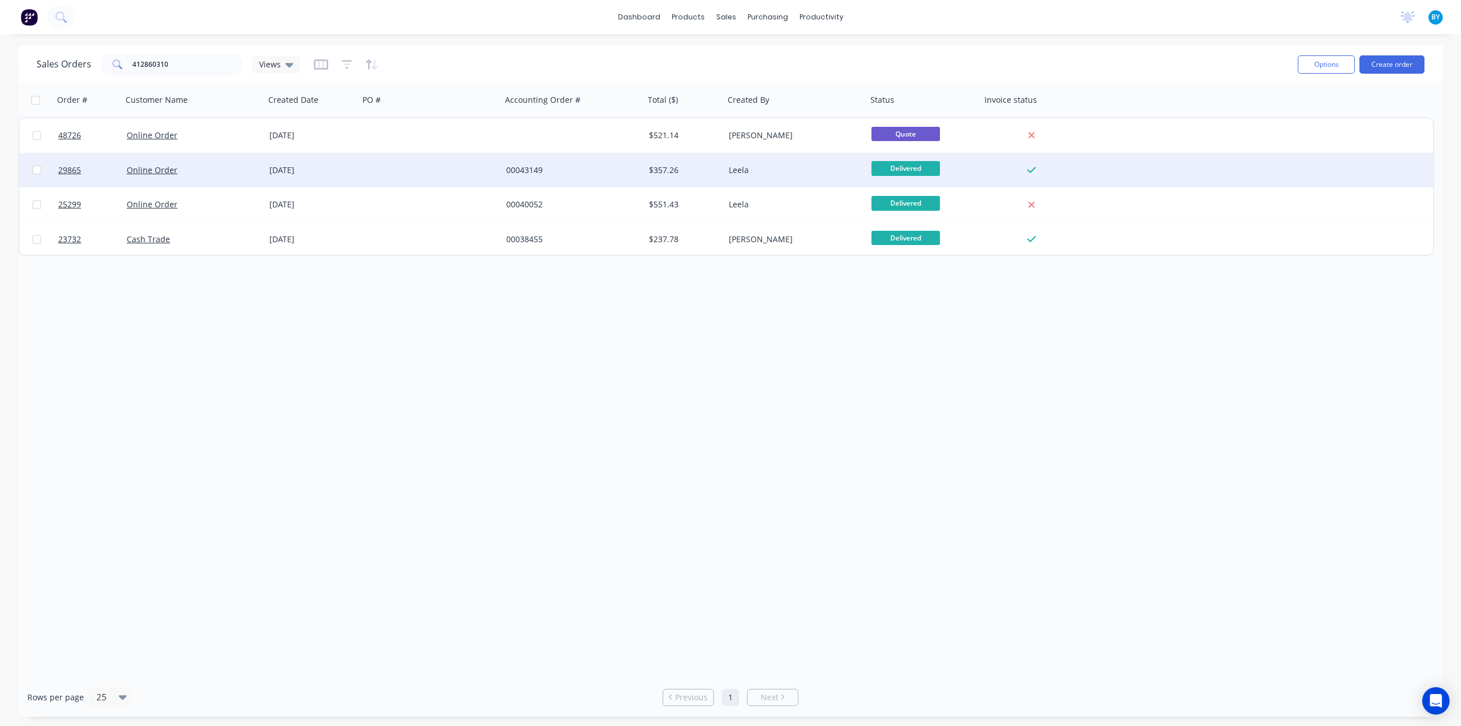
click at [210, 163] on div "Online Order" at bounding box center [193, 170] width 143 height 34
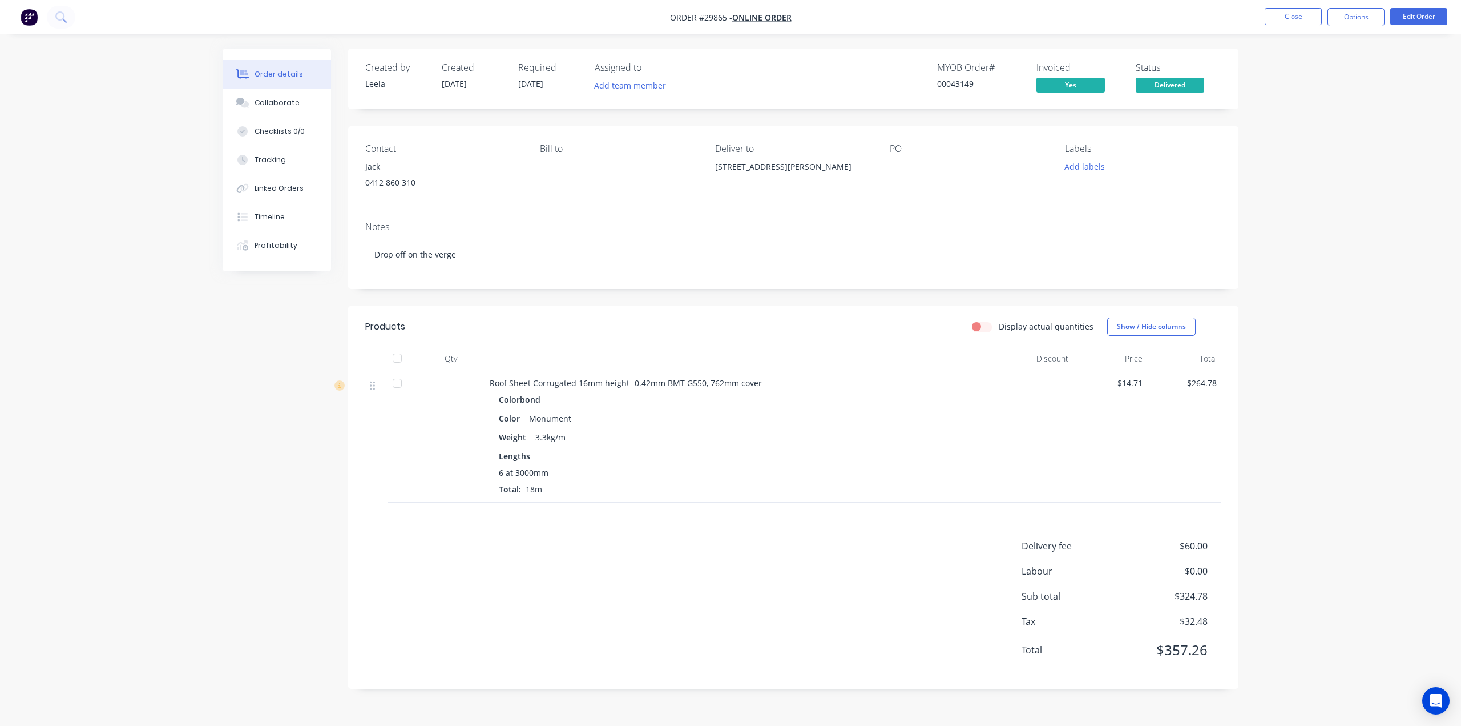
drag, startPoint x: 708, startPoint y: 168, endPoint x: 851, endPoint y: 167, distance: 142.7
click at [851, 167] on div "Contact Jack 0412 860 310 Bill to Deliver to 5 Turner Rd, Kelmscott WA 6111 PO …" at bounding box center [793, 169] width 891 height 86
drag, startPoint x: 843, startPoint y: 187, endPoint x: 840, endPoint y: 178, distance: 9.2
click at [844, 186] on div "5 Turner Rd, Kelmscott WA 6111" at bounding box center [793, 177] width 156 height 37
click at [843, 170] on div "5 Turner Rd, Kelmscott WA 6111" at bounding box center [793, 167] width 156 height 16
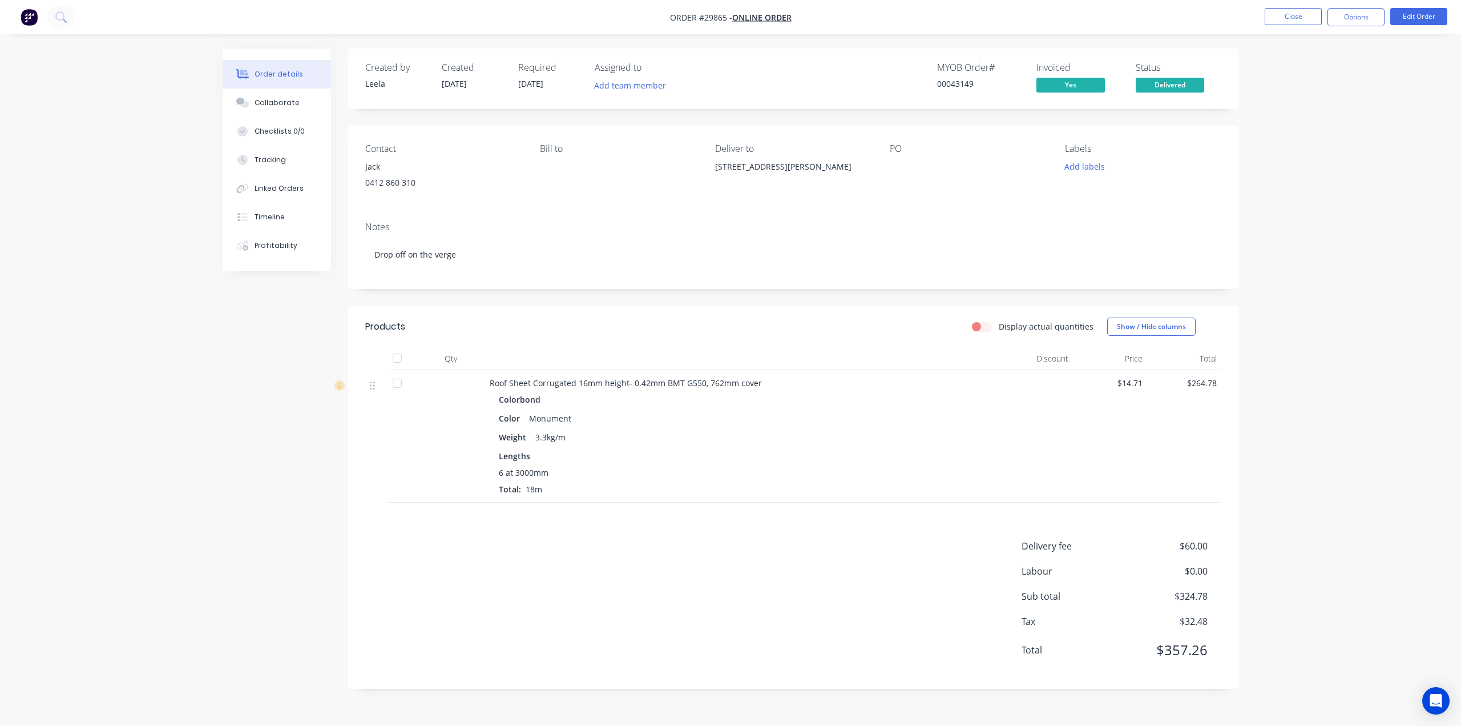
click at [655, 201] on div "Contact Jack 0412 860 310 Bill to Deliver to 5 Turner Rd, Kelmscott WA 6111 PO …" at bounding box center [793, 169] width 891 height 86
click at [649, 167] on div "Bill to" at bounding box center [618, 169] width 156 height 52
click at [668, 117] on div "Created by Leela Created 30/04/24 Required 03/05/24 Assigned to Add team member…" at bounding box center [793, 369] width 891 height 640
click at [701, 131] on div "Contact Jack 0412 860 310 Bill to Deliver to 5 Turner Rd, Kelmscott WA 6111 PO …" at bounding box center [793, 169] width 891 height 86
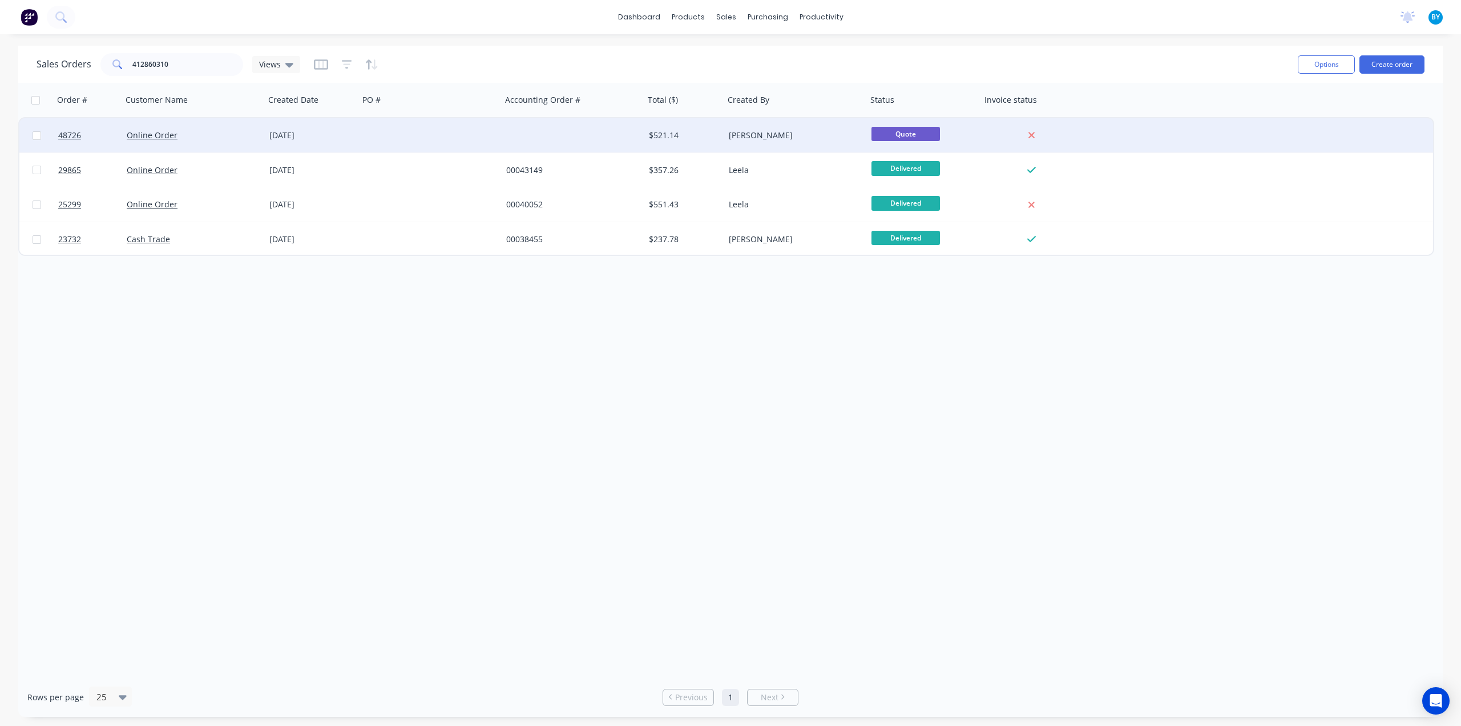
click at [227, 130] on div "Online Order" at bounding box center [190, 135] width 127 height 11
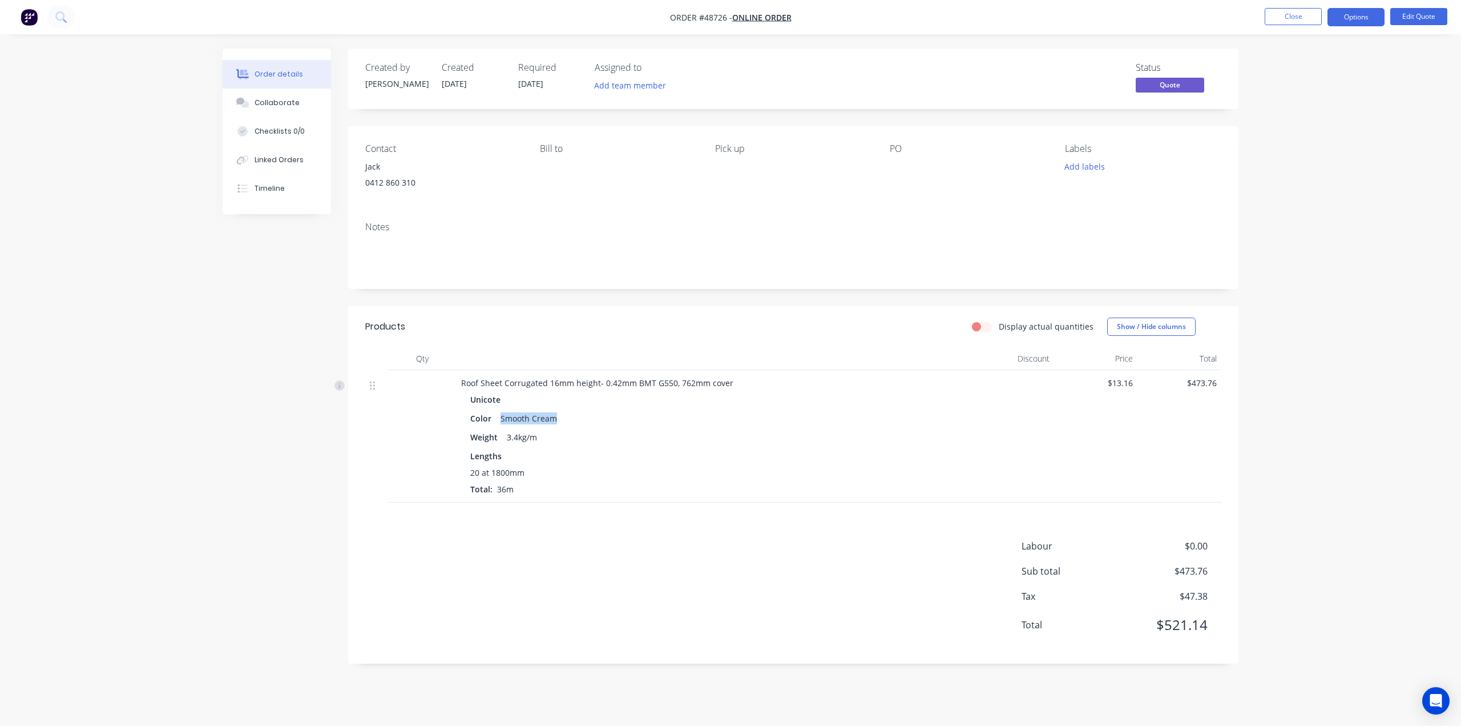
drag, startPoint x: 501, startPoint y: 417, endPoint x: 566, endPoint y: 418, distance: 65.7
click at [566, 418] on div "Color Smooth Cream" at bounding box center [713, 418] width 486 height 17
click at [598, 434] on div "Weight 3.4kg/m" at bounding box center [713, 437] width 486 height 17
drag, startPoint x: 356, startPoint y: 170, endPoint x: 441, endPoint y: 183, distance: 85.5
click at [441, 183] on div "Contact Jack 0412 860 310 Bill to Pick up PO Labels Add labels" at bounding box center [793, 169] width 891 height 86
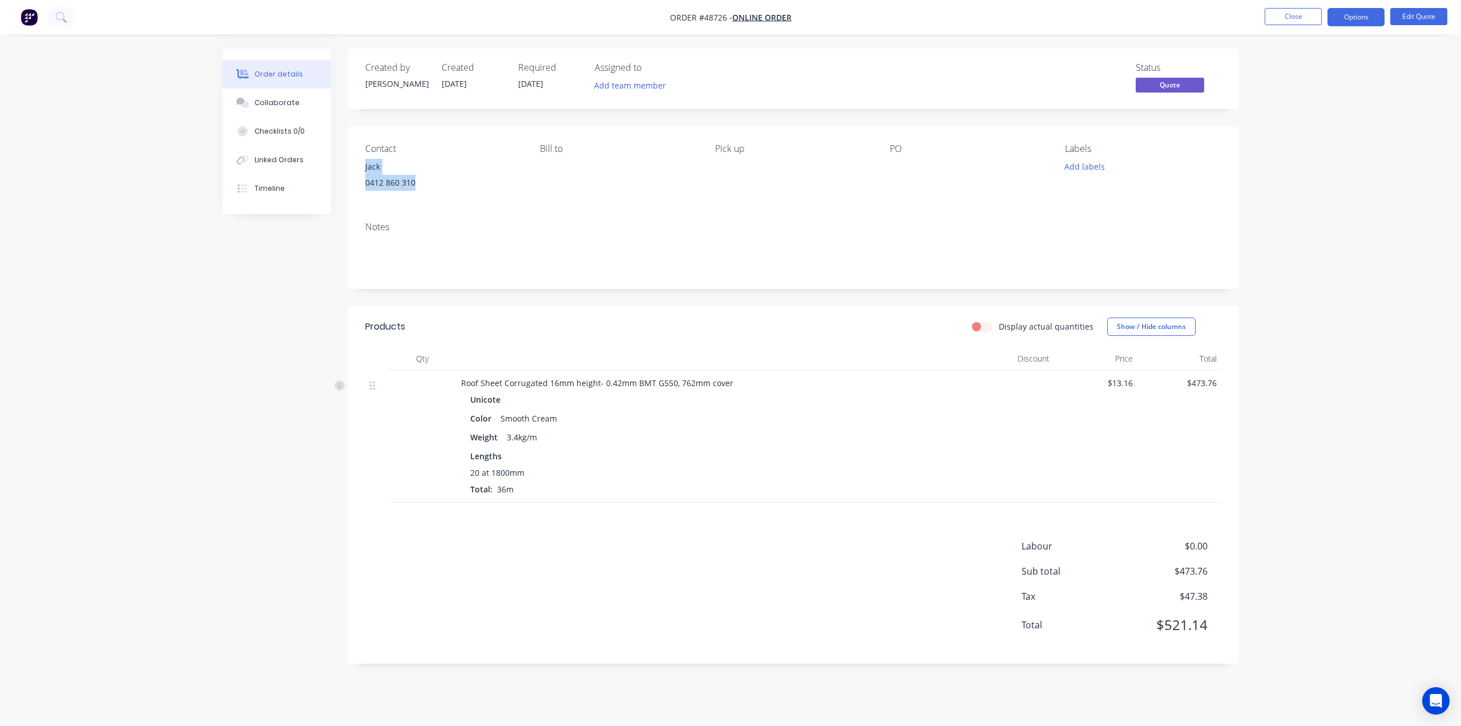
copy div "Jack 0412 860 310"
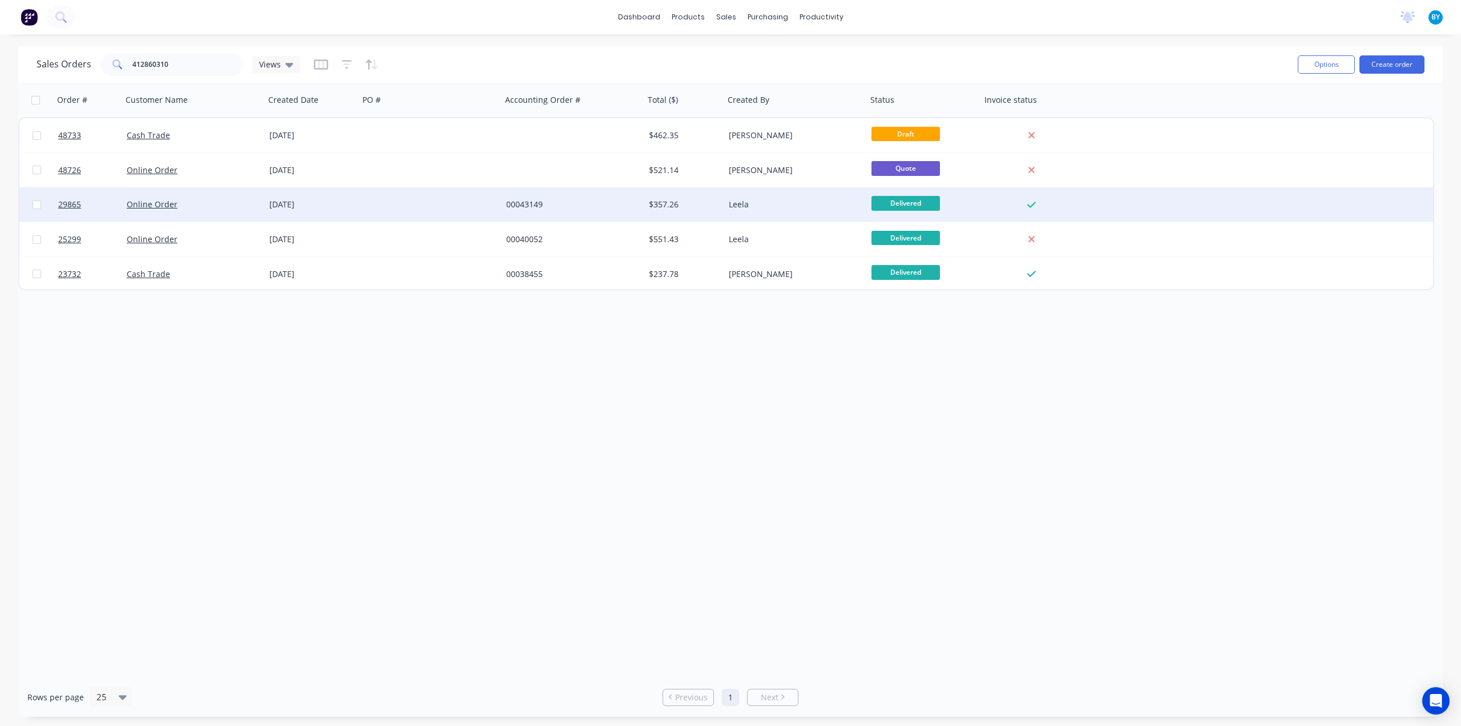
click at [237, 197] on div "Online Order" at bounding box center [193, 204] width 143 height 34
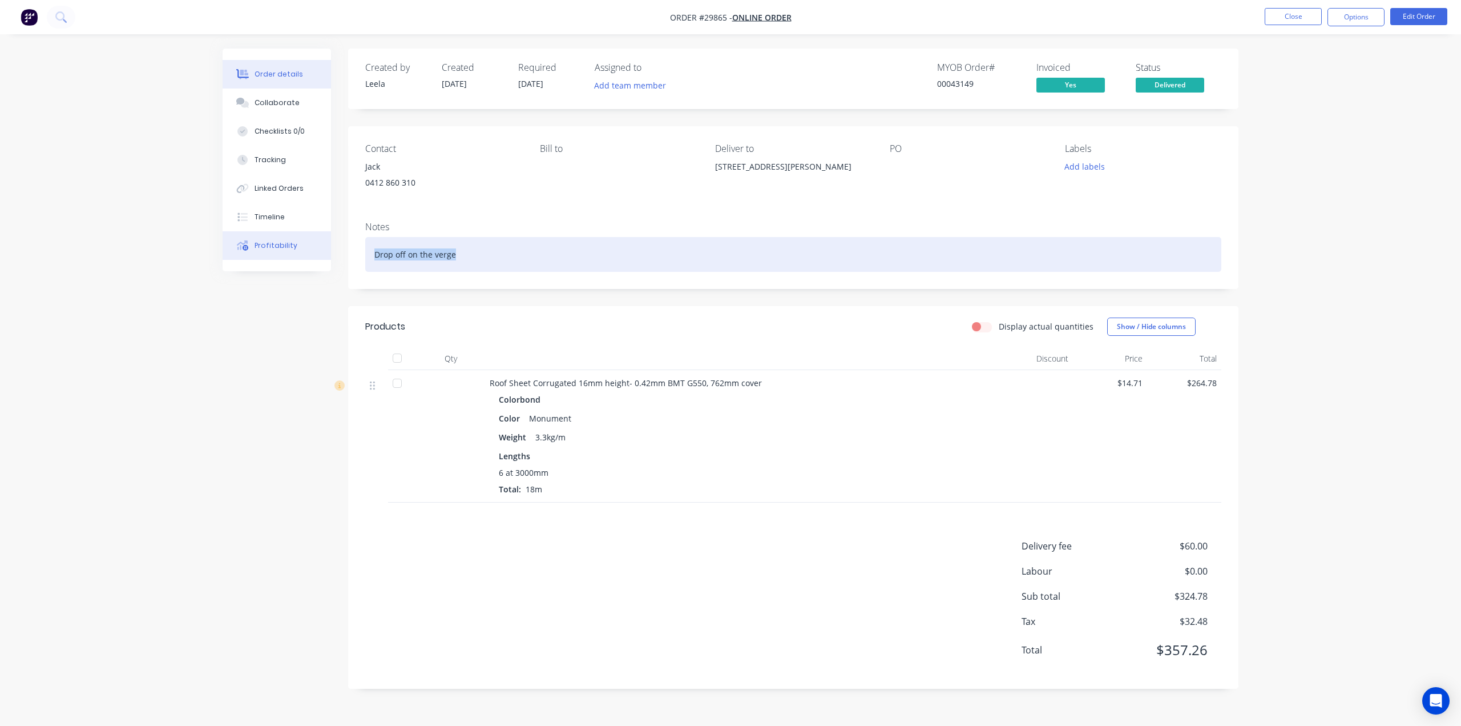
drag, startPoint x: 486, startPoint y: 256, endPoint x: 315, endPoint y: 252, distance: 171.3
click at [317, 248] on div "Order details Collaborate Checklists 0/0 Tracking Linked Orders Timeline Profit…" at bounding box center [730, 377] width 1039 height 657
copy div "Drop off on the verge"
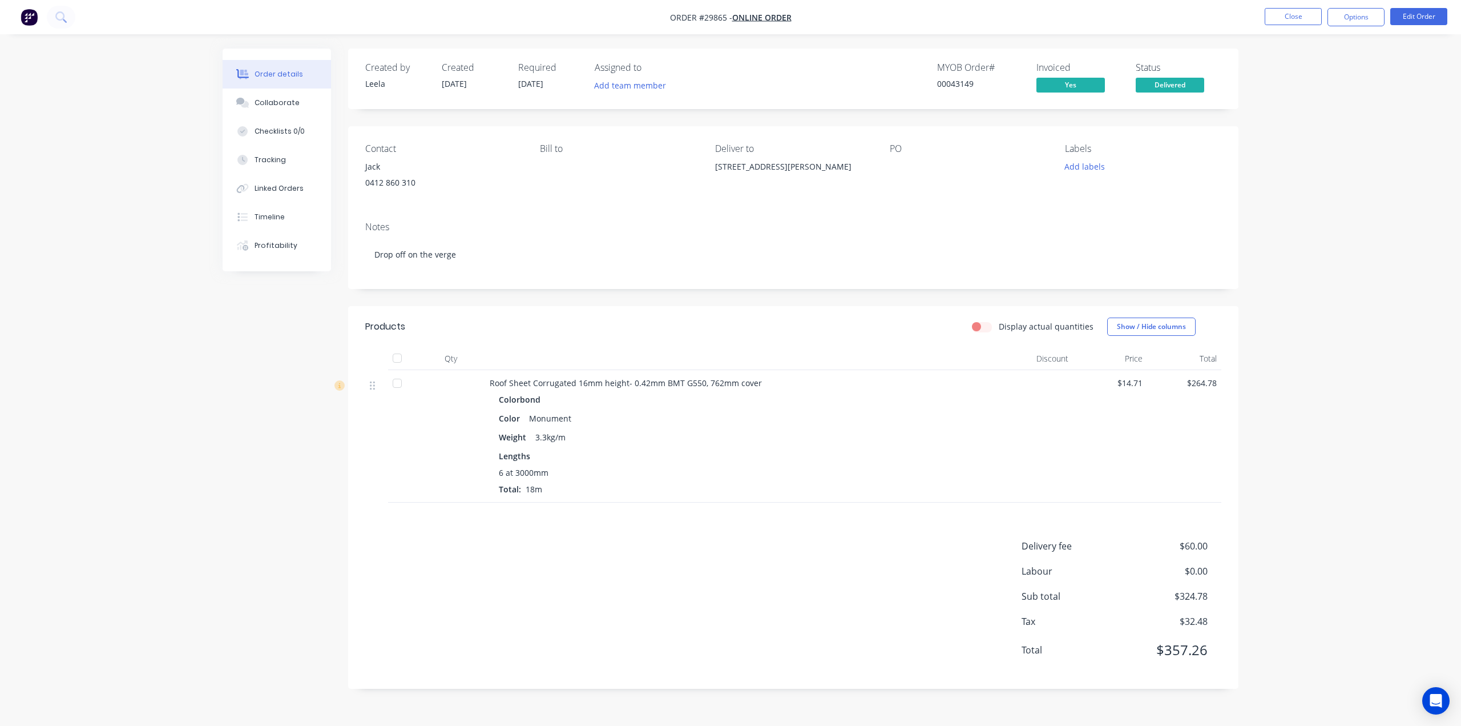
click at [638, 210] on div "Contact Jack 0412 860 310 Bill to Deliver to 5 Turner Rd, Kelmscott WA 6111 PO …" at bounding box center [793, 169] width 891 height 86
drag, startPoint x: 752, startPoint y: 167, endPoint x: 846, endPoint y: 168, distance: 94.2
click at [846, 168] on div "Contact Jack 0412 860 310 Bill to Deliver to 5 Turner Rd, Kelmscott WA 6111 PO …" at bounding box center [793, 169] width 891 height 86
click at [839, 188] on div "5 Turner Rd, Kelmscott WA 6111" at bounding box center [793, 177] width 156 height 37
drag, startPoint x: 846, startPoint y: 172, endPoint x: 714, endPoint y: 182, distance: 132.2
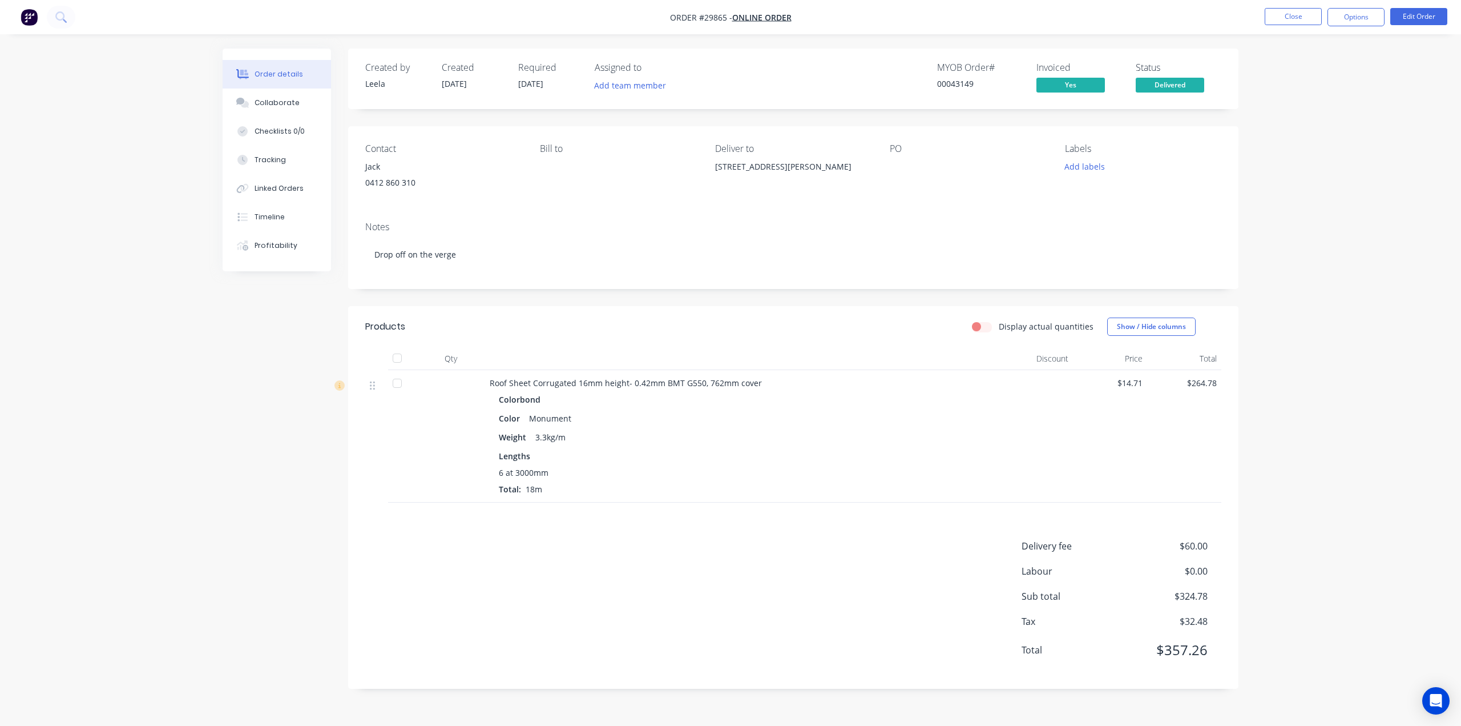
click at [714, 182] on div "Contact Jack 0412 860 310 Bill to Deliver to 5 Turner Rd, Kelmscott WA 6111 PO …" at bounding box center [793, 169] width 891 height 86
copy div "5 Turner Rd, Kelmscott WA 6111"
click at [1373, 282] on div "Order details Collaborate Checklists 0/0 Tracking Linked Orders Timeline Profit…" at bounding box center [730, 363] width 1461 height 726
drag, startPoint x: 704, startPoint y: 171, endPoint x: 847, endPoint y: 174, distance: 142.8
click at [850, 172] on div "Contact Jack 0412 860 310 Bill to Deliver to 5 Turner Rd, Kelmscott WA 6111 PO …" at bounding box center [793, 169] width 891 height 86
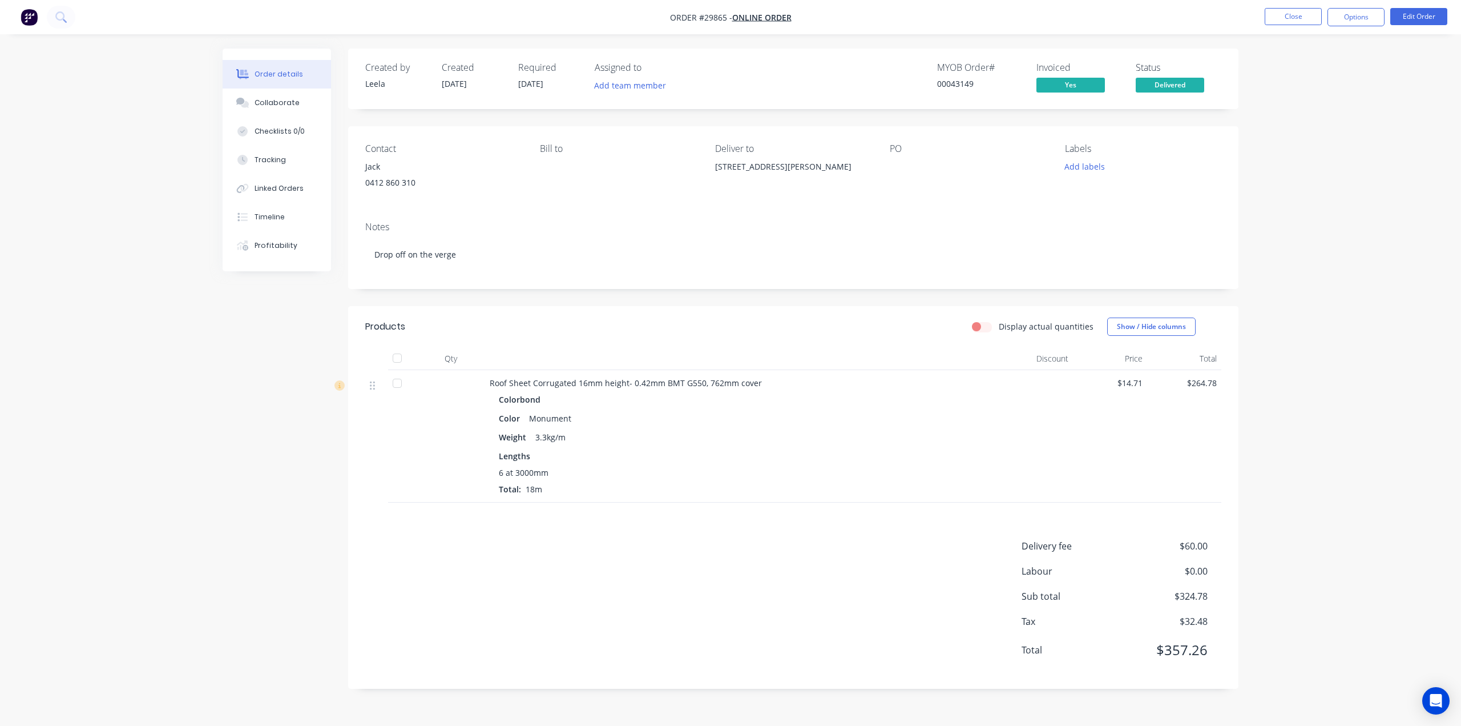
copy div "Deliver to 5 Turner Rd, Kelmscott WA 6111"
click at [1335, 202] on div "Order details Collaborate Checklists 0/0 Tracking Linked Orders Timeline Profit…" at bounding box center [730, 363] width 1461 height 726
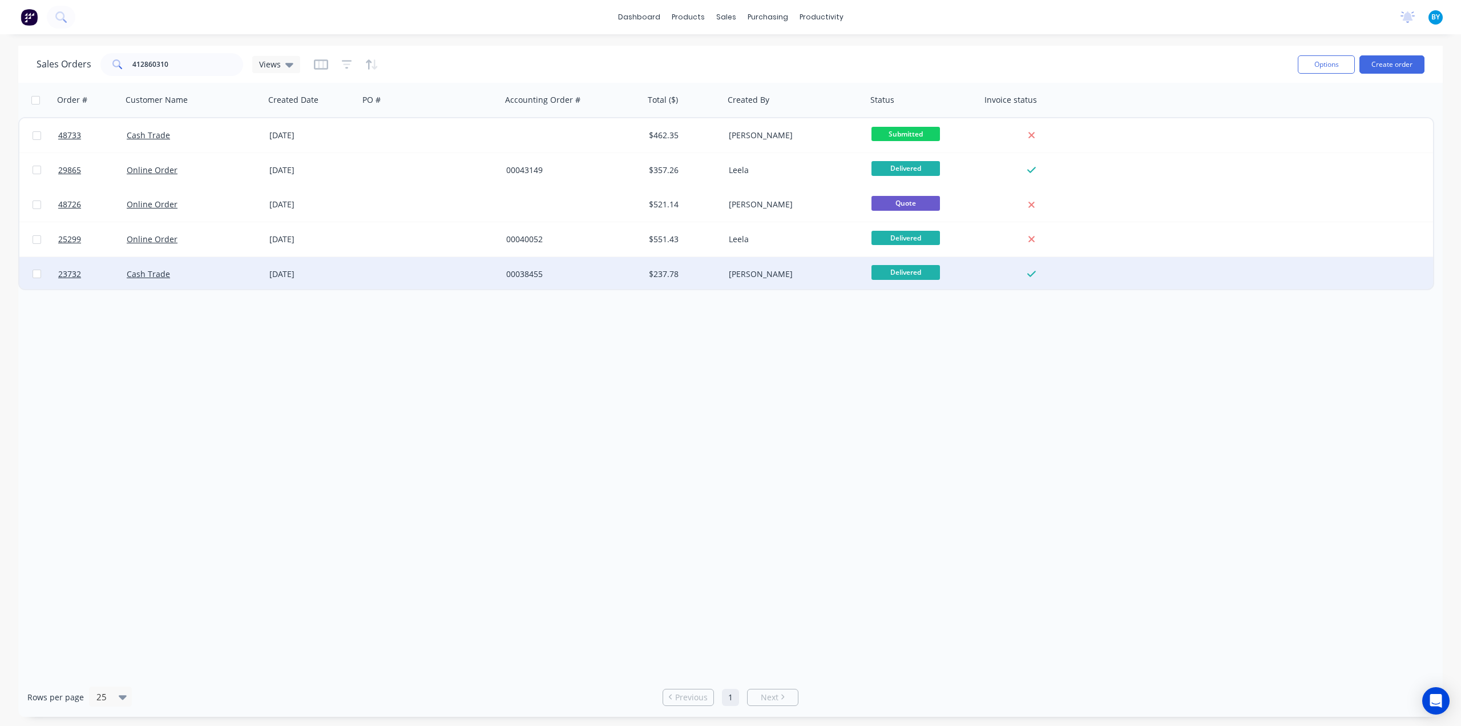
click at [229, 282] on div "Cash Trade" at bounding box center [193, 274] width 143 height 34
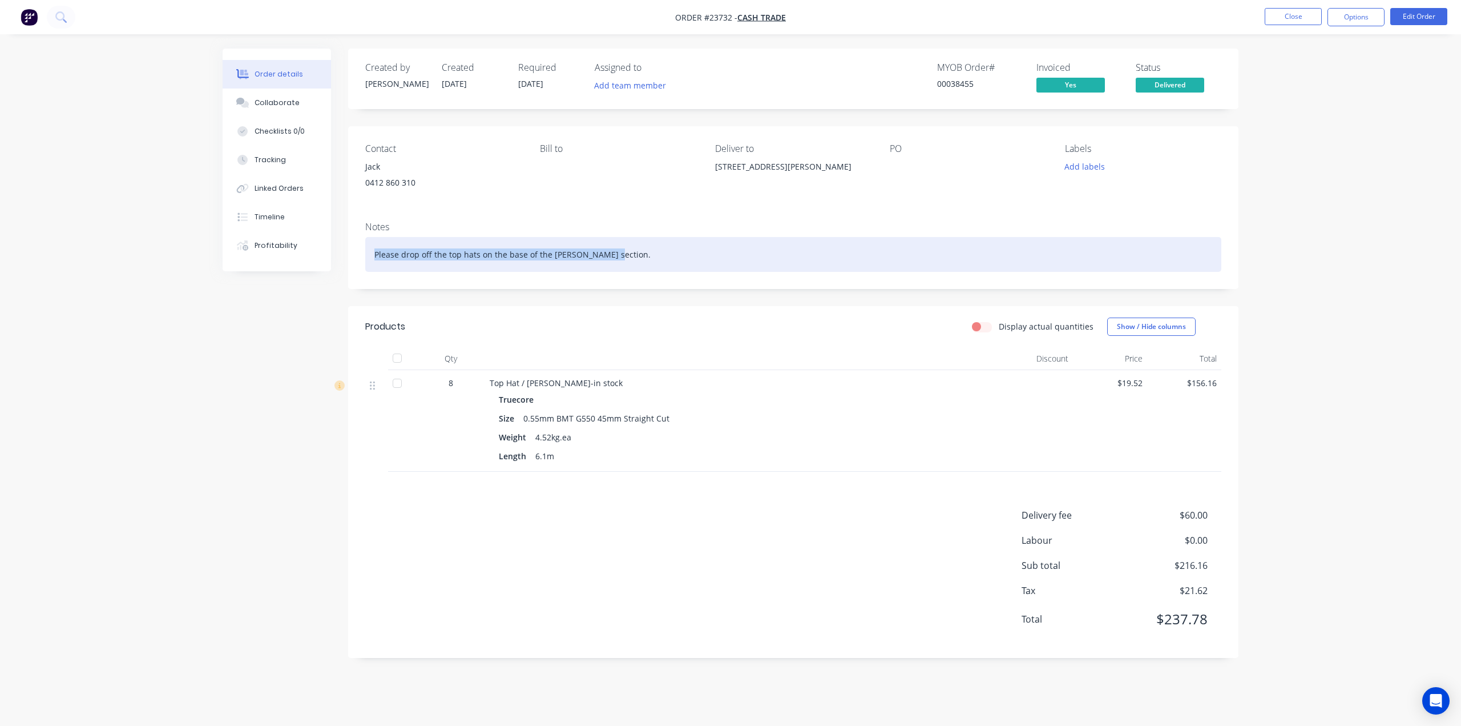
drag, startPoint x: 654, startPoint y: 252, endPoint x: 171, endPoint y: 240, distance: 482.5
click at [171, 240] on div "Order details Collaborate Checklists 0/0 Tracking Linked Orders Timeline Profit…" at bounding box center [730, 363] width 1461 height 726
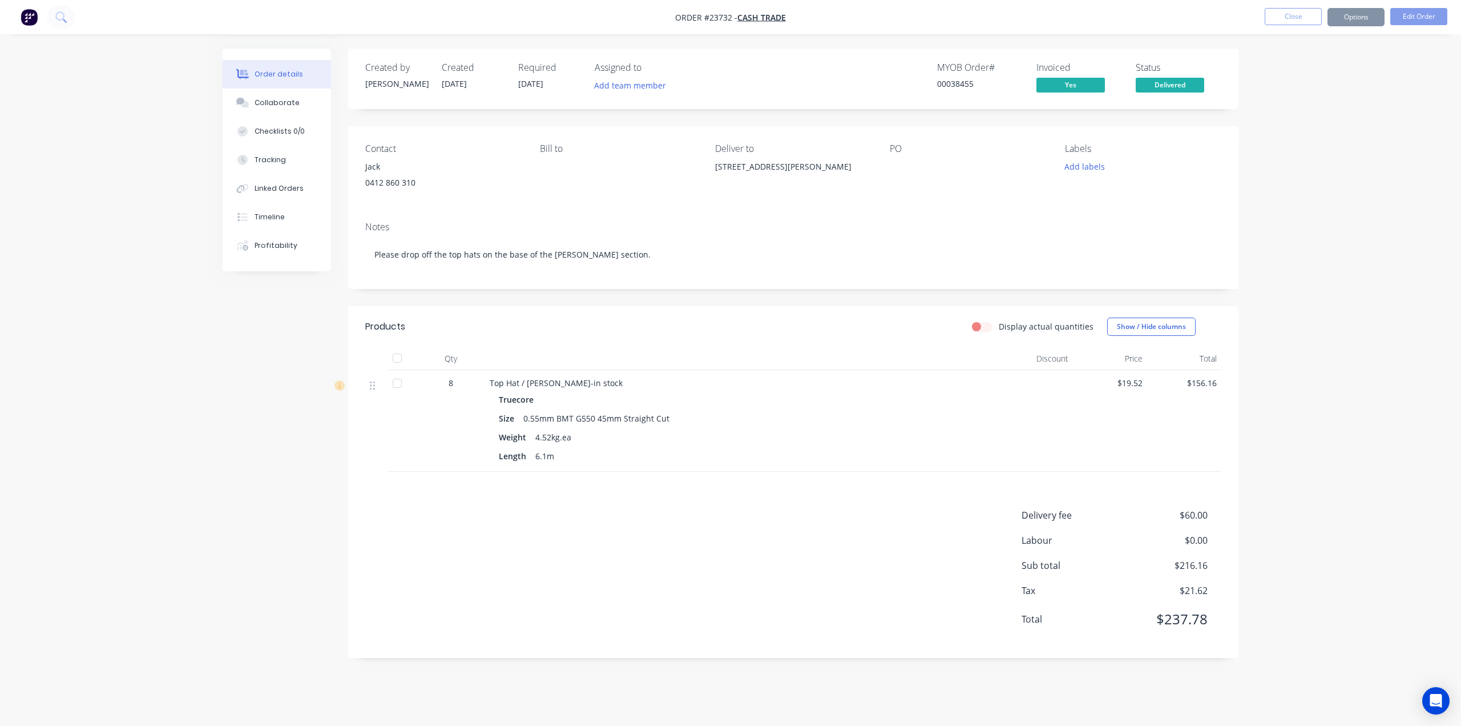
click at [560, 302] on div "Created by Cathy Created 10/11/23 Required 13/11/23 Assigned to Add team member…" at bounding box center [793, 353] width 891 height 609
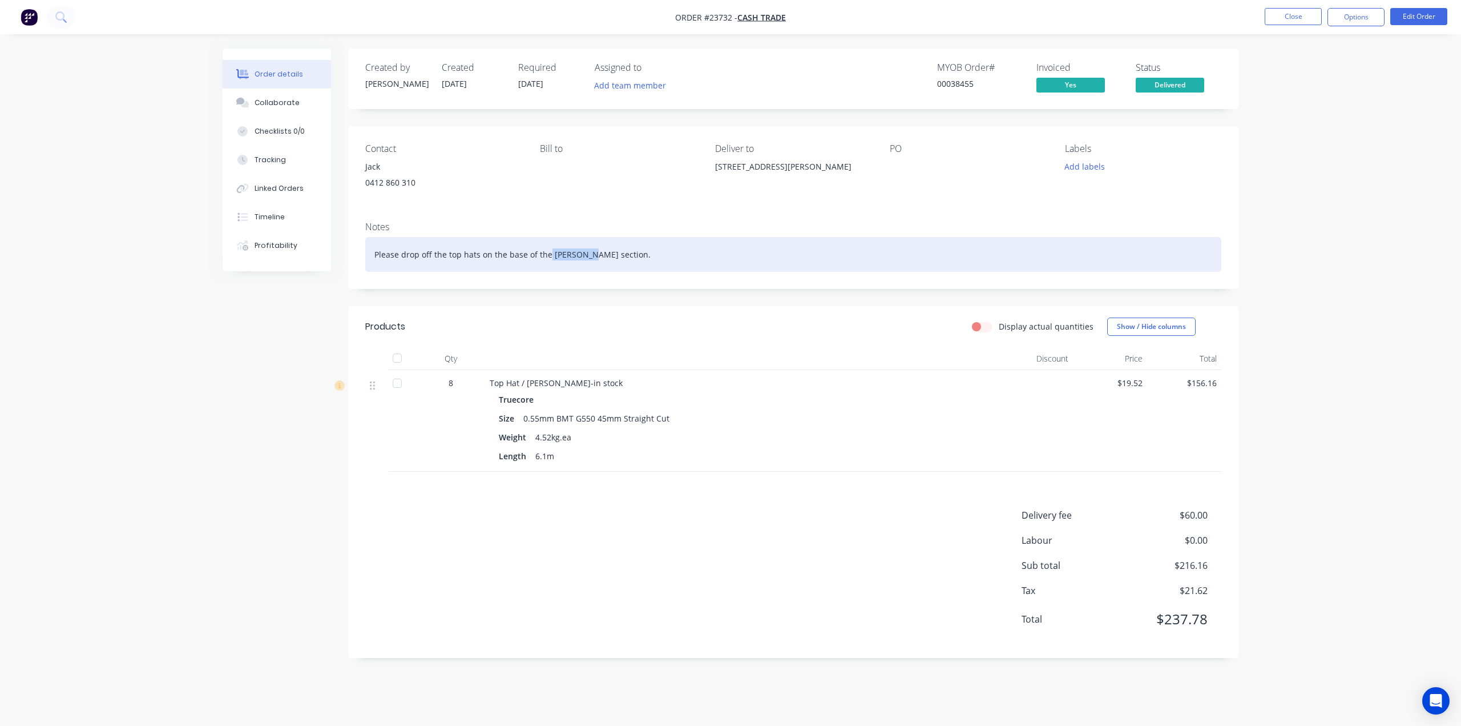
drag, startPoint x: 548, startPoint y: 253, endPoint x: 585, endPoint y: 253, distance: 36.5
click at [585, 253] on div "Please drop off the top hats on the base of the gable section." at bounding box center [793, 254] width 856 height 35
click at [636, 258] on div "Please drop off the top hats on the base of the gable section." at bounding box center [793, 254] width 856 height 35
drag, startPoint x: 646, startPoint y: 253, endPoint x: 481, endPoint y: 248, distance: 165.0
click at [481, 248] on div "Please drop off the top hats on the base of the gable section." at bounding box center [793, 254] width 856 height 35
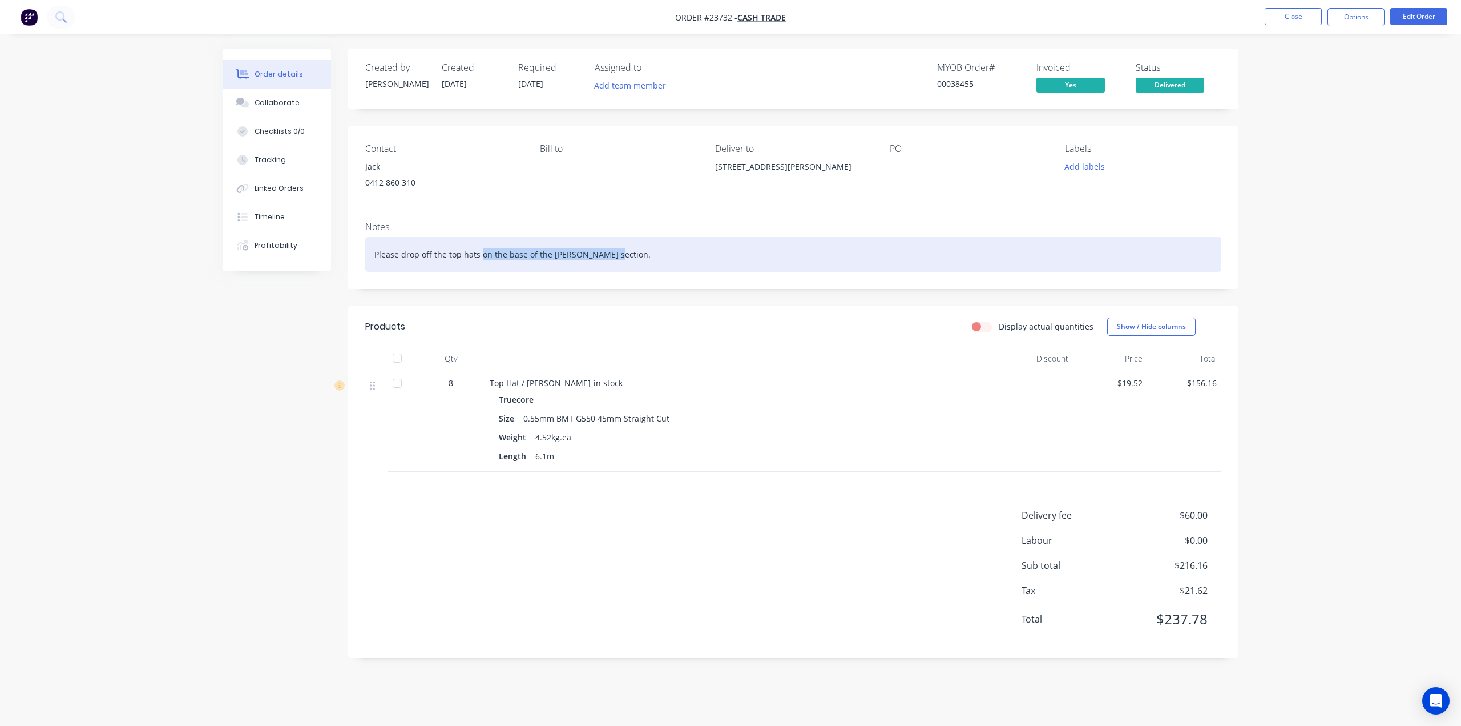
copy div "on the base of the gable section."
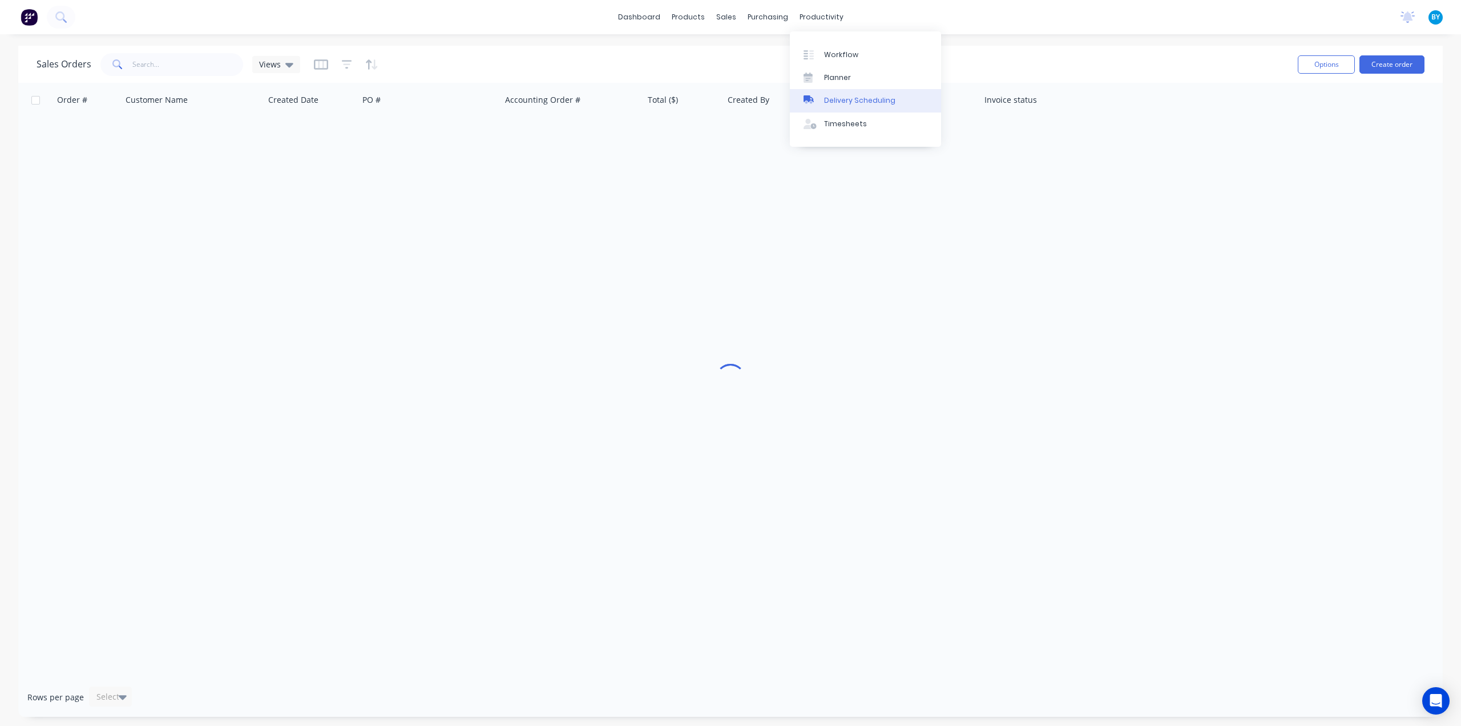
click at [849, 97] on div "Delivery Scheduling" at bounding box center [859, 100] width 71 height 10
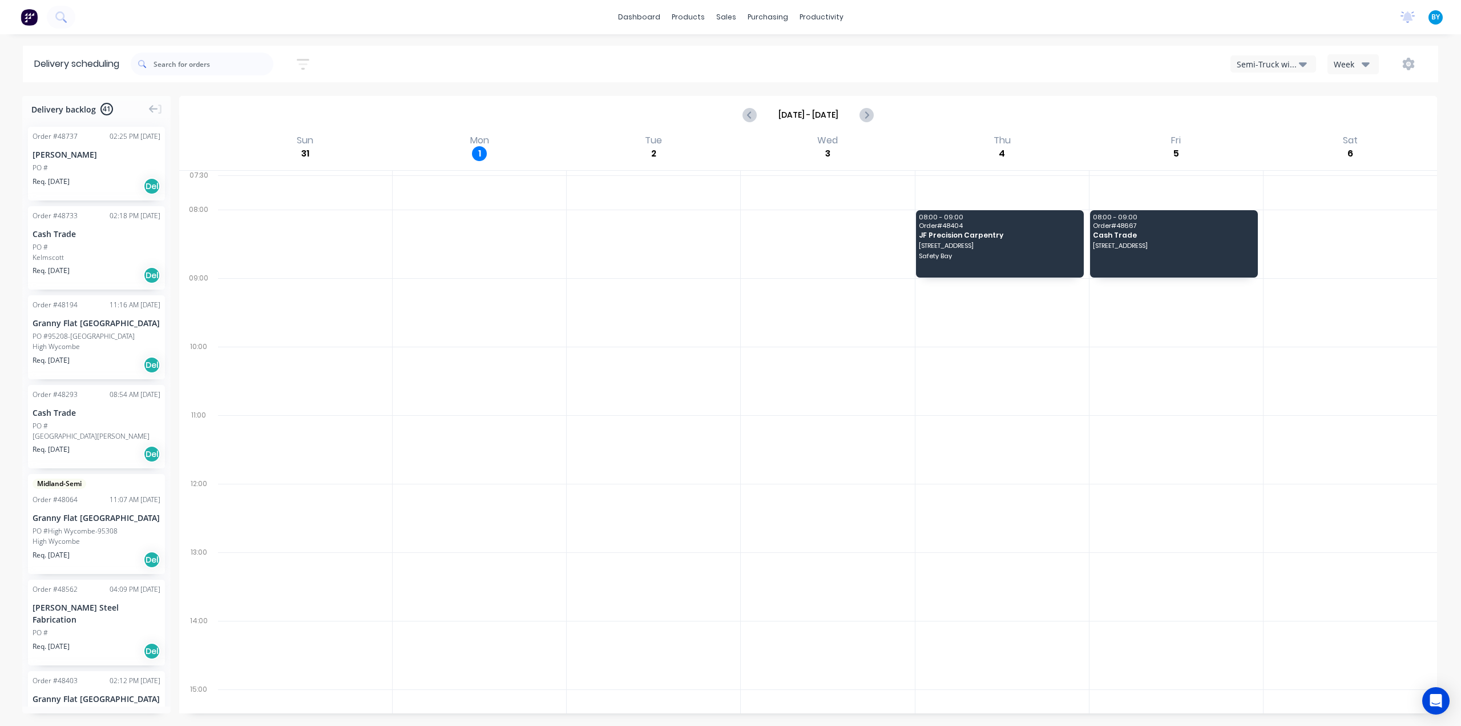
click at [1263, 59] on div "Semi-Truck with Hiab" at bounding box center [1268, 64] width 62 height 12
click at [1255, 138] on div "Utes Delivery" at bounding box center [1287, 138] width 113 height 23
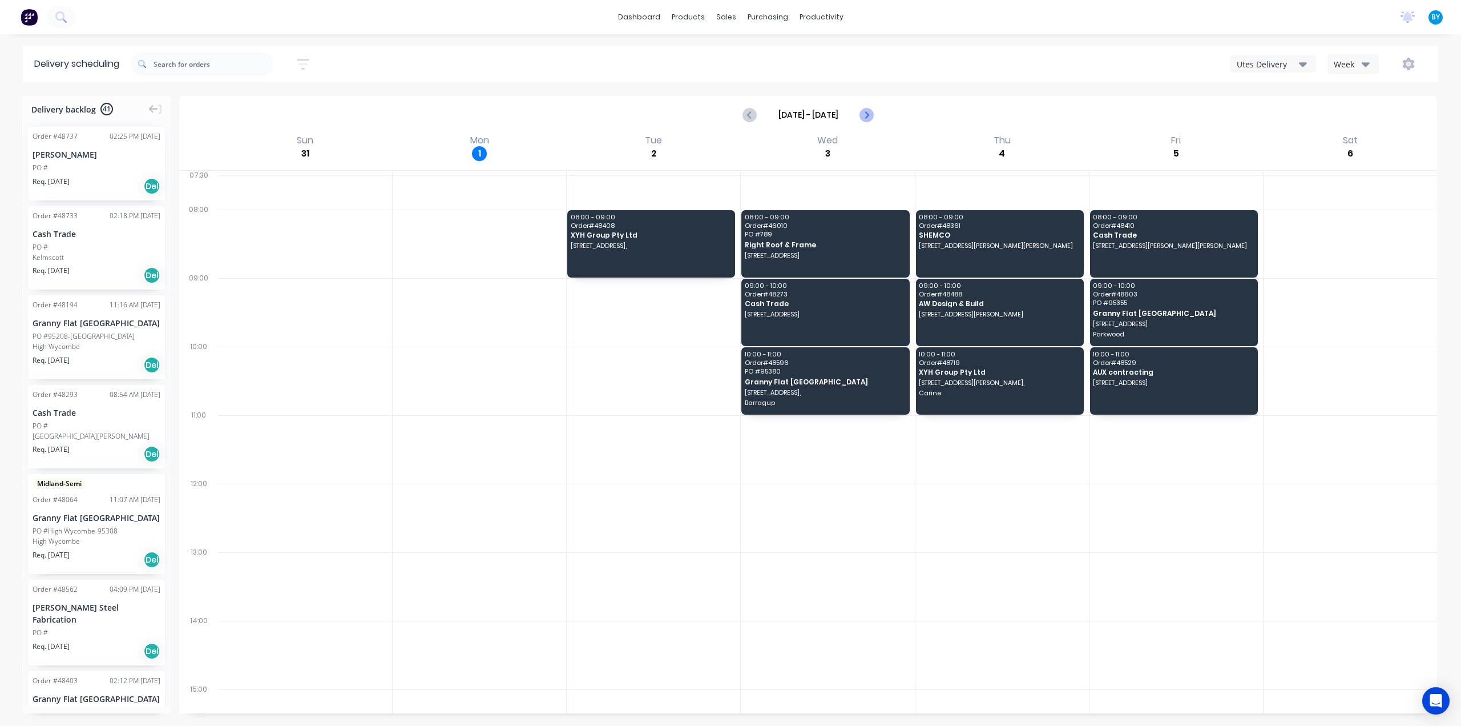
click at [867, 117] on icon "Next page" at bounding box center [867, 115] width 14 height 14
type input "[DATE] - [DATE]"
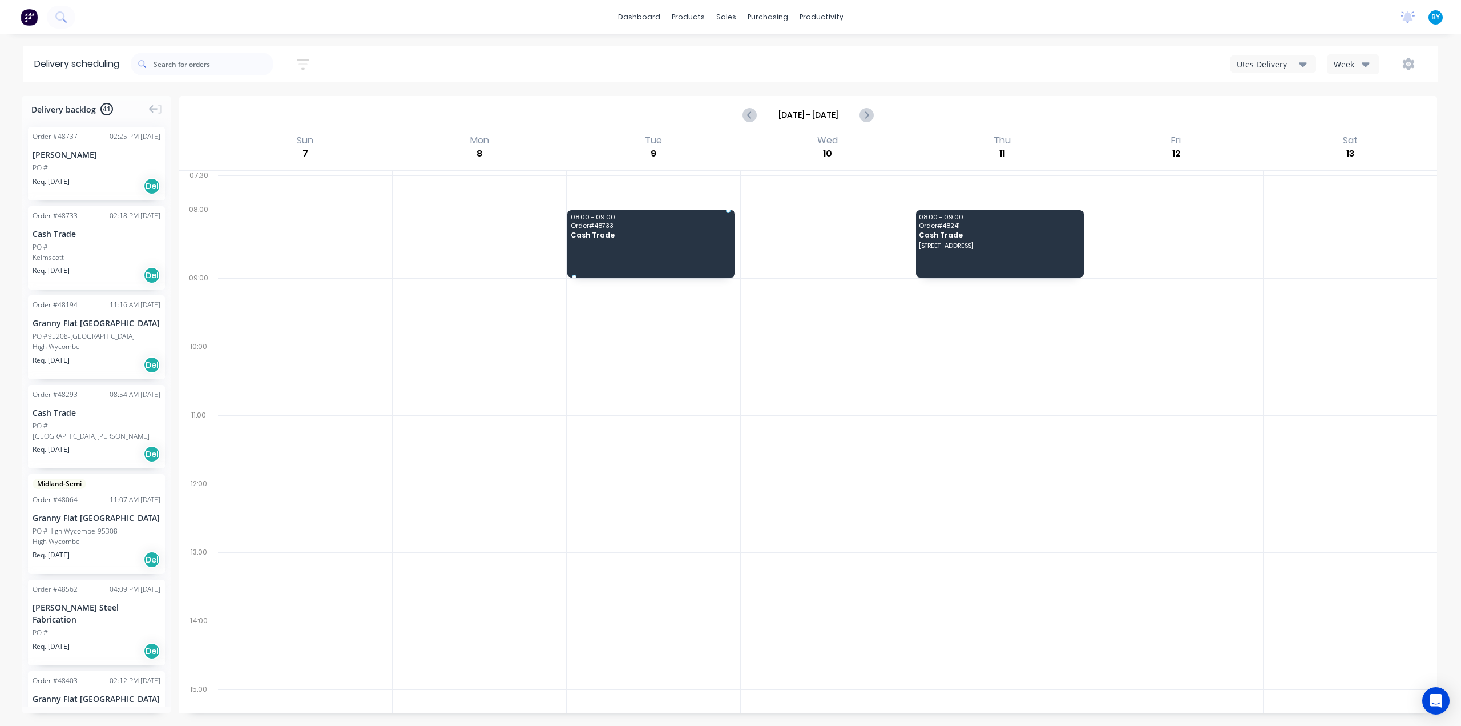
drag, startPoint x: 79, startPoint y: 236, endPoint x: 623, endPoint y: 242, distance: 544.1
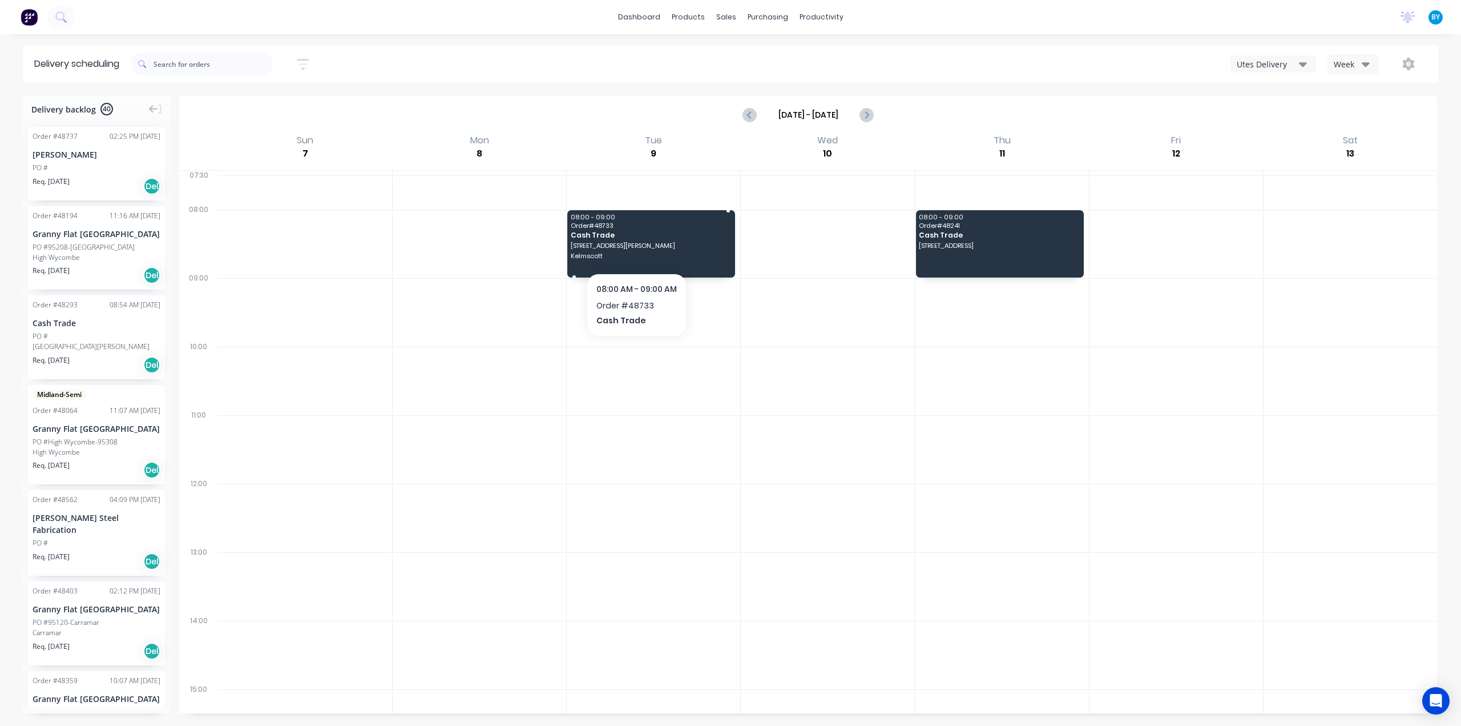
click at [636, 248] on span "[STREET_ADDRESS][PERSON_NAME]" at bounding box center [651, 245] width 160 height 7
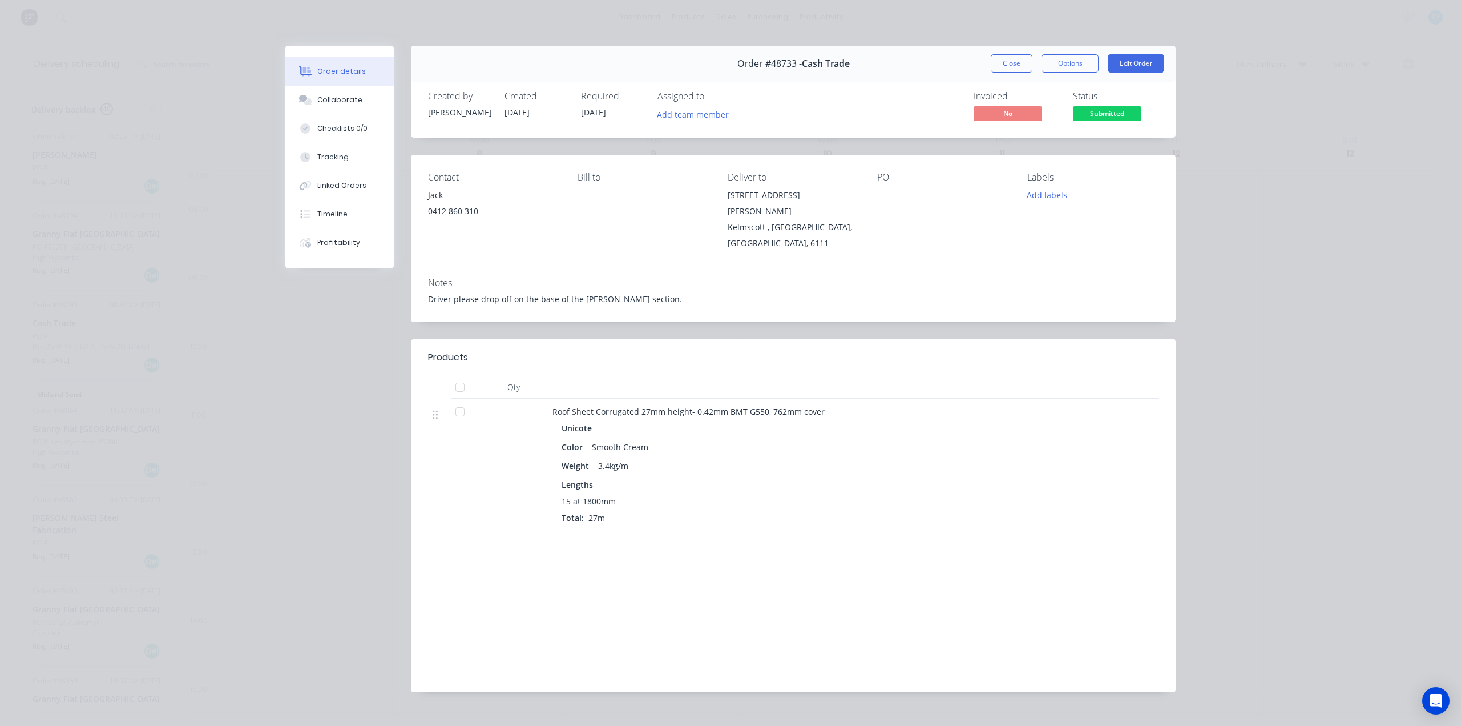
click at [1271, 176] on div "Order details Collaborate Checklists 0/0 Tracking Linked Orders Timeline Profit…" at bounding box center [730, 363] width 1461 height 726
click at [1004, 65] on button "Close" at bounding box center [1012, 63] width 42 height 18
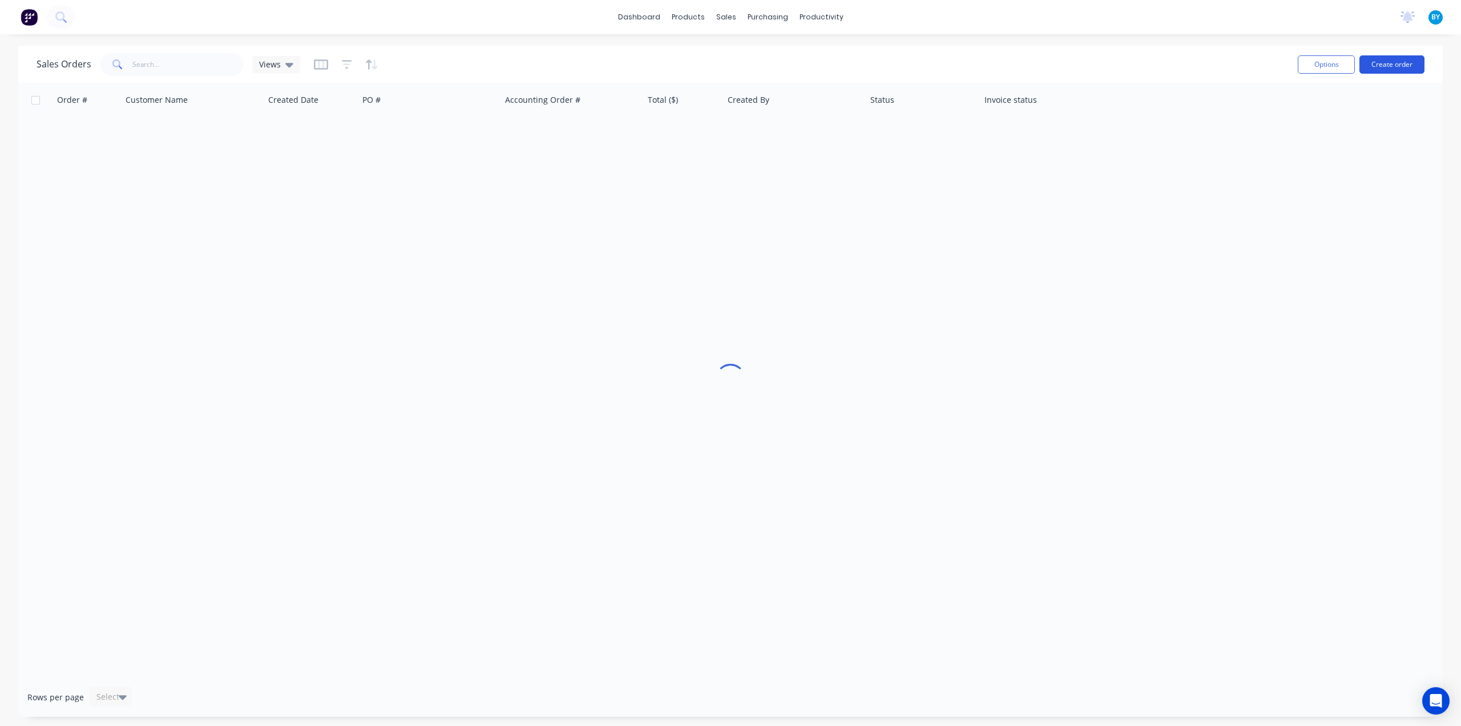
click at [1376, 67] on button "Create order" at bounding box center [1392, 64] width 65 height 18
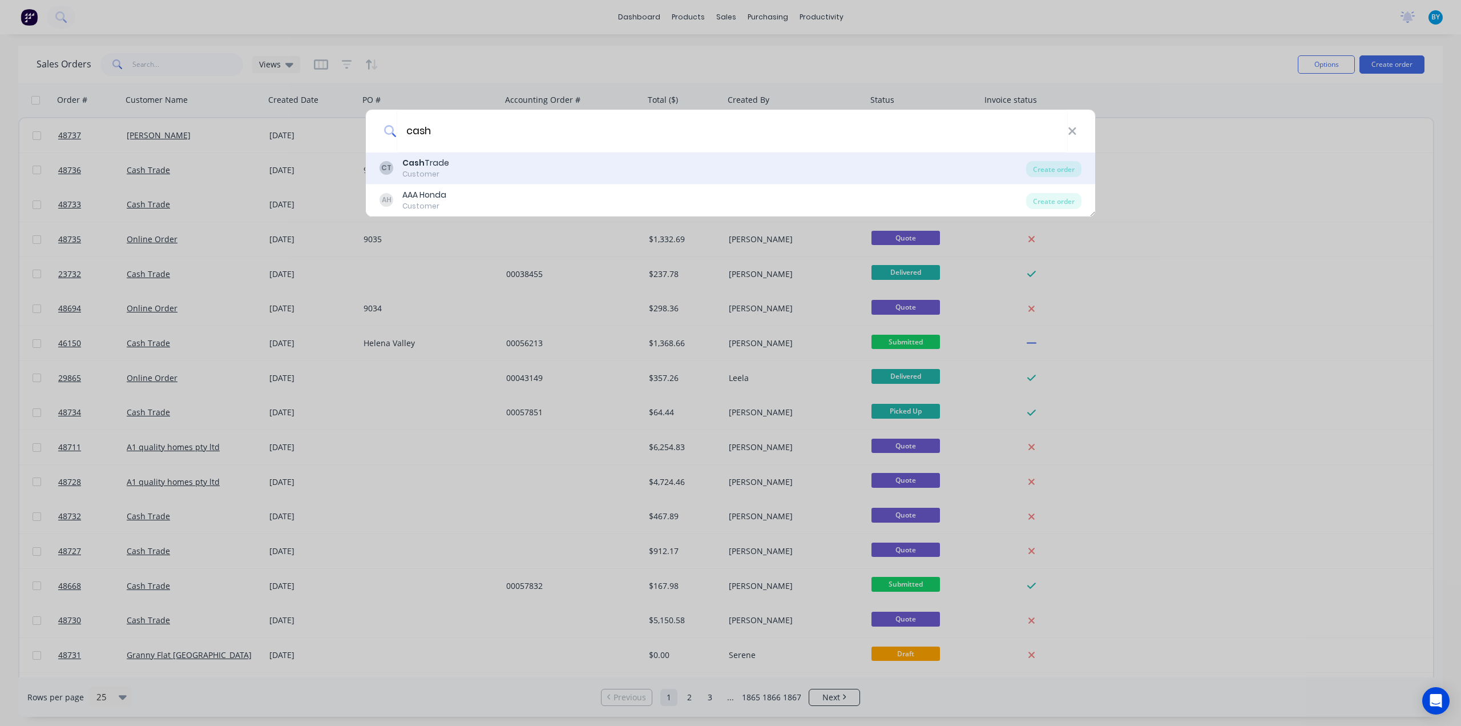
type input "cash"
click at [425, 164] on div "Cash Trade" at bounding box center [425, 163] width 47 height 12
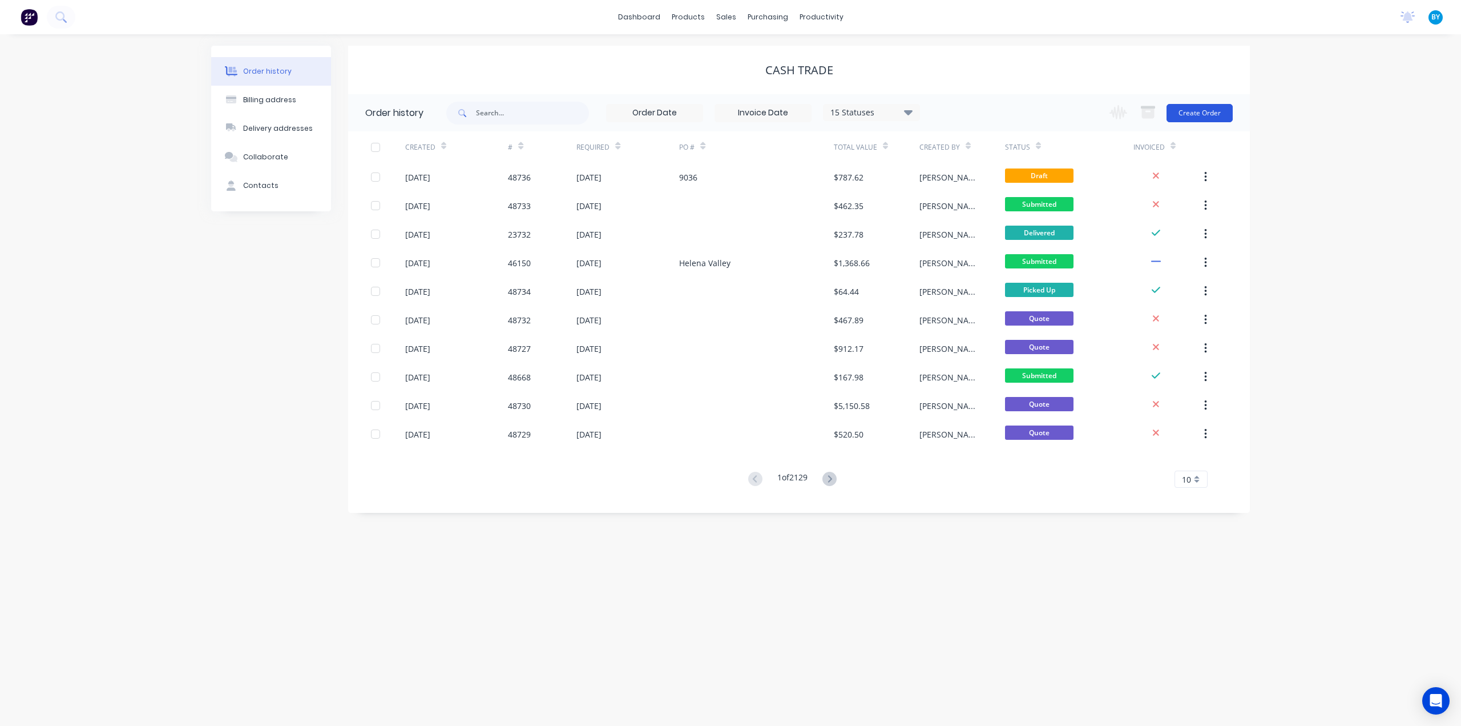
click at [1196, 110] on button "Create Order" at bounding box center [1200, 113] width 66 height 18
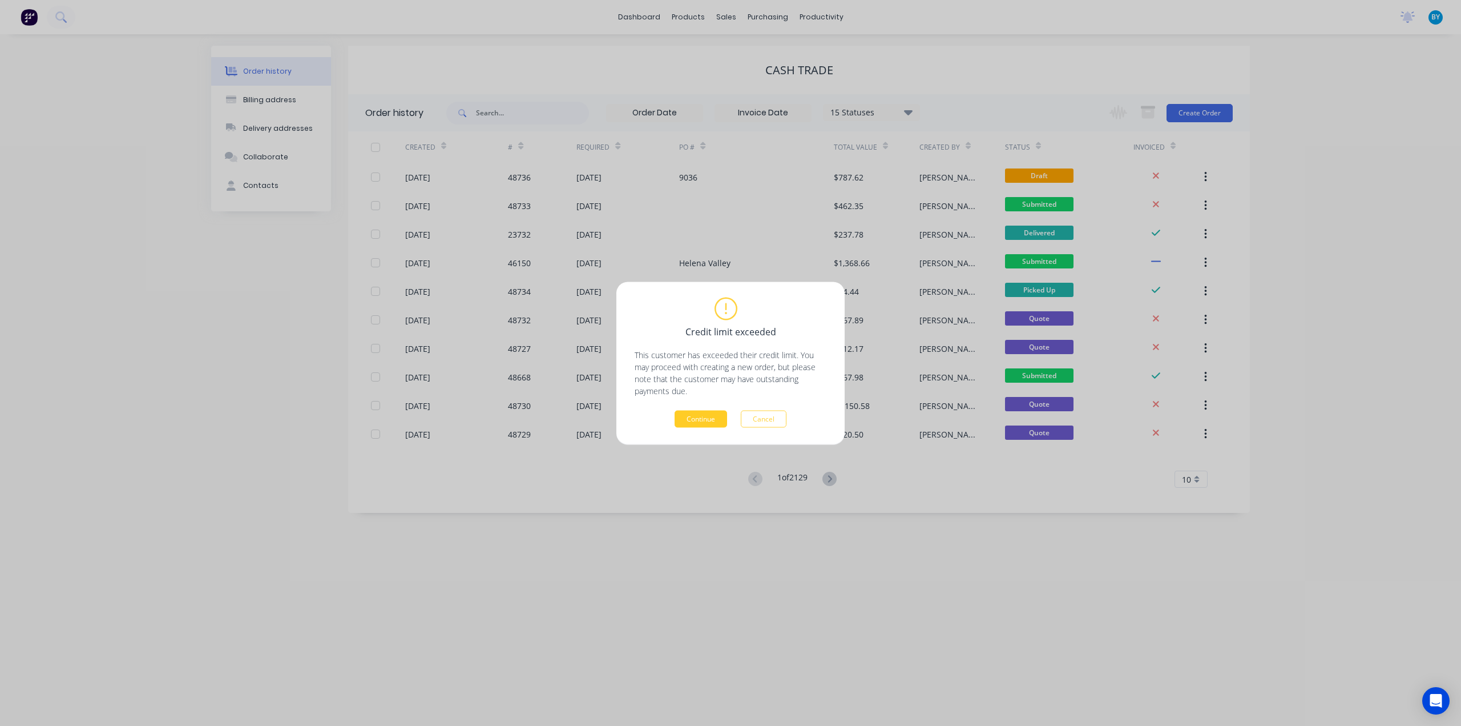
click at [718, 411] on button "Continue" at bounding box center [701, 418] width 53 height 17
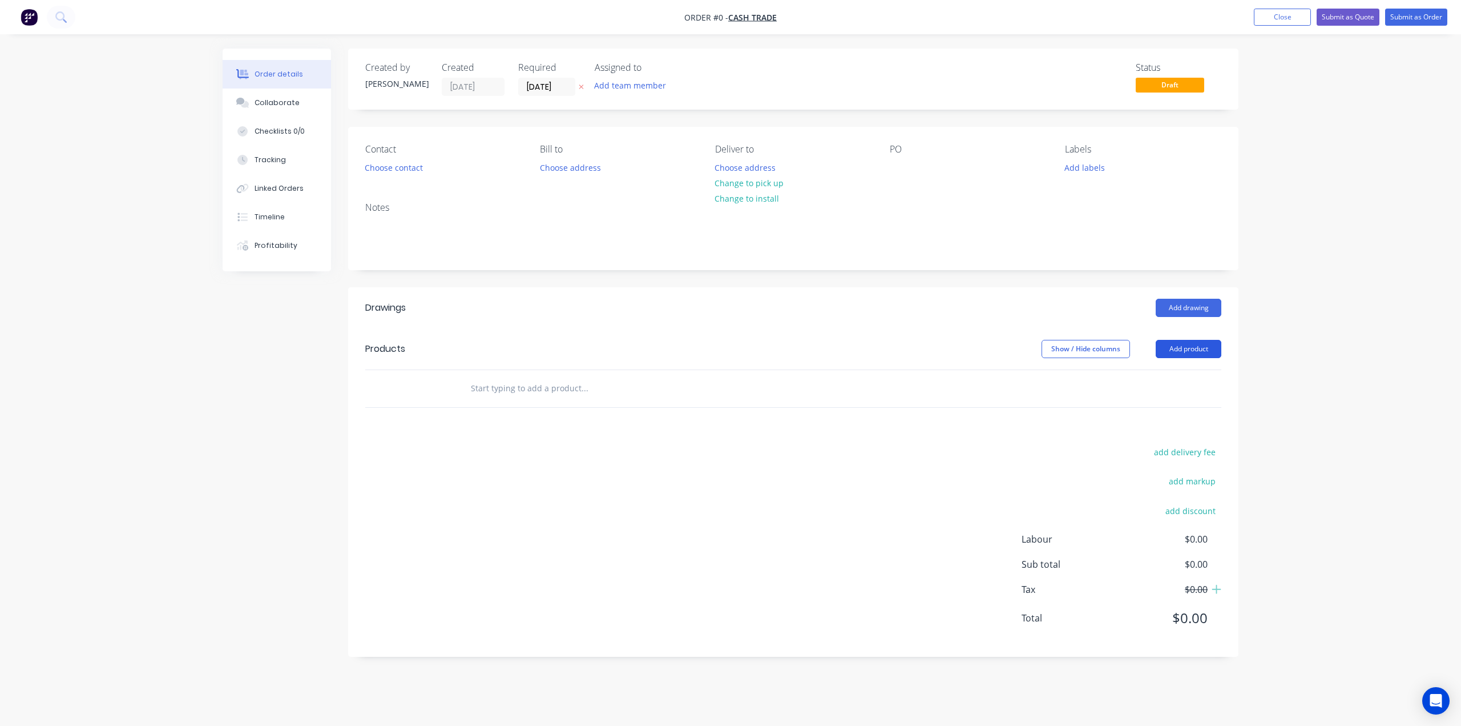
click at [1183, 350] on button "Add product" at bounding box center [1189, 349] width 66 height 18
click at [1167, 382] on div "Product catalogue" at bounding box center [1167, 377] width 88 height 17
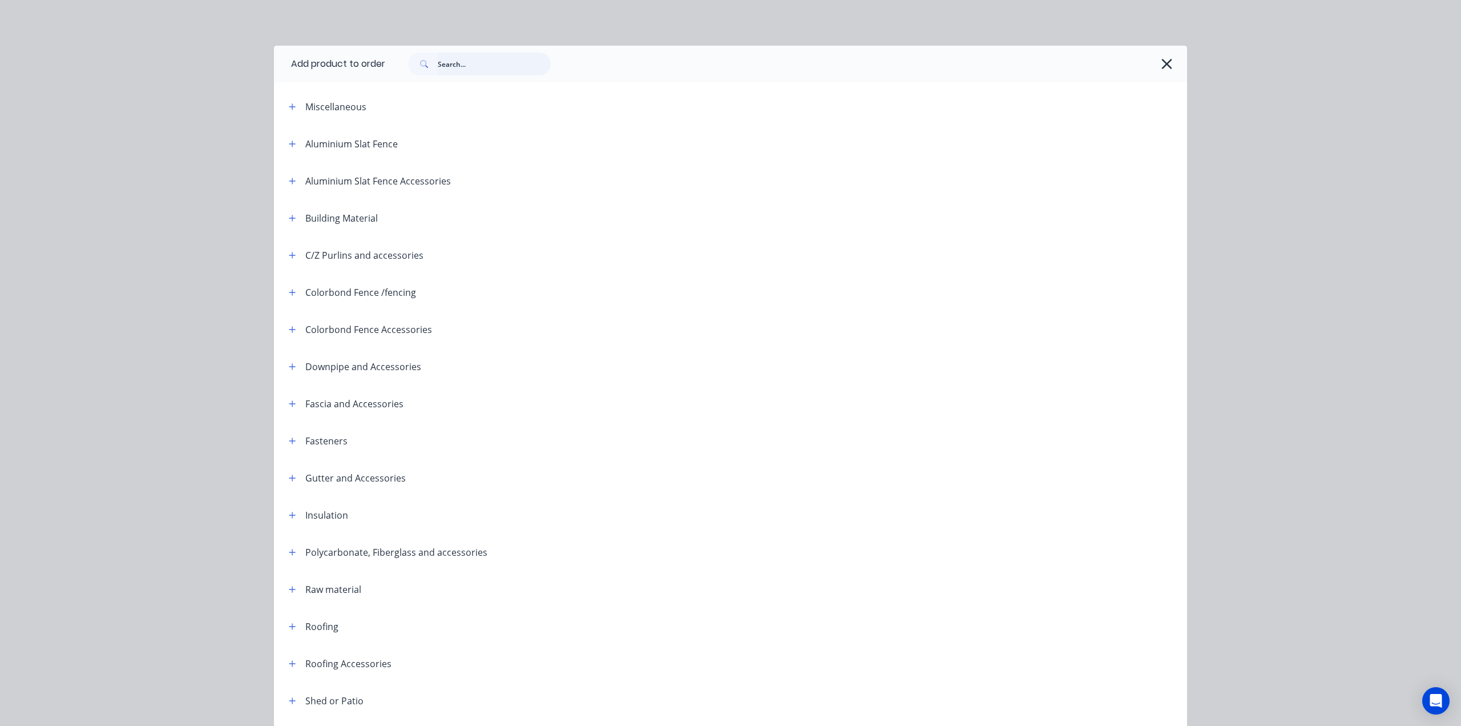
click at [457, 65] on input "text" at bounding box center [494, 64] width 113 height 23
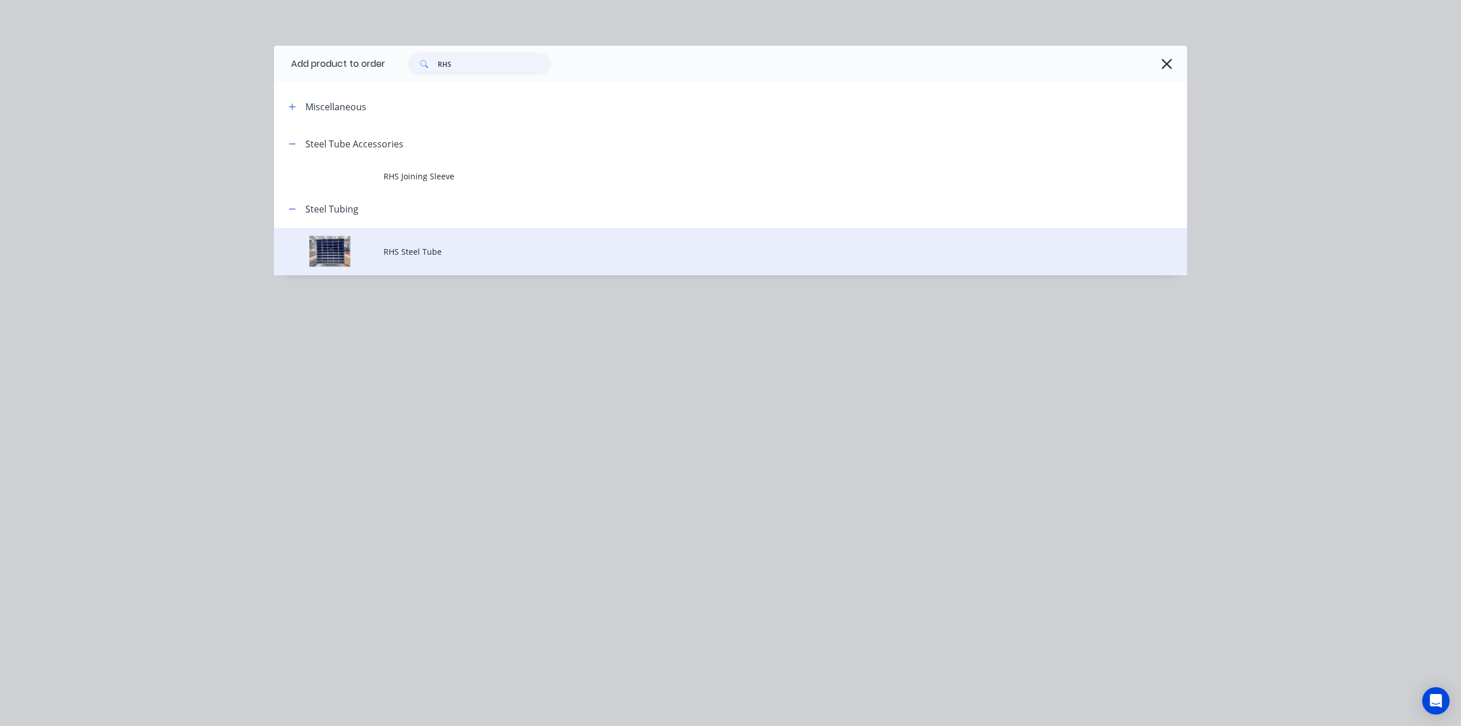
type input "RHS"
click at [419, 257] on td "RHS Steel Tube" at bounding box center [786, 251] width 804 height 47
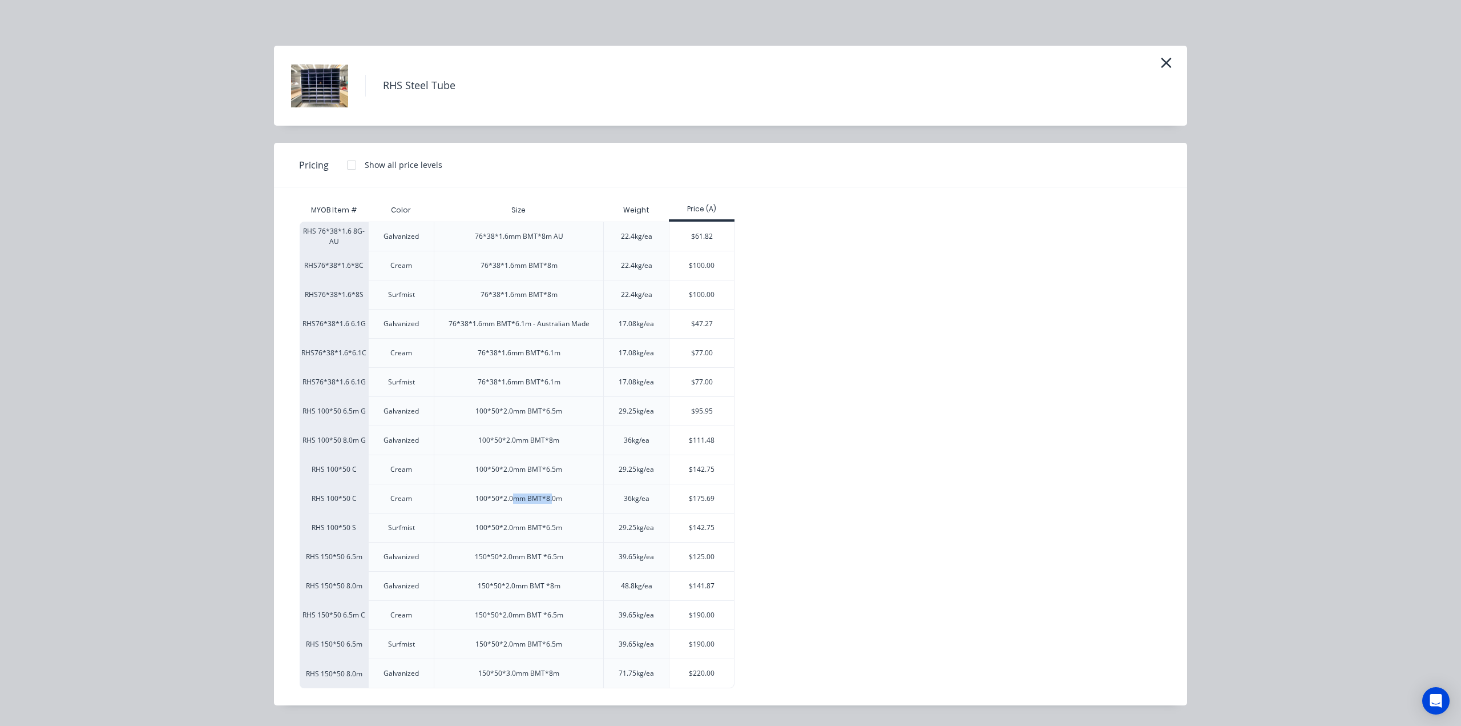
drag, startPoint x: 513, startPoint y: 497, endPoint x: 552, endPoint y: 498, distance: 39.4
click at [552, 497] on div "100*50*2.0mm BMT*8.0m" at bounding box center [519, 498] width 87 height 10
click at [537, 497] on div "100*50*2.0mm BMT*8.0m" at bounding box center [519, 498] width 87 height 10
click at [586, 494] on div "100*50*2.0mm BMT*8.0m" at bounding box center [519, 498] width 170 height 29
click at [530, 496] on div "100*50*2.0mm BMT*8.0m" at bounding box center [519, 498] width 87 height 10
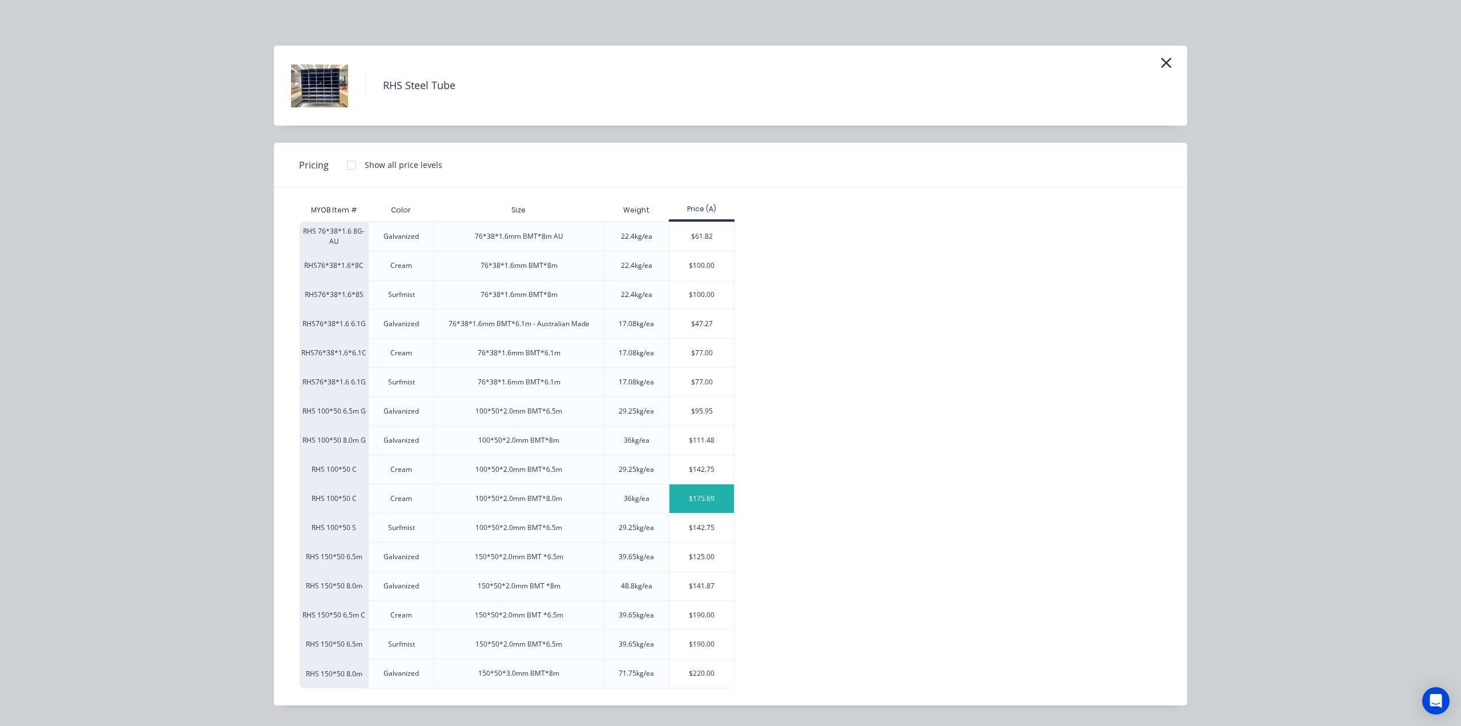
click at [728, 496] on div "$175.69" at bounding box center [702, 498] width 65 height 29
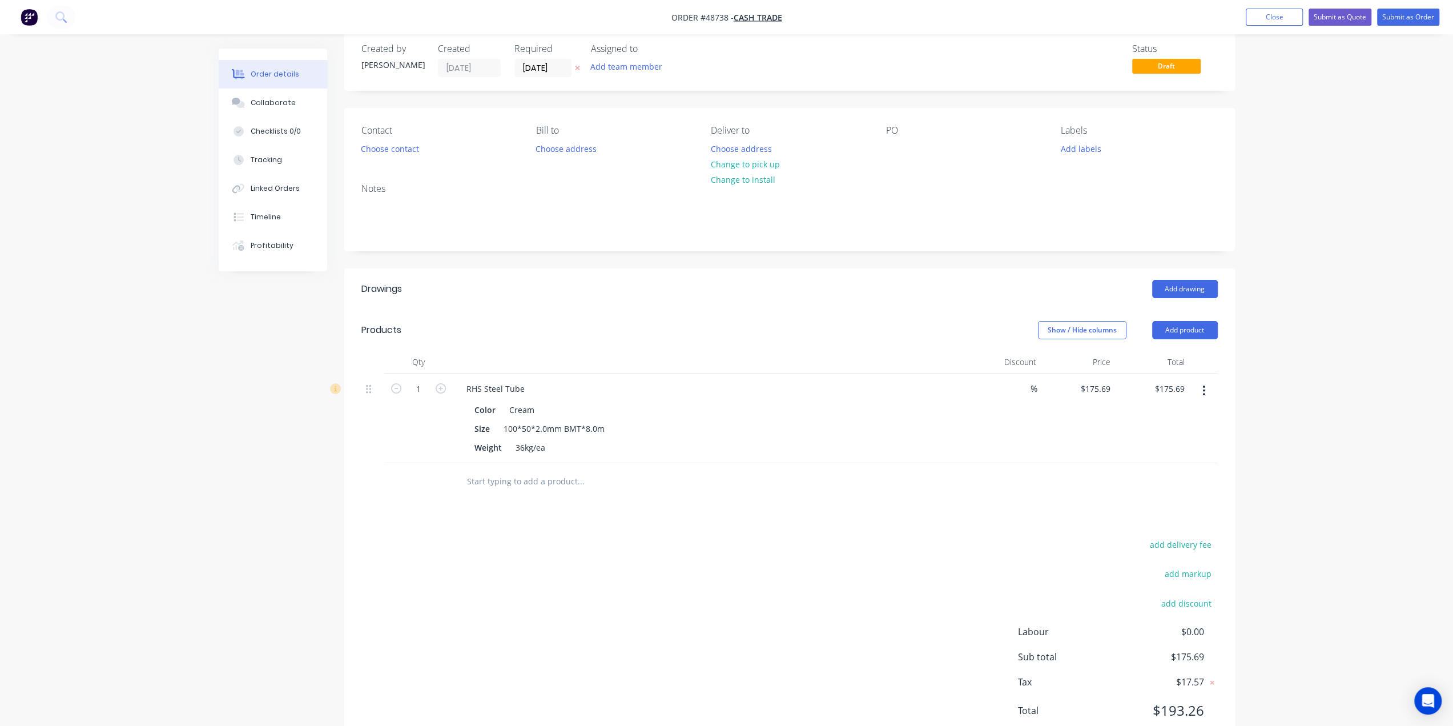
scroll to position [58, 0]
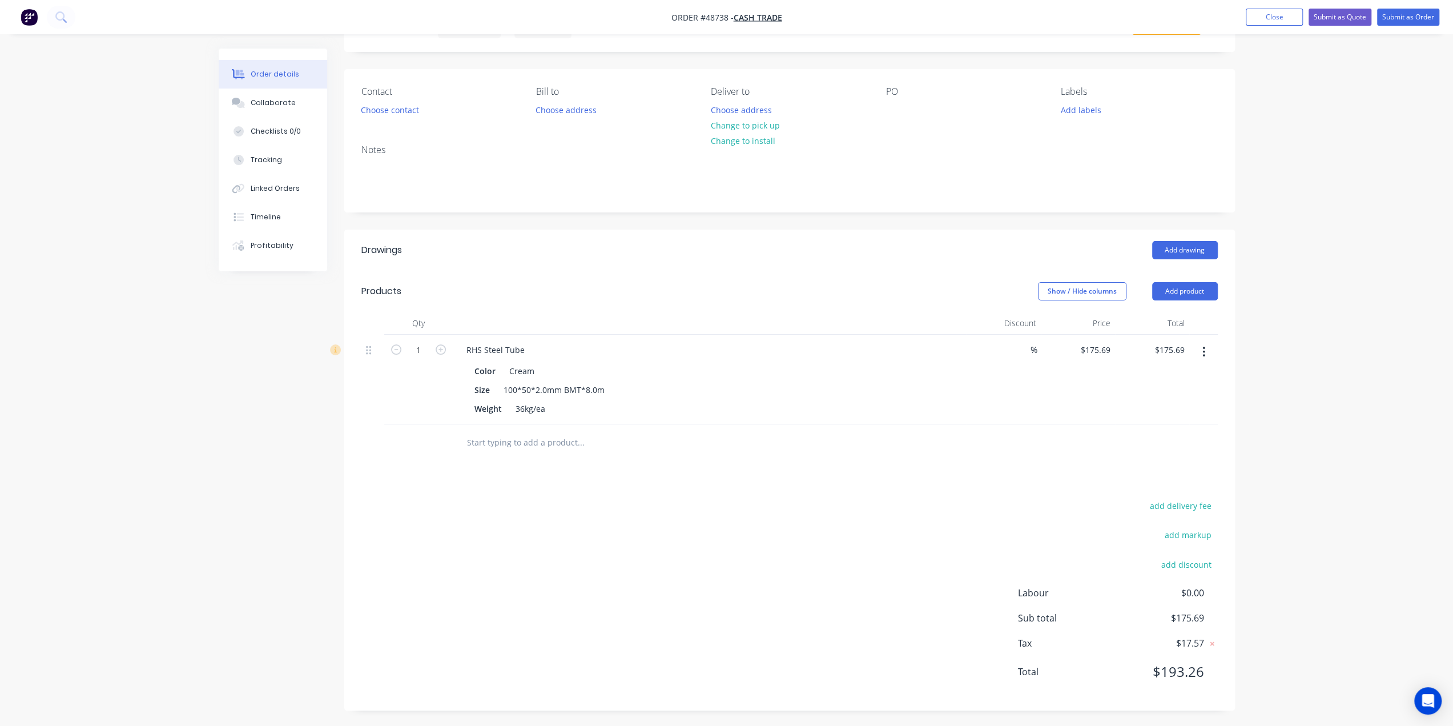
click at [911, 461] on div "Drawings Add drawing Products Show / Hide columns Add product Qty Discount Pric…" at bounding box center [789, 469] width 891 height 481
click at [397, 396] on div "1" at bounding box center [418, 380] width 69 height 90
click at [1183, 288] on button "Add product" at bounding box center [1185, 291] width 66 height 18
click at [1121, 328] on button "Product catalogue" at bounding box center [1163, 320] width 108 height 23
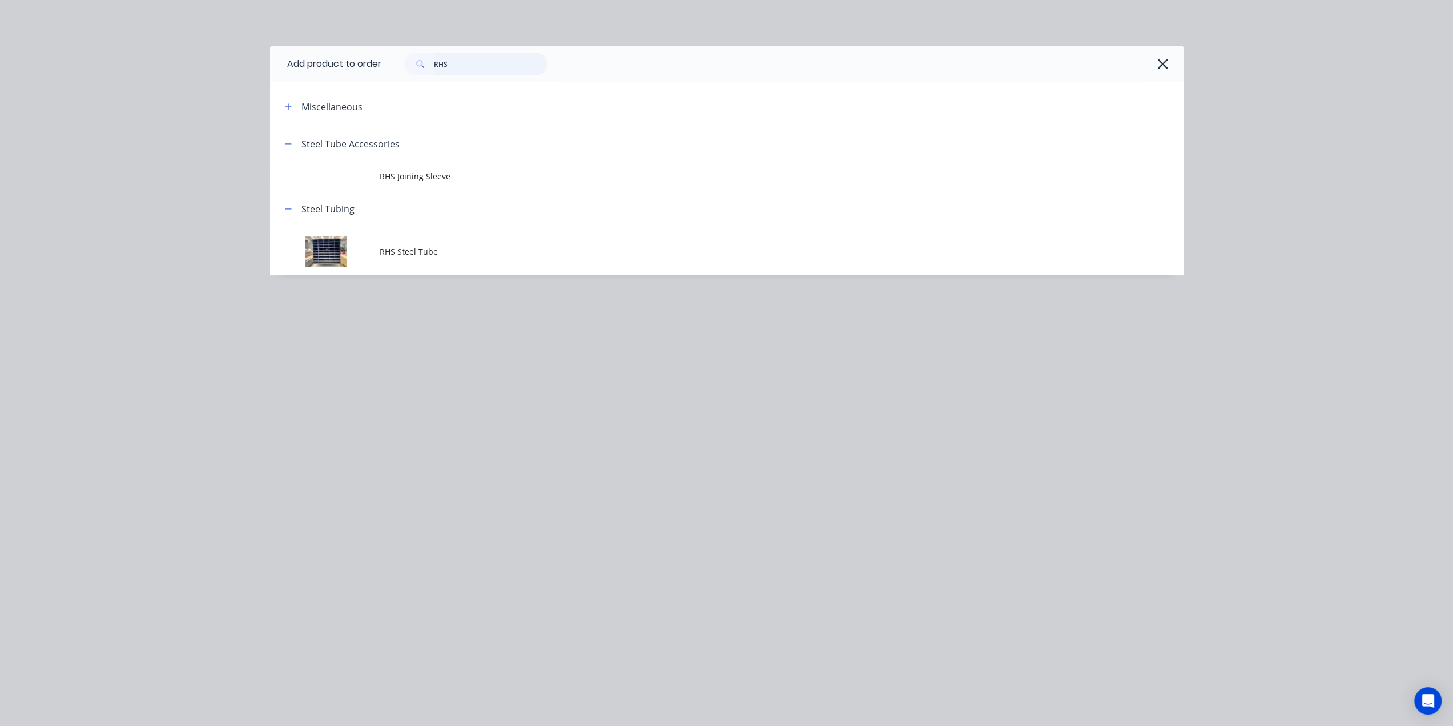
drag, startPoint x: 490, startPoint y: 67, endPoint x: 184, endPoint y: 27, distance: 309.2
click at [241, 39] on div "Add product to order RHS Miscellaneous Steel Tube Accessories RHS Joining Sleev…" at bounding box center [726, 363] width 1453 height 726
type input "e"
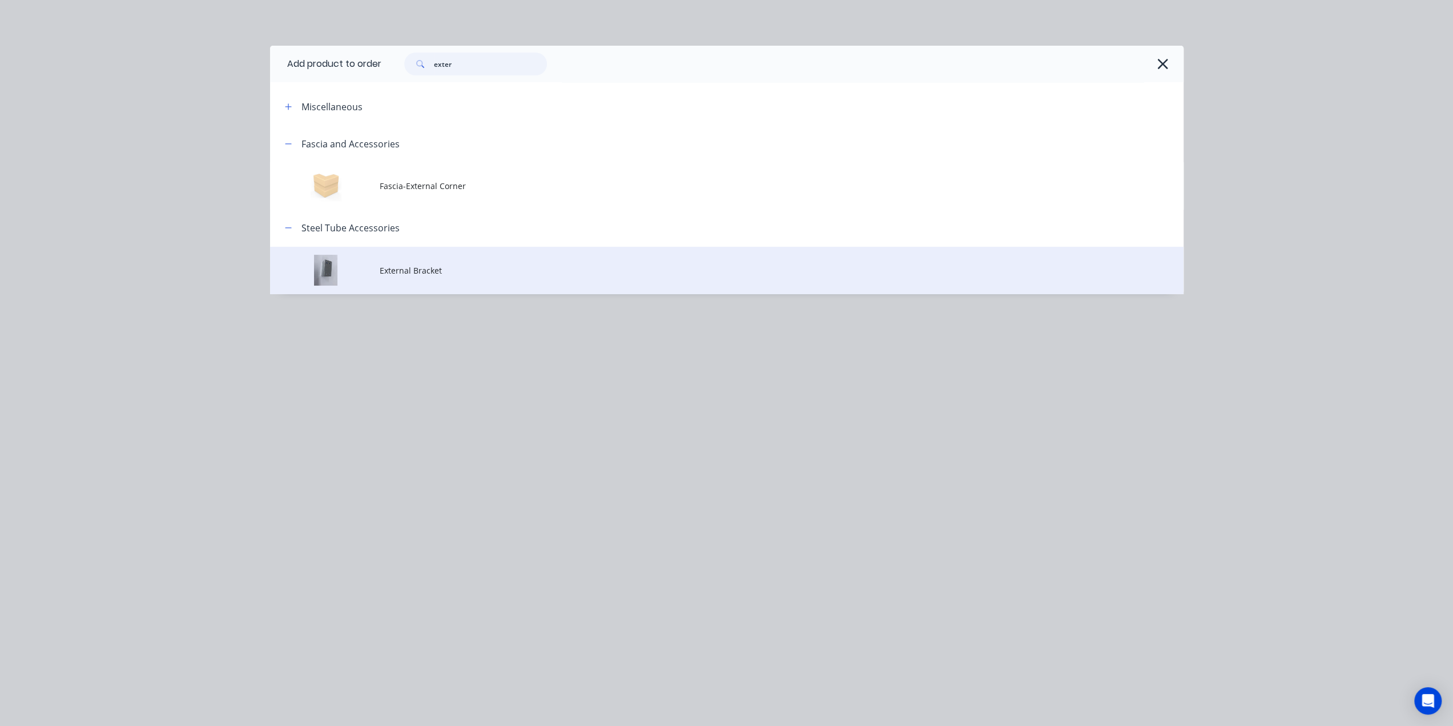
type input "exter"
click at [485, 283] on td "External Bracket" at bounding box center [782, 270] width 804 height 47
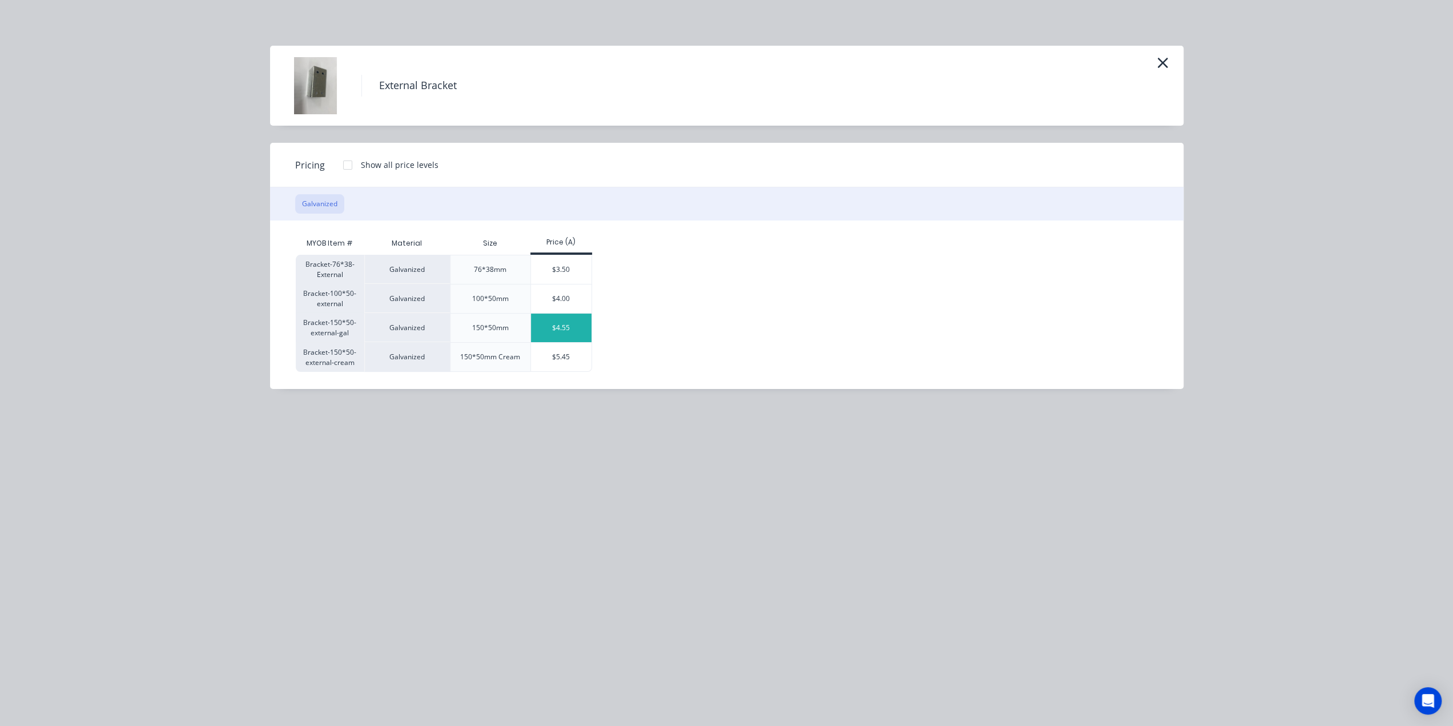
click at [571, 326] on div "$4.55" at bounding box center [561, 327] width 61 height 29
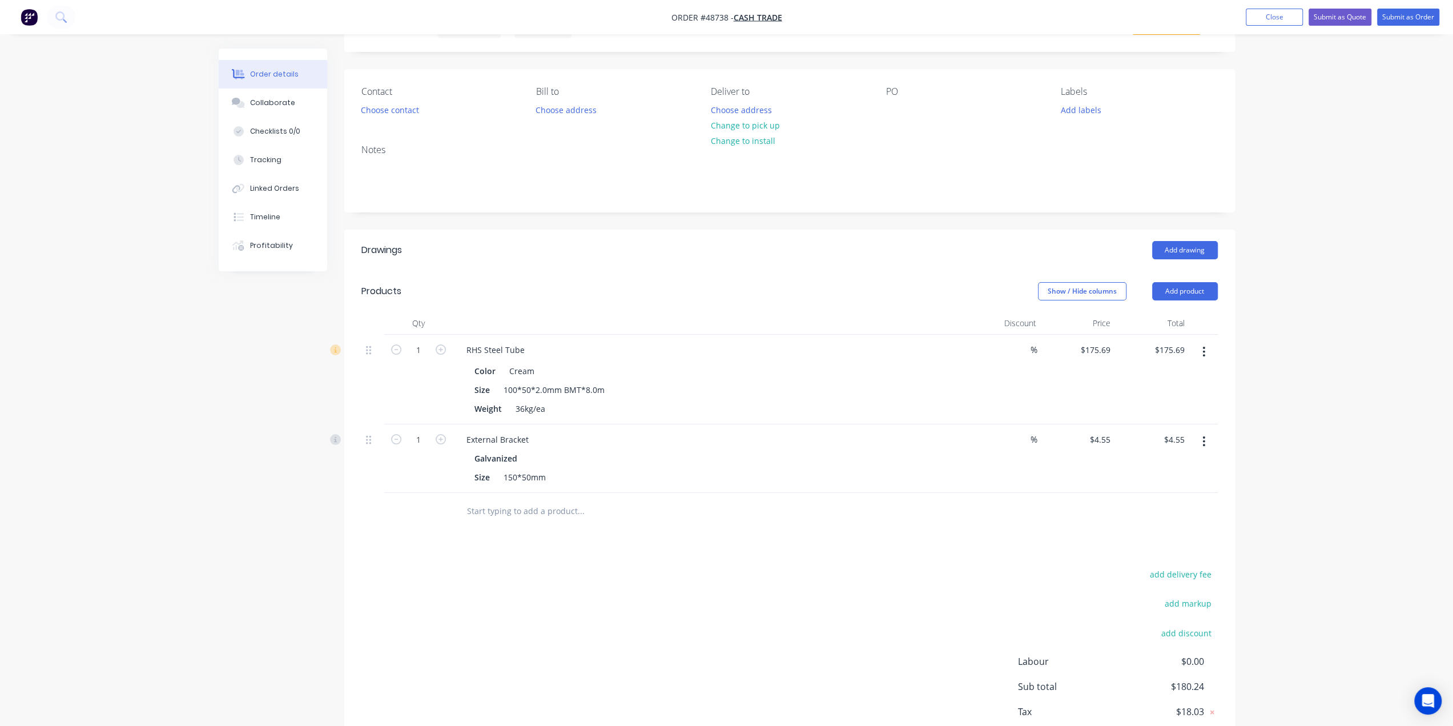
click at [960, 539] on div "Drawings Add drawing Products Show / Hide columns Add product Qty Discount Pric…" at bounding box center [789, 503] width 891 height 549
click at [993, 516] on div at bounding box center [789, 511] width 856 height 37
click at [741, 469] on div "Size 150*50mm" at bounding box center [707, 477] width 475 height 17
click at [647, 566] on div "add delivery fee add markup add discount Labour $0.00 Sub total $180.24 Tax $18…" at bounding box center [789, 663] width 856 height 195
click at [418, 488] on div "1" at bounding box center [418, 458] width 69 height 69
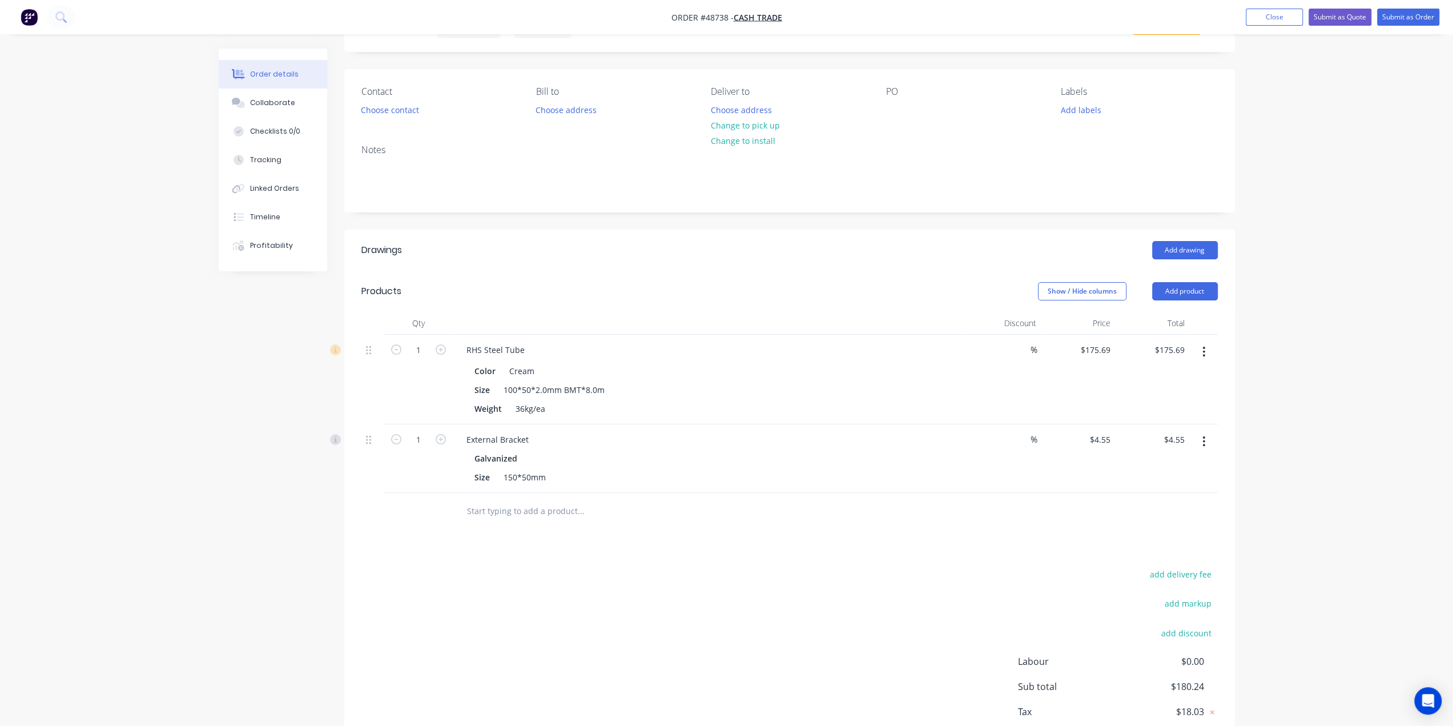
click at [383, 479] on div at bounding box center [372, 458] width 23 height 69
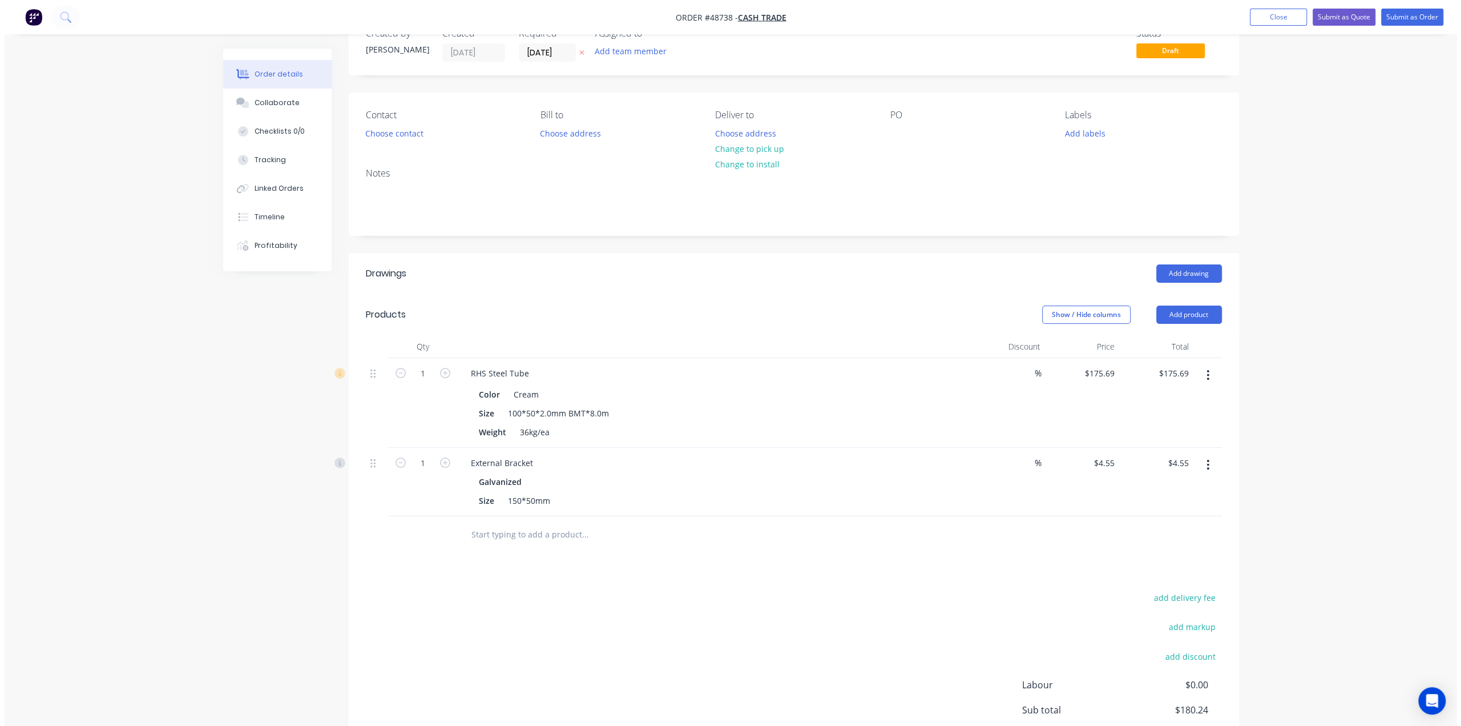
scroll to position [0, 0]
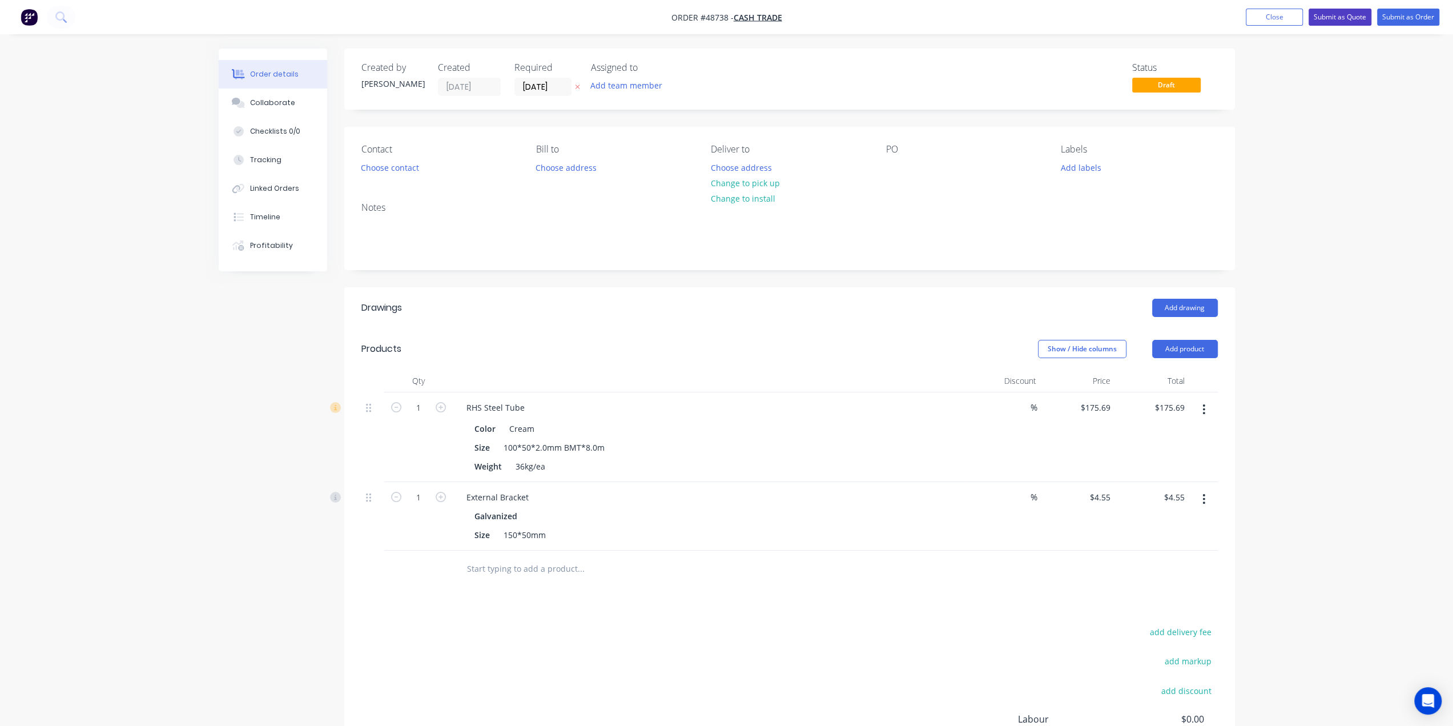
click at [1335, 13] on button "Submit as Quote" at bounding box center [1339, 17] width 63 height 17
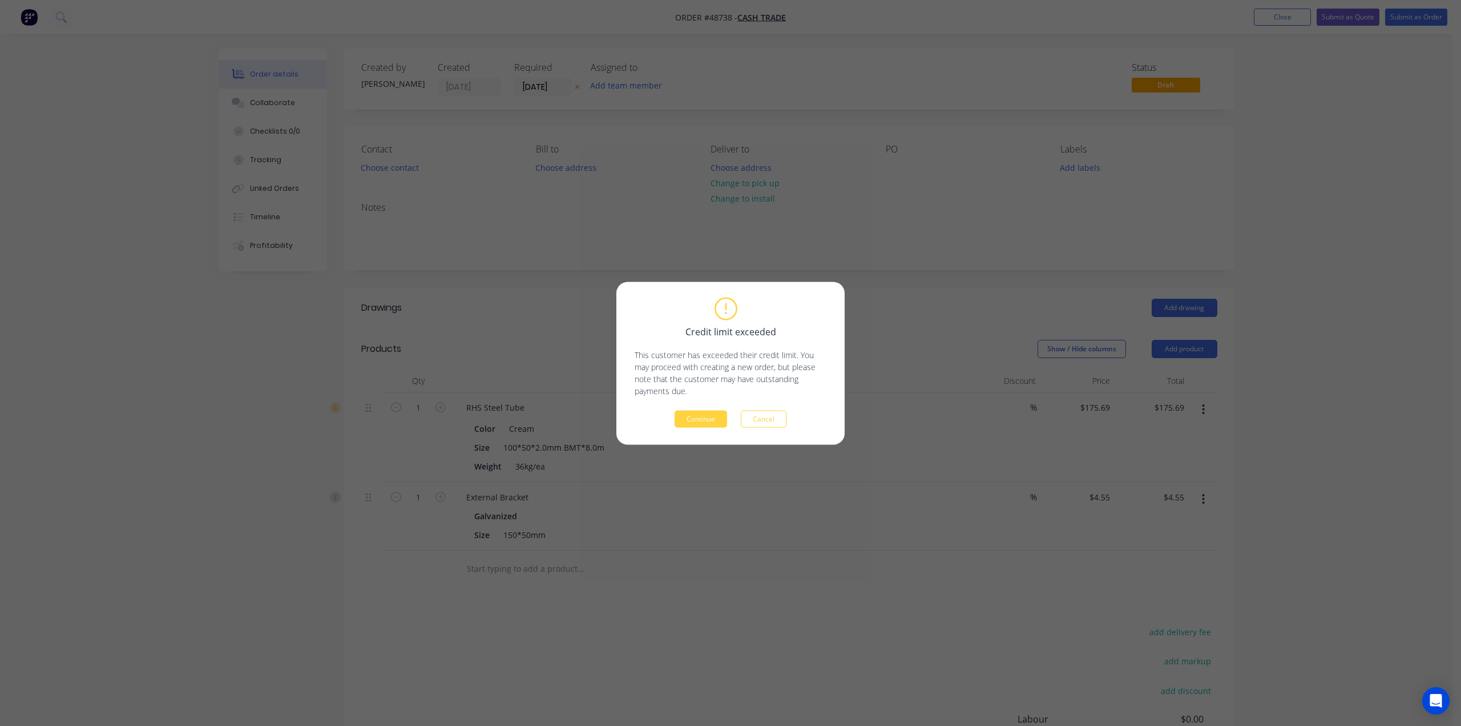
click at [689, 421] on button "Continue" at bounding box center [701, 418] width 53 height 17
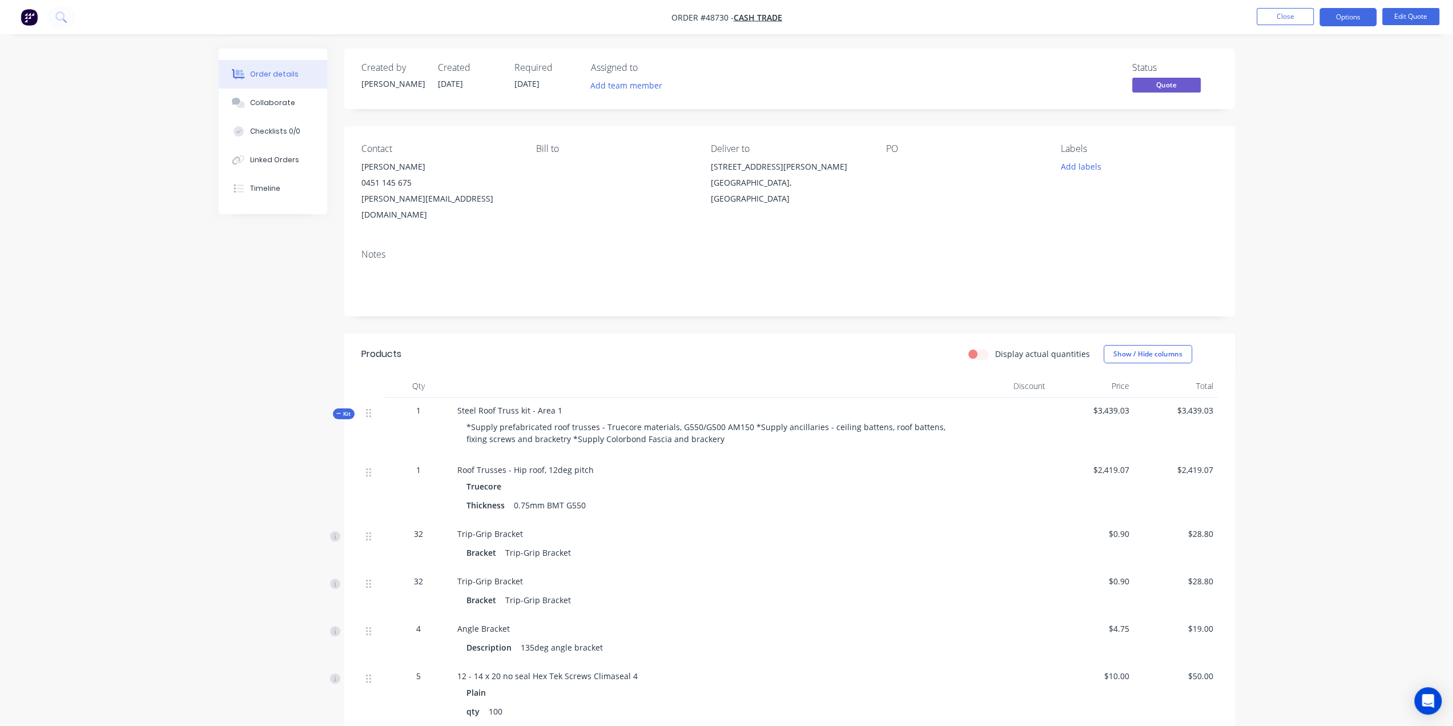
click at [33, 19] on img "button" at bounding box center [29, 17] width 17 height 17
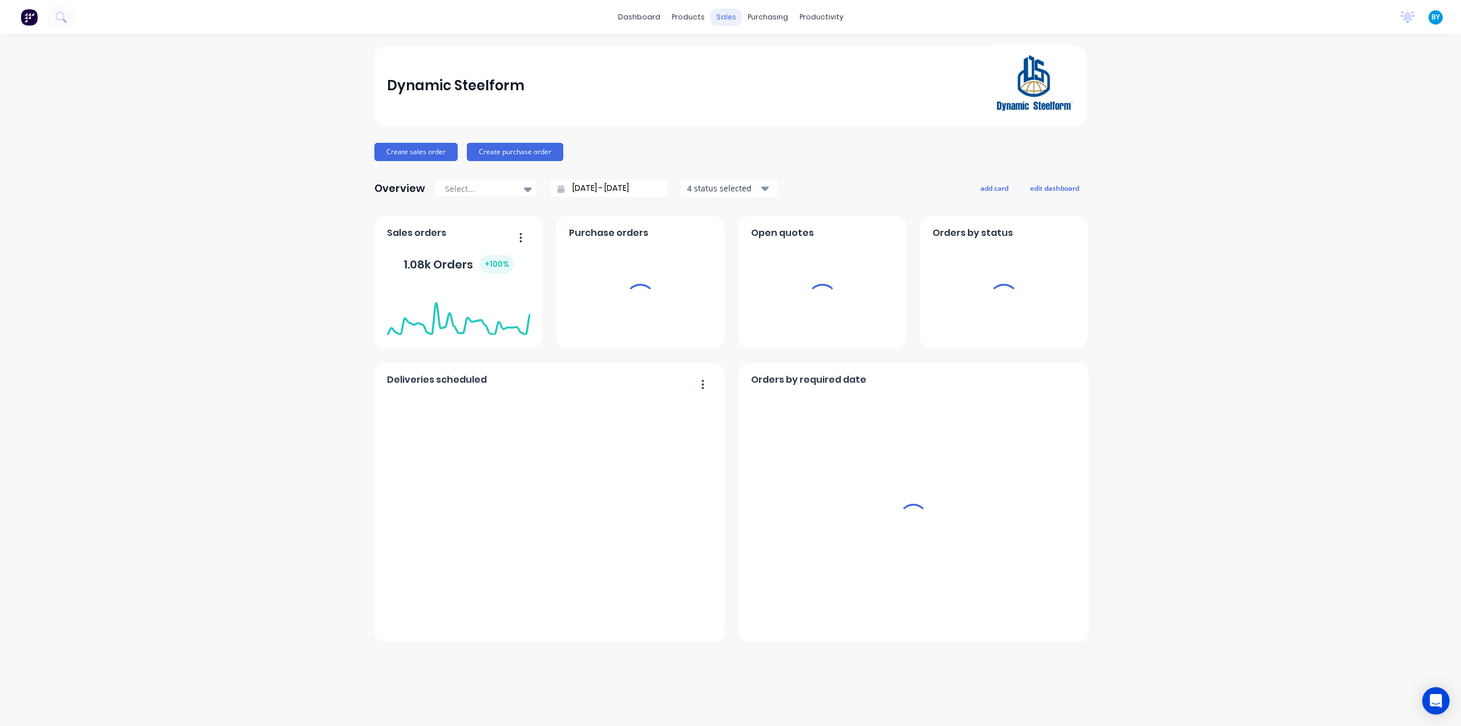
click at [728, 17] on div "sales" at bounding box center [726, 17] width 31 height 17
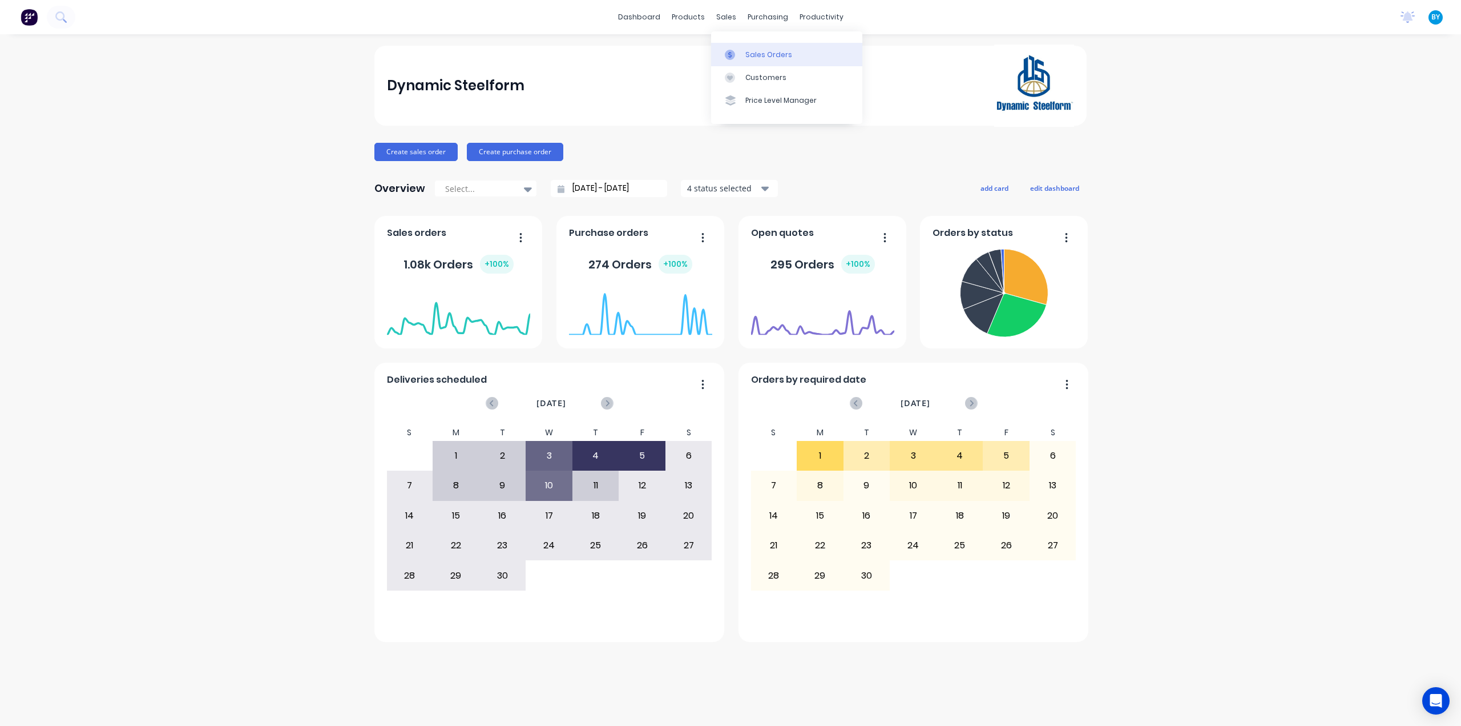
click at [751, 60] on link "Sales Orders" at bounding box center [786, 54] width 151 height 23
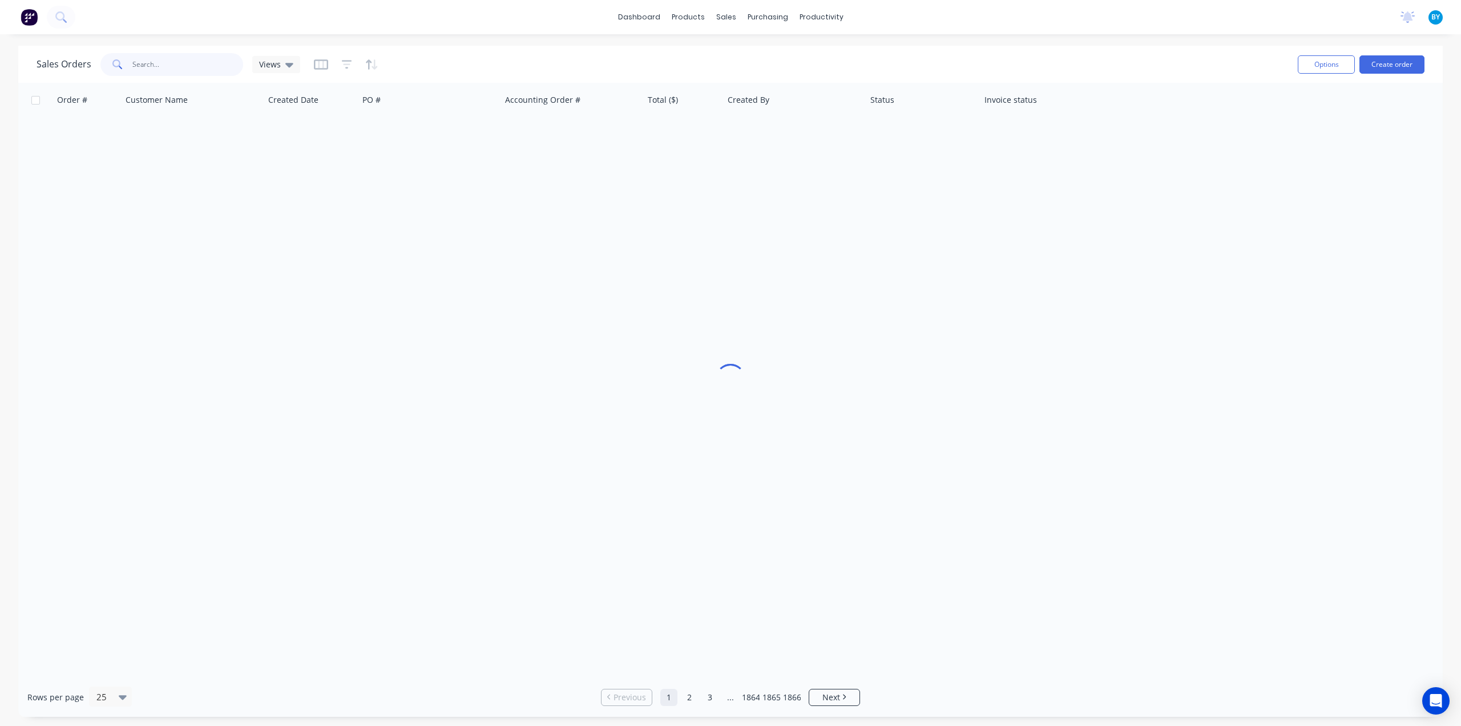
click at [148, 66] on input "text" at bounding box center [187, 64] width 111 height 23
drag, startPoint x: 183, startPoint y: 64, endPoint x: 1, endPoint y: 64, distance: 182.7
click at [19, 65] on div "Sales Orders 410632267 Views Options Create order" at bounding box center [730, 64] width 1425 height 37
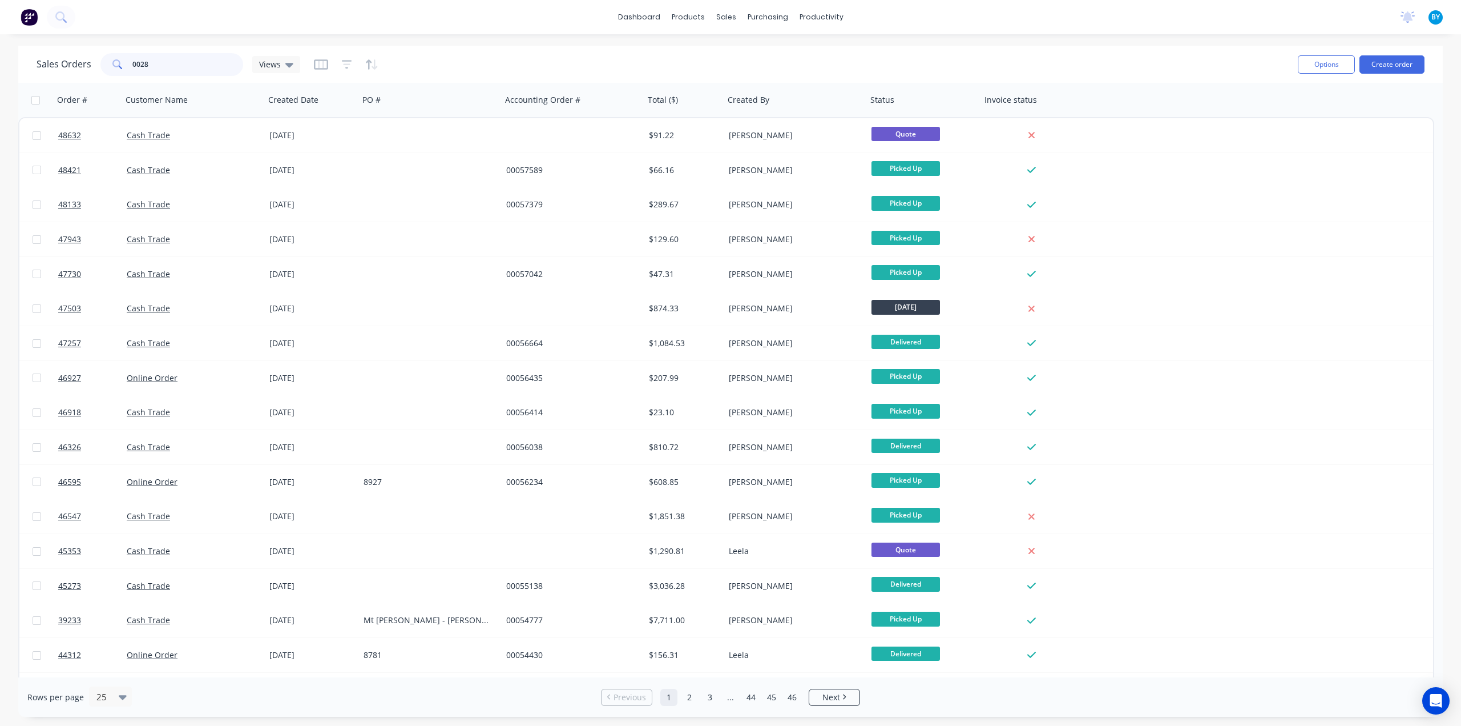
drag, startPoint x: 150, startPoint y: 64, endPoint x: 84, endPoint y: 67, distance: 65.7
click at [88, 67] on div "Sales Orders 0028 Views" at bounding box center [169, 64] width 264 height 23
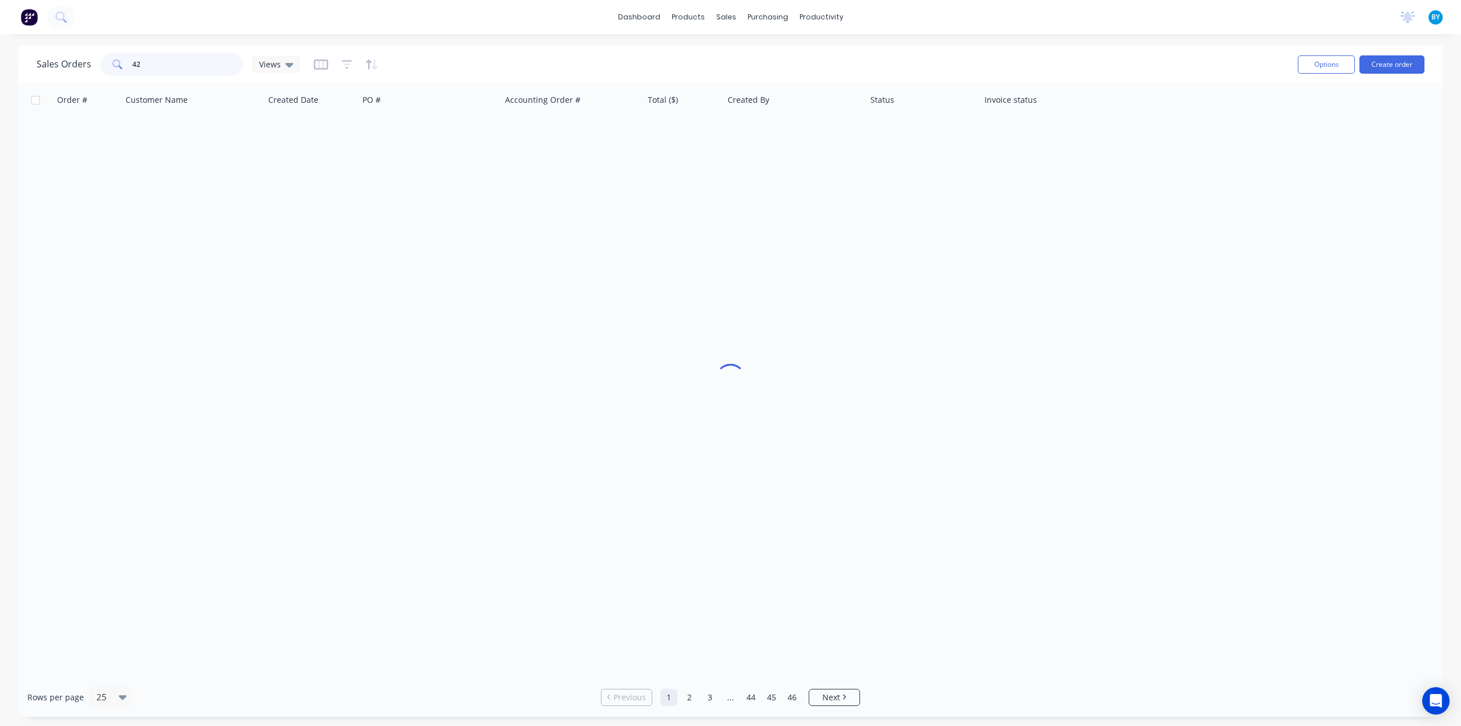
type input "4"
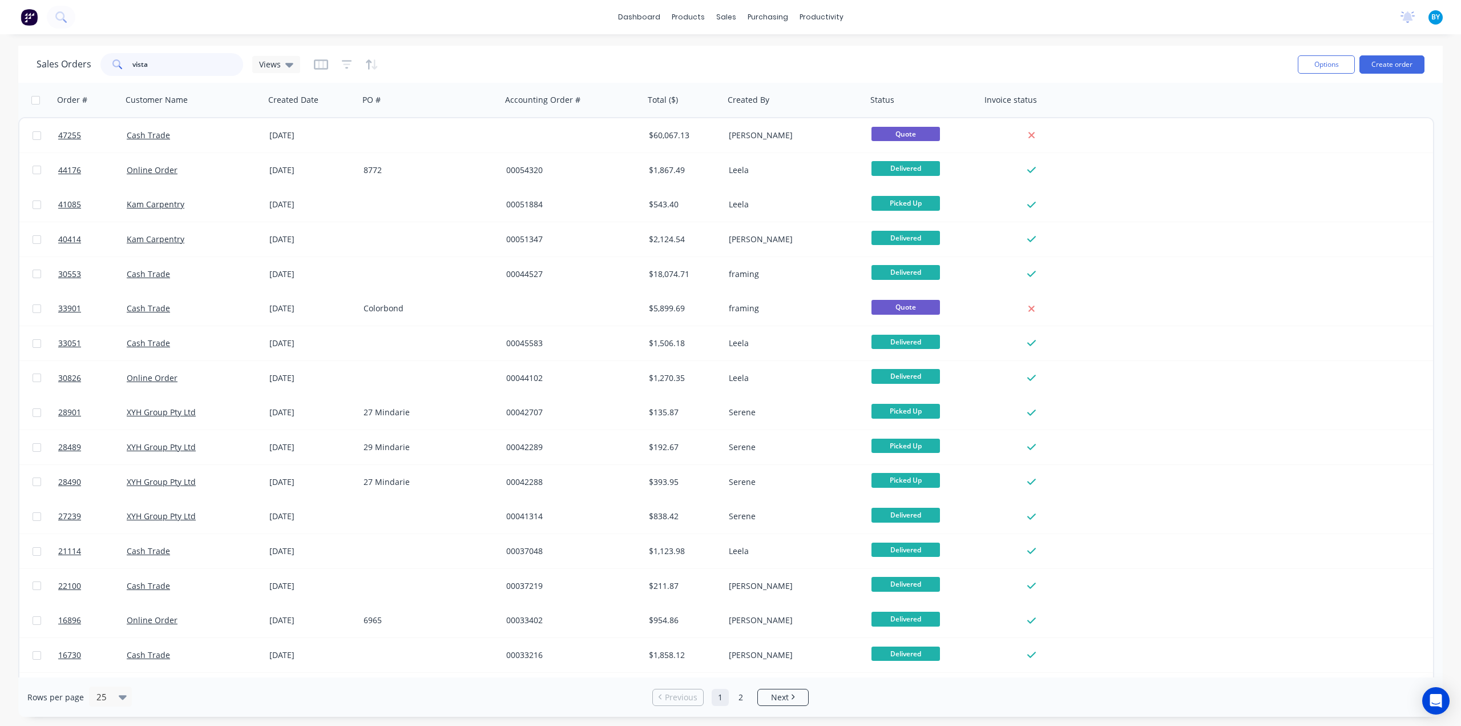
drag, startPoint x: 164, startPoint y: 67, endPoint x: 49, endPoint y: 60, distance: 116.1
click at [45, 58] on div "Sales Orders vista Views" at bounding box center [169, 64] width 264 height 23
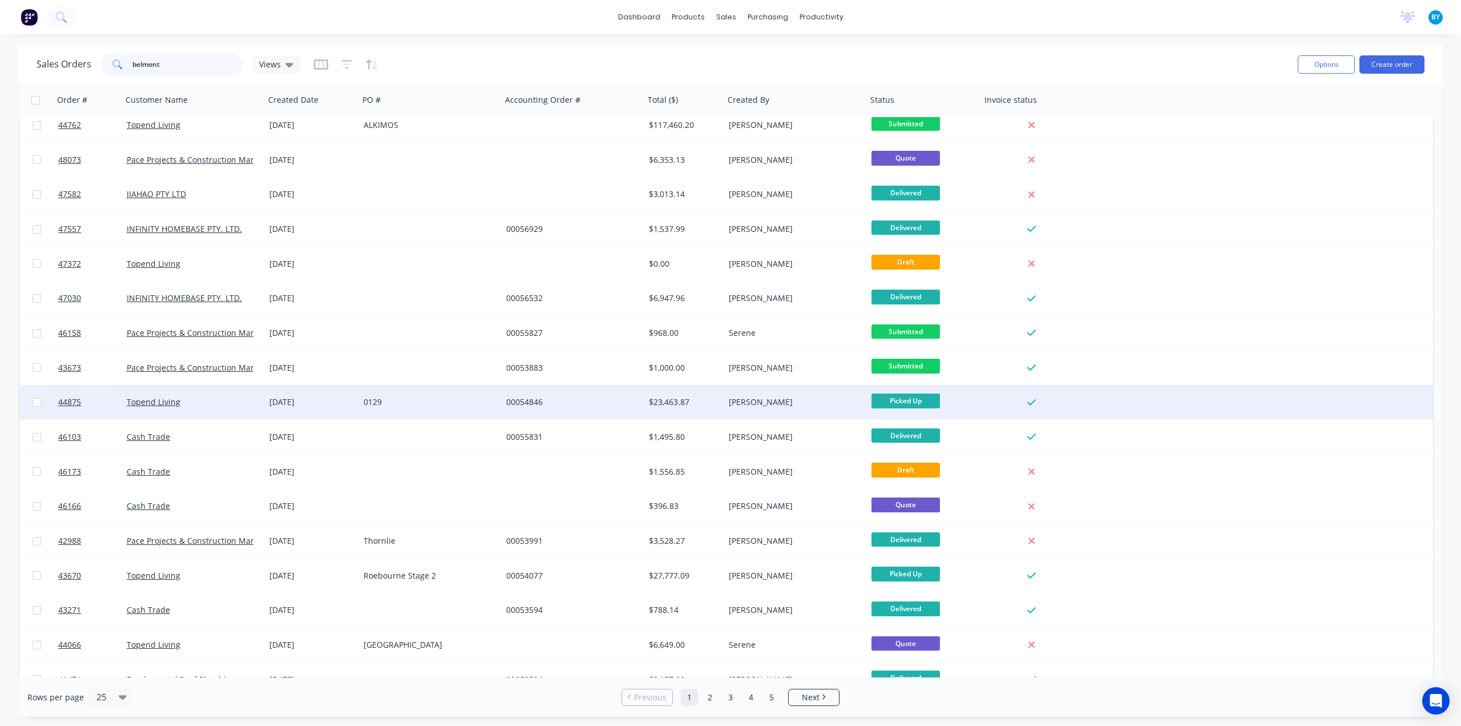
scroll to position [19, 0]
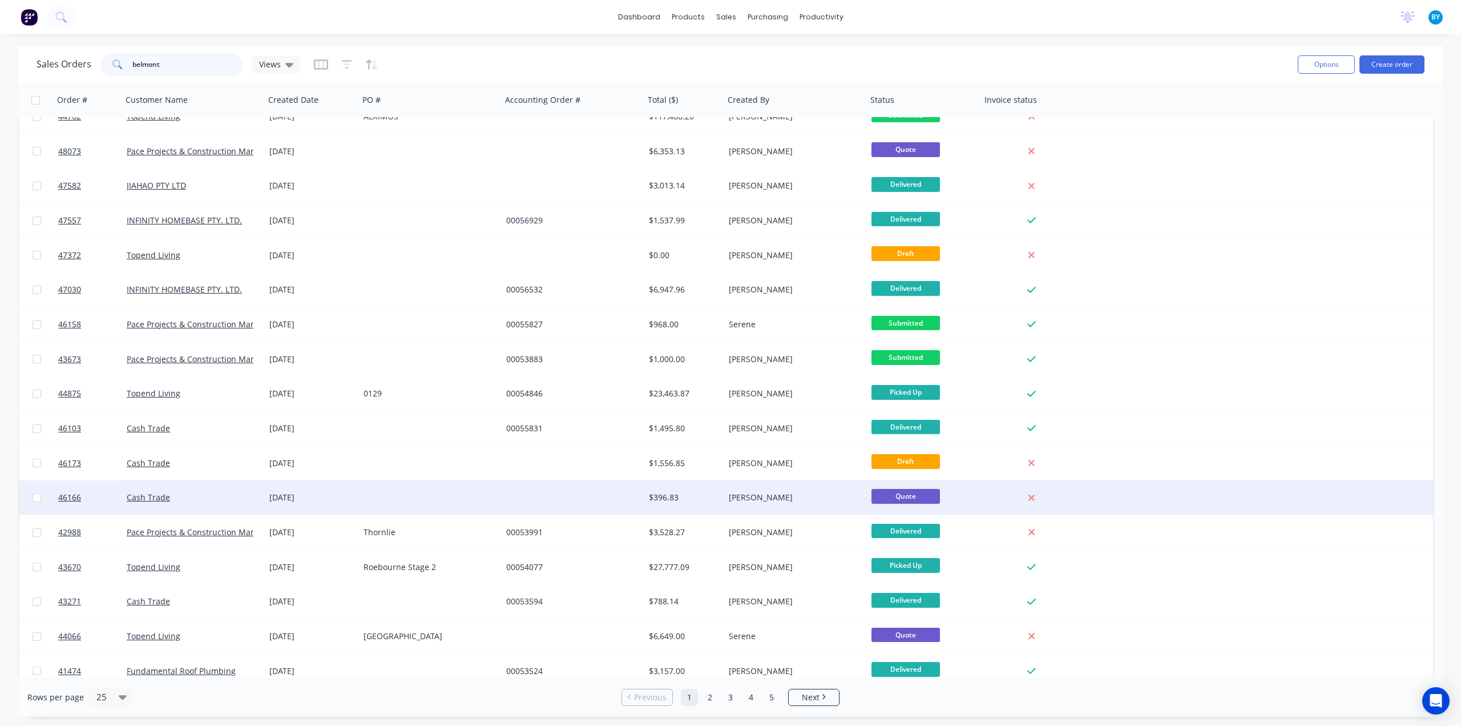
type input "belmont"
click at [561, 492] on div at bounding box center [573, 497] width 143 height 34
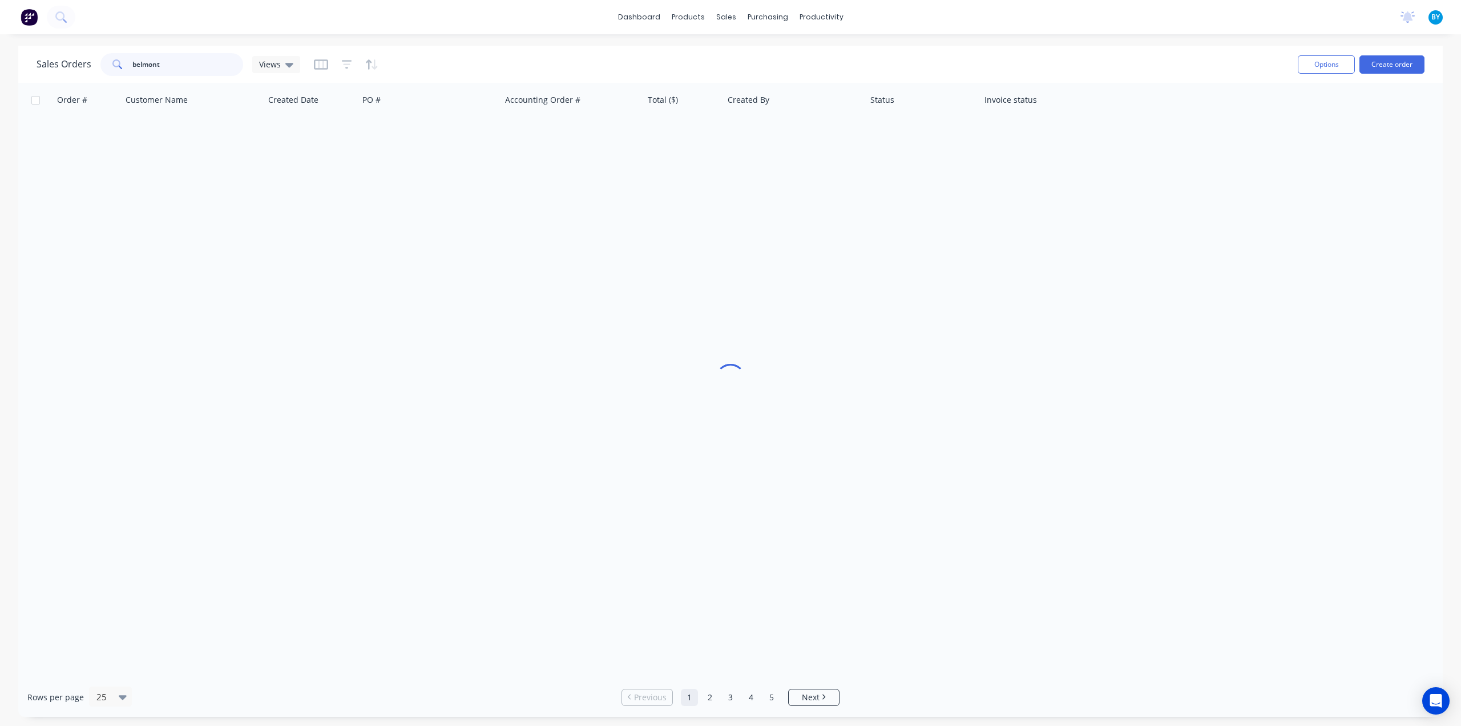
drag, startPoint x: 153, startPoint y: 63, endPoint x: 57, endPoint y: 61, distance: 96.5
click at [57, 61] on div "Sales Orders belmont Views" at bounding box center [169, 64] width 264 height 23
drag, startPoint x: 206, startPoint y: 70, endPoint x: 0, endPoint y: 71, distance: 206.1
click at [0, 70] on div "Sales Orders 140 abernethy Views Options Create order Order # Customer Name Cre…" at bounding box center [730, 381] width 1461 height 671
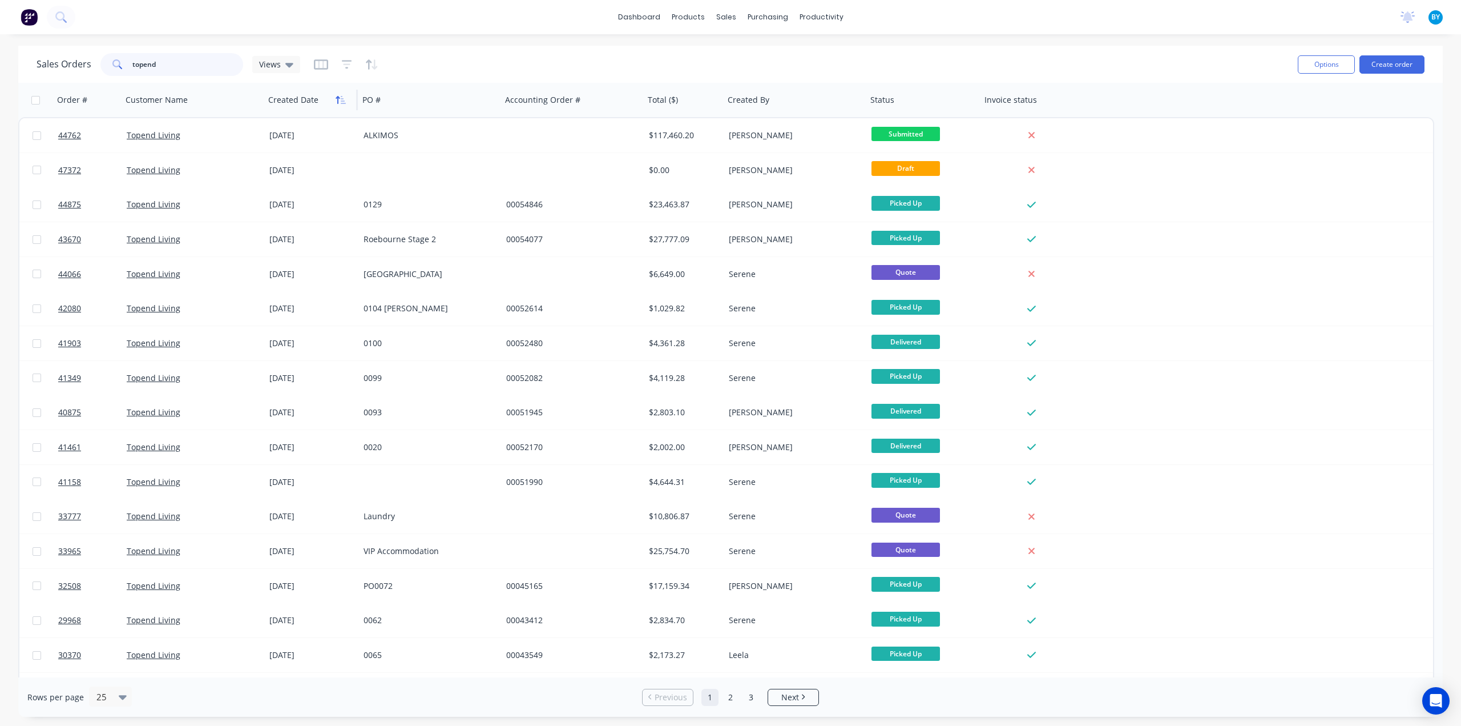
type input "topend"
click at [341, 102] on icon "button" at bounding box center [343, 100] width 5 height 8
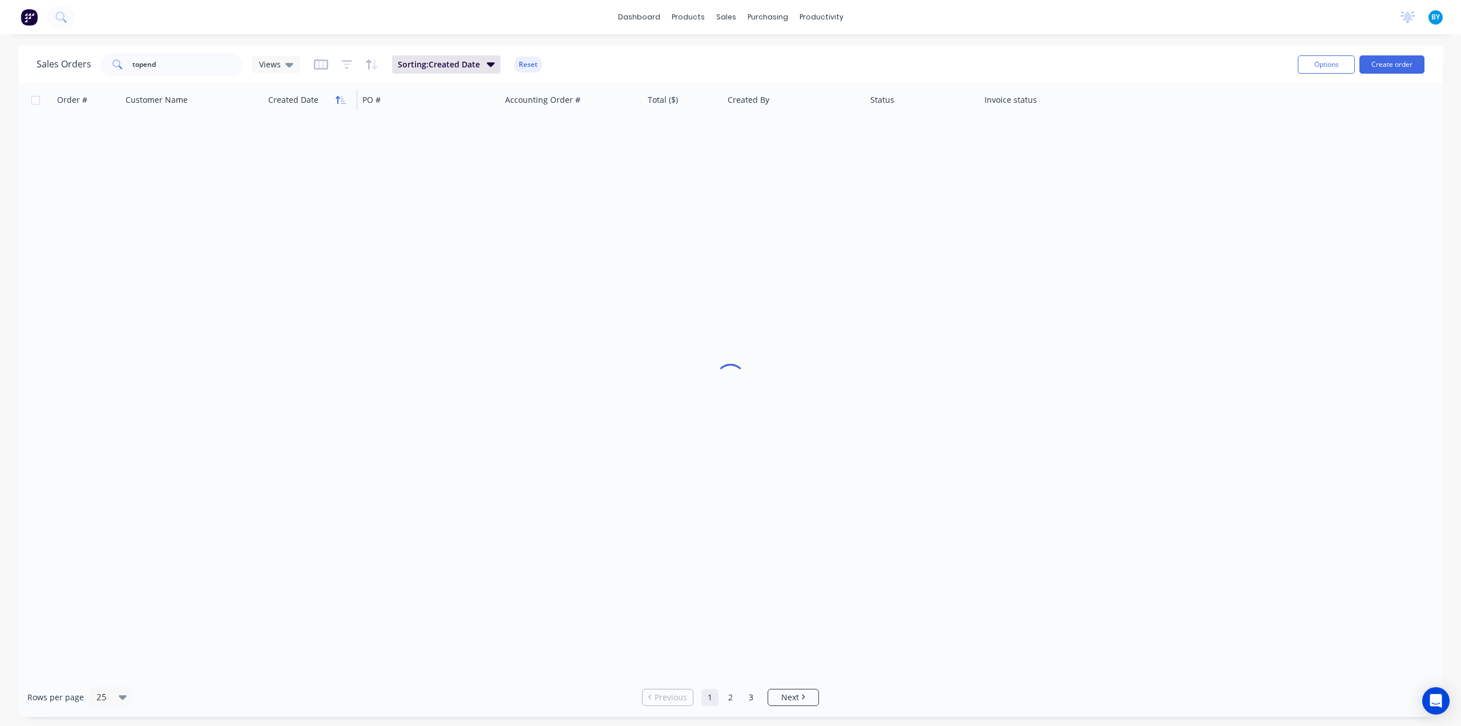
click at [341, 102] on icon "button" at bounding box center [341, 99] width 10 height 9
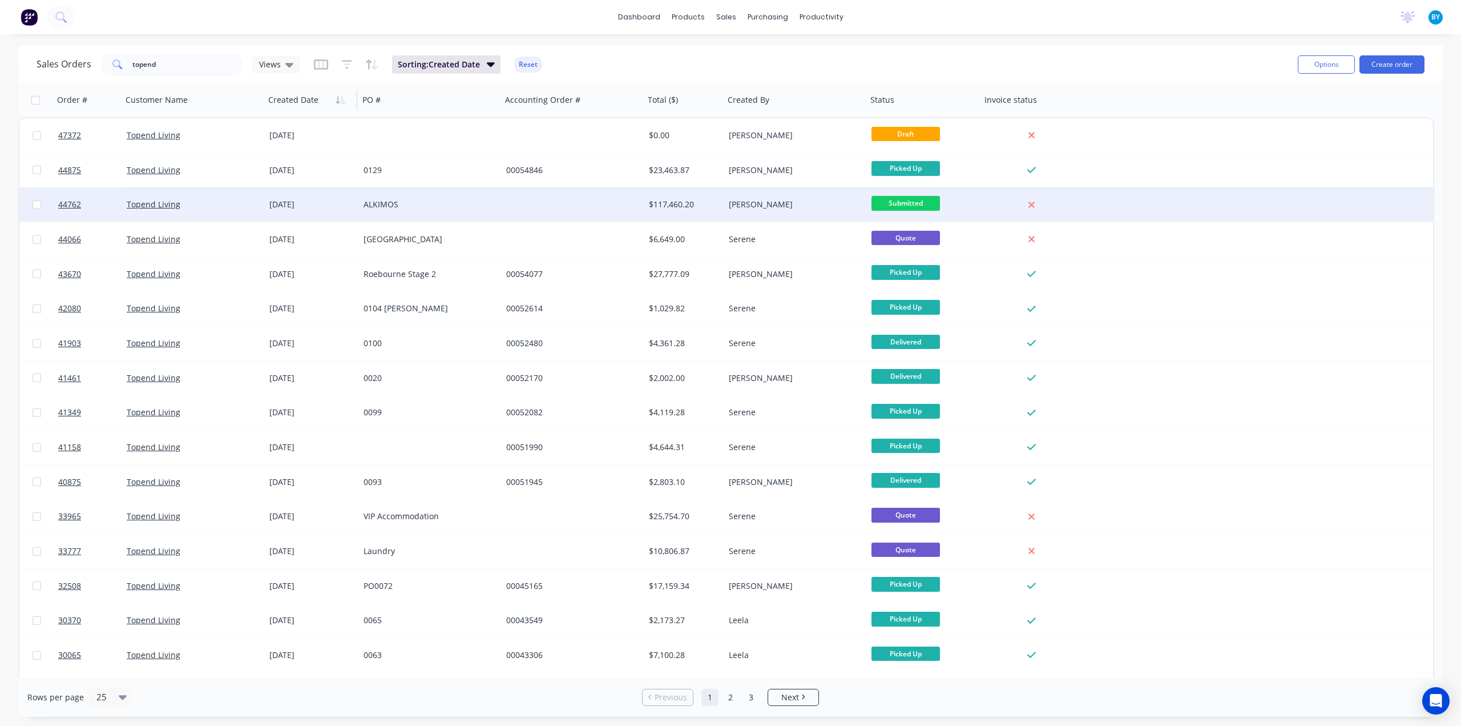
click at [481, 196] on div "ALKIMOS" at bounding box center [430, 204] width 143 height 34
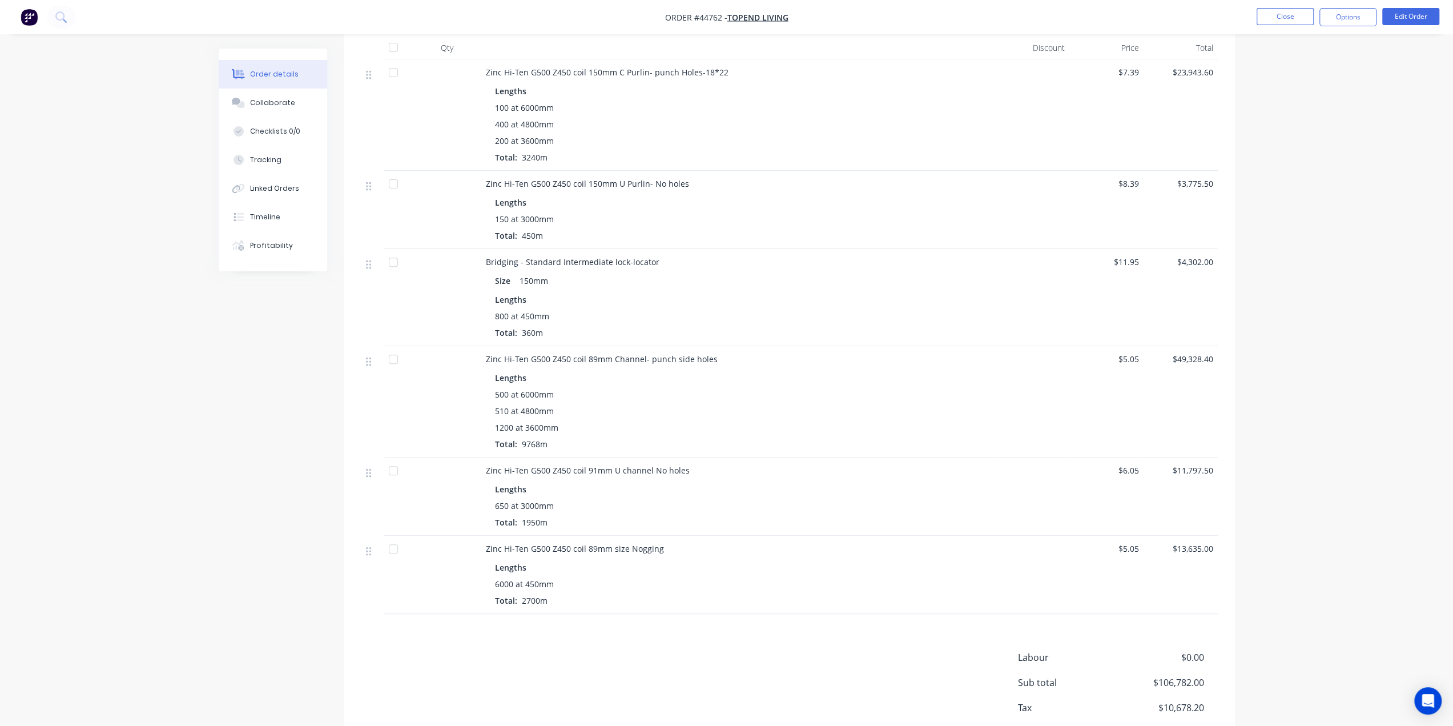
scroll to position [323, 0]
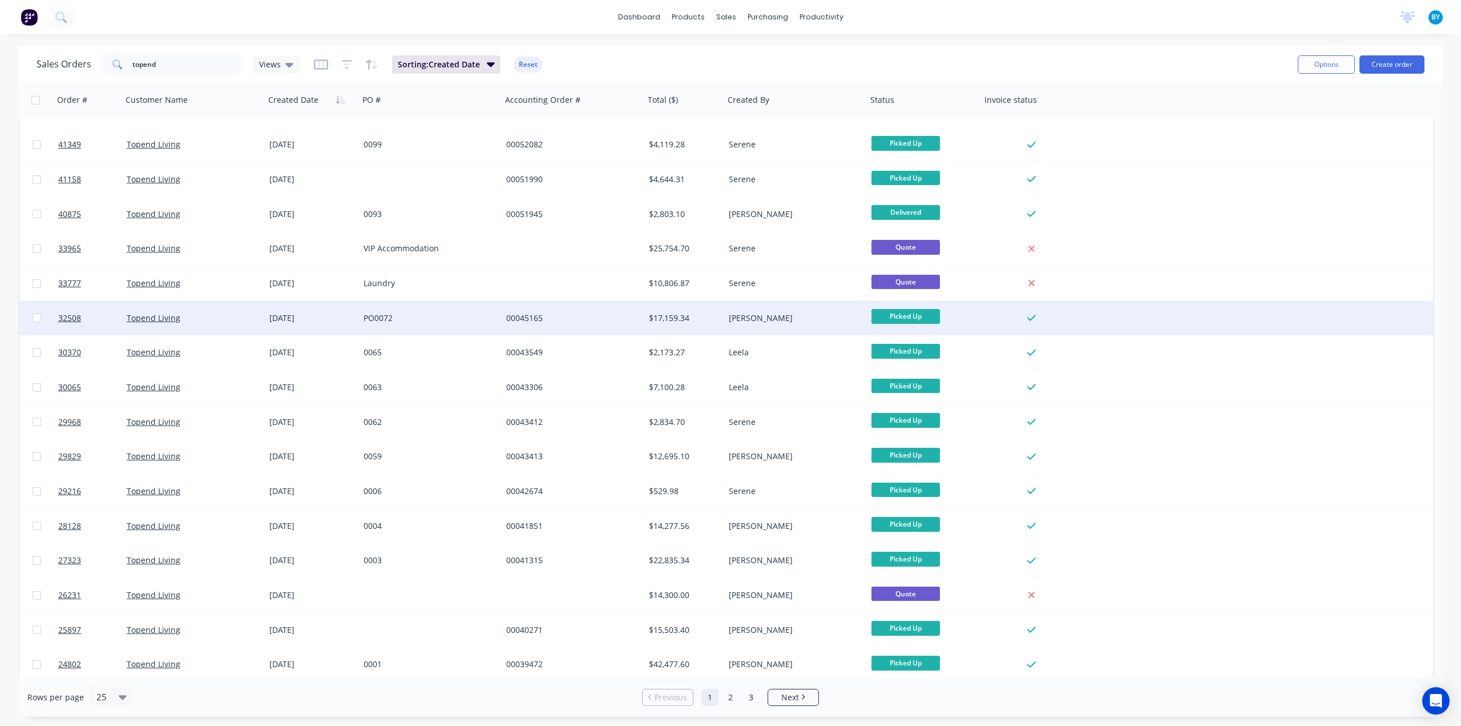
scroll to position [305, 0]
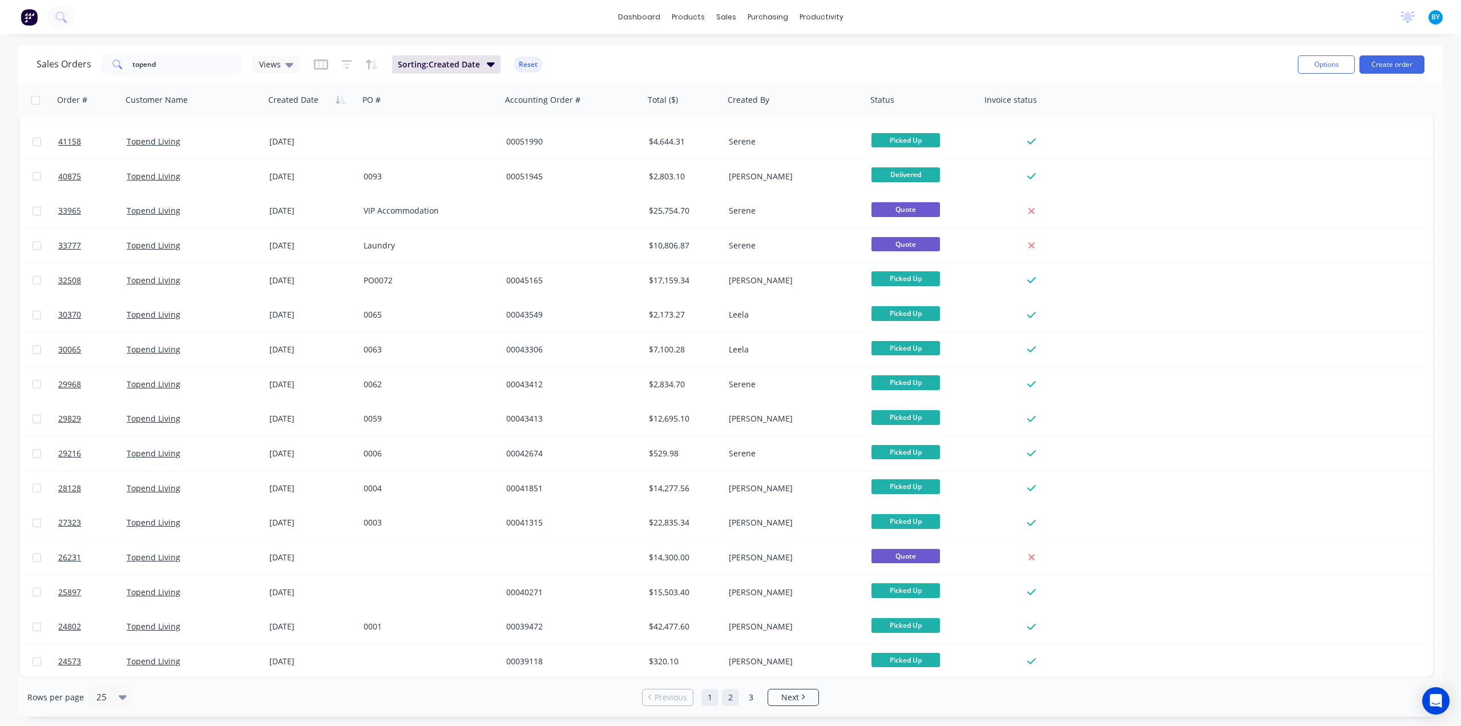
click at [727, 700] on link "2" at bounding box center [730, 696] width 17 height 17
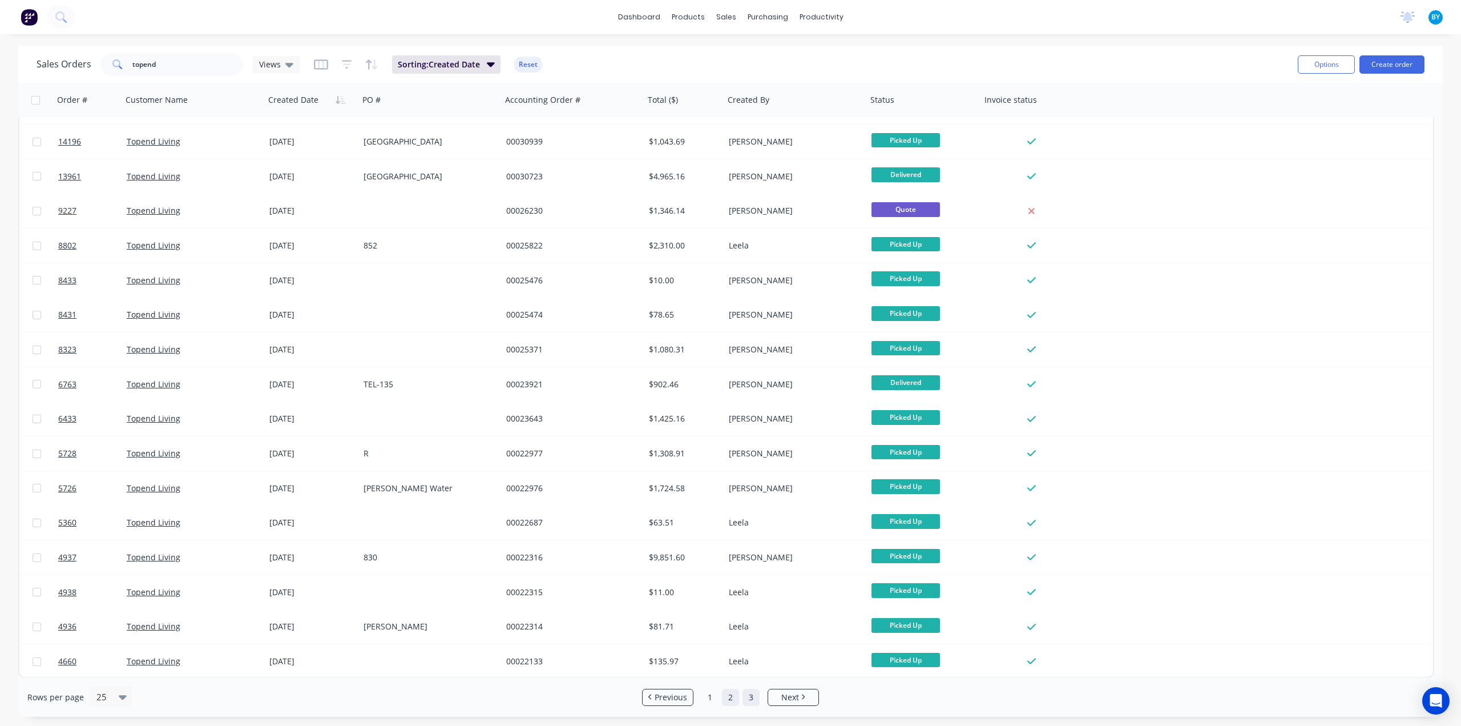
click at [750, 693] on link "3" at bounding box center [751, 696] width 17 height 17
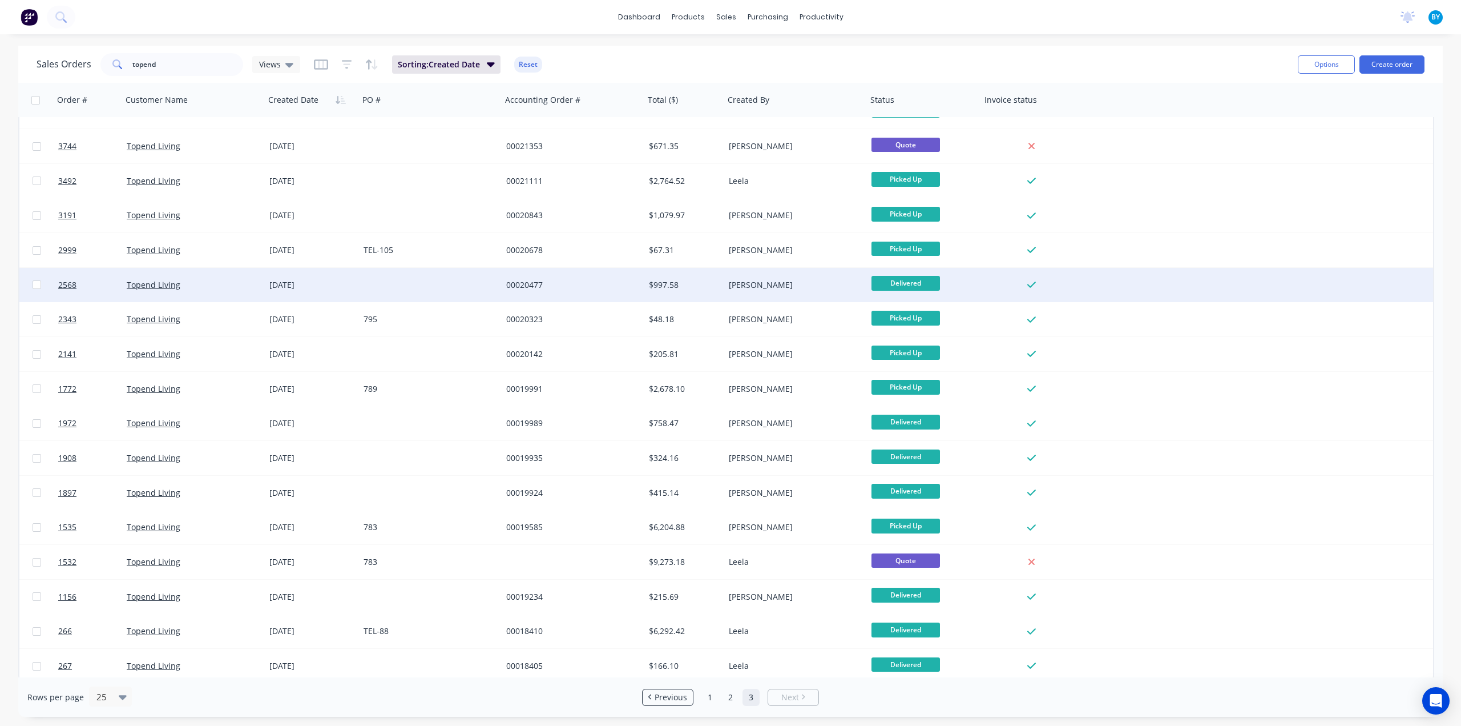
scroll to position [98, 0]
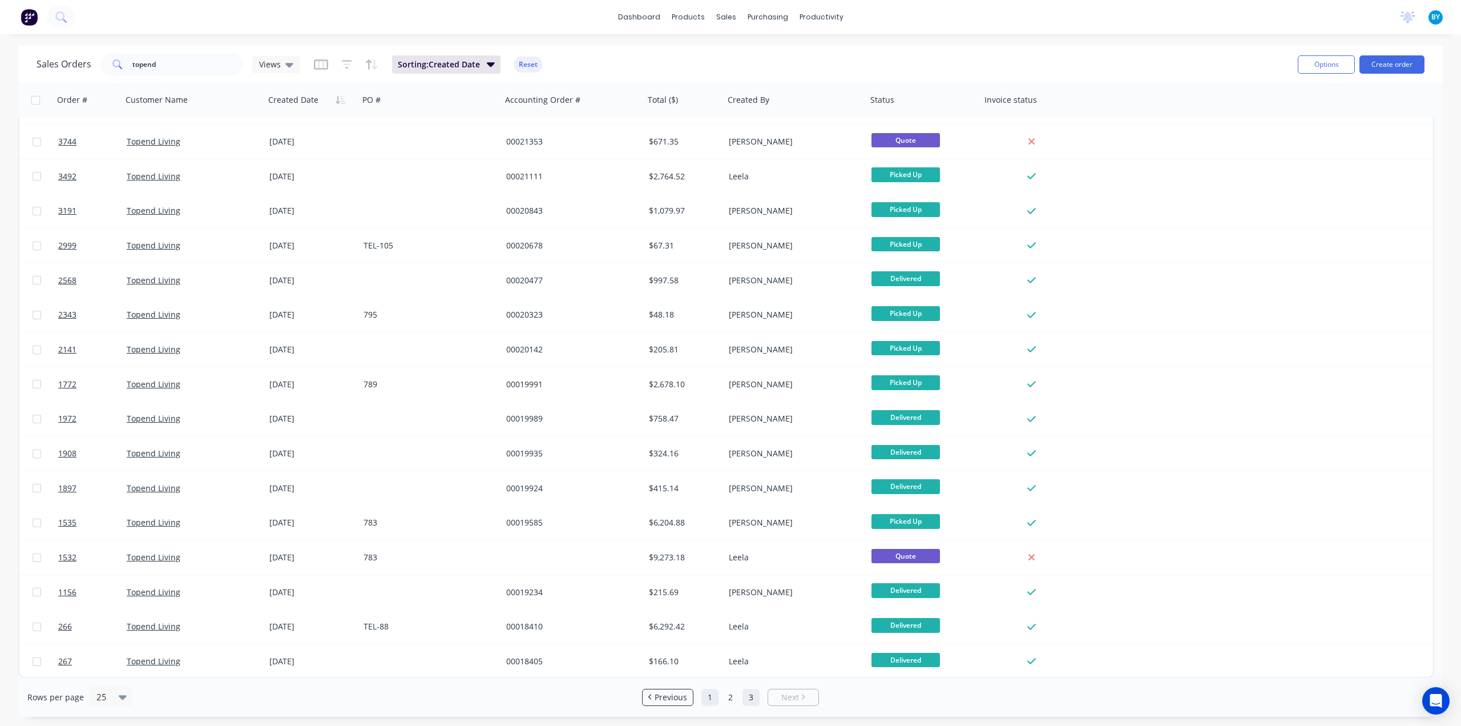
click at [710, 699] on link "1" at bounding box center [710, 696] width 17 height 17
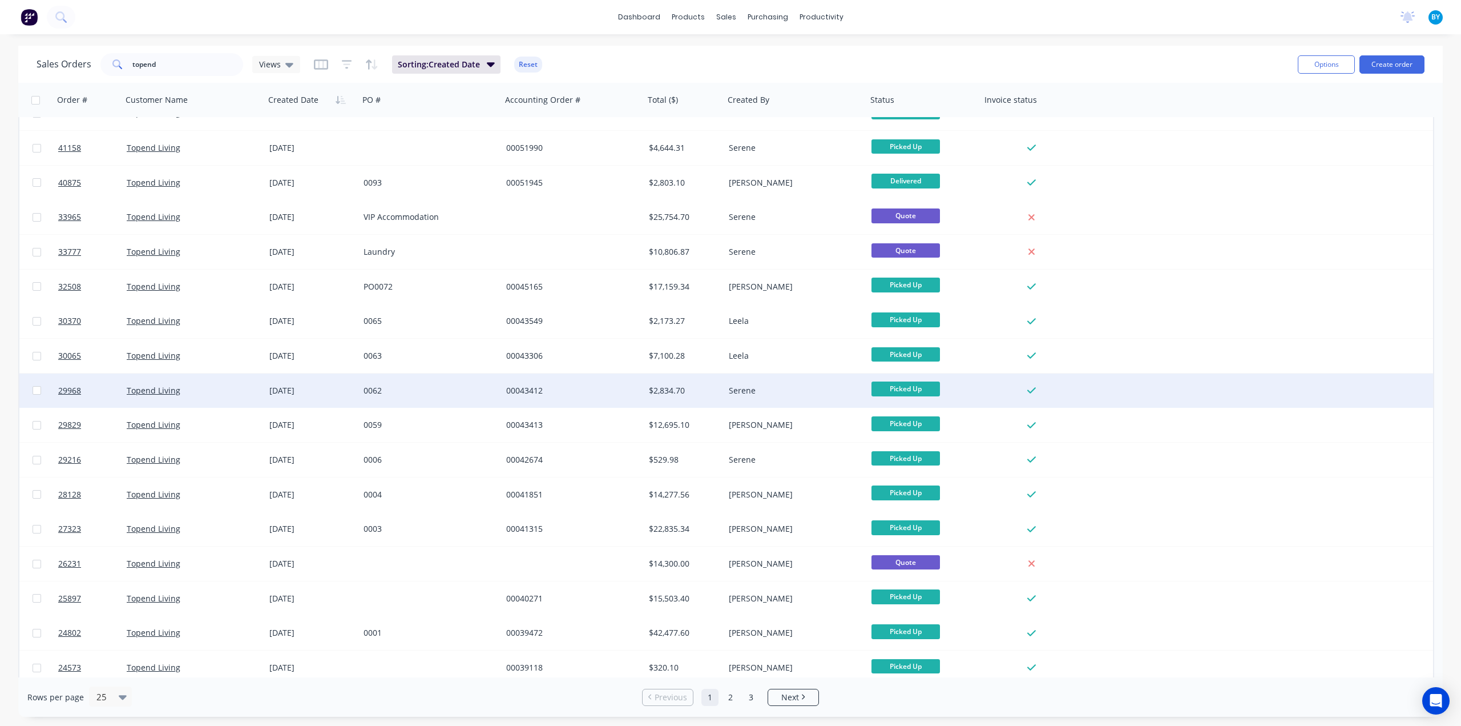
scroll to position [305, 0]
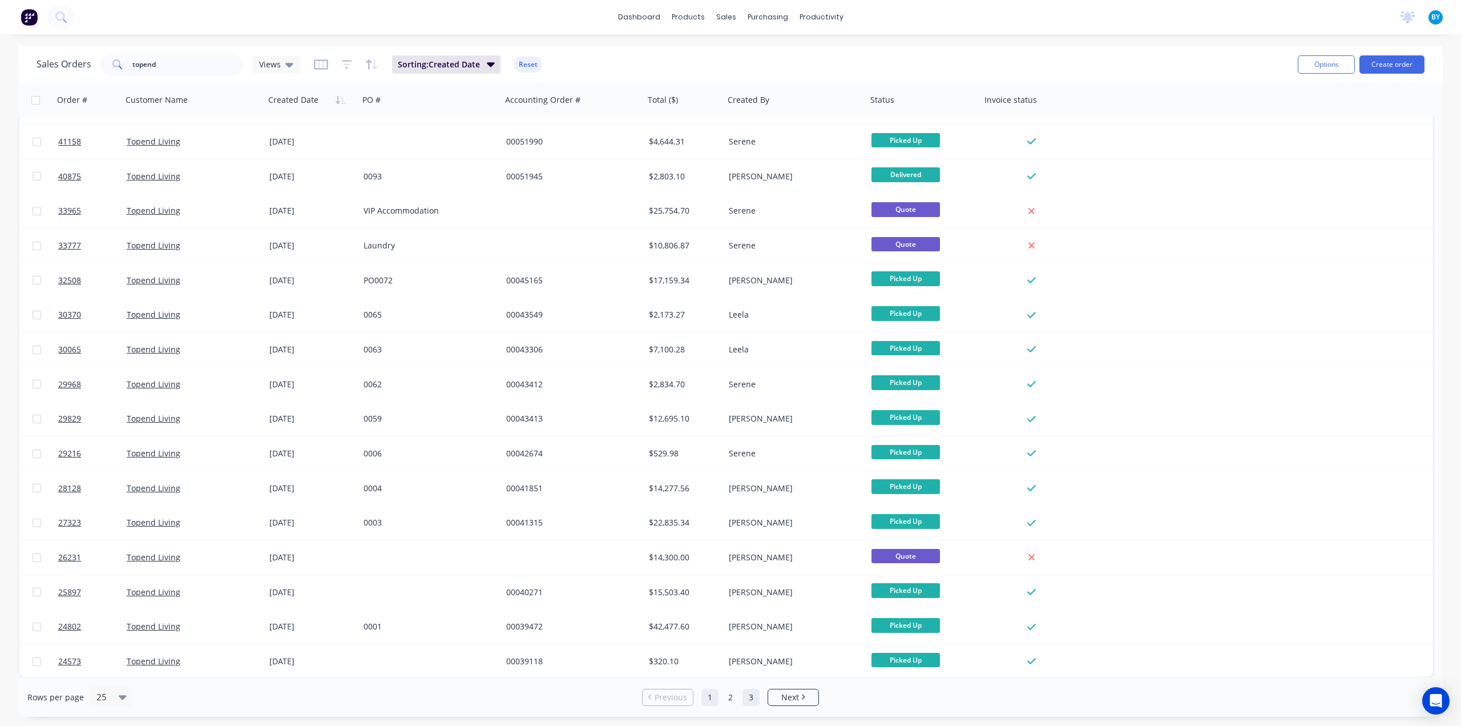
click at [747, 700] on link "3" at bounding box center [751, 696] width 17 height 17
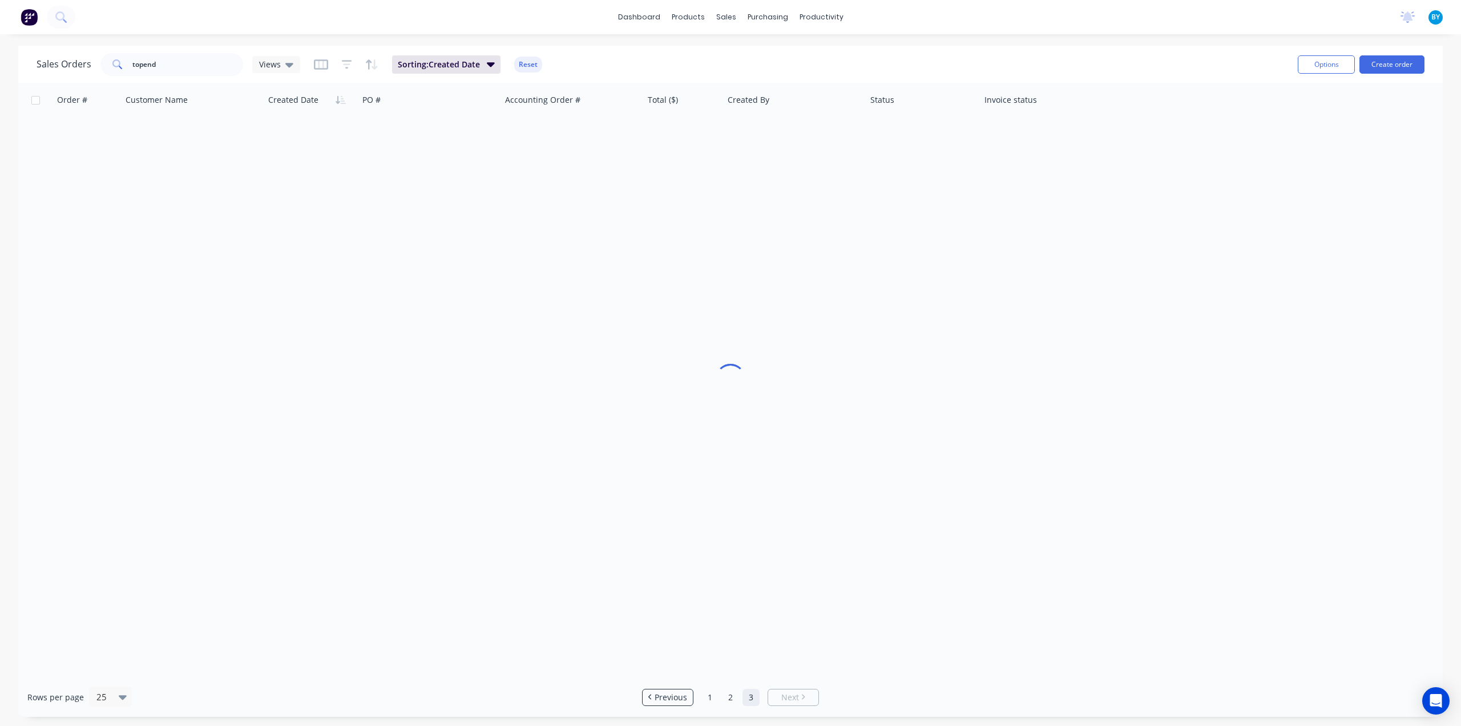
scroll to position [0, 0]
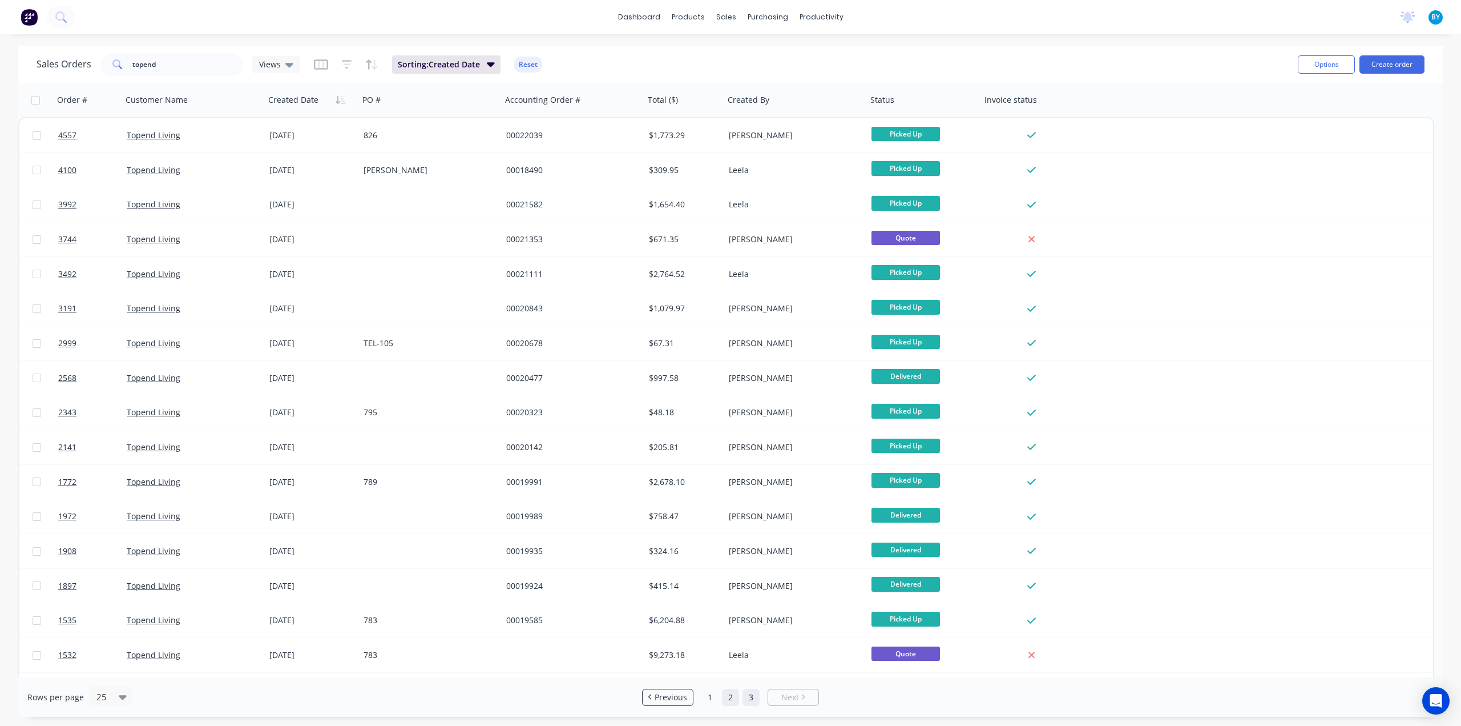
click at [727, 698] on link "2" at bounding box center [730, 696] width 17 height 17
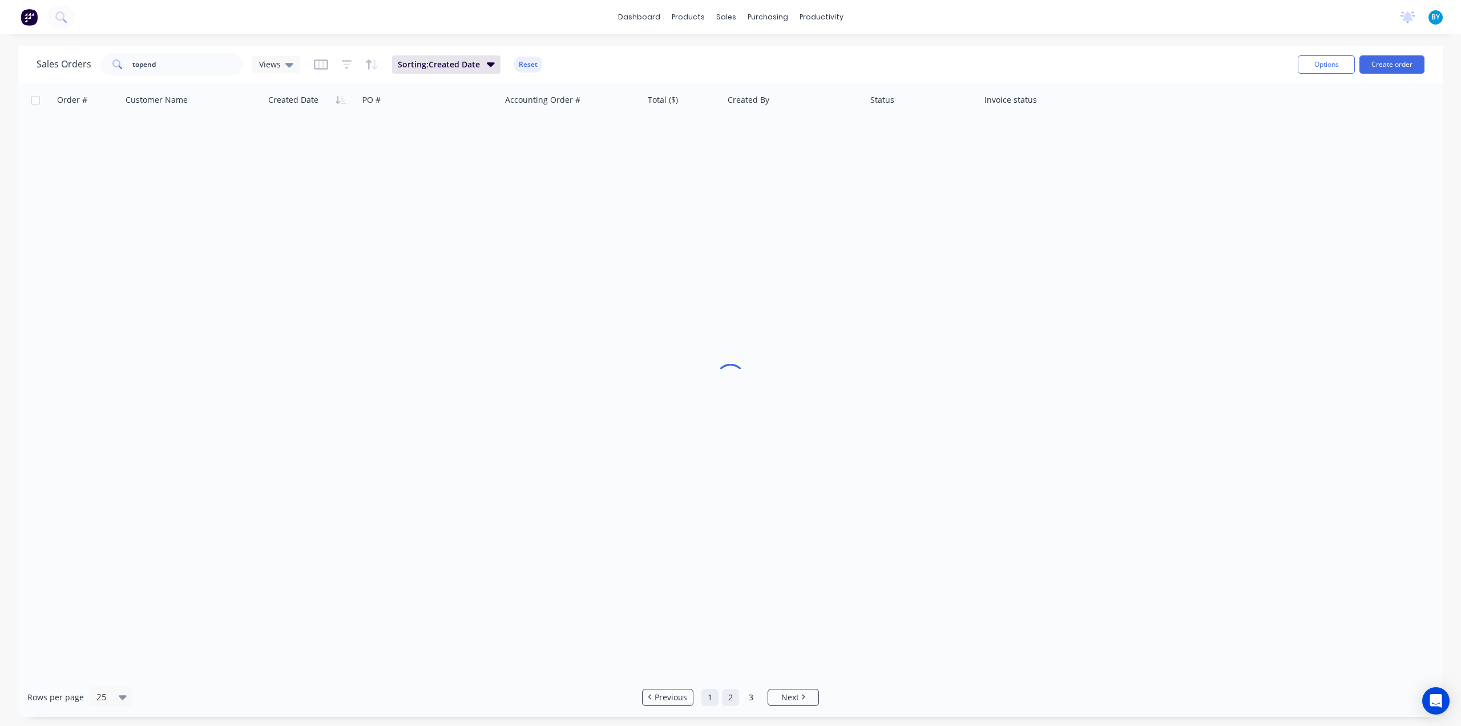
click at [711, 697] on link "1" at bounding box center [710, 696] width 17 height 17
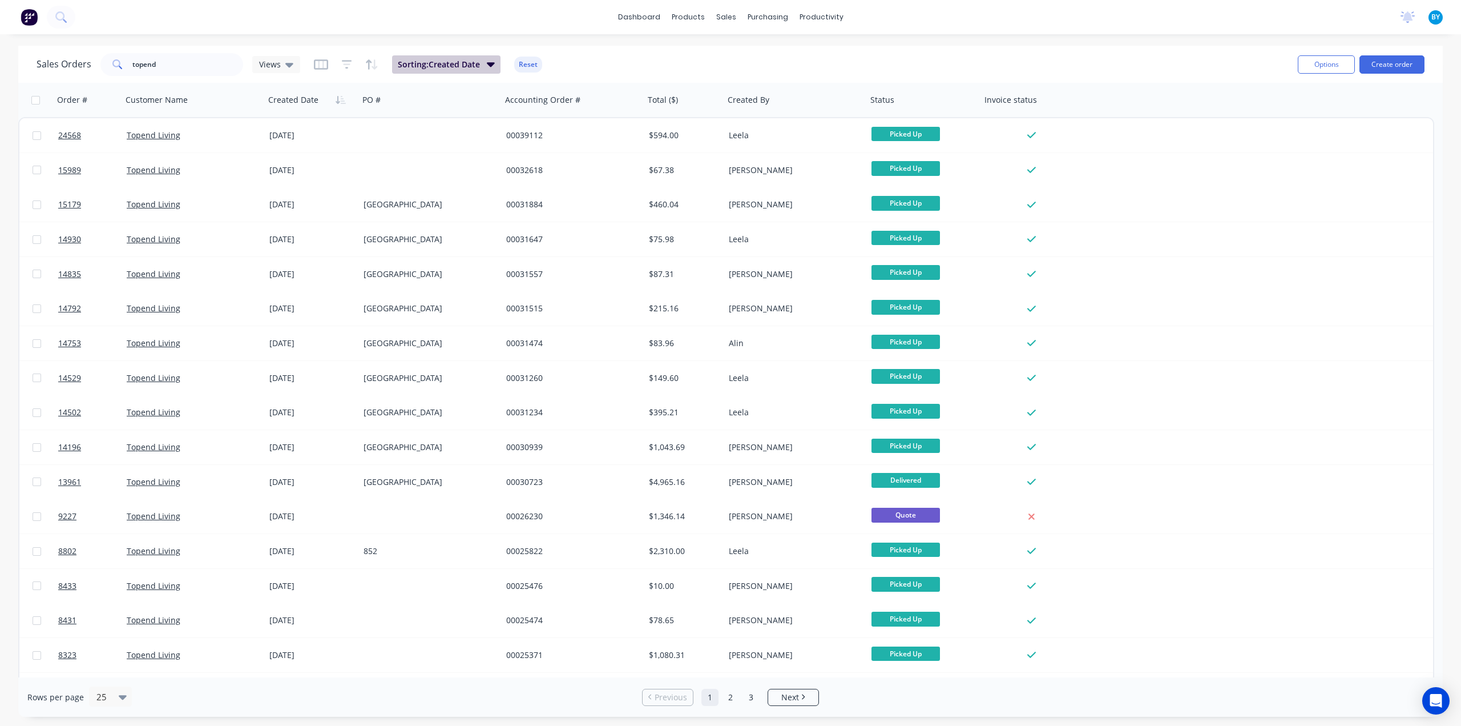
click at [490, 61] on icon "button" at bounding box center [491, 64] width 8 height 13
click at [477, 62] on span "Sorting: Created Date" at bounding box center [439, 64] width 82 height 11
click at [336, 100] on icon "button" at bounding box center [341, 99] width 10 height 9
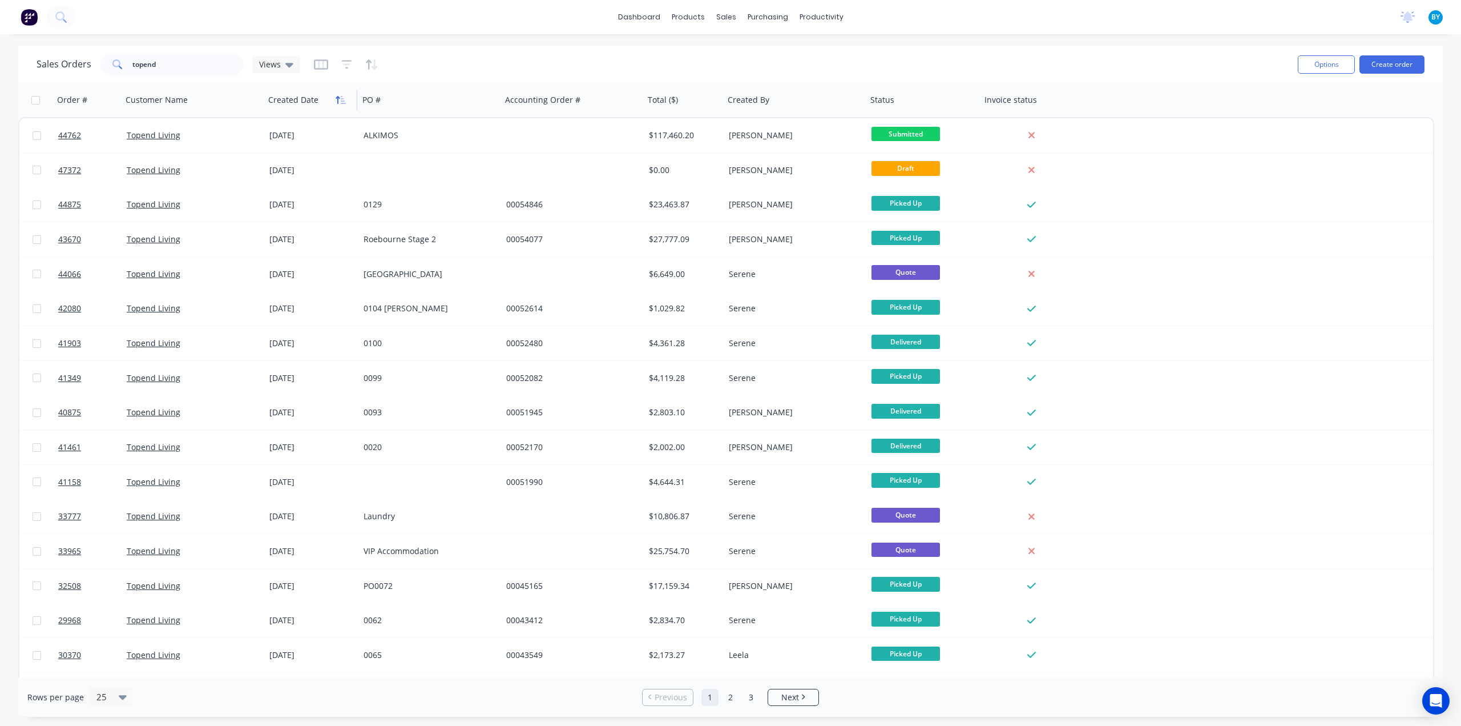
click at [341, 100] on icon "button" at bounding box center [343, 100] width 5 height 8
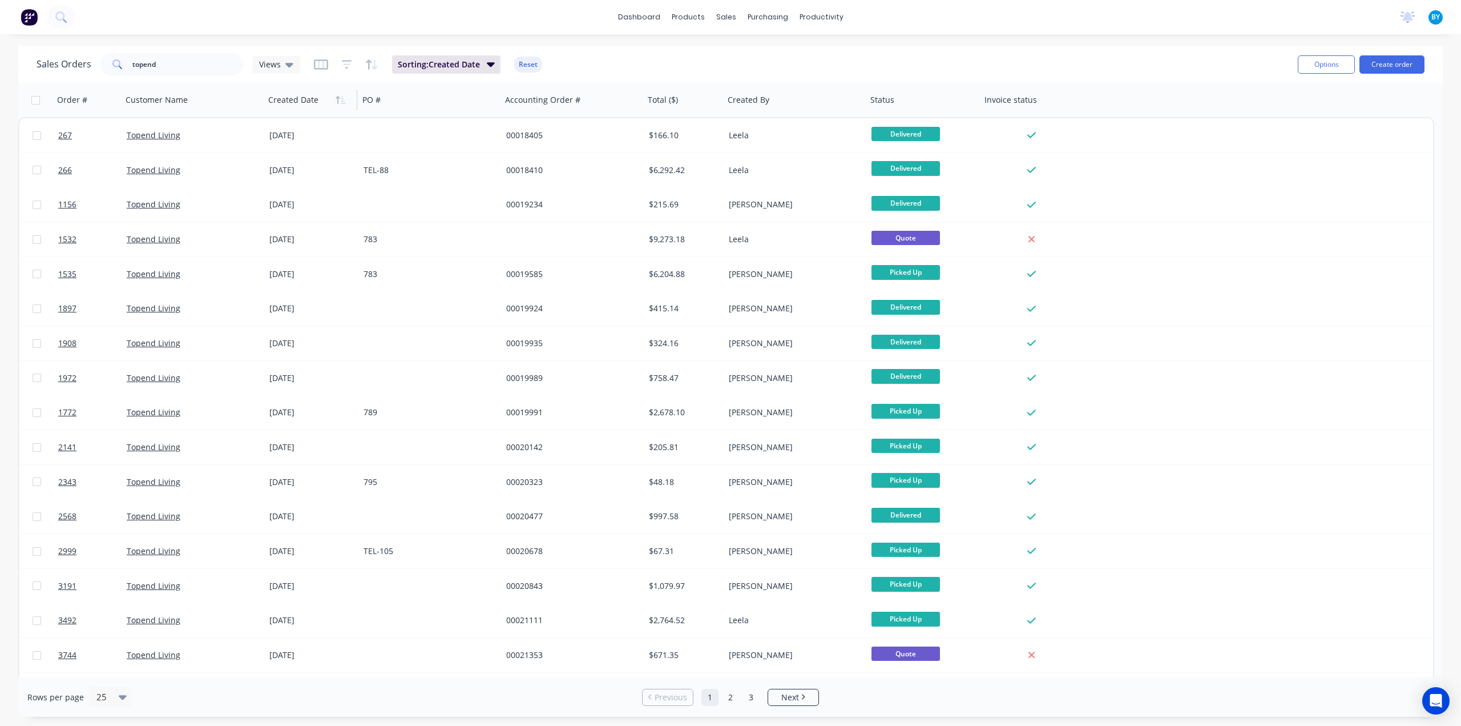
click at [341, 100] on icon "button" at bounding box center [343, 100] width 5 height 8
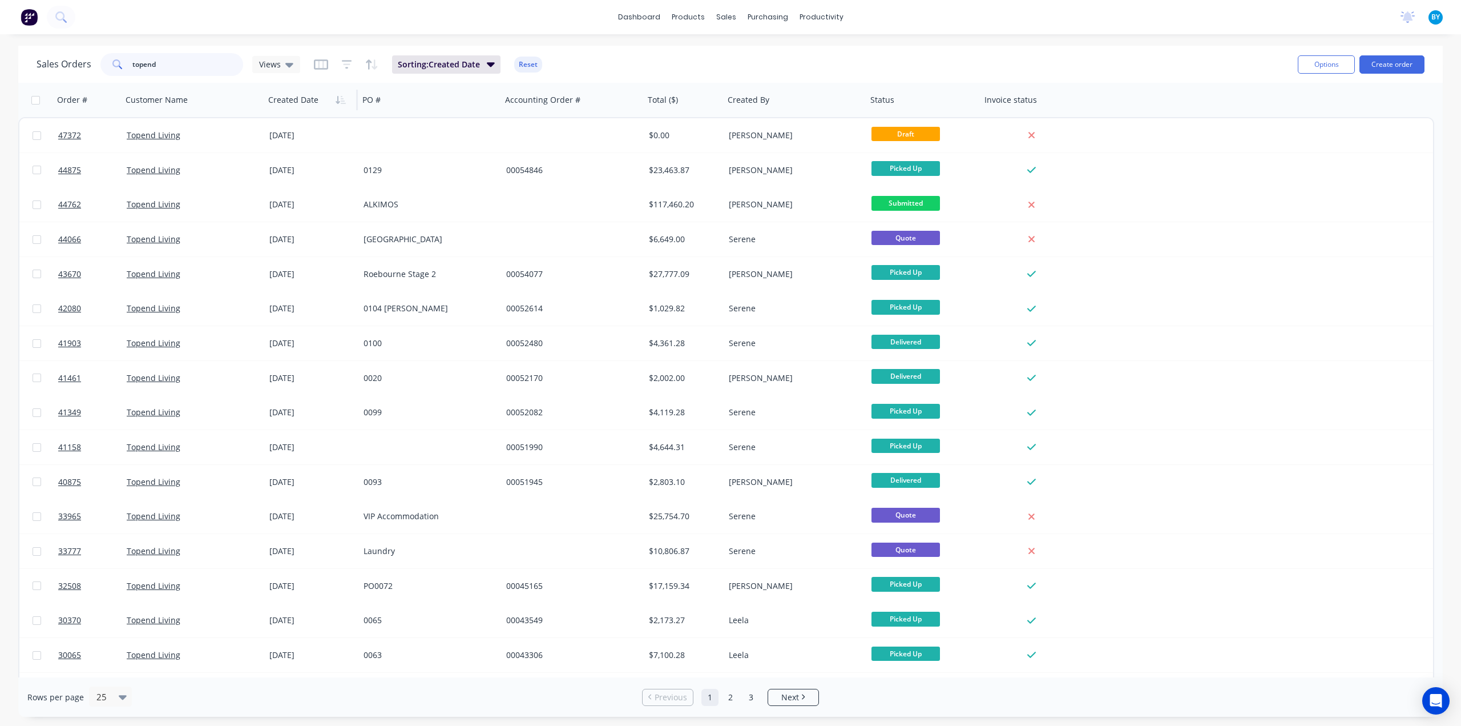
drag, startPoint x: 183, startPoint y: 63, endPoint x: 62, endPoint y: 57, distance: 121.7
click at [63, 57] on div "Sales Orders topend Views" at bounding box center [169, 64] width 264 height 23
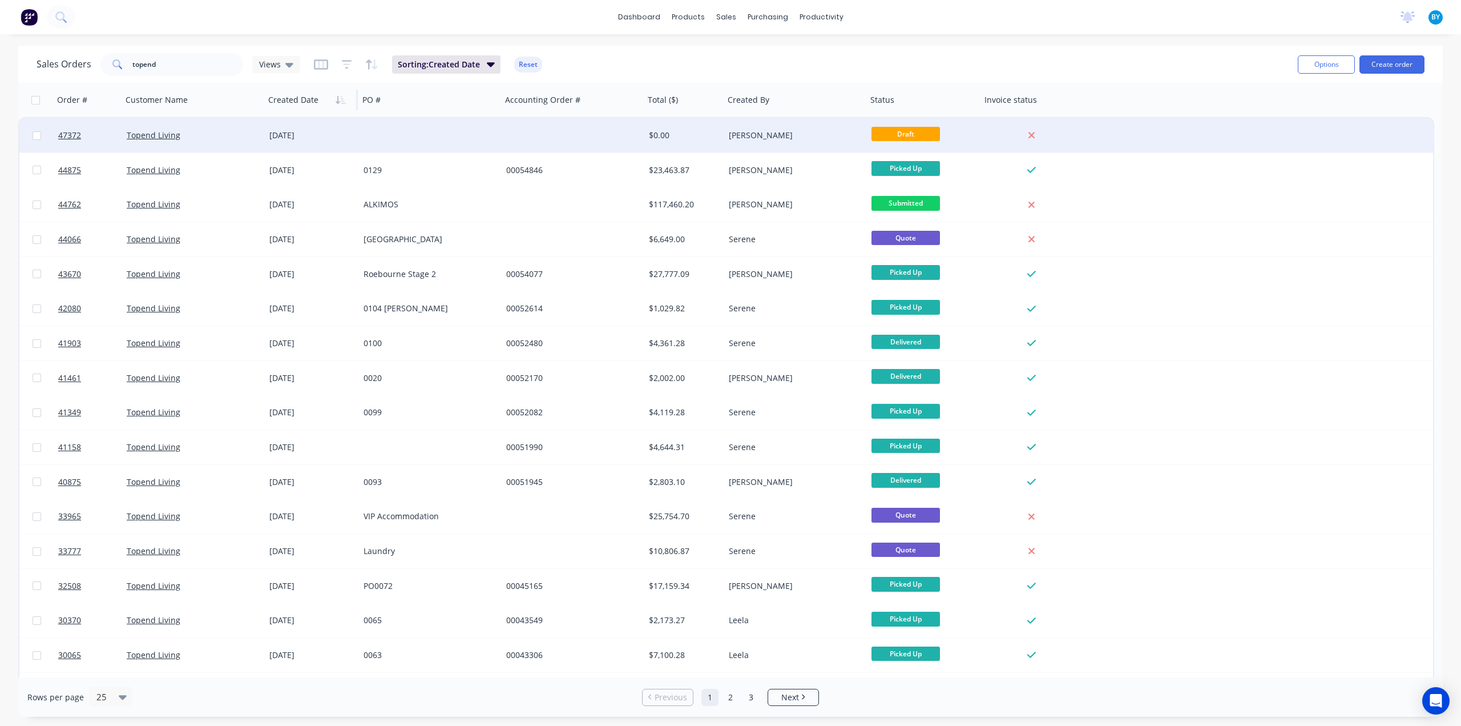
click at [430, 136] on div at bounding box center [430, 135] width 143 height 34
click at [461, 129] on div at bounding box center [430, 135] width 143 height 34
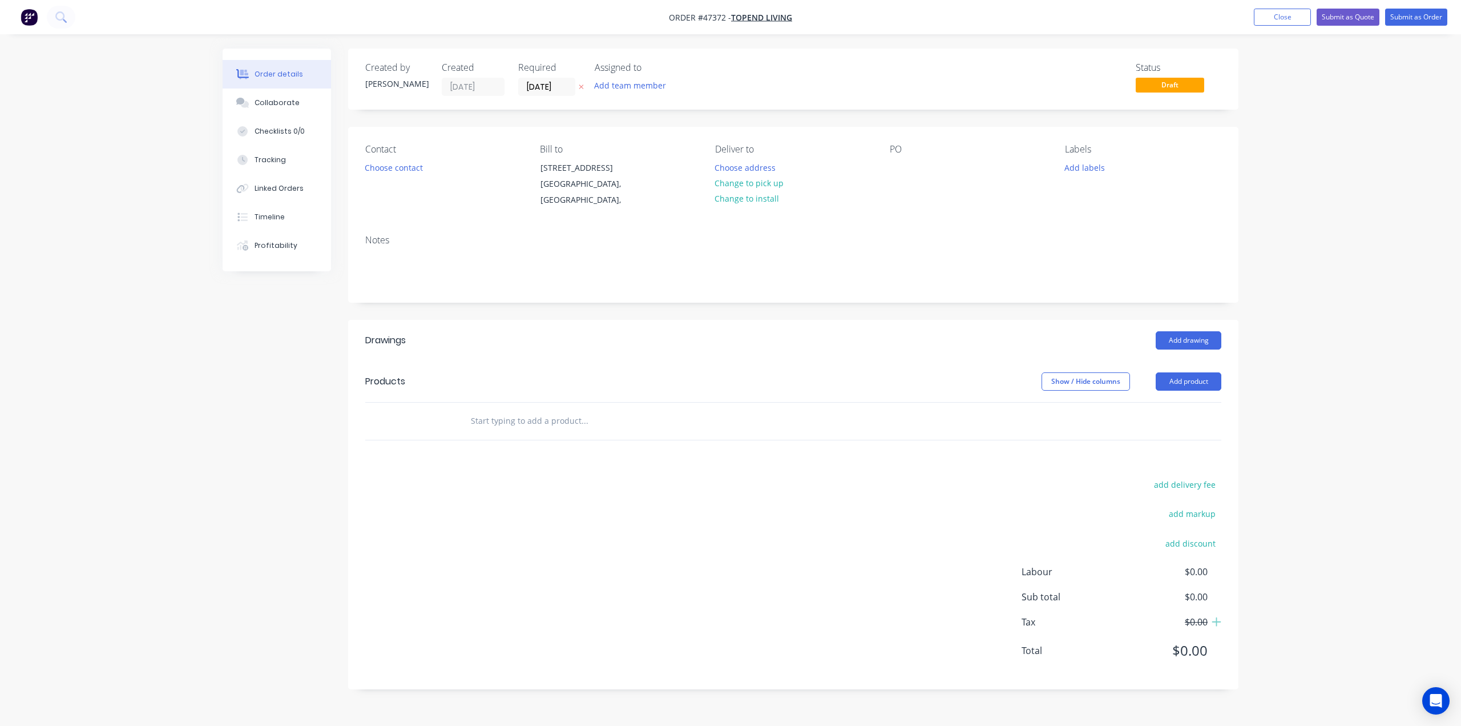
click at [588, 390] on div "Show / Hide columns Add product" at bounding box center [884, 381] width 674 height 18
click at [777, 402] on header "Products Show / Hide columns Add product" at bounding box center [793, 381] width 891 height 41
click at [29, 12] on img "button" at bounding box center [29, 17] width 17 height 17
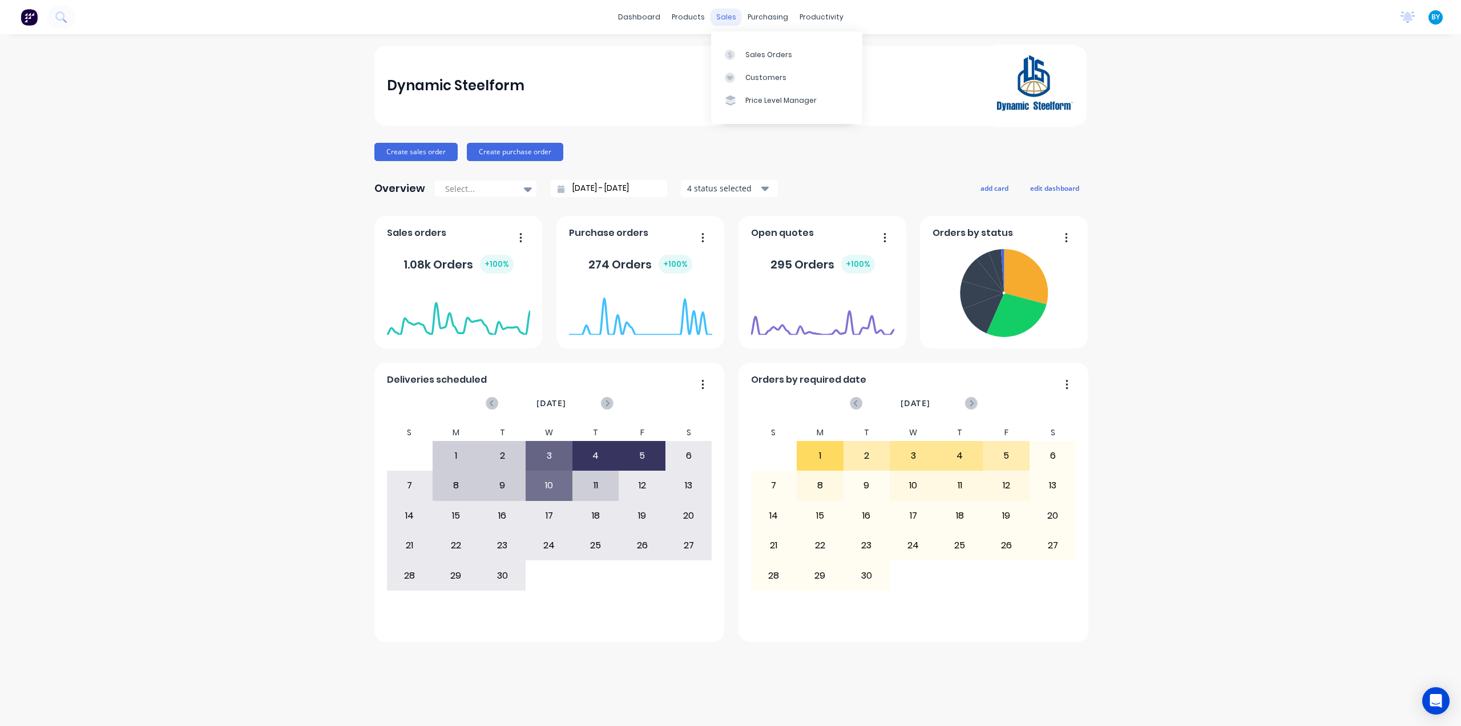
click at [724, 20] on div "sales" at bounding box center [726, 17] width 31 height 17
click at [735, 54] on div at bounding box center [733, 55] width 17 height 10
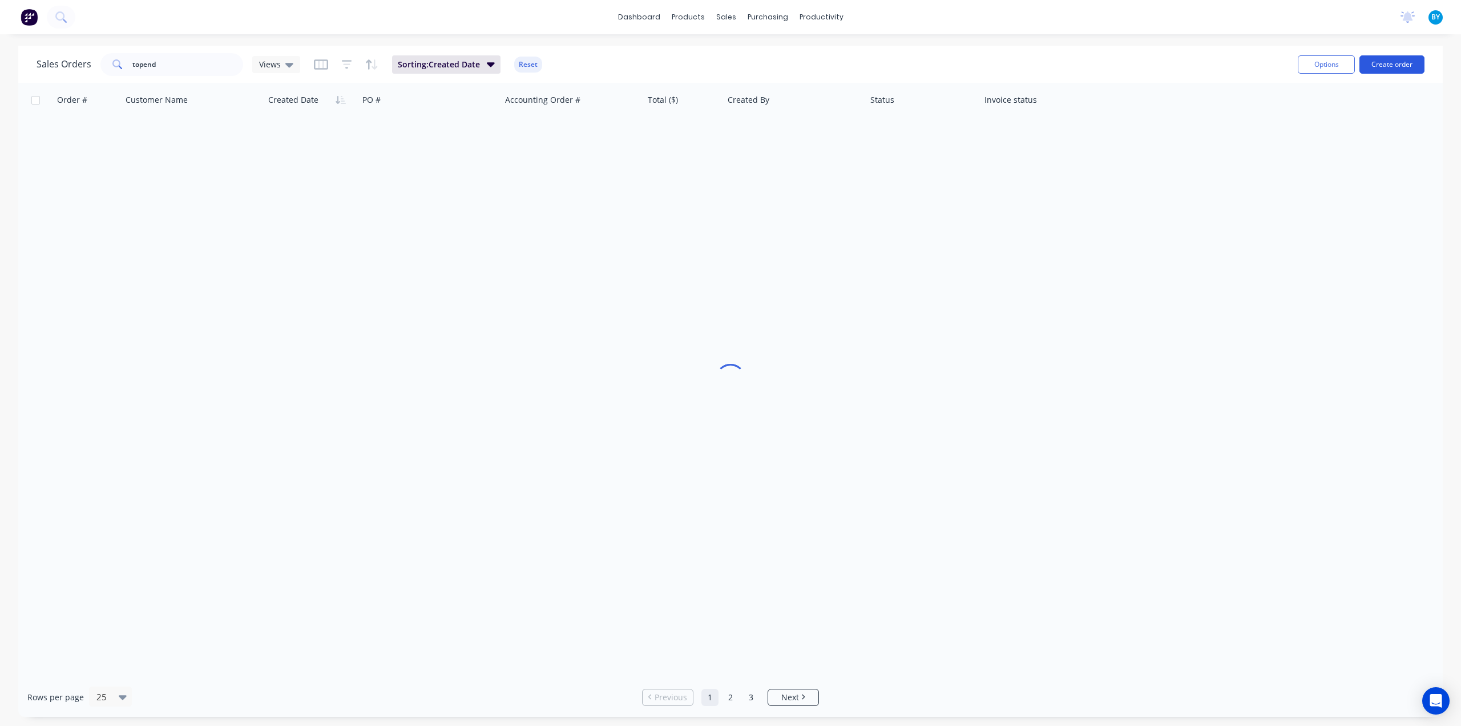
click at [1403, 57] on button "Create order" at bounding box center [1392, 64] width 65 height 18
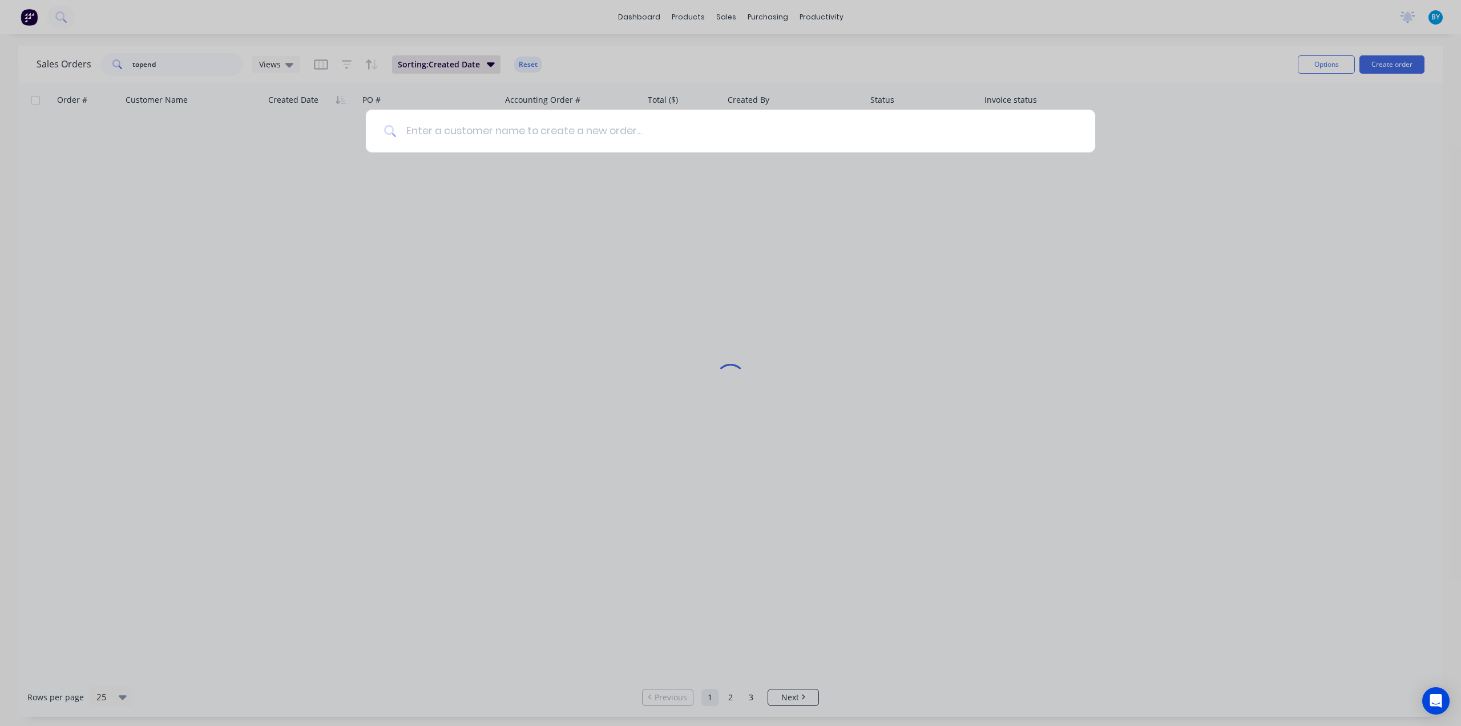
click at [601, 133] on input at bounding box center [737, 131] width 680 height 43
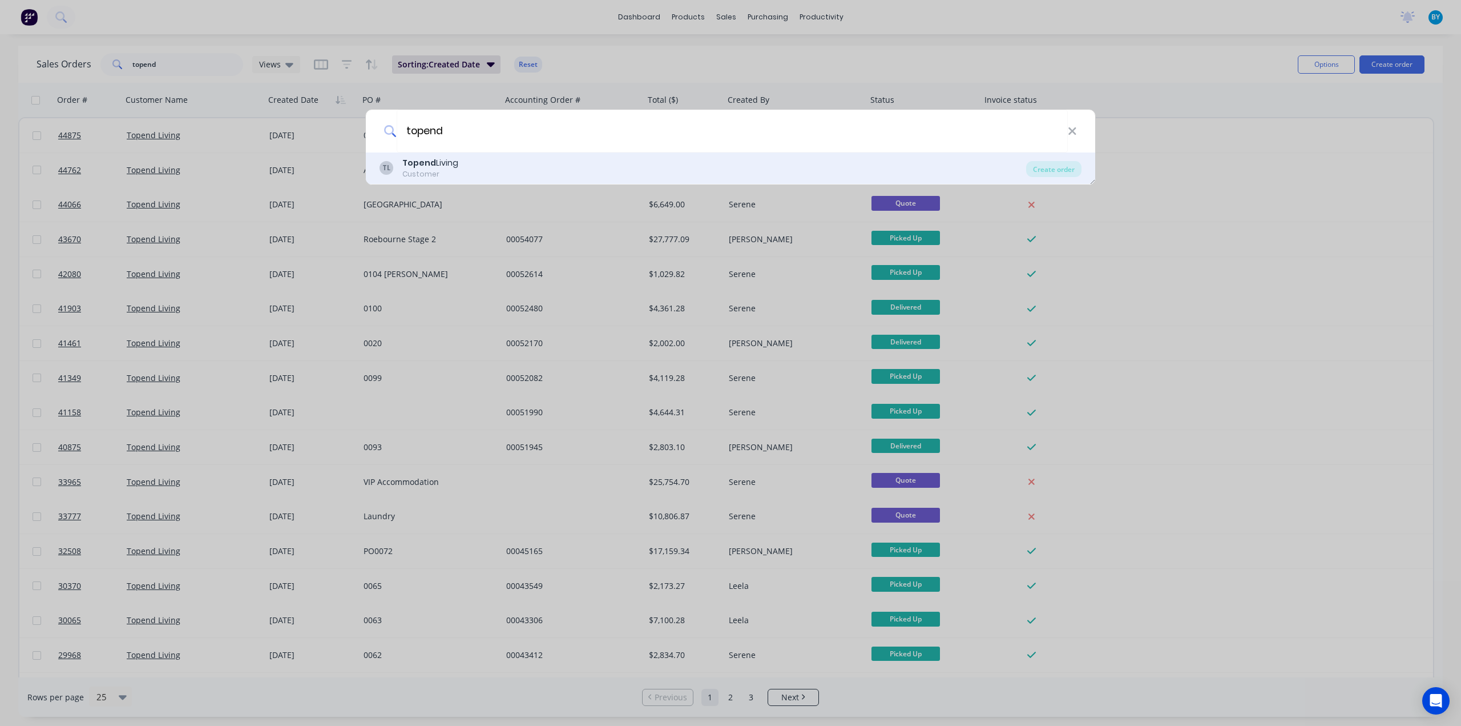
type input "topend"
click at [488, 172] on div "TL Topend Living Customer" at bounding box center [703, 168] width 647 height 22
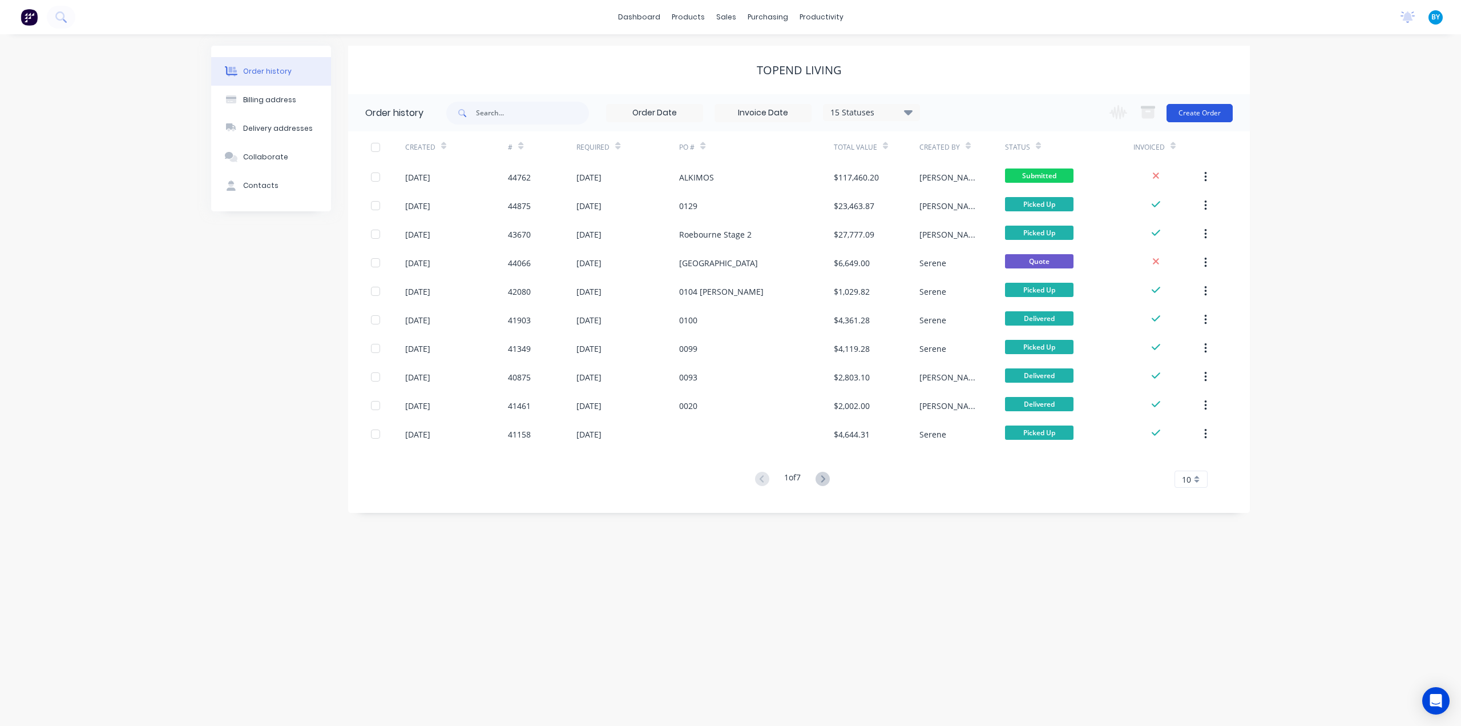
click at [1191, 107] on button "Create Order" at bounding box center [1200, 113] width 66 height 18
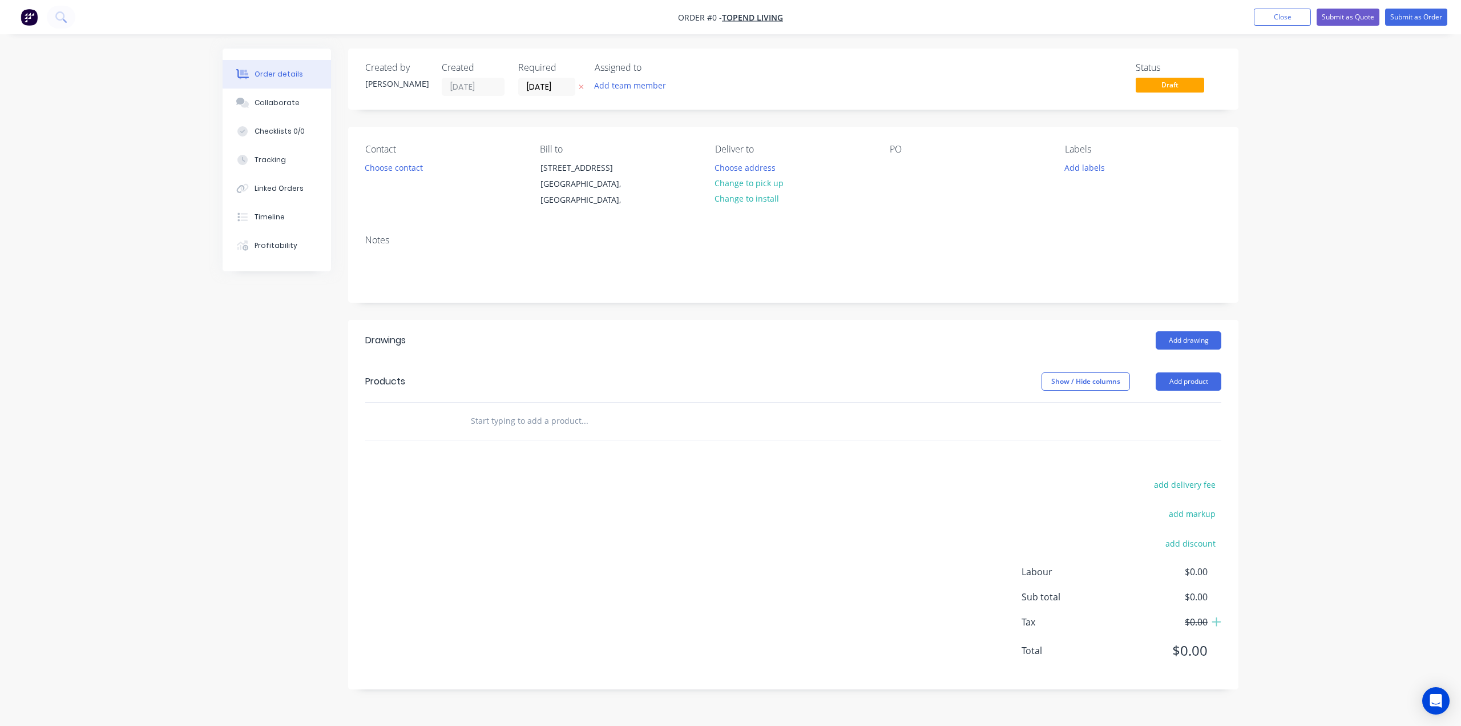
click at [692, 349] on div "Add drawing" at bounding box center [884, 340] width 674 height 18
click at [398, 164] on button "Choose contact" at bounding box center [394, 166] width 70 height 15
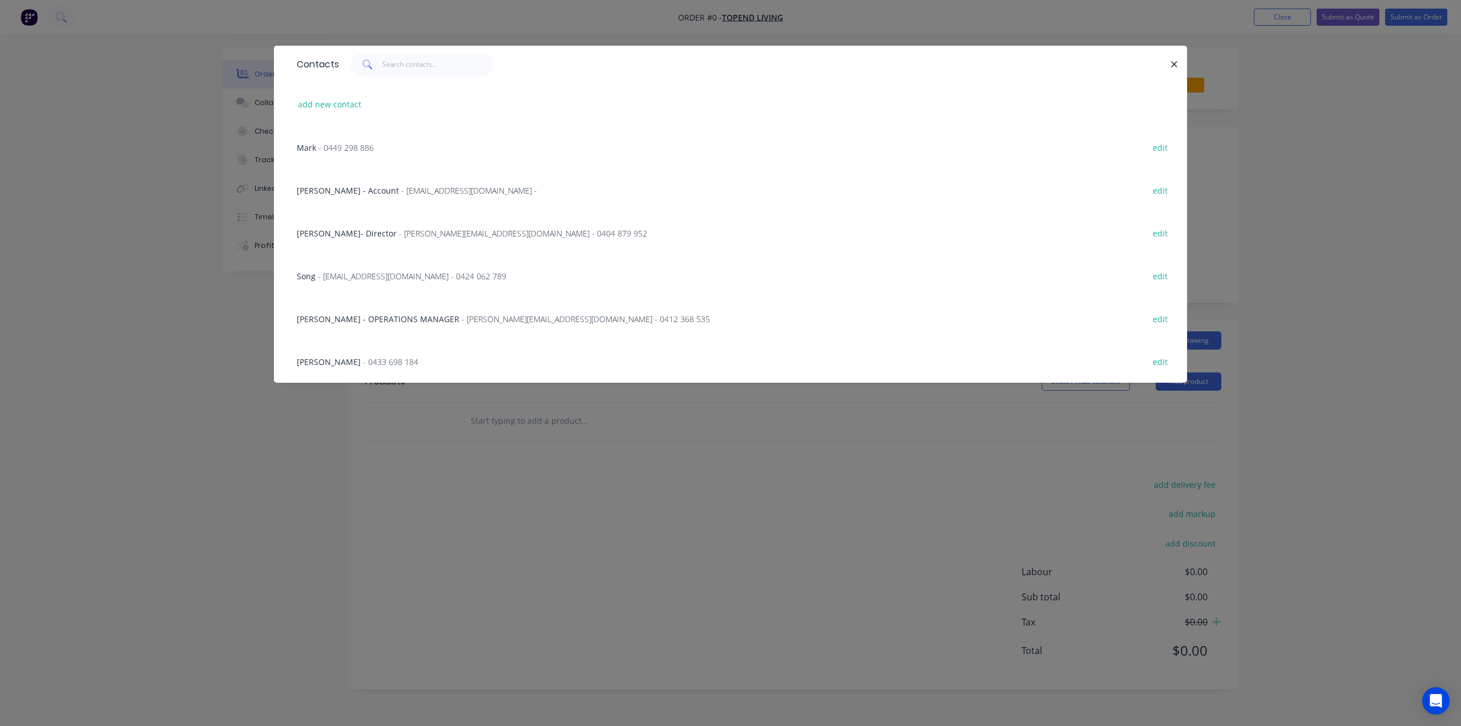
click at [316, 190] on span "Vincent - Account" at bounding box center [348, 190] width 102 height 11
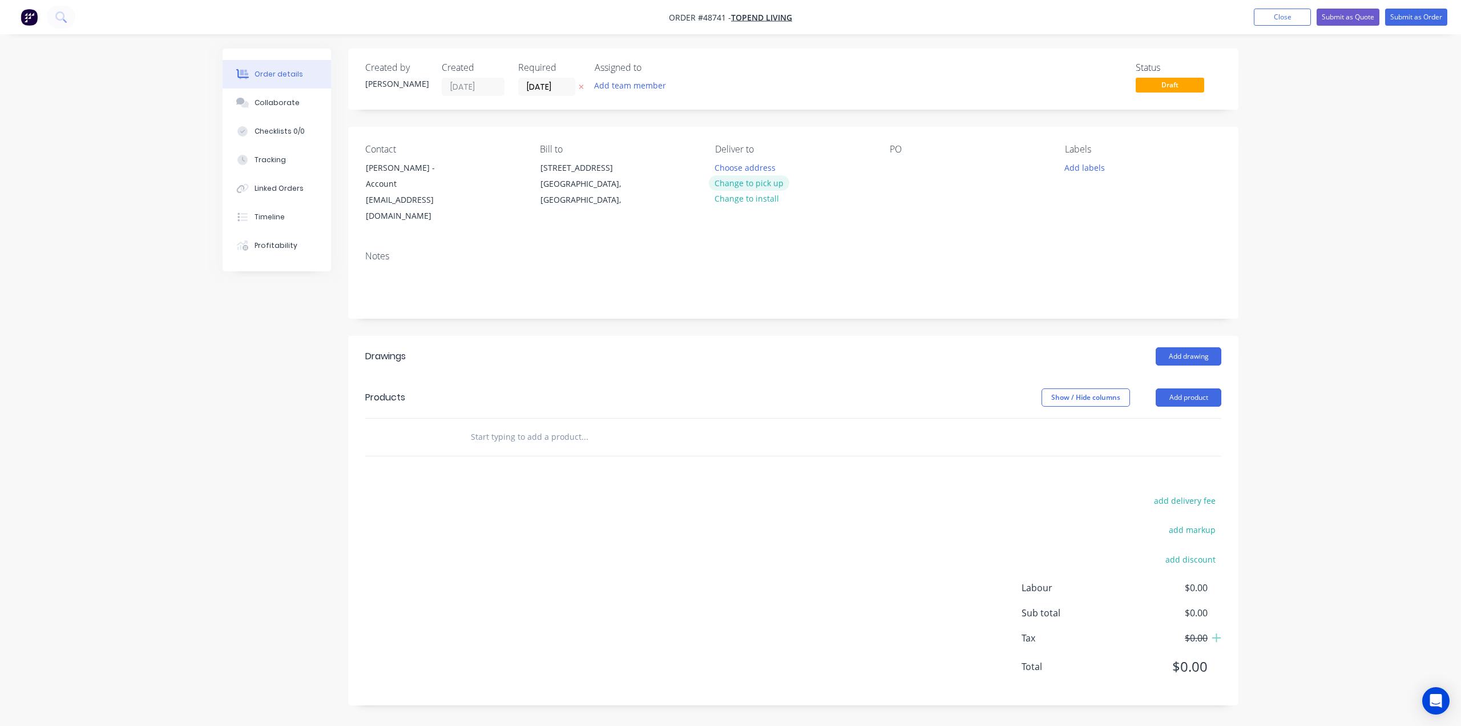
click at [747, 185] on button "Change to pick up" at bounding box center [749, 182] width 81 height 15
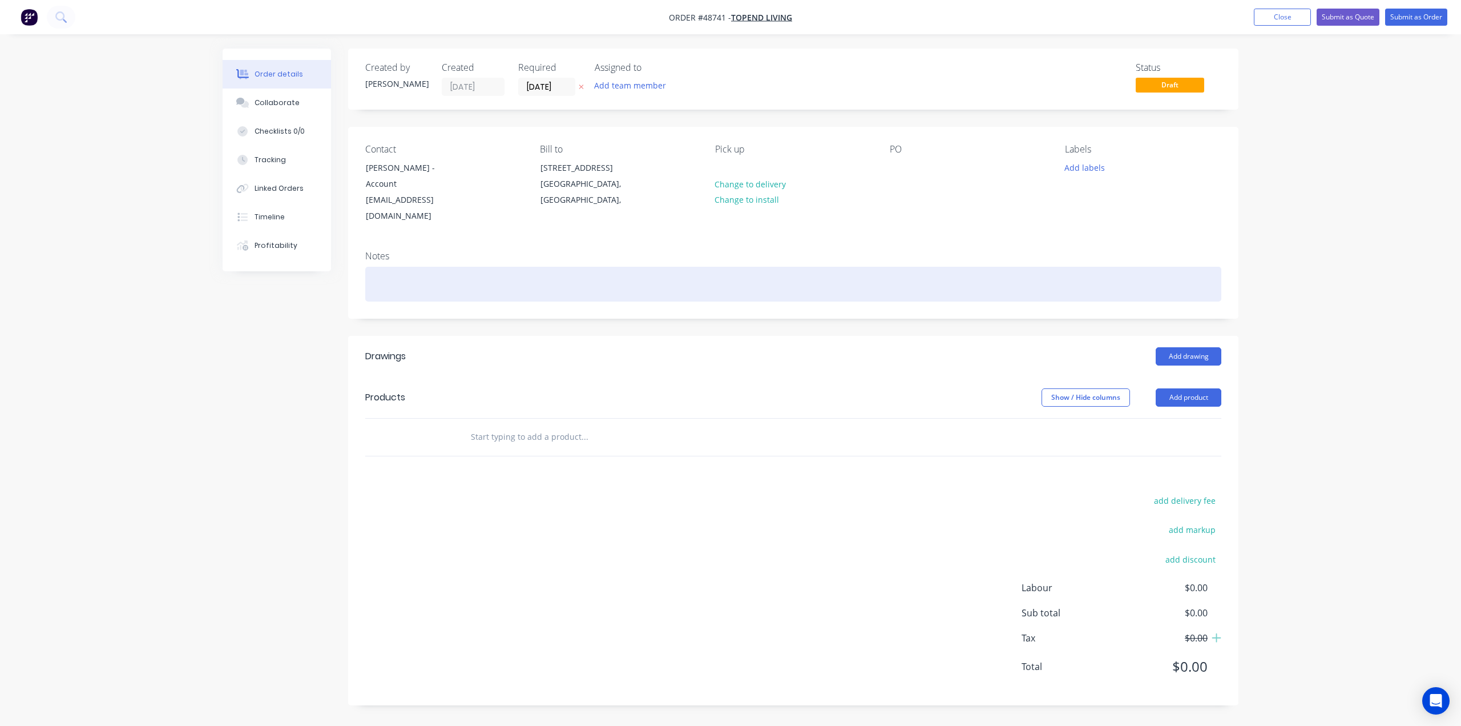
click at [785, 281] on div at bounding box center [793, 284] width 856 height 35
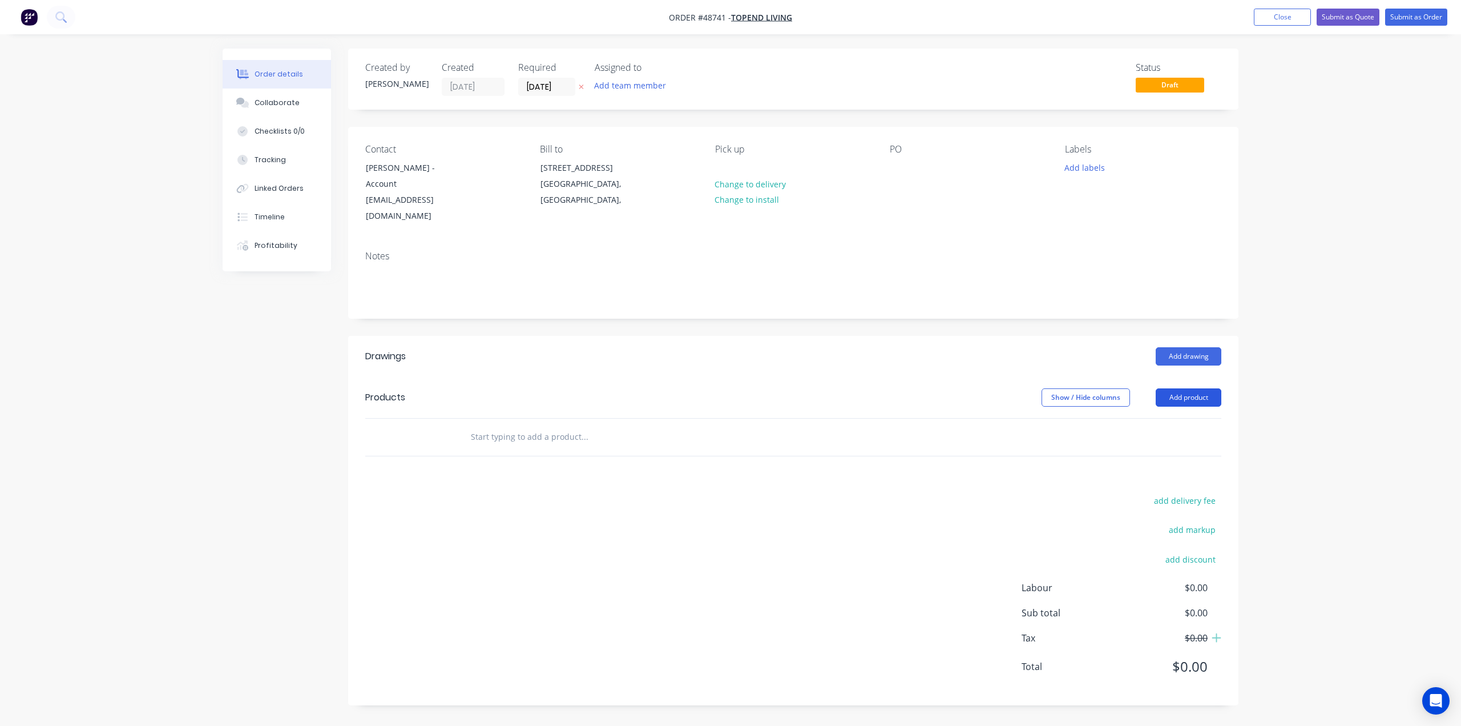
click at [1178, 397] on button "Add product" at bounding box center [1189, 397] width 66 height 18
click at [1154, 429] on div "Product catalogue" at bounding box center [1167, 426] width 88 height 17
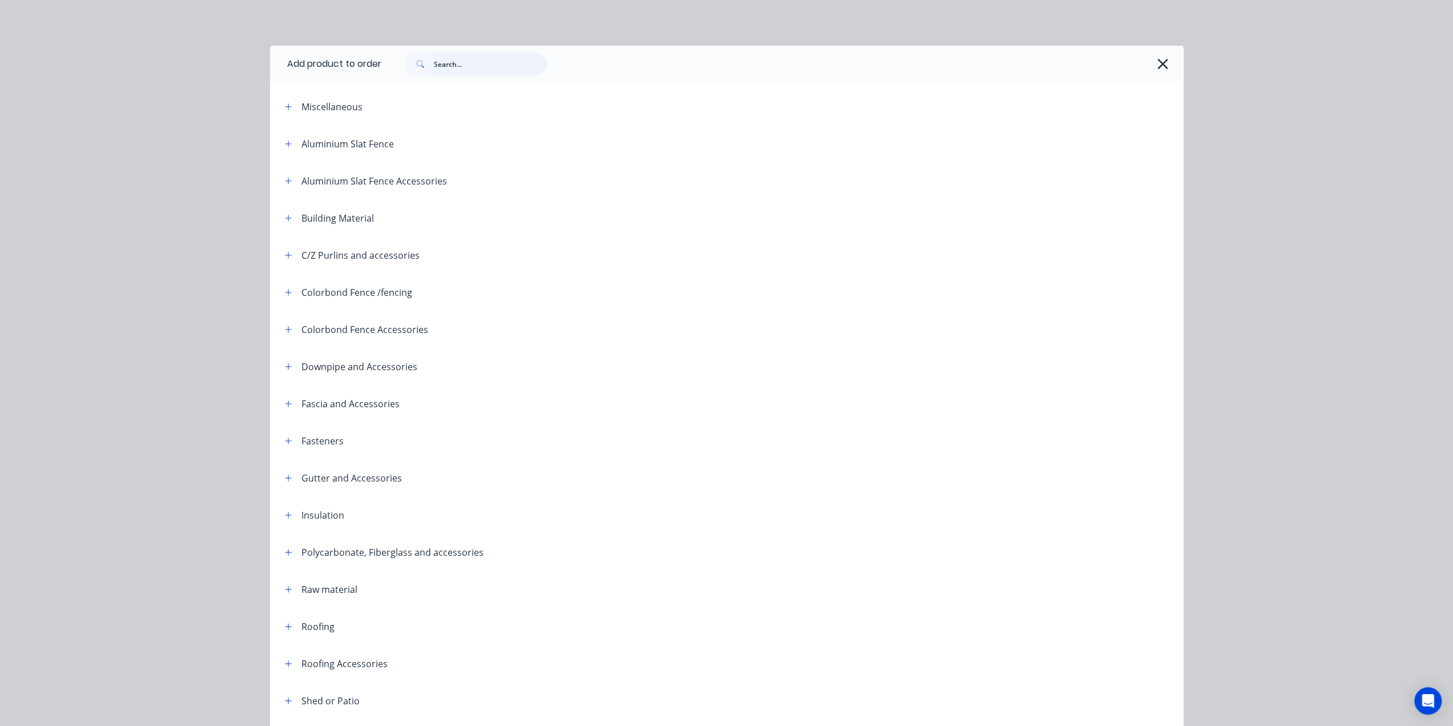
click at [448, 66] on input "text" at bounding box center [490, 64] width 113 height 23
type input "R"
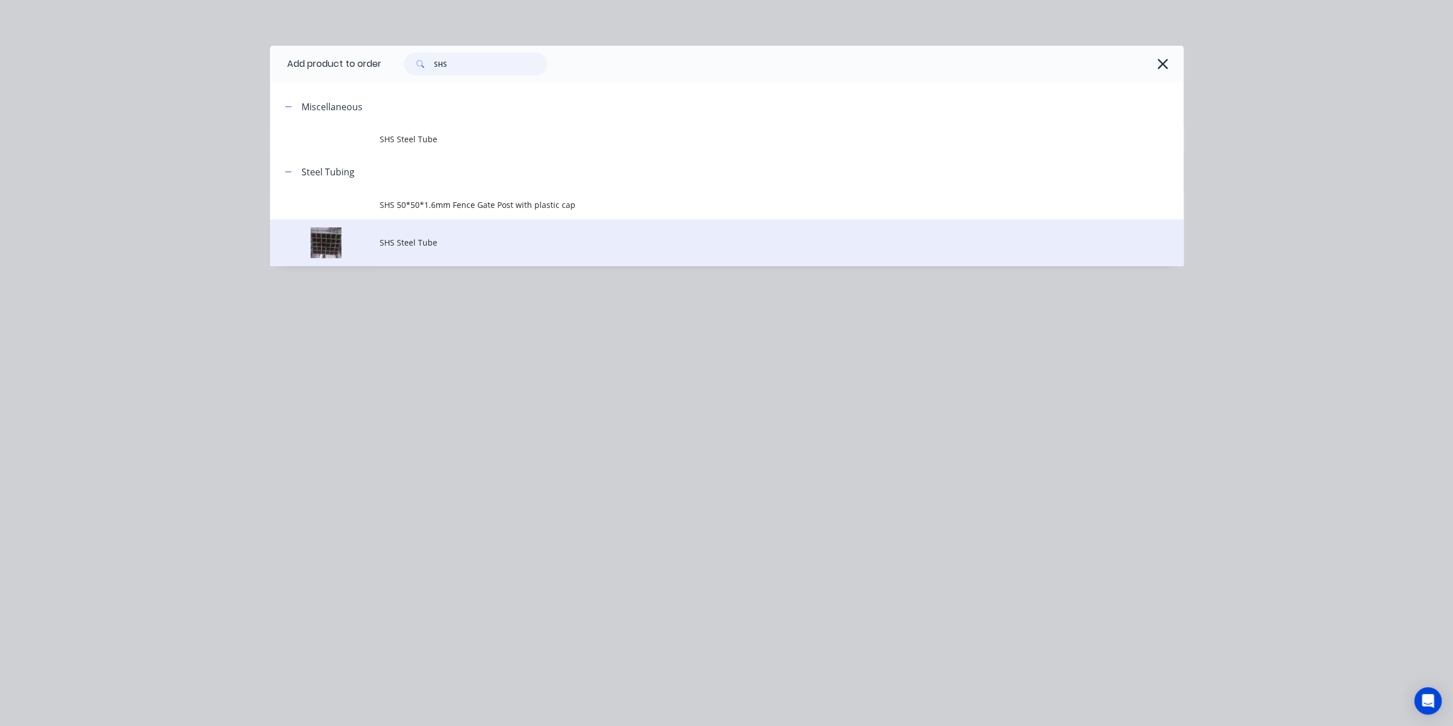
type input "SHS"
click at [426, 241] on span "SHS Steel Tube" at bounding box center [701, 242] width 643 height 12
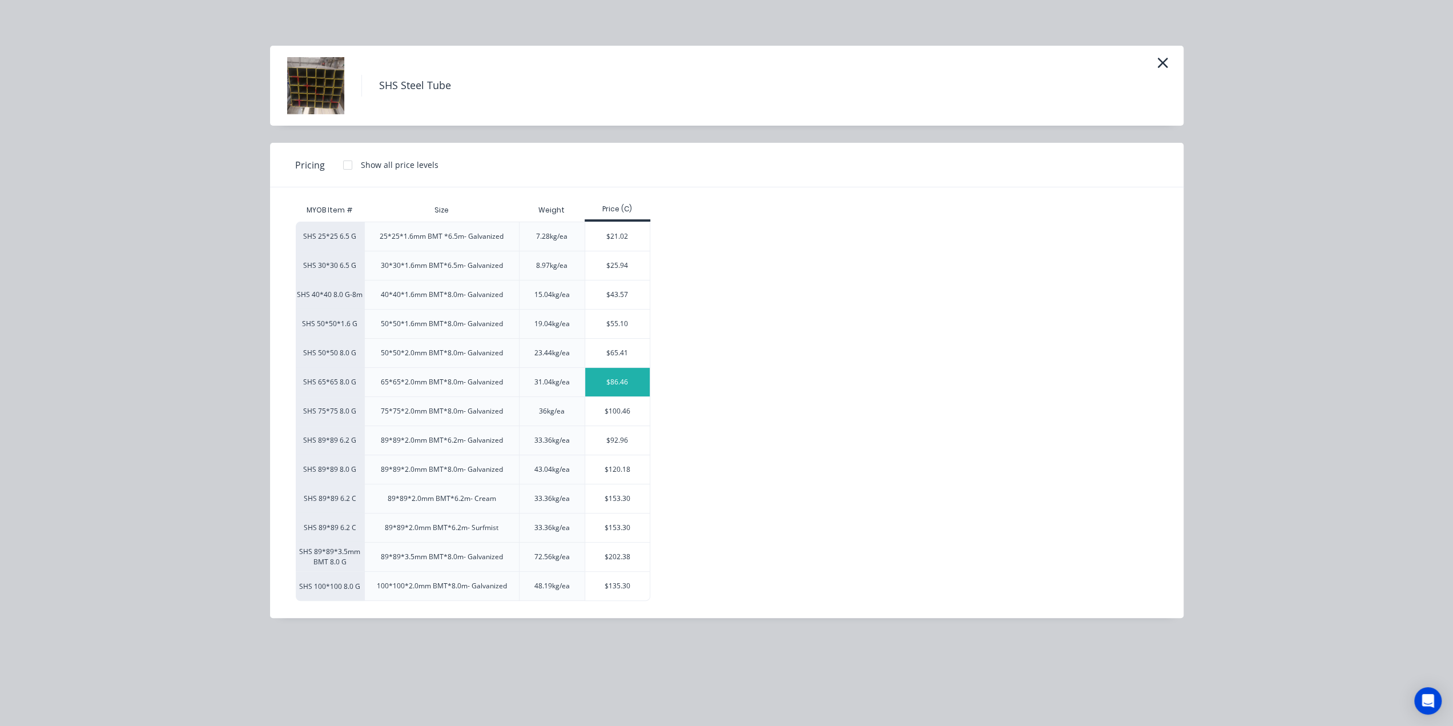
click at [609, 380] on div "$86.46" at bounding box center [617, 382] width 65 height 29
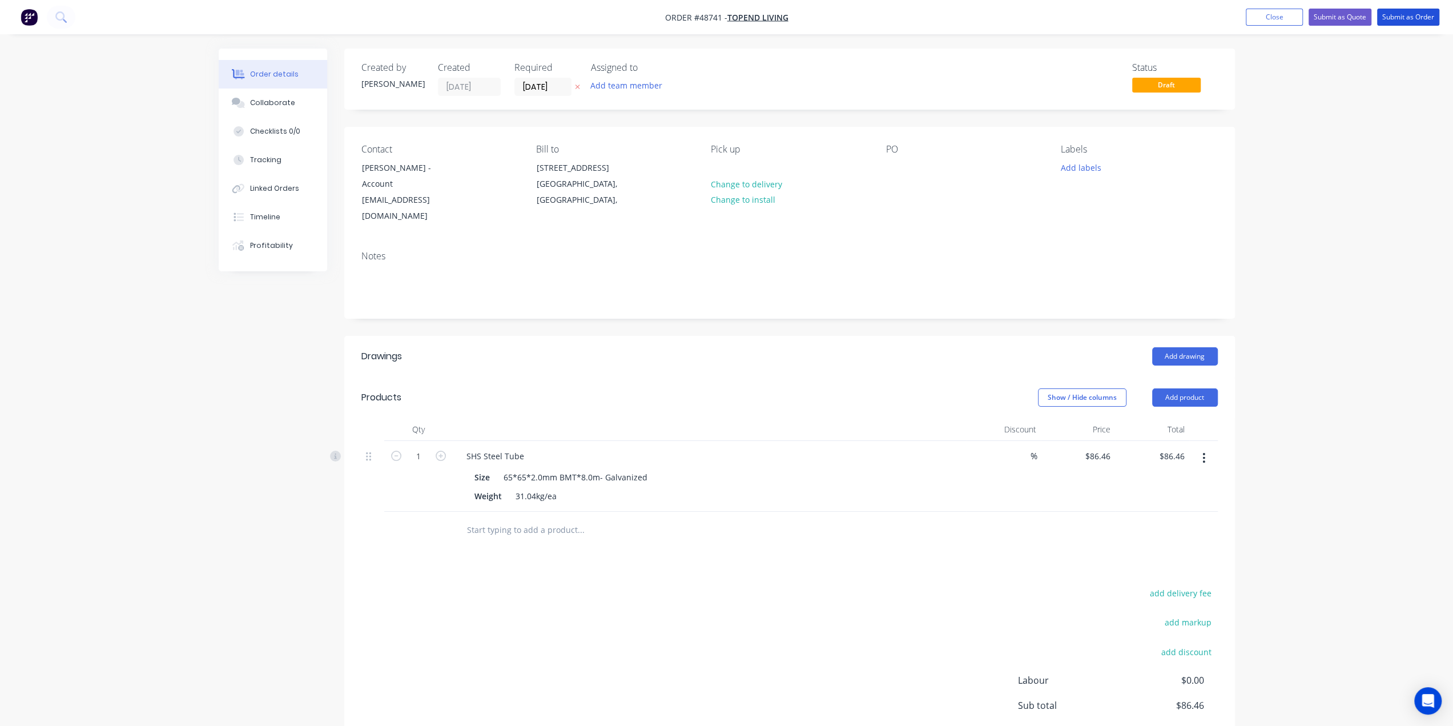
drag, startPoint x: 1385, startPoint y: 18, endPoint x: 1364, endPoint y: 30, distance: 24.1
click at [1385, 17] on button "Submit as Order" at bounding box center [1408, 17] width 62 height 17
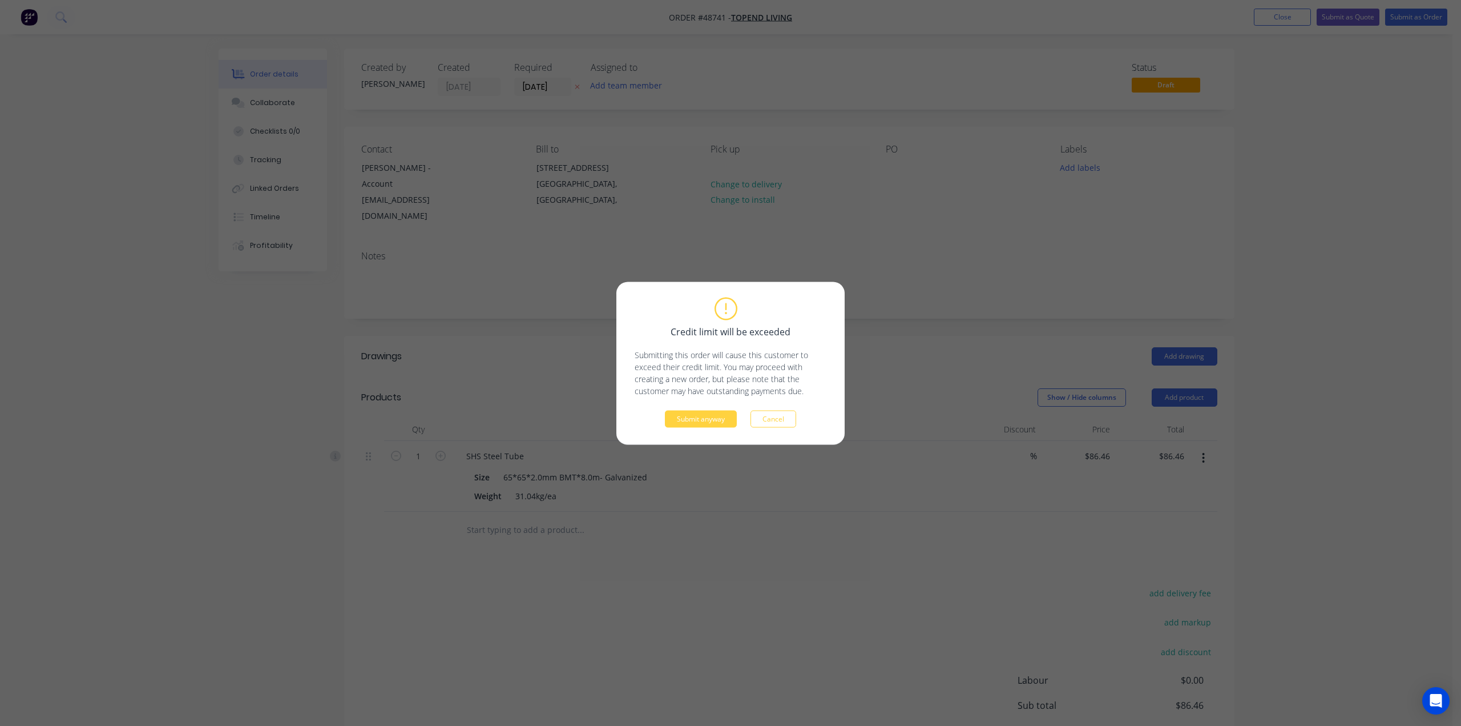
click at [686, 417] on button "Submit anyway" at bounding box center [701, 418] width 72 height 17
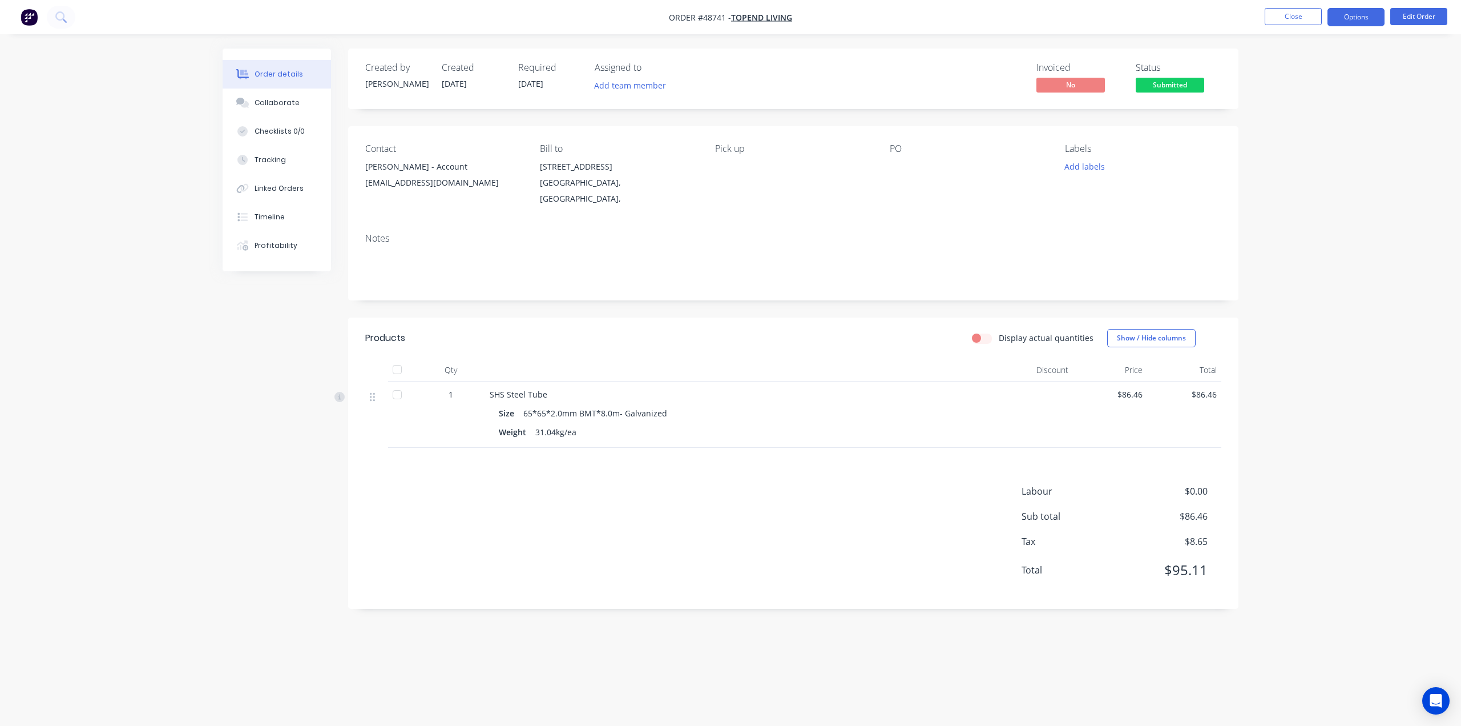
click at [1343, 18] on button "Options" at bounding box center [1356, 17] width 57 height 18
click at [1332, 158] on div "Delivery Docket" at bounding box center [1322, 160] width 105 height 17
click at [1312, 118] on div "Without pricing" at bounding box center [1322, 115] width 105 height 17
click at [1259, 432] on div "Order details Collaborate Checklists 0/0 Tracking Linked Orders Timeline Profit…" at bounding box center [730, 363] width 1461 height 726
click at [896, 165] on div at bounding box center [961, 167] width 143 height 16
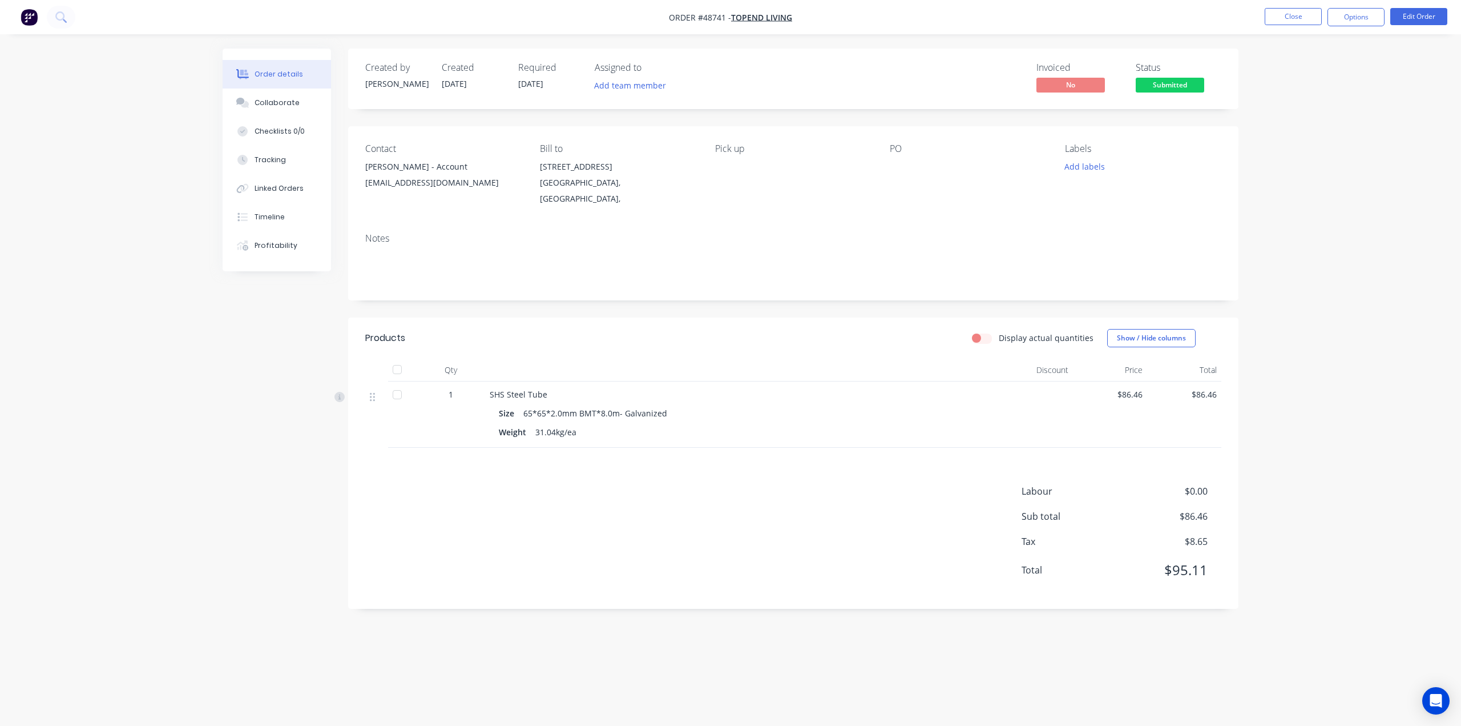
click at [895, 172] on div at bounding box center [961, 167] width 143 height 16
click at [1414, 17] on button "Edit Order" at bounding box center [1419, 16] width 57 height 17
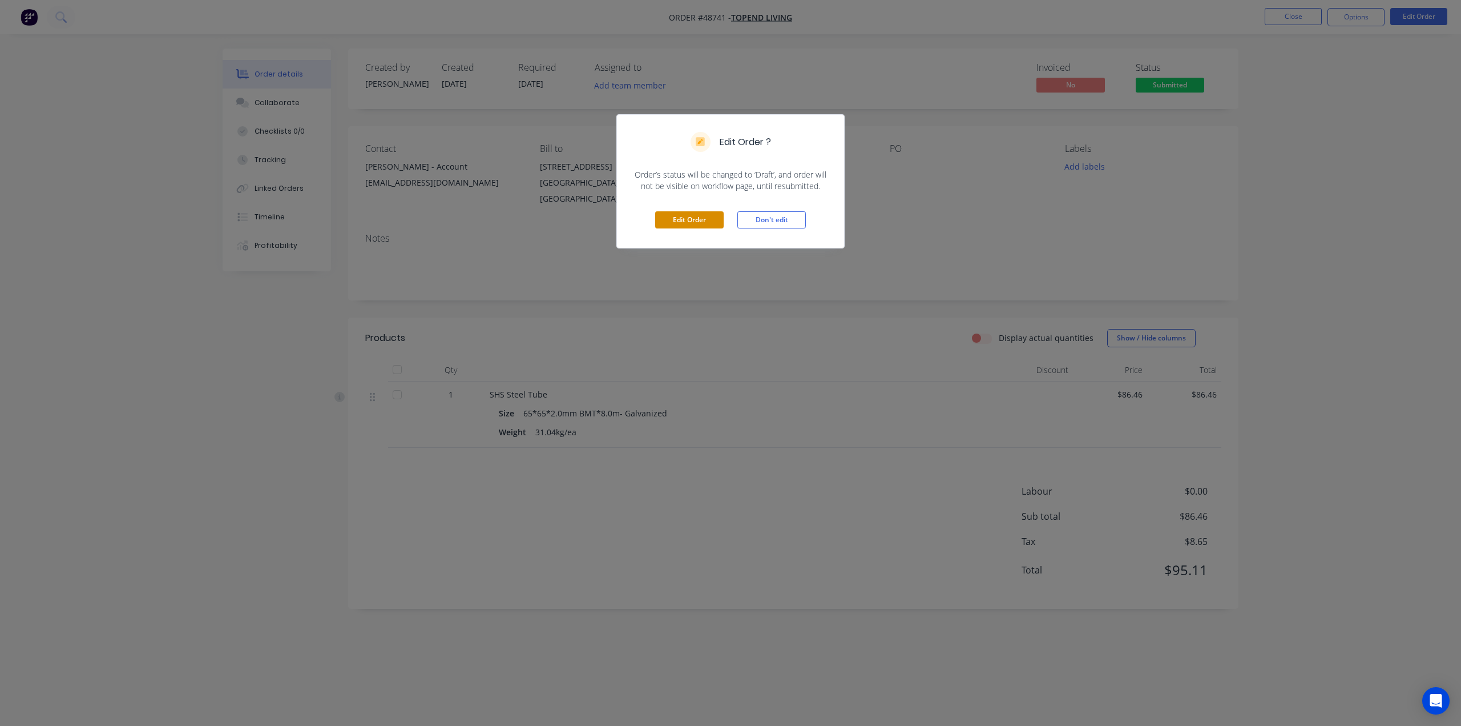
click at [669, 221] on button "Edit Order" at bounding box center [689, 219] width 69 height 17
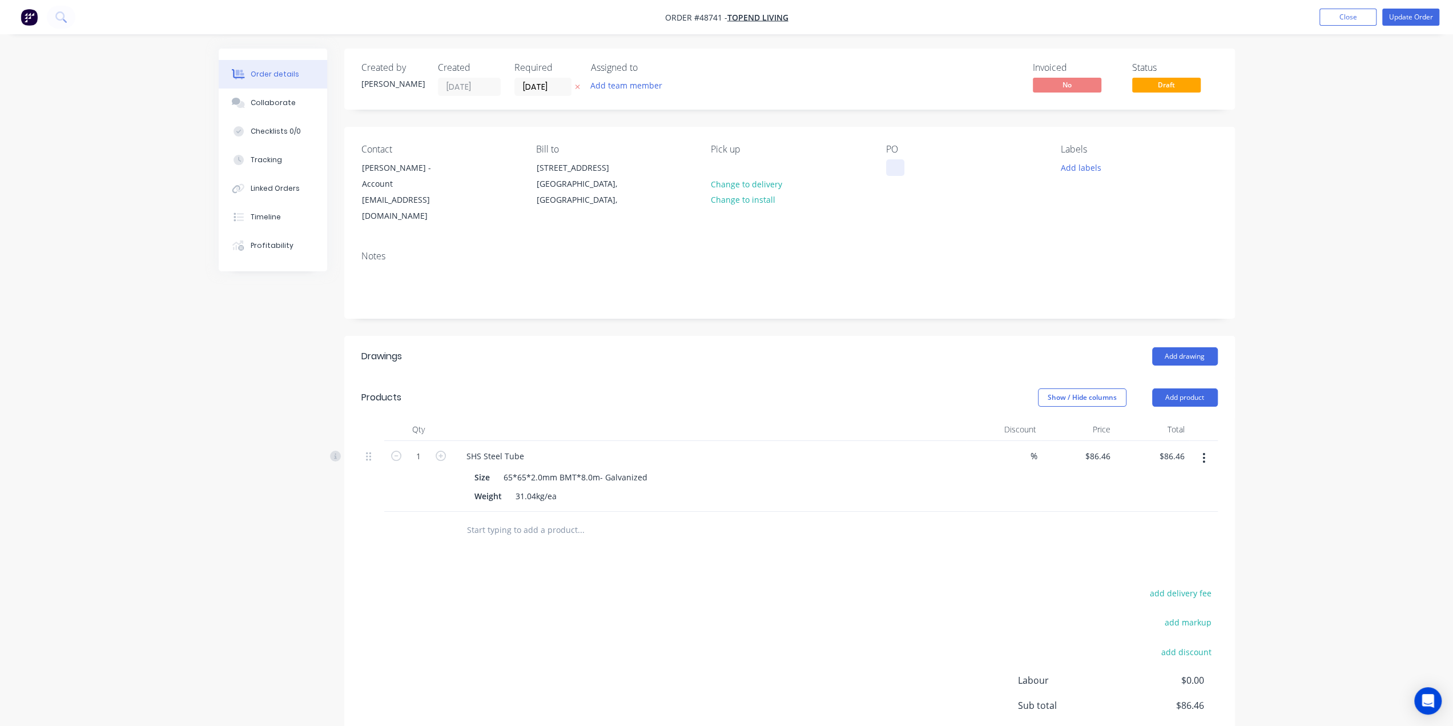
click at [889, 166] on div at bounding box center [895, 167] width 18 height 17
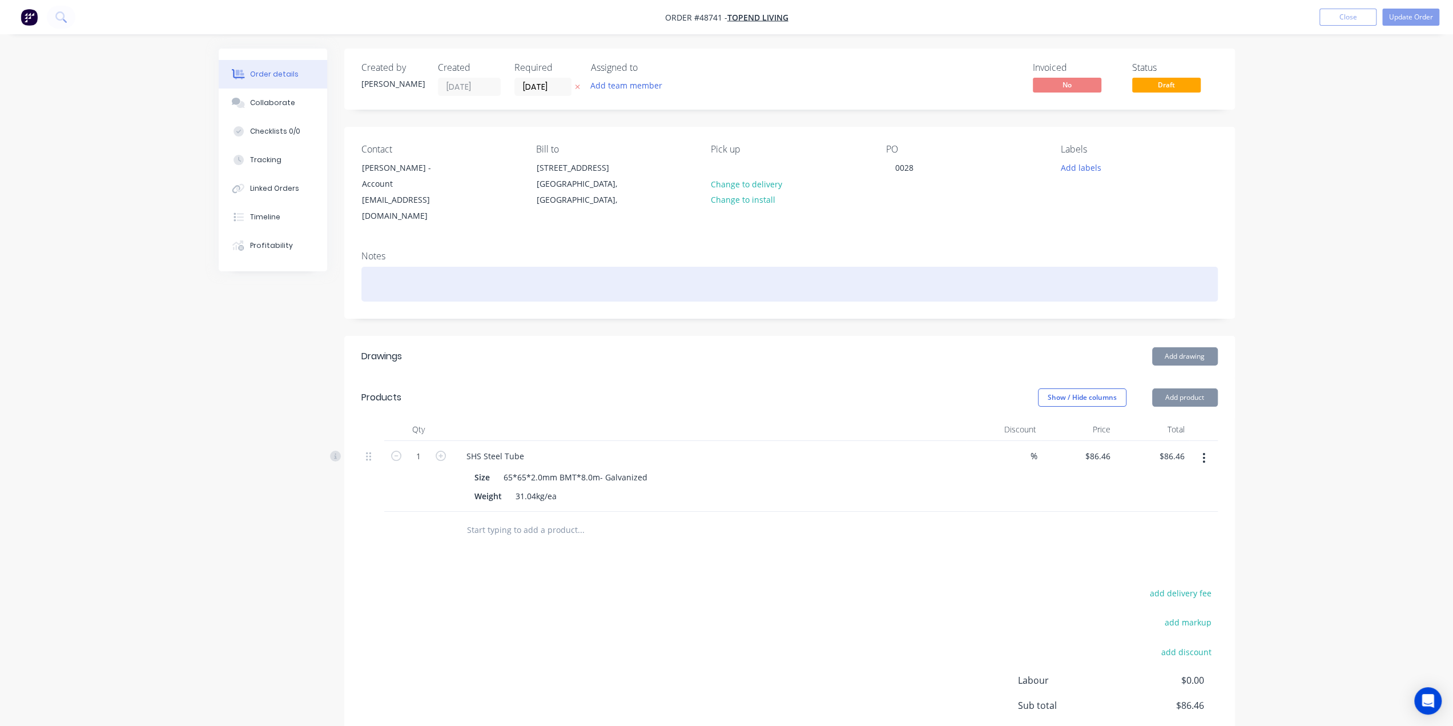
click at [1009, 280] on div at bounding box center [789, 284] width 856 height 35
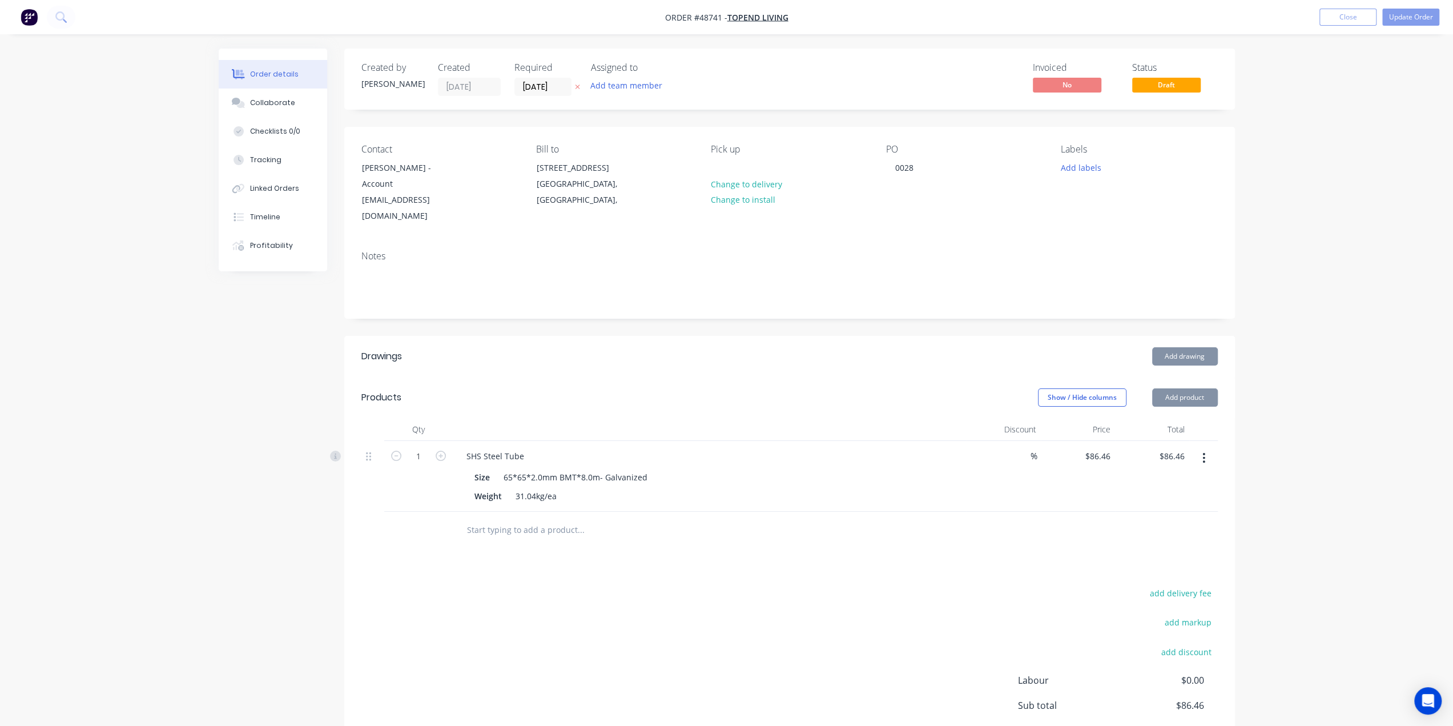
click at [1193, 228] on div "Contact Vincent - Account accounts@ceiling.net.au Bill to 60 Belmont Avenue, Ri…" at bounding box center [789, 184] width 891 height 115
click at [1243, 221] on div "Order details Collaborate Checklists 0/0 Tracking Linked Orders Timeline Profit…" at bounding box center [726, 432] width 1039 height 766
click at [1405, 15] on button "Update Order" at bounding box center [1410, 17] width 57 height 17
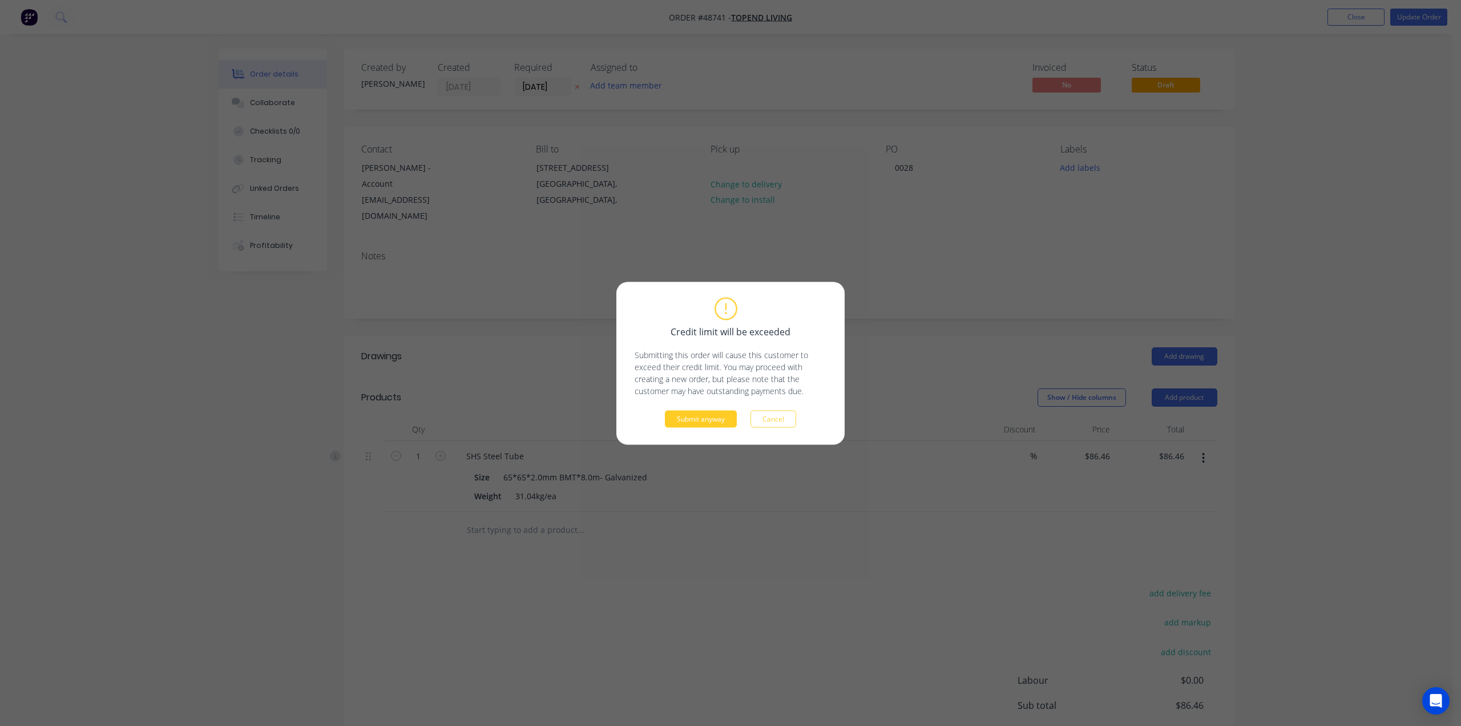
click at [718, 422] on button "Submit anyway" at bounding box center [701, 418] width 72 height 17
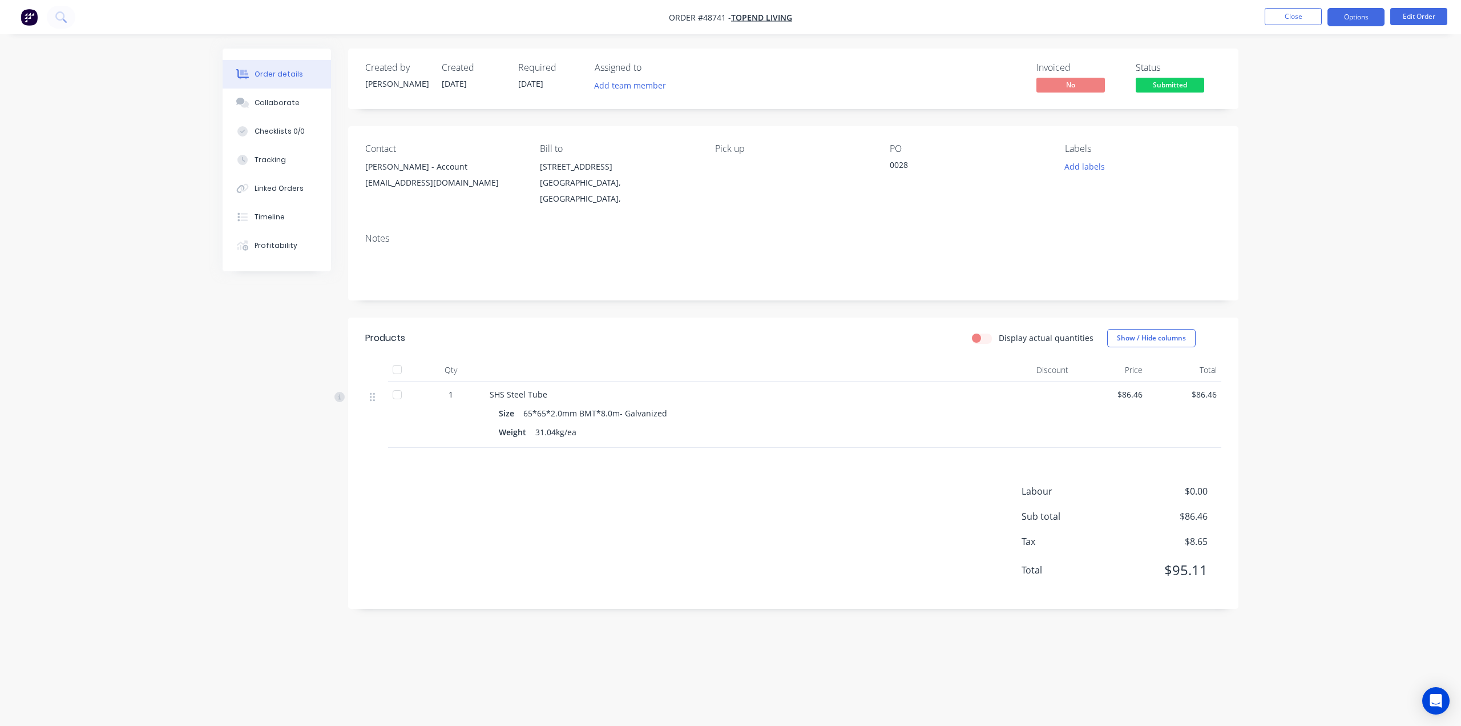
click at [1355, 25] on button "Options" at bounding box center [1356, 17] width 57 height 18
click at [1298, 69] on div "Invoice" at bounding box center [1322, 69] width 105 height 17
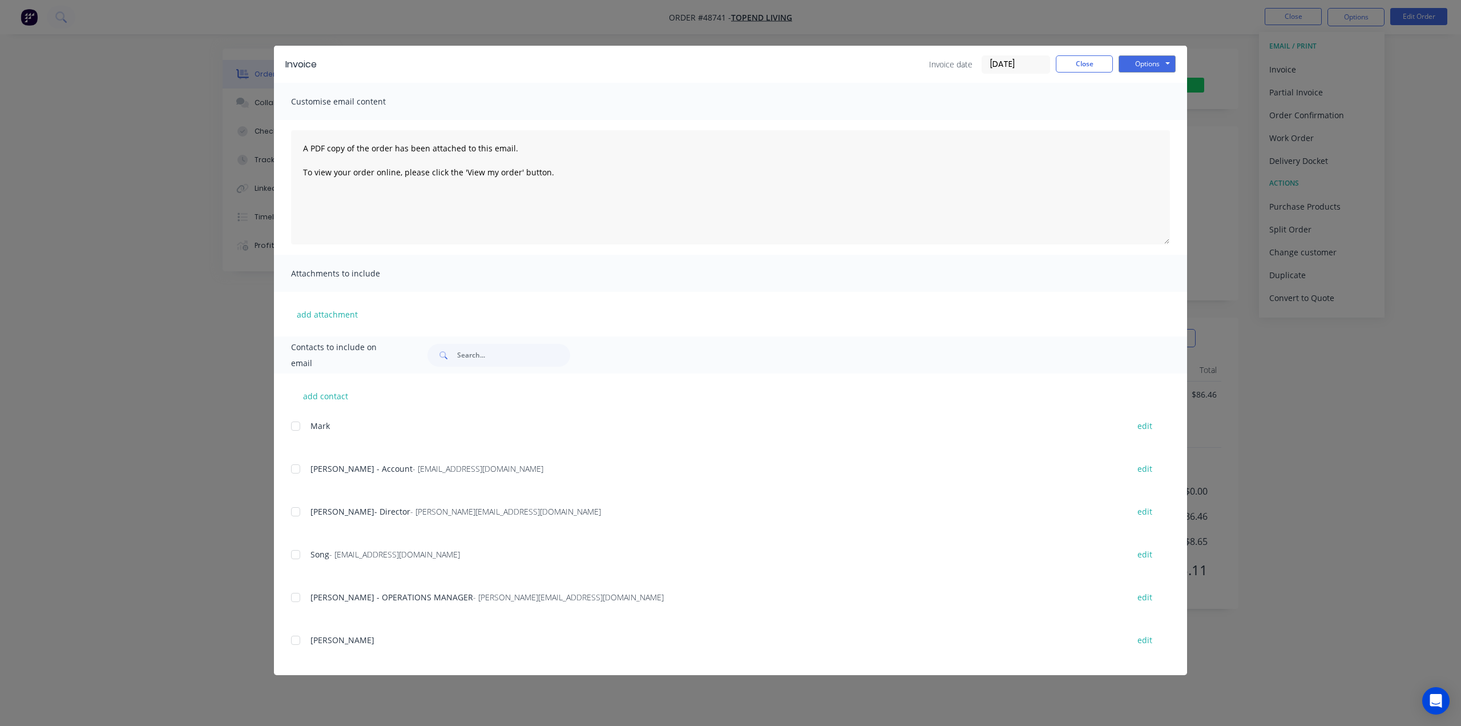
click at [295, 468] on div at bounding box center [295, 468] width 23 height 23
click at [462, 189] on textarea "A PDF copy of the order has been attached to this email. To view your order onl…" at bounding box center [730, 187] width 879 height 114
click at [604, 181] on textarea "A PDF copy of the order has been attached to this email. To view your order onl…" at bounding box center [730, 187] width 879 height 114
click at [695, 221] on textarea "A PDF copy of the order has been attached to this email. To view your order onl…" at bounding box center [730, 187] width 879 height 114
click at [892, 219] on textarea "A PDF copy of the order has been attached to this email. To view your order onl…" at bounding box center [730, 187] width 879 height 114
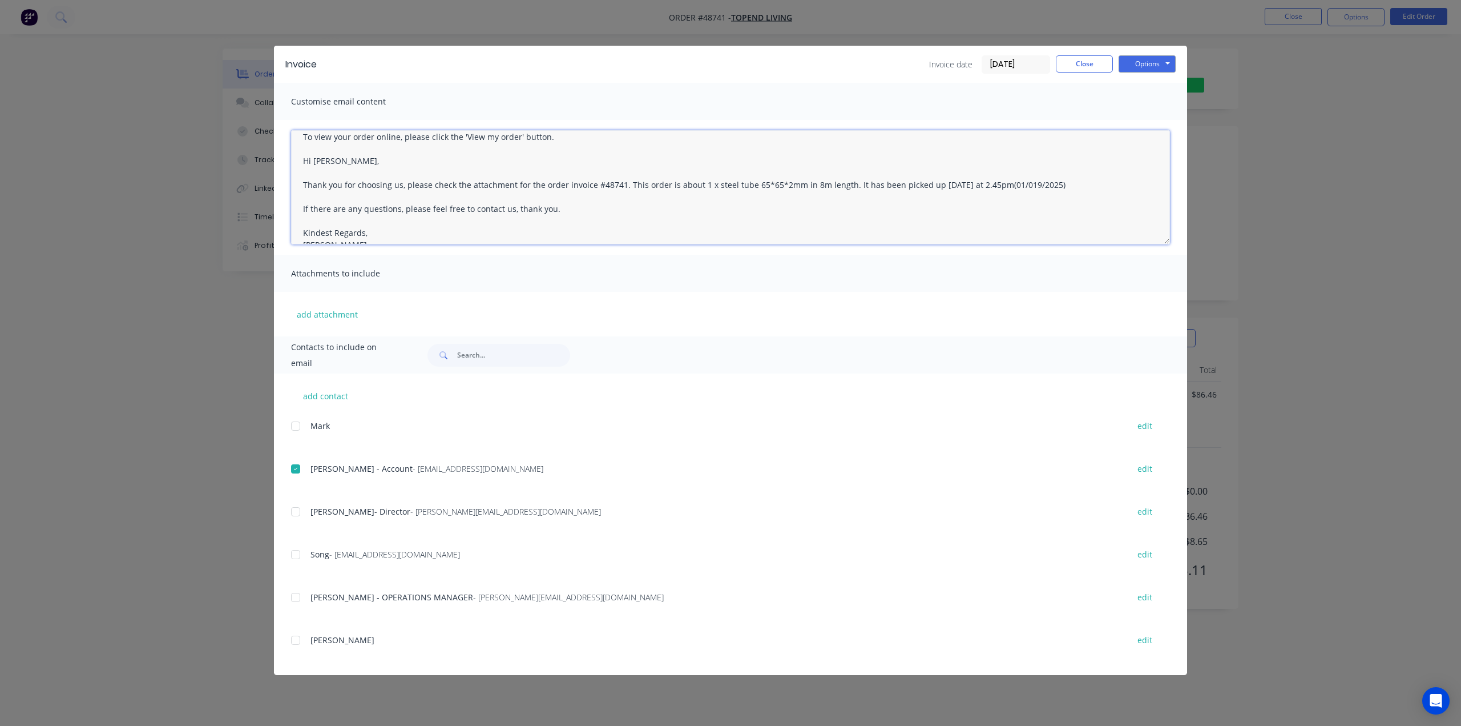
scroll to position [11, 0]
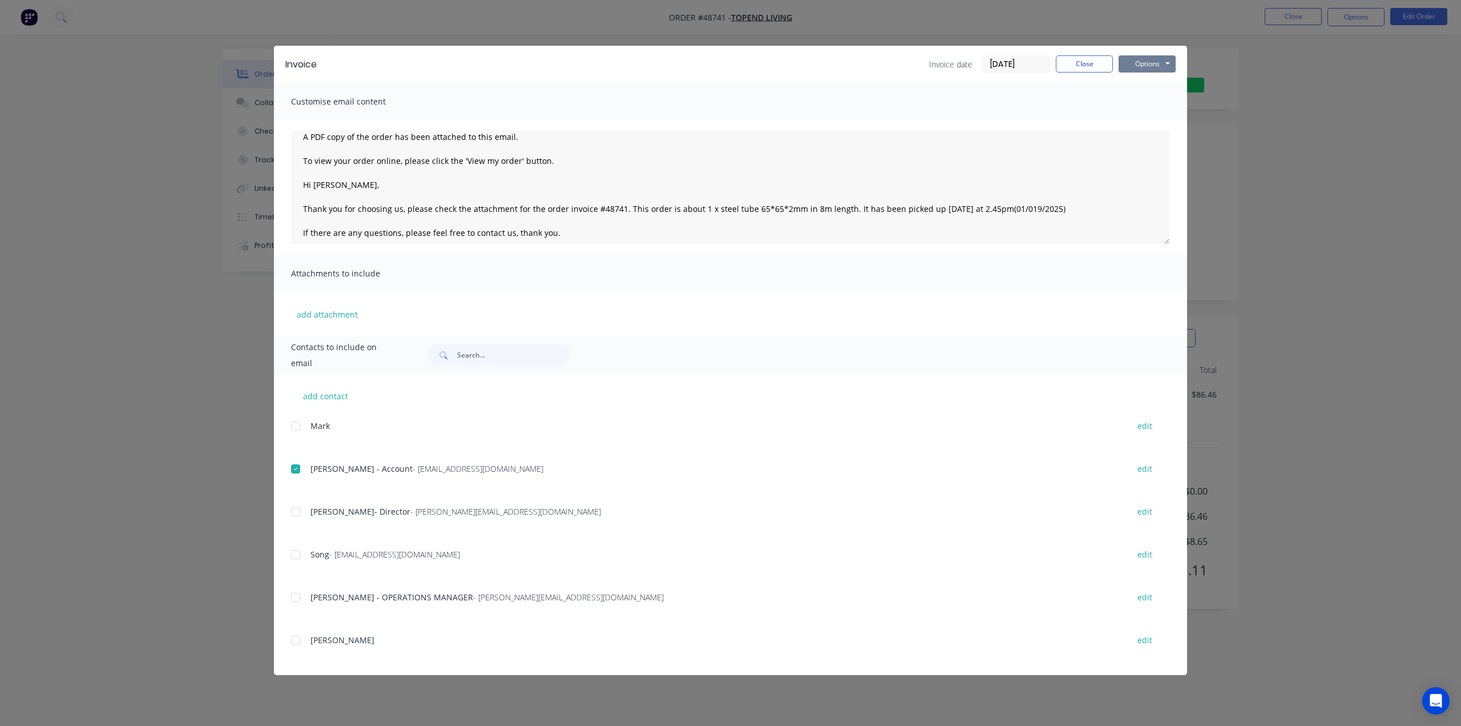
click at [1139, 60] on button "Options" at bounding box center [1147, 63] width 57 height 17
click at [1149, 120] on button "Email" at bounding box center [1155, 121] width 73 height 19
type textarea "A PDF copy of the order has been attached to this email. To view your order onl…"
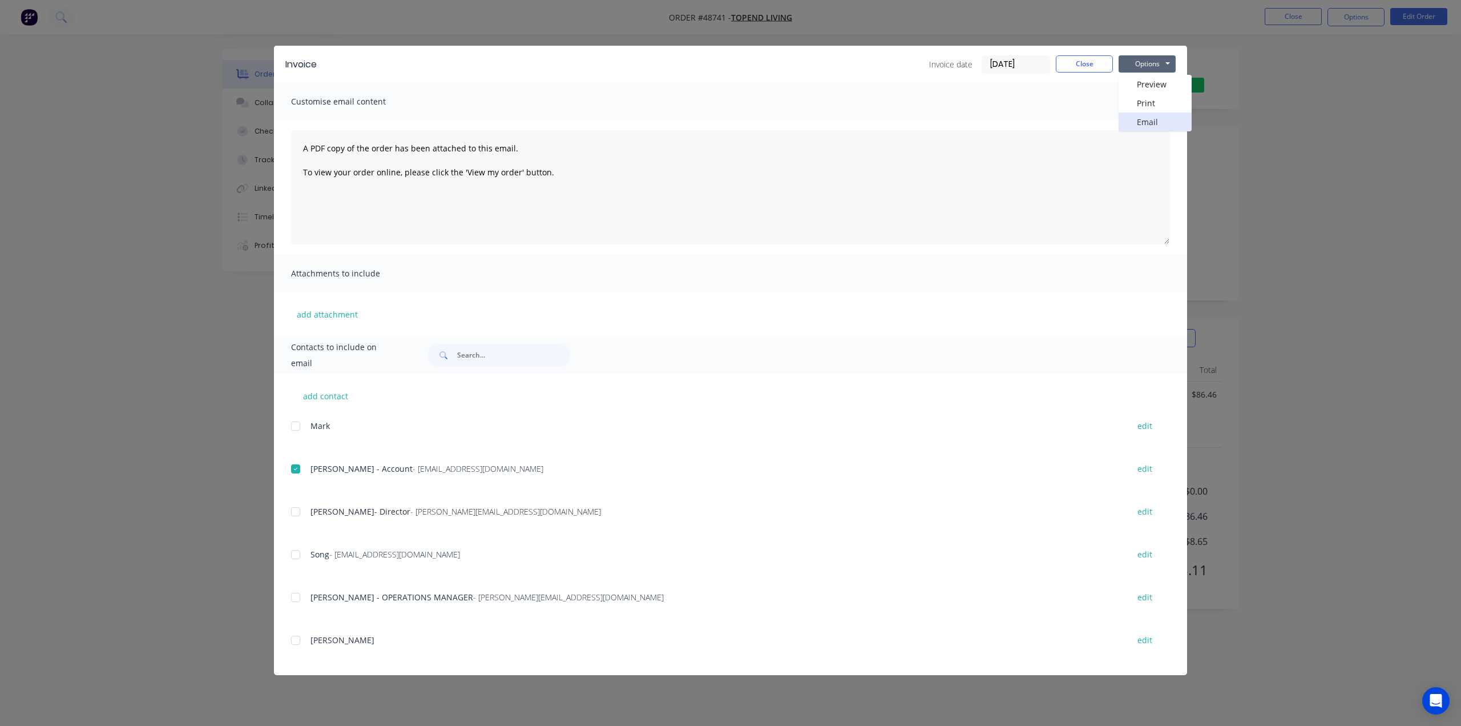
scroll to position [0, 0]
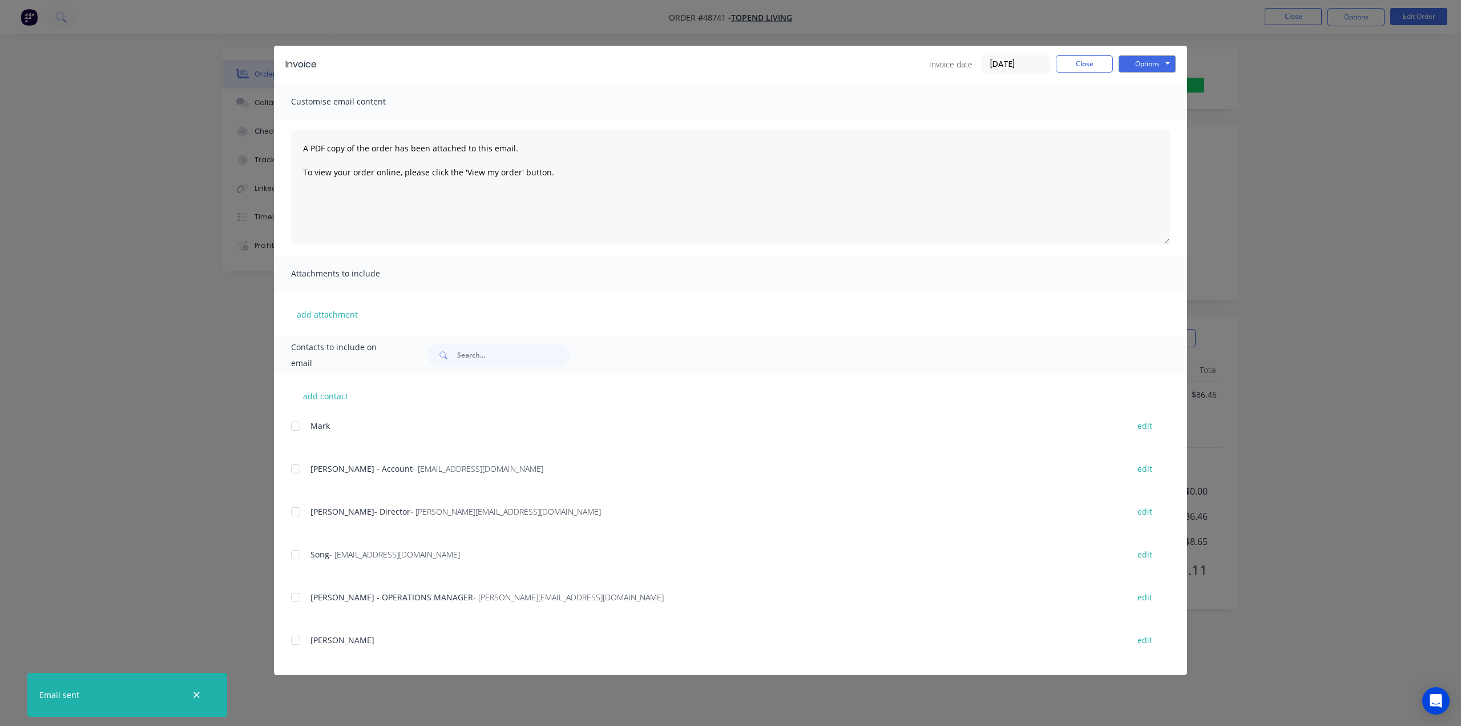
click at [220, 282] on div "Invoice Invoice date 01/09/25 Close Options Preview Print Email Customise email…" at bounding box center [730, 363] width 1461 height 726
